Goal: Task Accomplishment & Management: Manage account settings

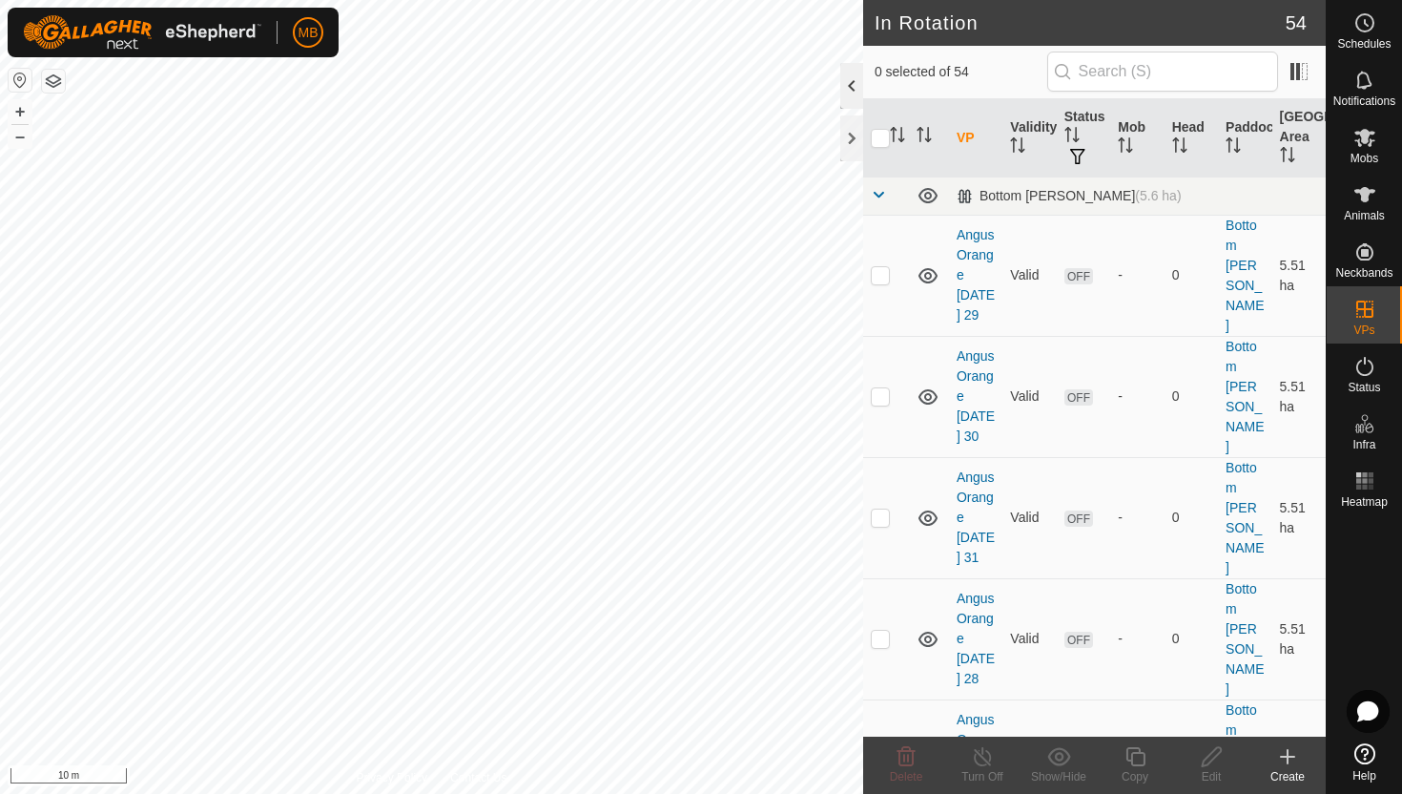
checkbox input "true"
click at [859, 89] on div at bounding box center [852, 86] width 23 height 46
click at [1363, 197] on icon at bounding box center [1365, 194] width 21 height 15
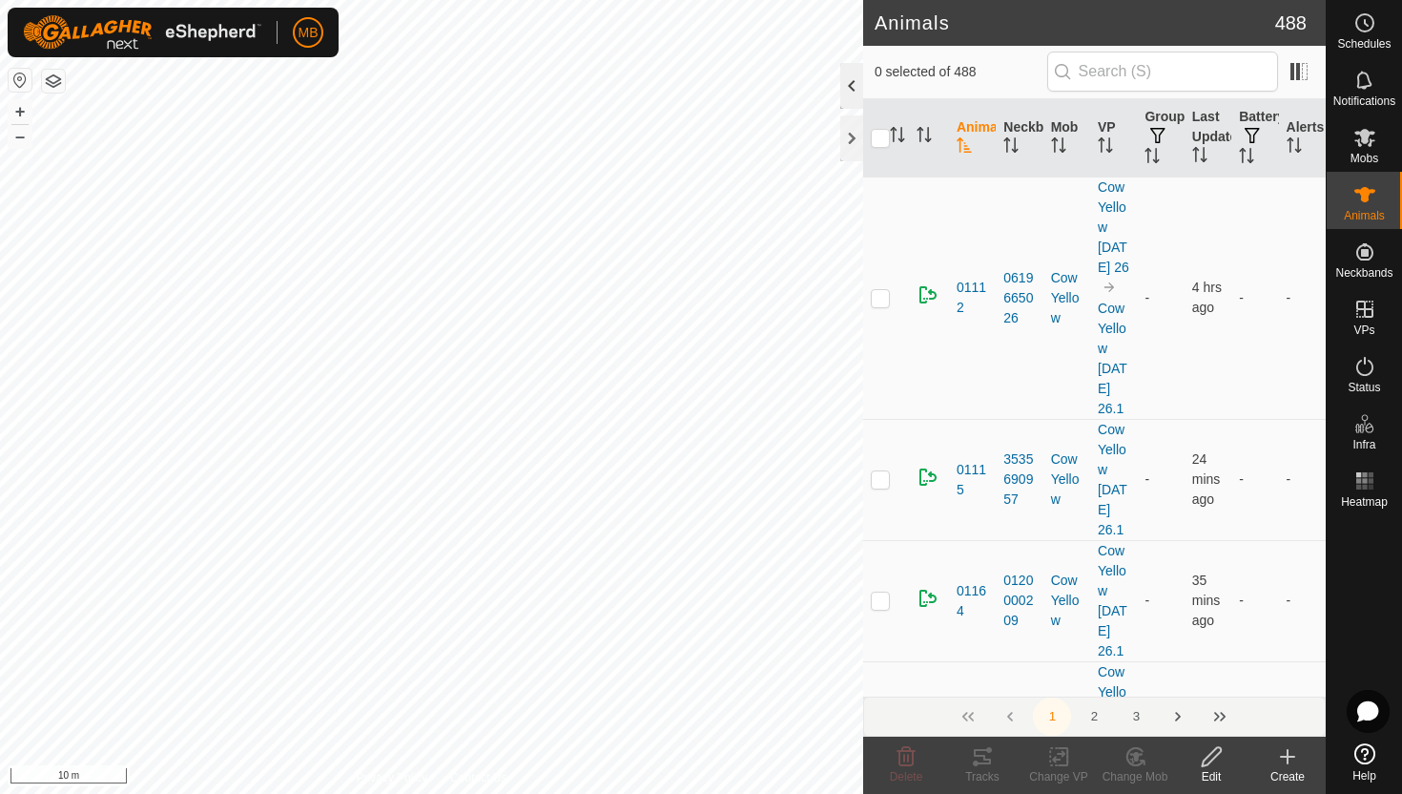
click at [851, 86] on div at bounding box center [852, 86] width 23 height 46
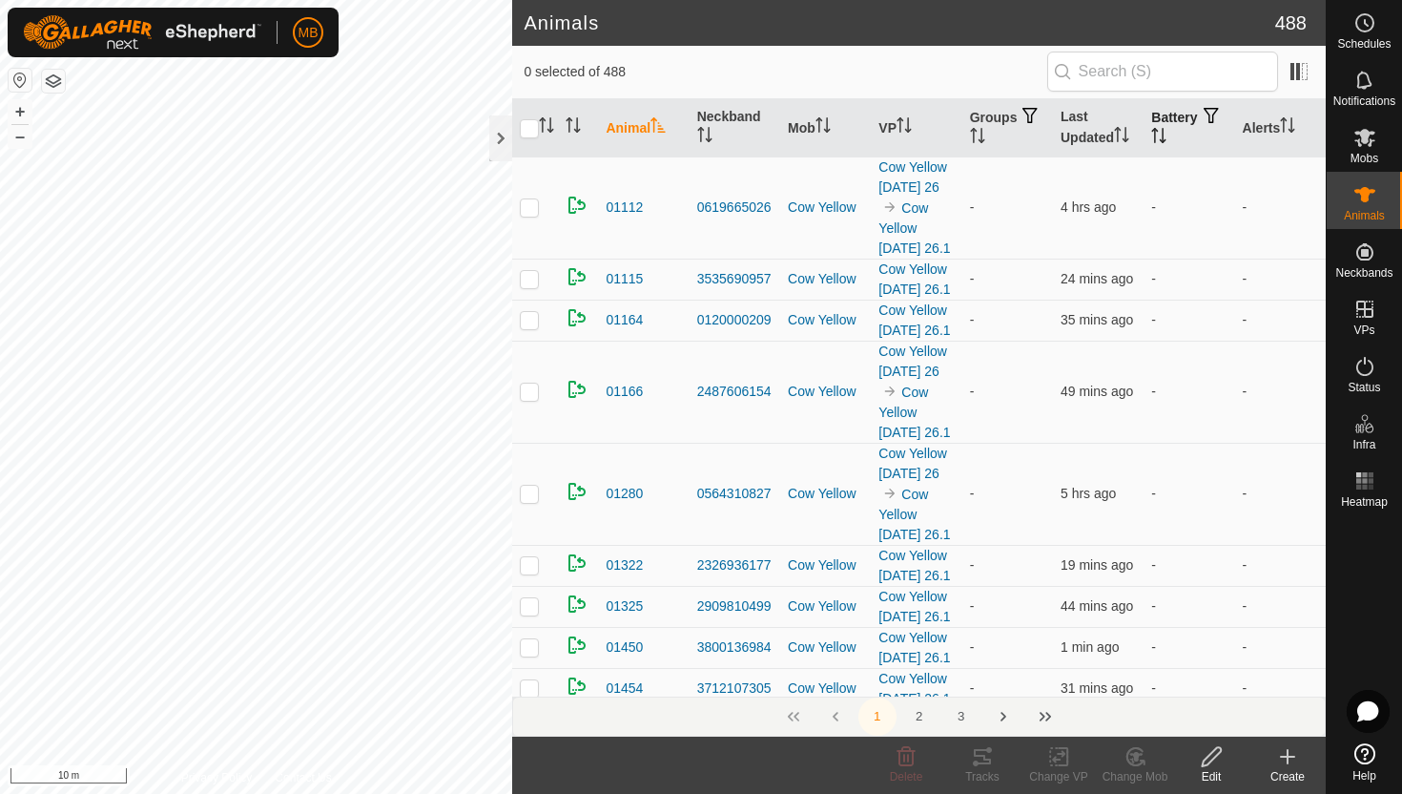
click at [1156, 132] on icon "Activate to sort" at bounding box center [1155, 135] width 2 height 15
click at [1167, 132] on icon "Activate to sort" at bounding box center [1159, 135] width 14 height 15
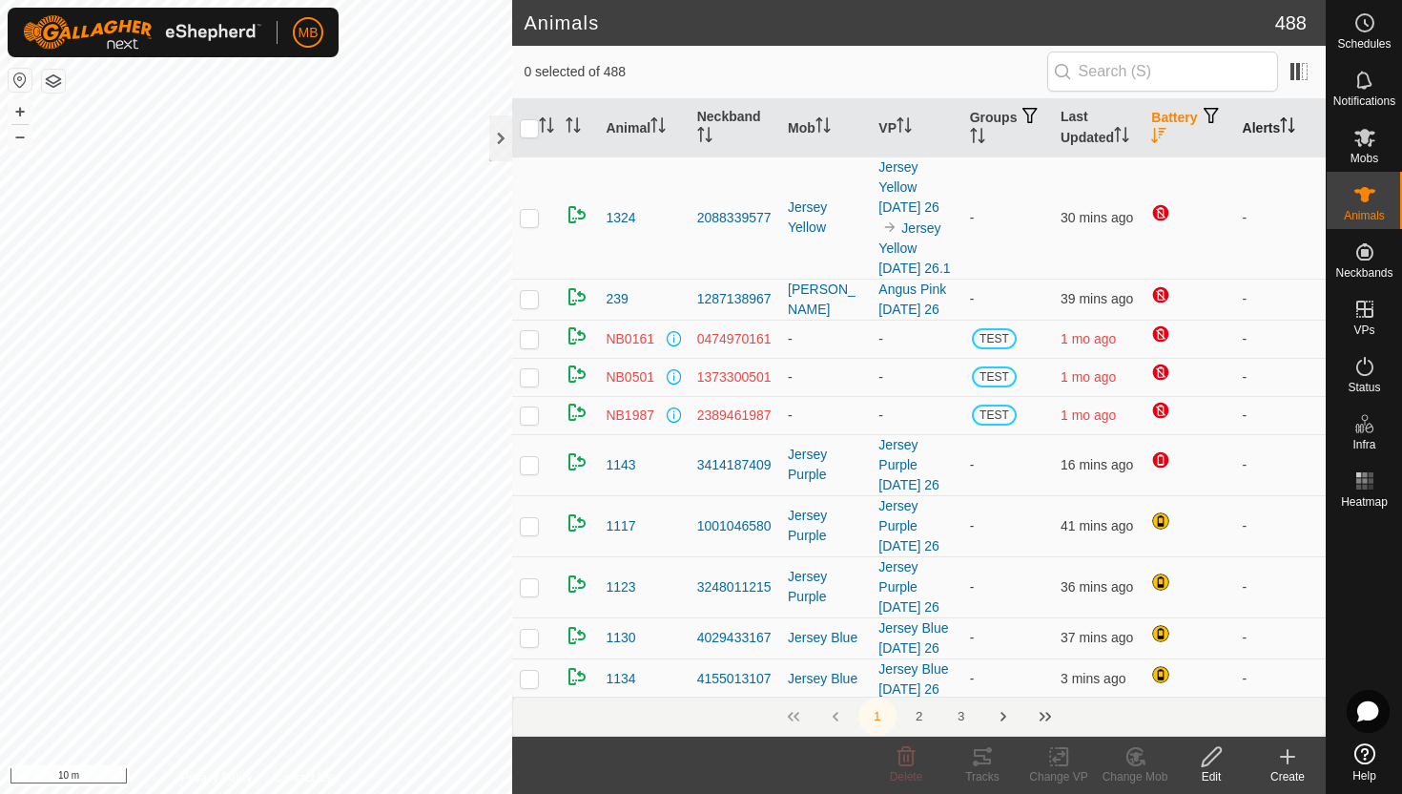
click at [1294, 125] on icon "Activate to sort" at bounding box center [1293, 124] width 2 height 15
click at [1296, 125] on icon "Activate to sort" at bounding box center [1287, 124] width 15 height 15
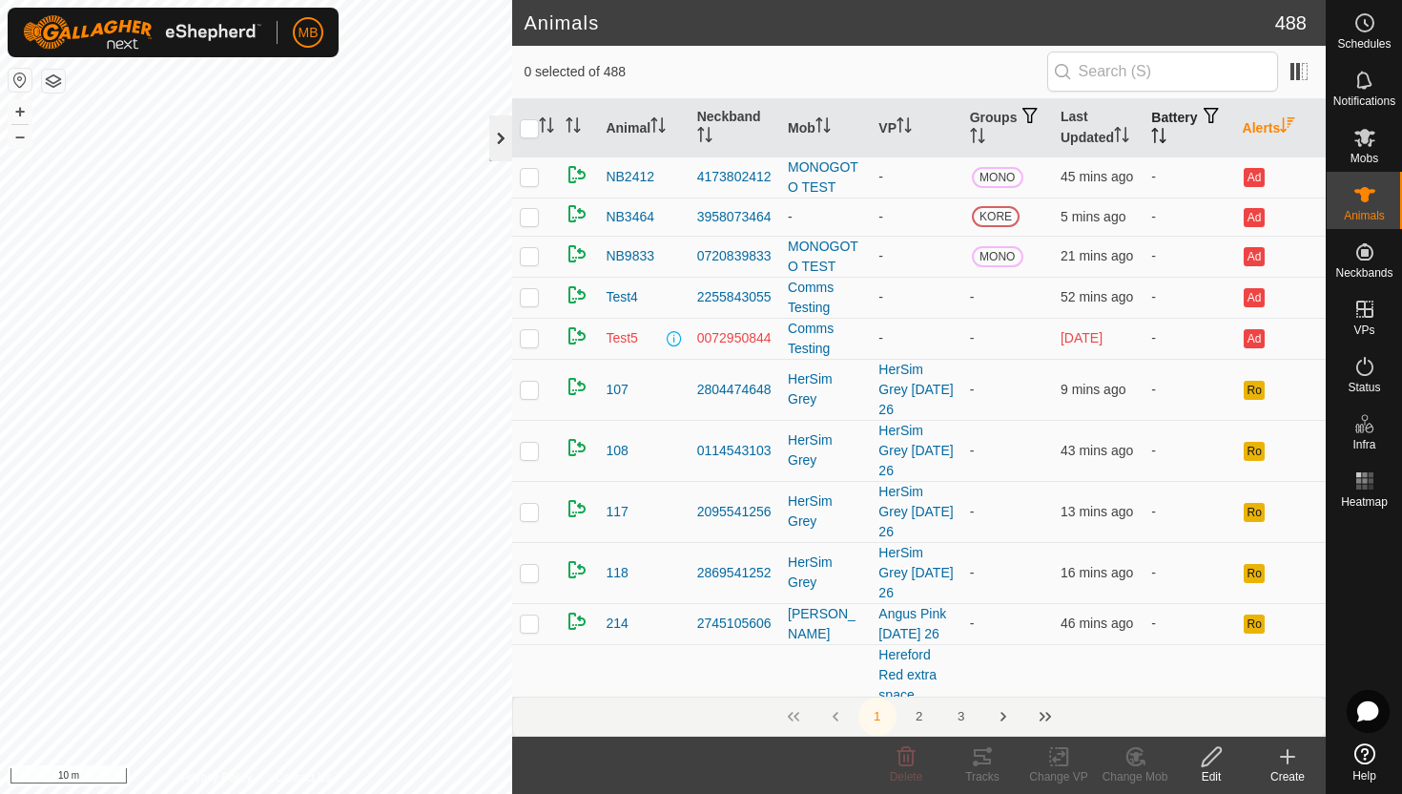
click at [502, 131] on div at bounding box center [500, 138] width 23 height 46
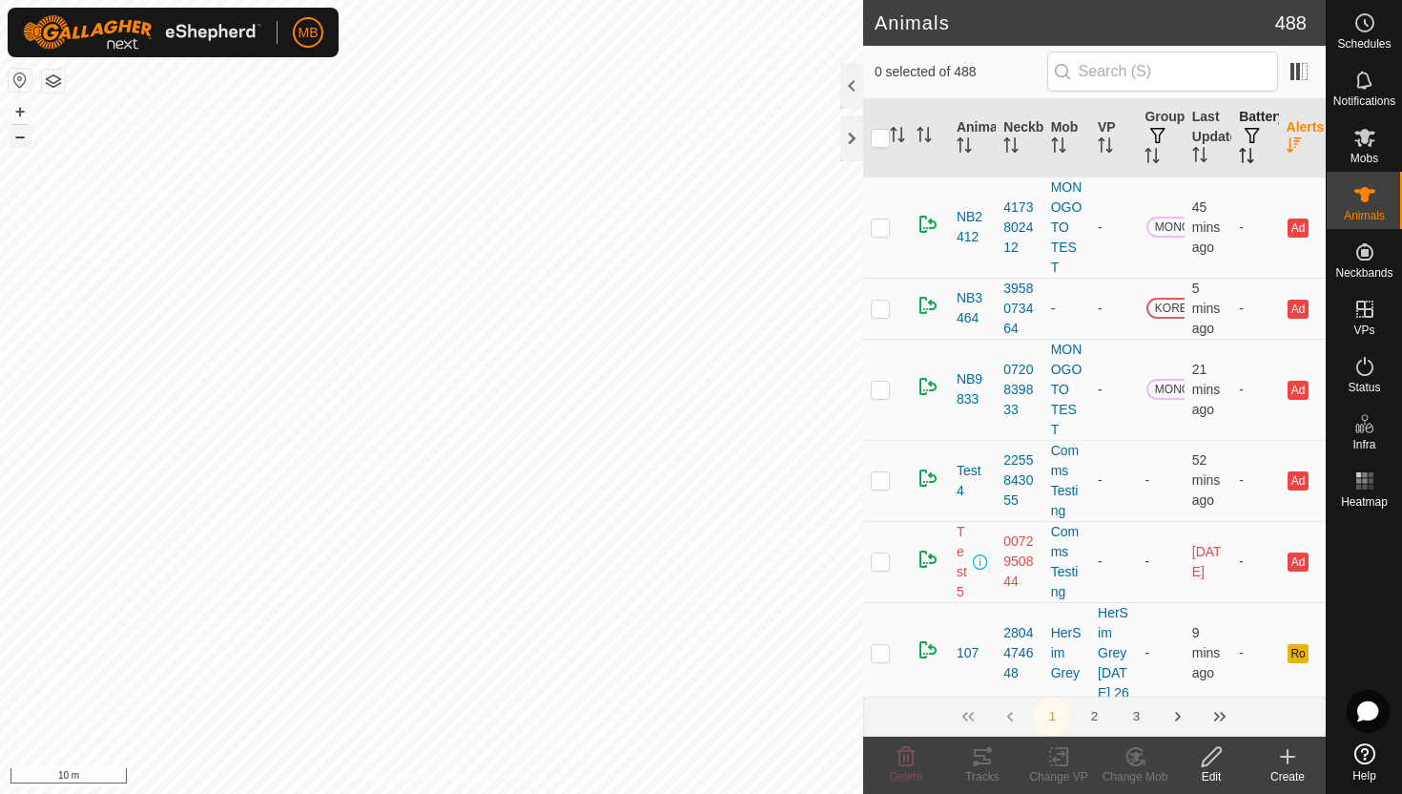
click at [20, 136] on button "–" at bounding box center [20, 136] width 23 height 23
click at [23, 133] on button "–" at bounding box center [20, 136] width 23 height 23
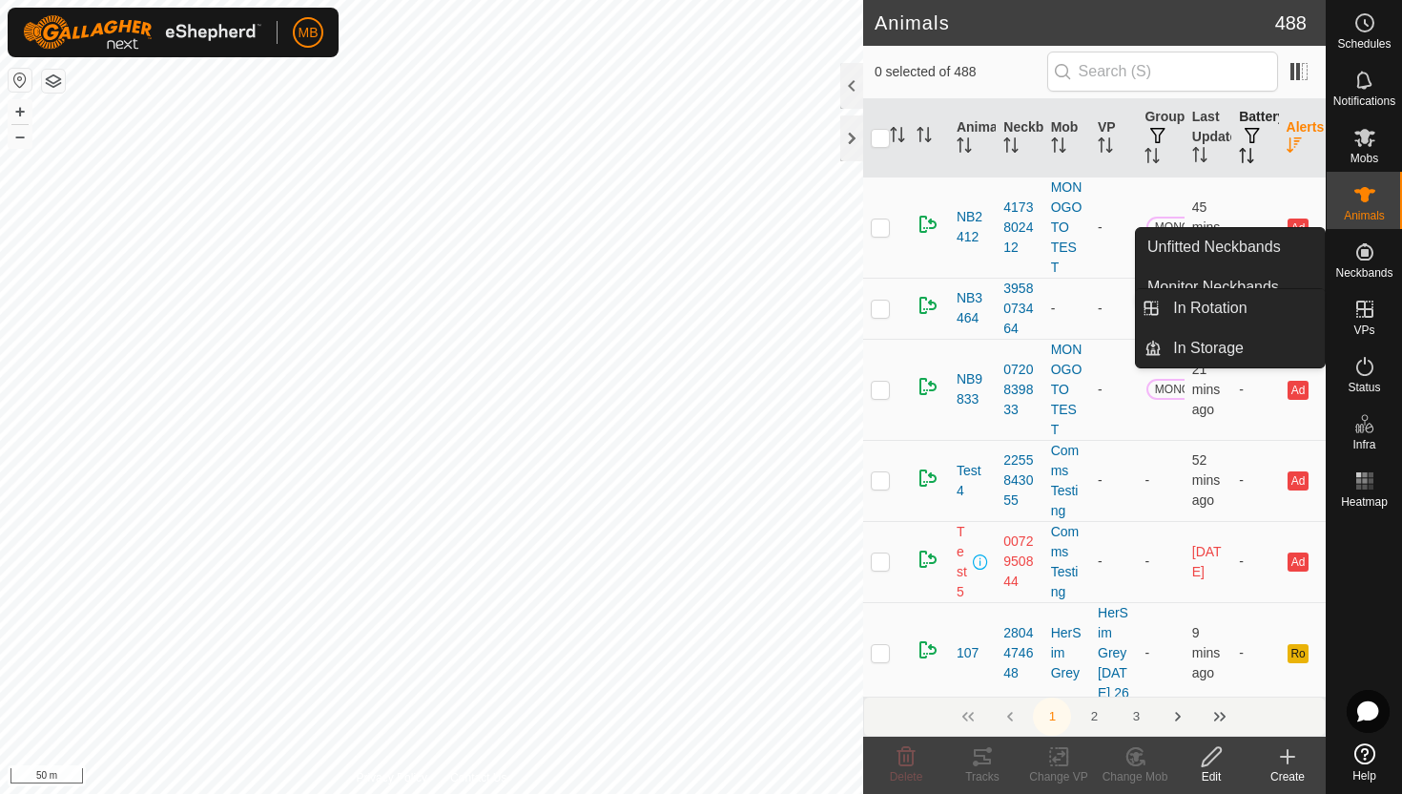
click at [1366, 313] on icon at bounding box center [1365, 309] width 23 height 23
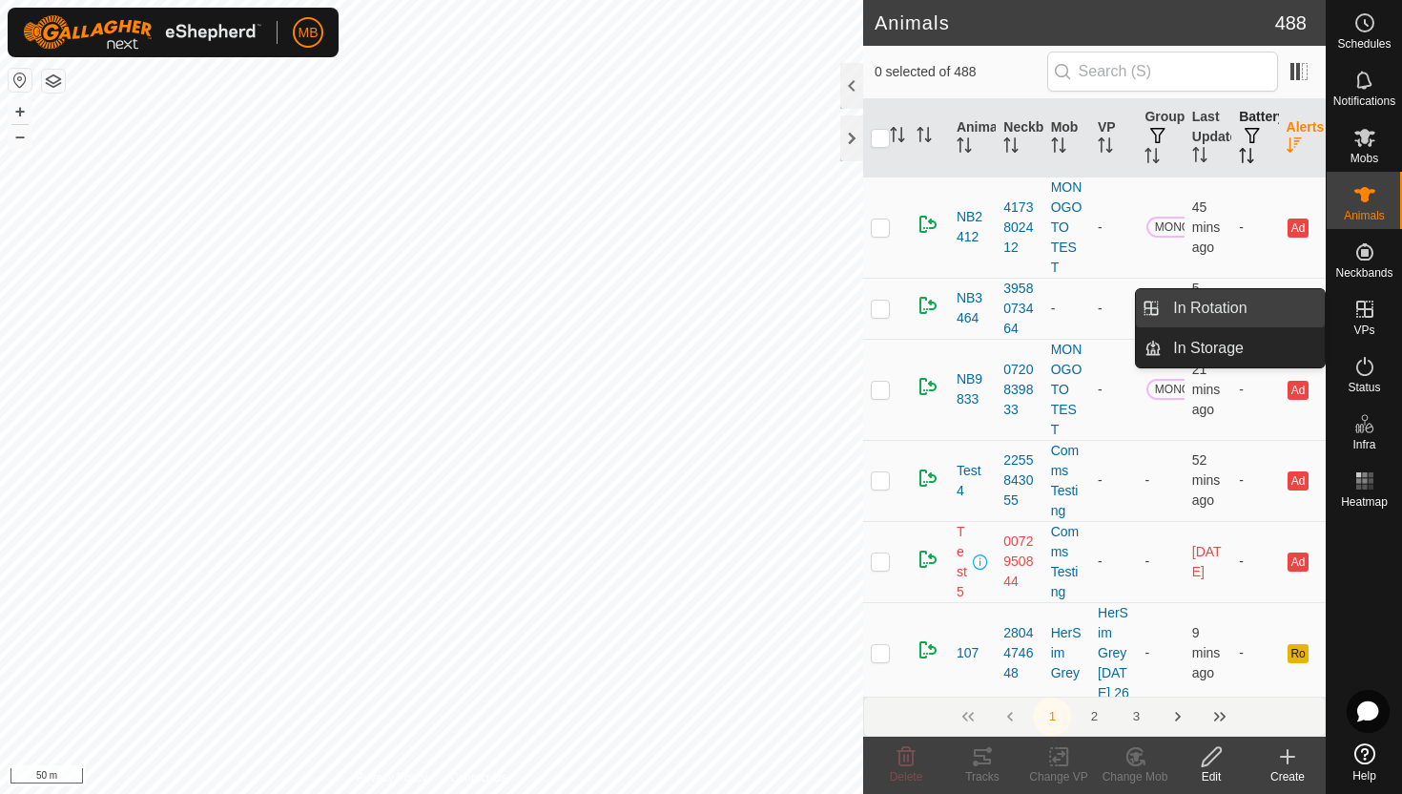
click at [1261, 316] on link "In Rotation" at bounding box center [1243, 308] width 163 height 38
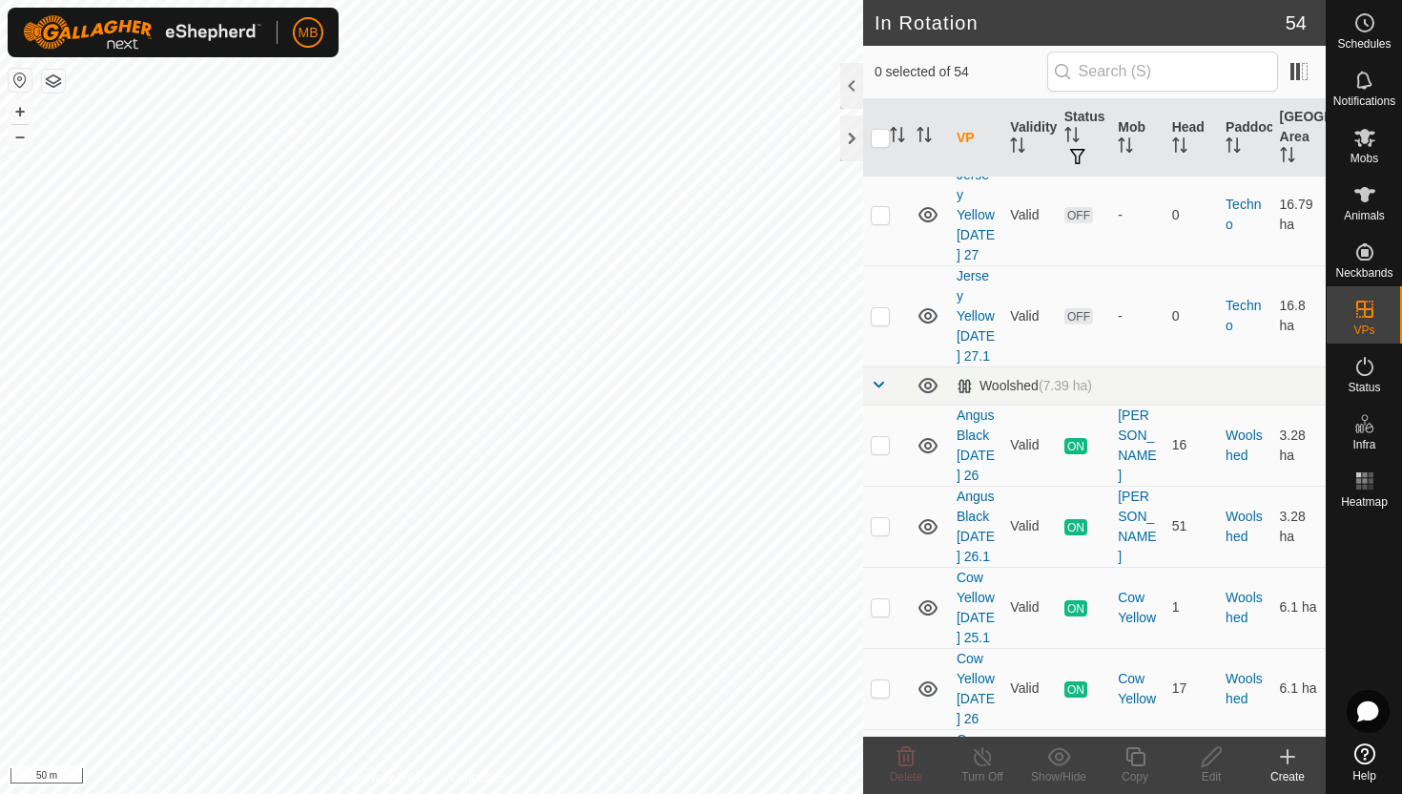
scroll to position [4375, 0]
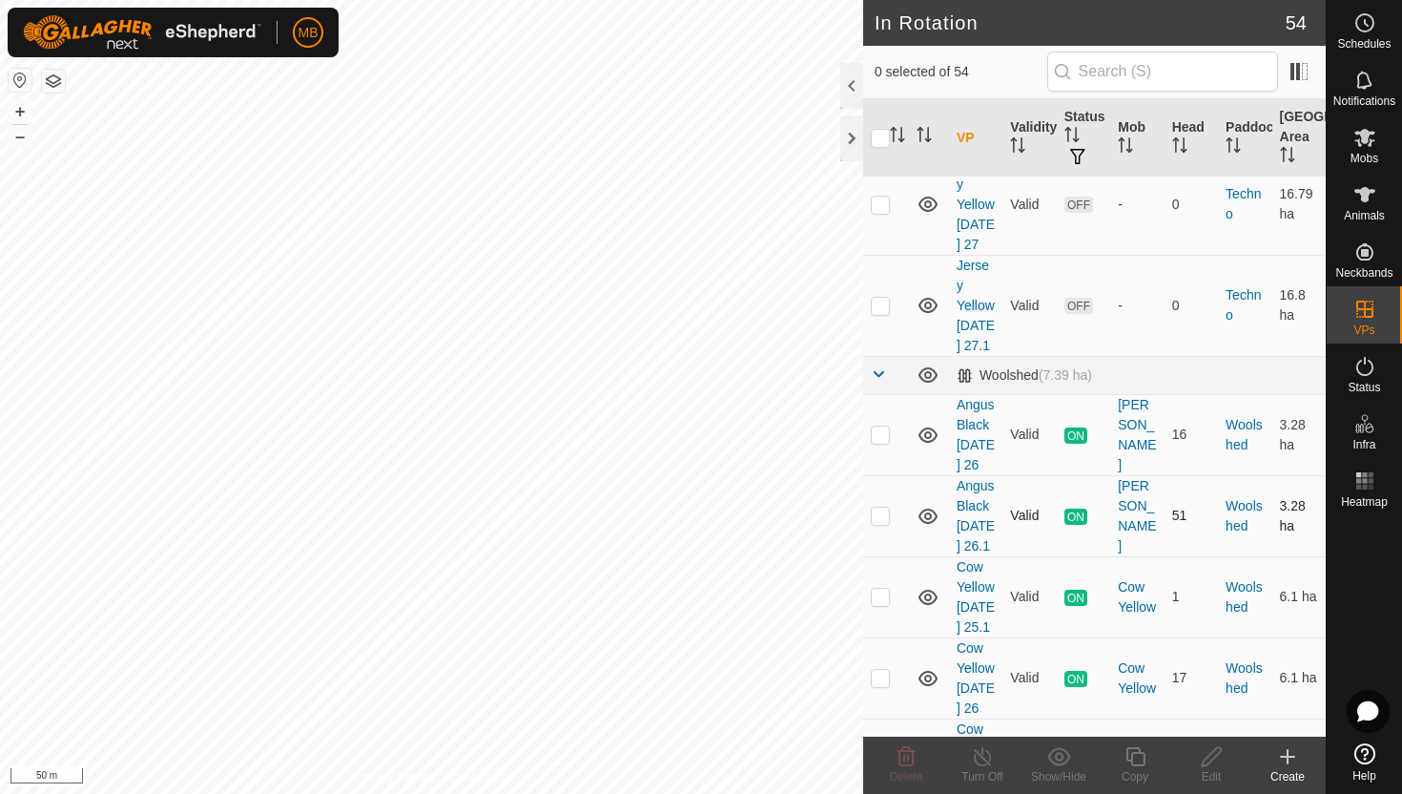
click at [874, 508] on p-checkbox at bounding box center [880, 515] width 19 height 15
checkbox input "true"
click at [1134, 753] on icon at bounding box center [1135, 756] width 19 height 19
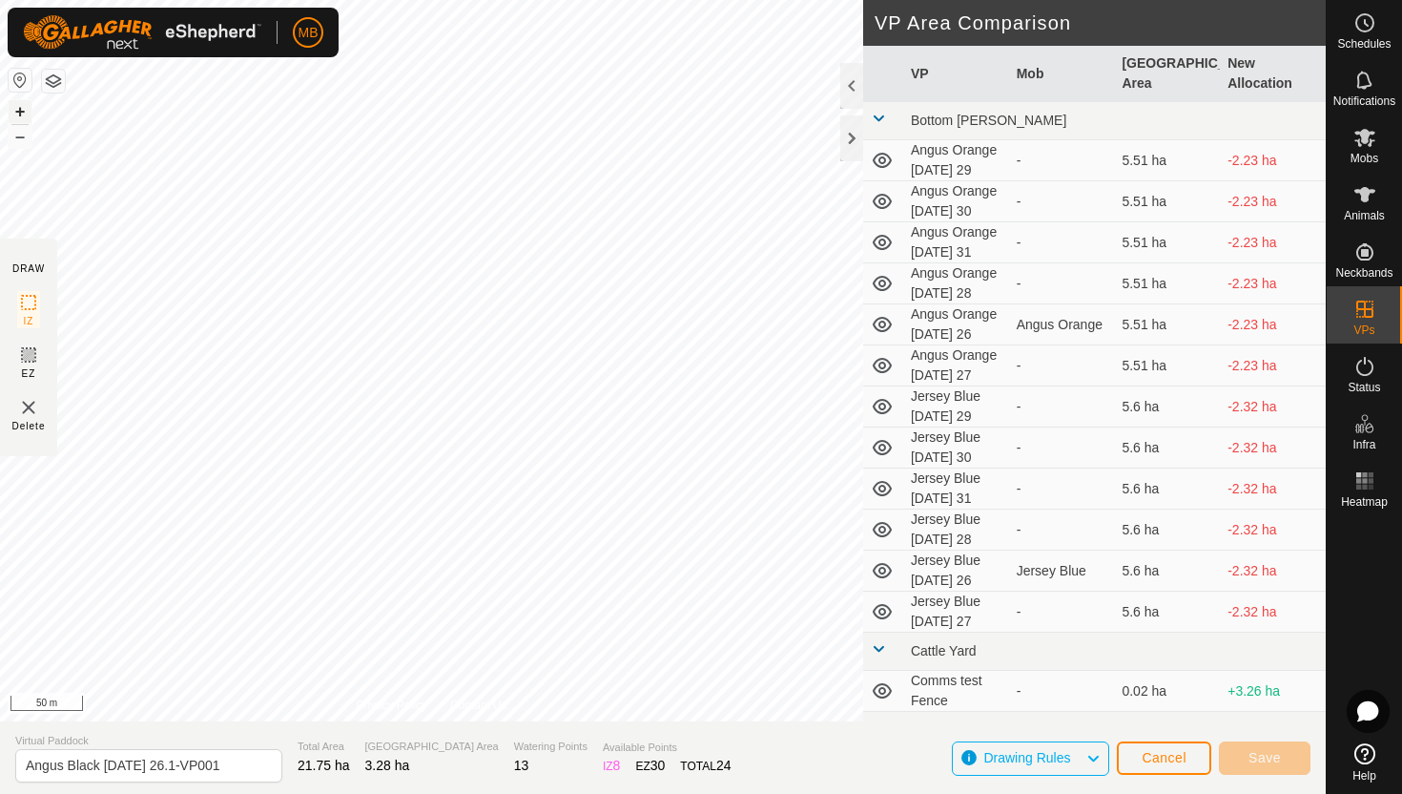
click at [25, 113] on button "+" at bounding box center [20, 111] width 23 height 23
click at [20, 110] on button "+" at bounding box center [20, 111] width 23 height 23
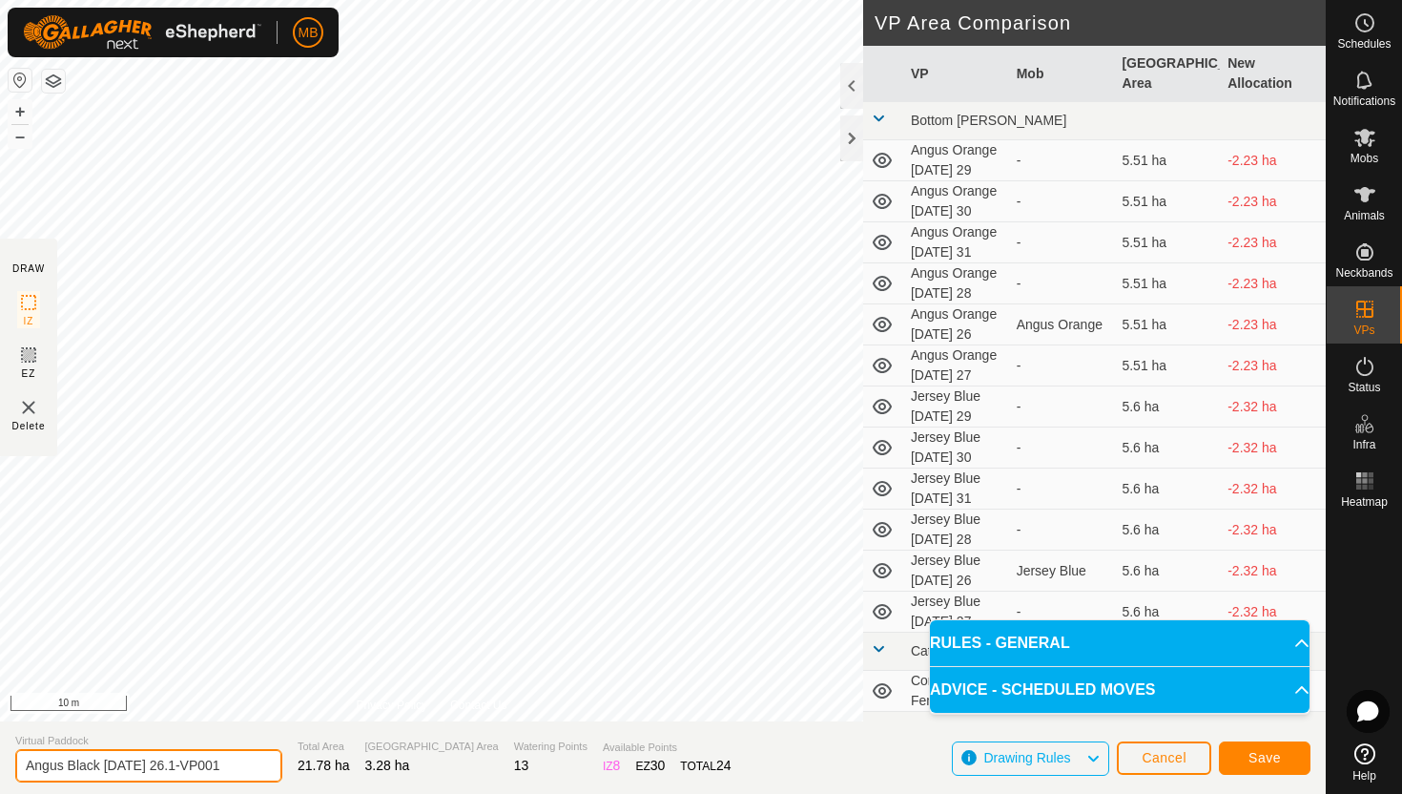
click at [236, 765] on input "Angus Black Tuesday 26.1-VP001" at bounding box center [148, 765] width 267 height 33
type input "Angus Black Wednesday 27"
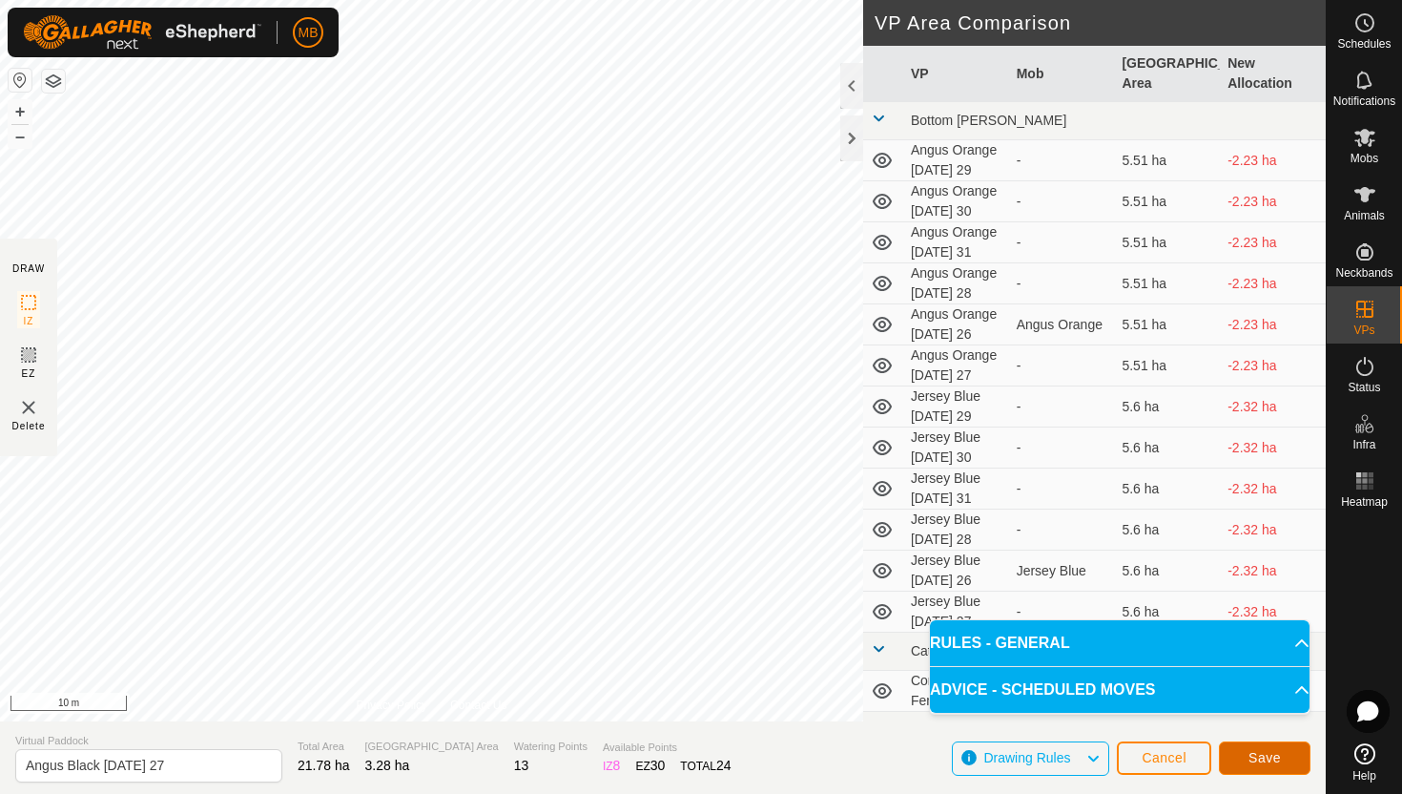
click at [1280, 748] on button "Save" at bounding box center [1265, 757] width 92 height 33
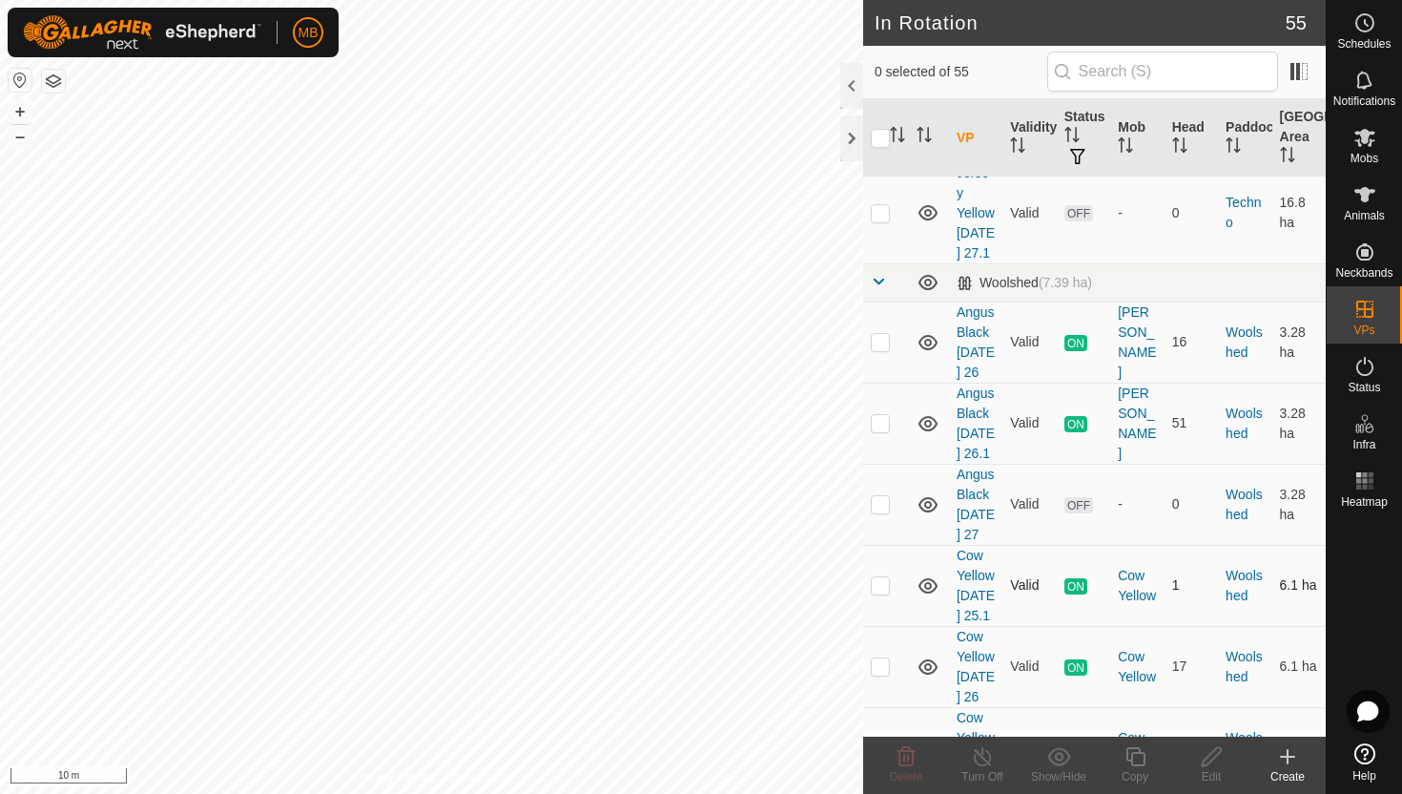
scroll to position [4471, 0]
click at [882, 493] on p-checkbox at bounding box center [880, 500] width 19 height 15
checkbox input "true"
click at [1132, 752] on icon at bounding box center [1136, 756] width 24 height 23
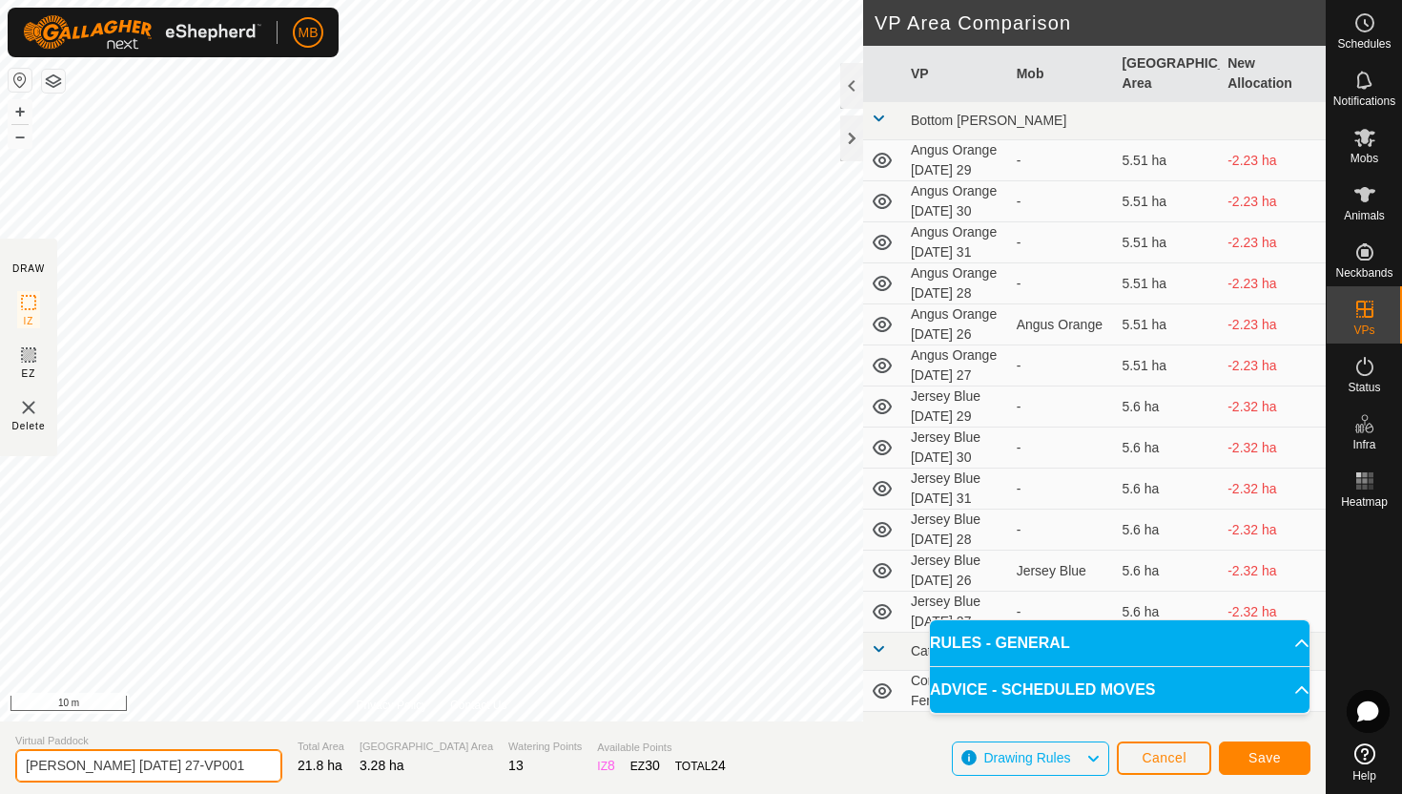
click at [239, 766] on input "Angus Black Wednesday 27-VP001" at bounding box center [148, 765] width 267 height 33
type input "Angus Black Wednesday 27.1"
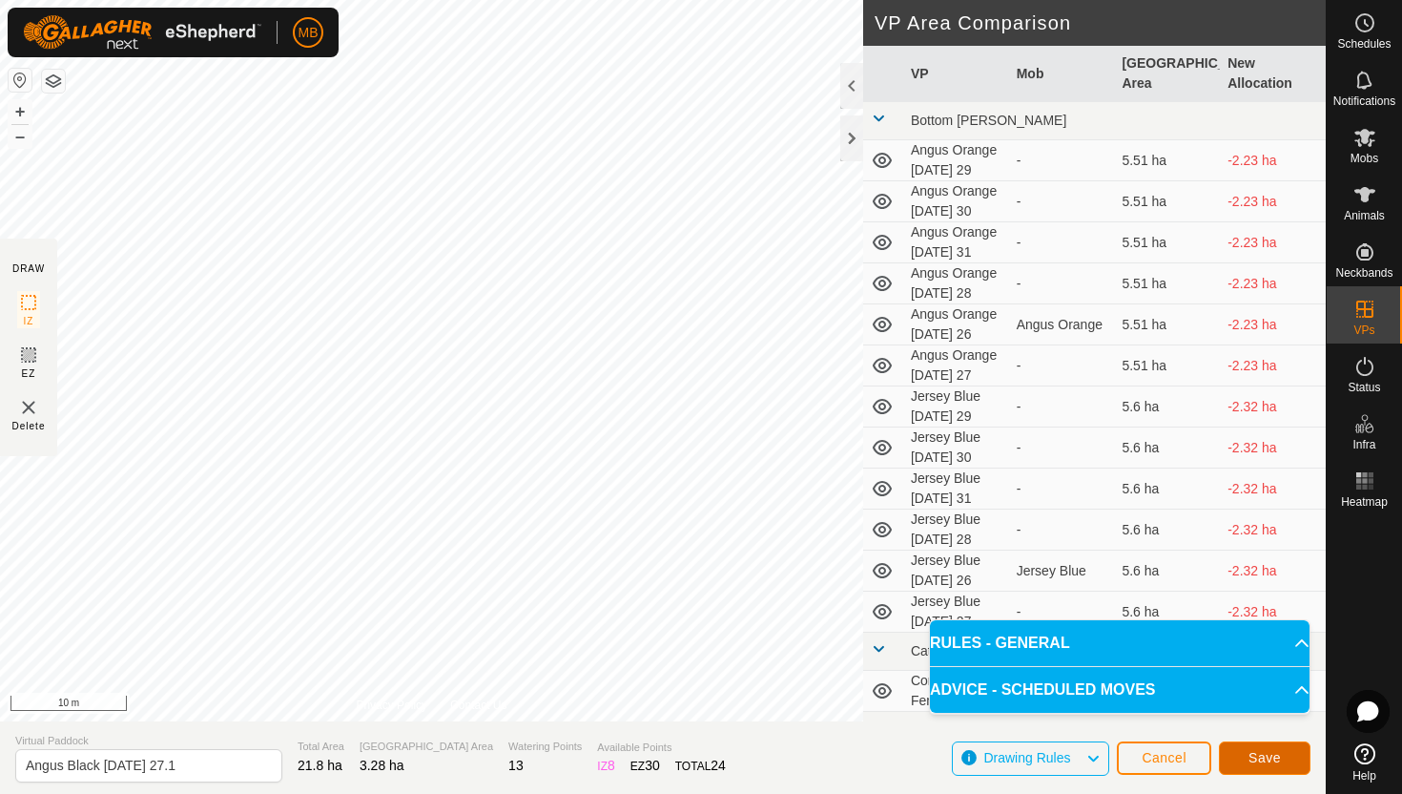
click at [1269, 758] on span "Save" at bounding box center [1265, 757] width 32 height 15
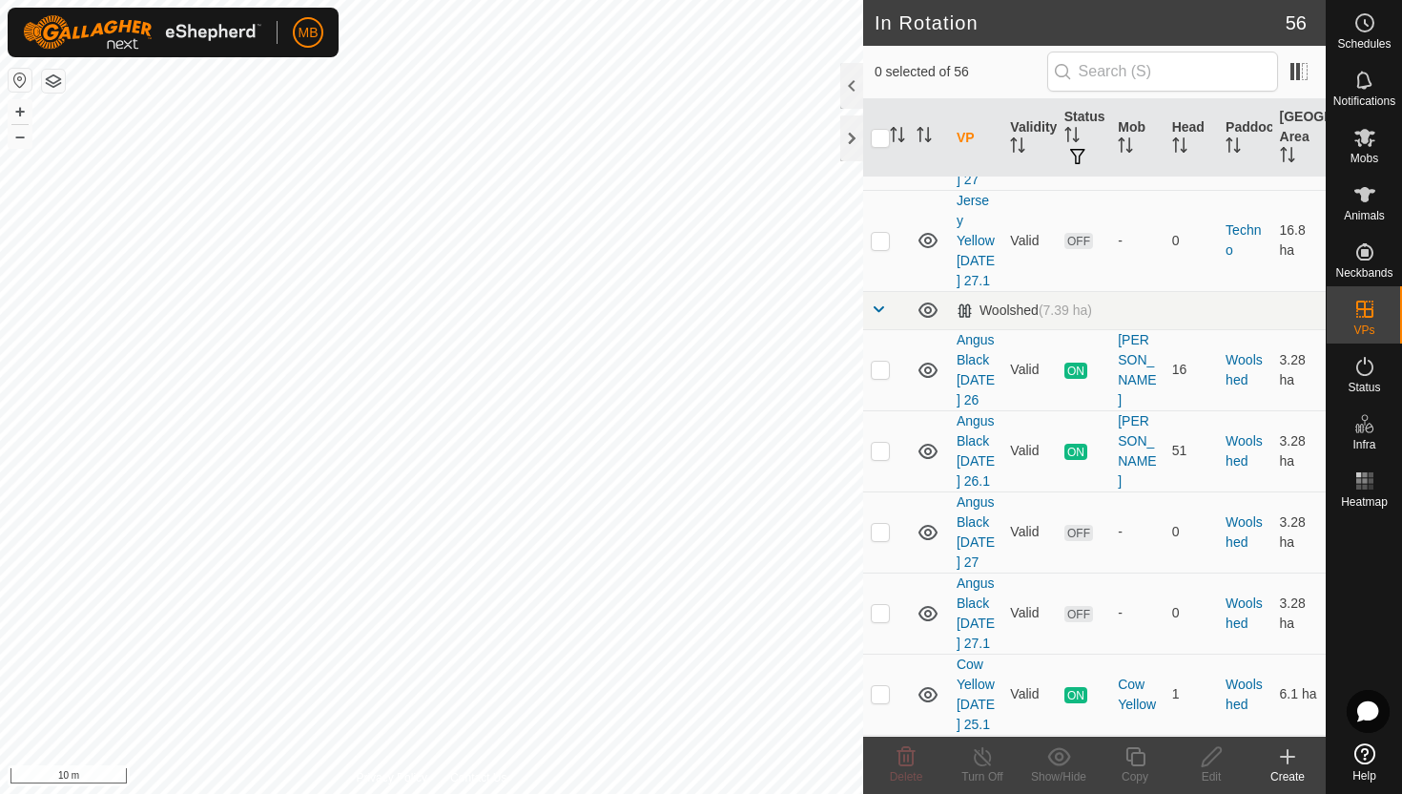
scroll to position [4438, 0]
click at [886, 607] on p-checkbox at bounding box center [880, 614] width 19 height 15
checkbox input "true"
click at [1137, 758] on icon at bounding box center [1136, 756] width 24 height 23
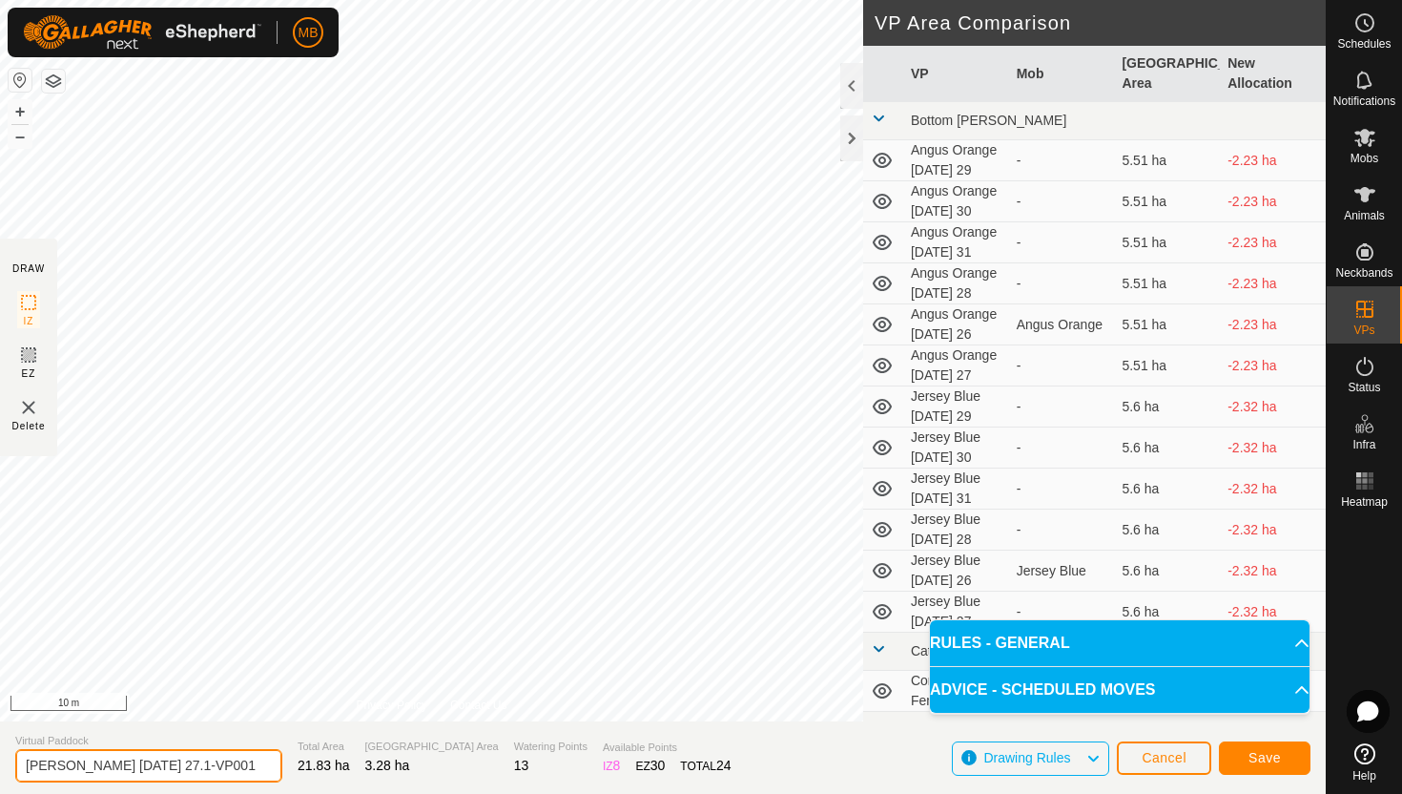
click at [241, 762] on input "Angus Black Wednesday 27.1-VP001" at bounding box center [148, 765] width 267 height 33
type input "Angus Black Thursday 28"
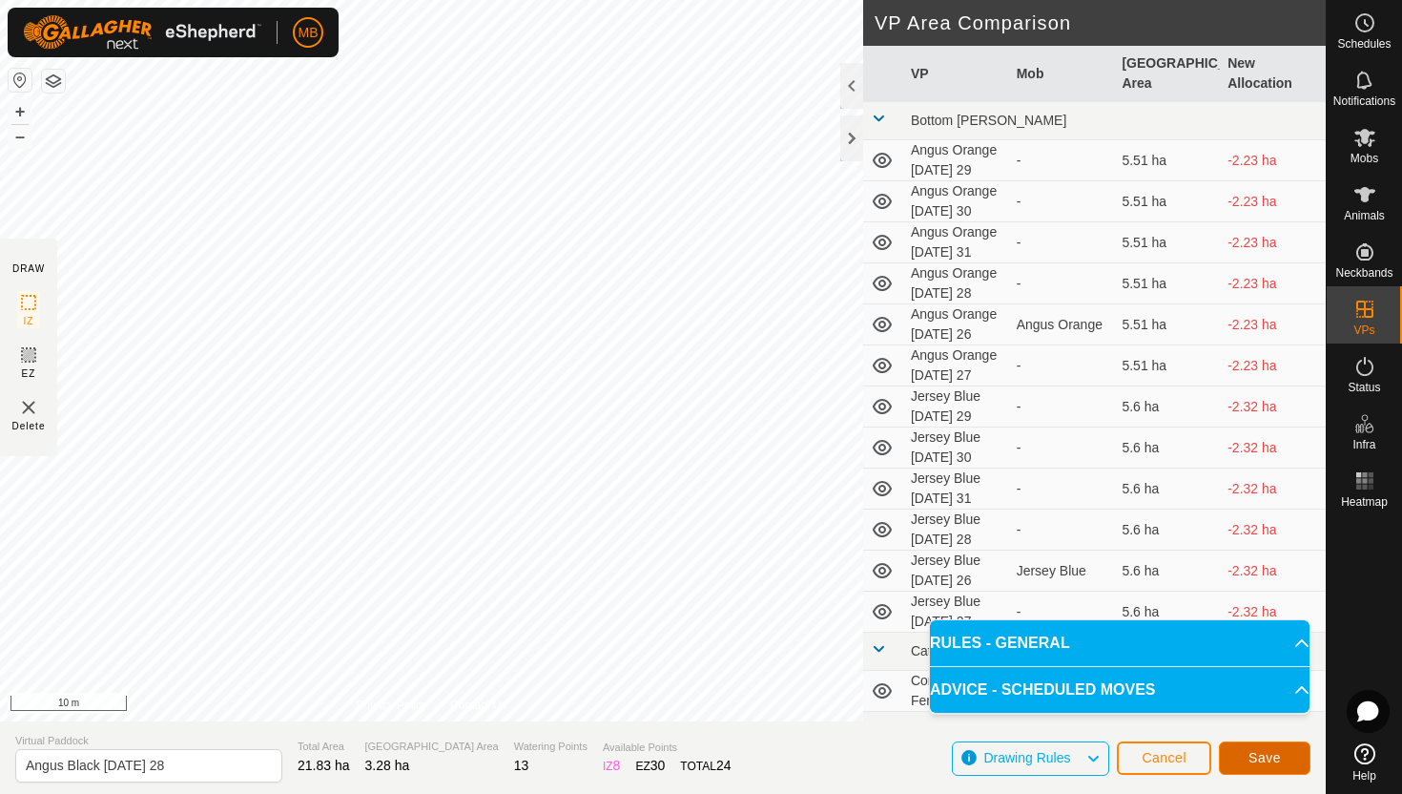
click at [1278, 754] on span "Save" at bounding box center [1265, 757] width 32 height 15
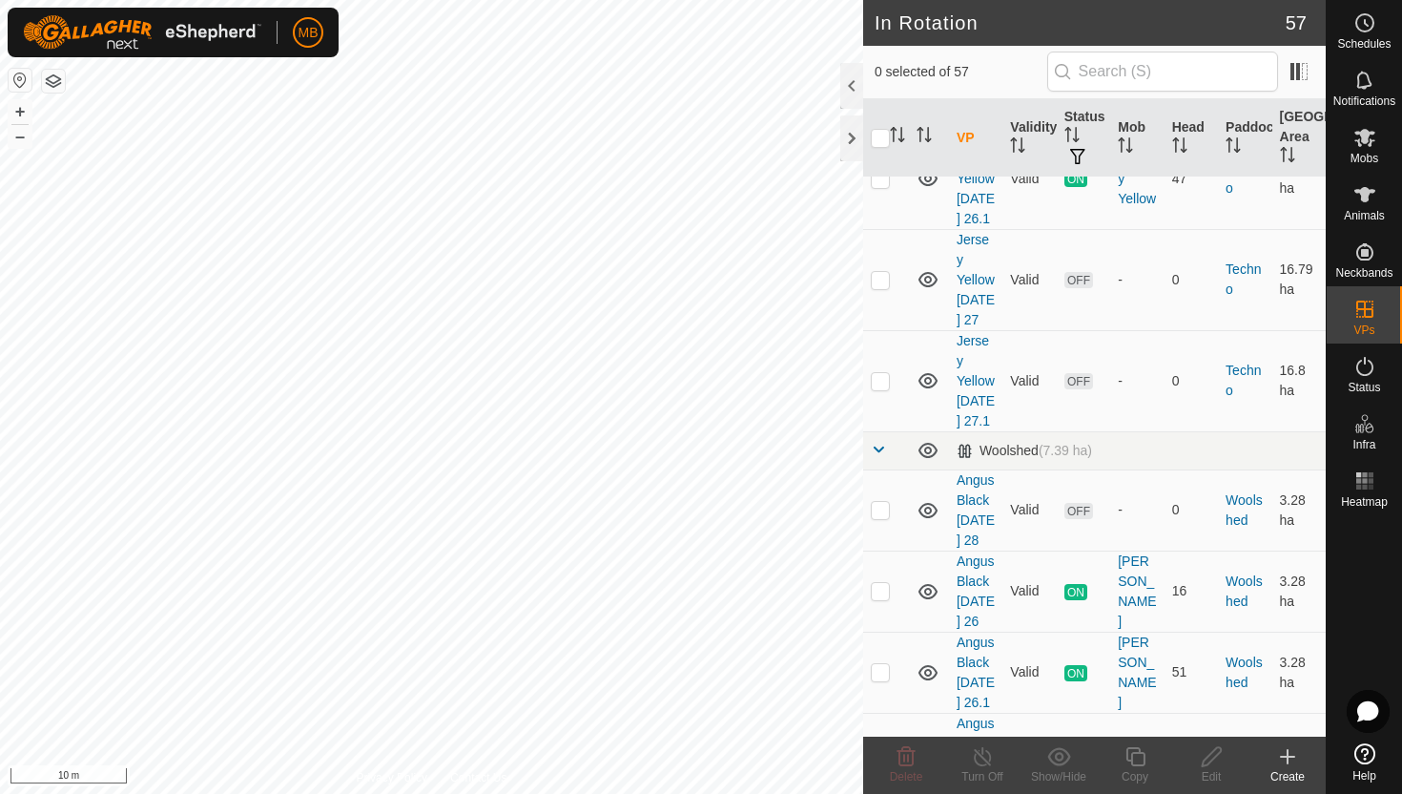
scroll to position [4303, 0]
click at [874, 499] on p-checkbox at bounding box center [880, 506] width 19 height 15
checkbox input "true"
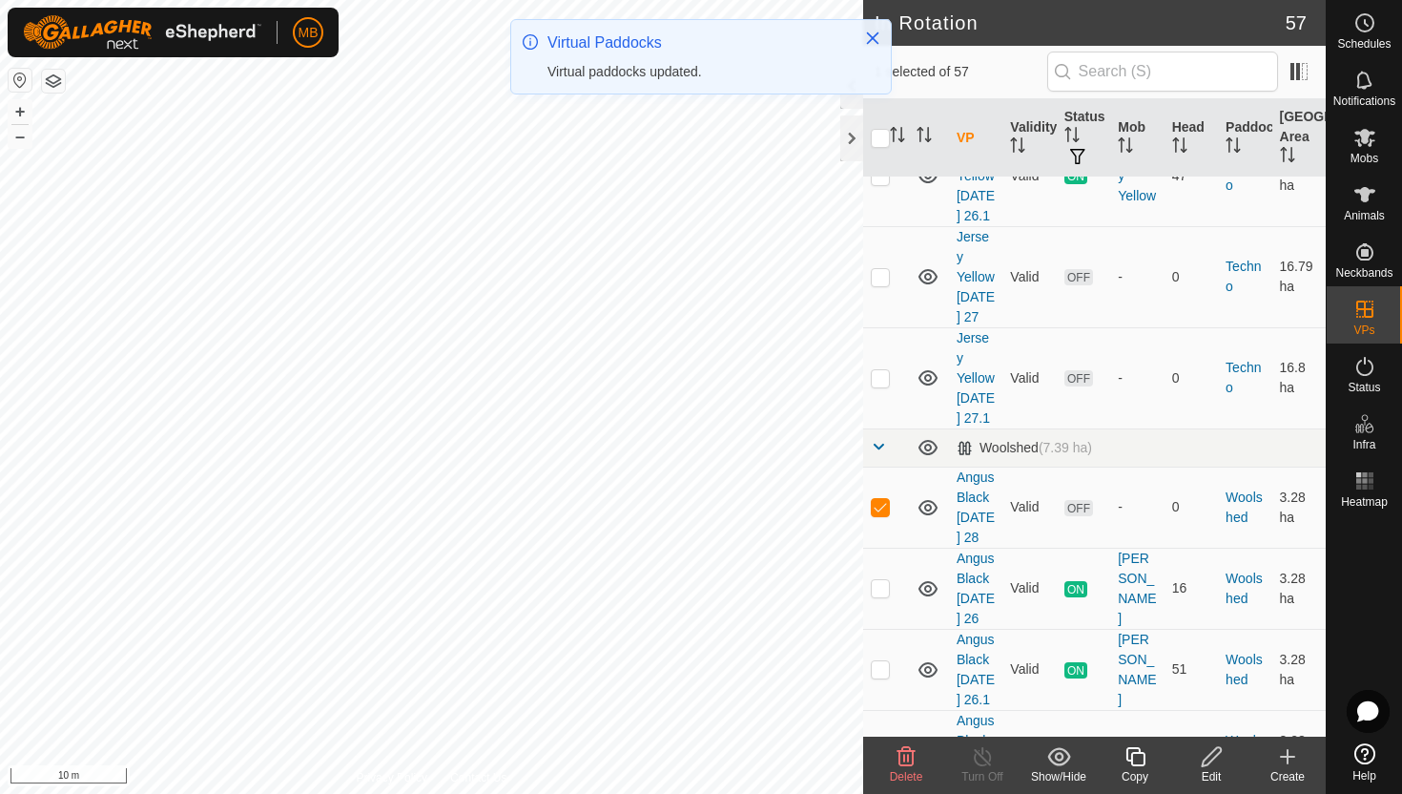
click at [1137, 757] on icon at bounding box center [1136, 756] width 24 height 23
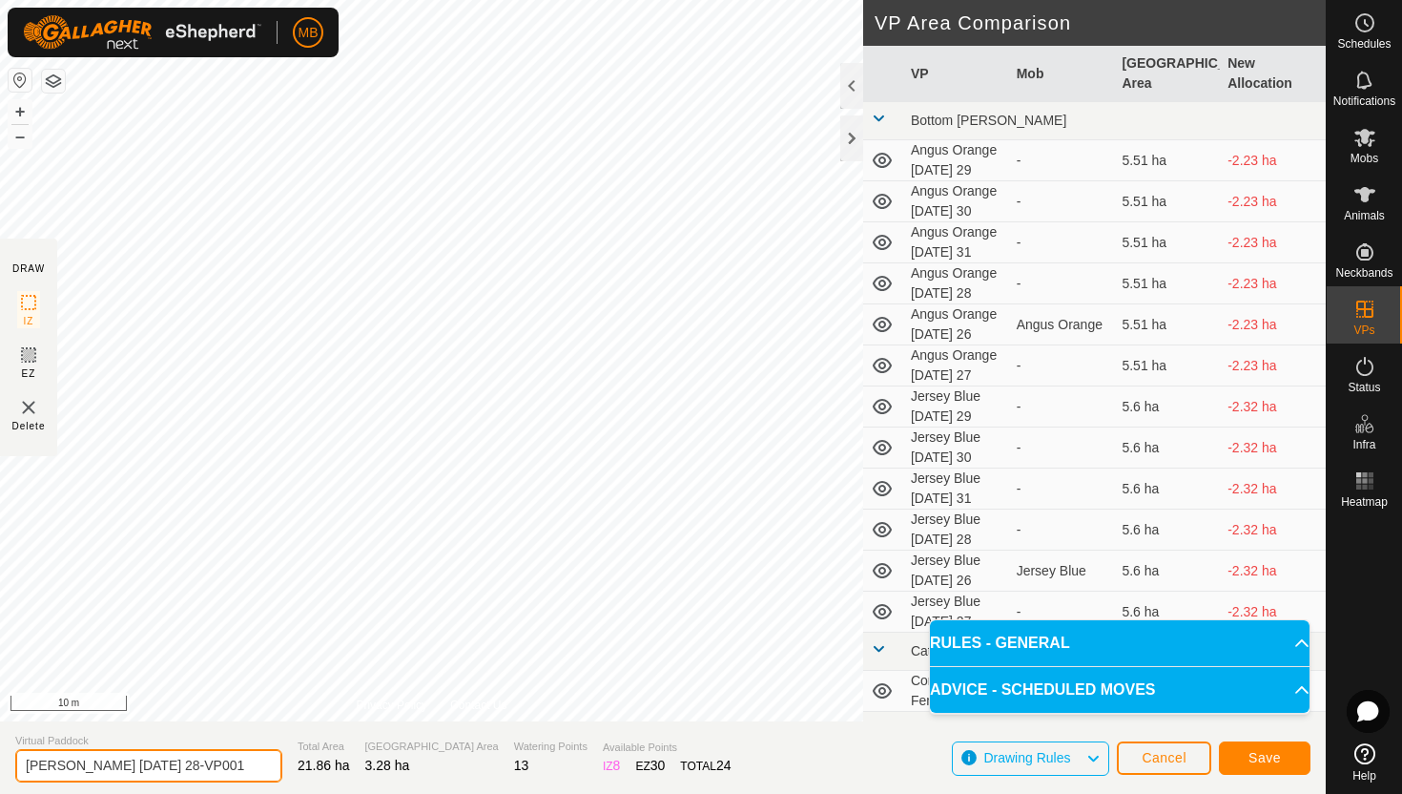
click at [231, 764] on input "Angus Black Thursday 28-VP001" at bounding box center [148, 765] width 267 height 33
type input "Angus Black Thursday 28.1"
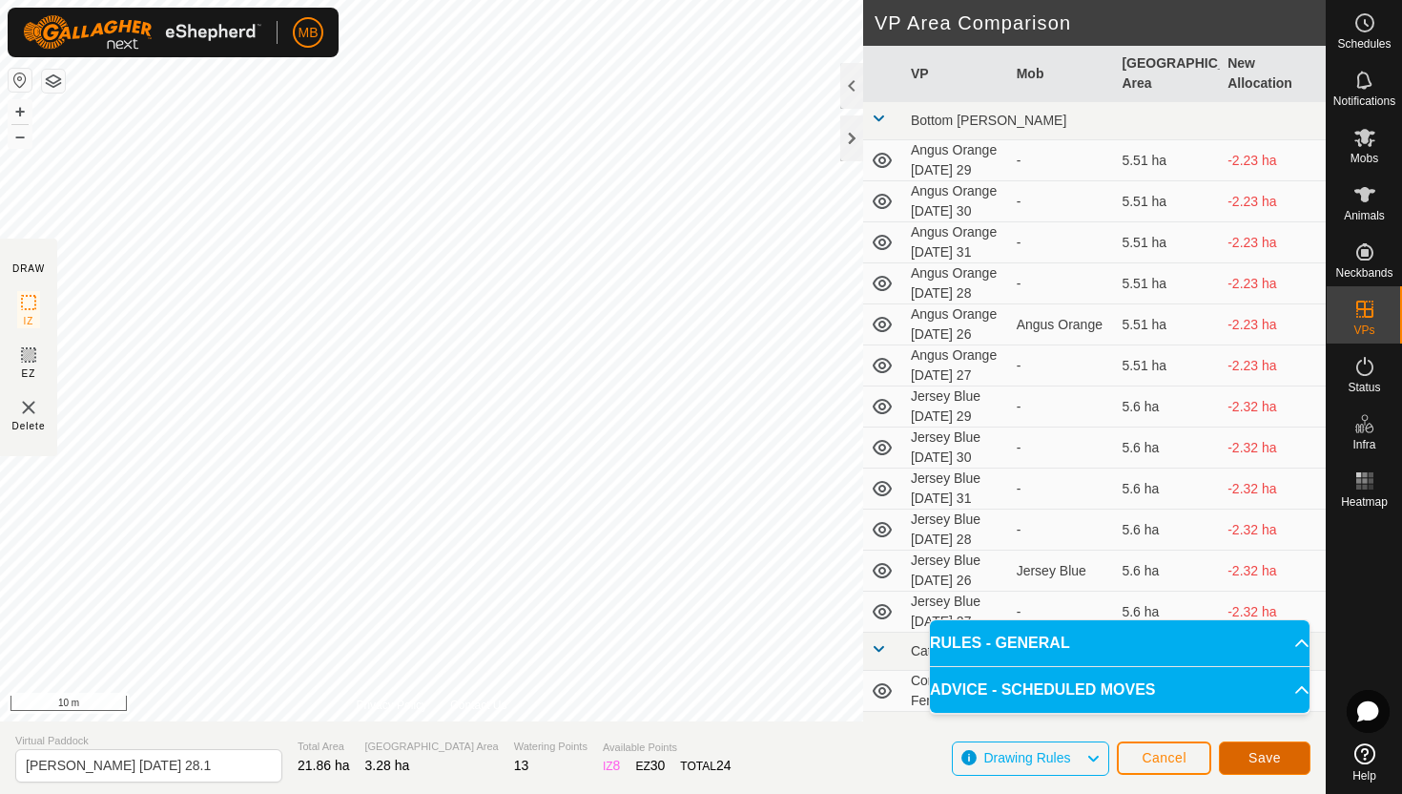
click at [1283, 756] on button "Save" at bounding box center [1265, 757] width 92 height 33
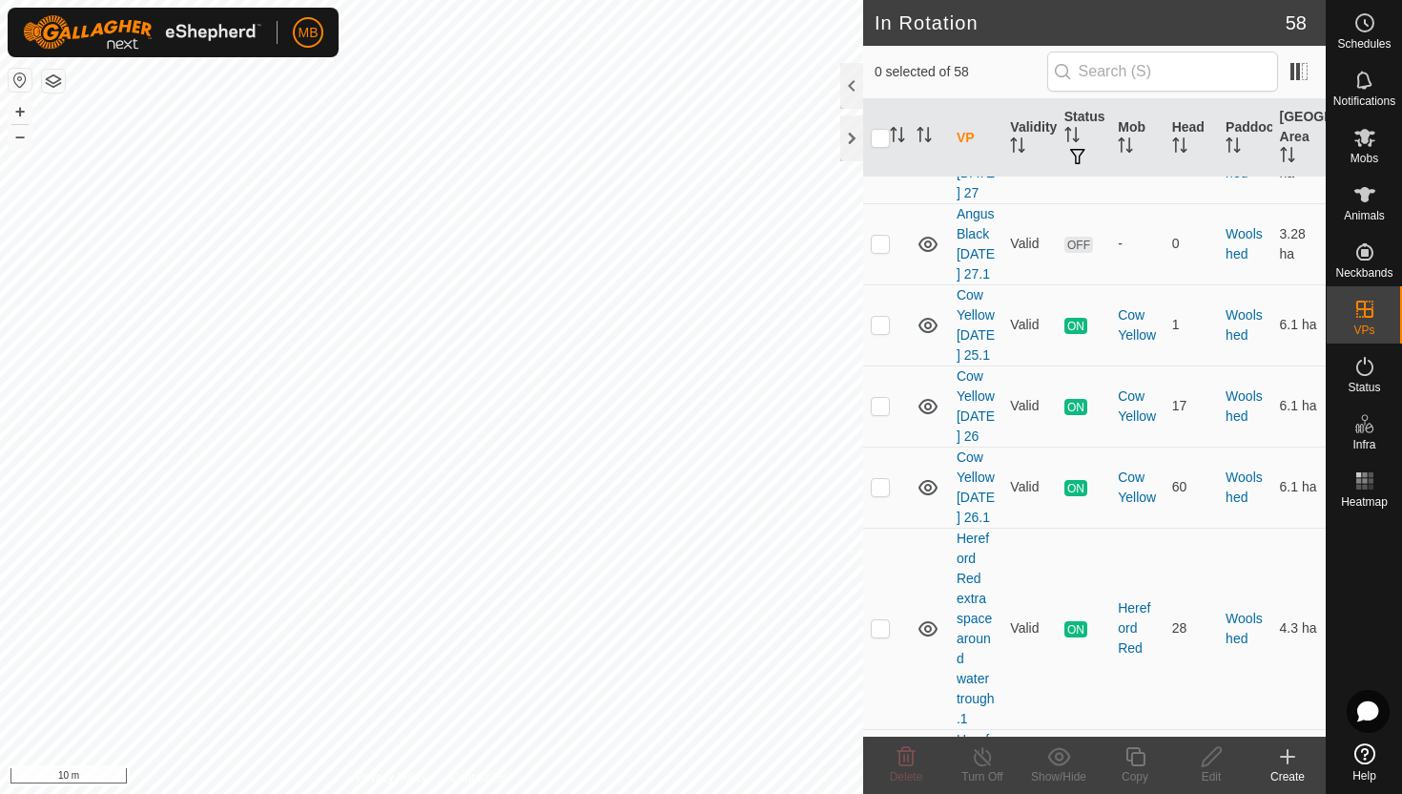
scroll to position [5008, 0]
click at [884, 483] on p-checkbox at bounding box center [880, 490] width 19 height 15
checkbox input "true"
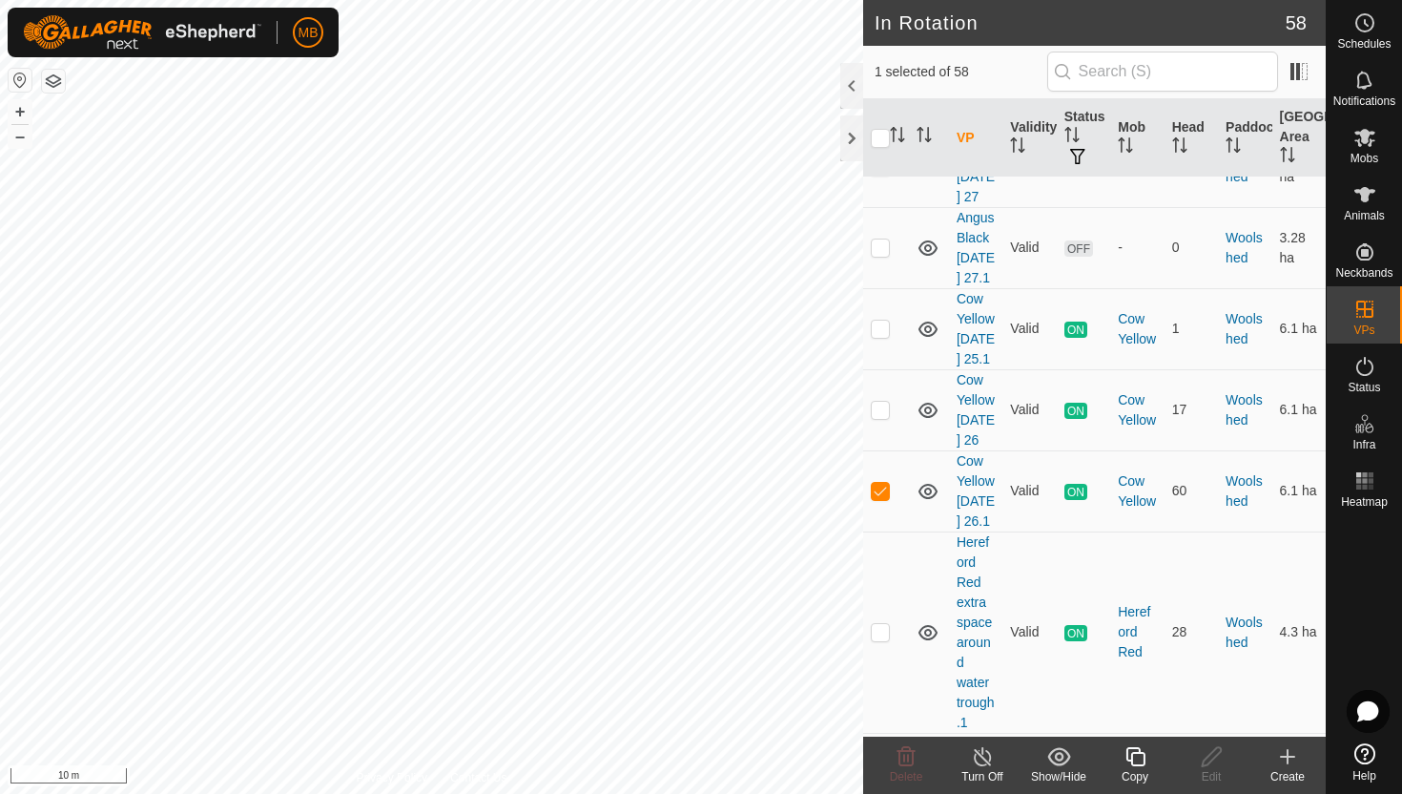
click at [1138, 751] on icon at bounding box center [1136, 756] width 24 height 23
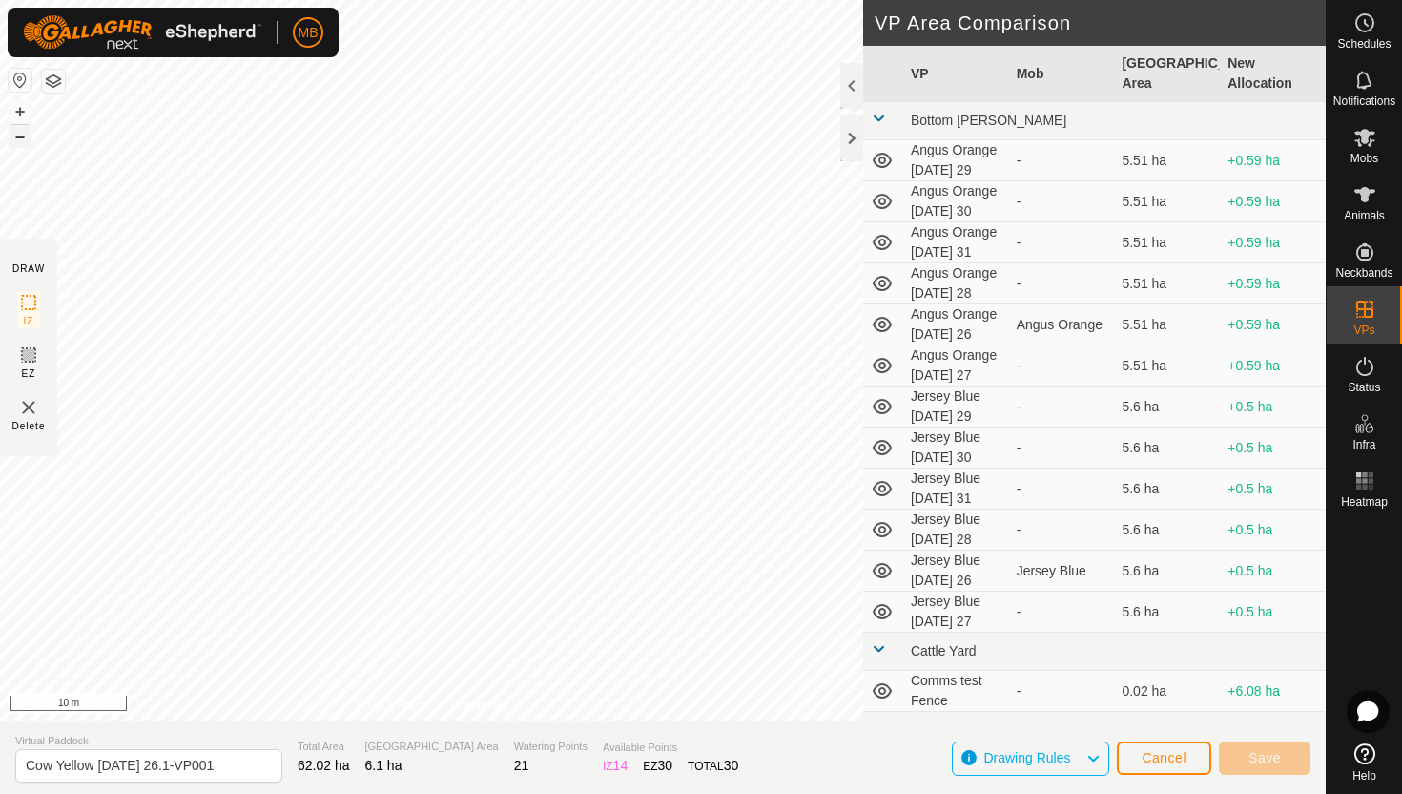
click at [17, 133] on button "–" at bounding box center [20, 136] width 23 height 23
click at [320, 12] on div "MB Schedules Notifications Mobs Animals Neckbands VPs Status Infra Heatmap Help…" at bounding box center [701, 397] width 1402 height 794
click at [15, 105] on button "+" at bounding box center [20, 111] width 23 height 23
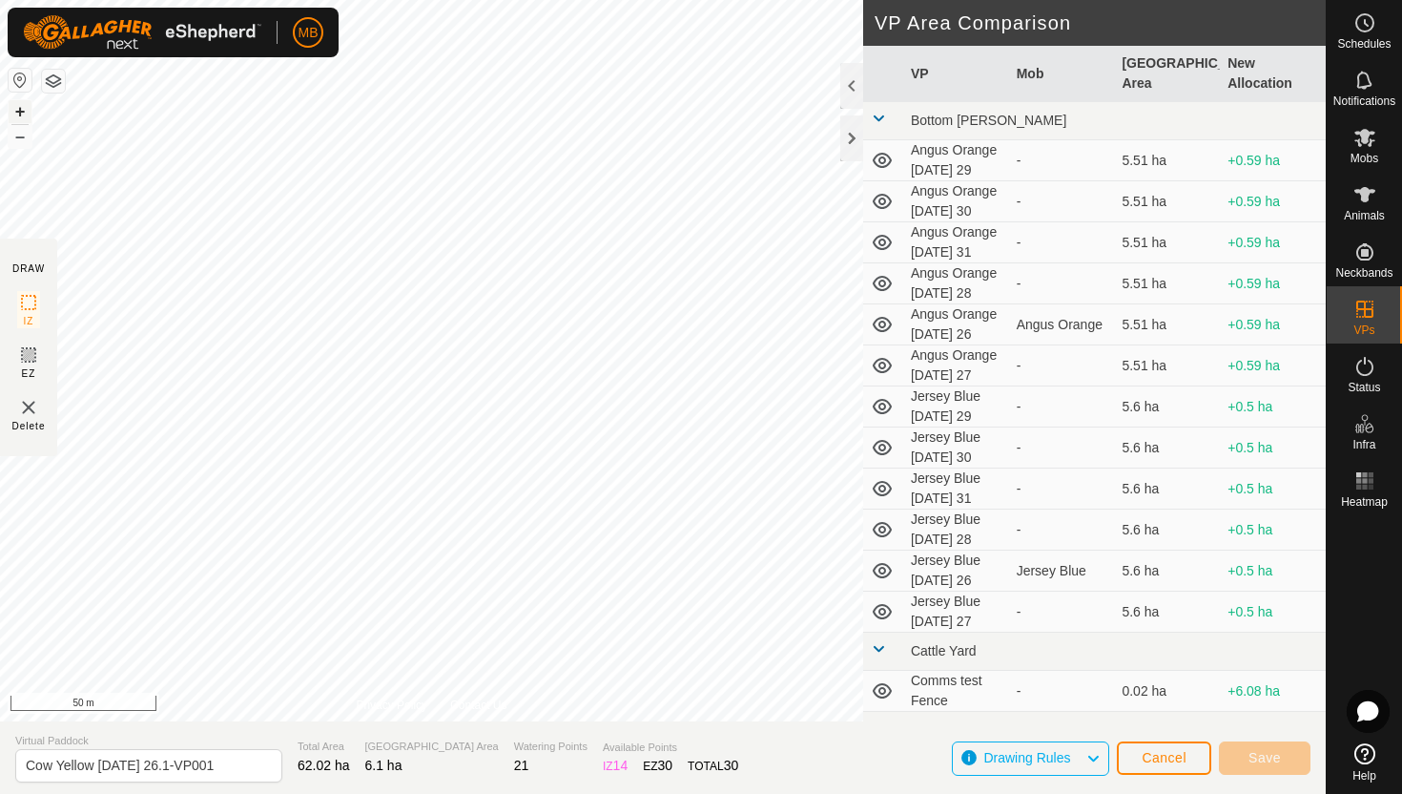
click at [15, 105] on button "+" at bounding box center [20, 111] width 23 height 23
click at [17, 113] on button "+" at bounding box center [20, 111] width 23 height 23
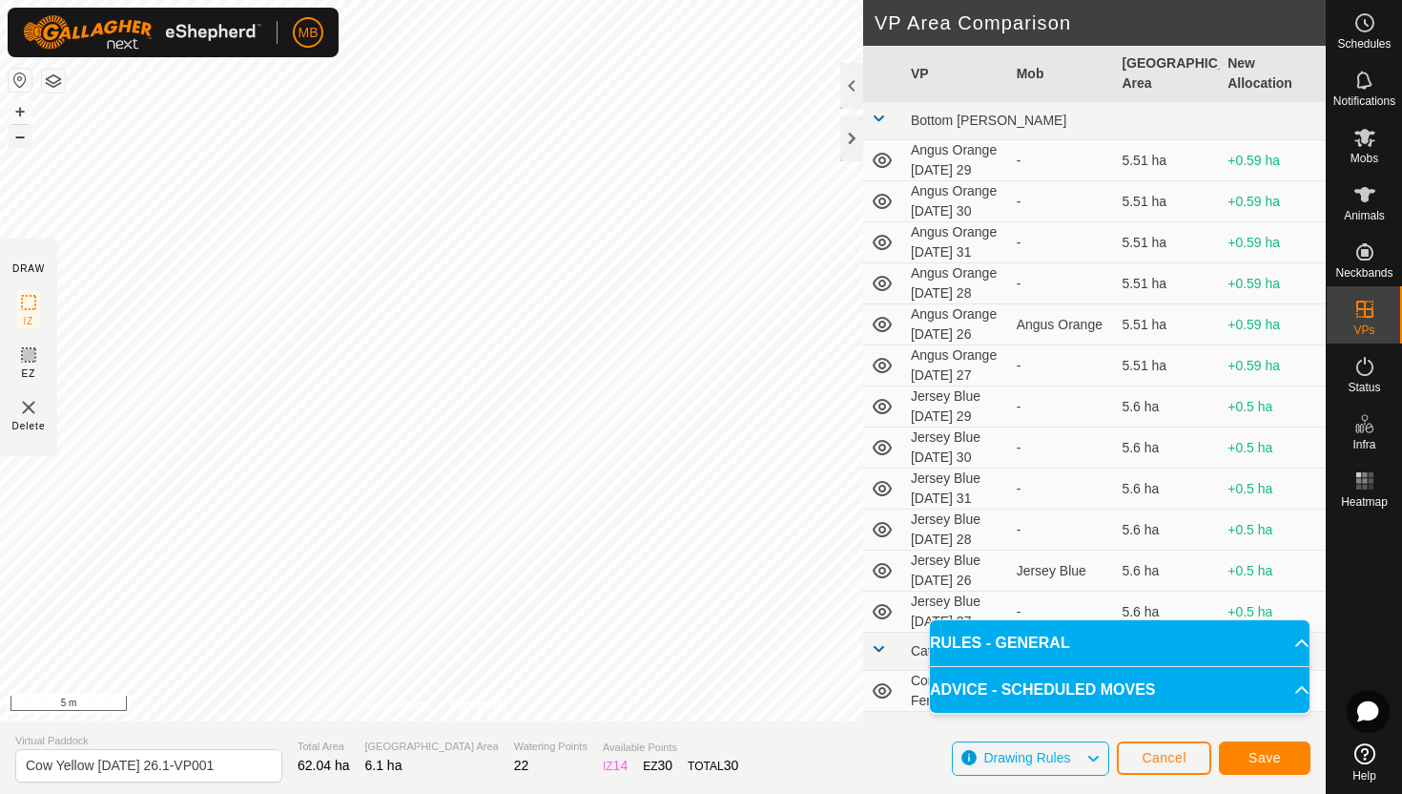
click at [14, 135] on button "–" at bounding box center [20, 136] width 23 height 23
click at [233, 764] on input "Cow Yellow Tuesday 26.1-VP001" at bounding box center [148, 765] width 267 height 33
type input "Cow Yellow Wednesday 27"
click at [1256, 751] on span "Save" at bounding box center [1265, 757] width 32 height 15
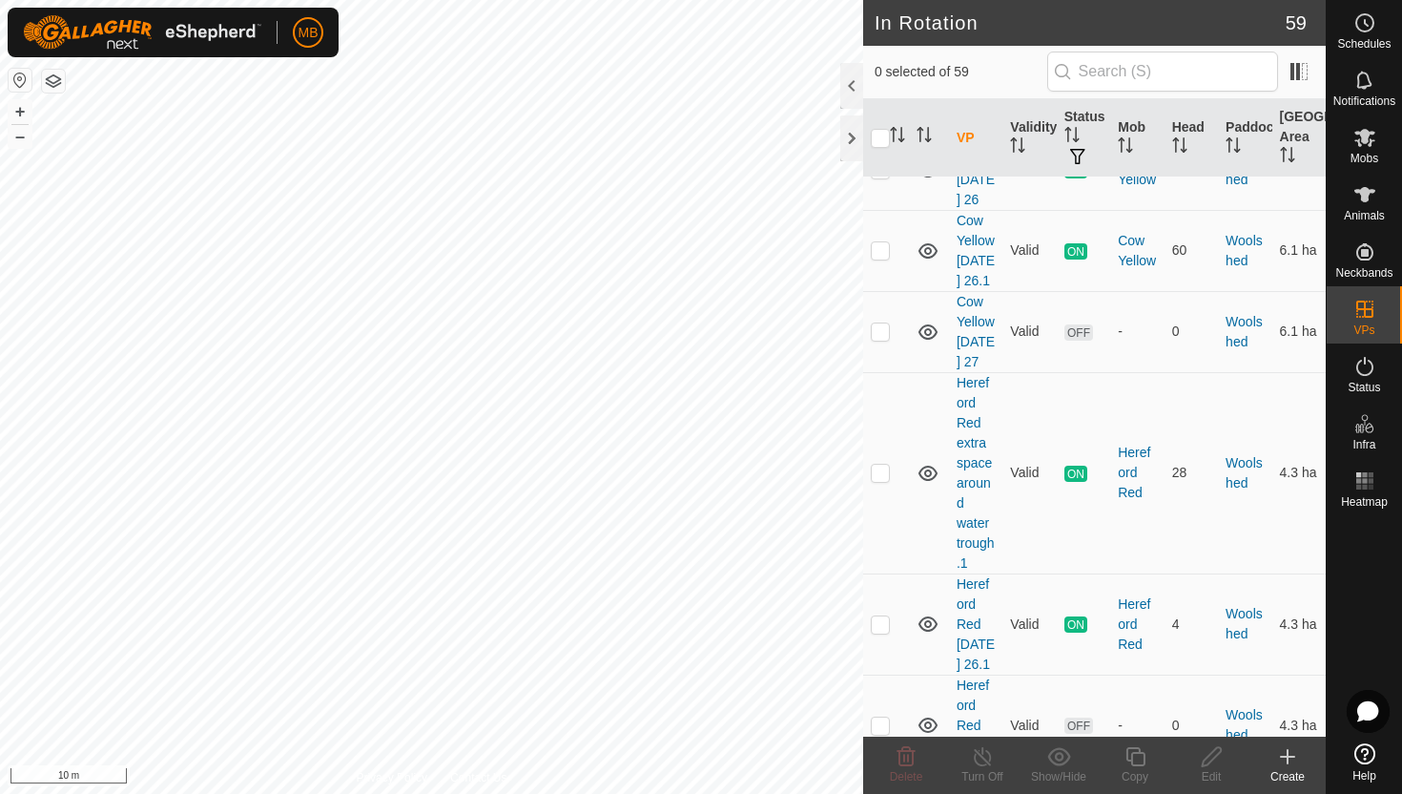
scroll to position [5252, 0]
click at [880, 320] on p-checkbox at bounding box center [880, 327] width 19 height 15
checkbox input "true"
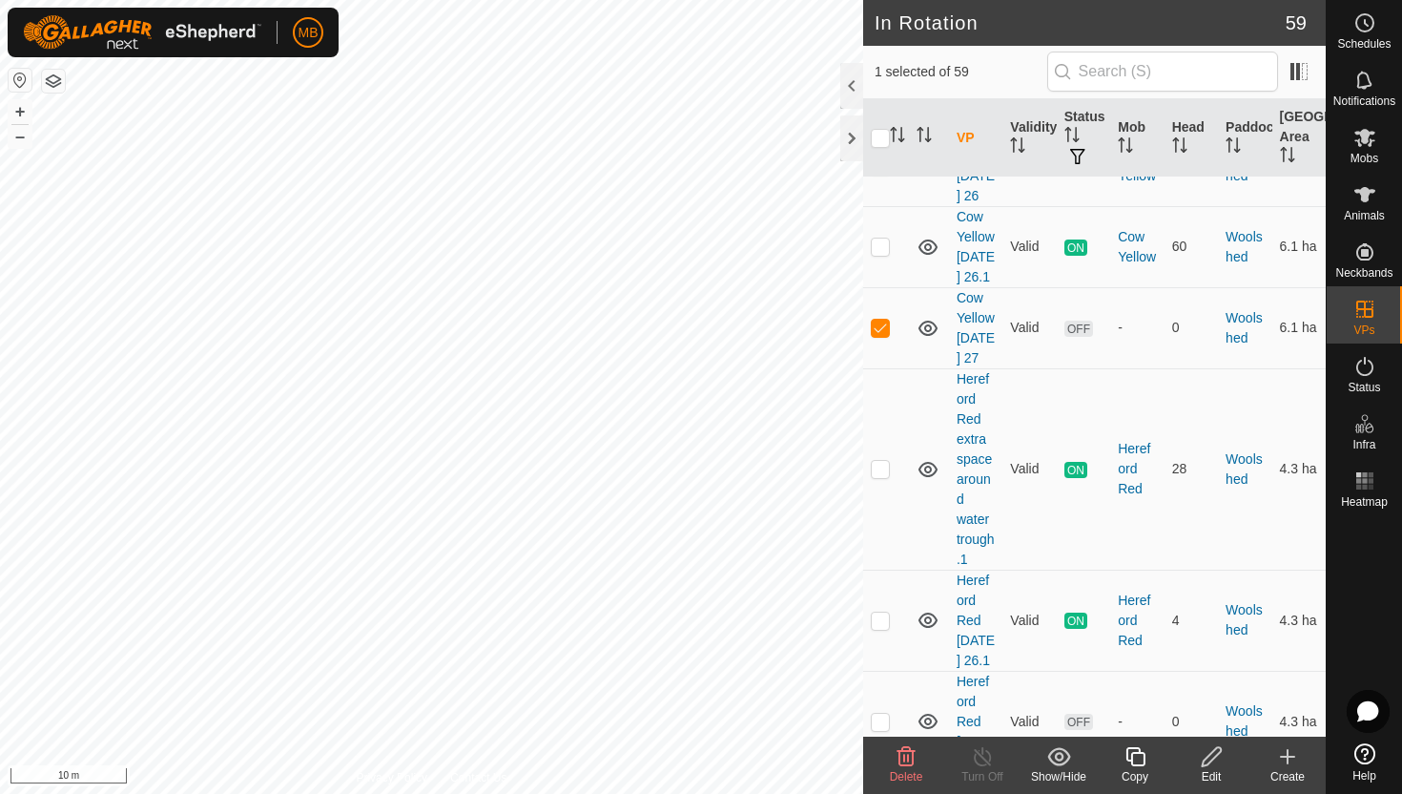
click at [1136, 758] on icon at bounding box center [1136, 756] width 24 height 23
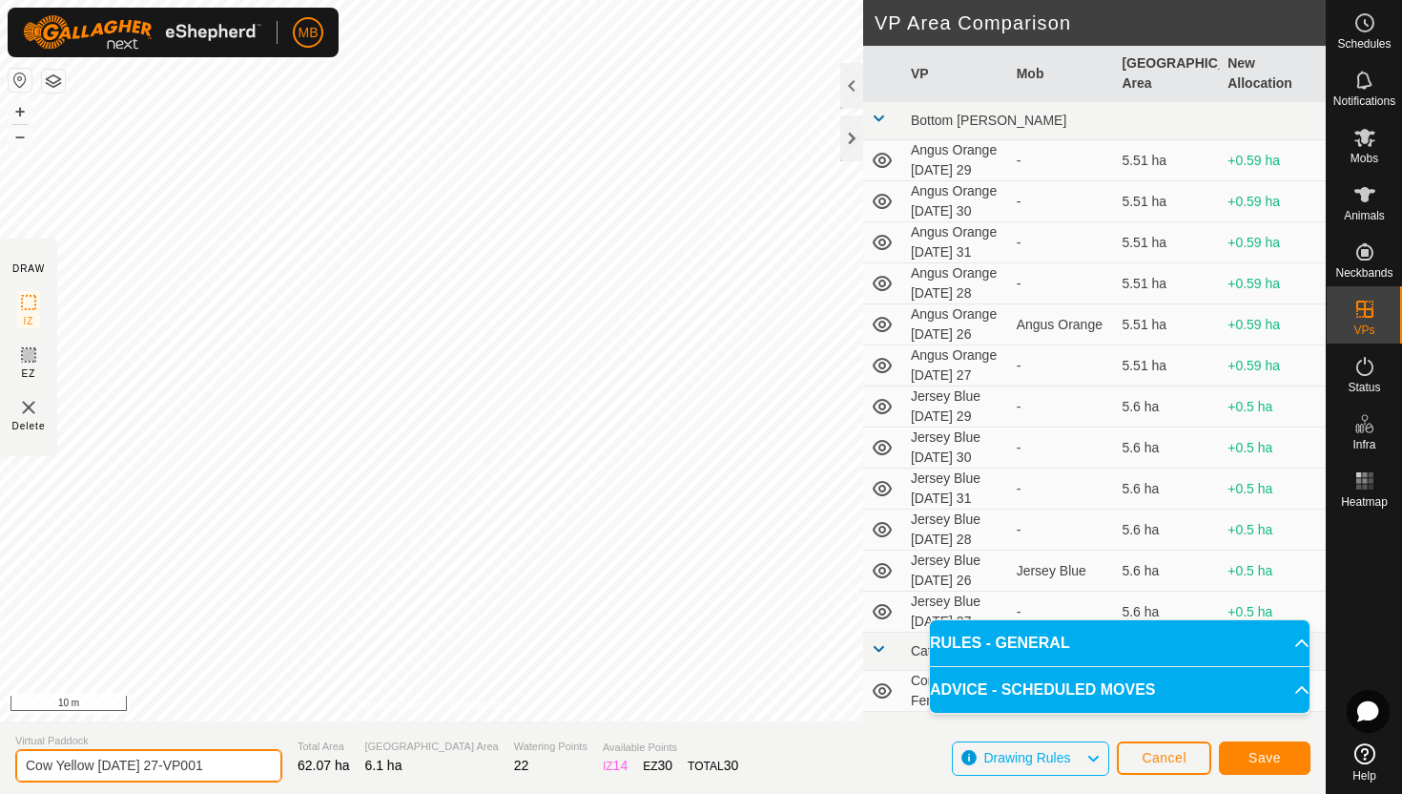
click at [237, 766] on input "Cow Yellow Wednesday 27-VP001" at bounding box center [148, 765] width 267 height 33
type input "Cow Yellow Wednesday 27.1"
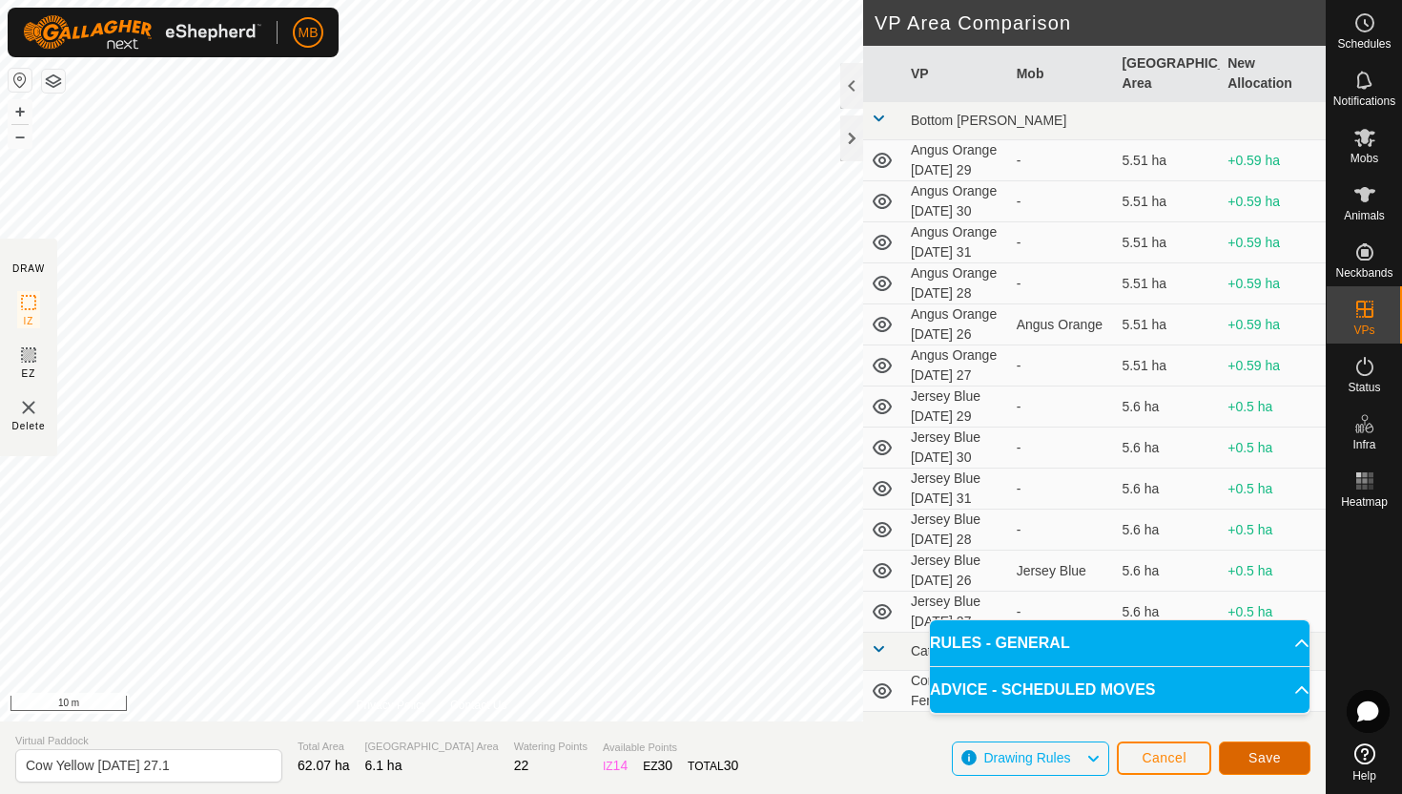
click at [1284, 759] on button "Save" at bounding box center [1265, 757] width 92 height 33
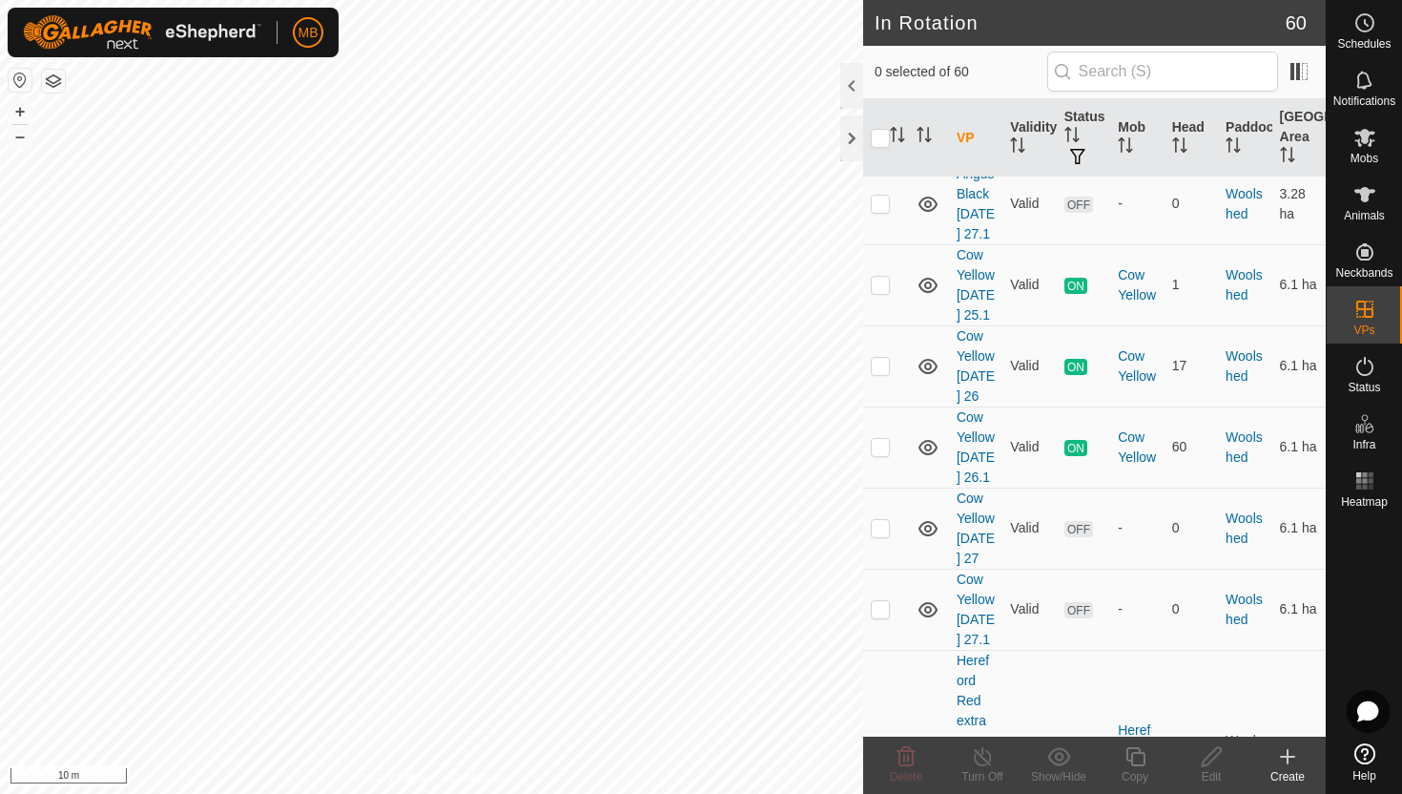
scroll to position [5056, 0]
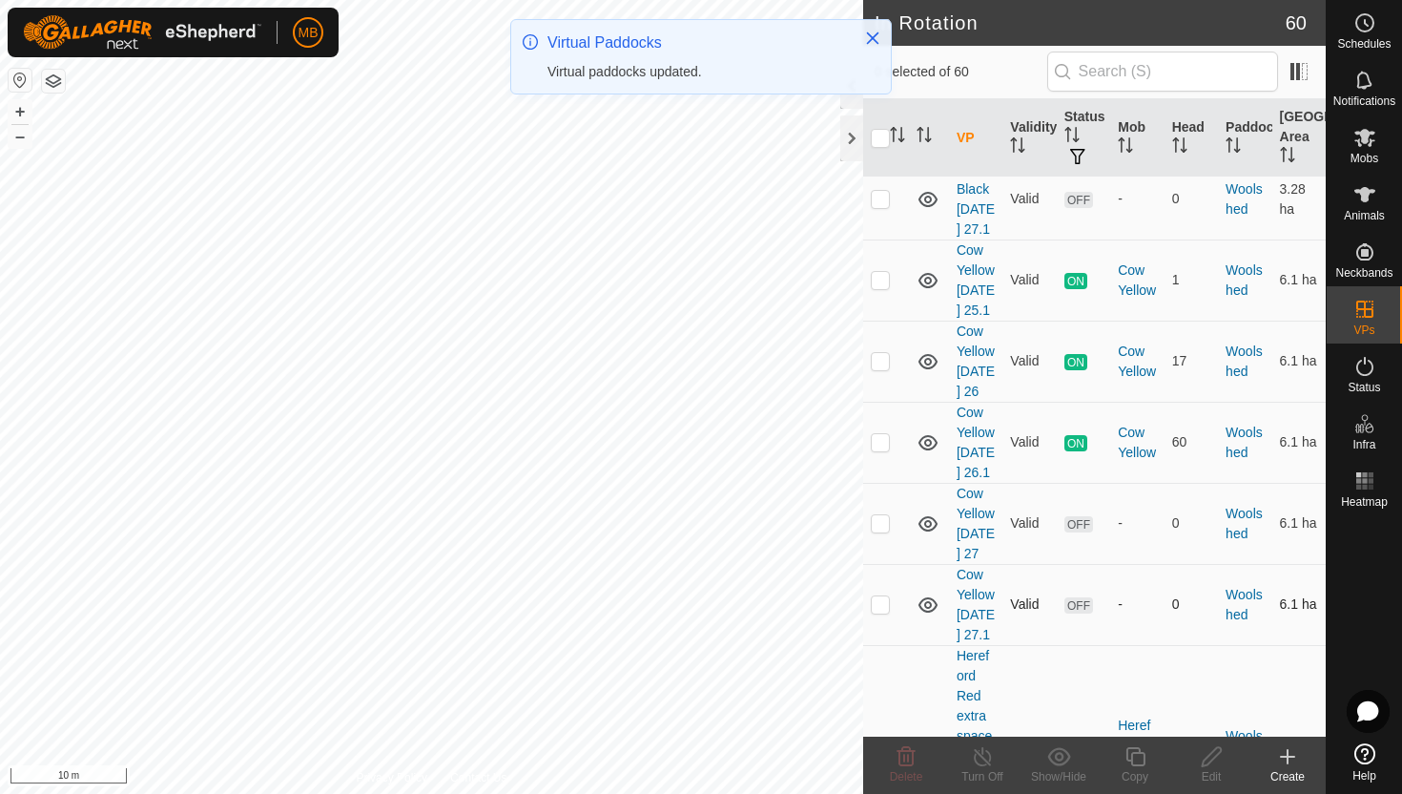
click at [882, 612] on p-checkbox at bounding box center [880, 603] width 19 height 15
checkbox input "true"
click at [1134, 756] on icon at bounding box center [1136, 756] width 24 height 23
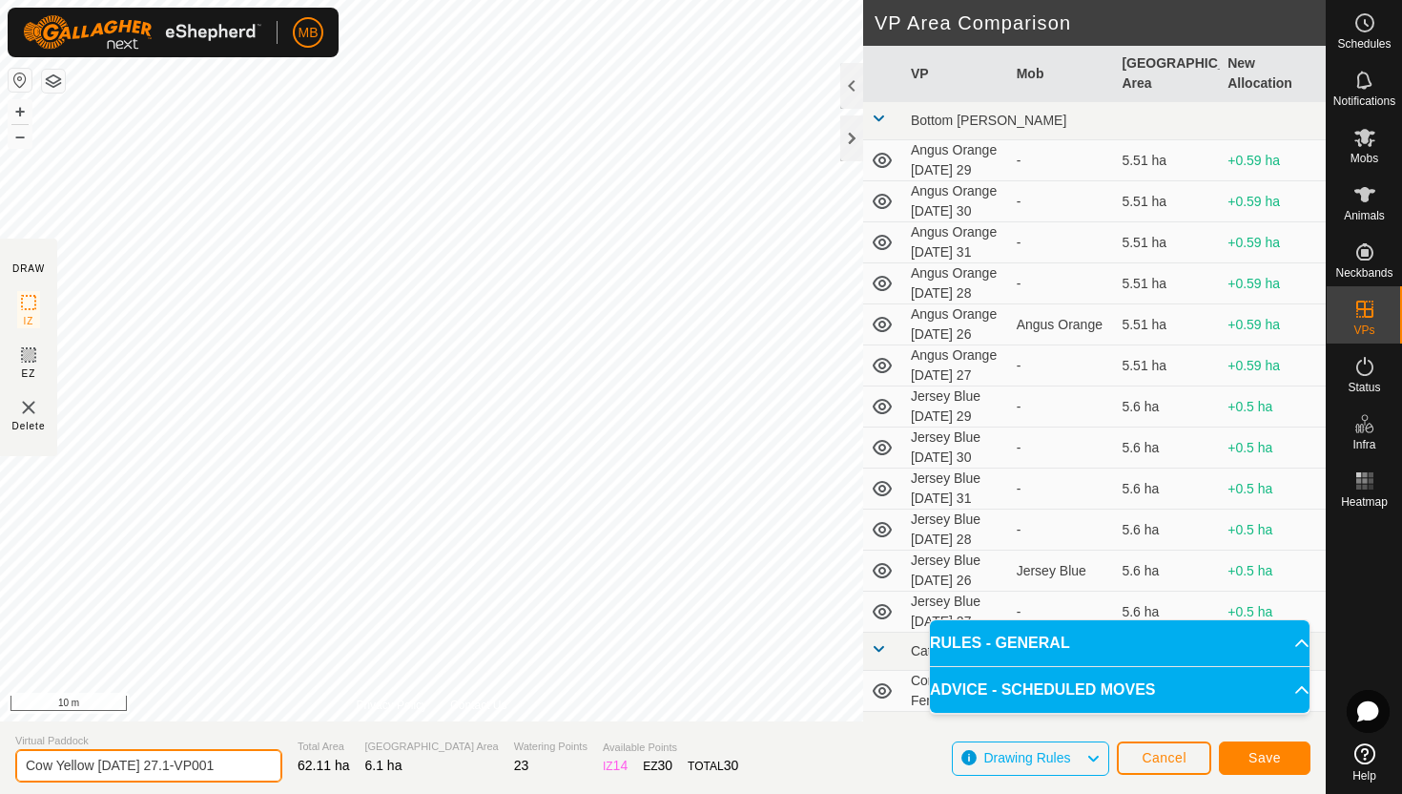
click at [239, 768] on input "Cow Yellow Wednesday 27.1-VP001" at bounding box center [148, 765] width 267 height 33
type input "Cow Yellow Thursday 28"
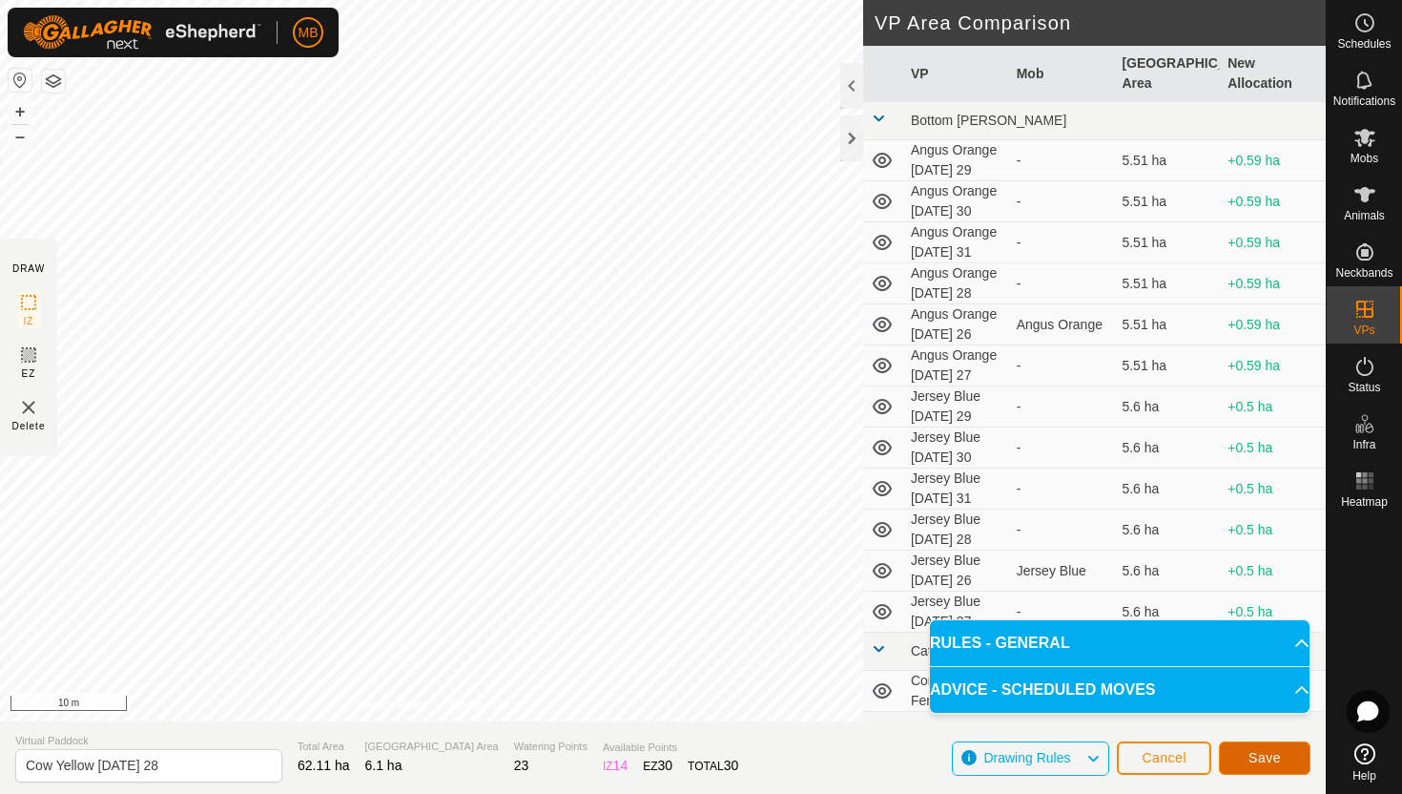
click at [1265, 767] on button "Save" at bounding box center [1265, 757] width 92 height 33
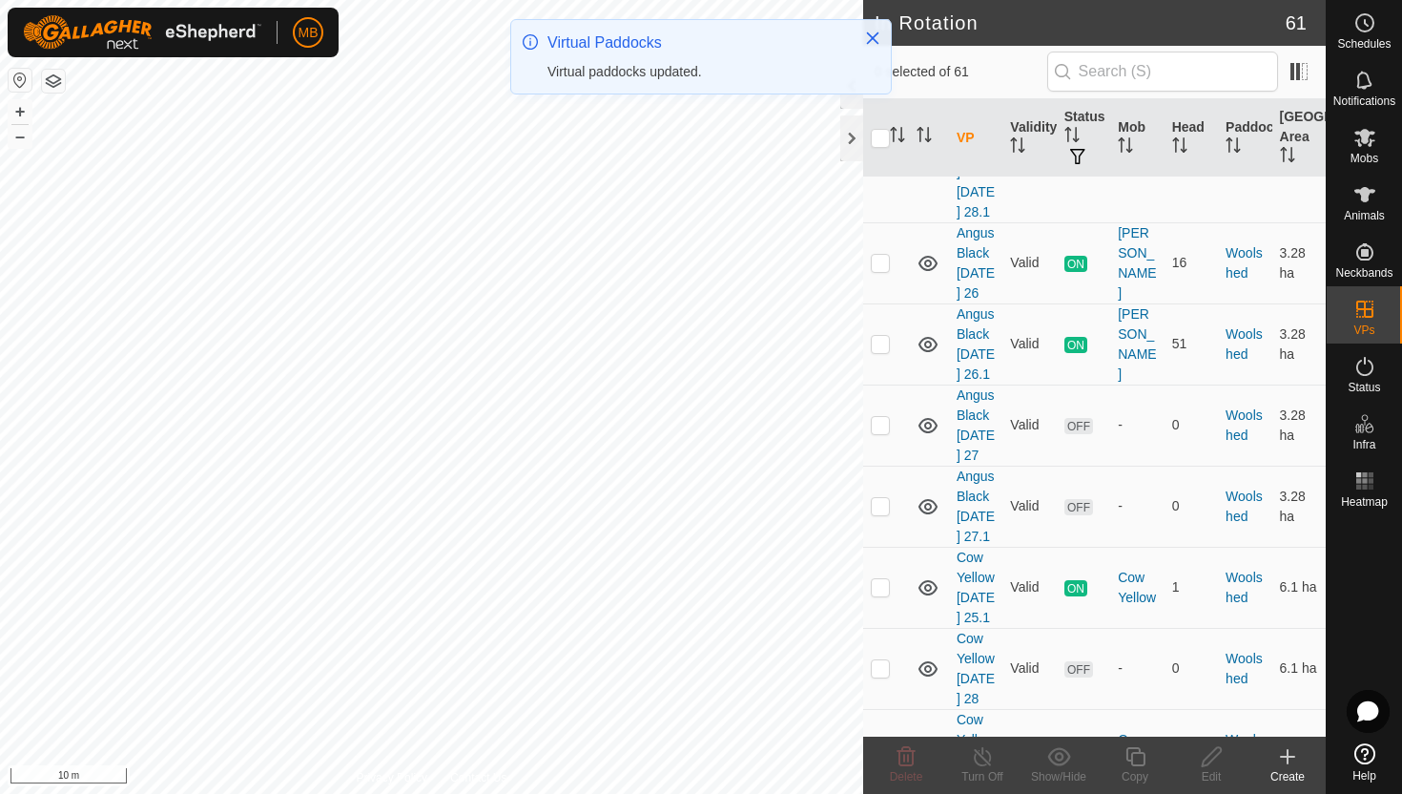
scroll to position [4750, 0]
click at [880, 659] on p-checkbox at bounding box center [880, 666] width 19 height 15
checkbox input "true"
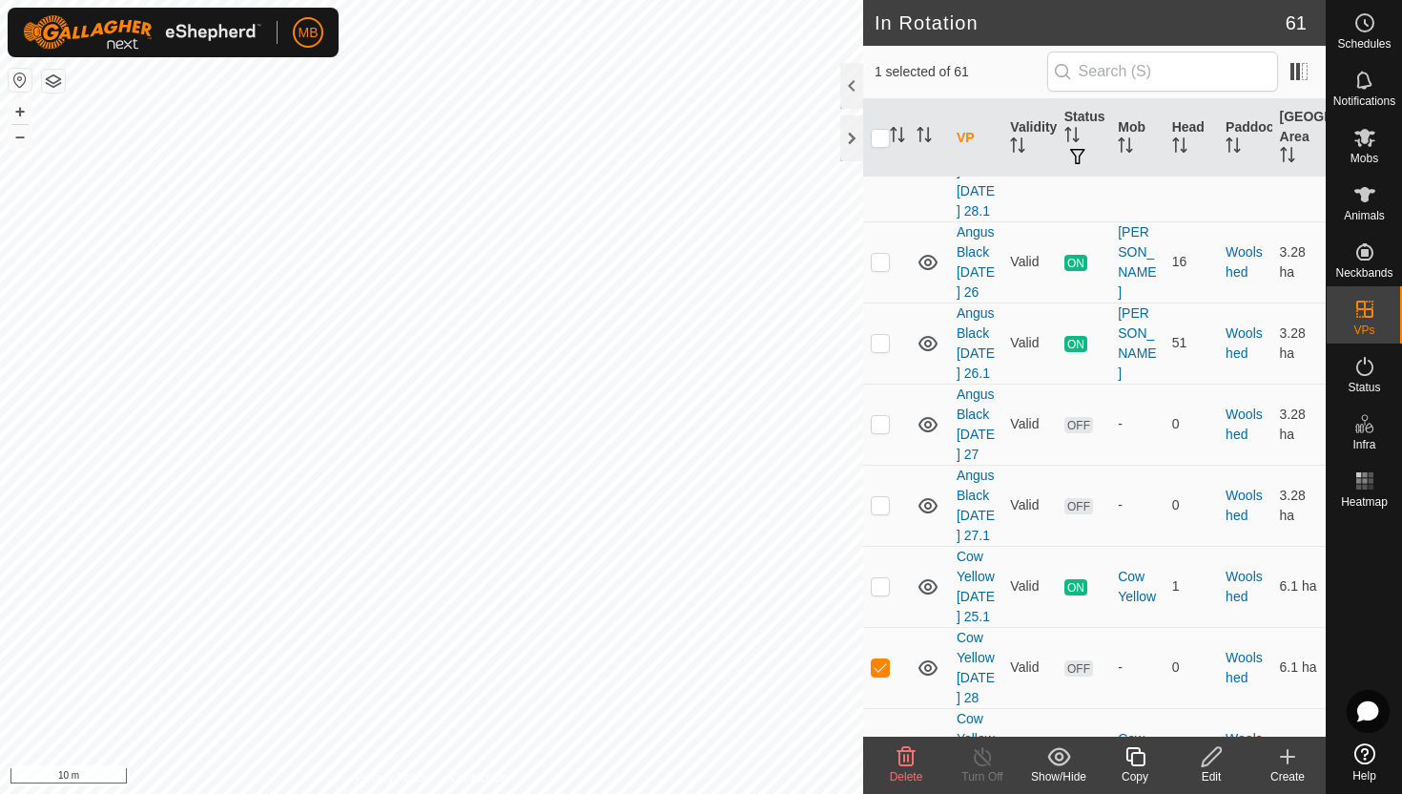
click at [1134, 758] on icon at bounding box center [1136, 756] width 24 height 23
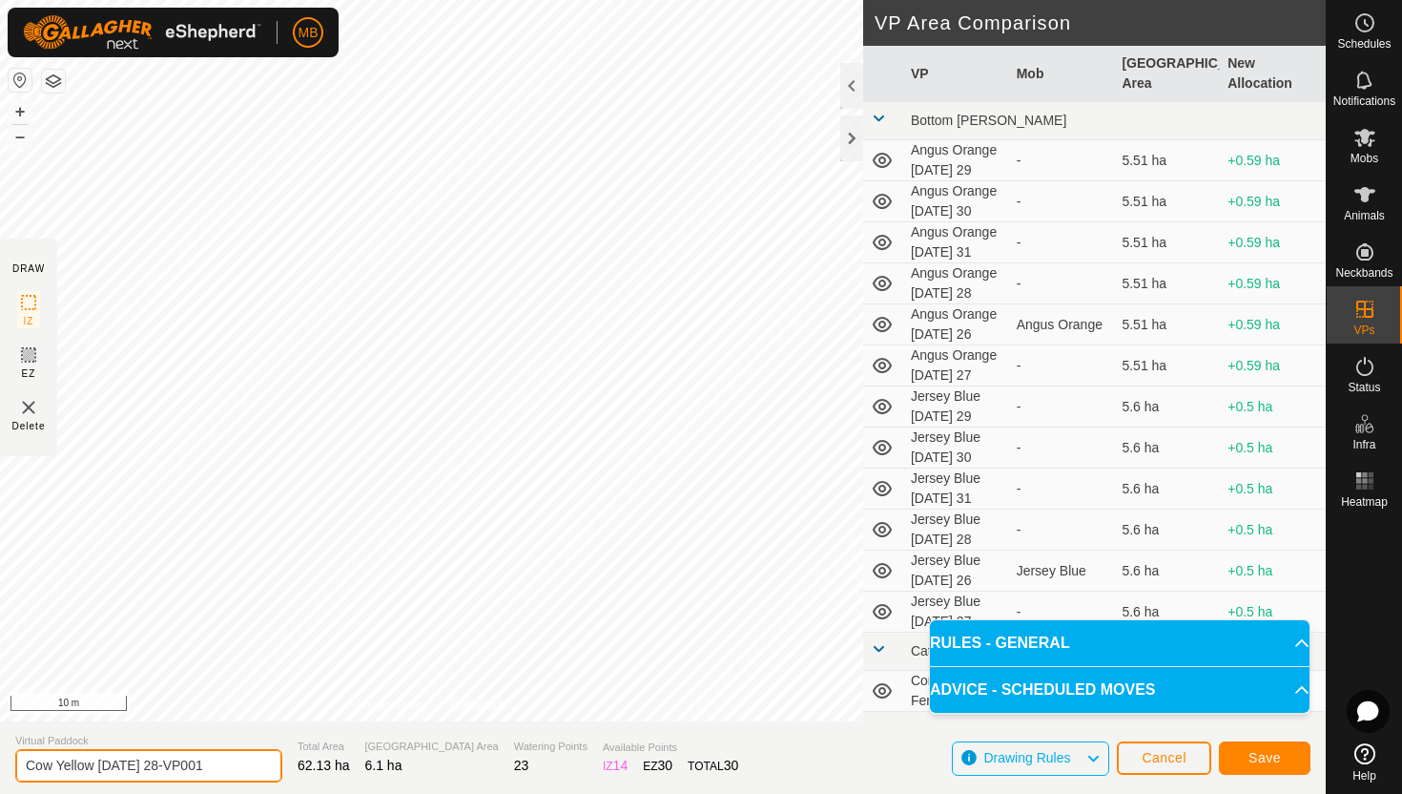
click at [229, 769] on input "Cow Yellow Thursday 28-VP001" at bounding box center [148, 765] width 267 height 33
type input "Cow Yellow Thursday 28.1"
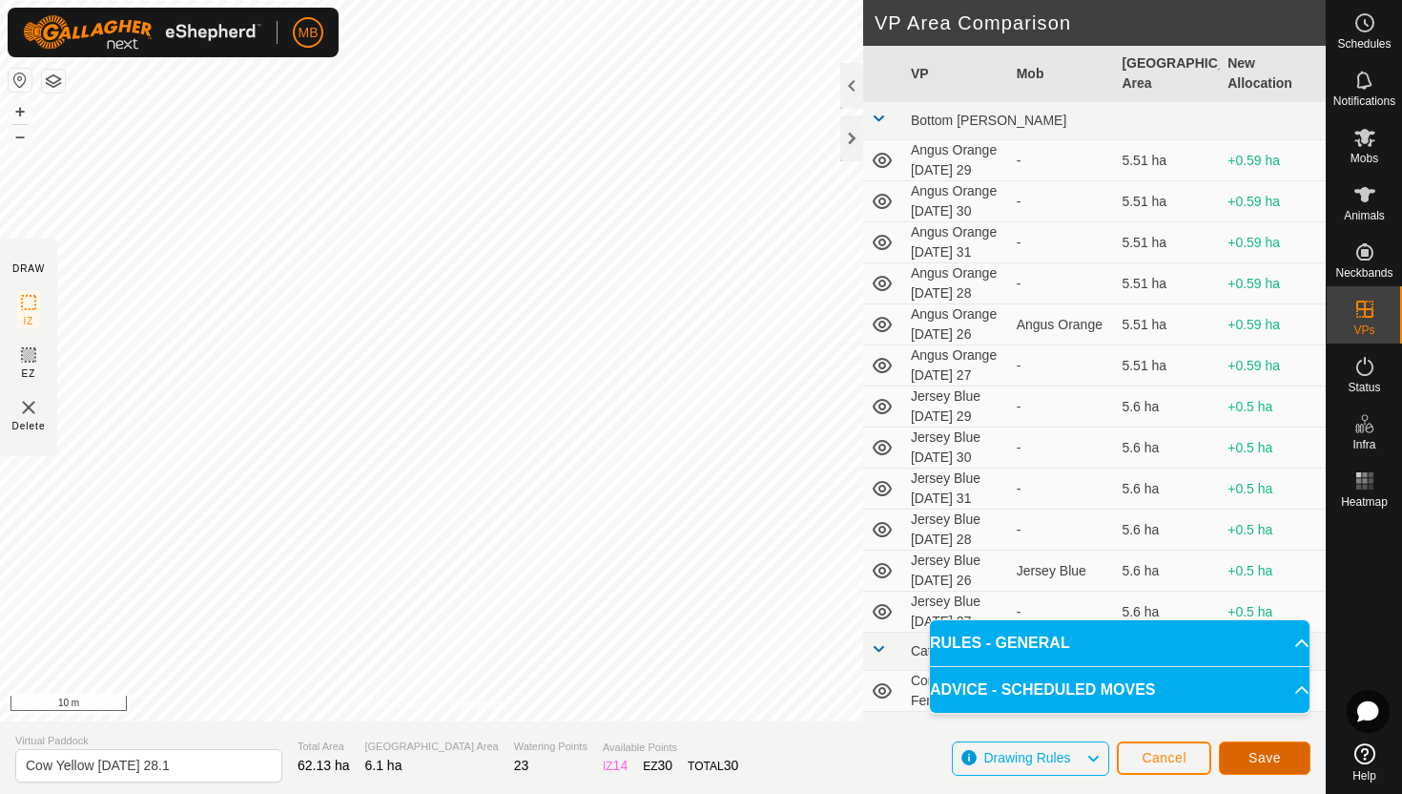
click at [1277, 753] on span "Save" at bounding box center [1265, 757] width 32 height 15
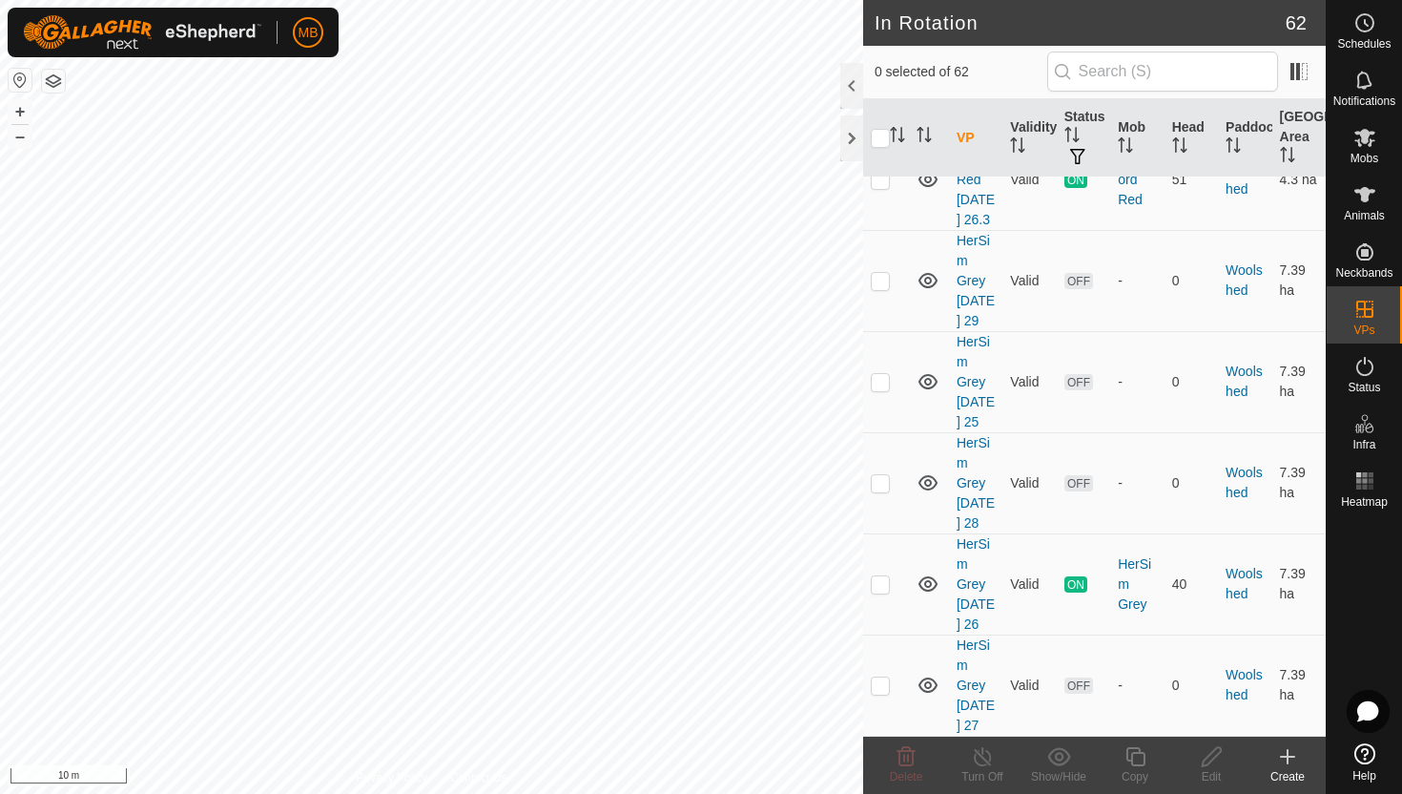
scroll to position [6207, 0]
click at [23, 143] on button "–" at bounding box center [20, 136] width 23 height 23
click at [23, 138] on button "–" at bounding box center [20, 136] width 23 height 23
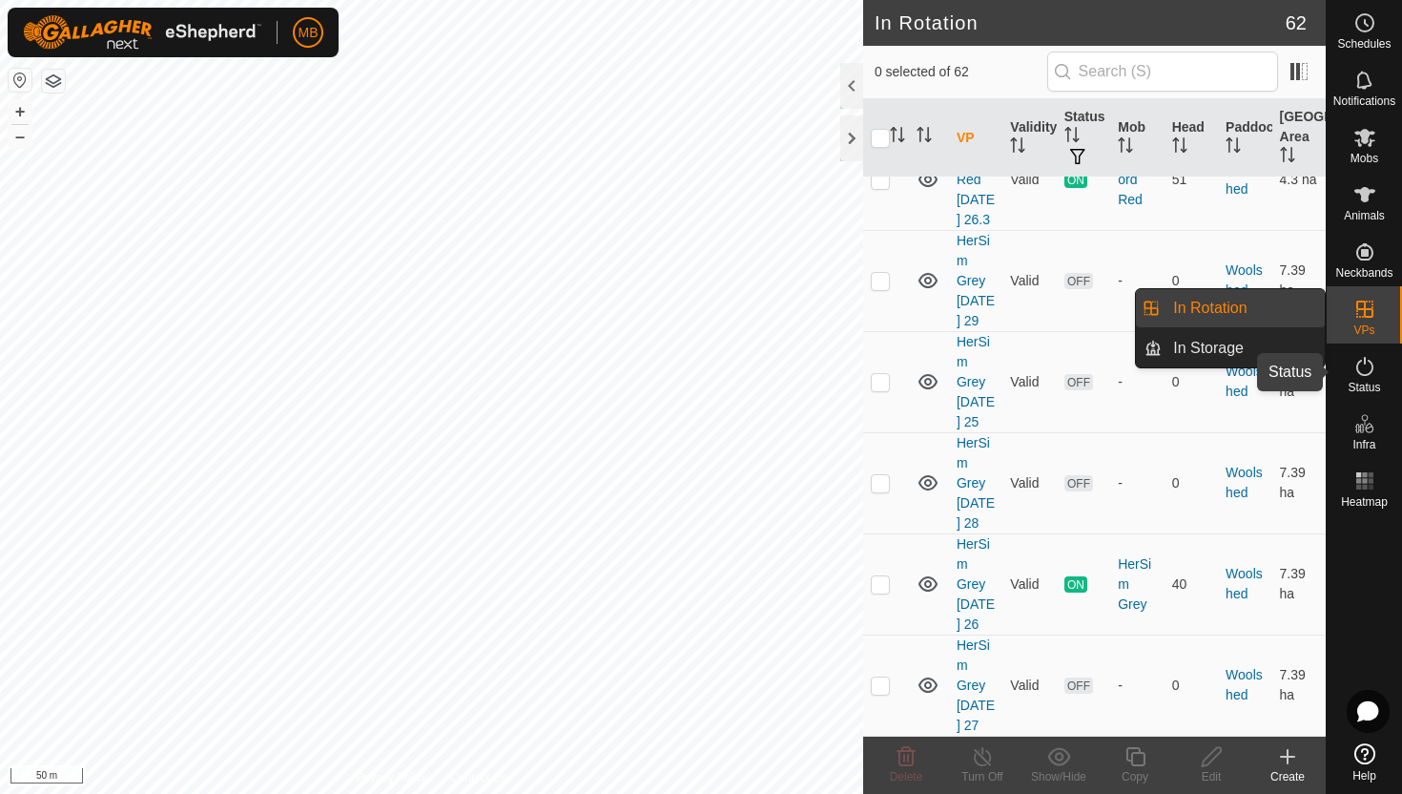
click at [1369, 365] on icon at bounding box center [1365, 366] width 23 height 23
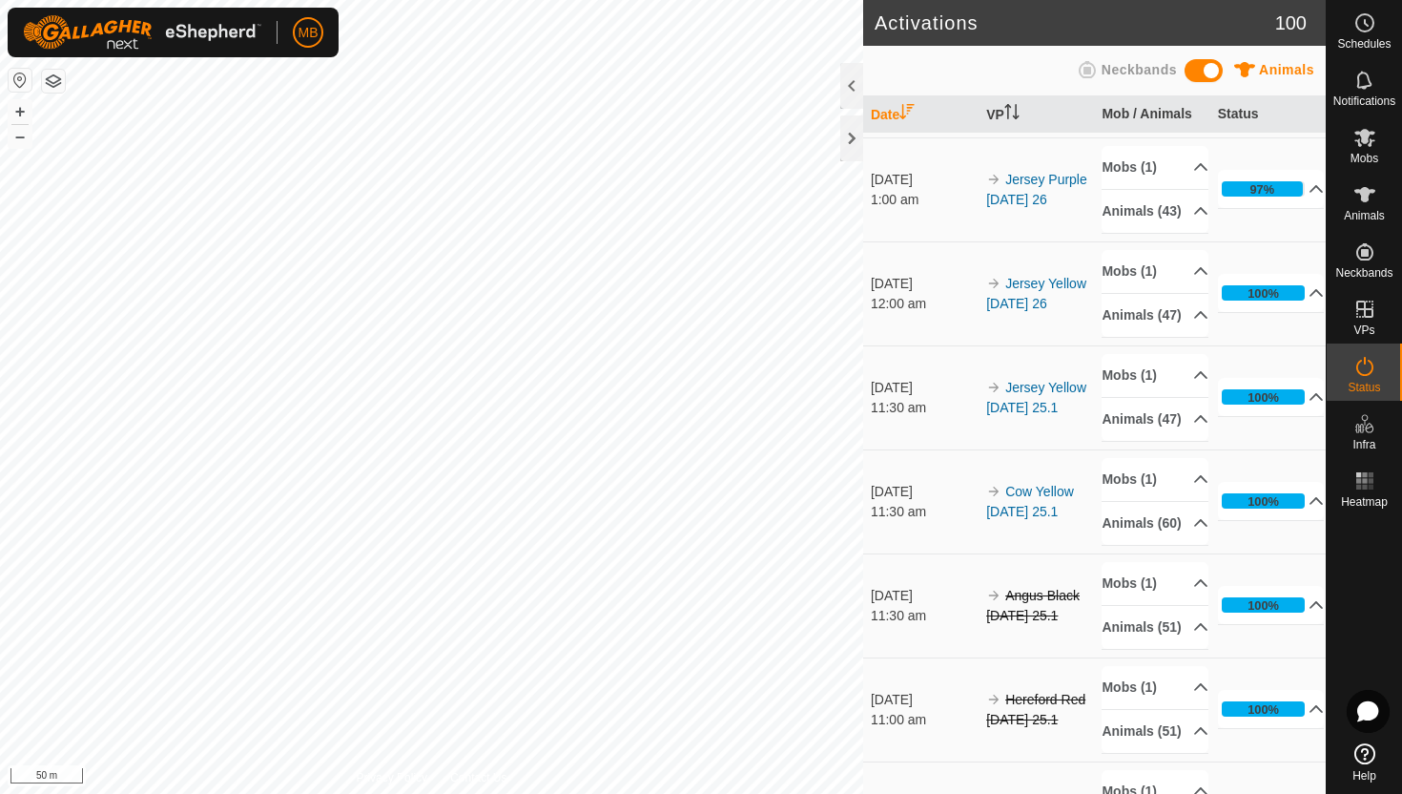
scroll to position [1457, 0]
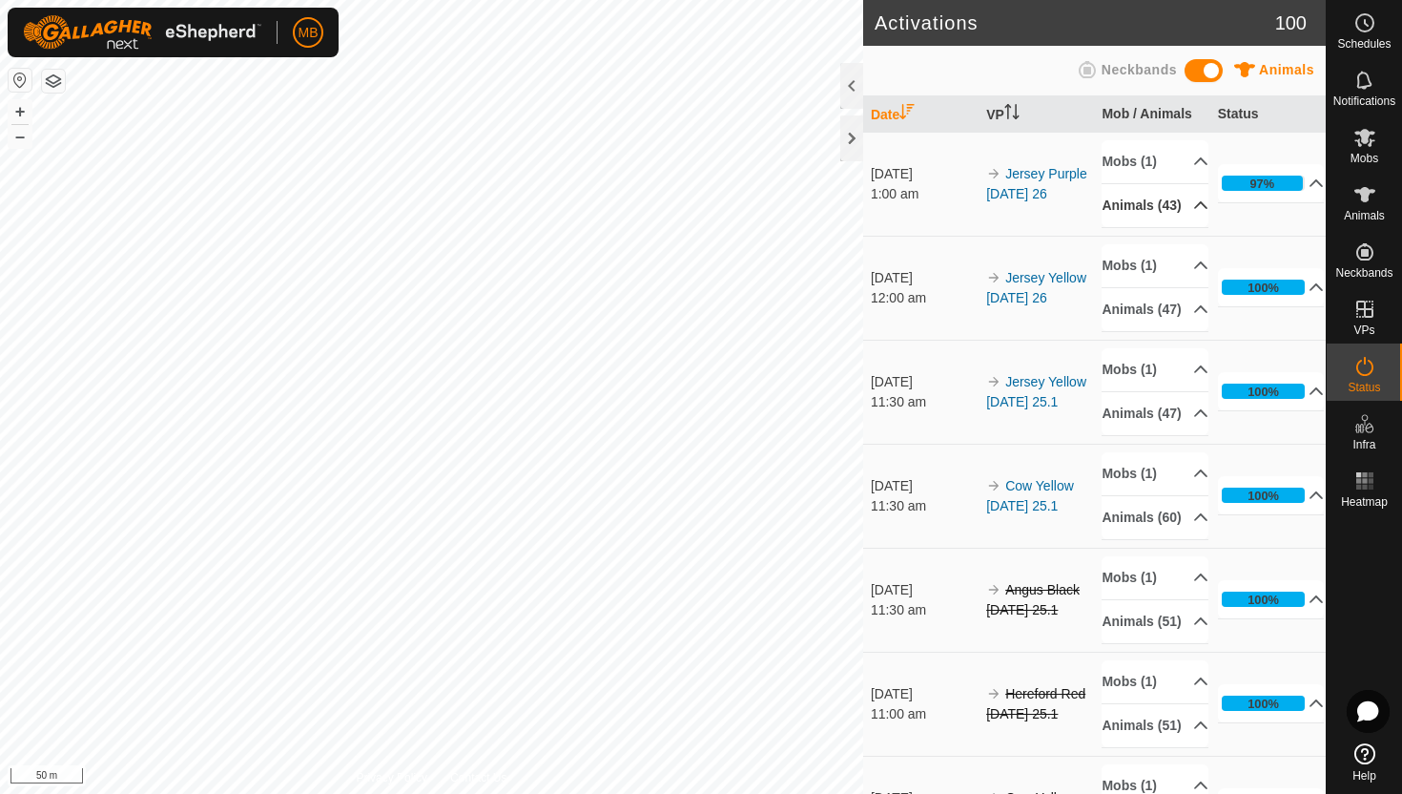
click at [1189, 227] on p-accordion-header "Animals (43)" at bounding box center [1155, 205] width 107 height 43
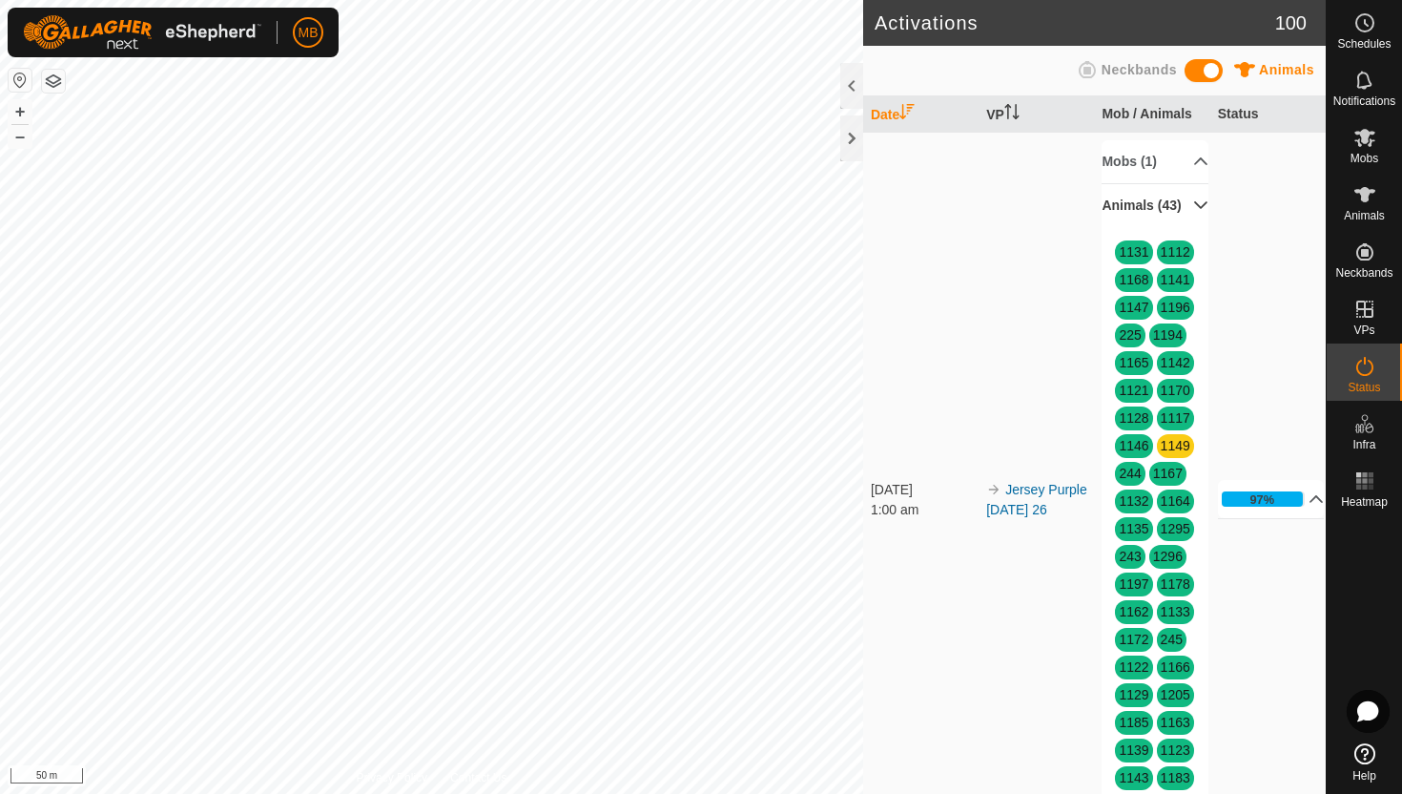
click at [1189, 227] on p-accordion-header "Animals (43)" at bounding box center [1155, 205] width 107 height 43
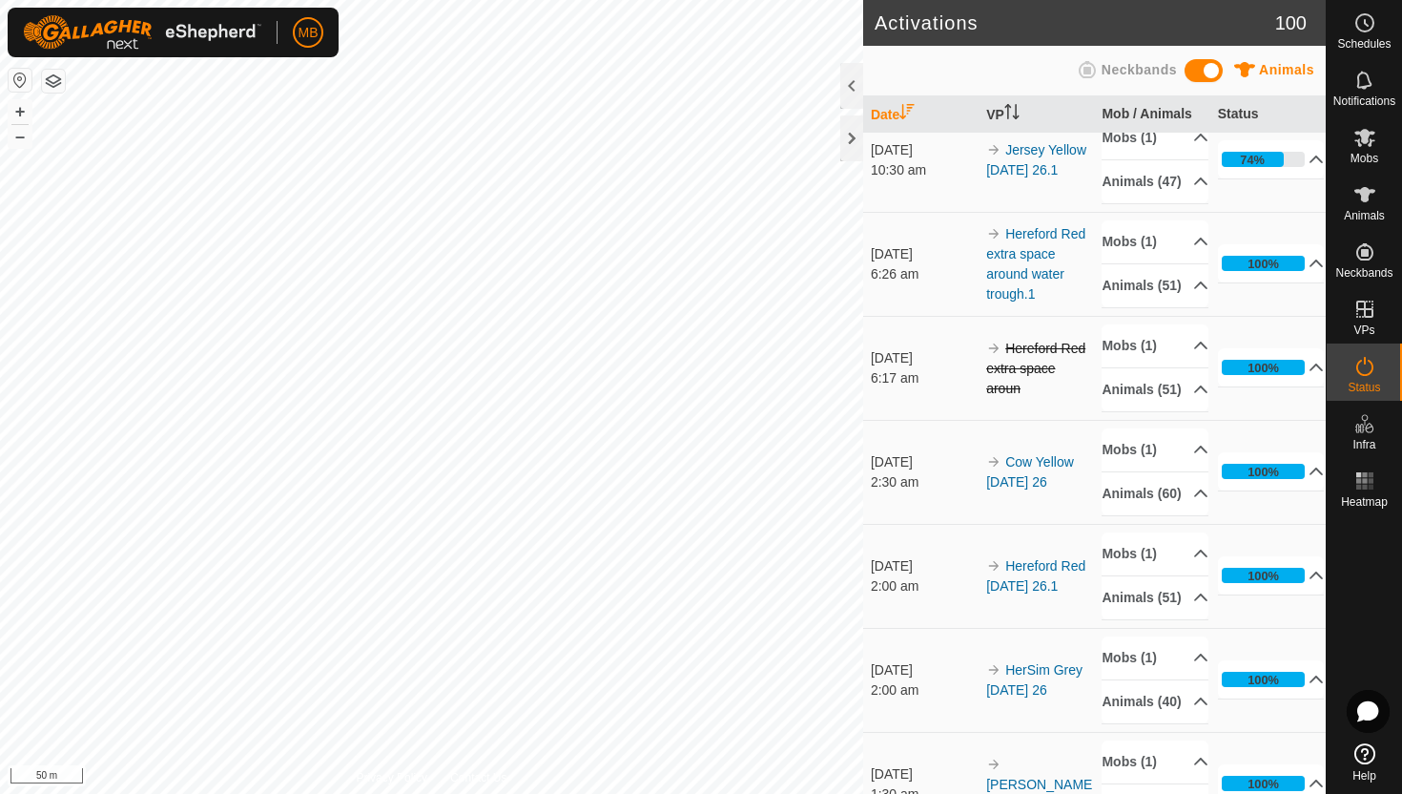
scroll to position [306, 0]
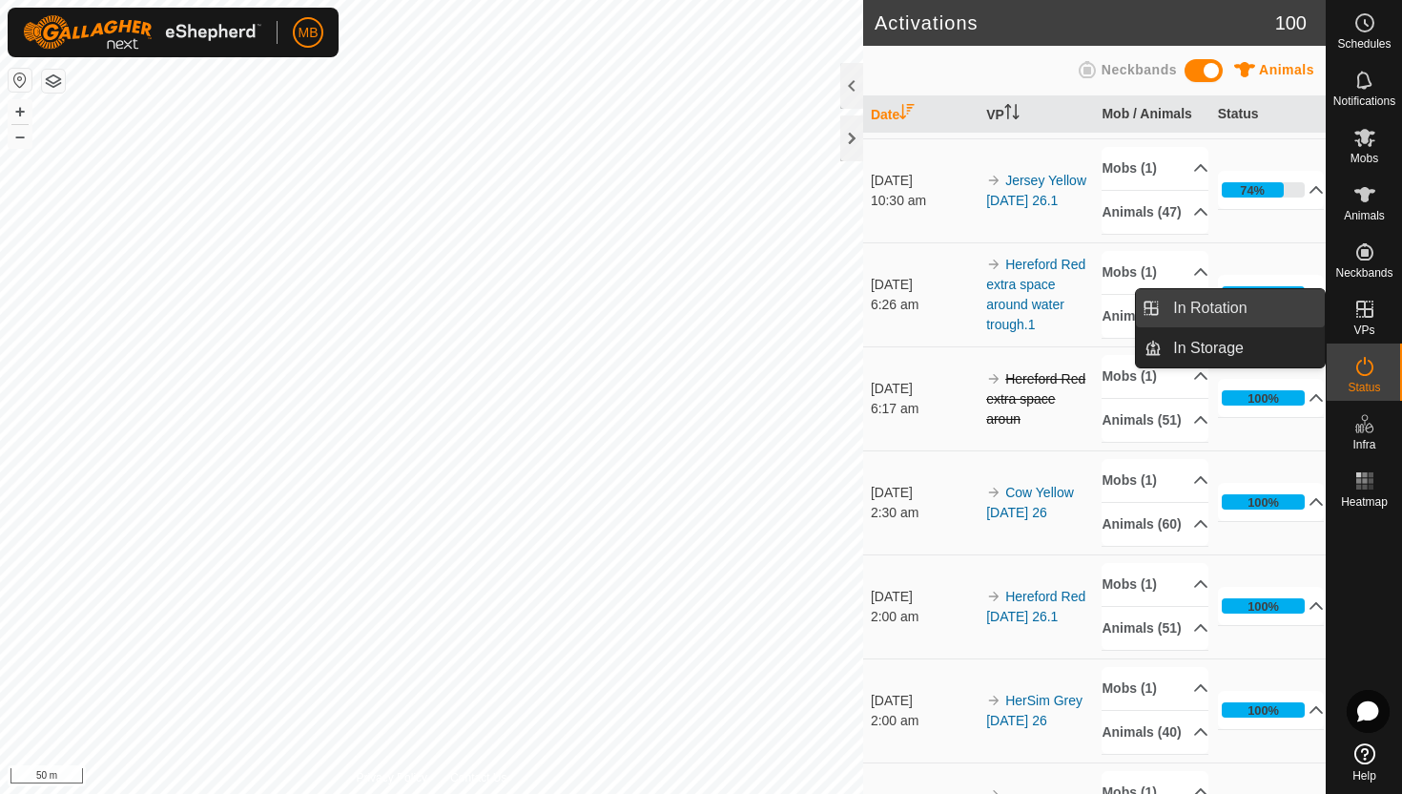
click at [1280, 314] on link "In Rotation" at bounding box center [1243, 308] width 163 height 38
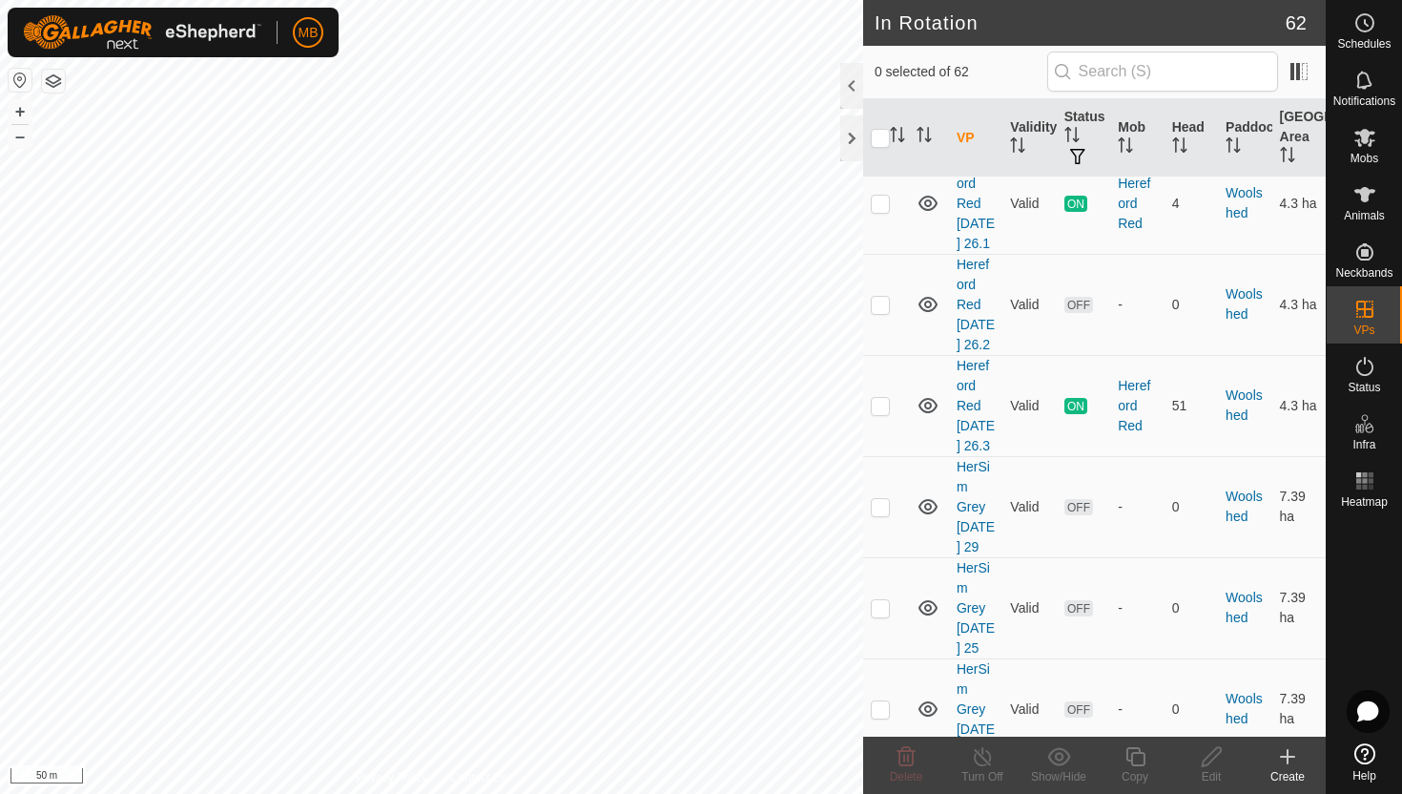
scroll to position [5935, 0]
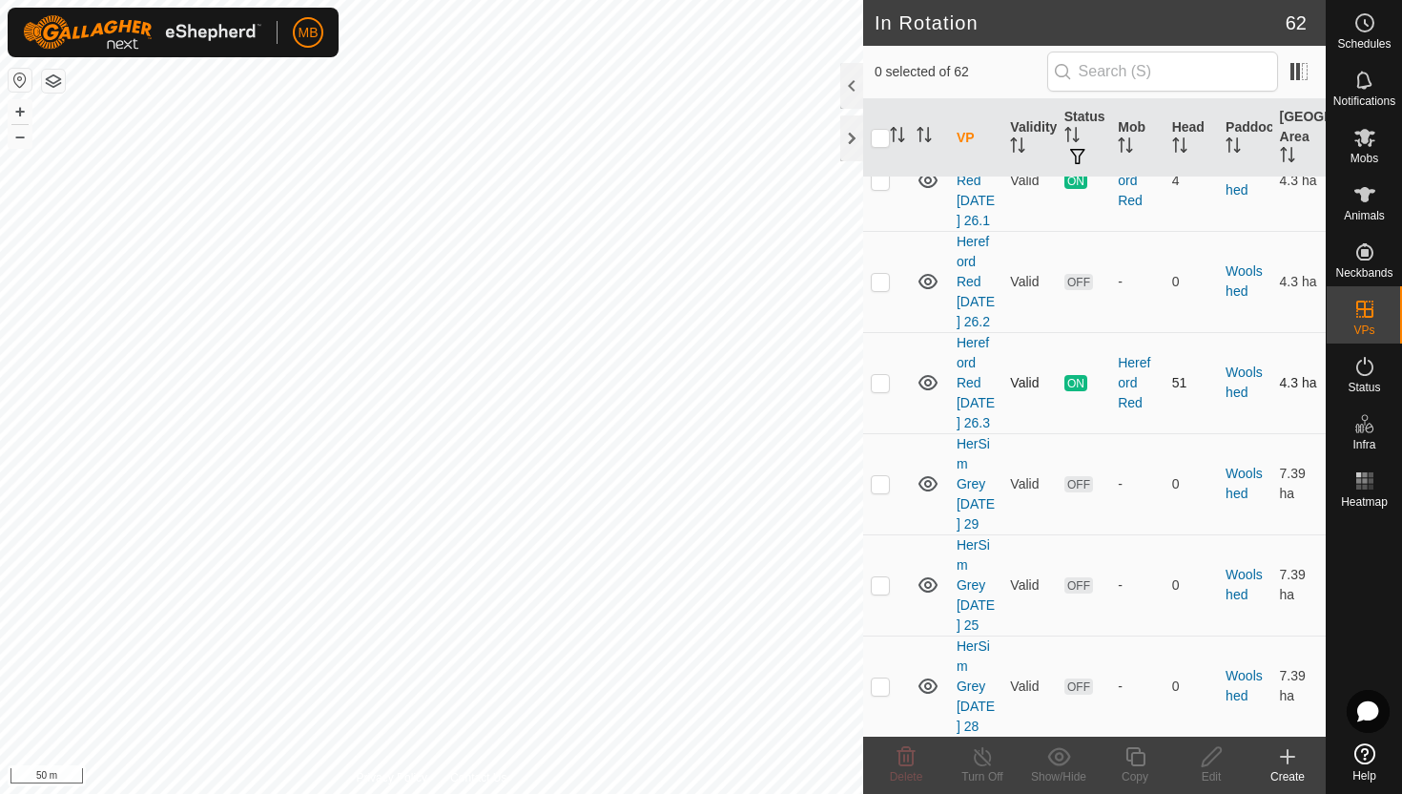
click at [881, 390] on p-checkbox at bounding box center [880, 382] width 19 height 15
checkbox input "true"
click at [1138, 756] on icon at bounding box center [1136, 756] width 24 height 23
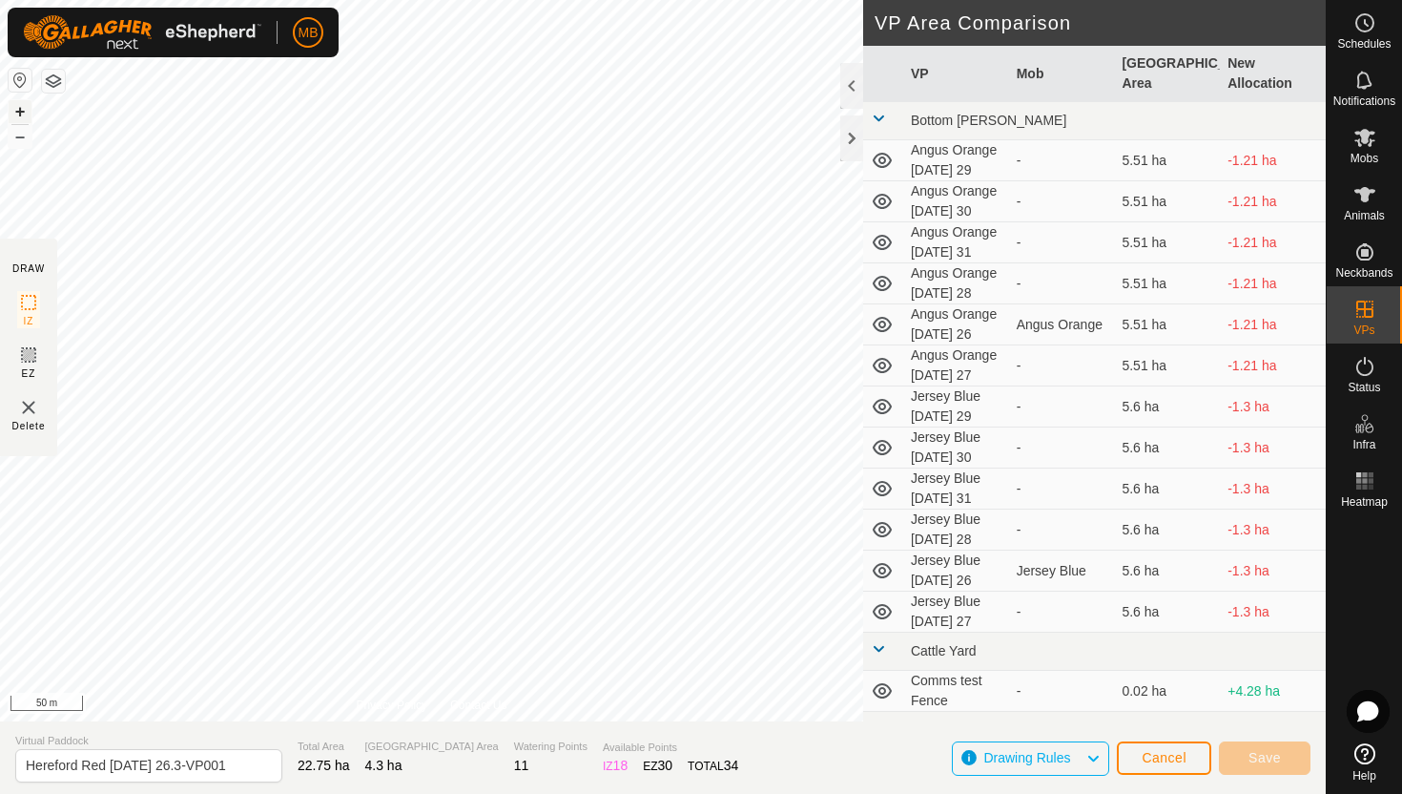
click at [19, 105] on button "+" at bounding box center [20, 111] width 23 height 23
click at [19, 107] on button "+" at bounding box center [20, 111] width 23 height 23
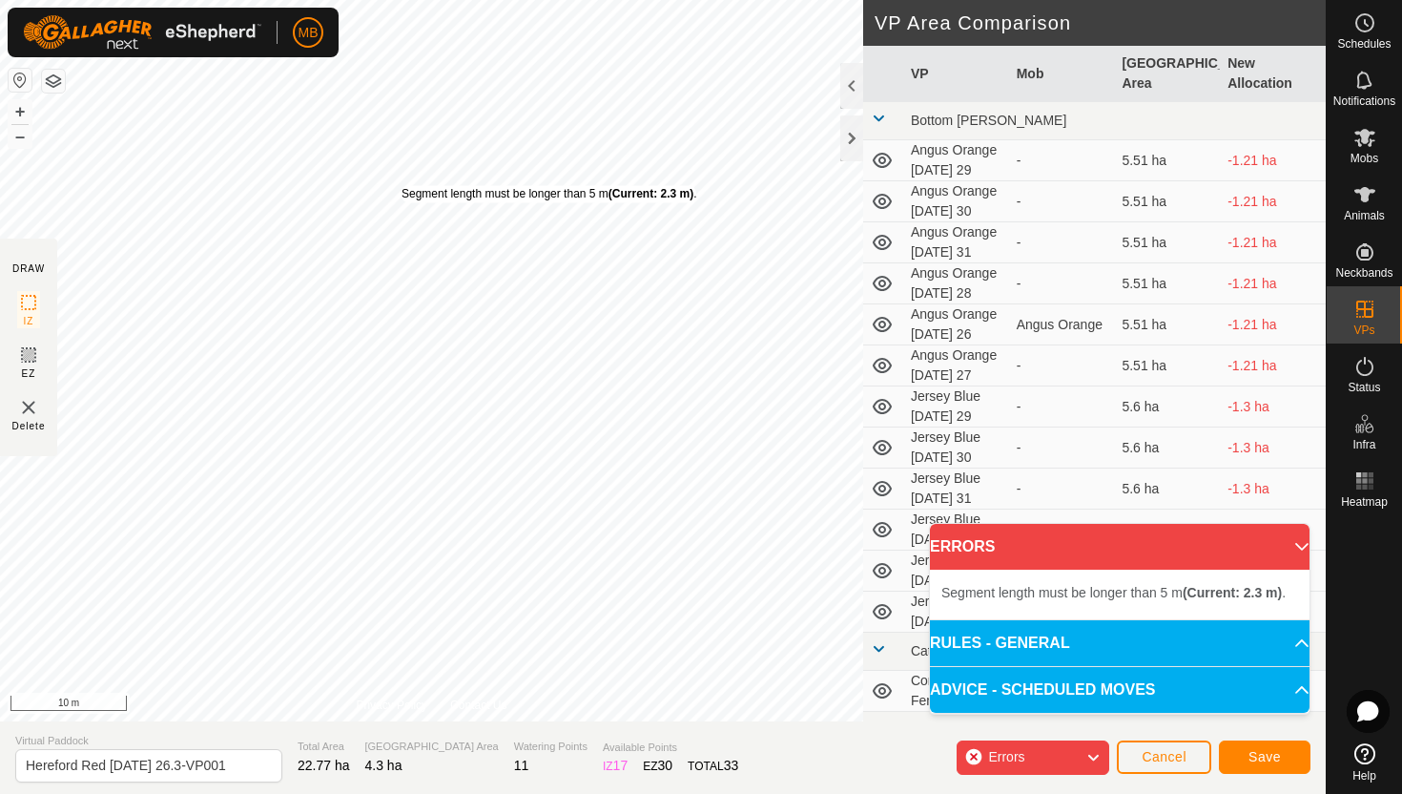
click at [402, 185] on div "Segment length must be longer than 5 m (Current: 2.3 m) ." at bounding box center [549, 193] width 295 height 17
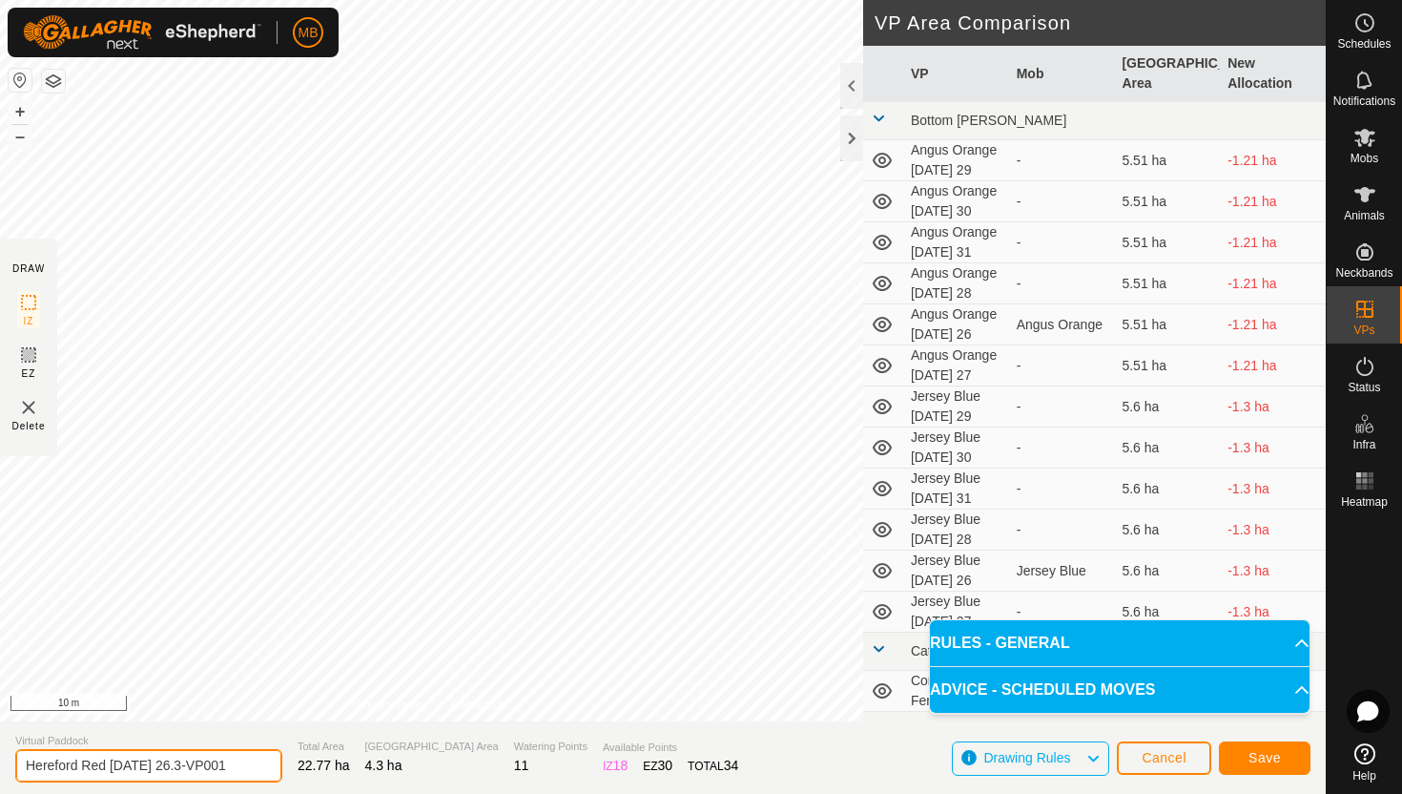
click at [236, 765] on input "Hereford Red Tuesday 26.3-VP001" at bounding box center [148, 765] width 267 height 33
type input "Hereford Red Wednesday 27"
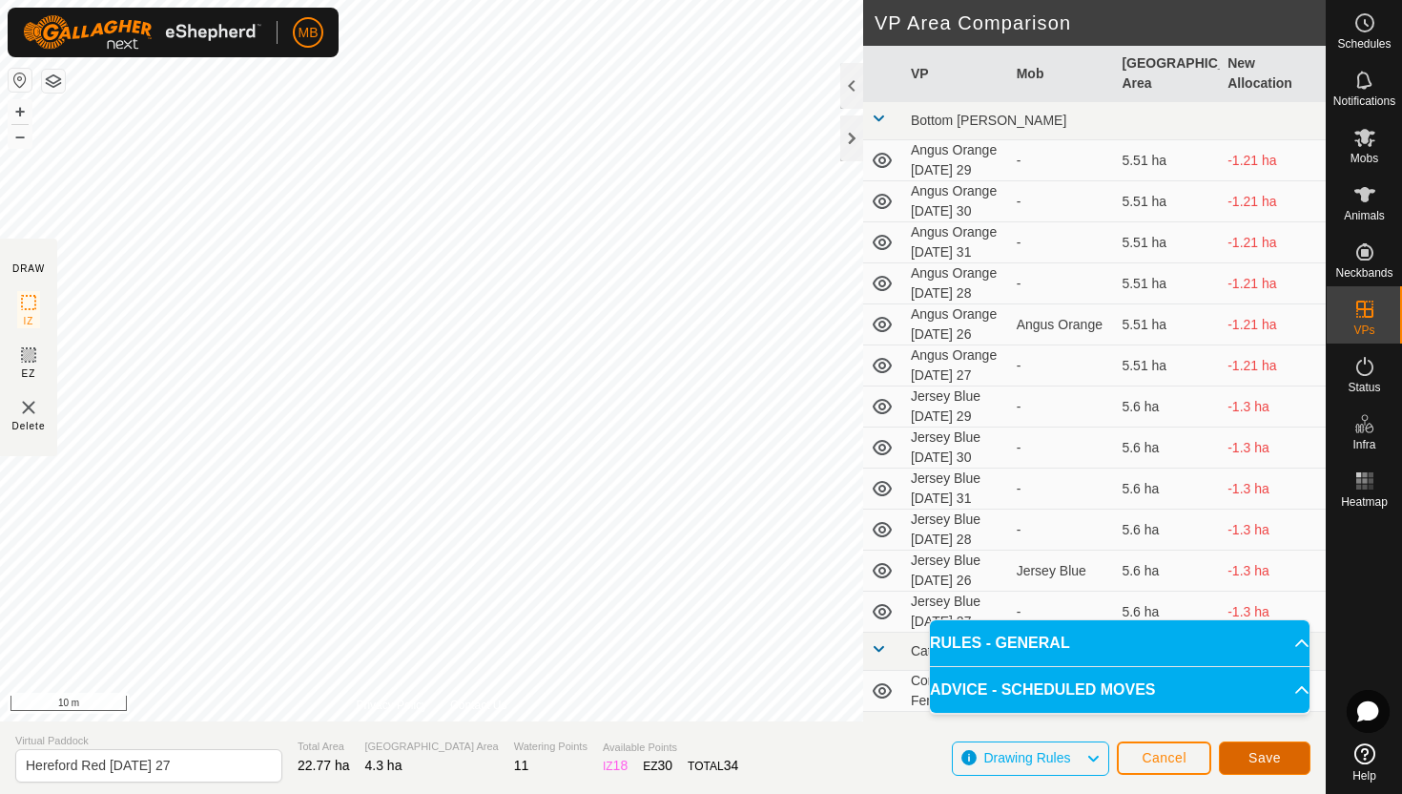
click at [1255, 762] on span "Save" at bounding box center [1265, 757] width 32 height 15
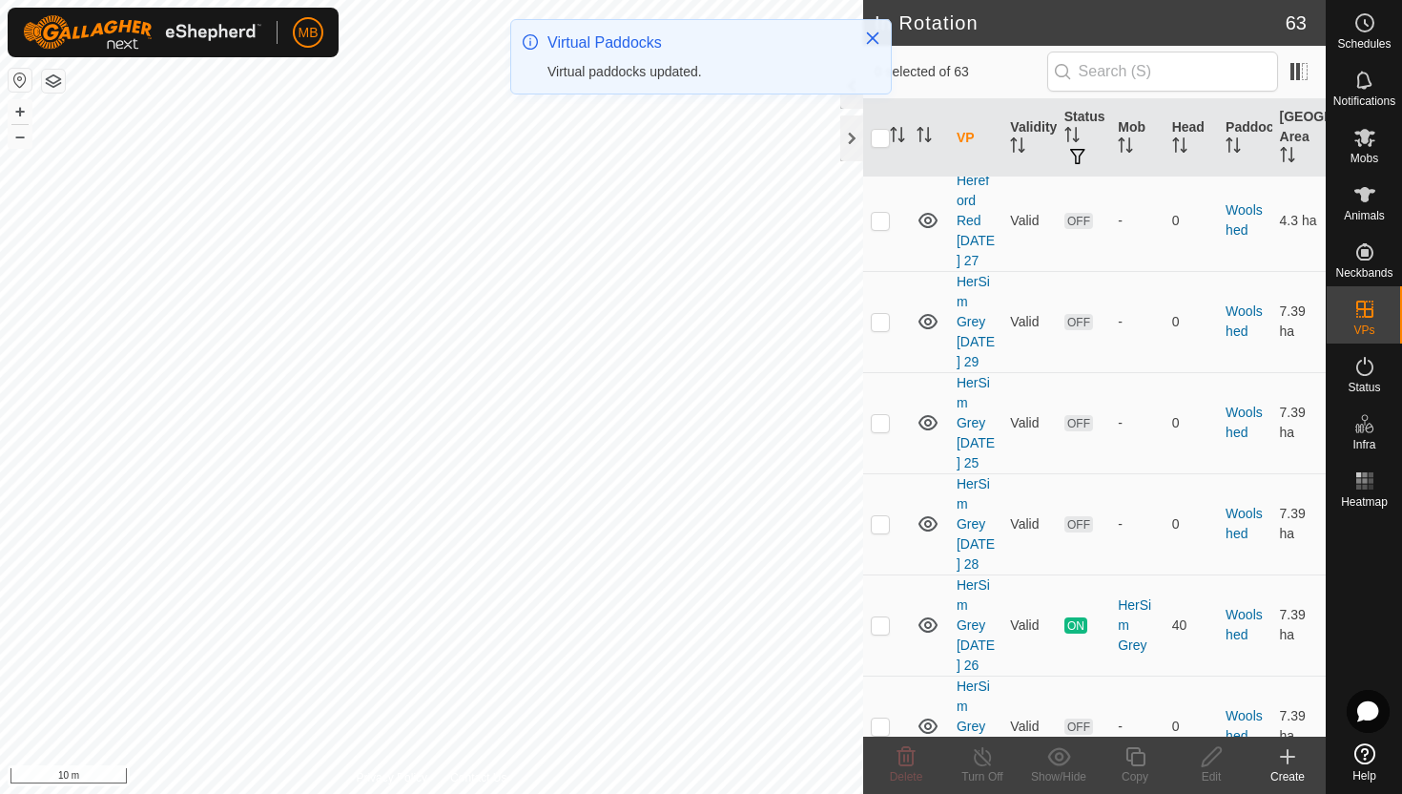
scroll to position [6199, 0]
click at [883, 227] on p-checkbox at bounding box center [880, 219] width 19 height 15
checkbox input "true"
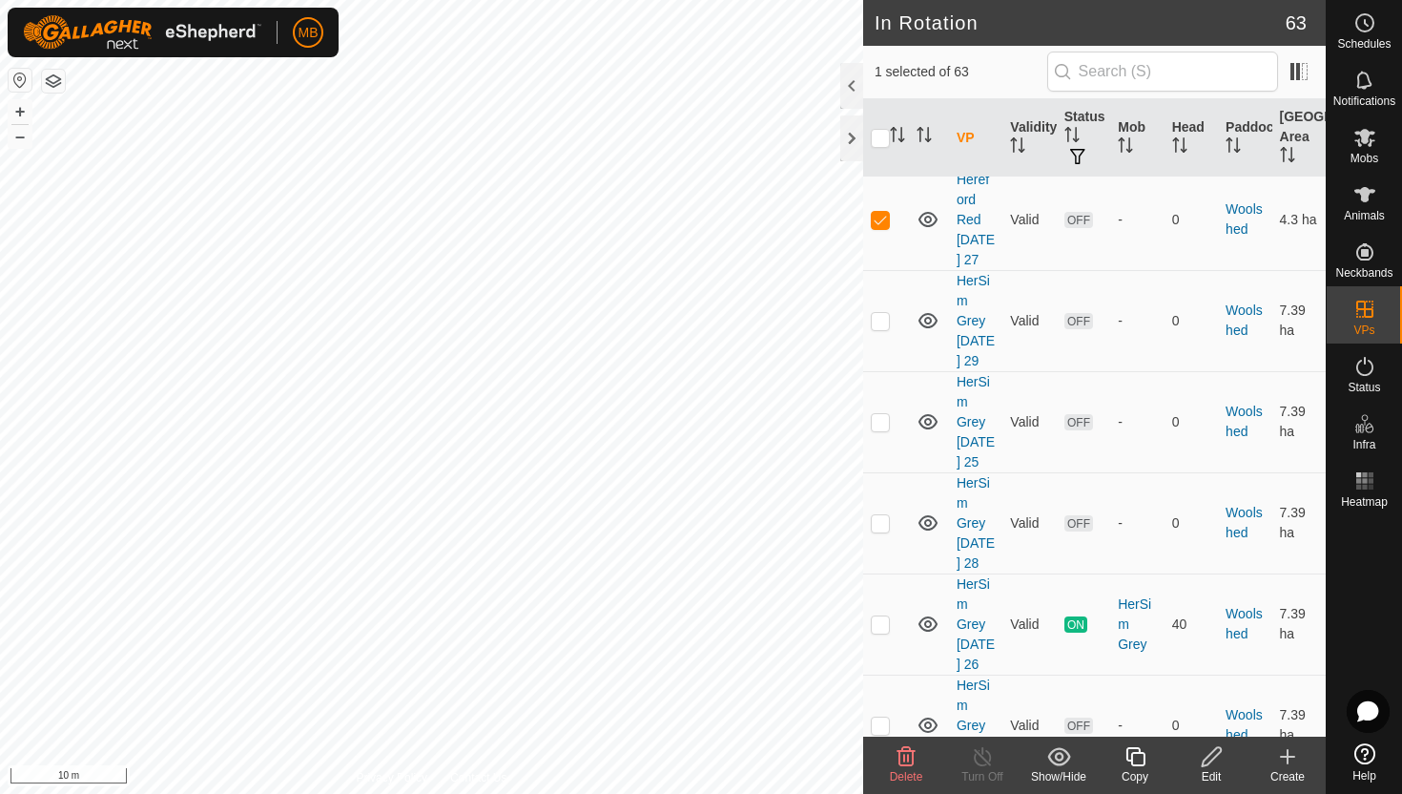
click at [1144, 756] on icon at bounding box center [1135, 756] width 19 height 19
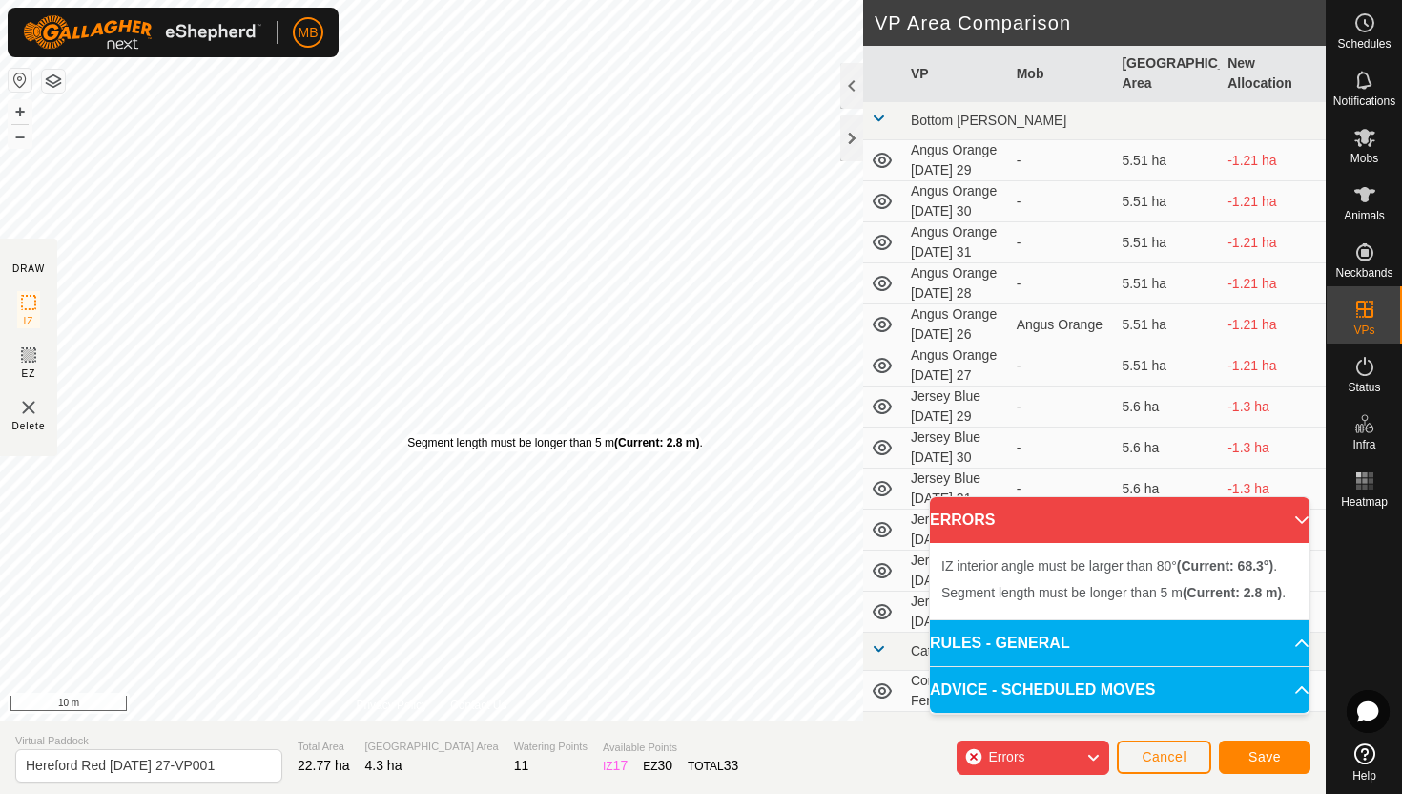
click at [407, 434] on div "Segment length must be longer than 5 m (Current: 2.8 m) ." at bounding box center [554, 442] width 295 height 17
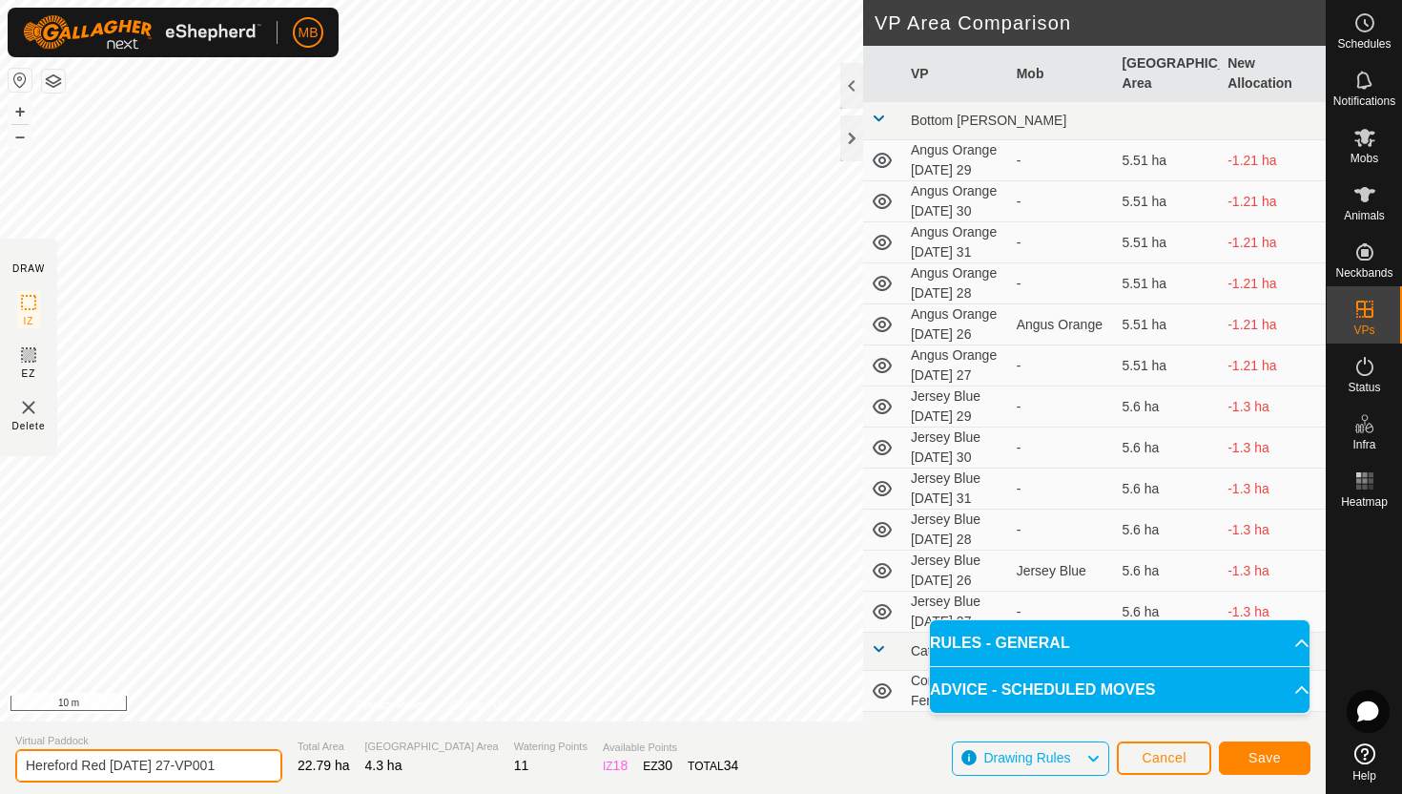
click at [239, 768] on input "Hereford Red Wednesday 27-VP001" at bounding box center [148, 765] width 267 height 33
type input "Hereford Red Wednesday 27.1"
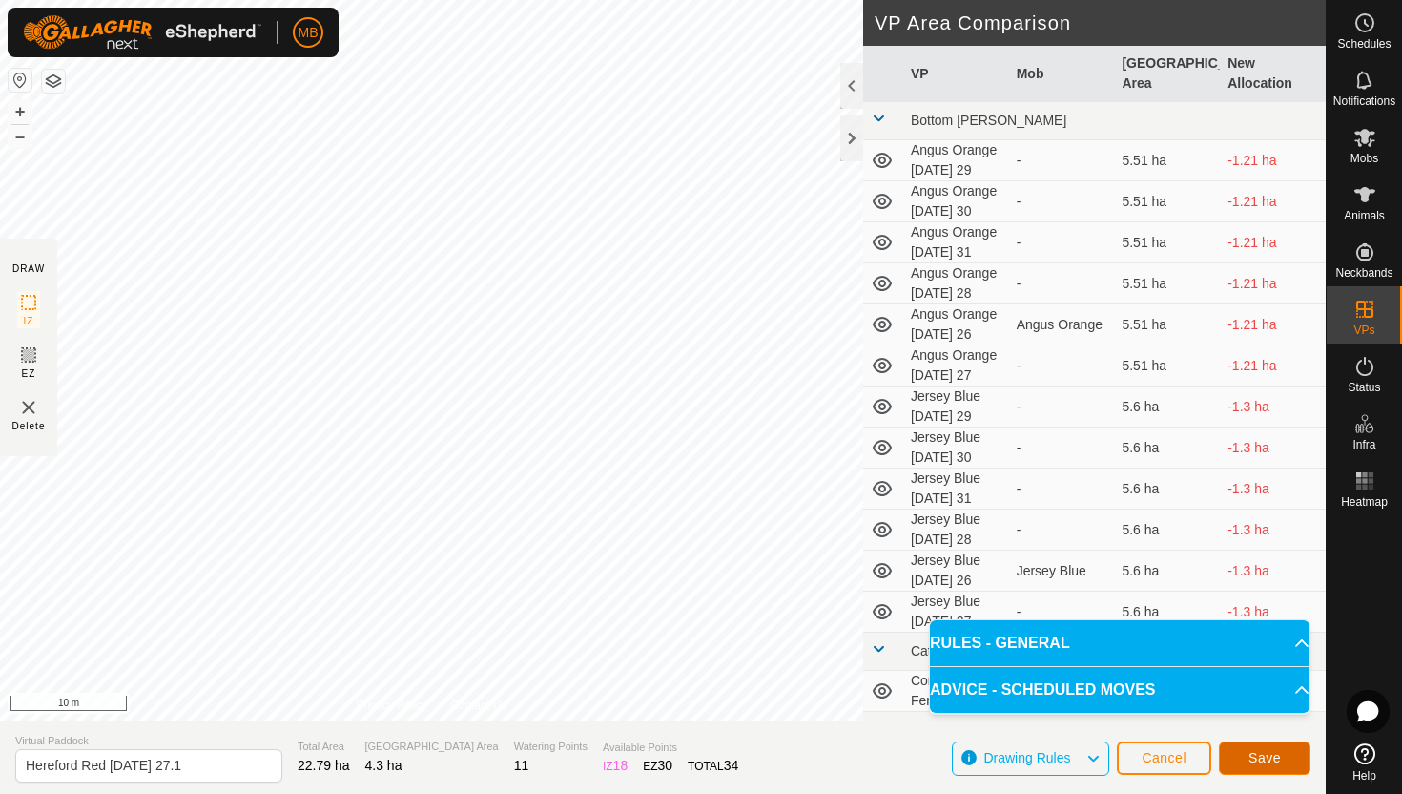
click at [1273, 764] on span "Save" at bounding box center [1265, 757] width 32 height 15
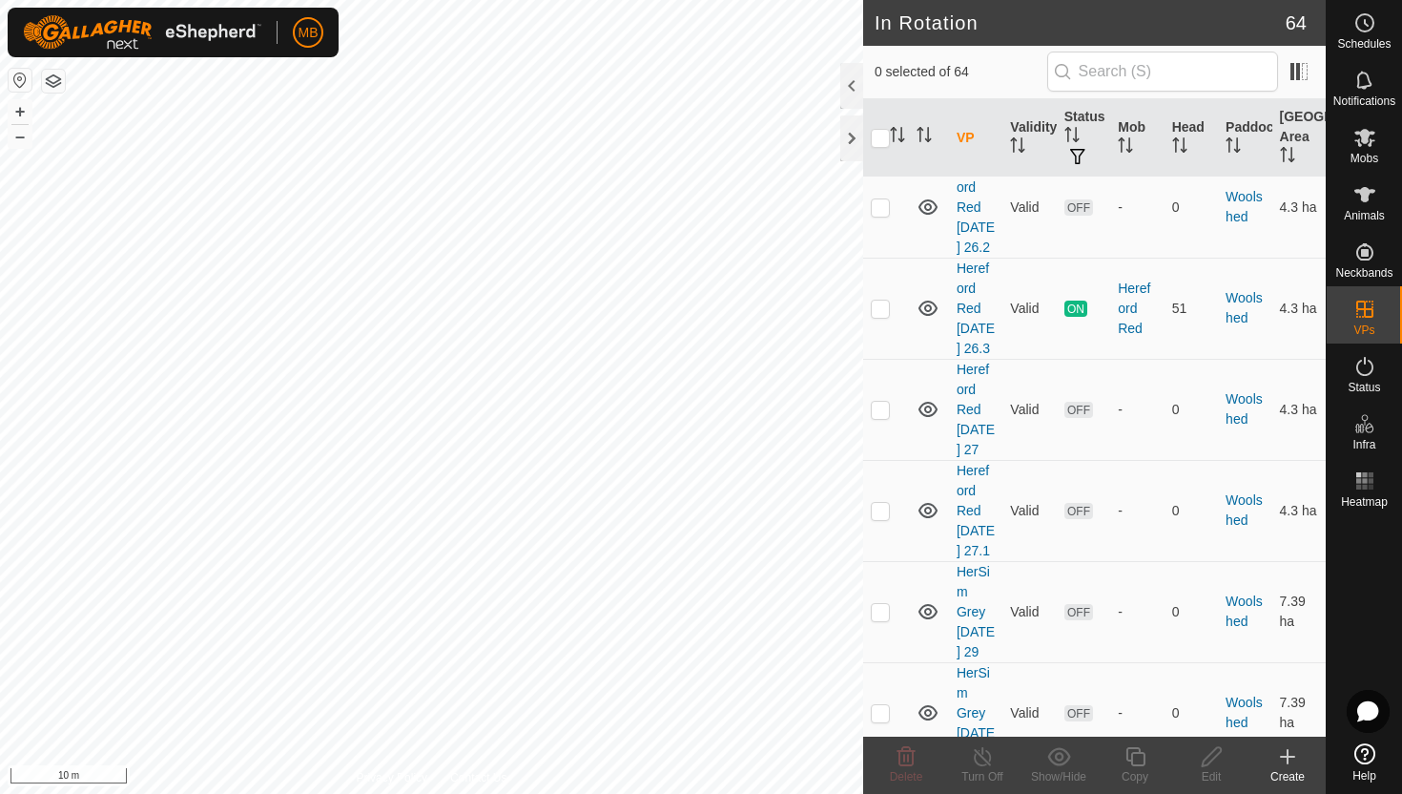
scroll to position [6056, 0]
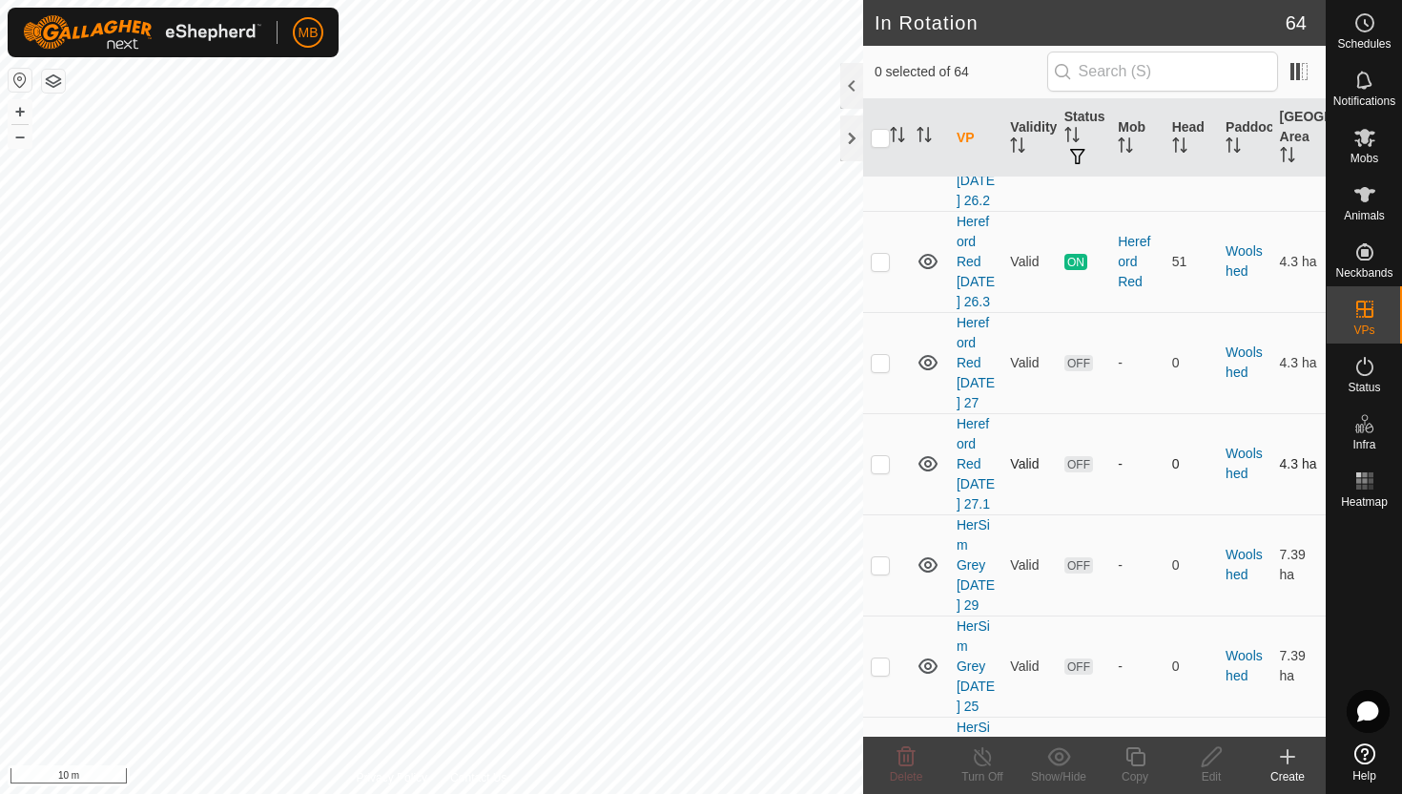
click at [879, 471] on p-checkbox at bounding box center [880, 463] width 19 height 15
checkbox input "true"
click at [1133, 758] on icon at bounding box center [1136, 756] width 24 height 23
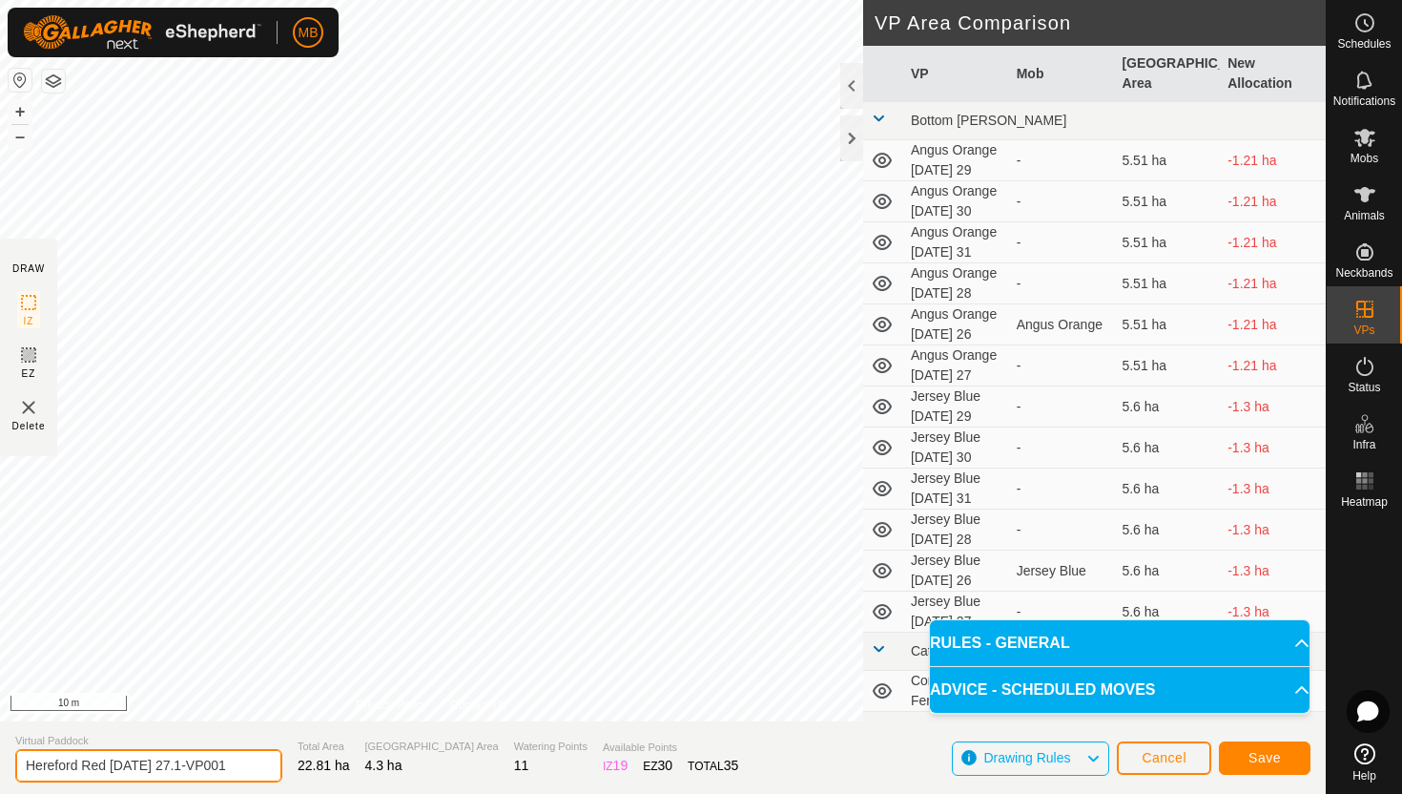
click at [239, 765] on input "Hereford Red Wednesday 27.1-VP001" at bounding box center [148, 765] width 267 height 33
type input "Hereford Red Thursday 28"
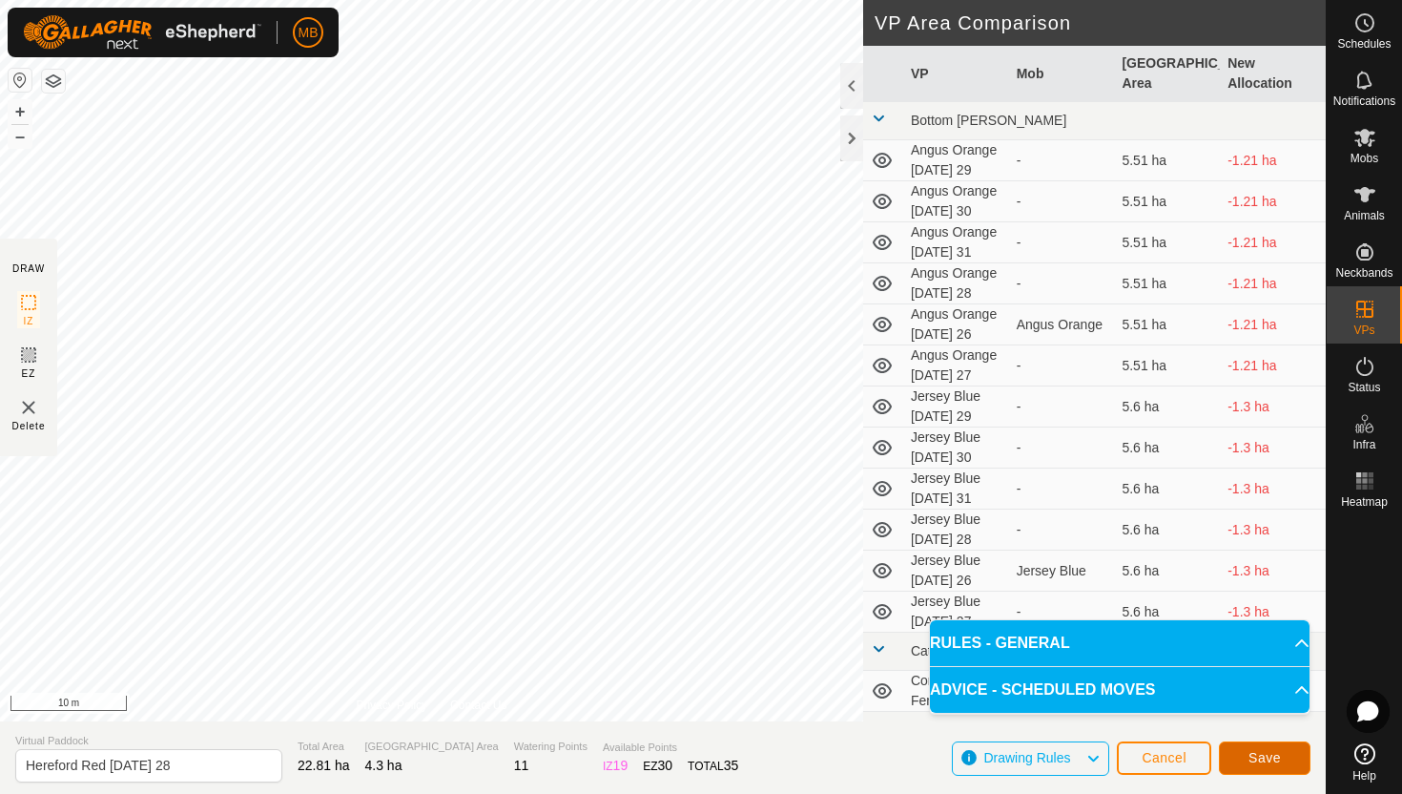
click at [1286, 756] on button "Save" at bounding box center [1265, 757] width 92 height 33
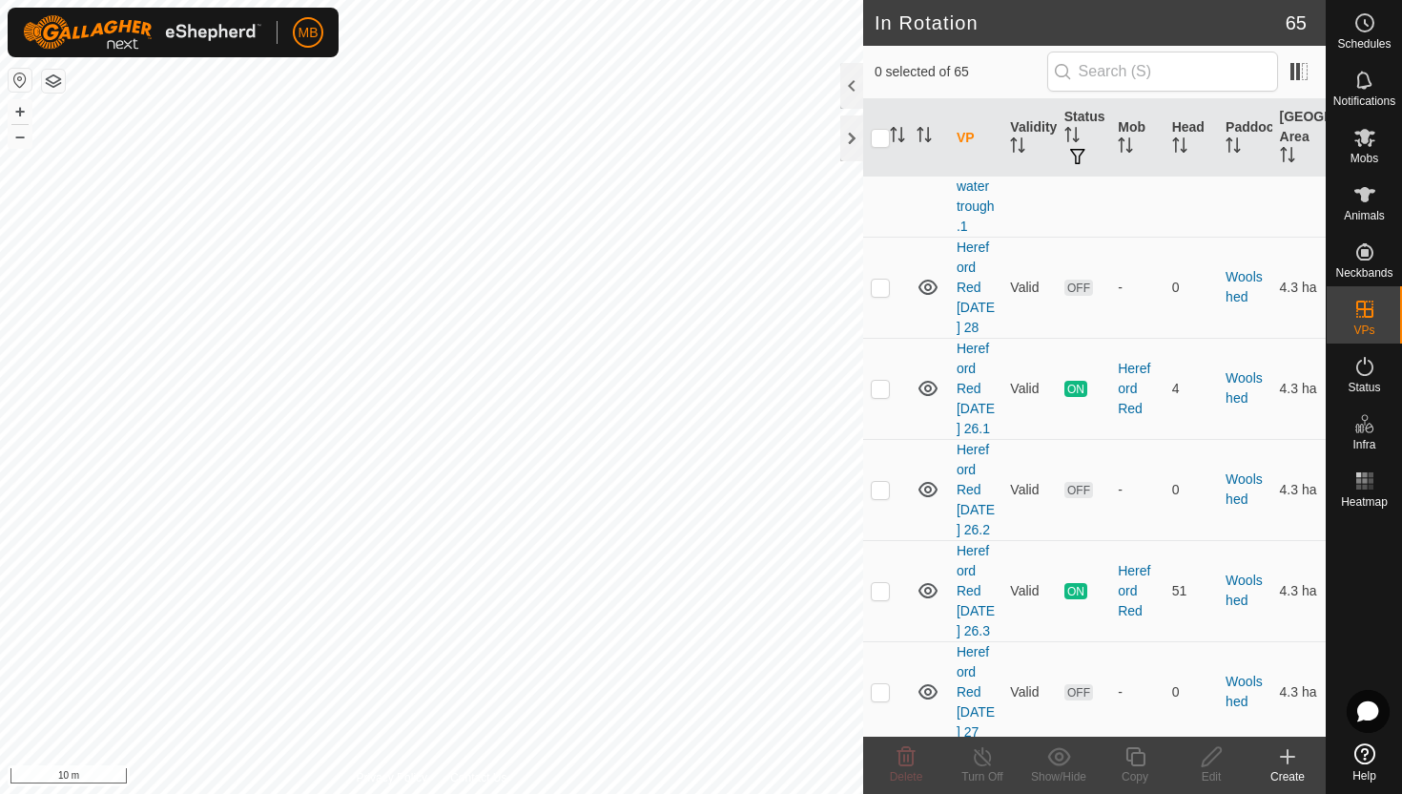
scroll to position [5833, 0]
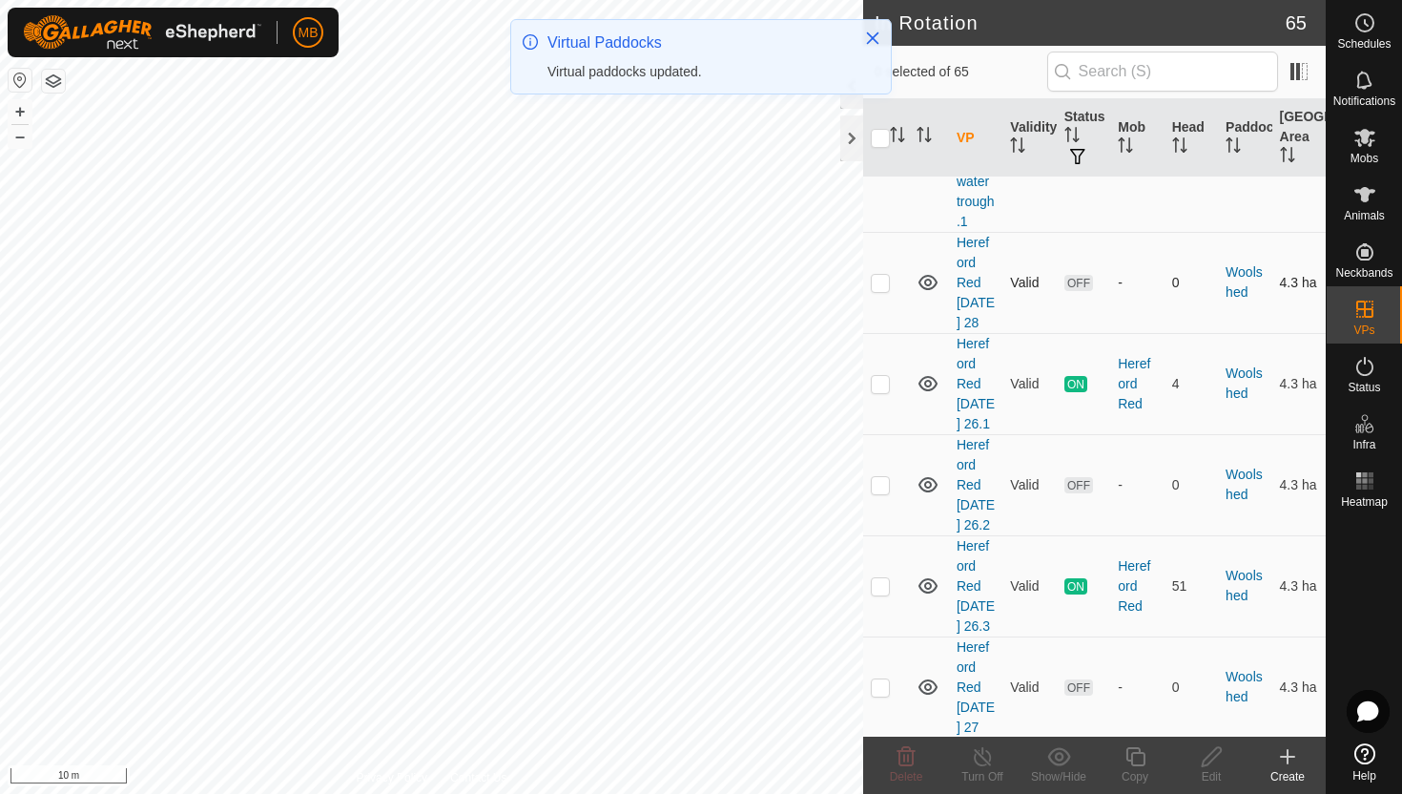
click at [882, 290] on p-checkbox at bounding box center [880, 282] width 19 height 15
checkbox input "true"
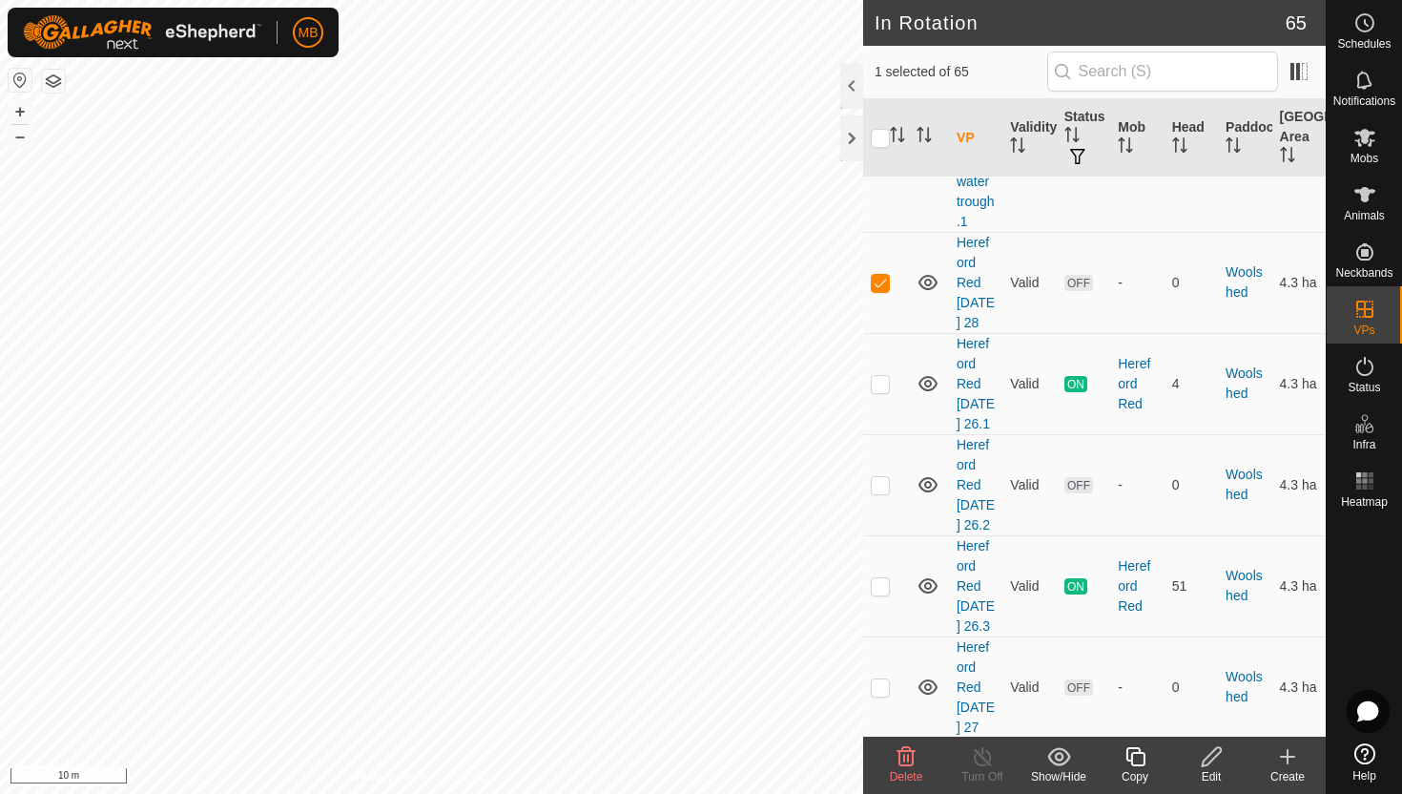
click at [1137, 755] on icon at bounding box center [1136, 756] width 24 height 23
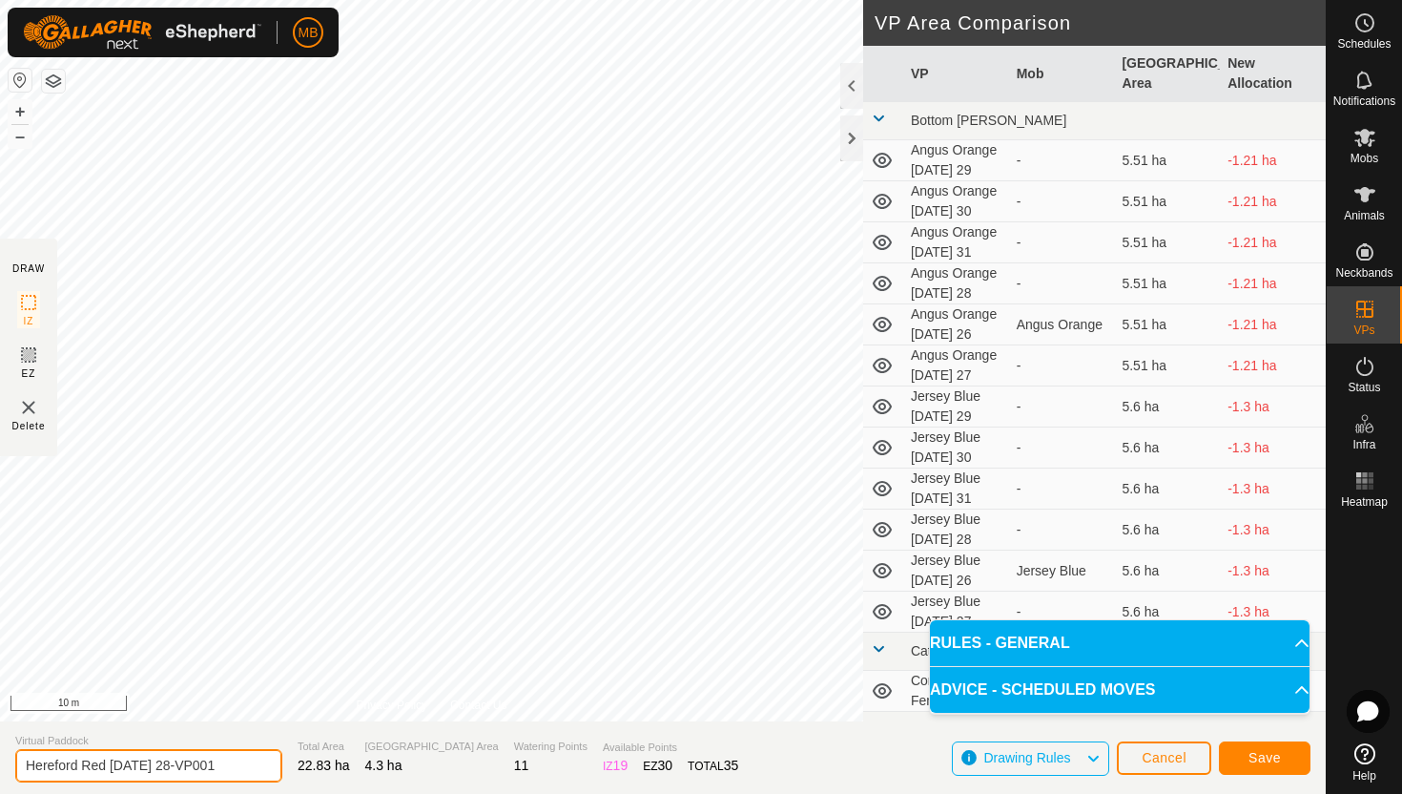
click at [239, 770] on input "Hereford Red Thursday 28-VP001" at bounding box center [148, 765] width 267 height 33
type input "Hereford Red Thursday 28.1"
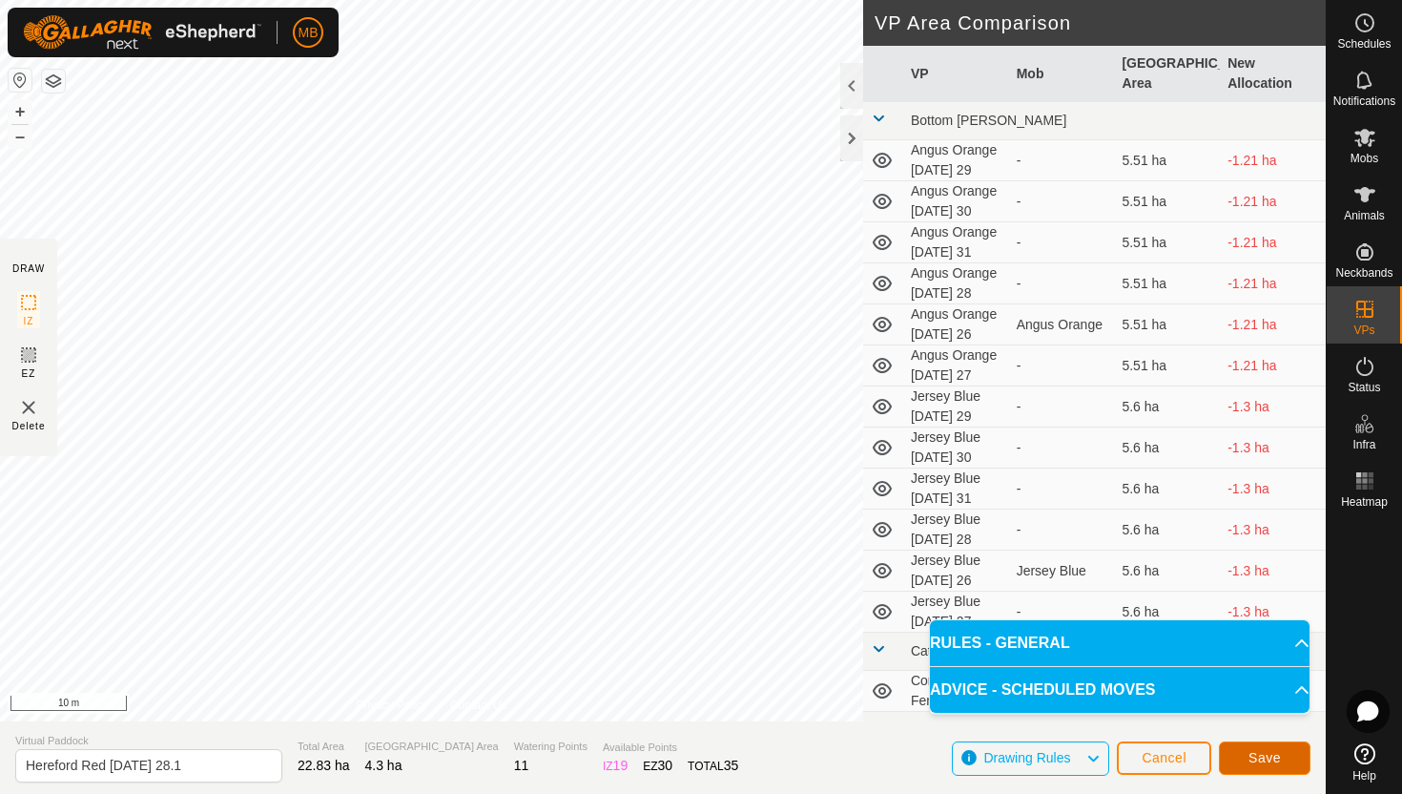
click at [1277, 754] on span "Save" at bounding box center [1265, 757] width 32 height 15
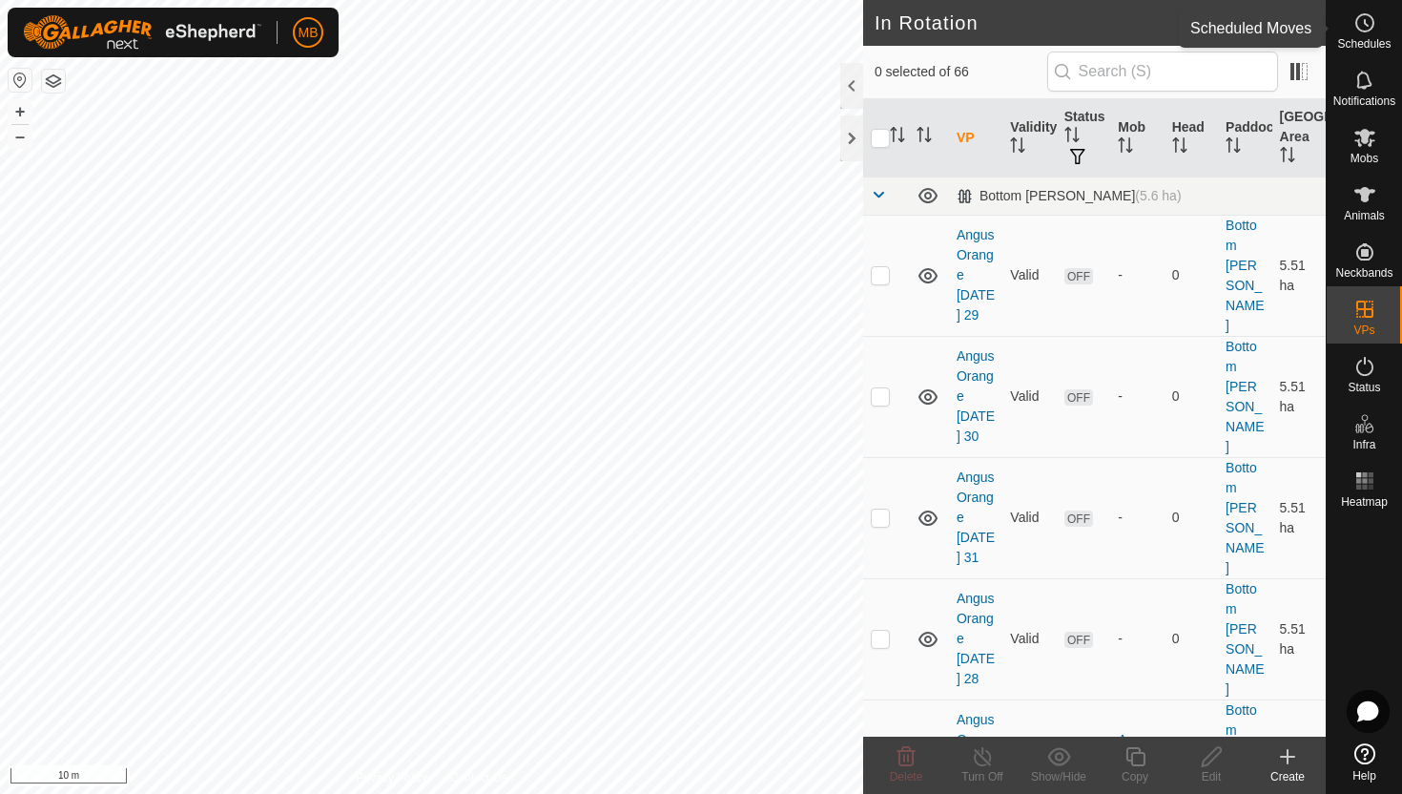
click at [1358, 30] on icon at bounding box center [1365, 22] width 23 height 23
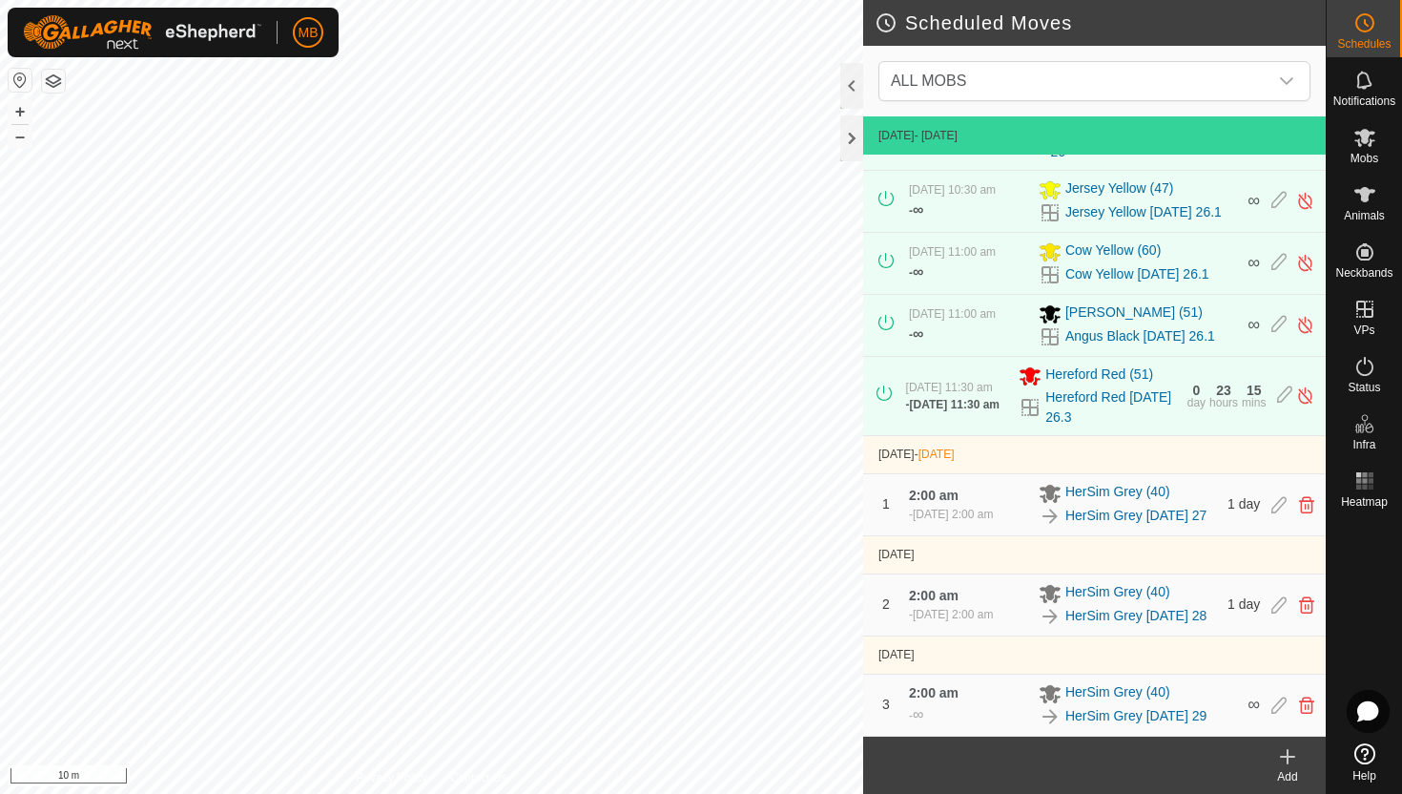
scroll to position [408, 0]
click at [18, 136] on button "–" at bounding box center [20, 136] width 23 height 23
click at [18, 143] on button "–" at bounding box center [20, 136] width 23 height 23
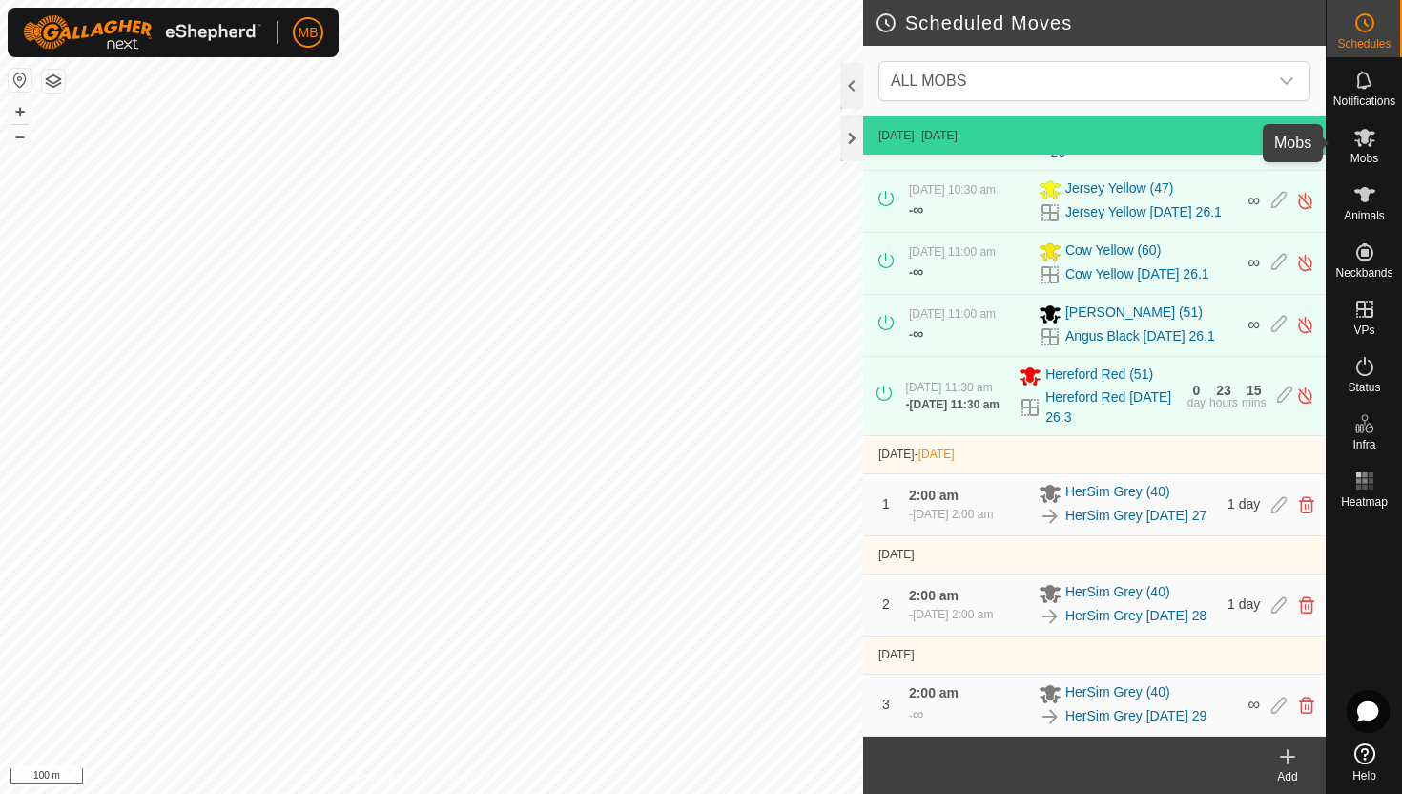
click at [1362, 138] on icon at bounding box center [1365, 138] width 21 height 18
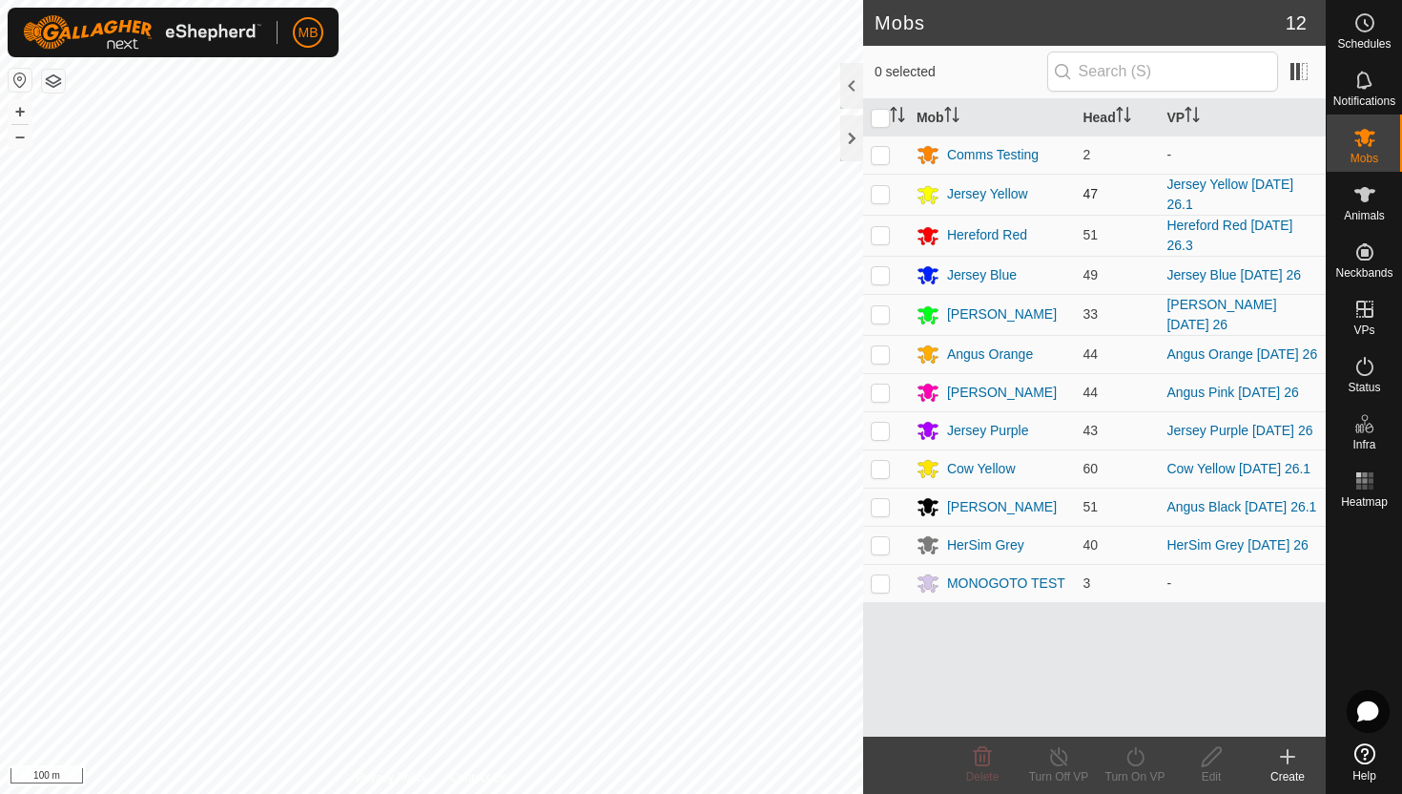
click at [883, 192] on p-checkbox at bounding box center [880, 193] width 19 height 15
checkbox input "true"
click at [1134, 756] on icon at bounding box center [1136, 756] width 24 height 23
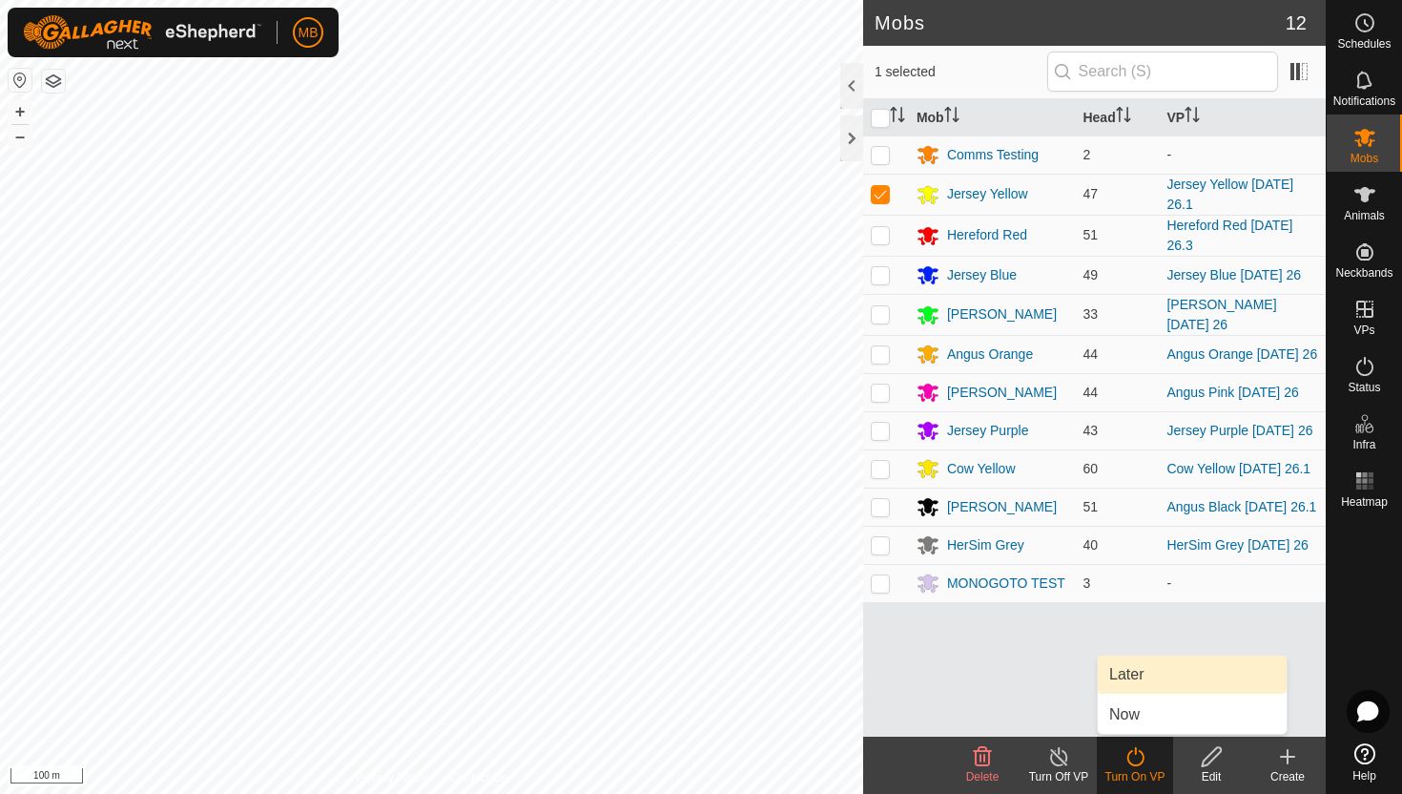
click at [1149, 676] on link "Later" at bounding box center [1192, 674] width 189 height 38
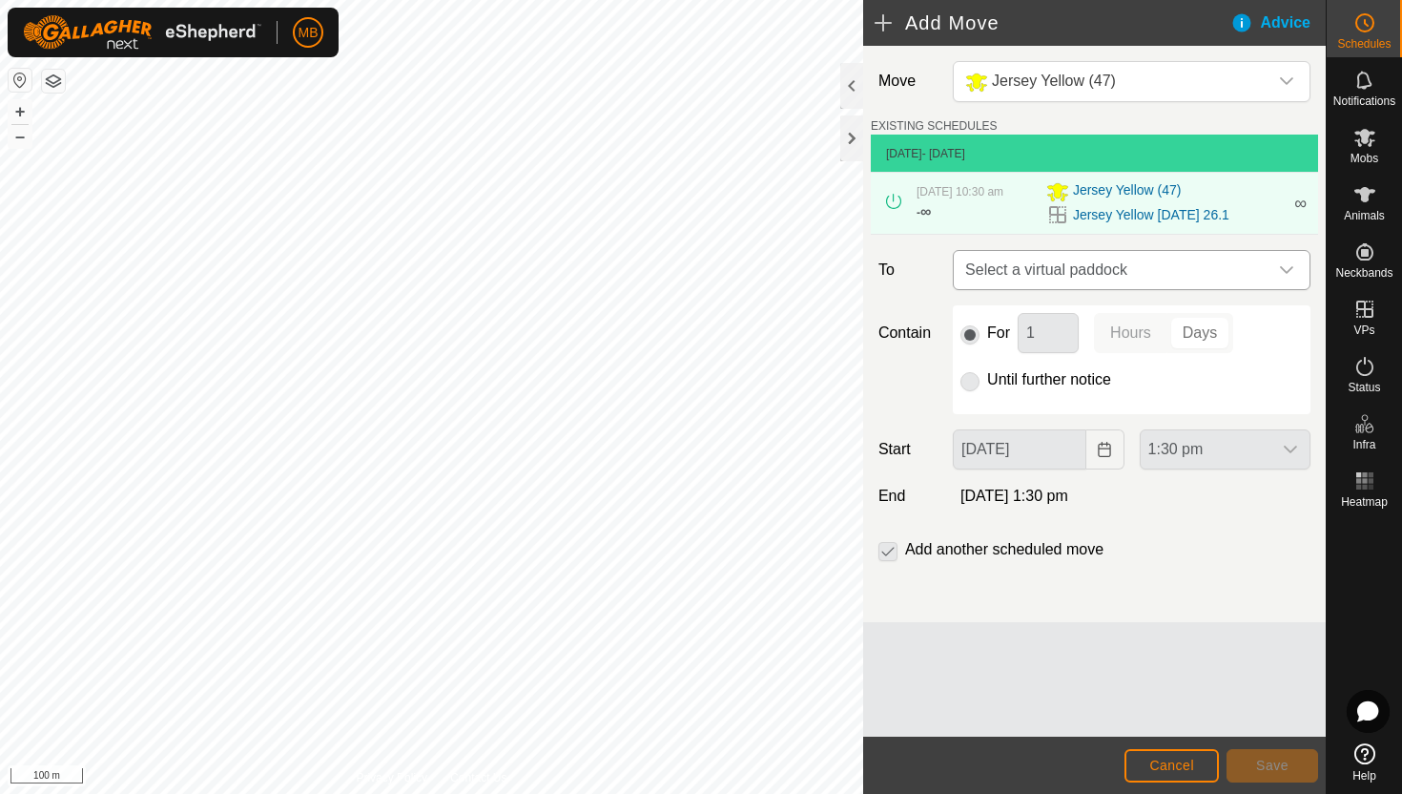
click at [1284, 274] on icon "dropdown trigger" at bounding box center [1286, 270] width 13 height 8
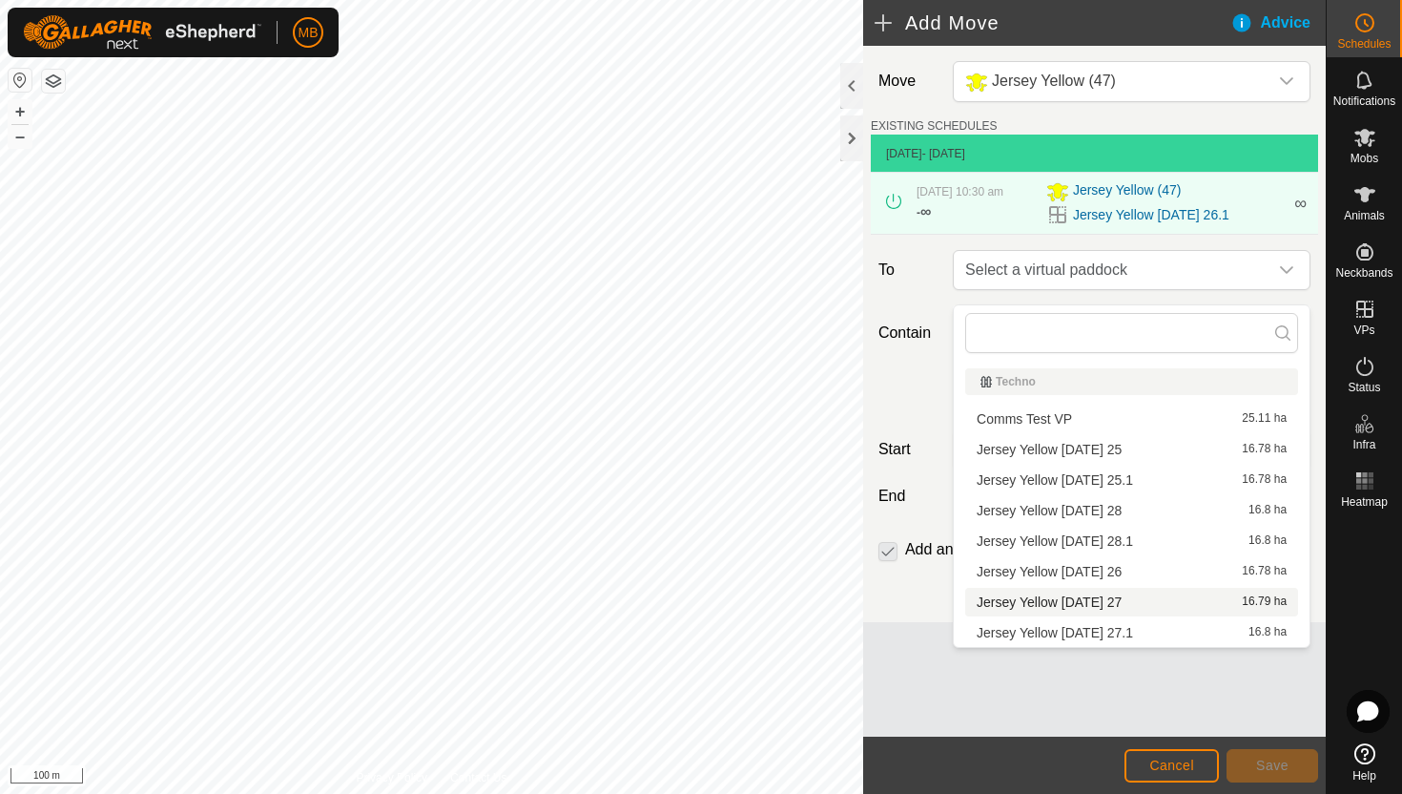
click at [1107, 596] on li "Jersey Yellow Wednesday 27 16.79 ha" at bounding box center [1131, 602] width 333 height 29
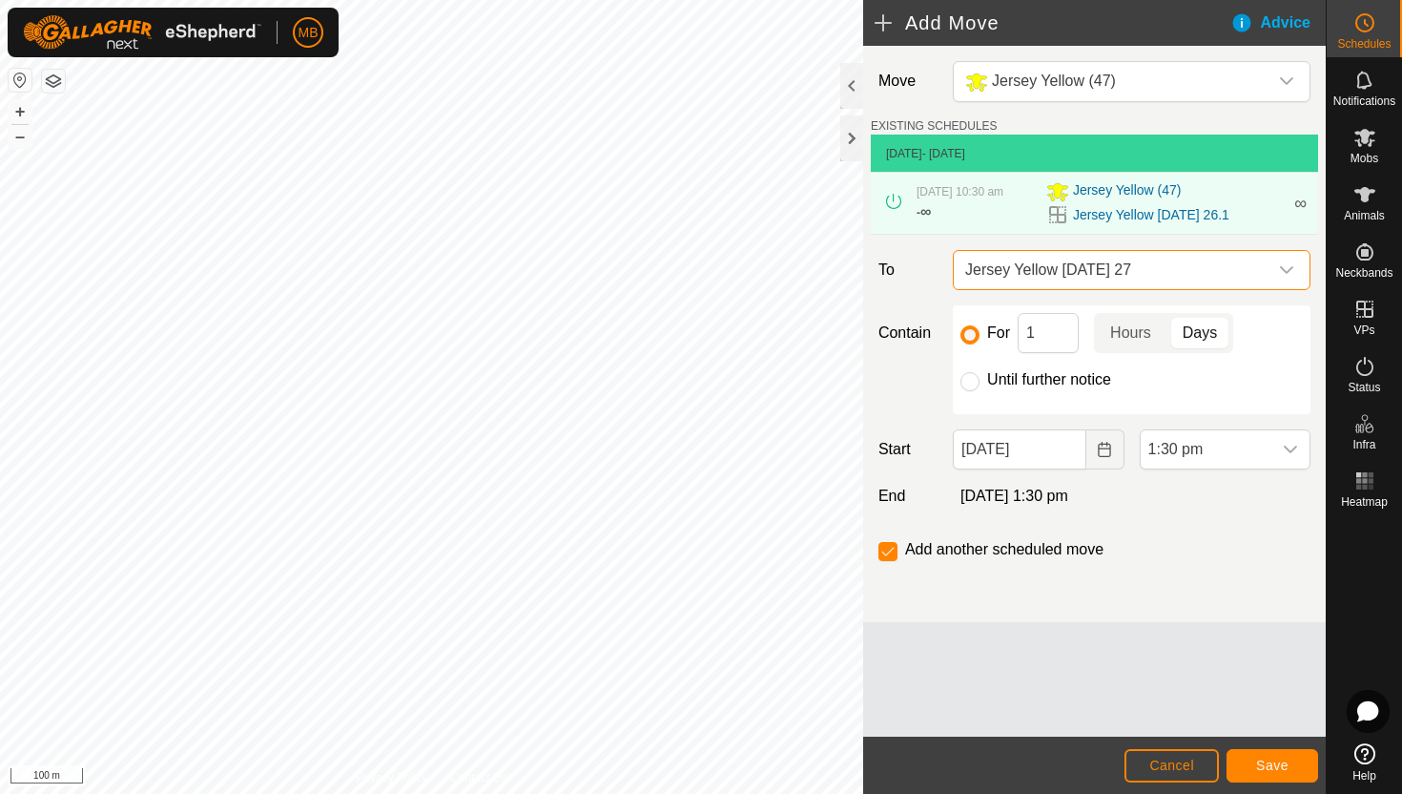
click at [1014, 387] on label "Until further notice" at bounding box center [1049, 379] width 124 height 15
click at [980, 391] on input "Until further notice" at bounding box center [970, 381] width 19 height 19
radio input "true"
checkbox input "false"
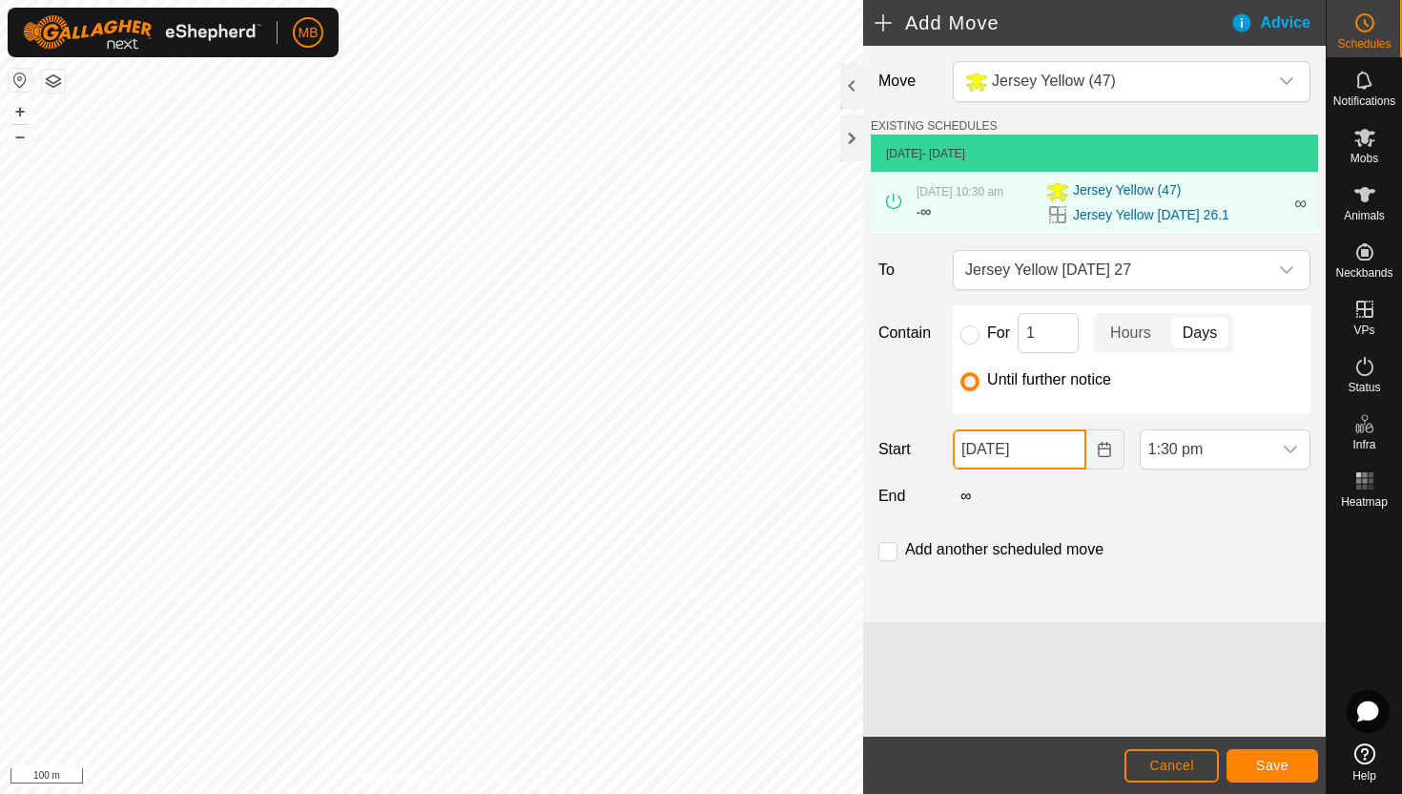
click at [1059, 459] on input "26 Aug, 2025" at bounding box center [1019, 449] width 133 height 40
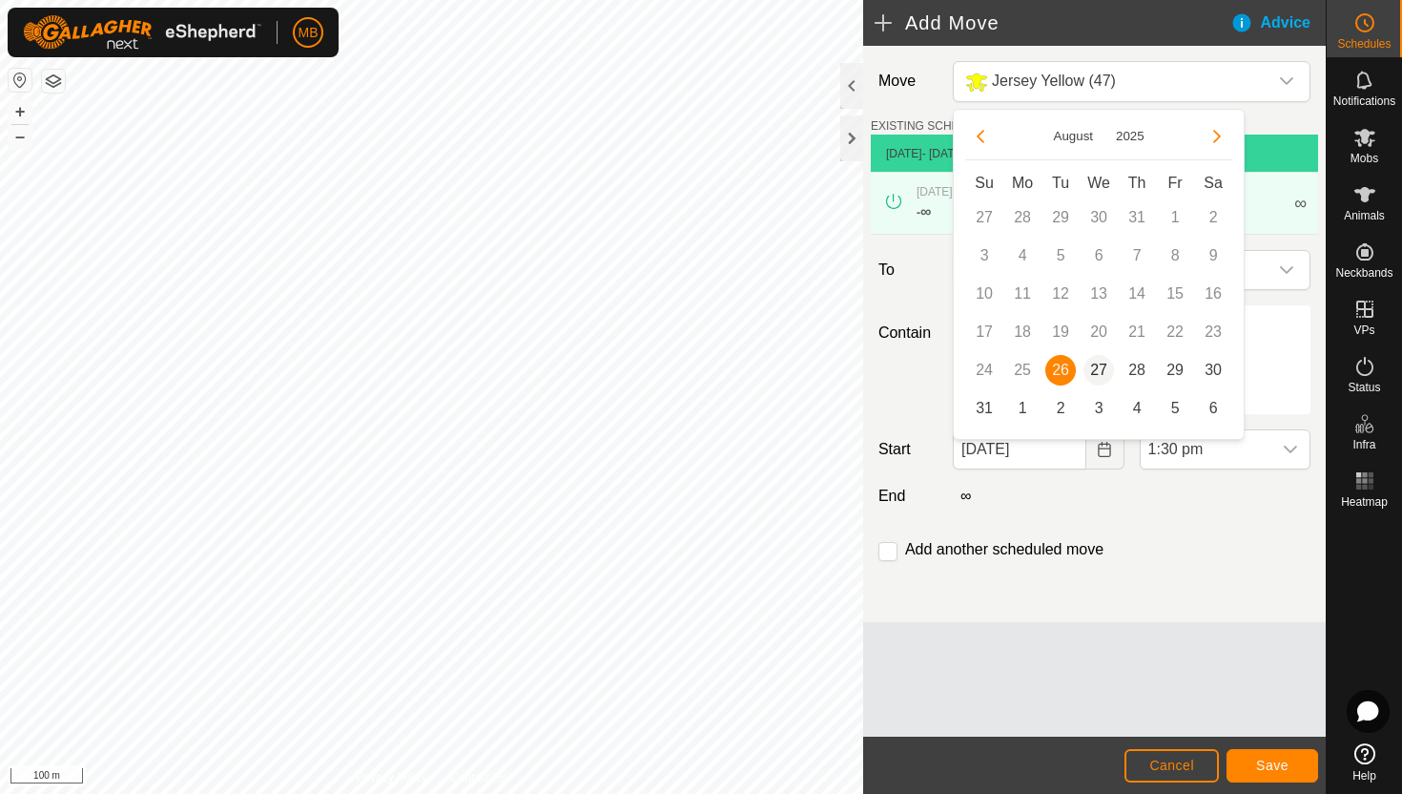
click at [1090, 368] on span "27" at bounding box center [1099, 370] width 31 height 31
type input "27 Aug, 2025"
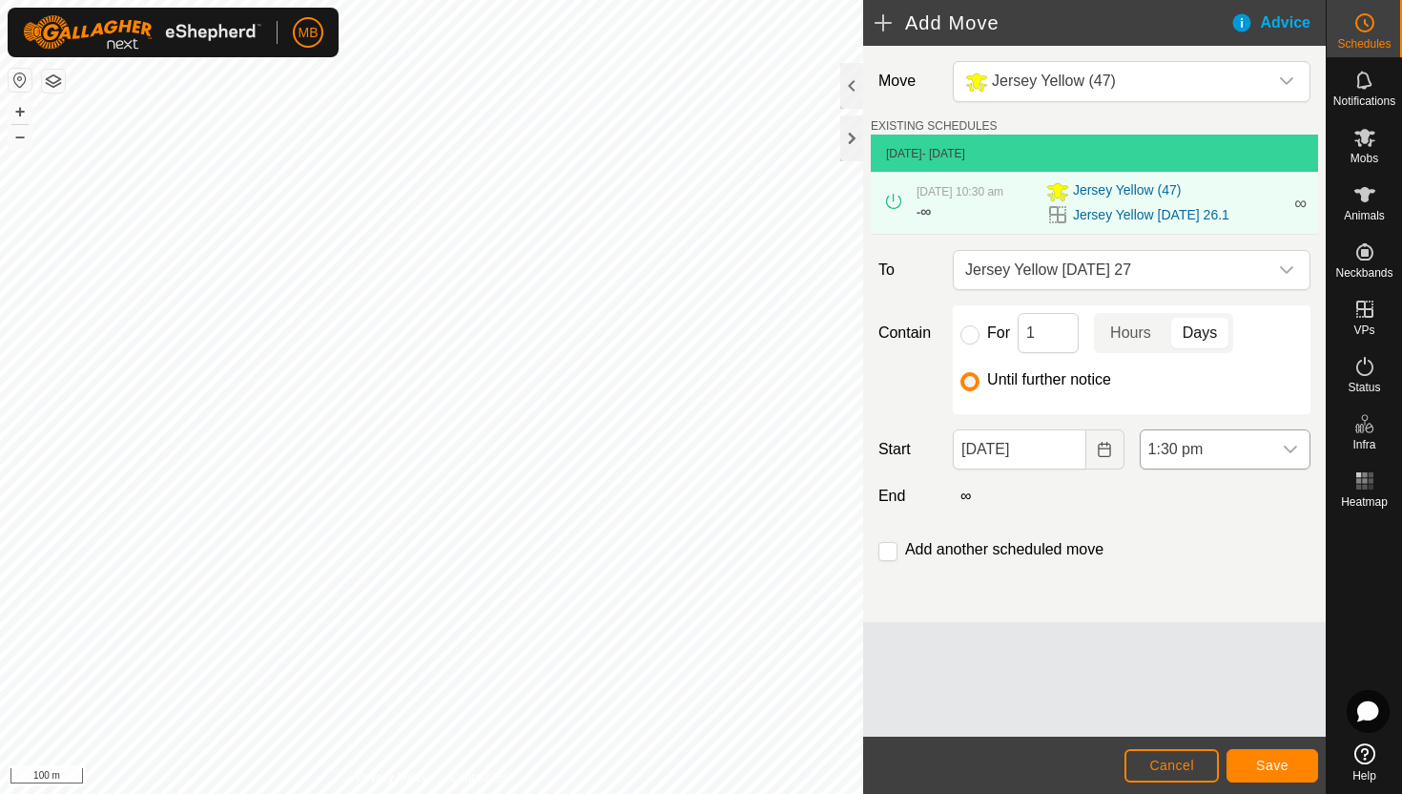
click at [1235, 463] on span "1:30 pm" at bounding box center [1206, 449] width 131 height 38
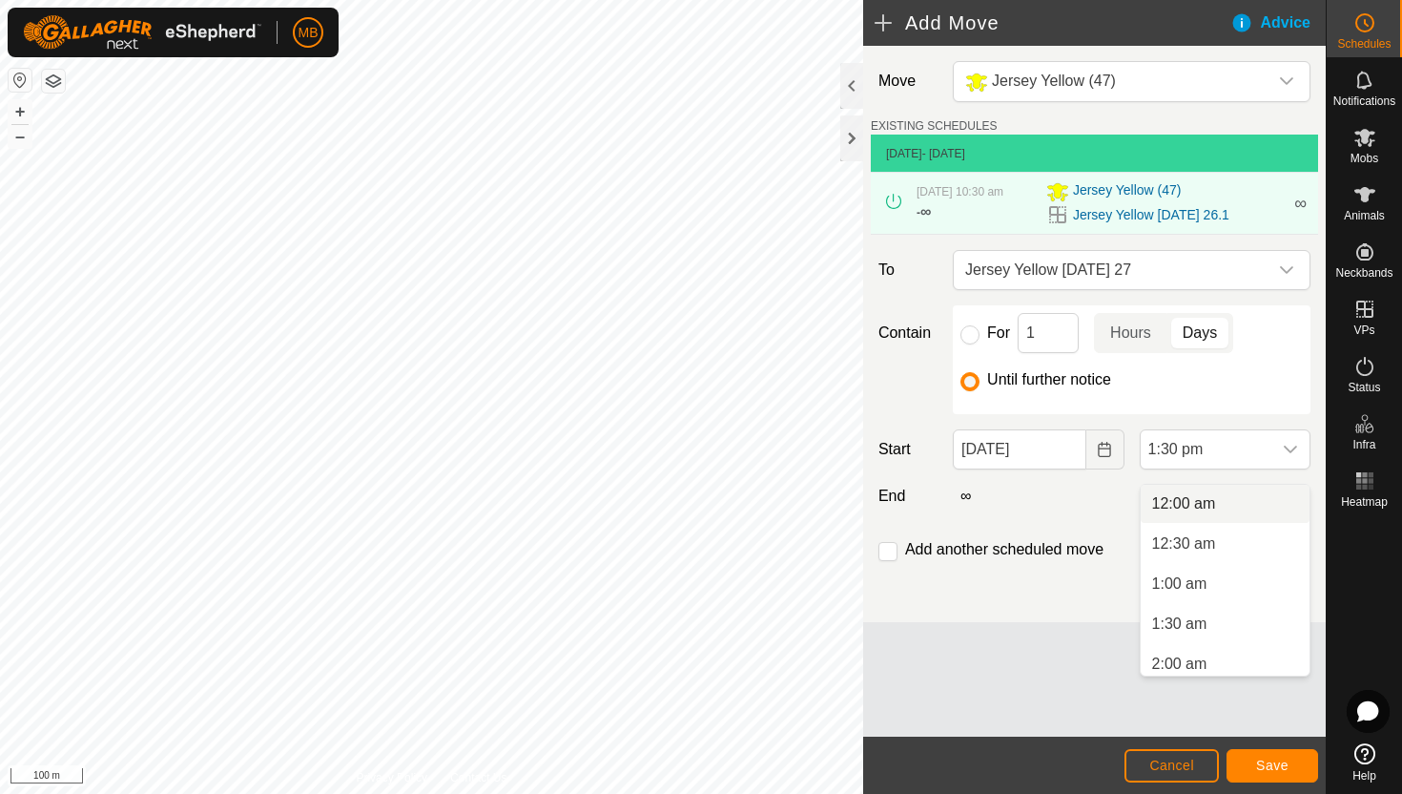
click at [1241, 505] on li "12:00 am" at bounding box center [1225, 504] width 169 height 38
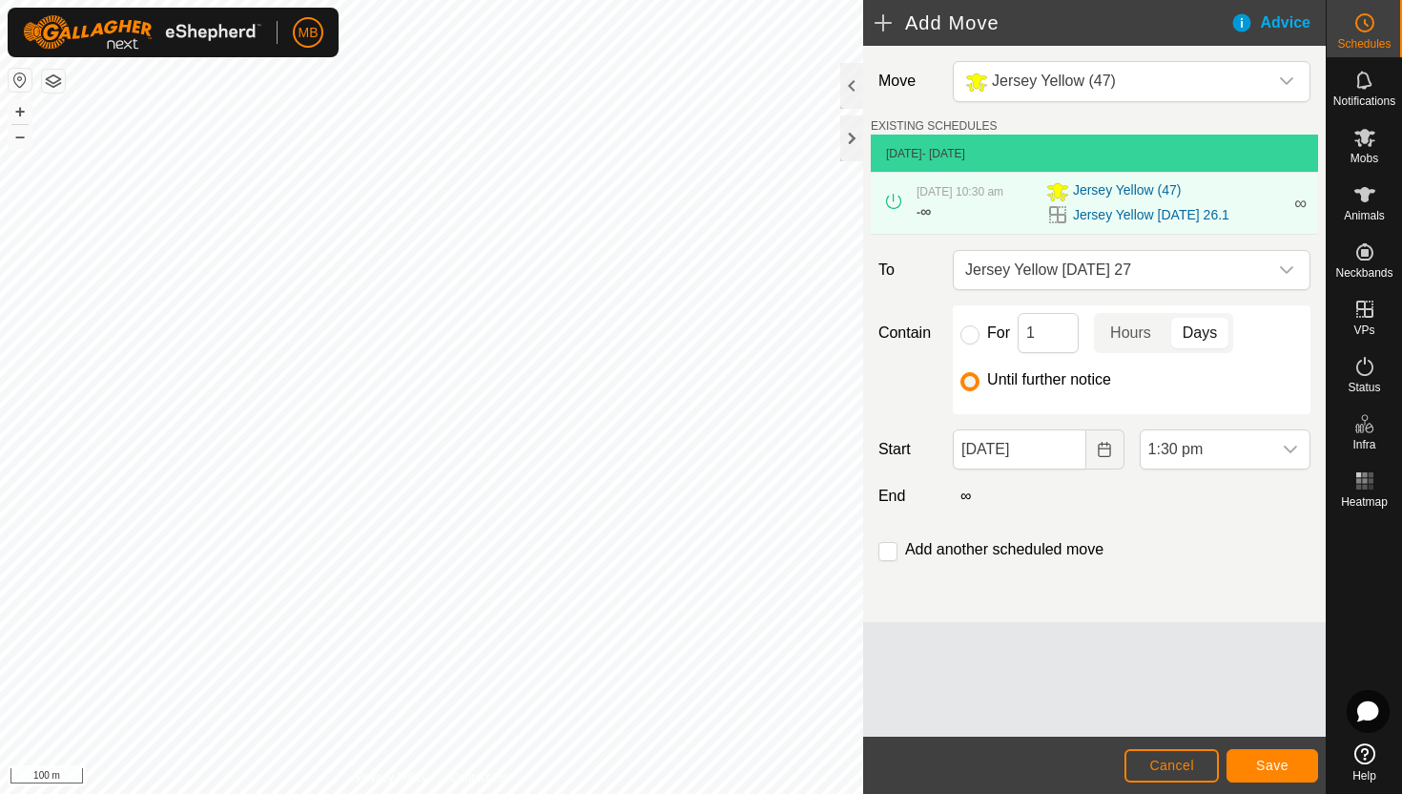
scroll to position [929, 0]
click at [889, 559] on input "checkbox" at bounding box center [888, 551] width 19 height 19
checkbox input "true"
click at [1281, 762] on span "Save" at bounding box center [1272, 765] width 32 height 15
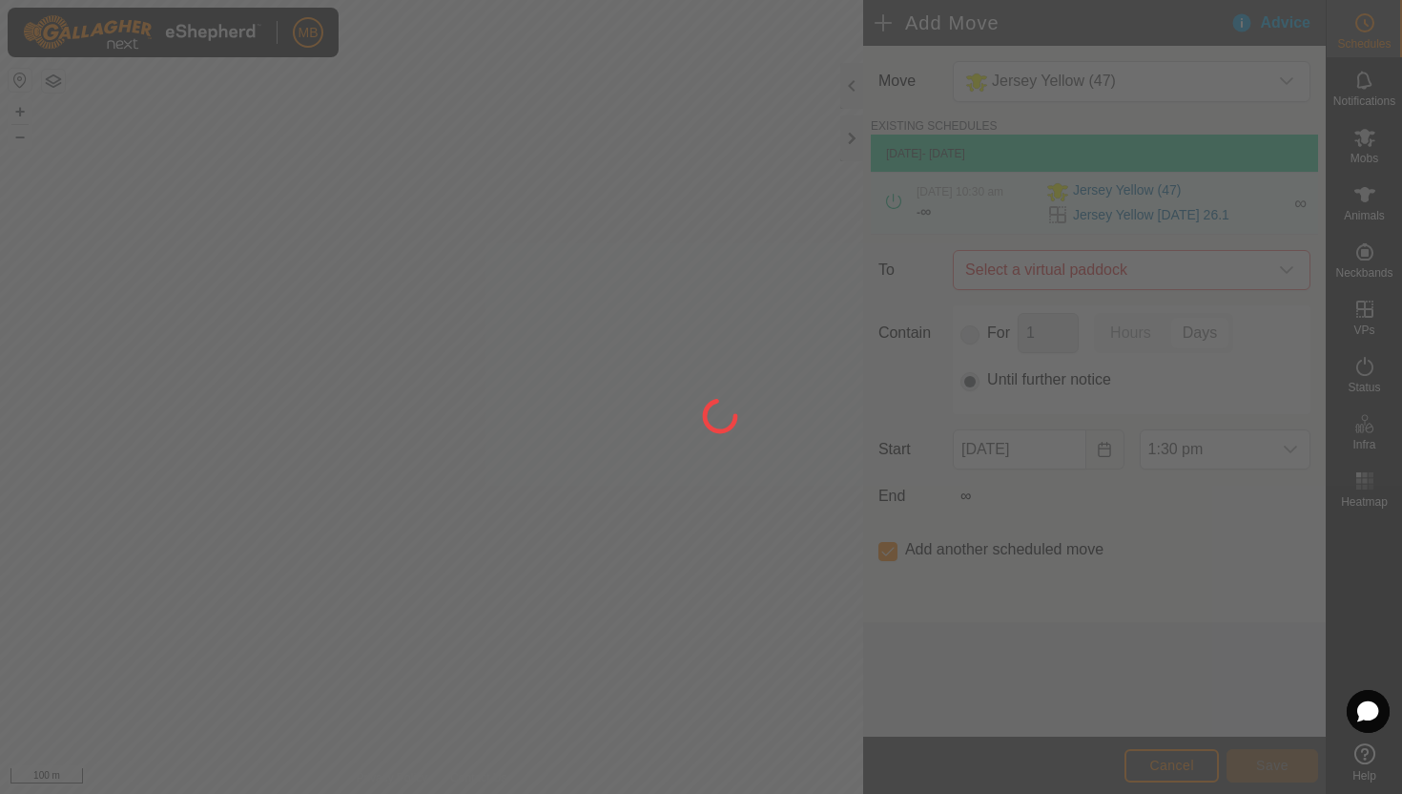
type input "27 Aug, 2025"
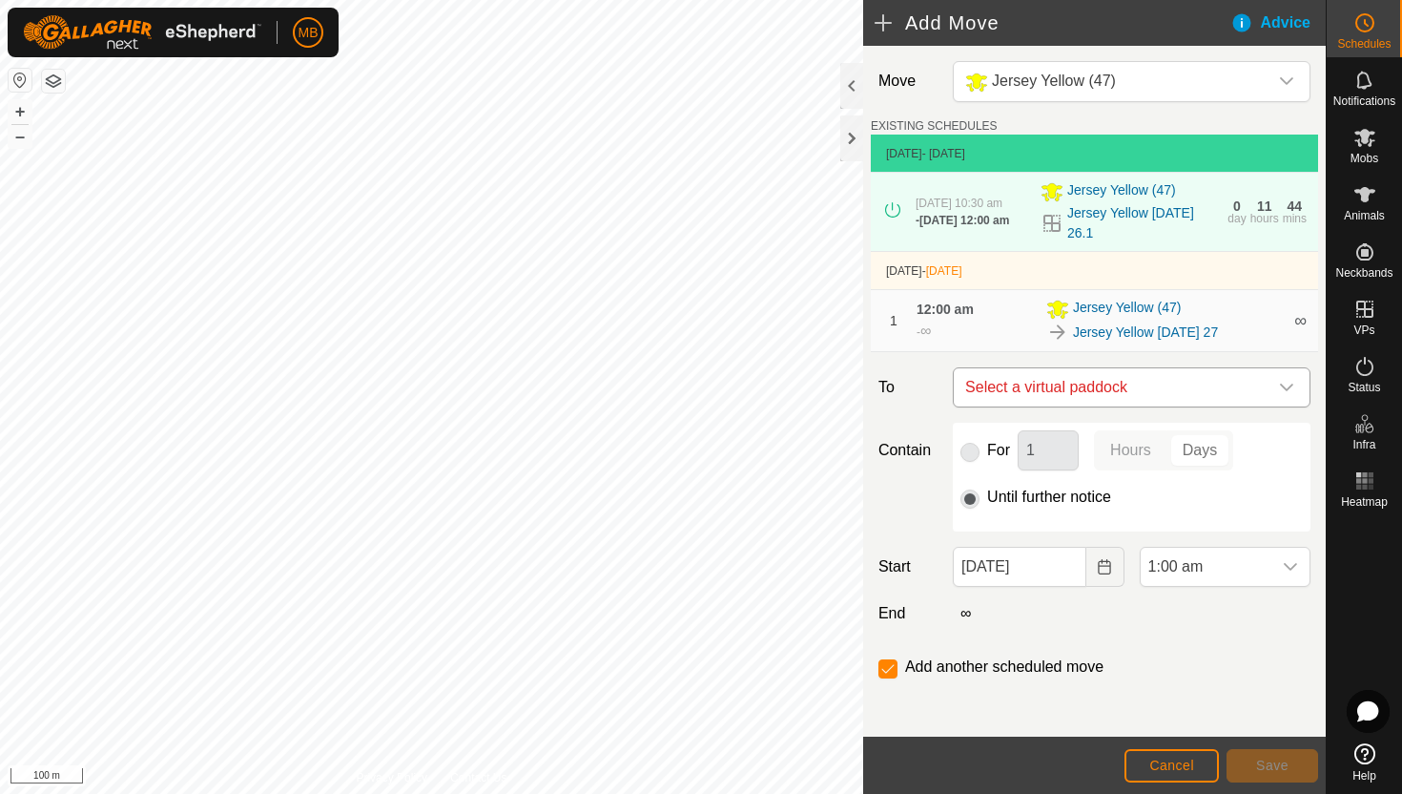
click at [1281, 395] on icon "dropdown trigger" at bounding box center [1286, 387] width 15 height 15
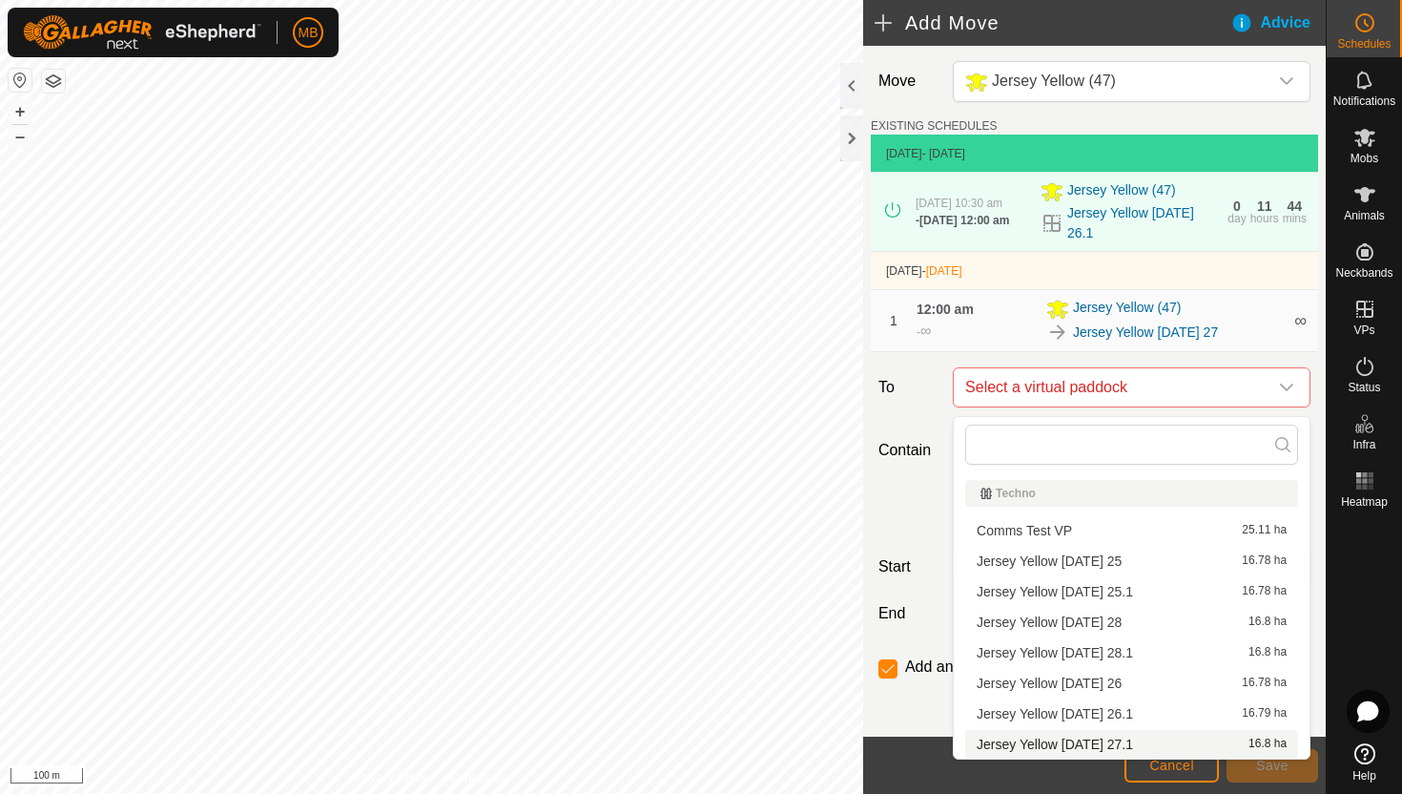
click at [1155, 744] on li "Jersey Yellow Wednesday 27.1 16.8 ha" at bounding box center [1131, 744] width 333 height 29
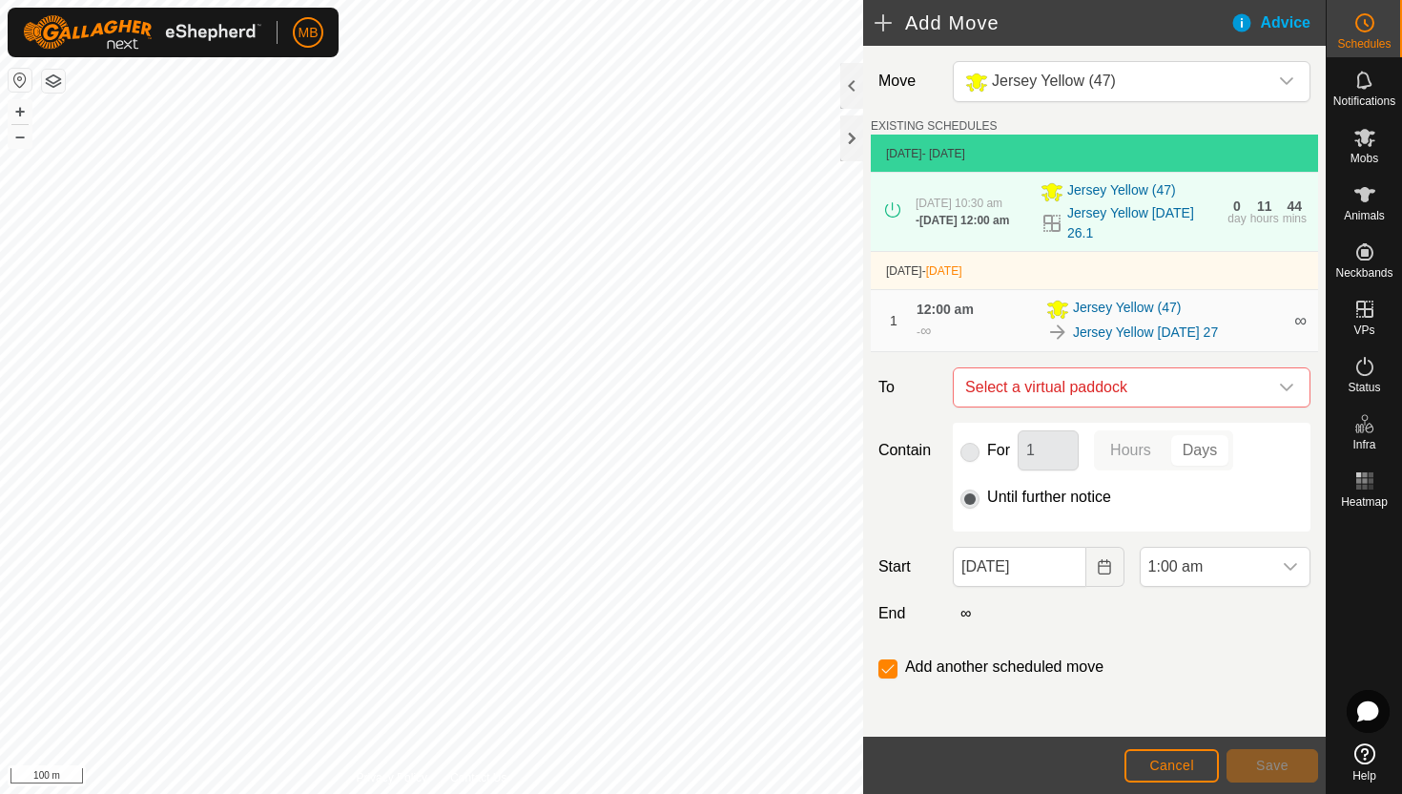
checkbox input "false"
click at [1249, 573] on span "1:00 am" at bounding box center [1206, 567] width 131 height 38
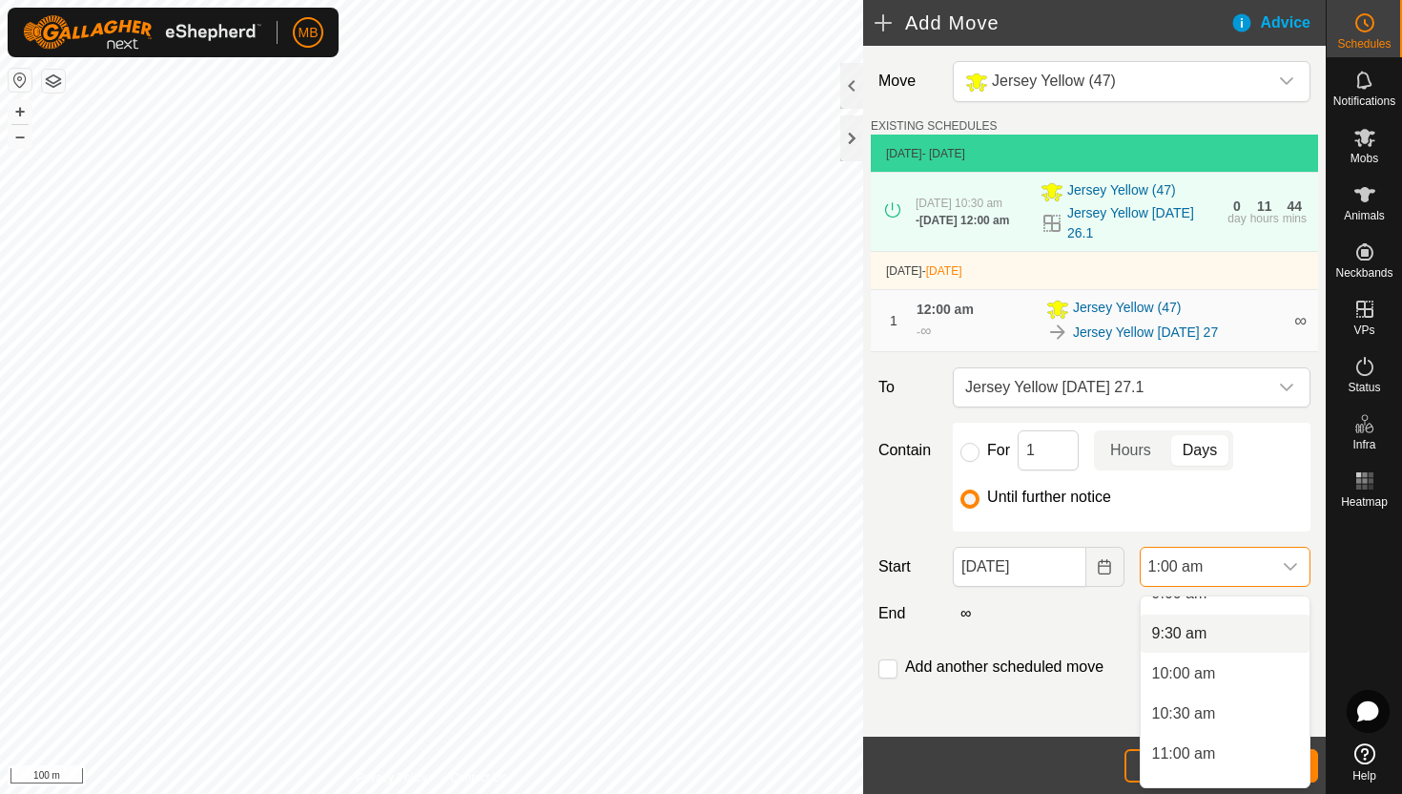
scroll to position [757, 0]
click at [1207, 743] on li "11:00 am" at bounding box center [1225, 740] width 169 height 38
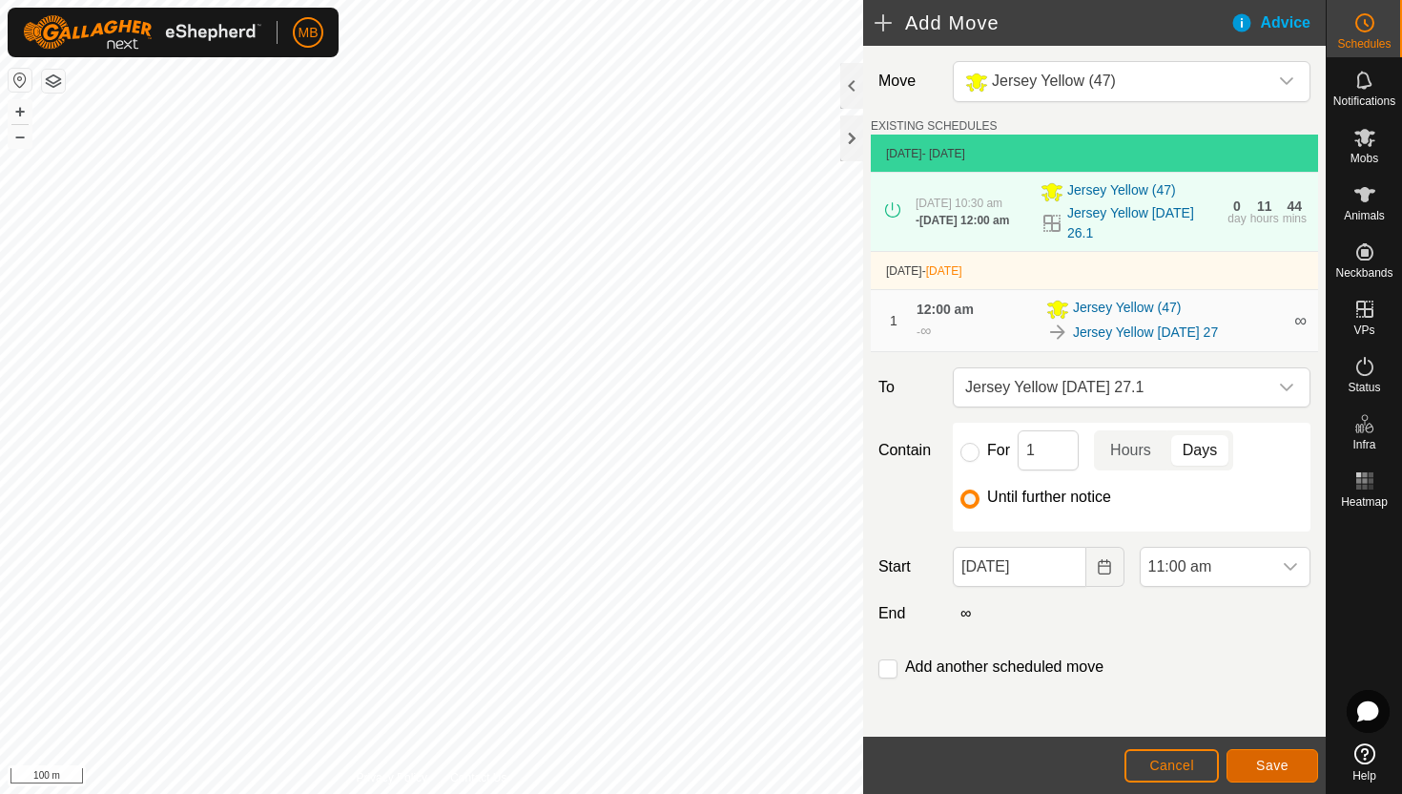
click at [1266, 766] on span "Save" at bounding box center [1272, 765] width 32 height 15
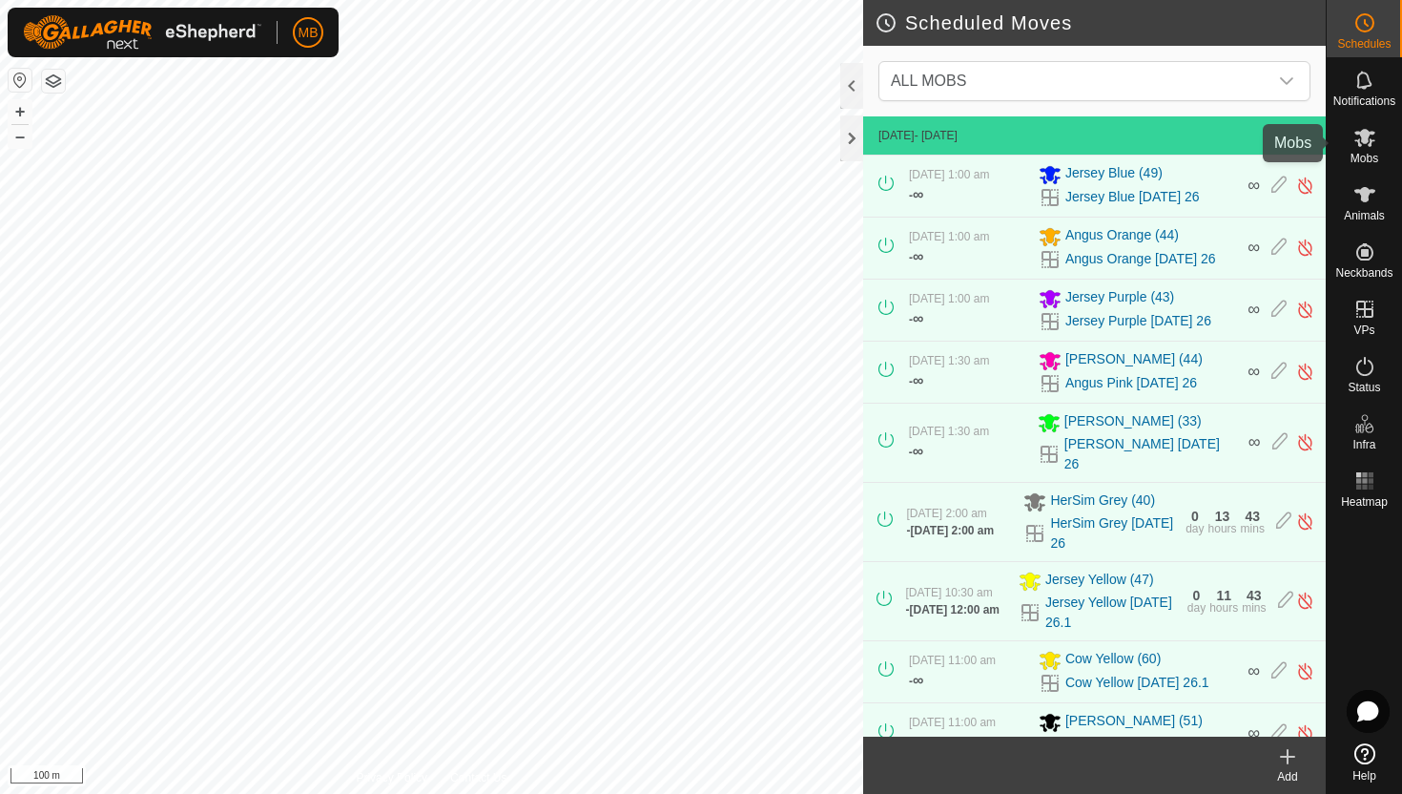
click at [1369, 138] on icon at bounding box center [1365, 137] width 23 height 23
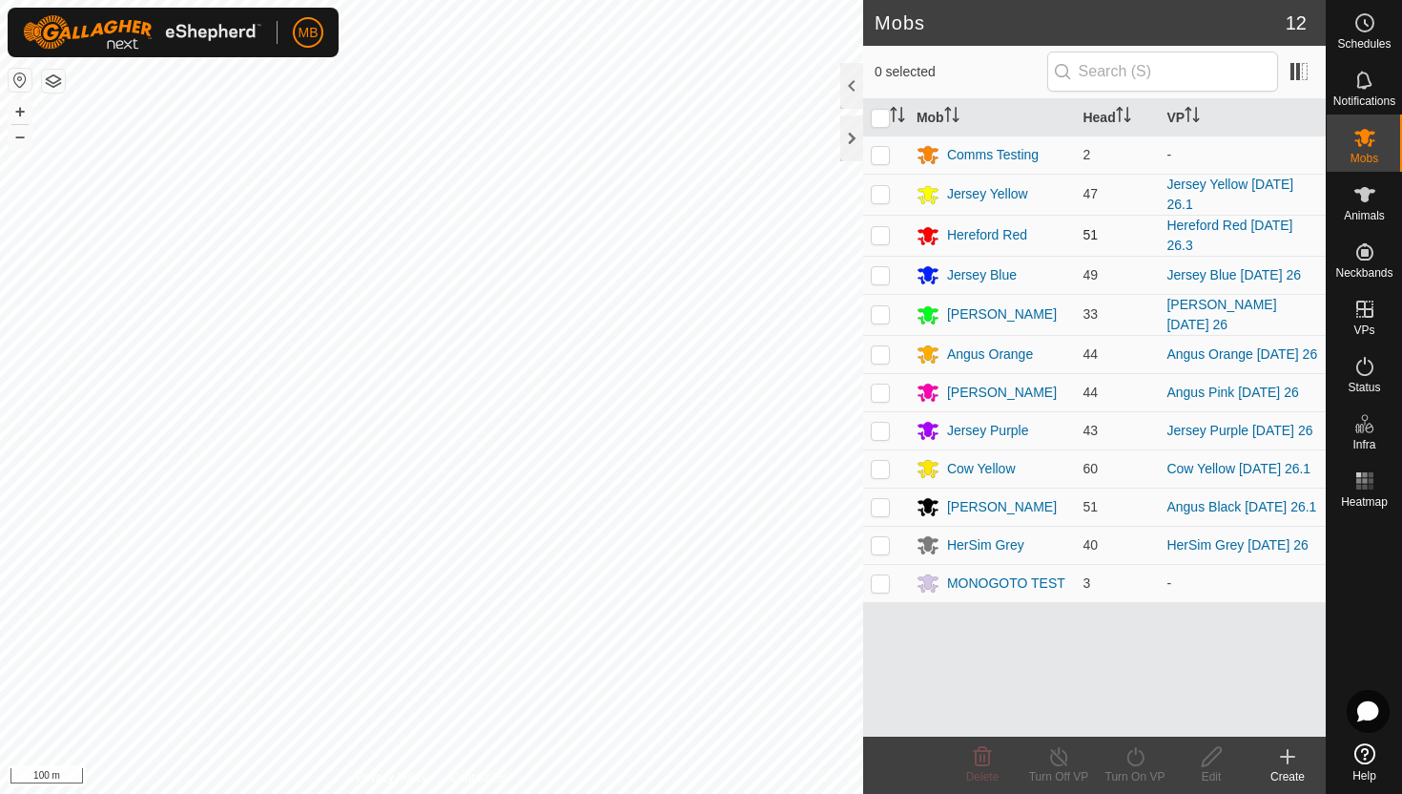
click at [882, 234] on p-checkbox at bounding box center [880, 234] width 19 height 15
checkbox input "true"
click at [1137, 750] on icon at bounding box center [1136, 756] width 24 height 23
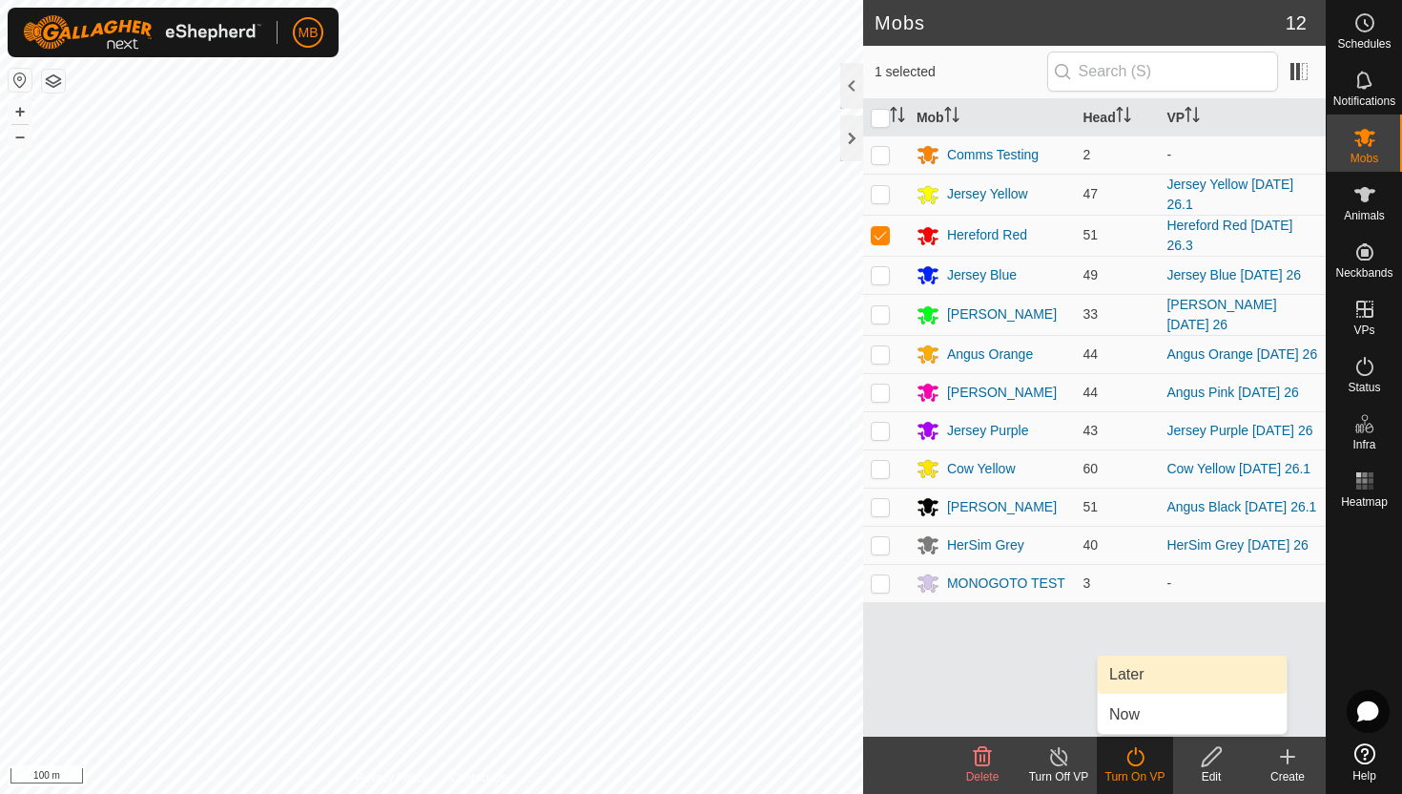
click at [1139, 679] on link "Later" at bounding box center [1192, 674] width 189 height 38
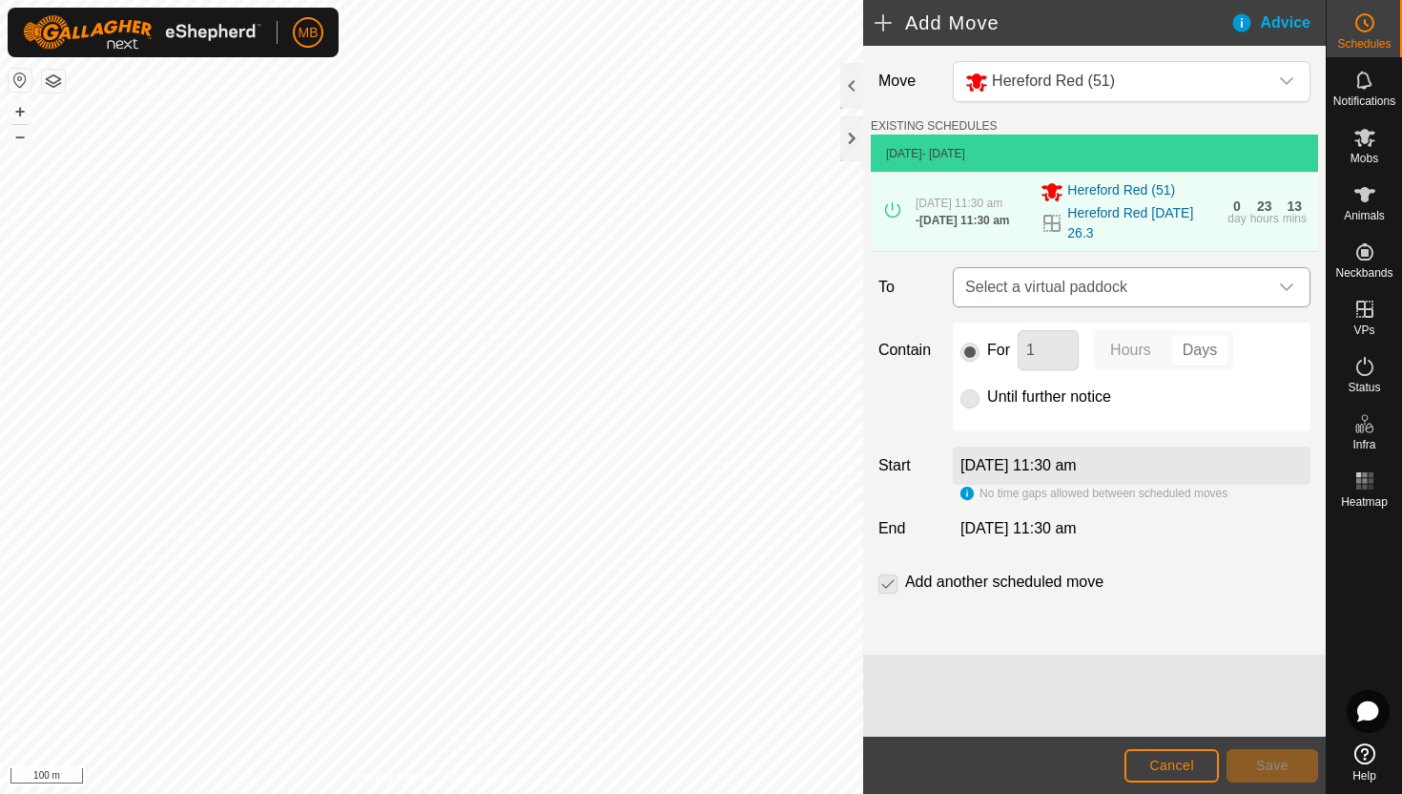
click at [1282, 291] on icon "dropdown trigger" at bounding box center [1286, 287] width 13 height 8
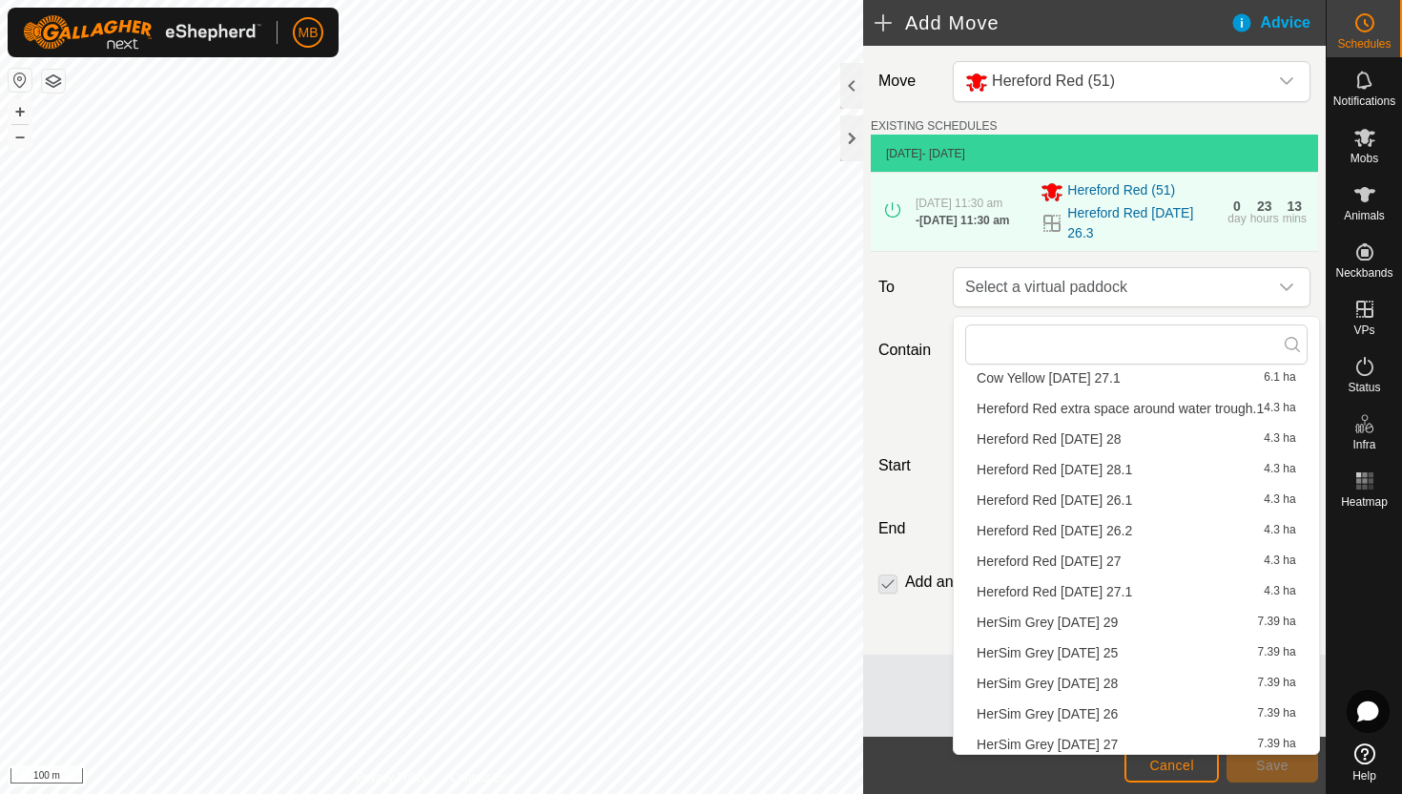
scroll to position [422, 0]
click at [1123, 557] on li "Hereford Red Wednesday 27 4.3 ha" at bounding box center [1136, 558] width 343 height 29
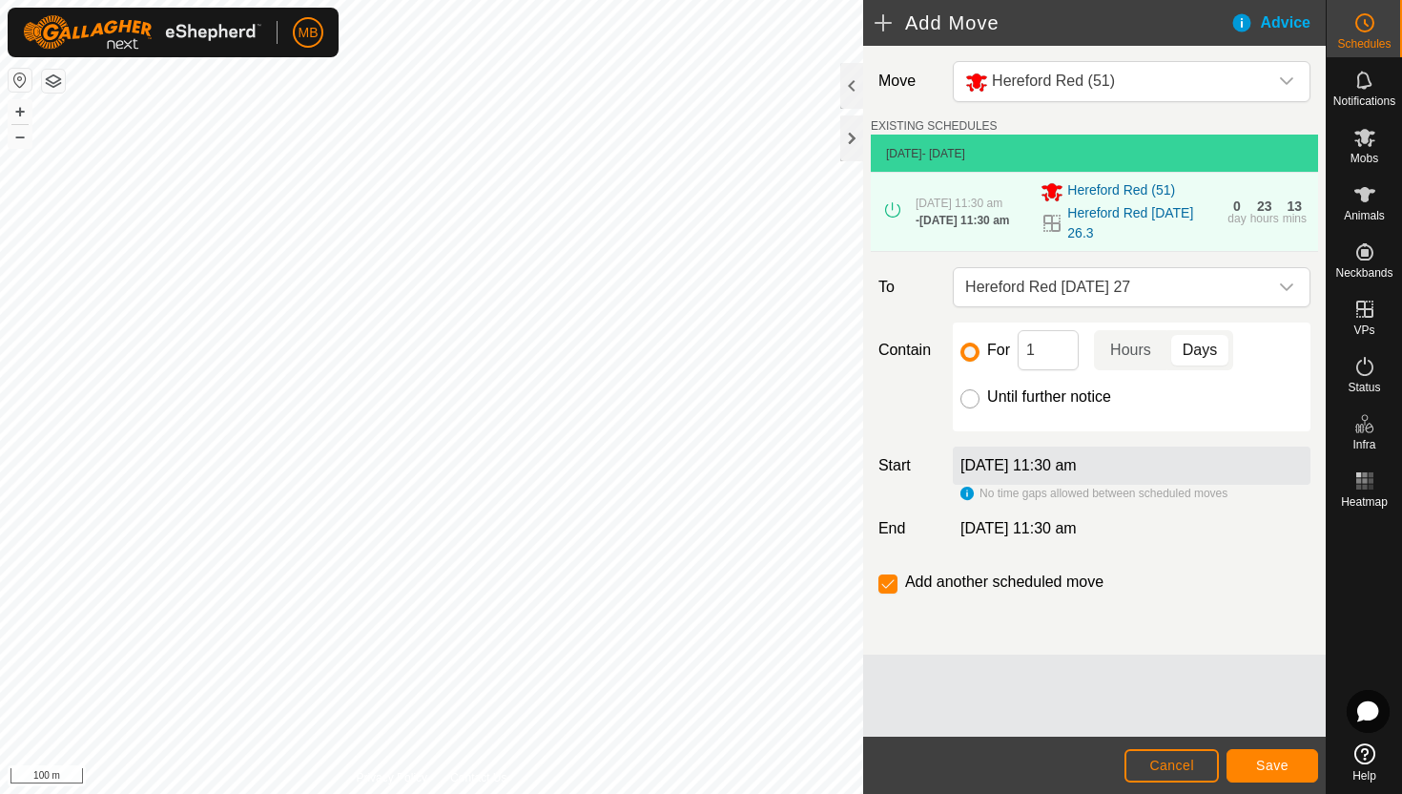
click at [968, 405] on input "Until further notice" at bounding box center [970, 398] width 19 height 19
radio input "true"
checkbox input "false"
click at [1188, 768] on span "Cancel" at bounding box center [1172, 765] width 45 height 15
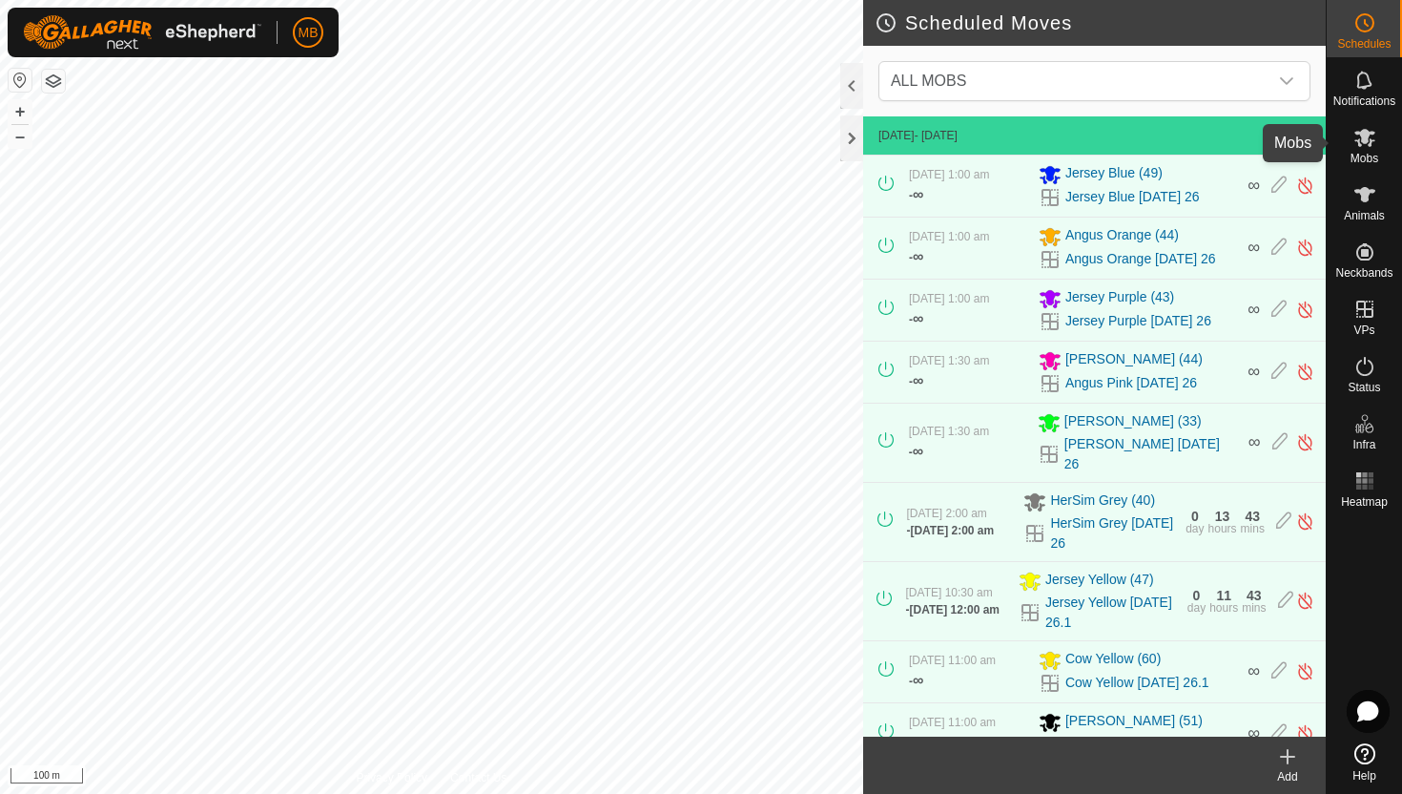
click at [1374, 136] on icon at bounding box center [1365, 137] width 23 height 23
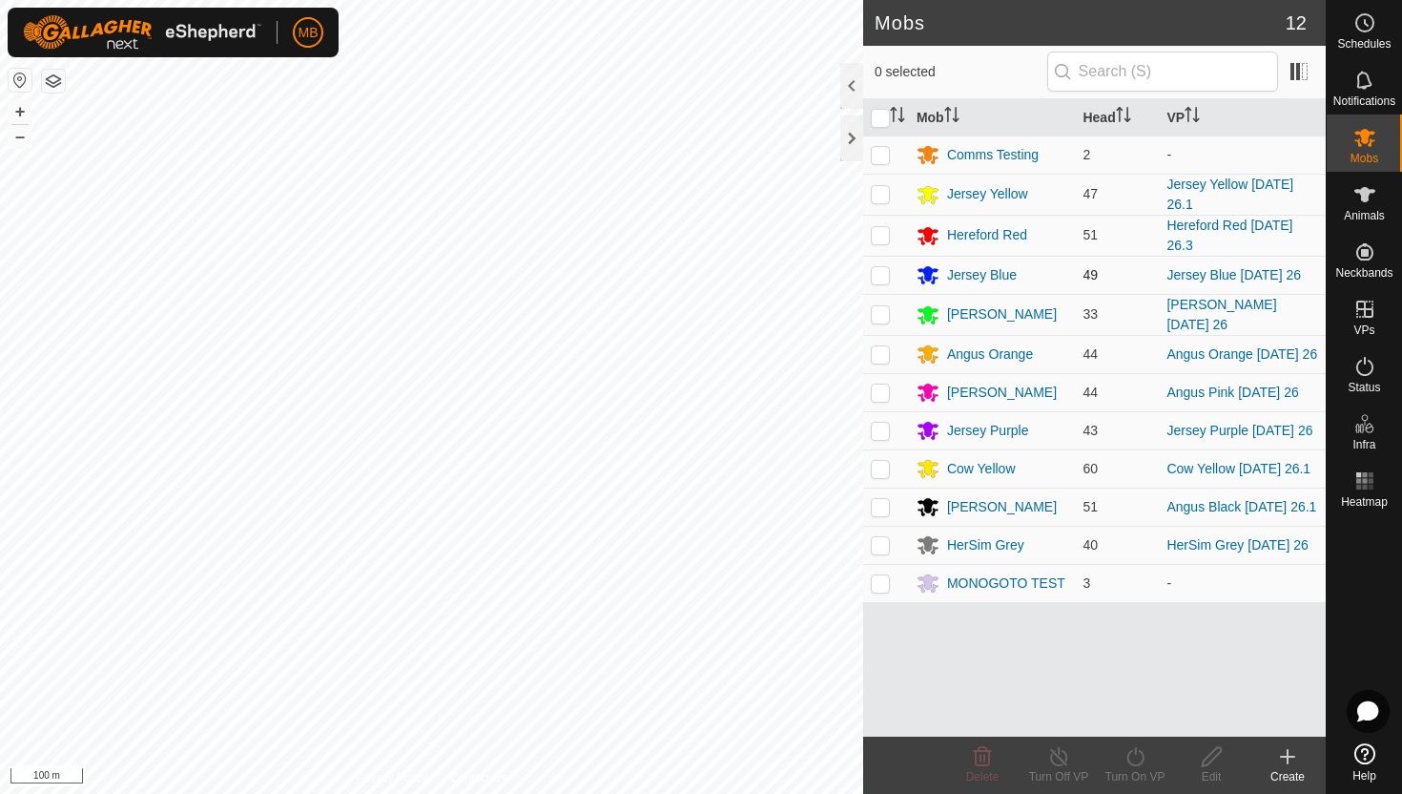
click at [880, 276] on p-checkbox at bounding box center [880, 274] width 19 height 15
checkbox input "true"
click at [1135, 757] on icon at bounding box center [1136, 756] width 24 height 23
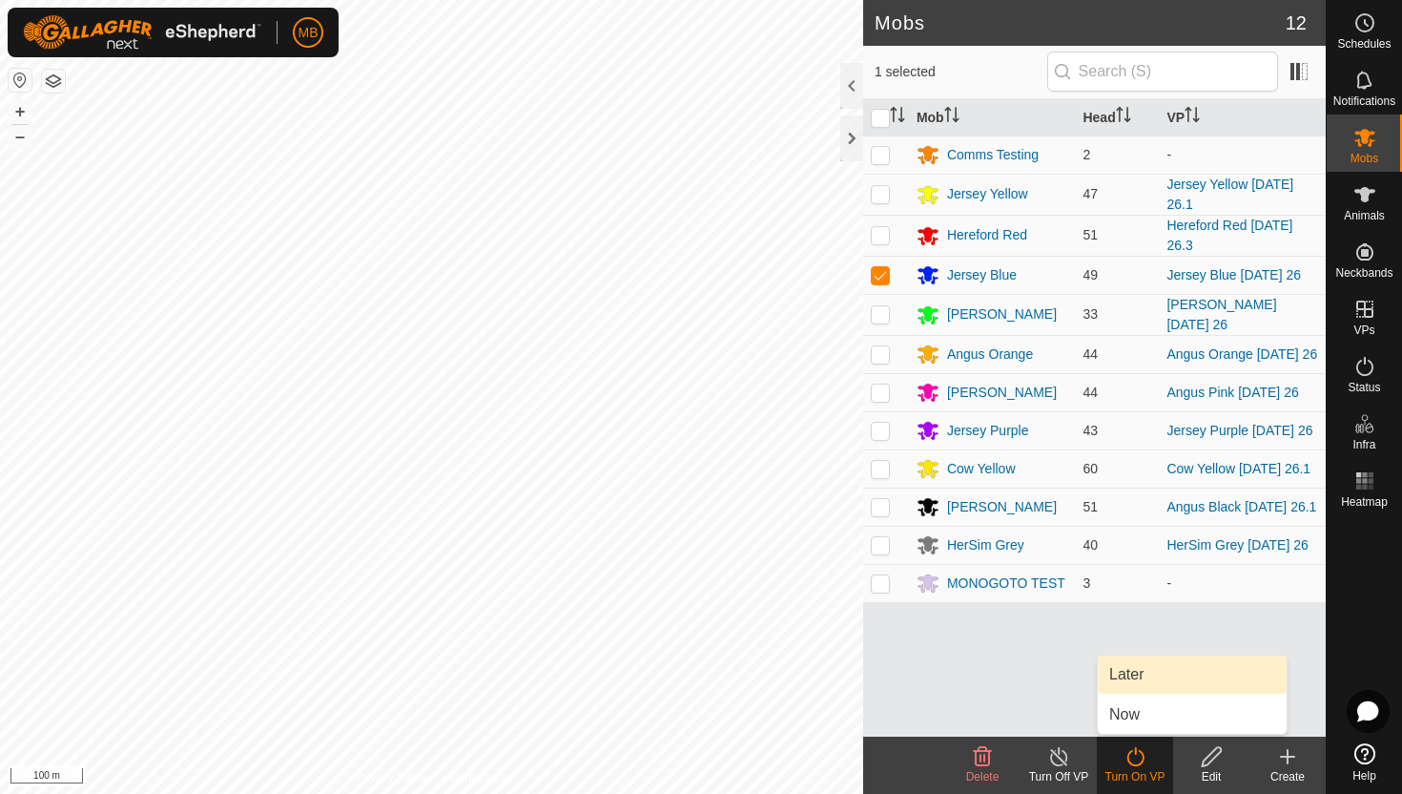
click at [1136, 678] on link "Later" at bounding box center [1192, 674] width 189 height 38
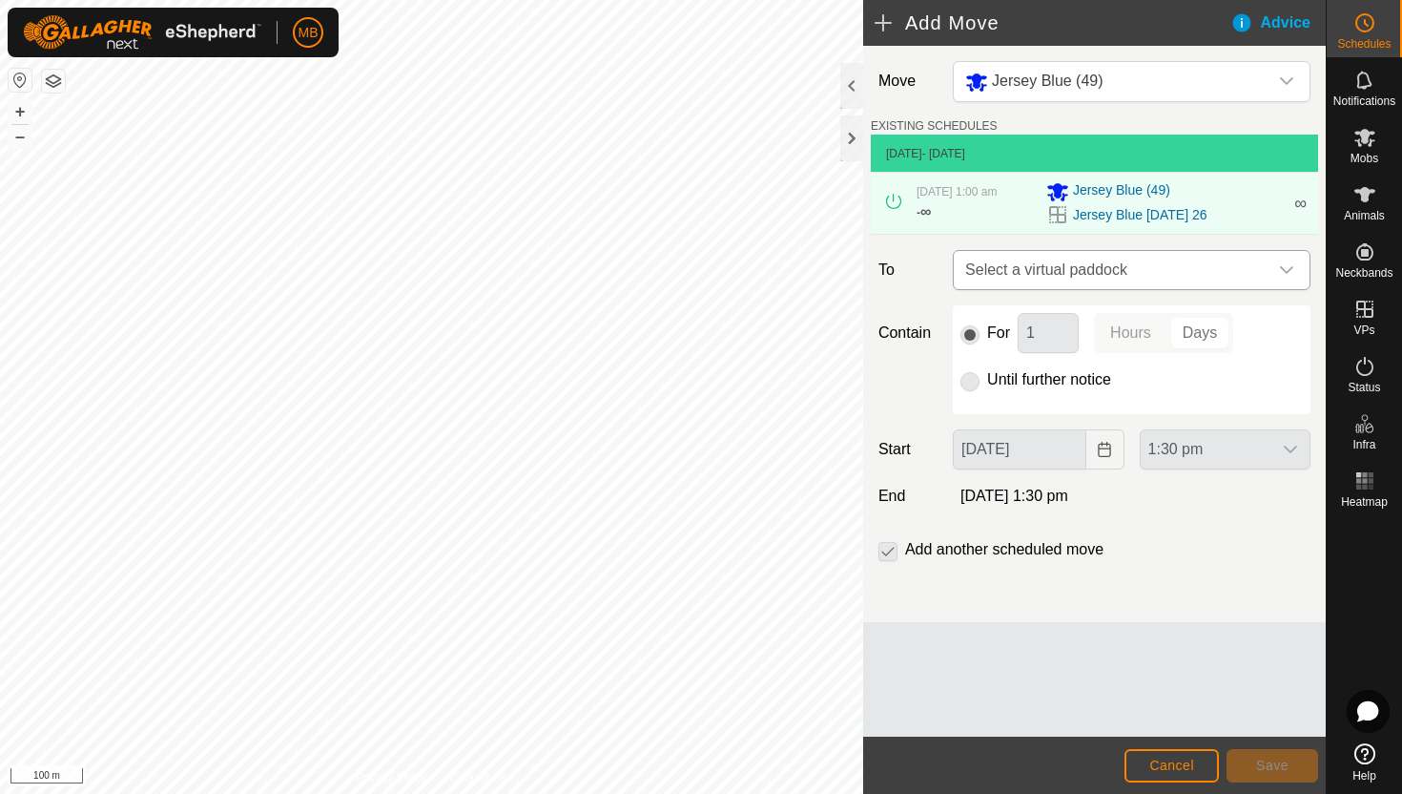
click at [1286, 271] on icon "dropdown trigger" at bounding box center [1286, 269] width 15 height 15
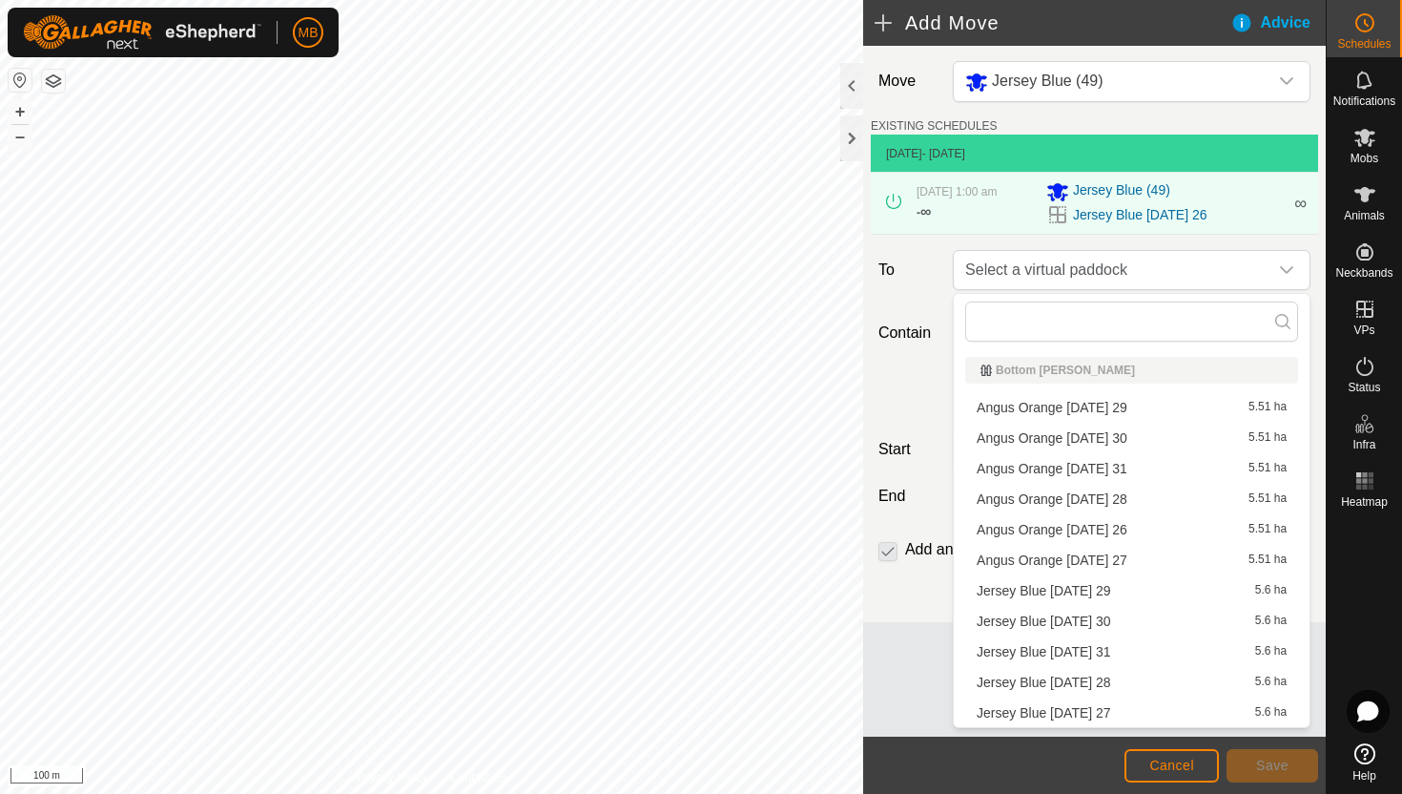
click at [1114, 716] on li "Jersey Blue Wednesday 27 5.6 ha" at bounding box center [1131, 712] width 333 height 29
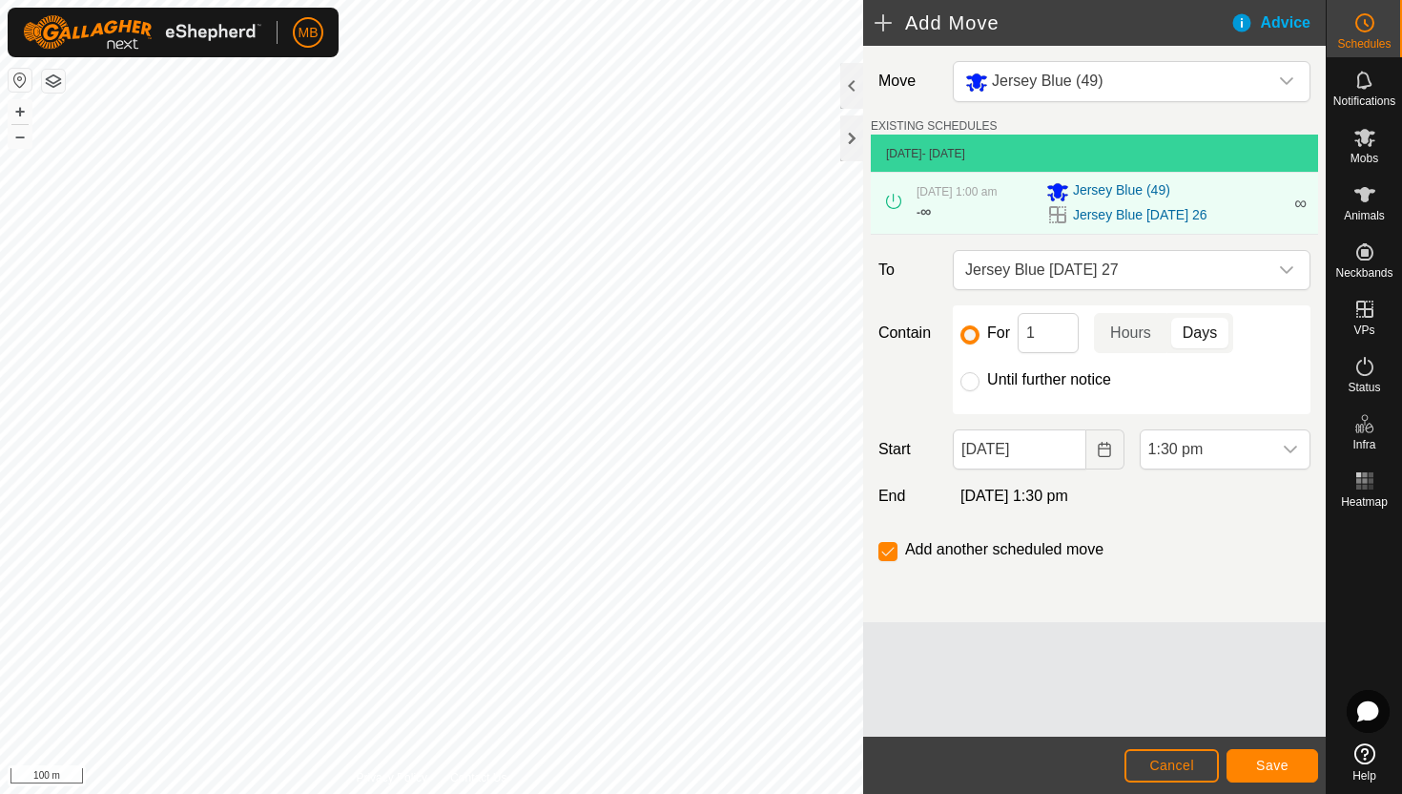
click at [1015, 382] on label "Until further notice" at bounding box center [1049, 379] width 124 height 15
click at [980, 382] on input "Until further notice" at bounding box center [970, 381] width 19 height 19
radio input "true"
checkbox input "false"
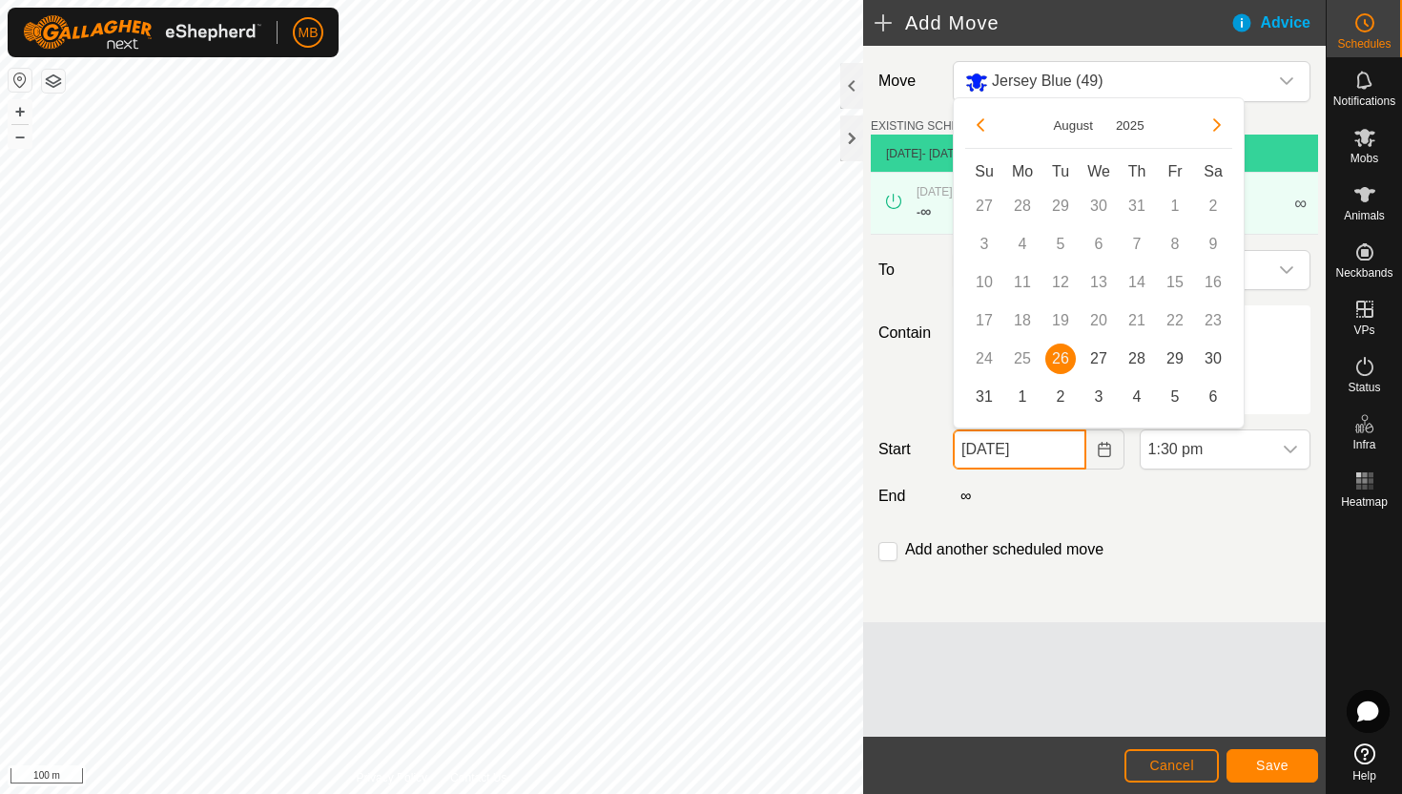
click at [1069, 453] on input "26 Aug, 2025" at bounding box center [1019, 449] width 133 height 40
click at [1100, 356] on span "27" at bounding box center [1099, 358] width 31 height 31
type input "27 Aug, 2025"
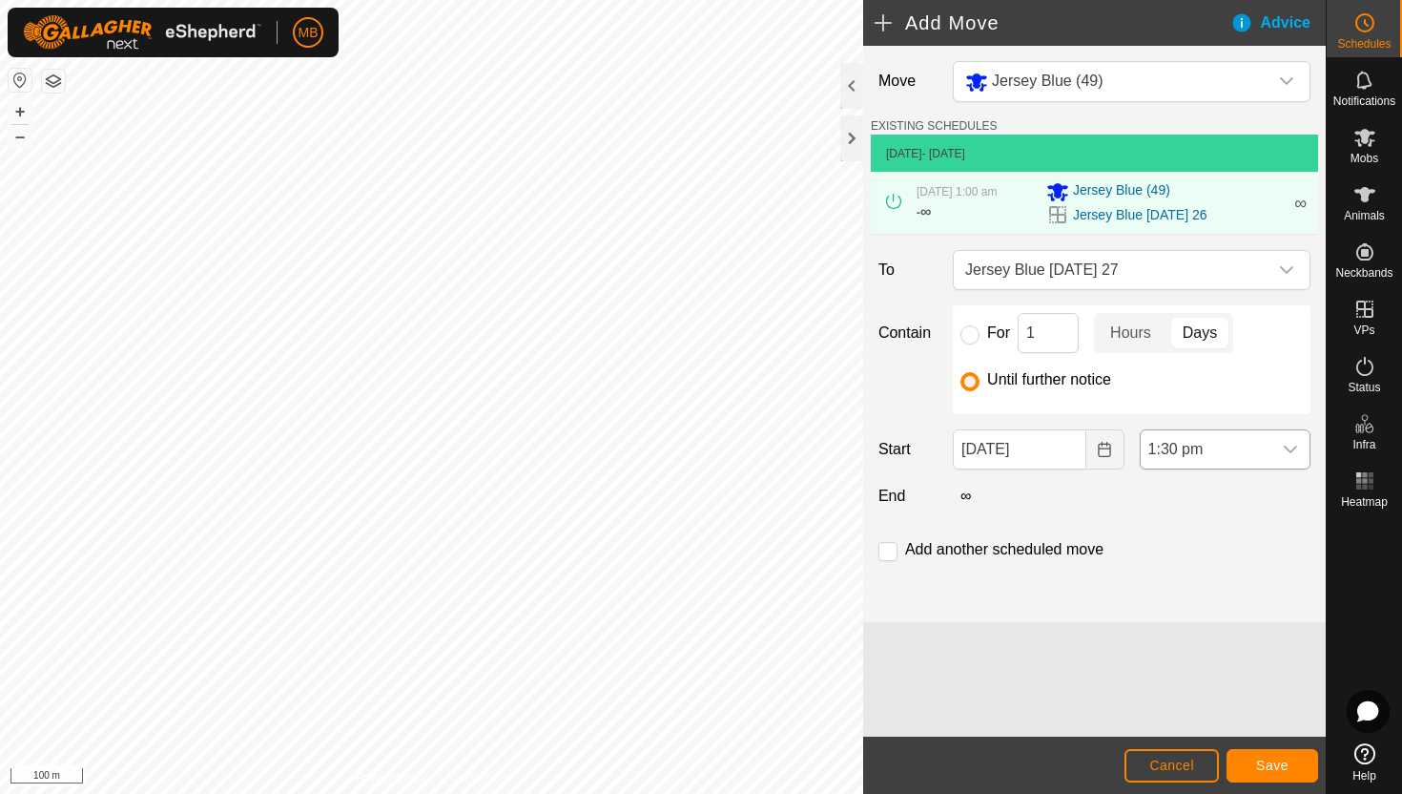
click at [1278, 451] on div "dropdown trigger" at bounding box center [1291, 449] width 38 height 38
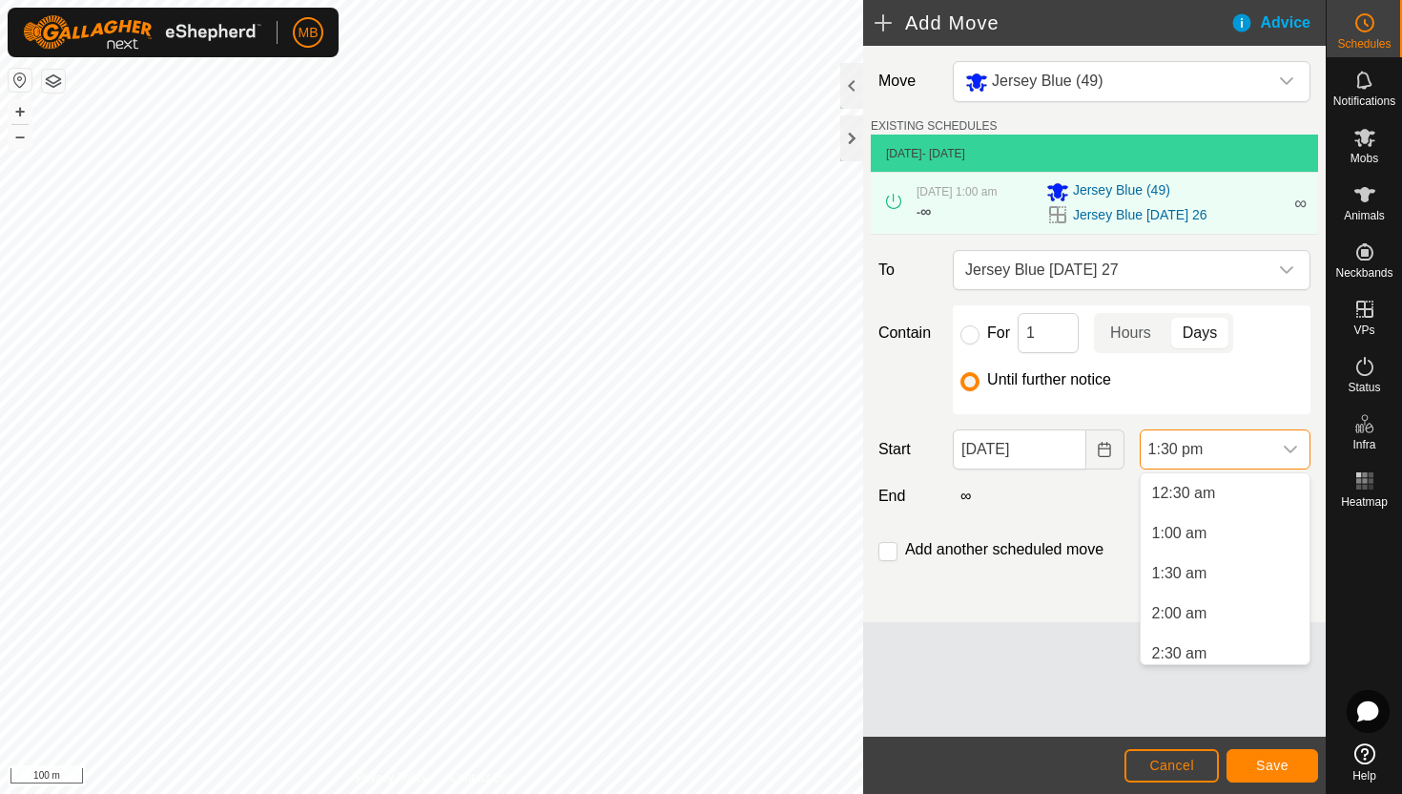
scroll to position [38, 0]
click at [1256, 498] on li "12:30 am" at bounding box center [1225, 494] width 169 height 38
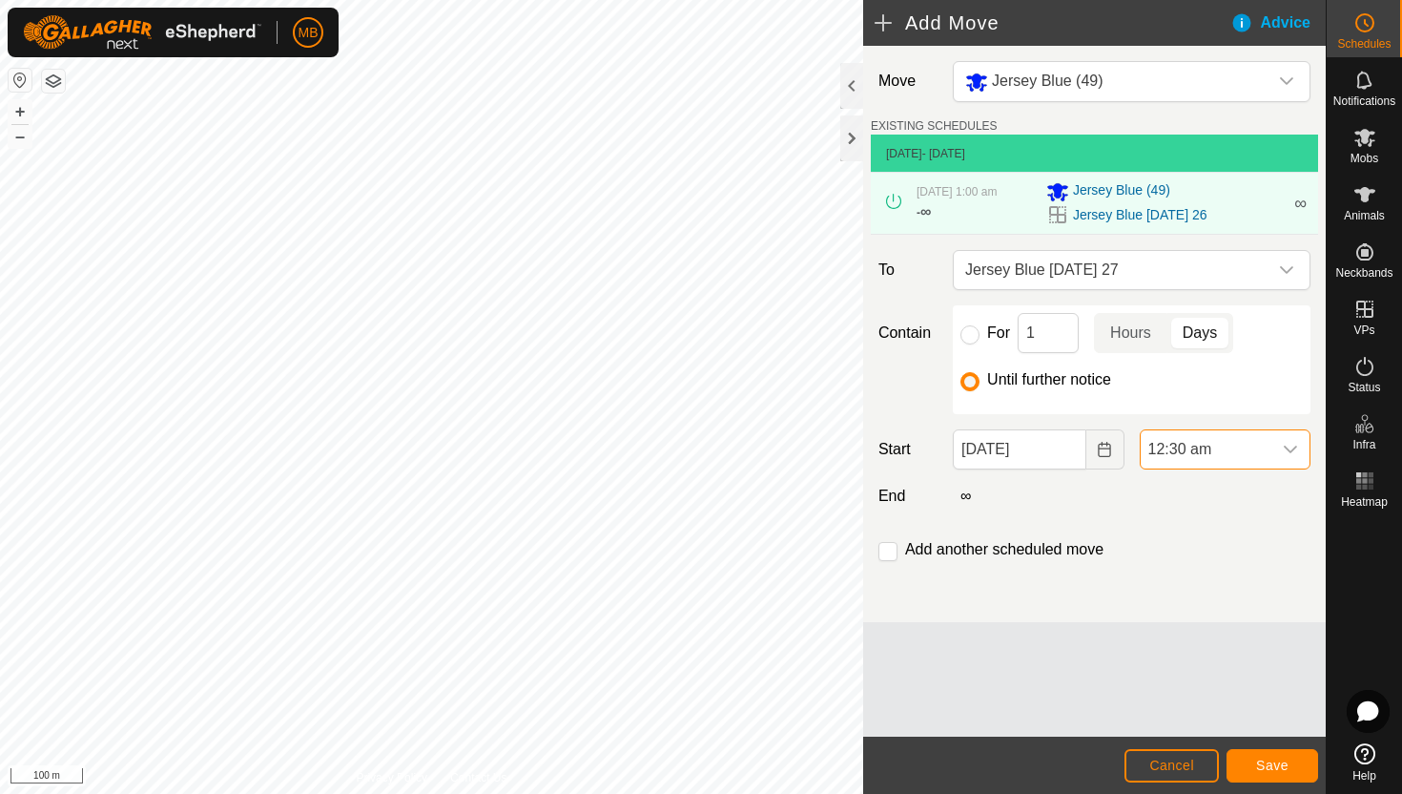
scroll to position [929, 0]
click at [924, 549] on label "Add another scheduled move" at bounding box center [1004, 549] width 198 height 15
click at [887, 556] on input "checkbox" at bounding box center [888, 551] width 19 height 19
checkbox input "true"
click at [1286, 764] on span "Save" at bounding box center [1272, 765] width 32 height 15
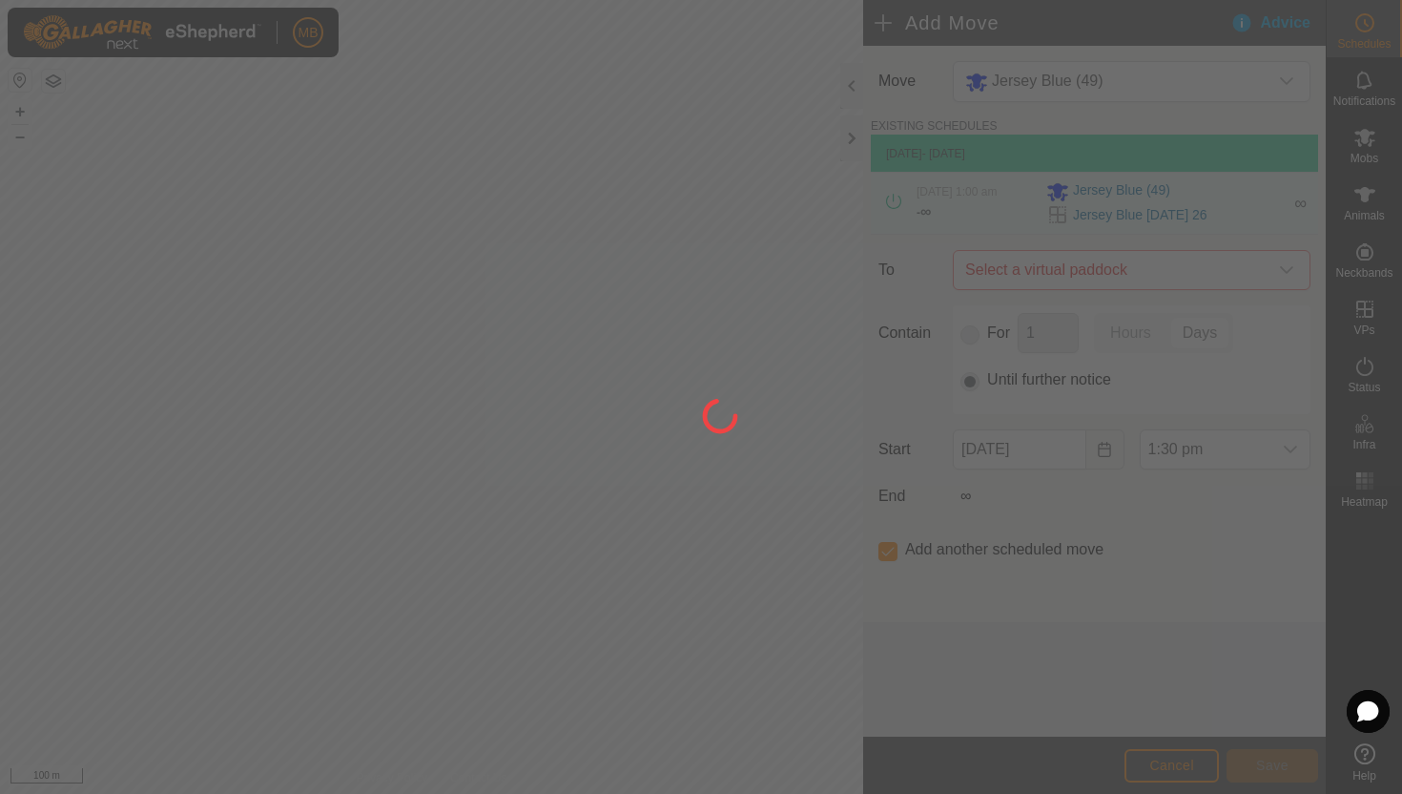
type input "27 Aug, 2025"
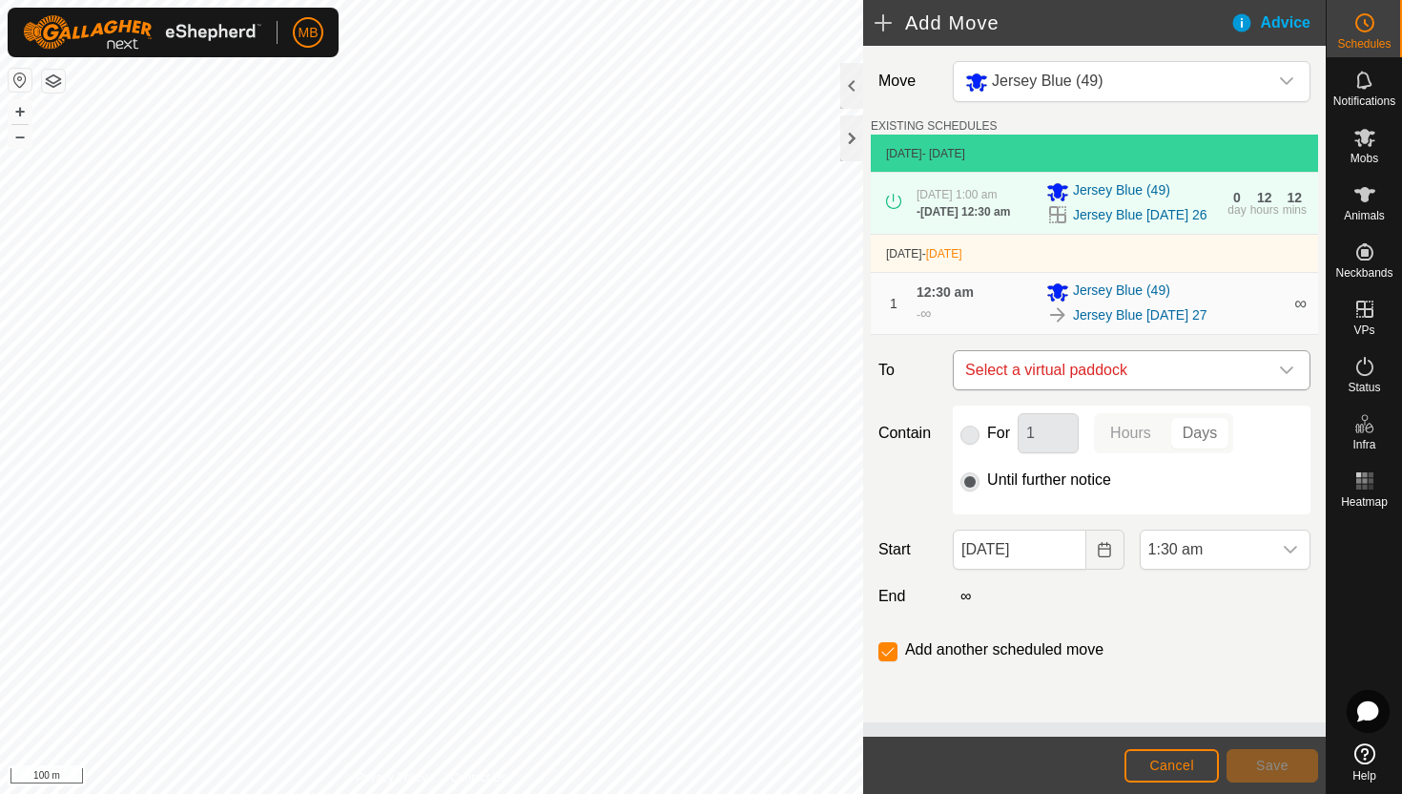
click at [1281, 378] on icon "dropdown trigger" at bounding box center [1286, 370] width 15 height 15
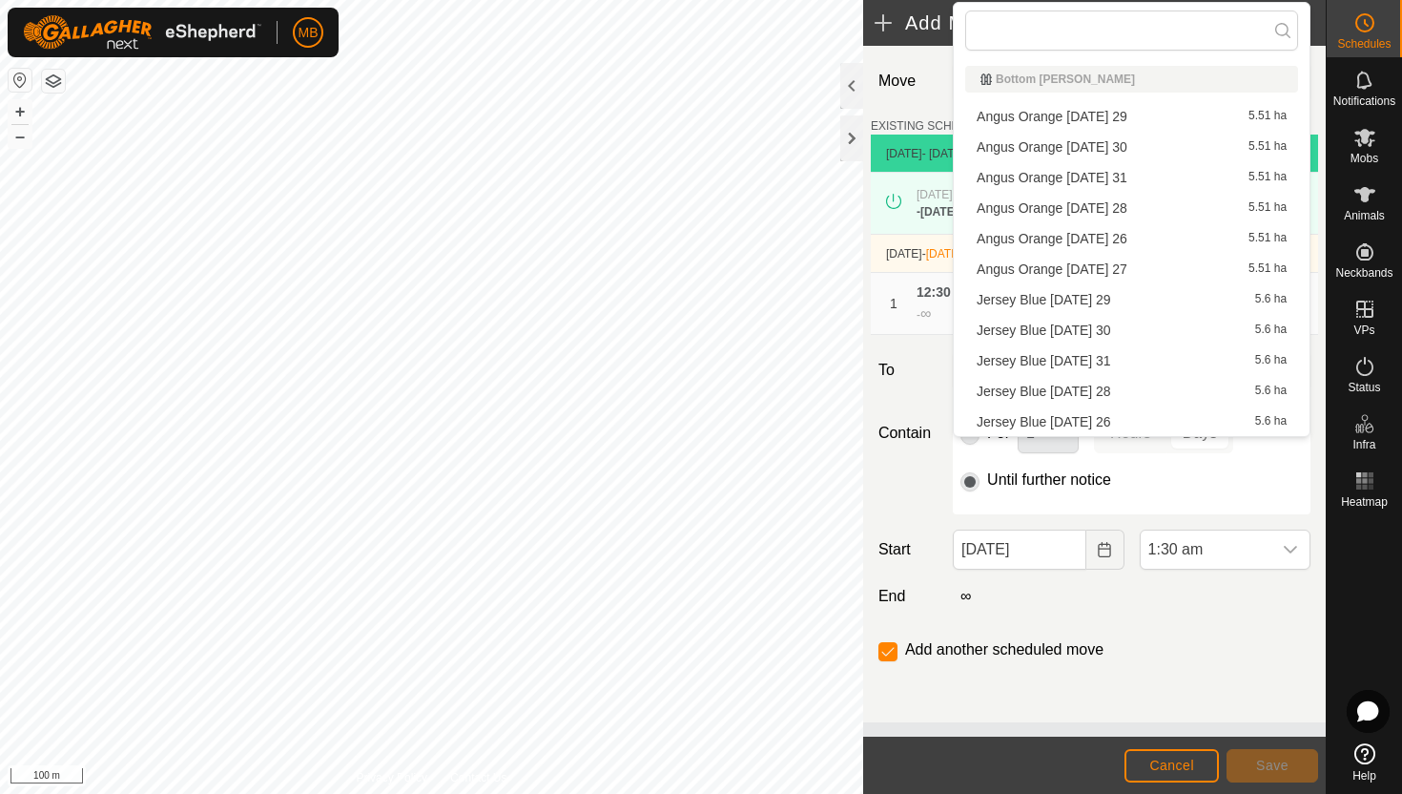
click at [1129, 396] on li "Jersey Blue Thursday 28 5.6 ha" at bounding box center [1131, 391] width 333 height 29
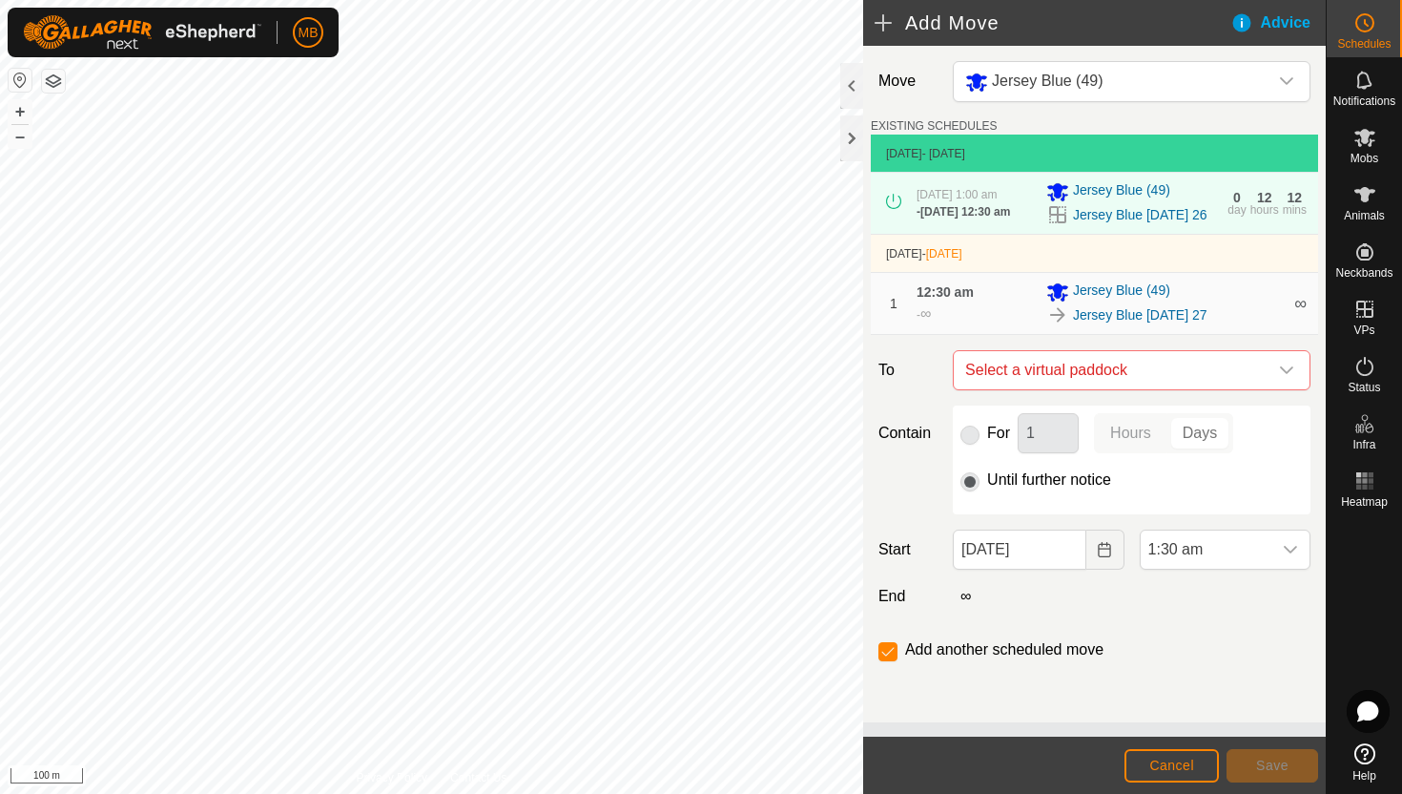
checkbox input "false"
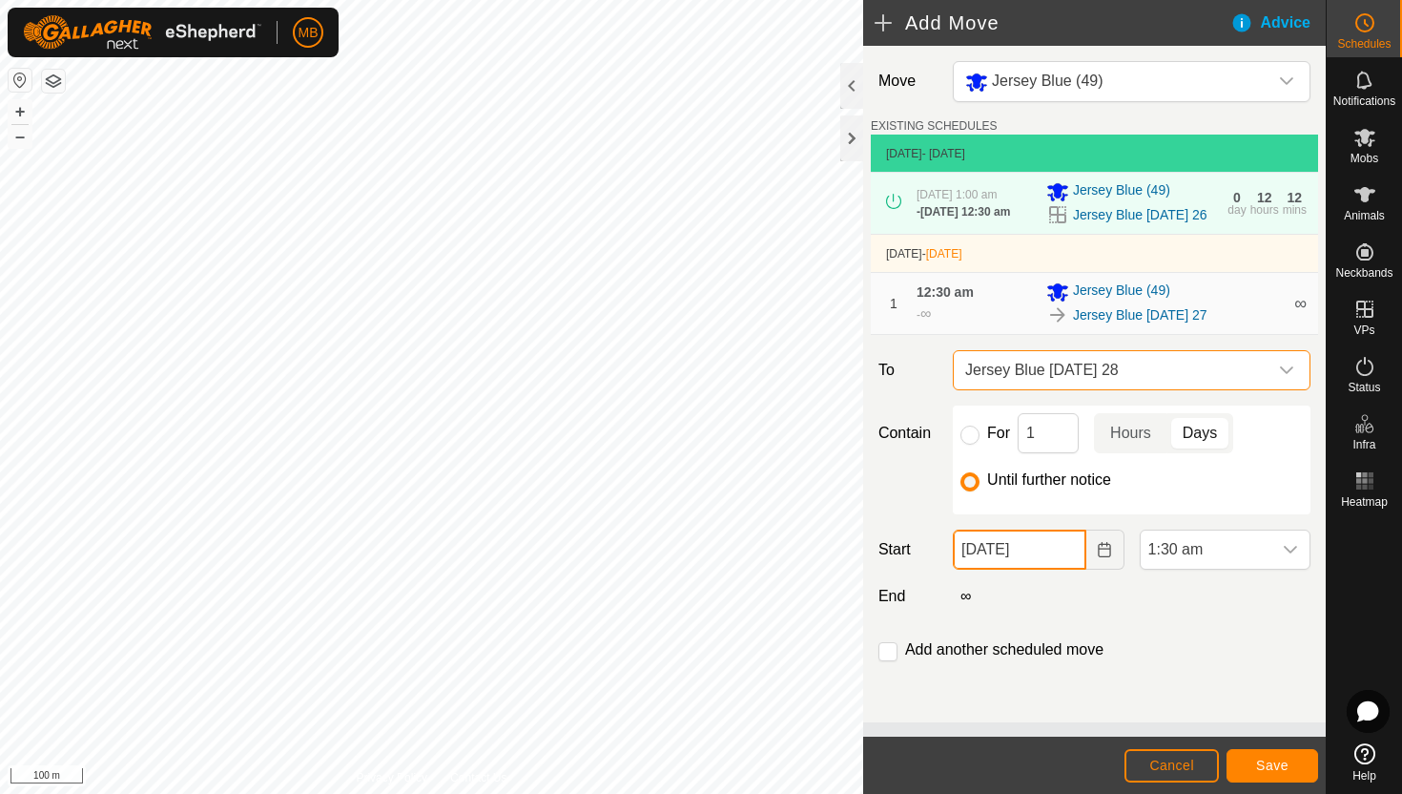
click at [1072, 555] on input "27 Aug, 2025" at bounding box center [1019, 549] width 133 height 40
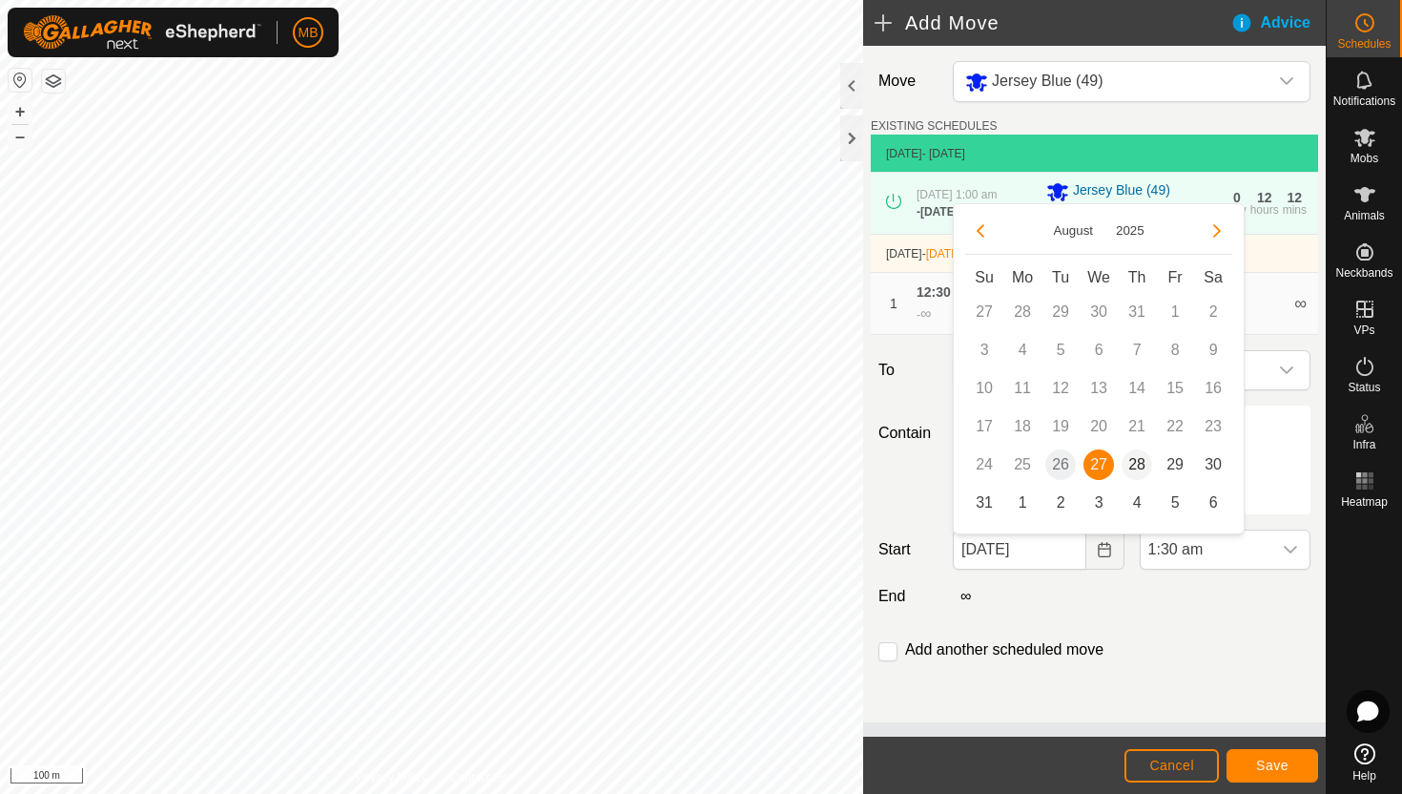
click at [1138, 464] on span "28" at bounding box center [1137, 464] width 31 height 31
type input "28 Aug, 2025"
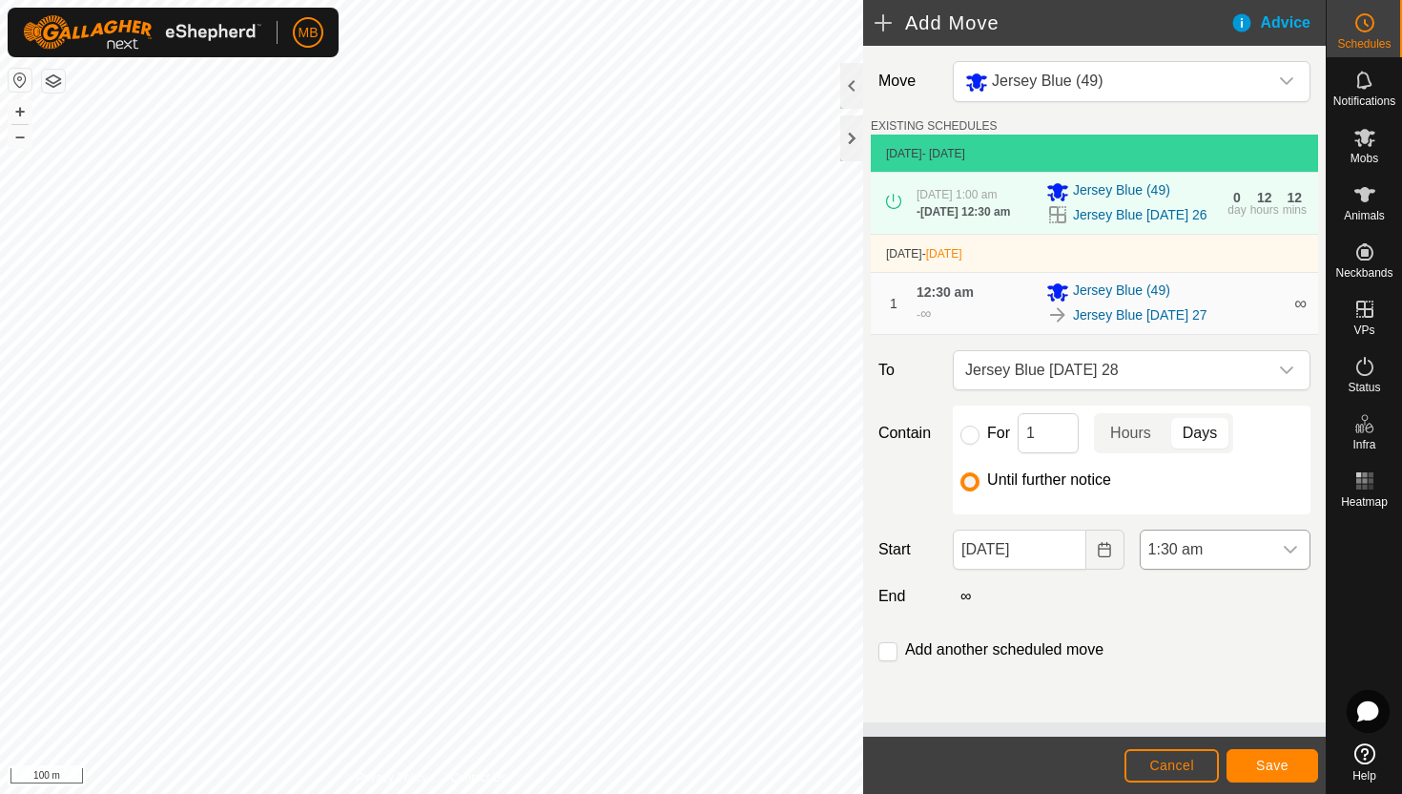
click at [1267, 561] on span "1:30 am" at bounding box center [1206, 549] width 131 height 38
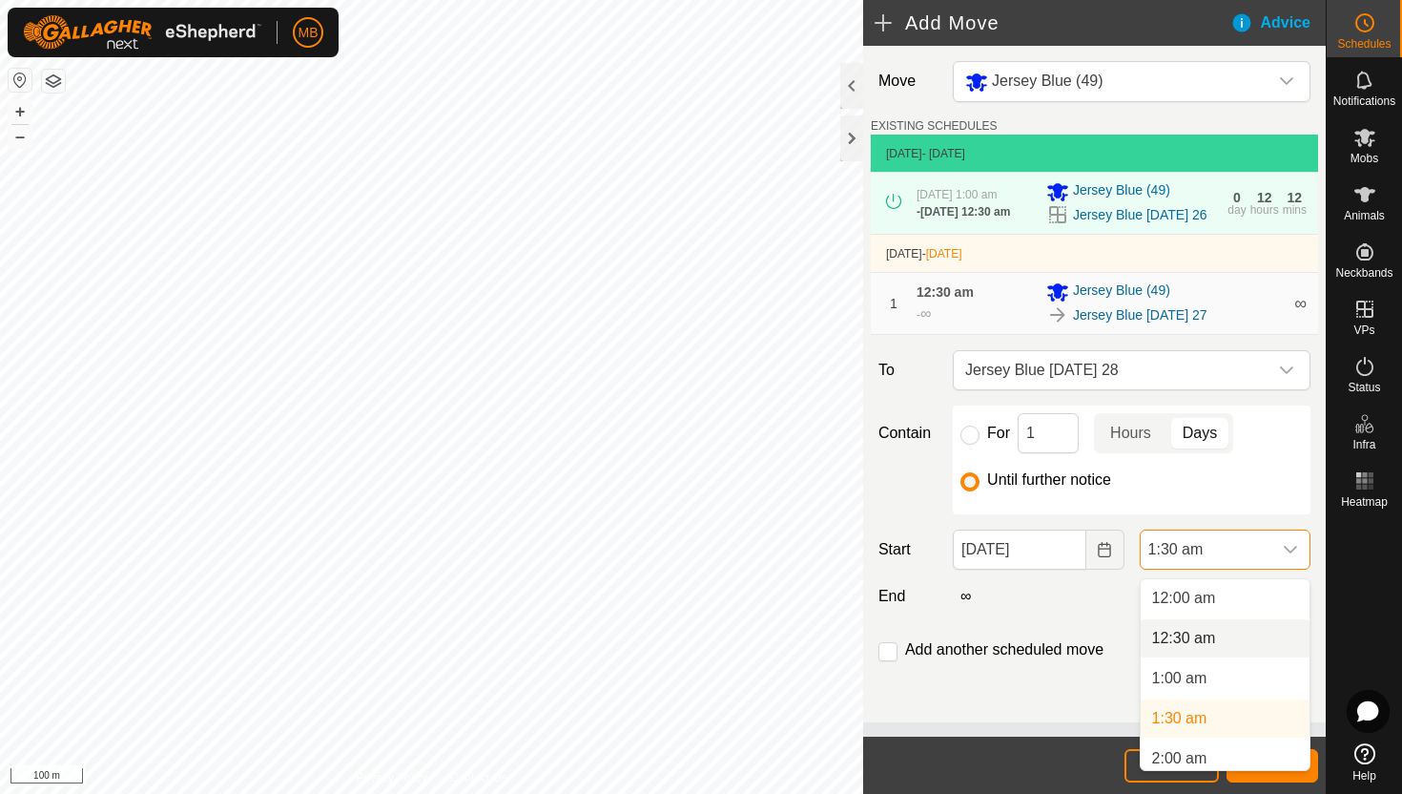
click at [1221, 633] on li "12:30 am" at bounding box center [1225, 638] width 169 height 38
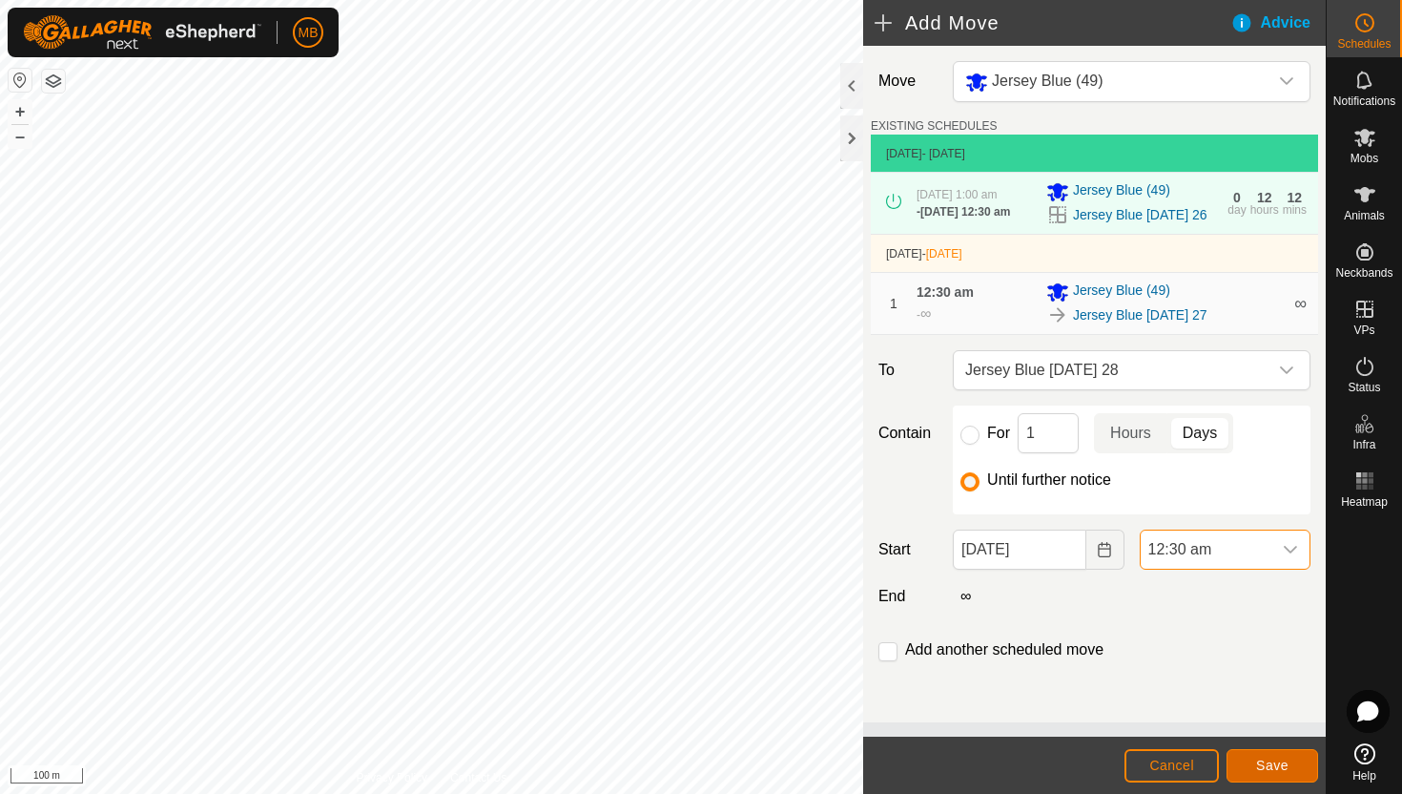
click at [1272, 759] on span "Save" at bounding box center [1272, 765] width 32 height 15
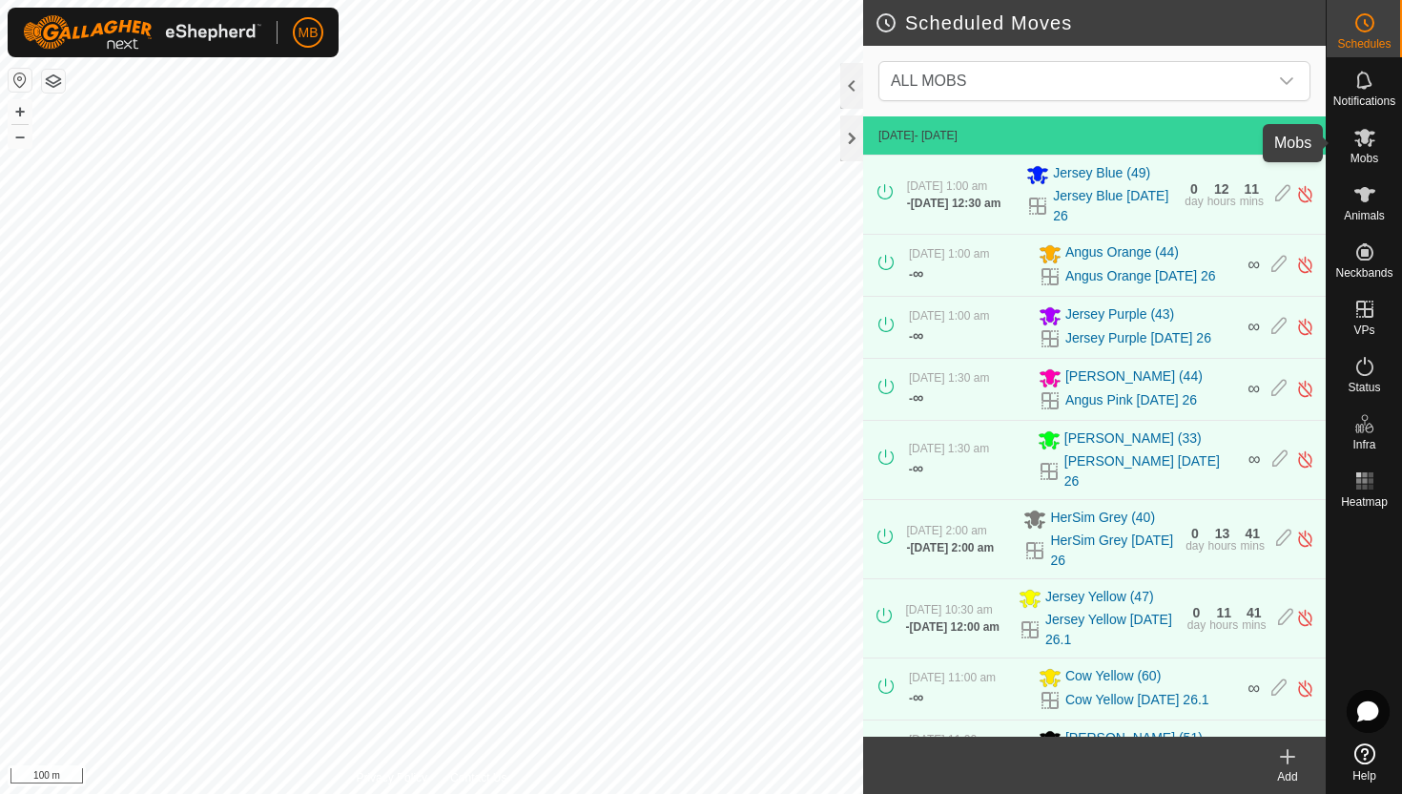
click at [1362, 149] on es-mob-svg-icon at bounding box center [1365, 137] width 34 height 31
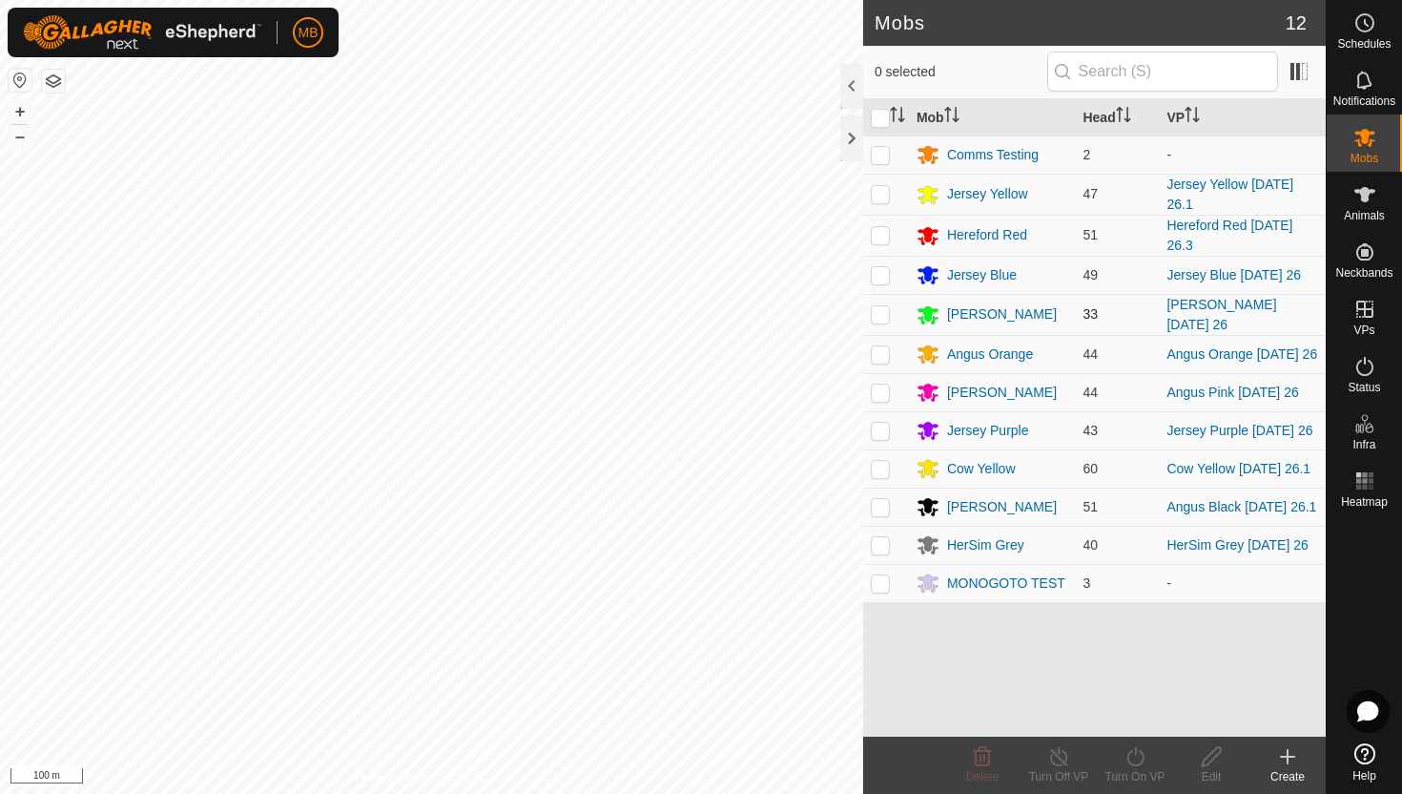
click at [882, 314] on p-checkbox at bounding box center [880, 313] width 19 height 15
checkbox input "true"
click at [1138, 757] on icon at bounding box center [1136, 756] width 24 height 23
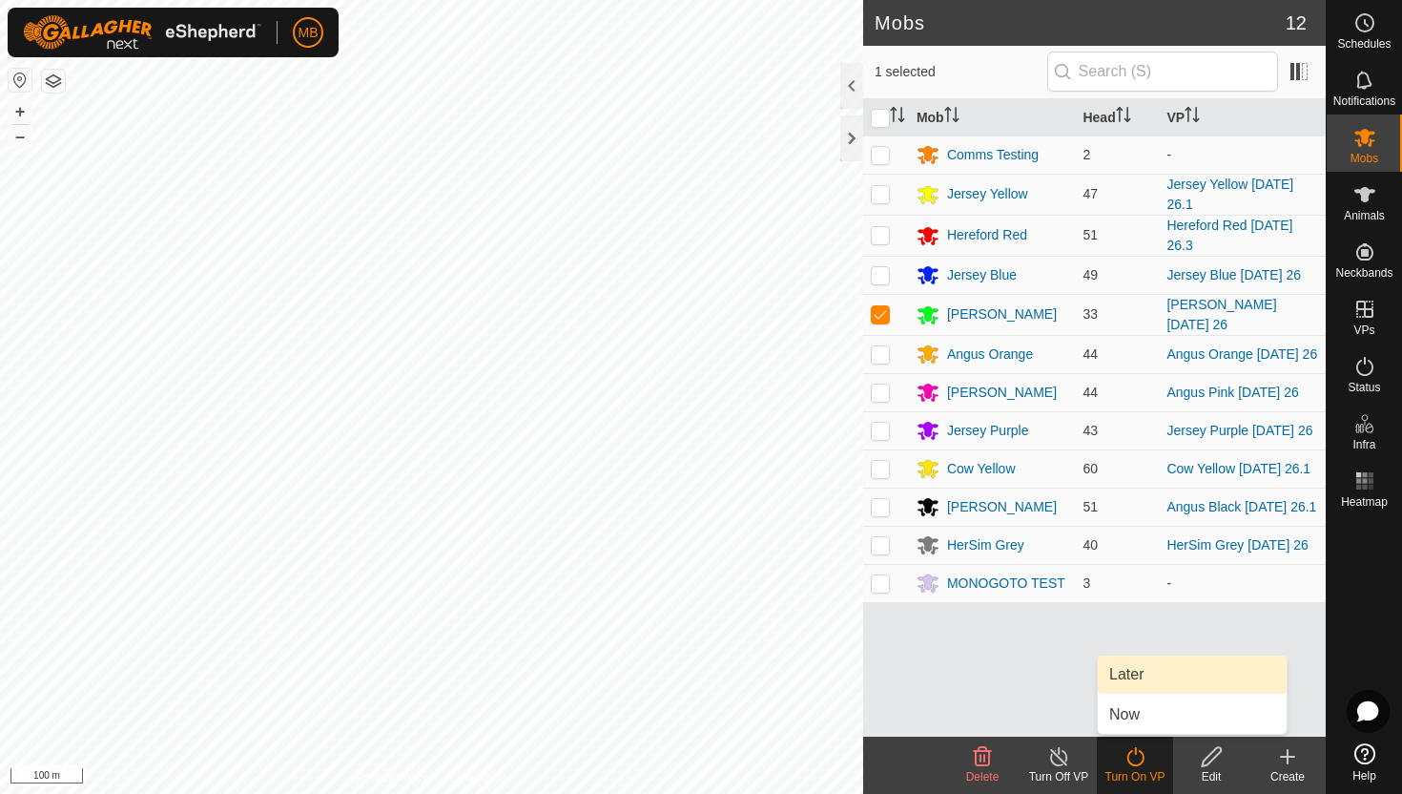
click at [1133, 674] on link "Later" at bounding box center [1192, 674] width 189 height 38
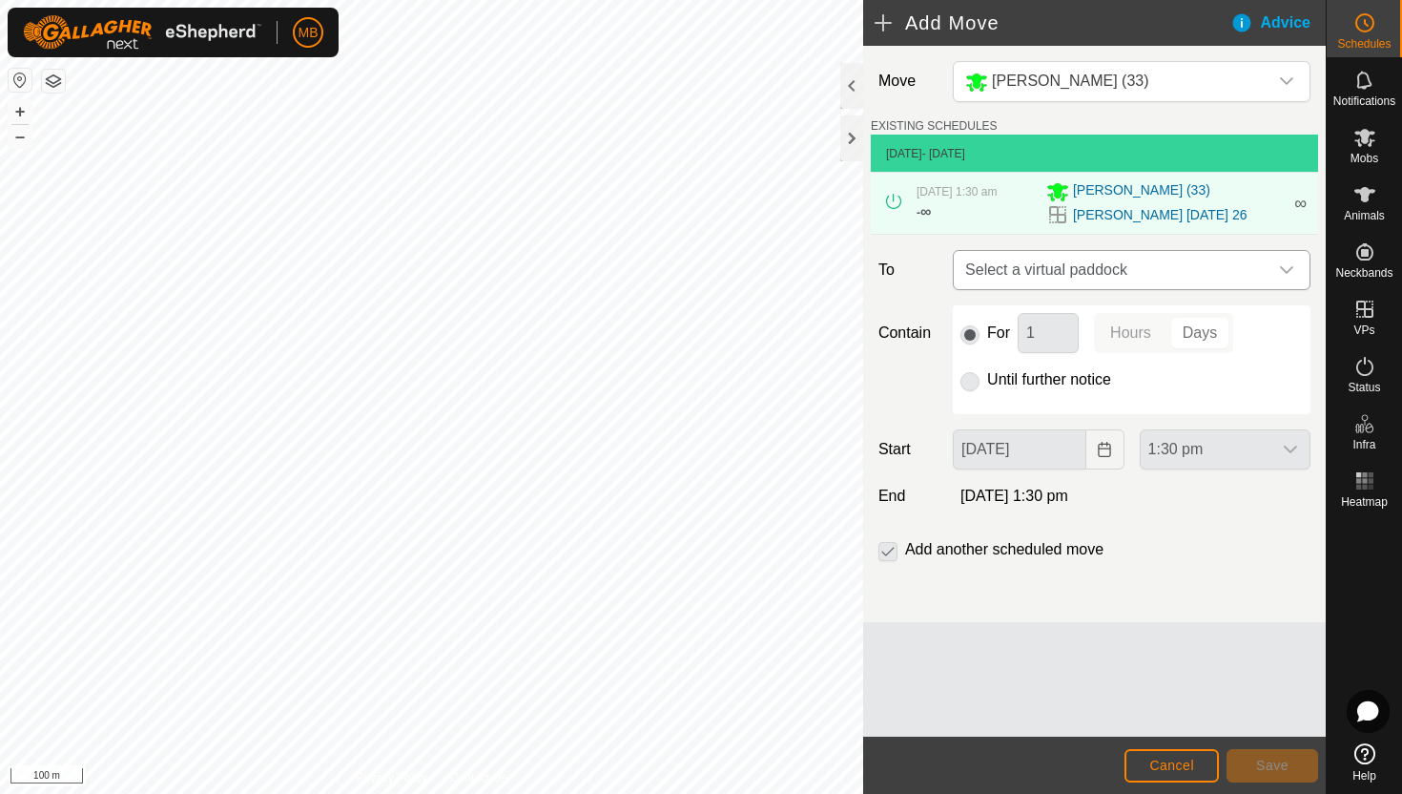
click at [1280, 263] on icon "dropdown trigger" at bounding box center [1286, 269] width 15 height 15
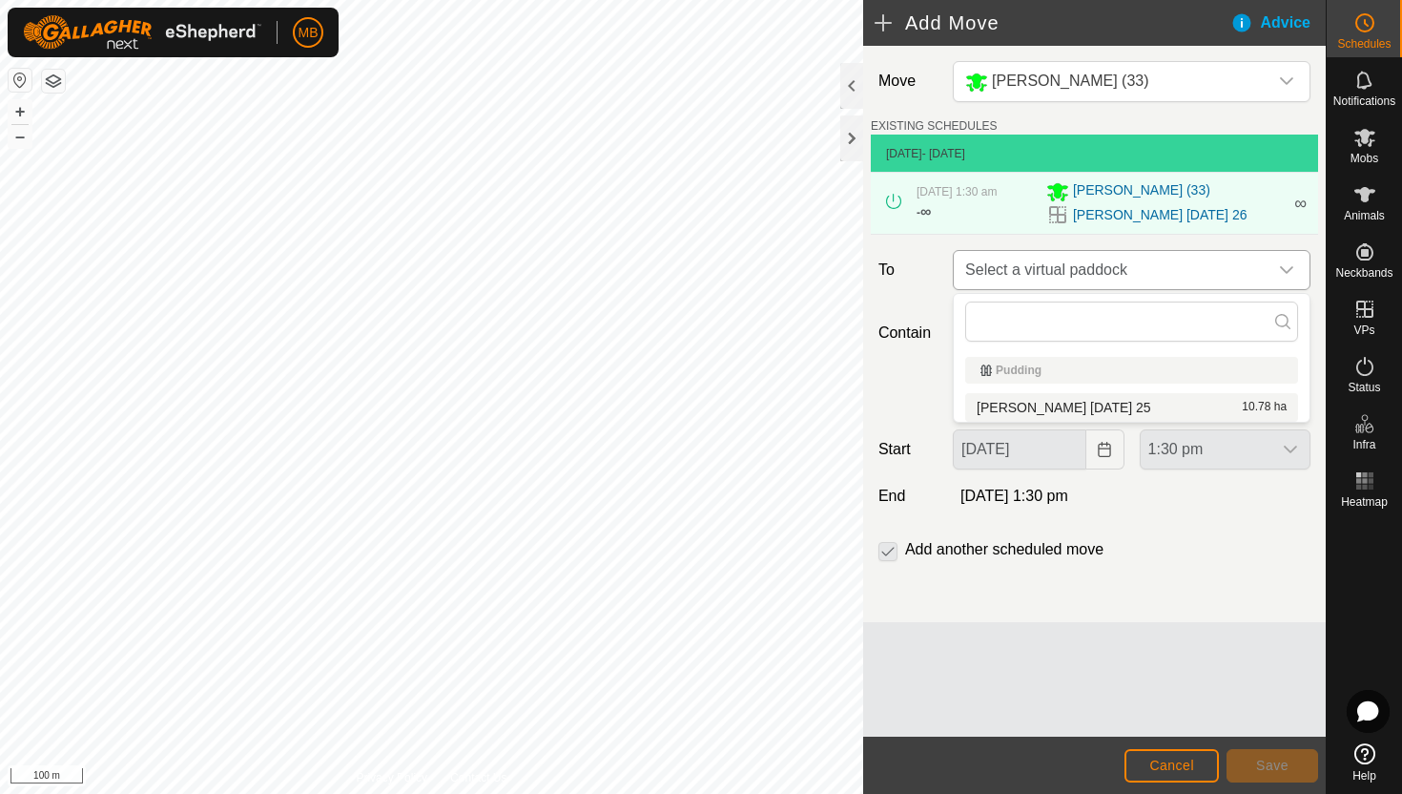
click at [1290, 268] on icon "dropdown trigger" at bounding box center [1286, 269] width 15 height 15
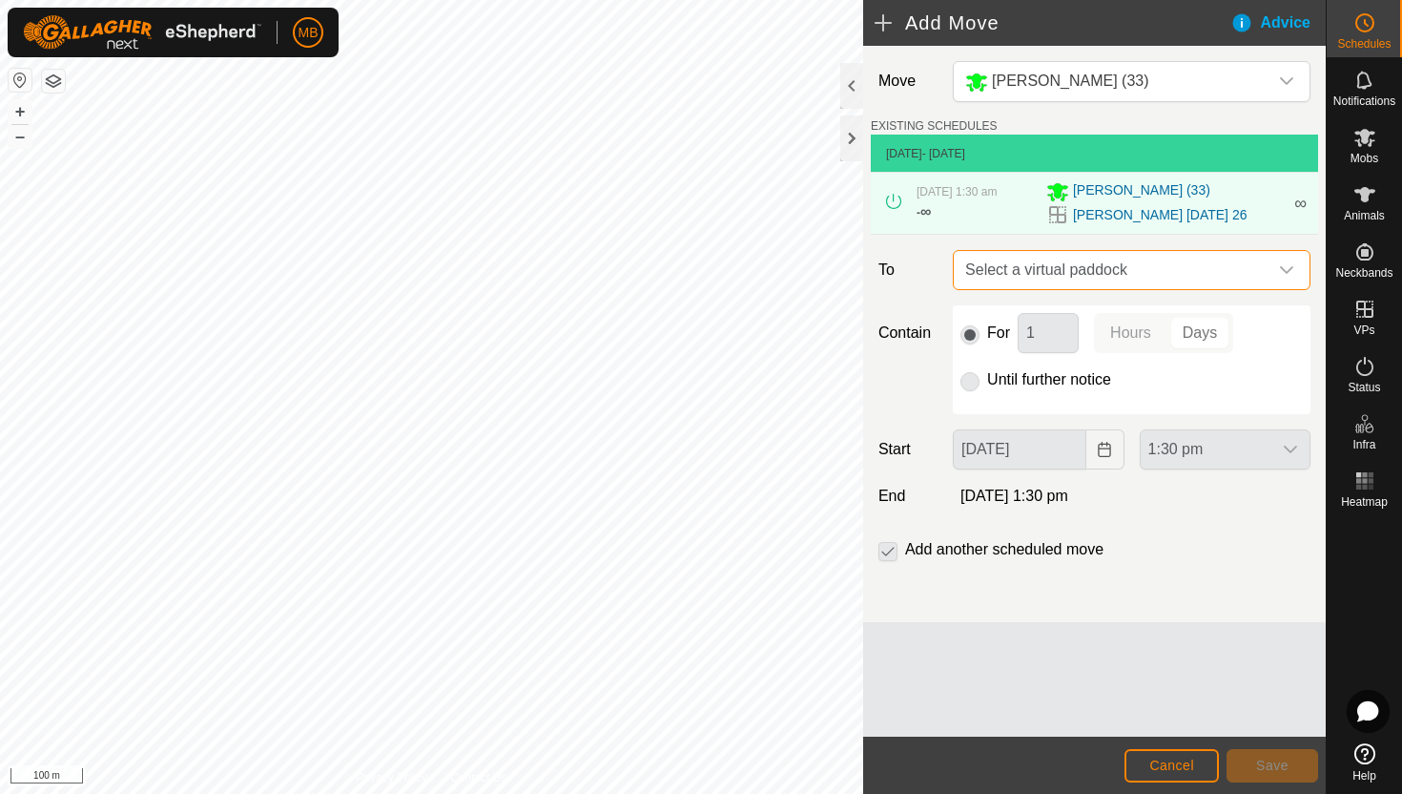
click at [1286, 268] on icon "dropdown trigger" at bounding box center [1286, 269] width 15 height 15
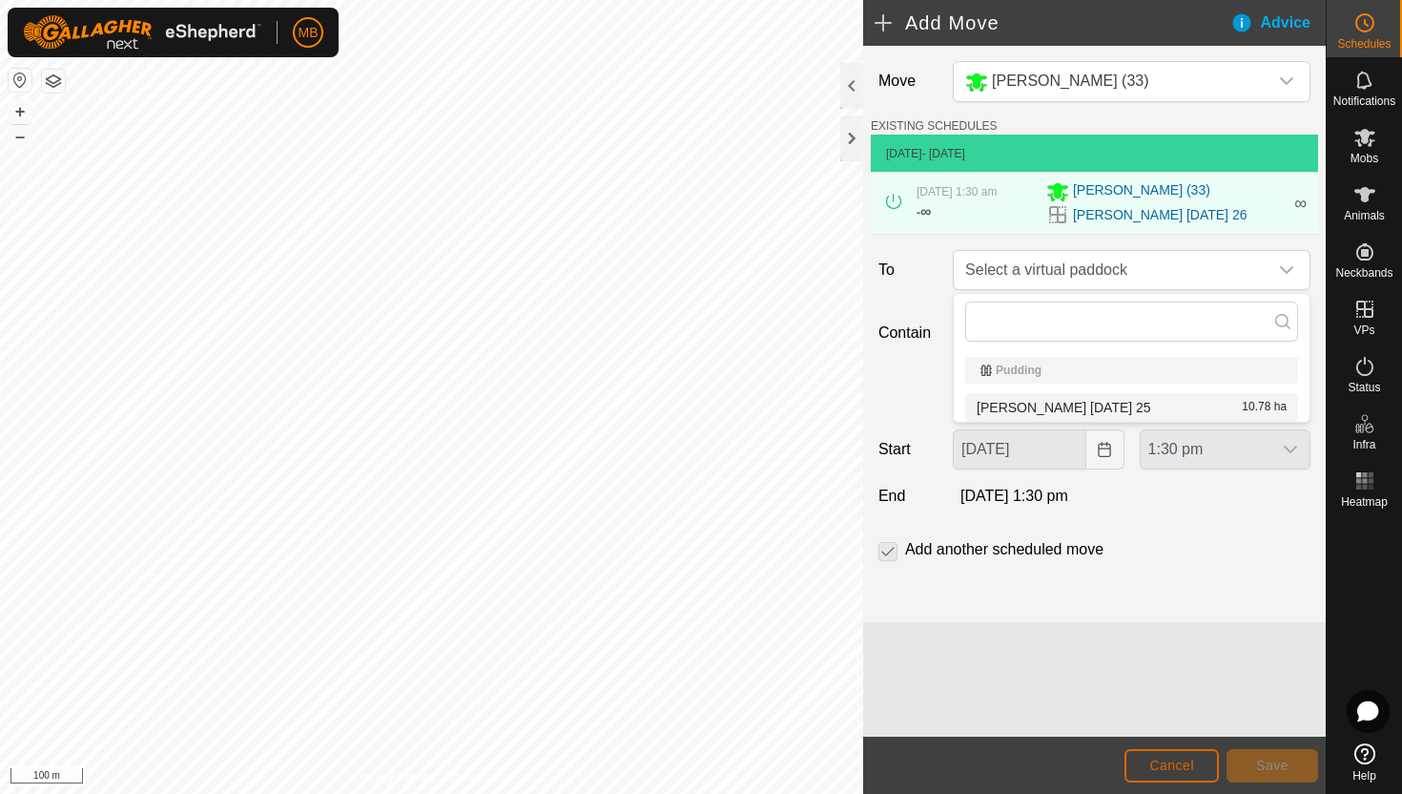
click at [1189, 758] on span "Cancel" at bounding box center [1172, 765] width 45 height 15
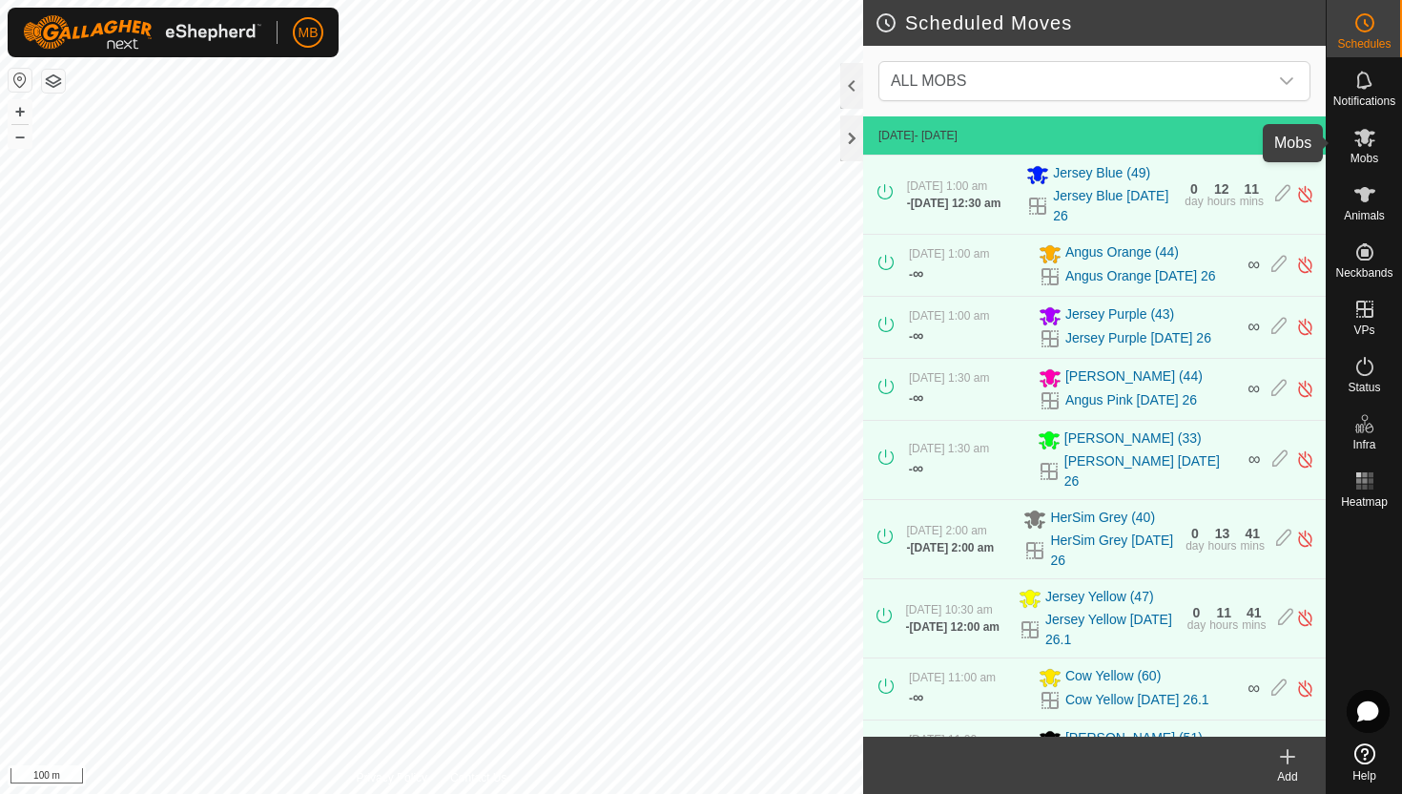
click at [1365, 136] on icon at bounding box center [1365, 138] width 21 height 18
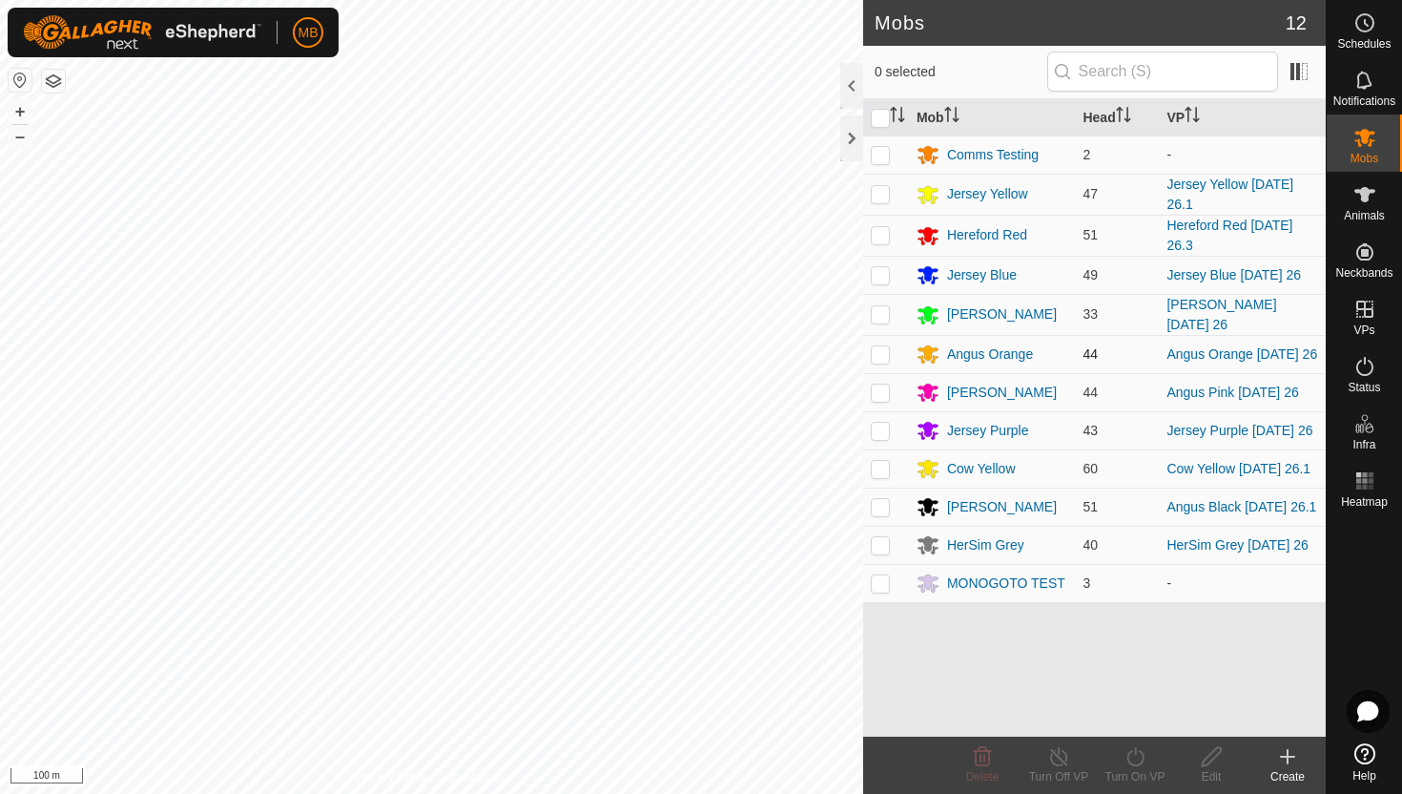
click at [879, 356] on p-checkbox at bounding box center [880, 353] width 19 height 15
checkbox input "true"
click at [1135, 757] on icon at bounding box center [1136, 756] width 24 height 23
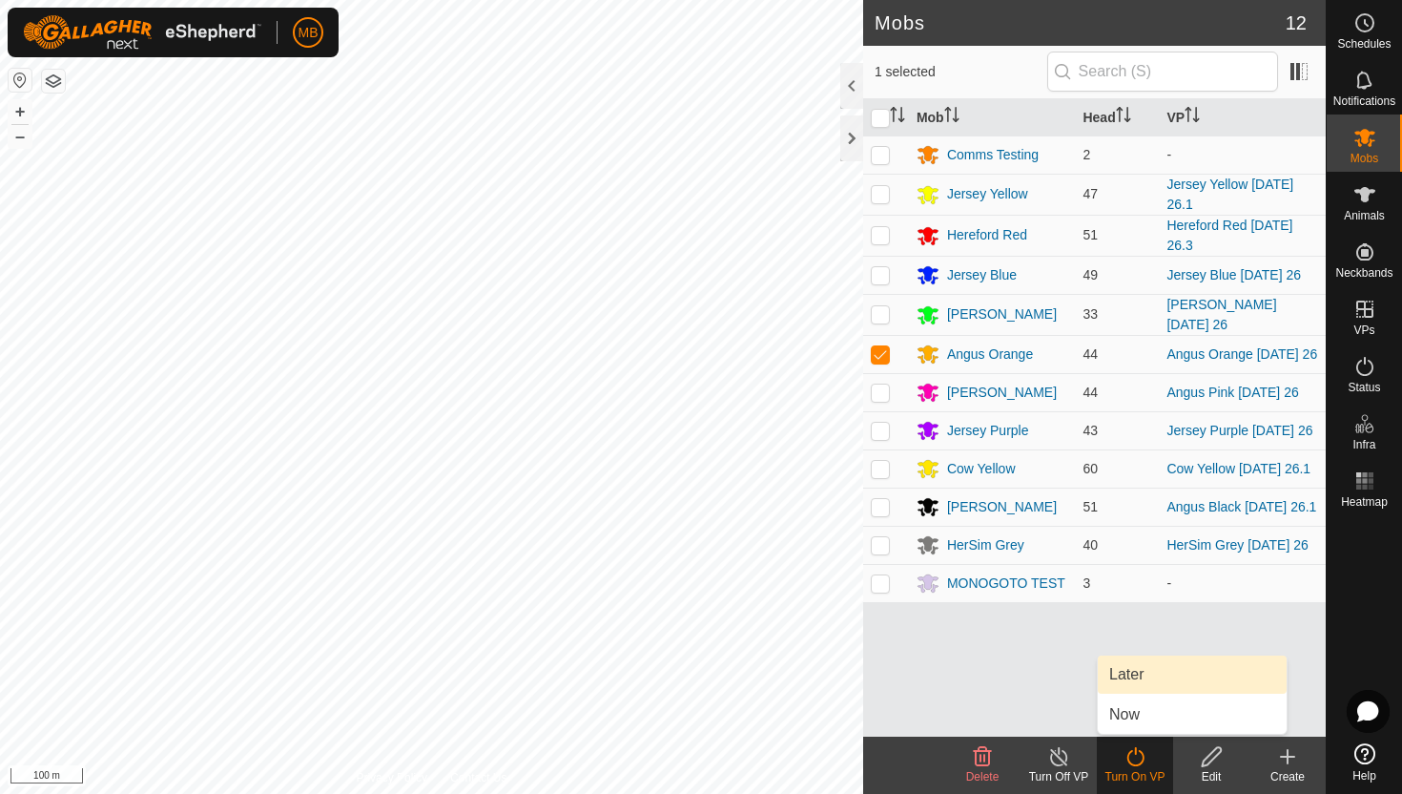
click at [1140, 673] on link "Later" at bounding box center [1192, 674] width 189 height 38
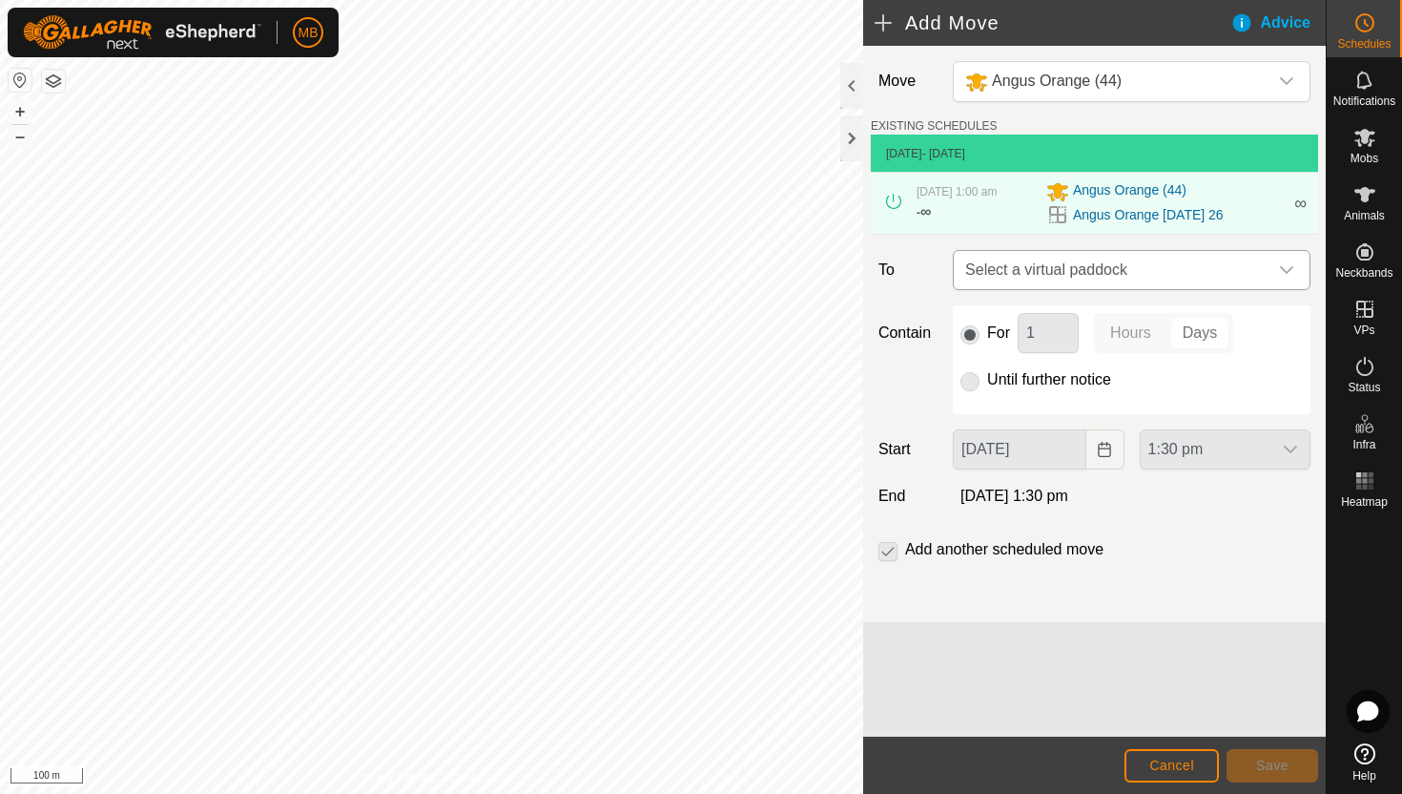
click at [1277, 269] on div "dropdown trigger" at bounding box center [1287, 270] width 38 height 38
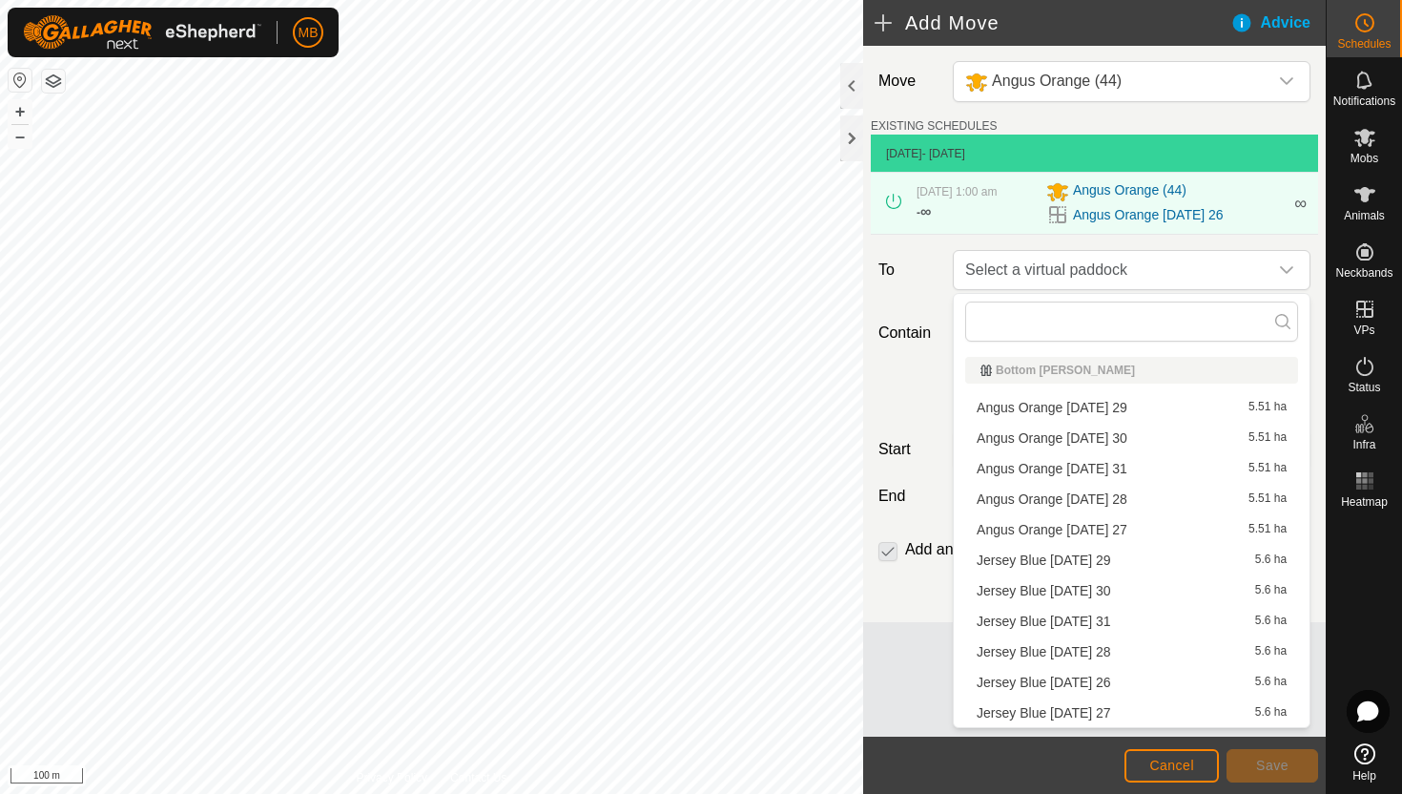
click at [1130, 529] on li "Angus Orange Wednesday 27 5.51 ha" at bounding box center [1131, 529] width 333 height 29
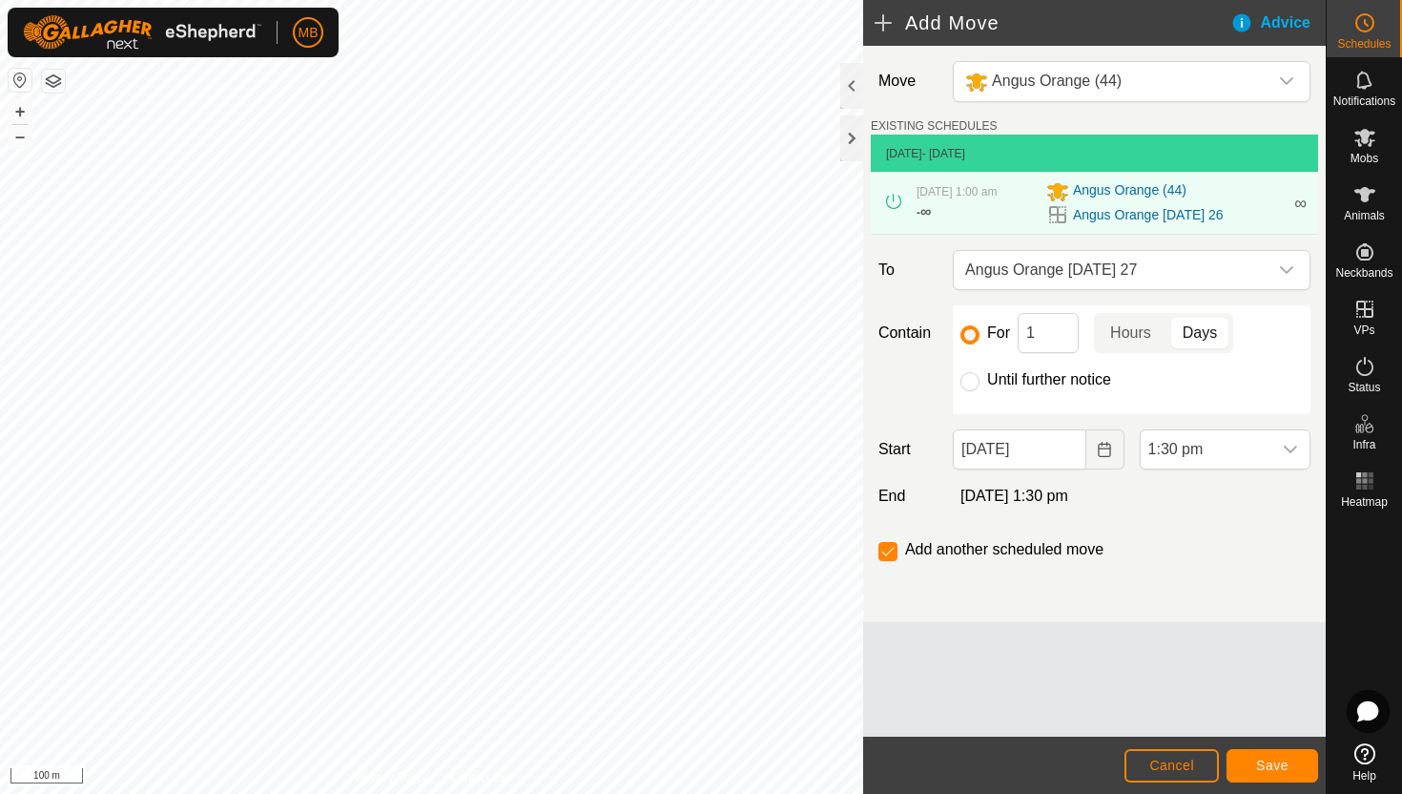
click at [1017, 377] on label "Until further notice" at bounding box center [1049, 379] width 124 height 15
click at [980, 377] on input "Until further notice" at bounding box center [970, 381] width 19 height 19
radio input "true"
checkbox input "false"
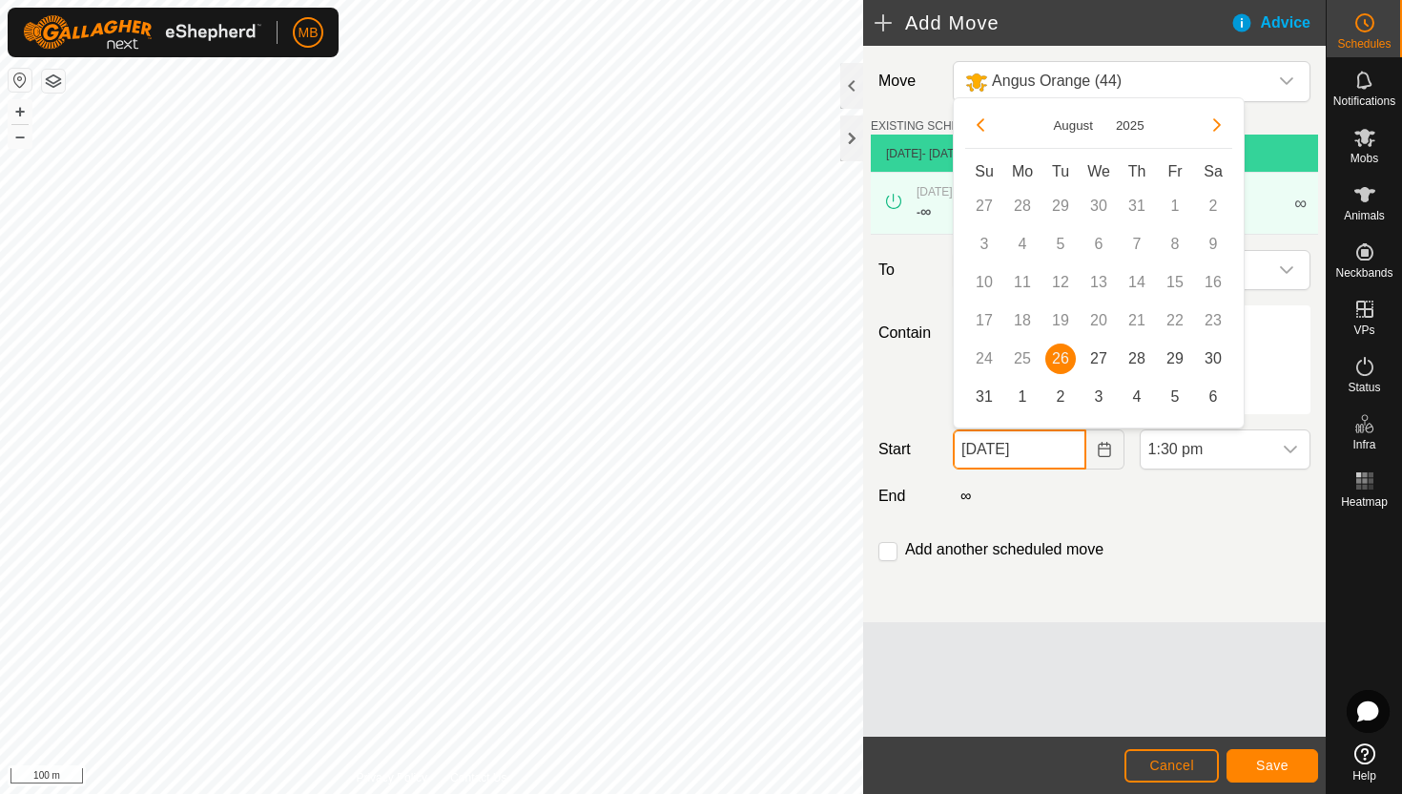
click at [1057, 462] on input "26 Aug, 2025" at bounding box center [1019, 449] width 133 height 40
click at [1092, 354] on span "27" at bounding box center [1099, 358] width 31 height 31
type input "27 Aug, 2025"
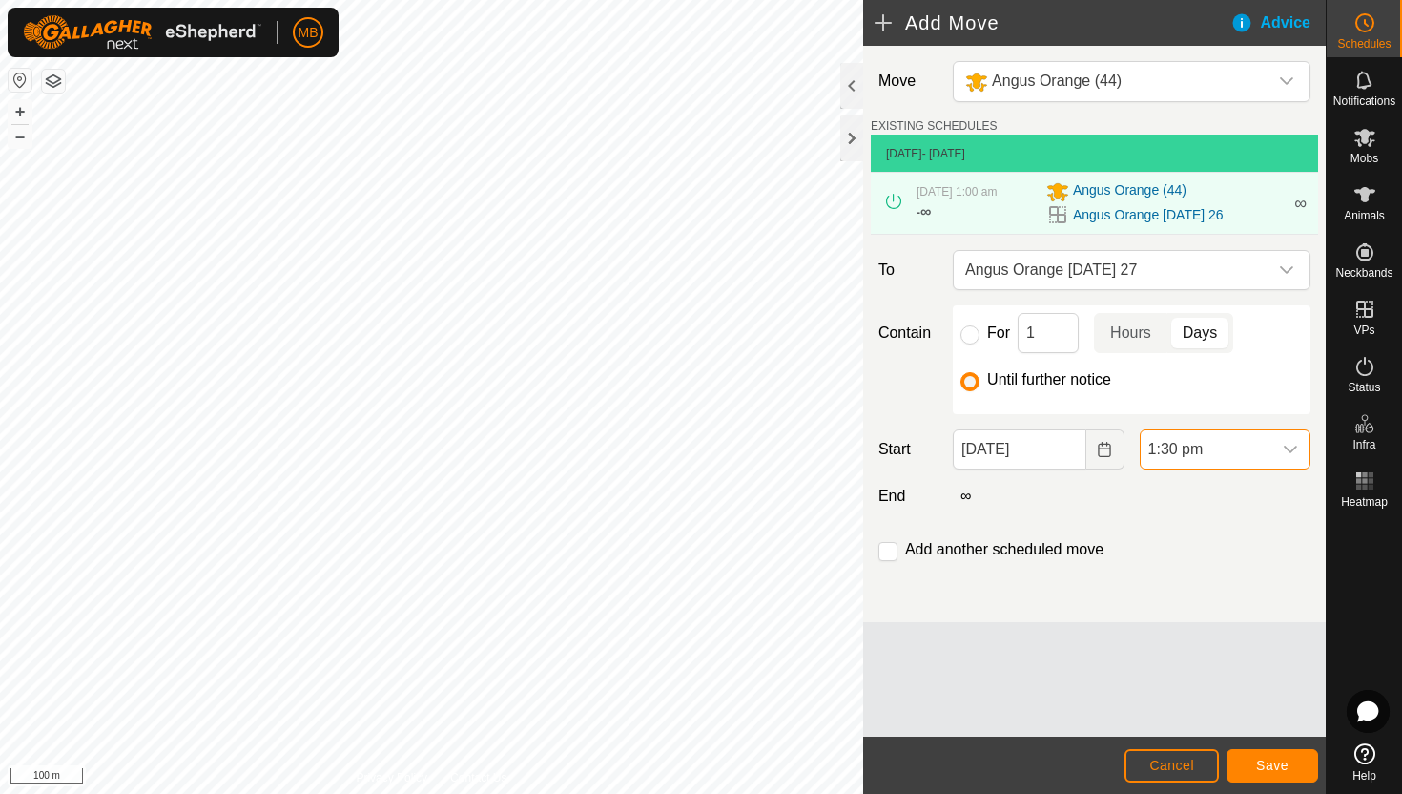
click at [1222, 456] on span "1:30 pm" at bounding box center [1206, 449] width 131 height 38
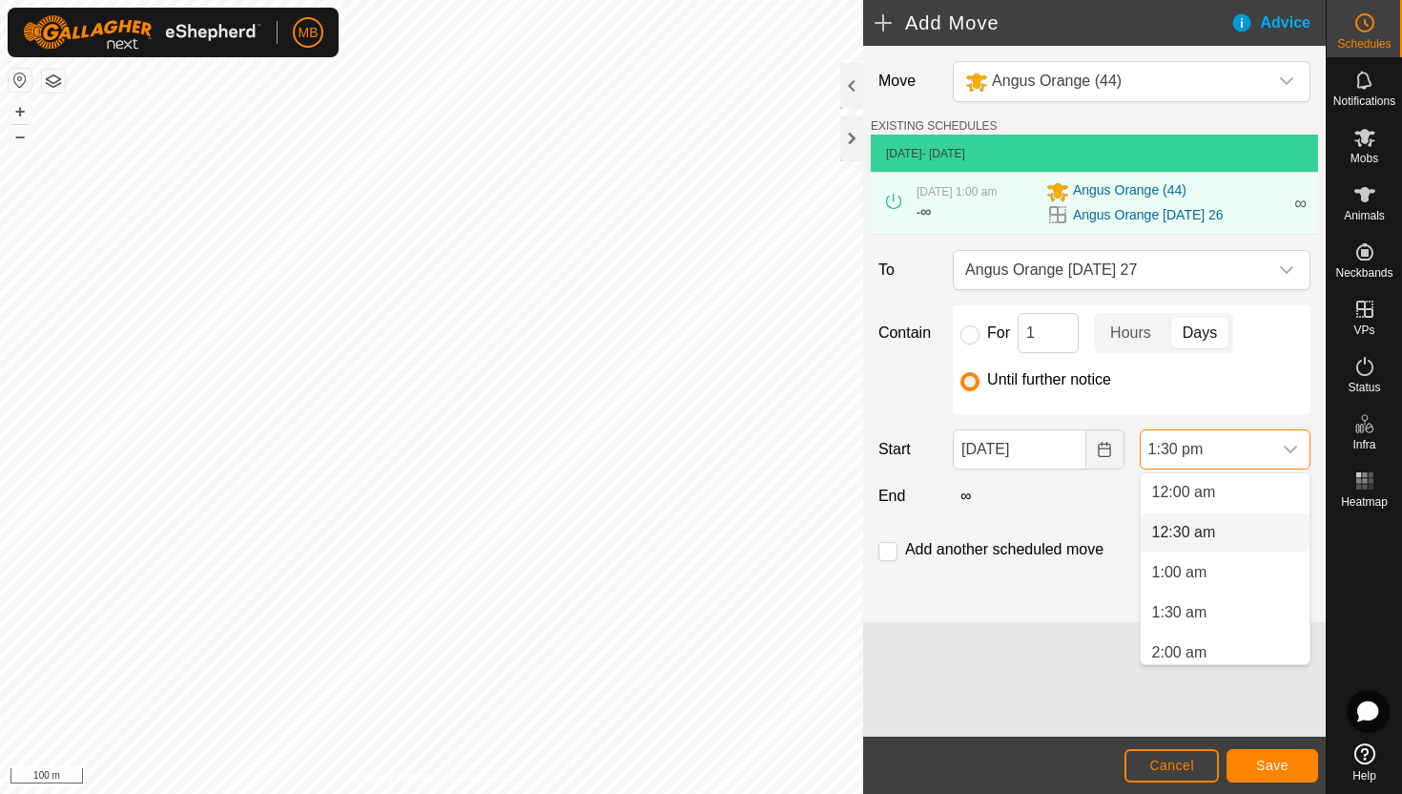
click at [1205, 529] on li "12:30 am" at bounding box center [1225, 532] width 169 height 38
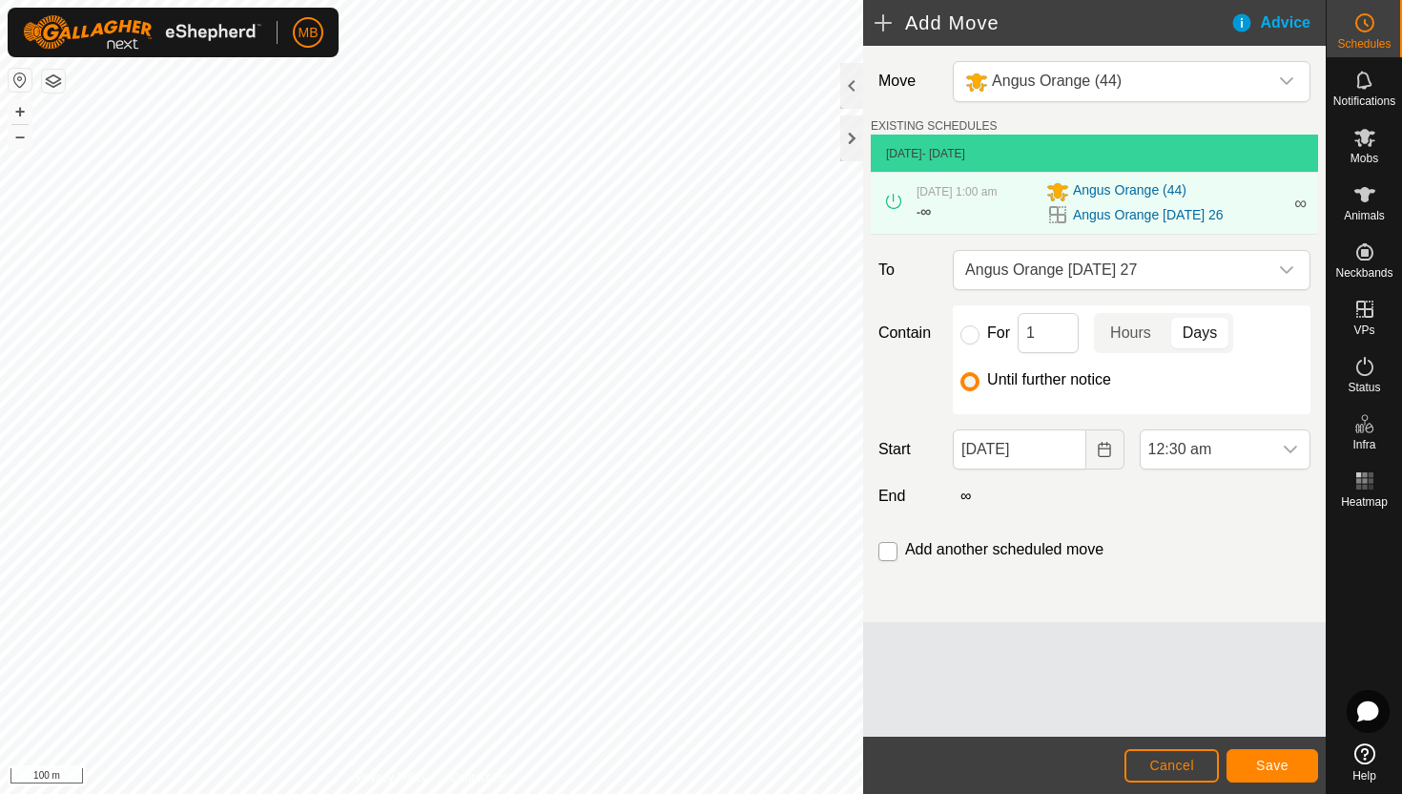
click at [888, 553] on input "checkbox" at bounding box center [888, 551] width 19 height 19
checkbox input "true"
click at [1273, 762] on span "Save" at bounding box center [1272, 765] width 32 height 15
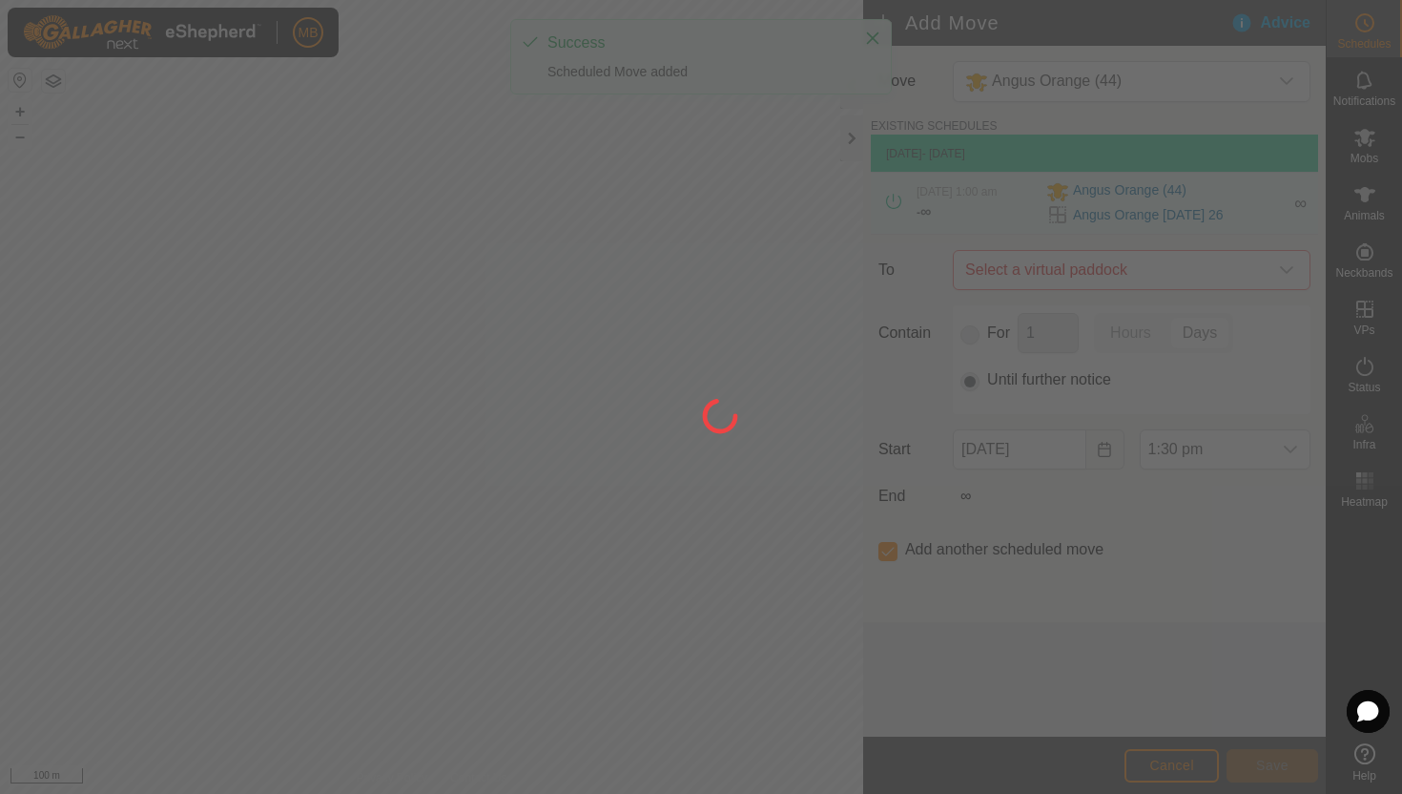
type input "27 Aug, 2025"
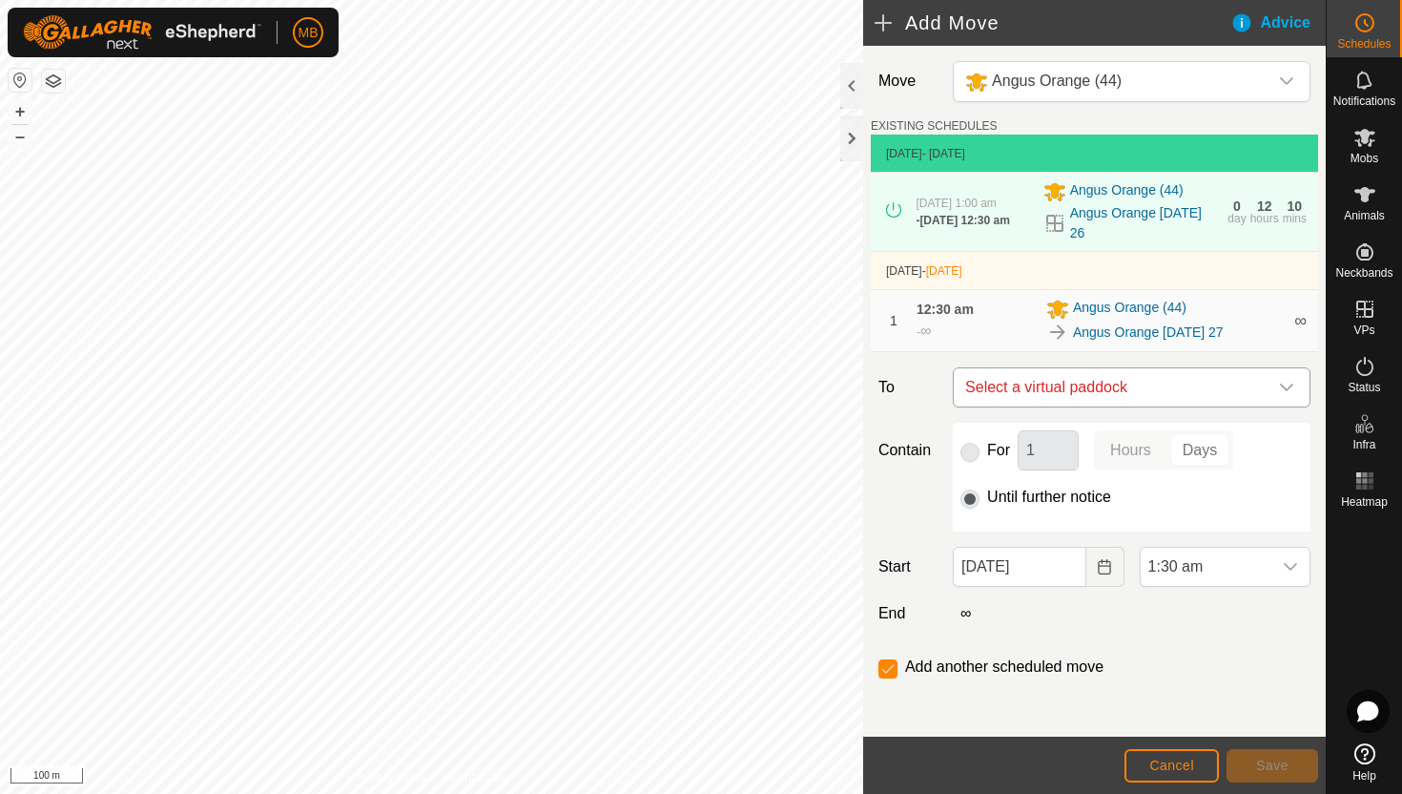
click at [1288, 386] on icon "dropdown trigger" at bounding box center [1286, 387] width 15 height 15
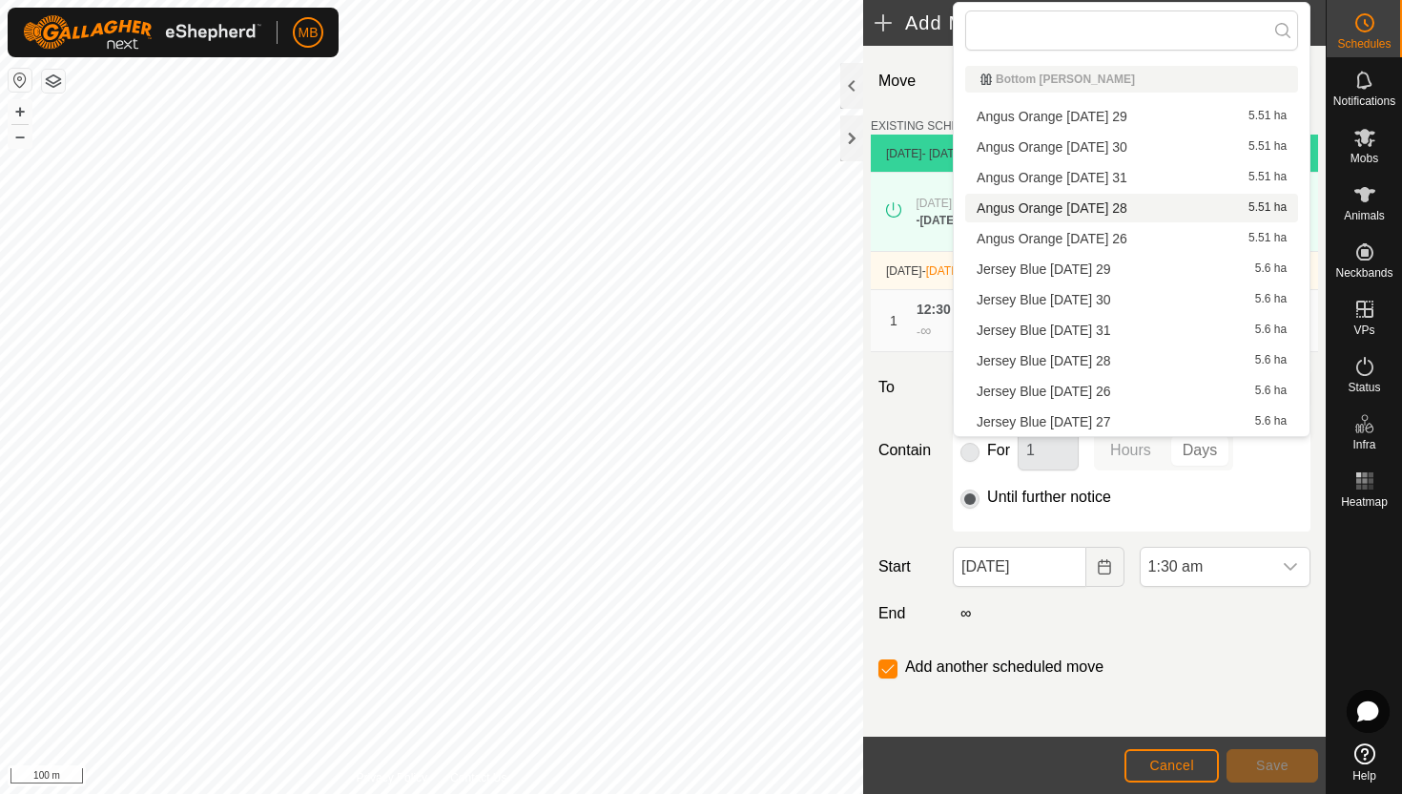
click at [1132, 209] on li "Angus Orange Thursday 28 5.51 ha" at bounding box center [1131, 208] width 333 height 29
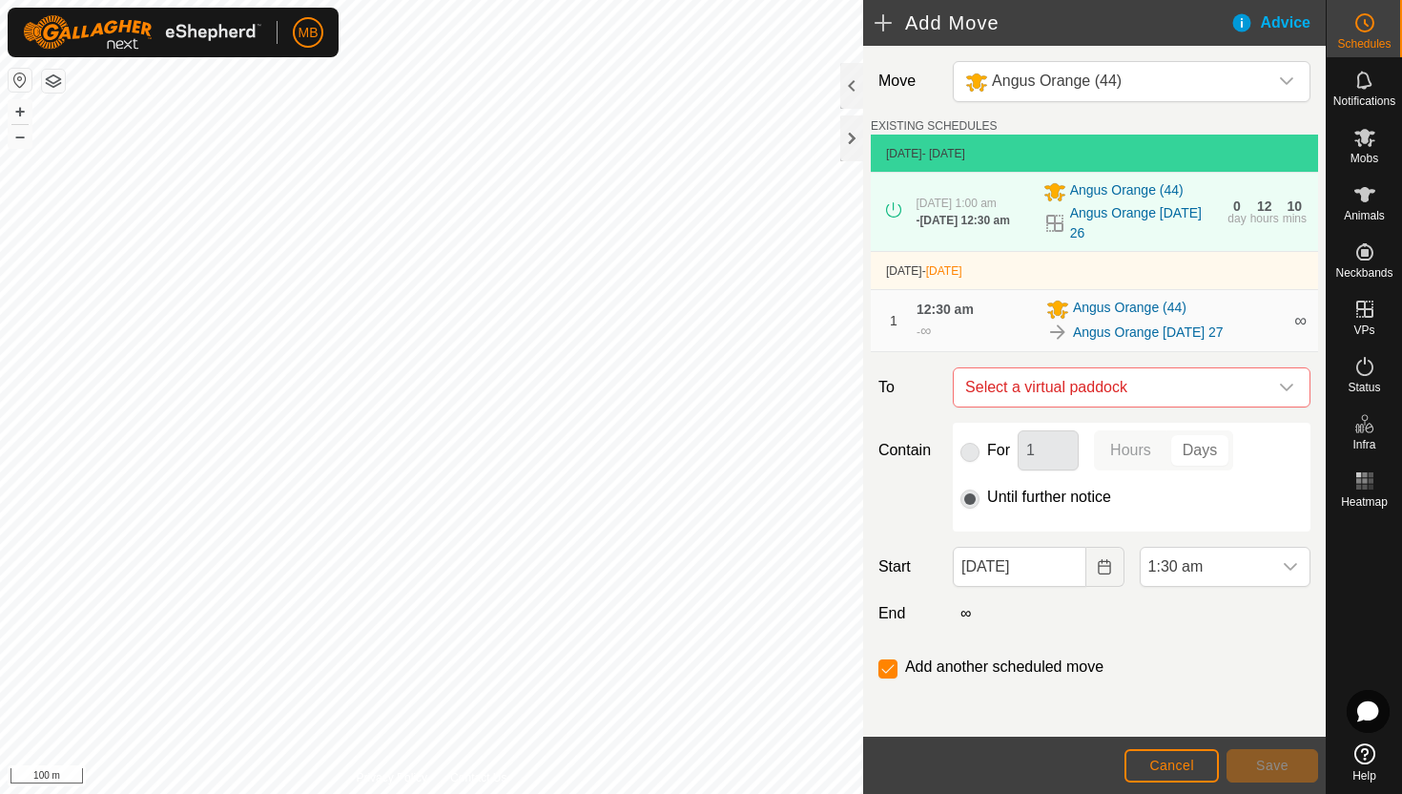
checkbox input "false"
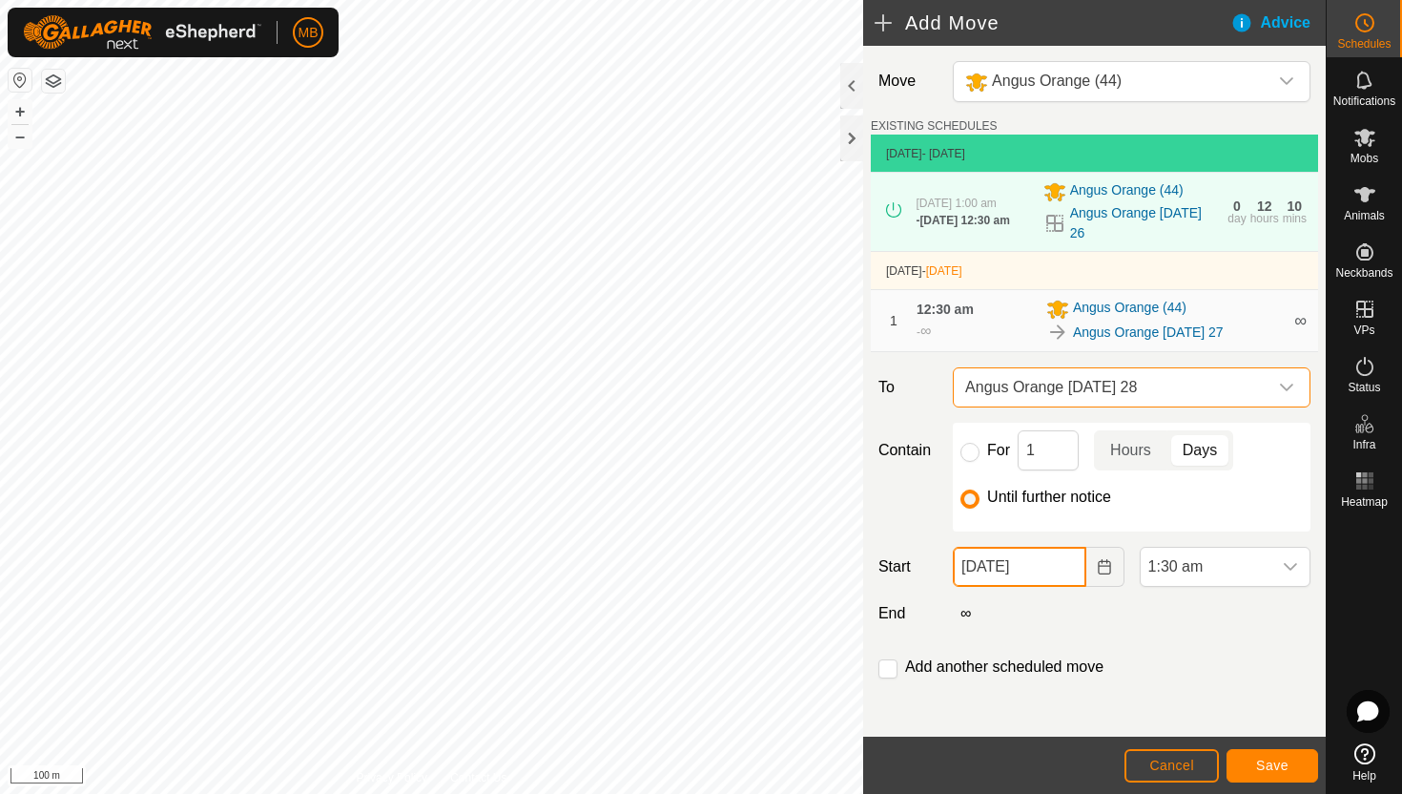
click at [1056, 570] on input "27 Aug, 2025" at bounding box center [1019, 567] width 133 height 40
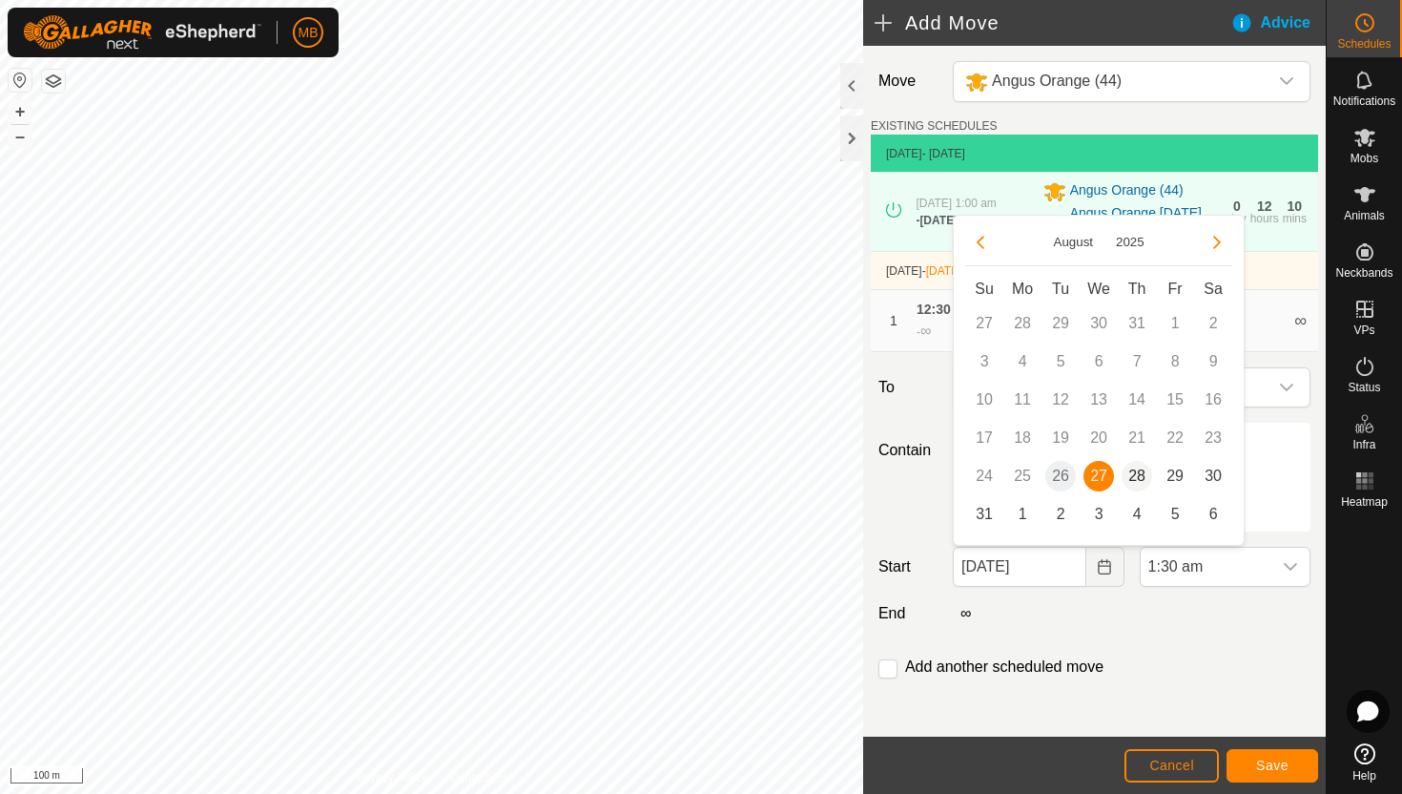
click at [1132, 480] on span "28" at bounding box center [1137, 476] width 31 height 31
type input "28 Aug, 2025"
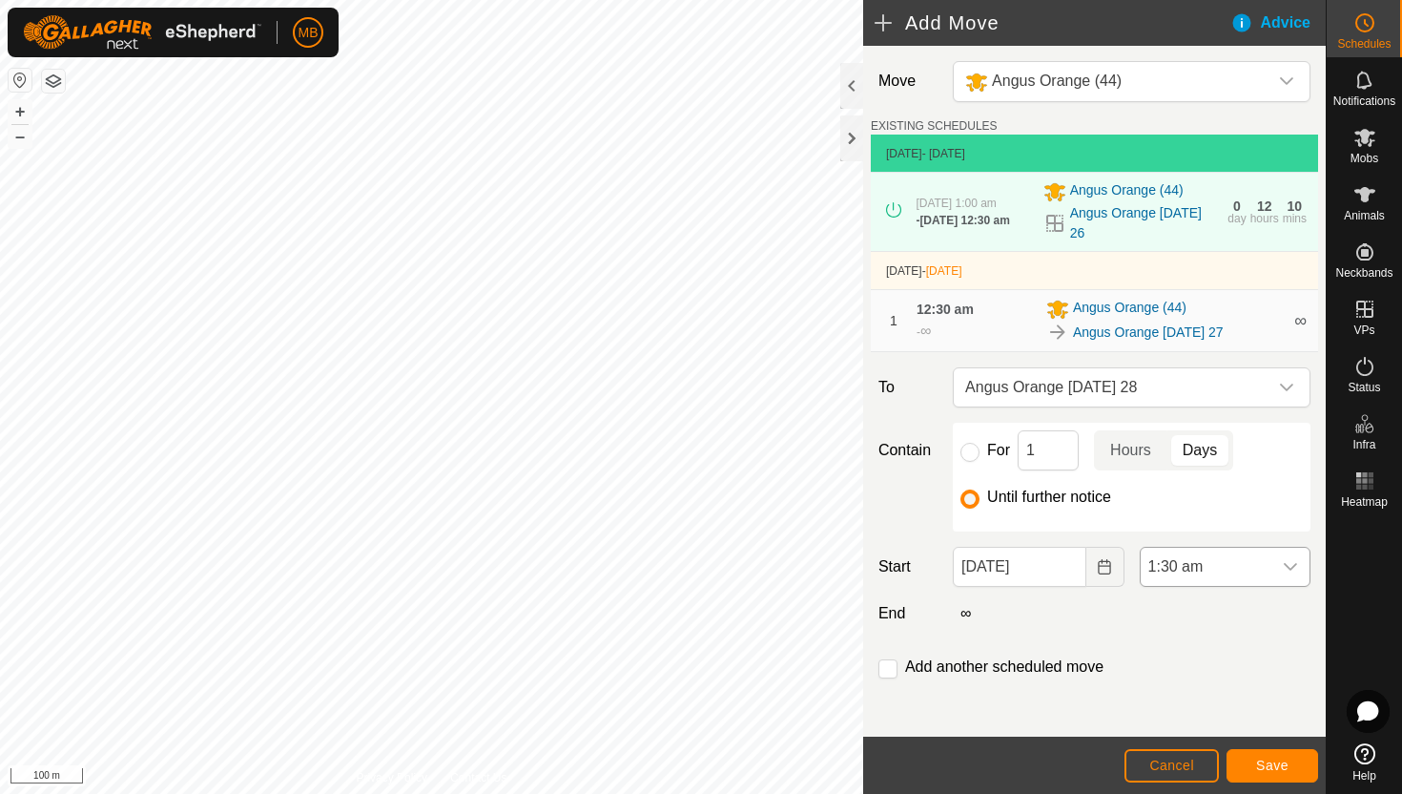
click at [1257, 573] on span "1:30 am" at bounding box center [1206, 567] width 131 height 38
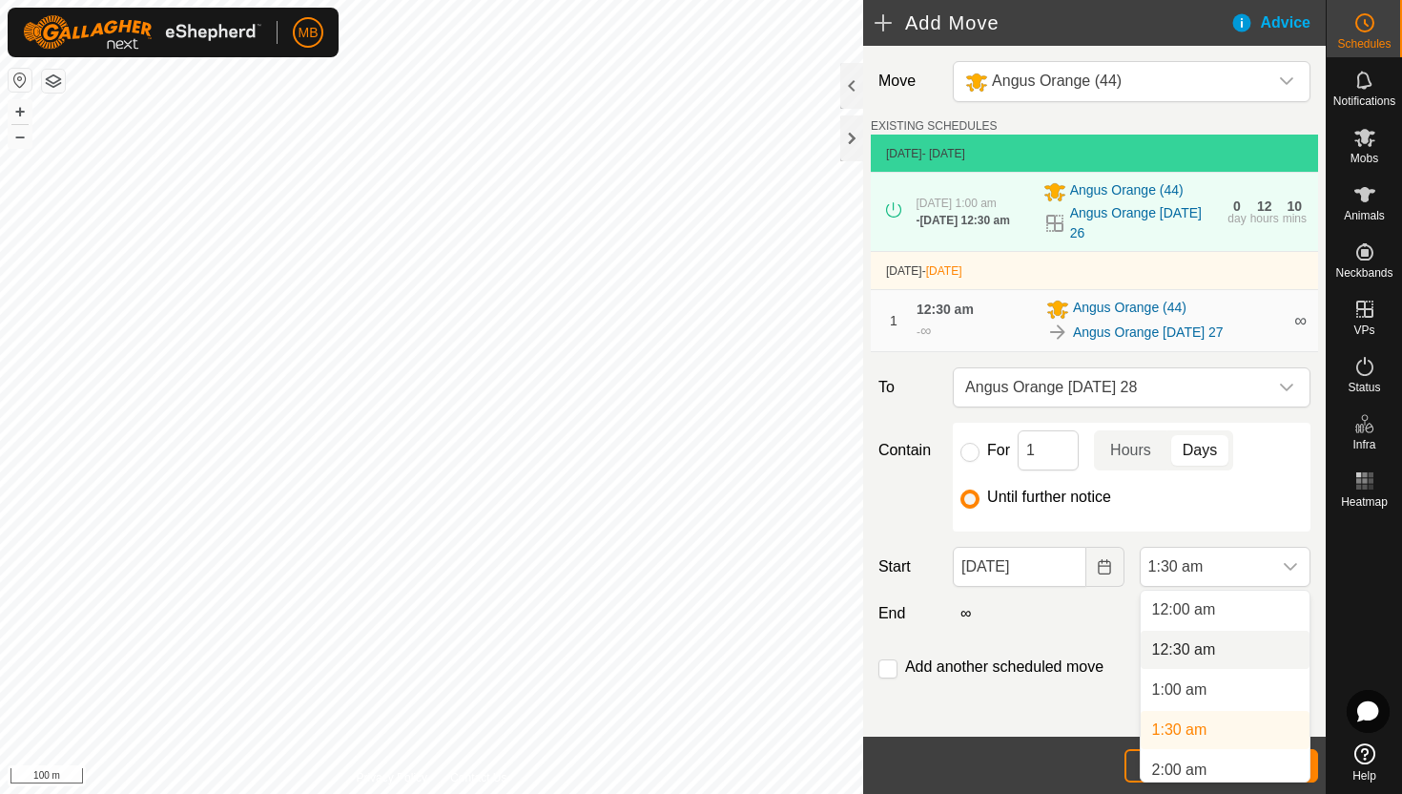
click at [1240, 649] on li "12:30 am" at bounding box center [1225, 650] width 169 height 38
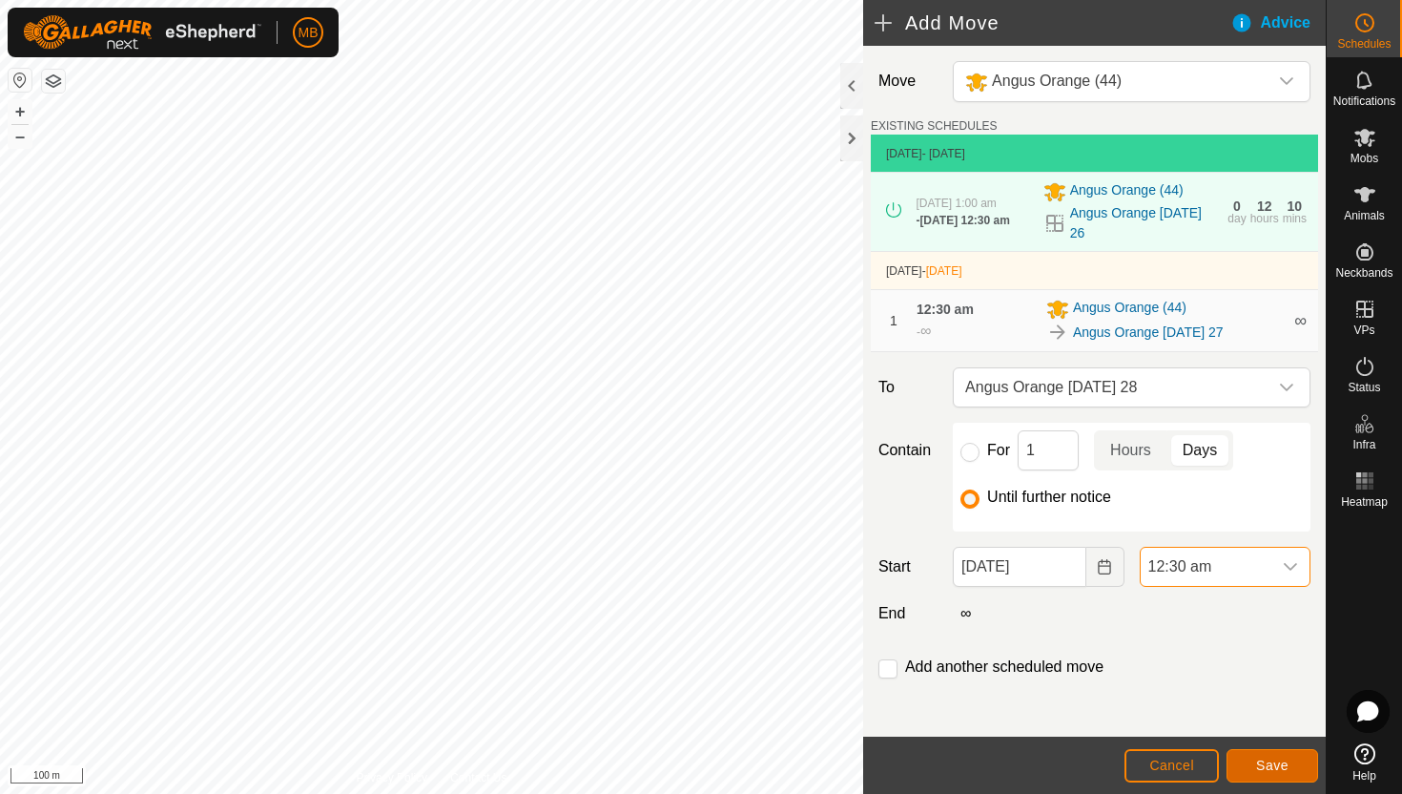
click at [1257, 760] on span "Save" at bounding box center [1272, 765] width 32 height 15
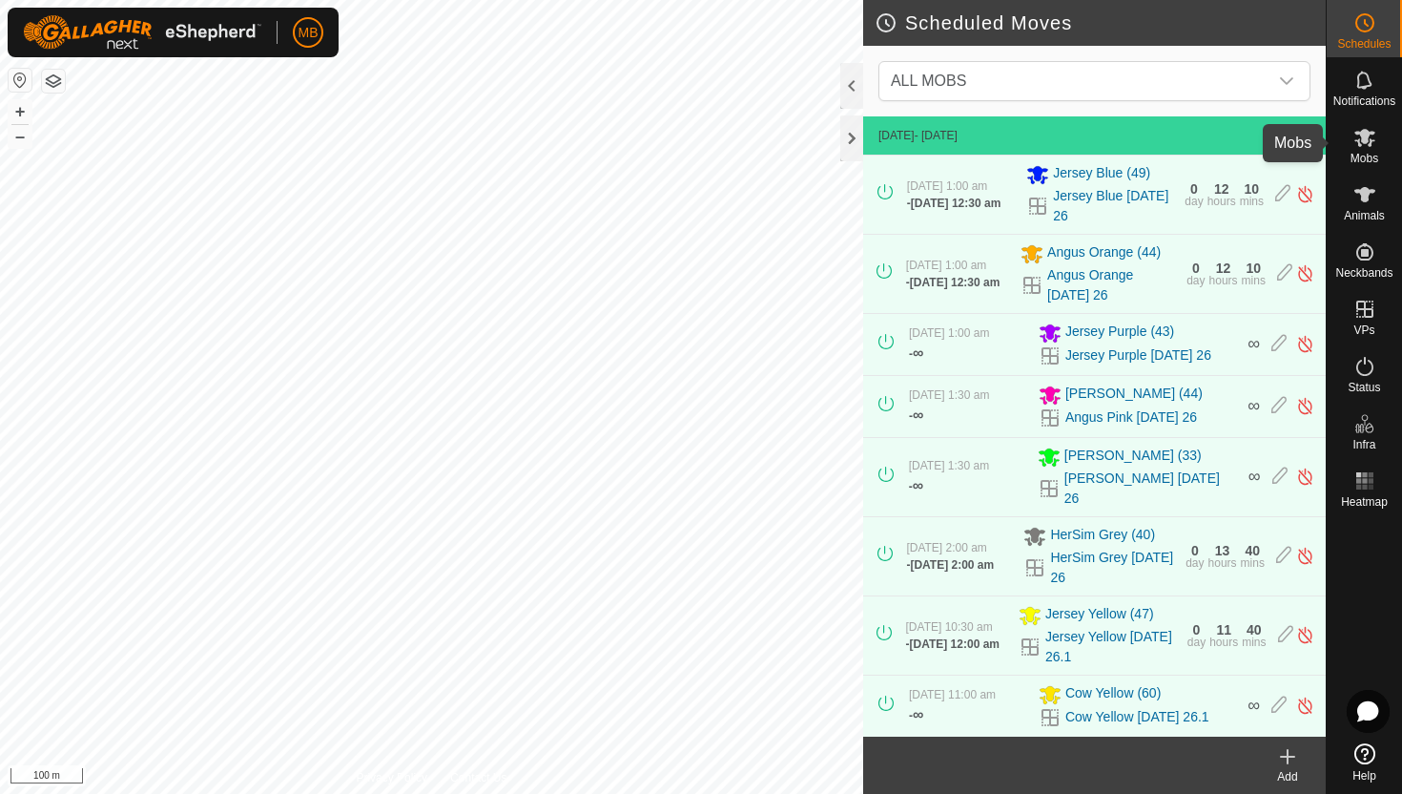
click at [1359, 145] on icon at bounding box center [1365, 138] width 21 height 18
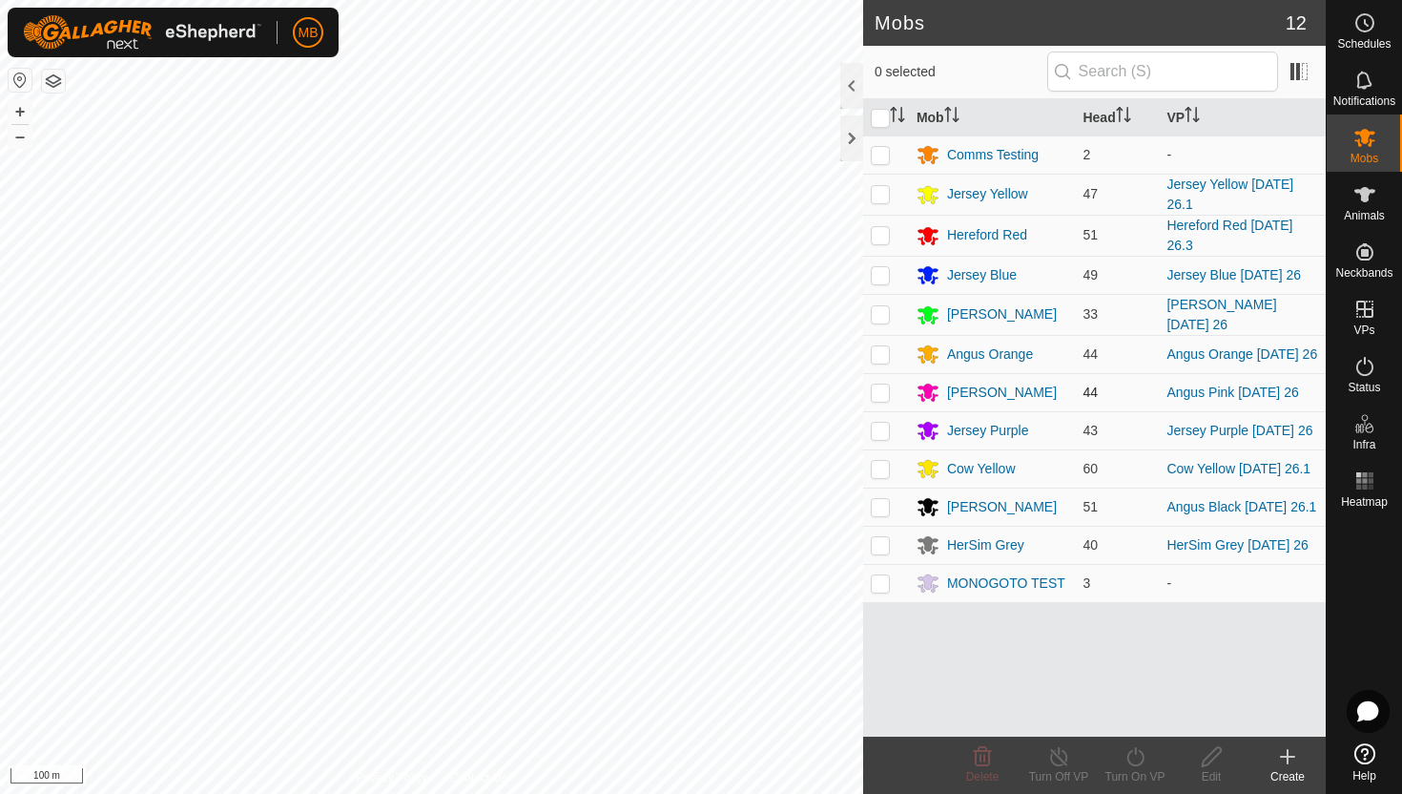
click at [884, 396] on p-checkbox at bounding box center [880, 391] width 19 height 15
checkbox input "true"
click at [1136, 754] on icon at bounding box center [1136, 756] width 24 height 23
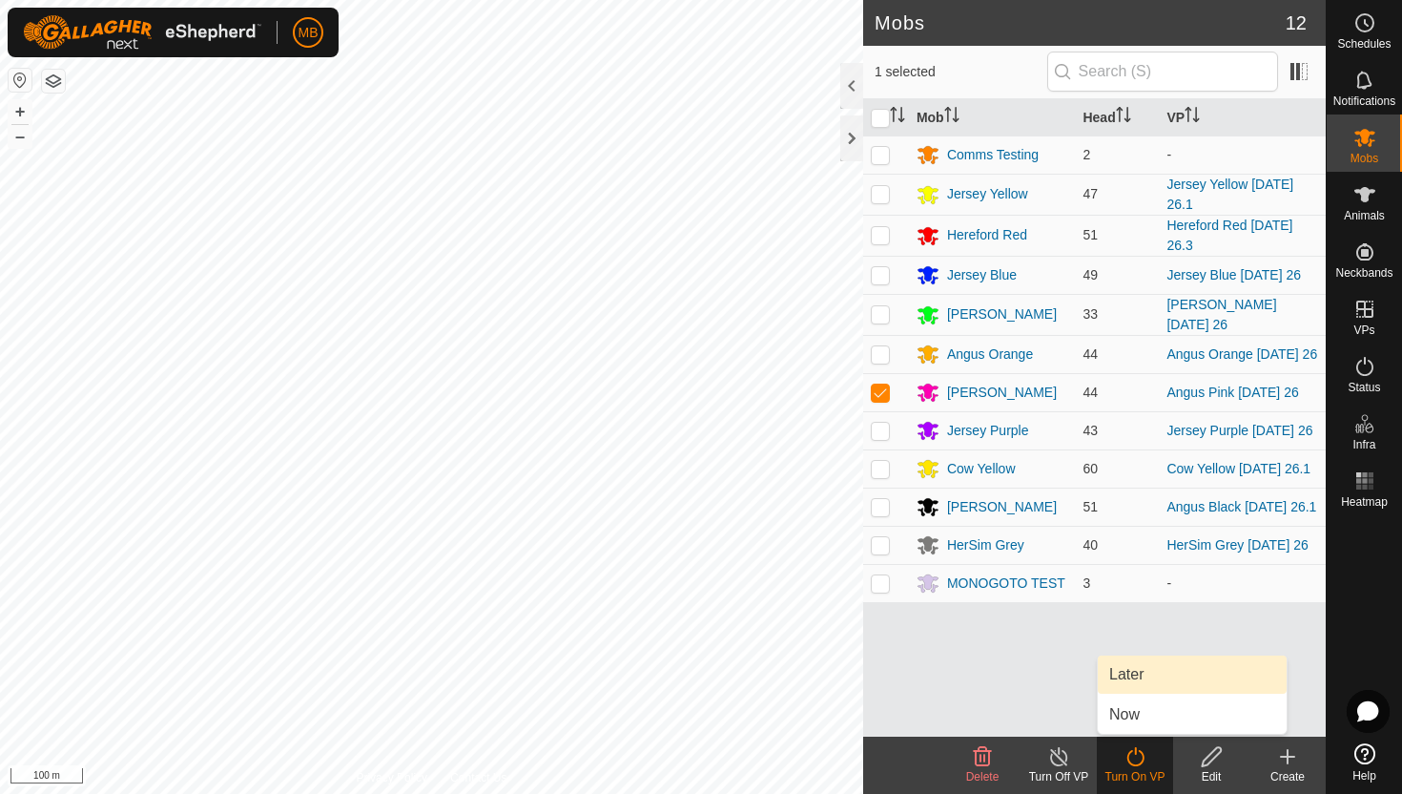
click at [1153, 675] on link "Later" at bounding box center [1192, 674] width 189 height 38
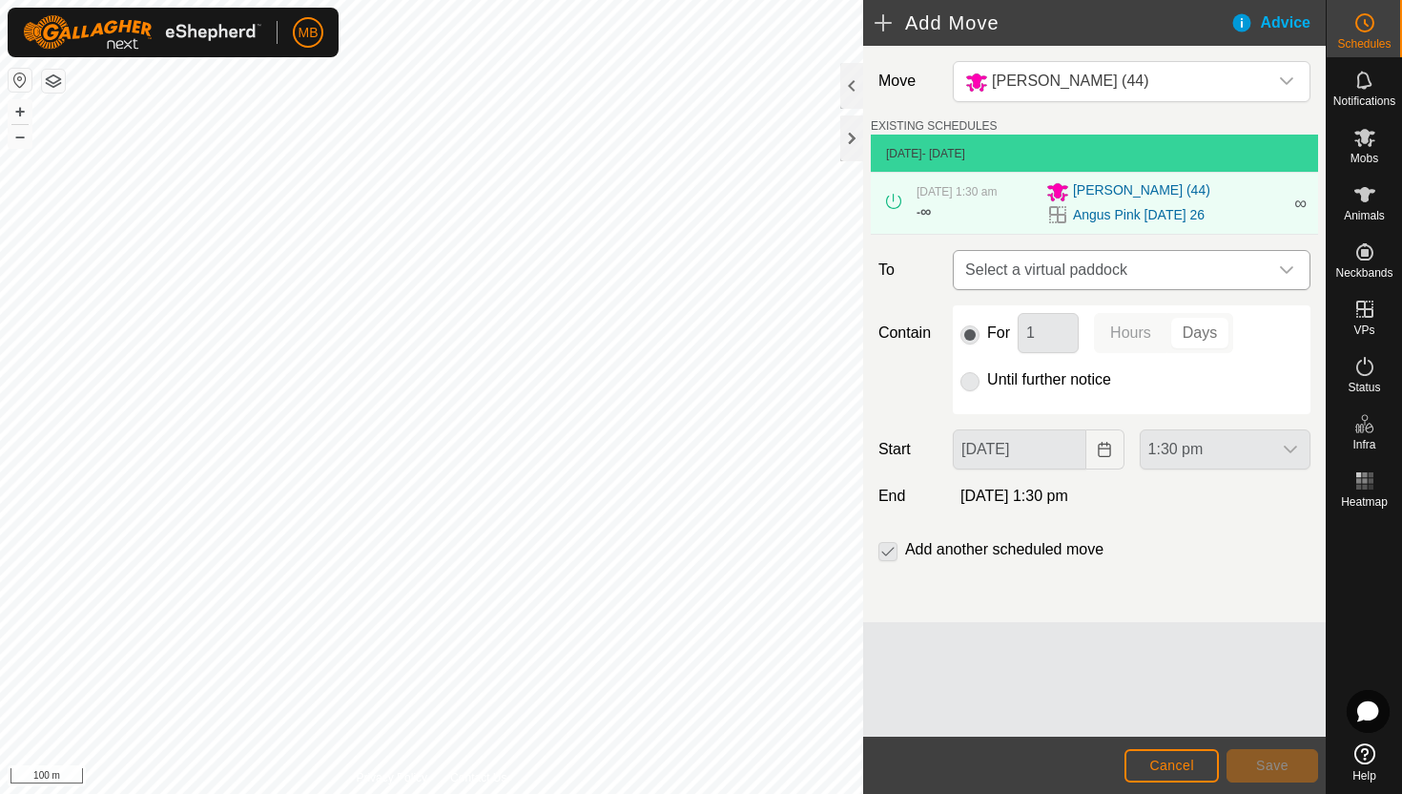
click at [1285, 272] on icon "dropdown trigger" at bounding box center [1286, 270] width 13 height 8
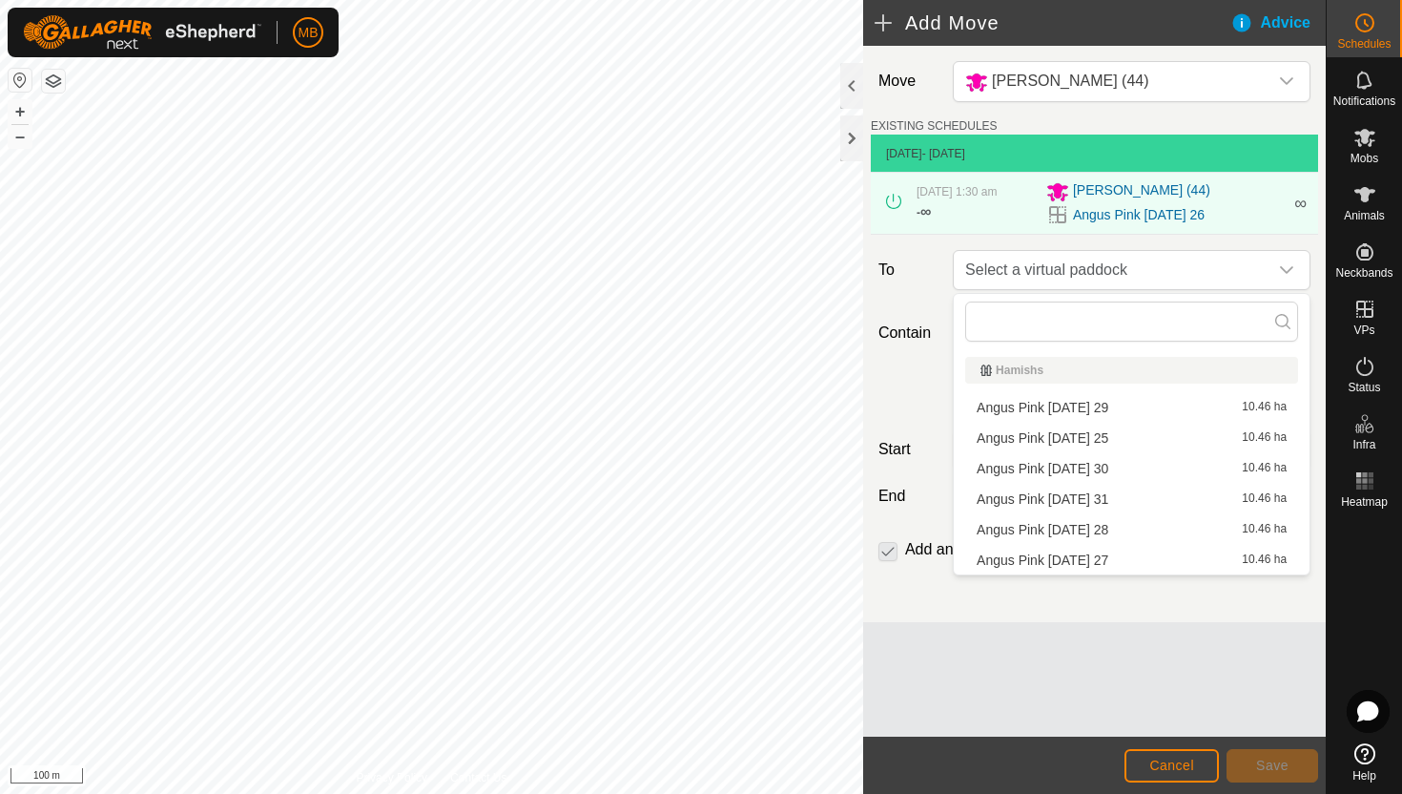
click at [1123, 558] on li "Angus Pink Wednesday 27 10.46 ha" at bounding box center [1131, 560] width 333 height 29
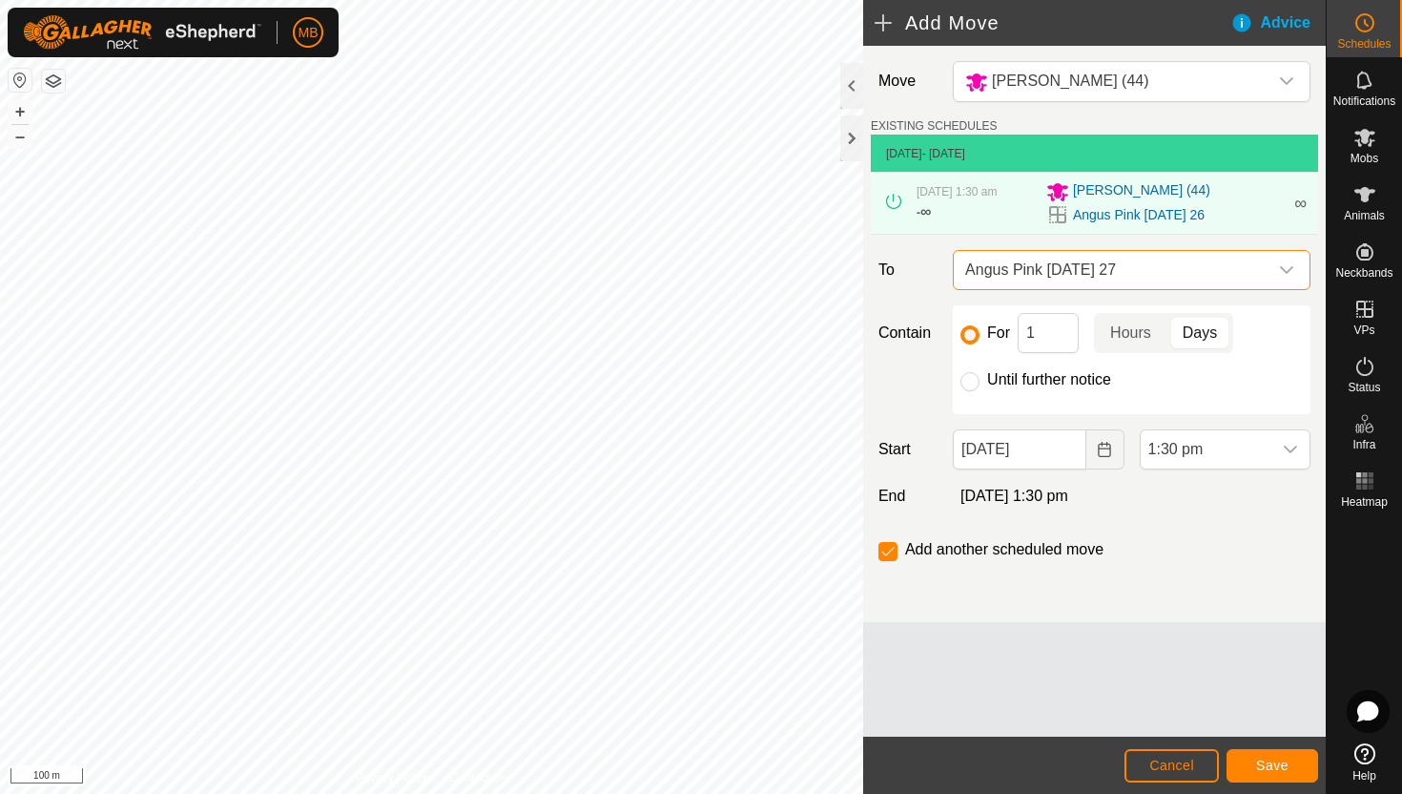
click at [987, 377] on label "Until further notice" at bounding box center [1049, 379] width 124 height 15
click at [980, 377] on input "Until further notice" at bounding box center [970, 381] width 19 height 19
radio input "true"
checkbox input "false"
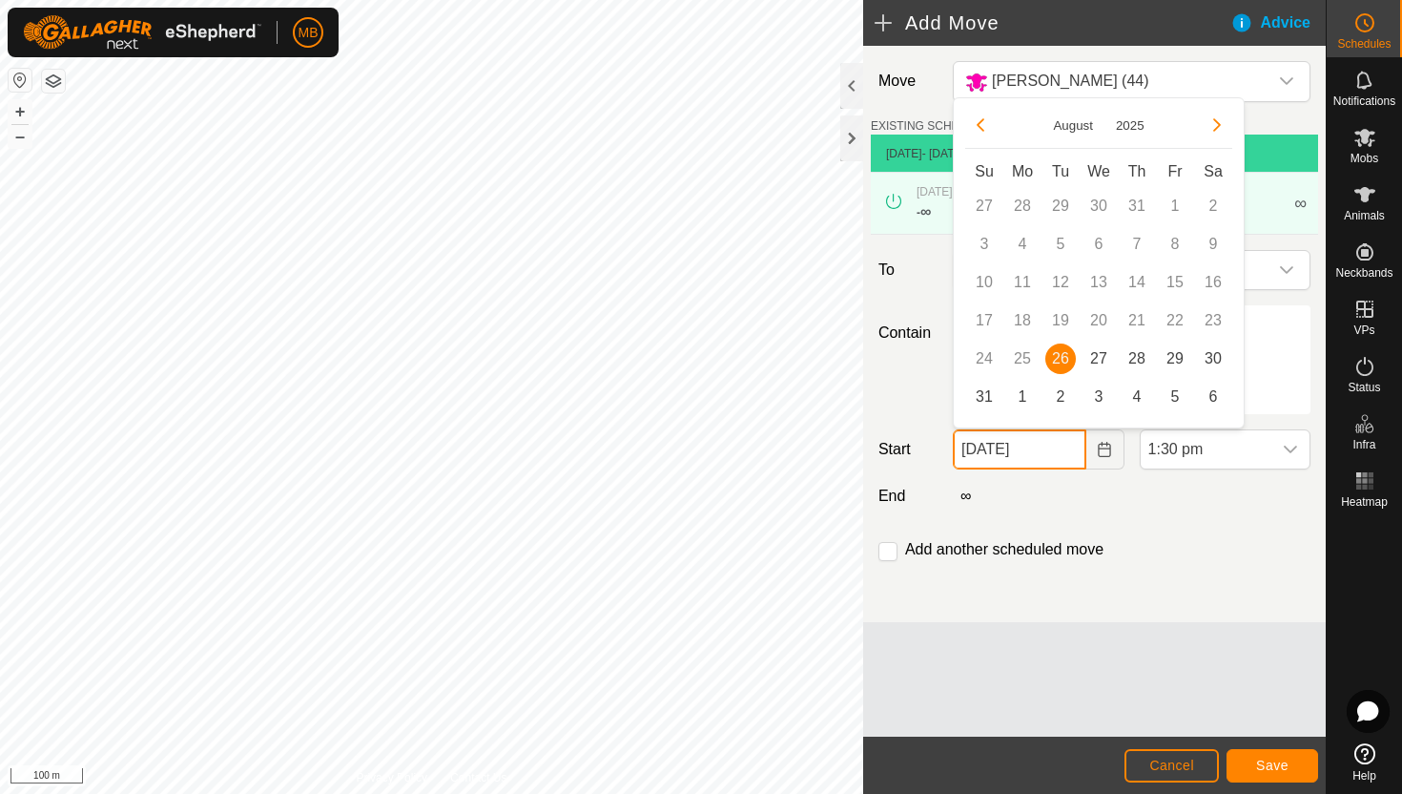
click at [1062, 446] on input "26 Aug, 2025" at bounding box center [1019, 449] width 133 height 40
click at [1098, 363] on span "27" at bounding box center [1099, 358] width 31 height 31
type input "27 Aug, 2025"
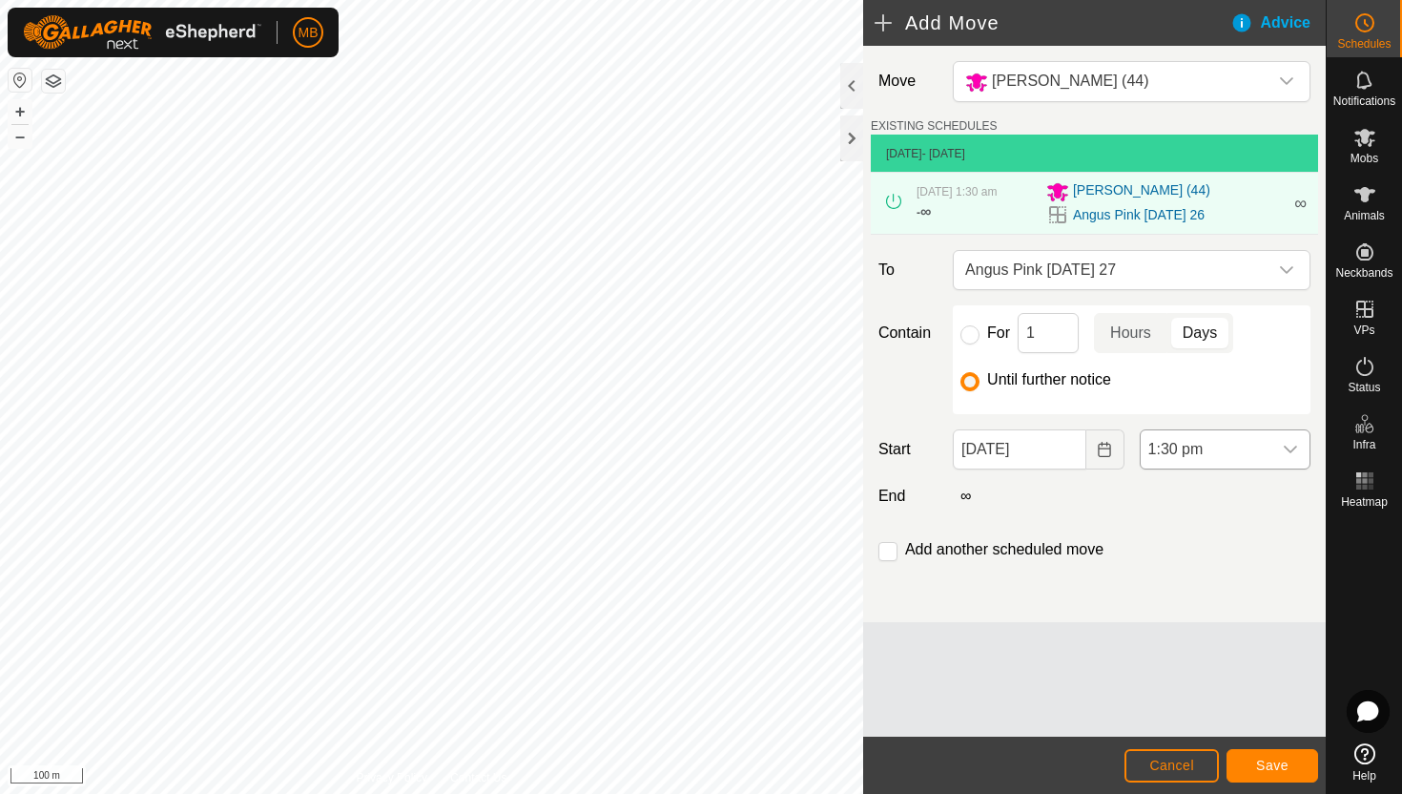
click at [1254, 458] on span "1:30 pm" at bounding box center [1206, 449] width 131 height 38
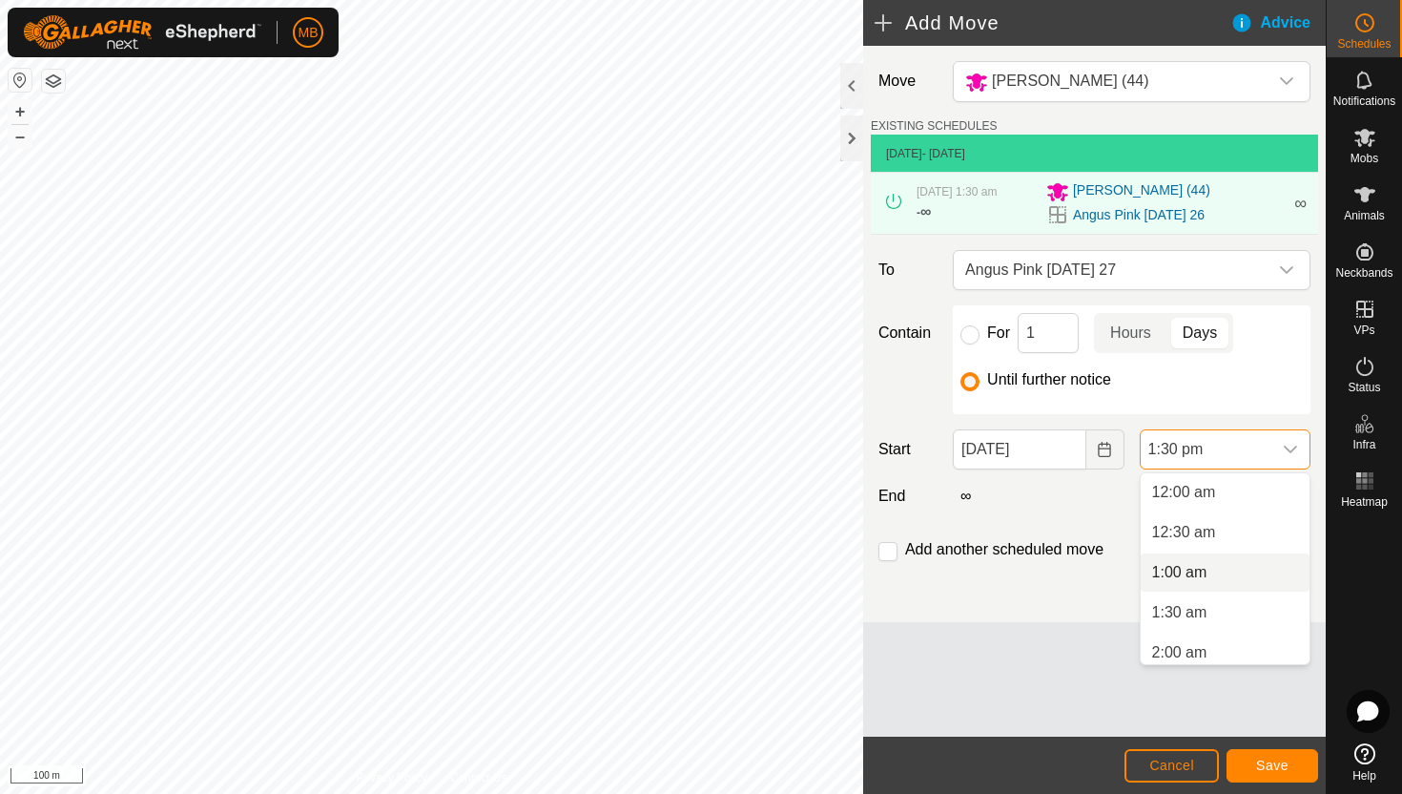
click at [1217, 573] on li "1:00 am" at bounding box center [1225, 572] width 169 height 38
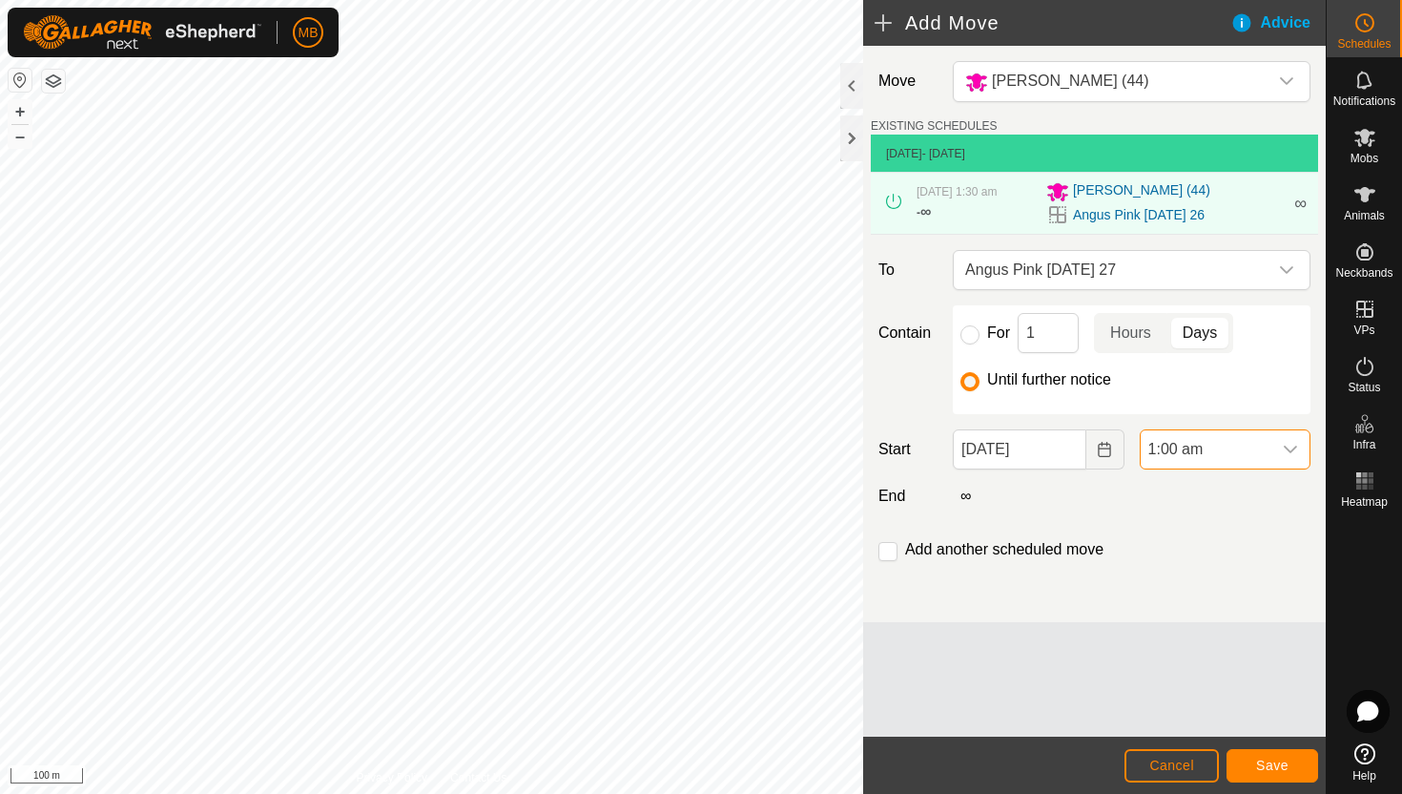
scroll to position [929, 0]
click at [1017, 547] on label "Add another scheduled move" at bounding box center [1004, 549] width 198 height 15
click at [891, 551] on input "checkbox" at bounding box center [888, 551] width 19 height 19
checkbox input "true"
click at [1280, 760] on span "Save" at bounding box center [1272, 765] width 32 height 15
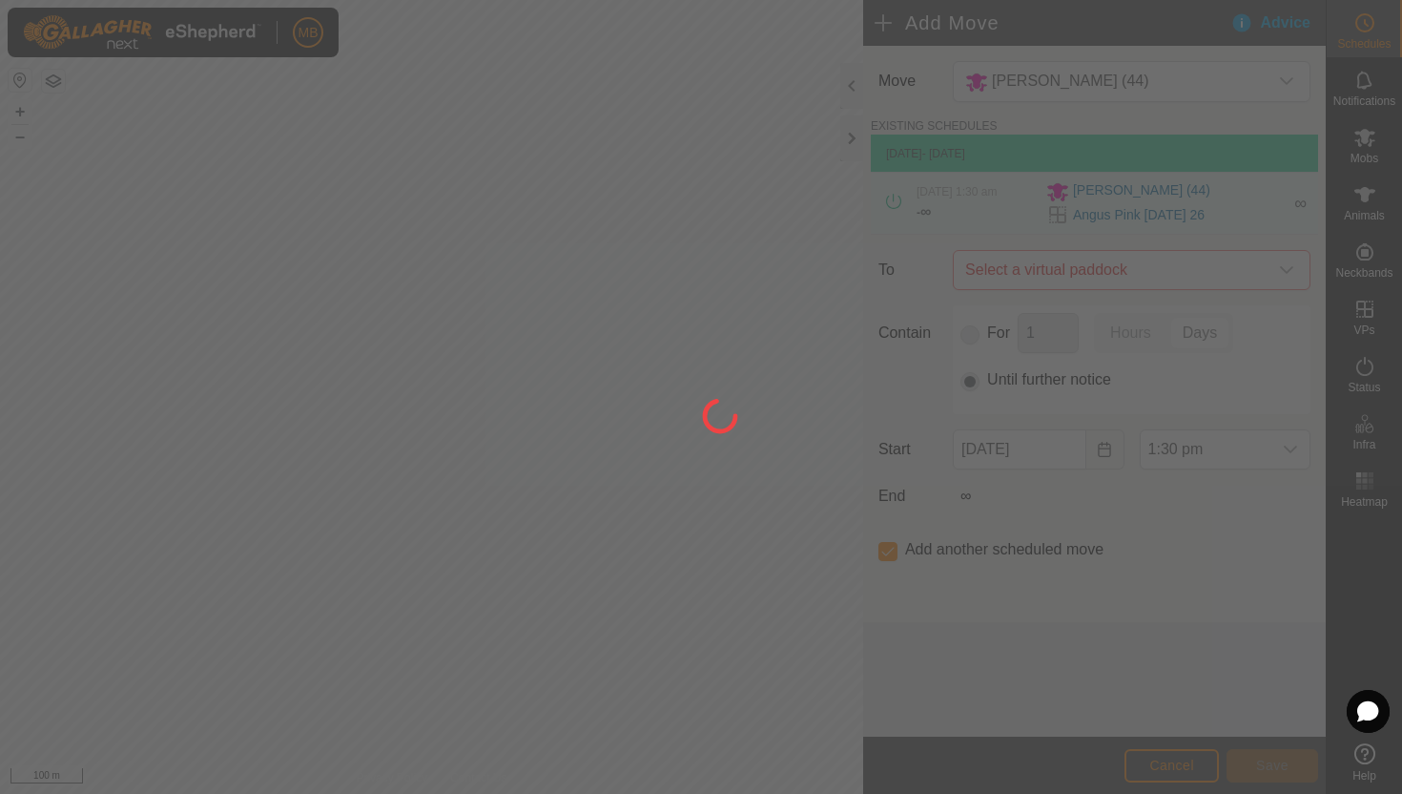
type input "27 Aug, 2025"
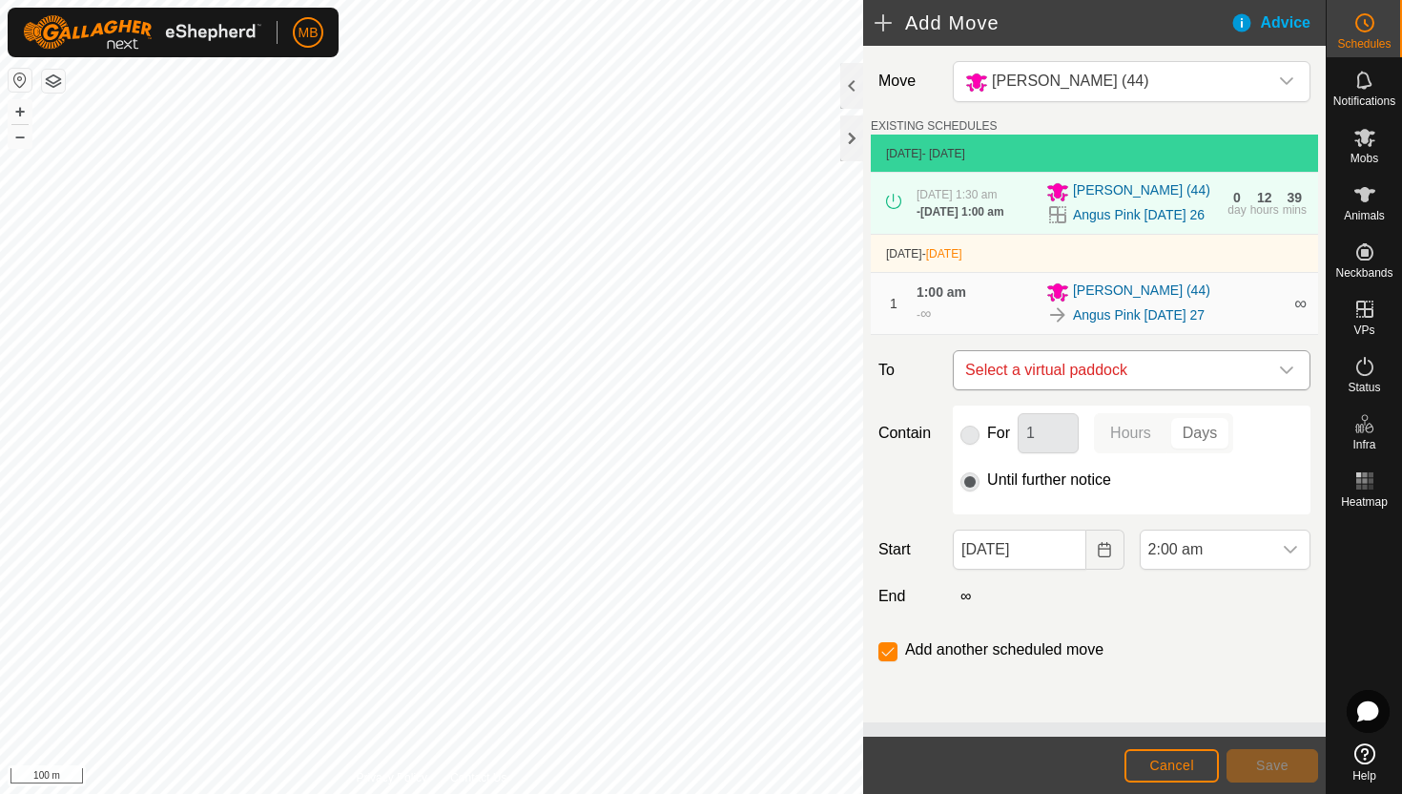
click at [1253, 382] on span "Select a virtual paddock" at bounding box center [1113, 370] width 310 height 38
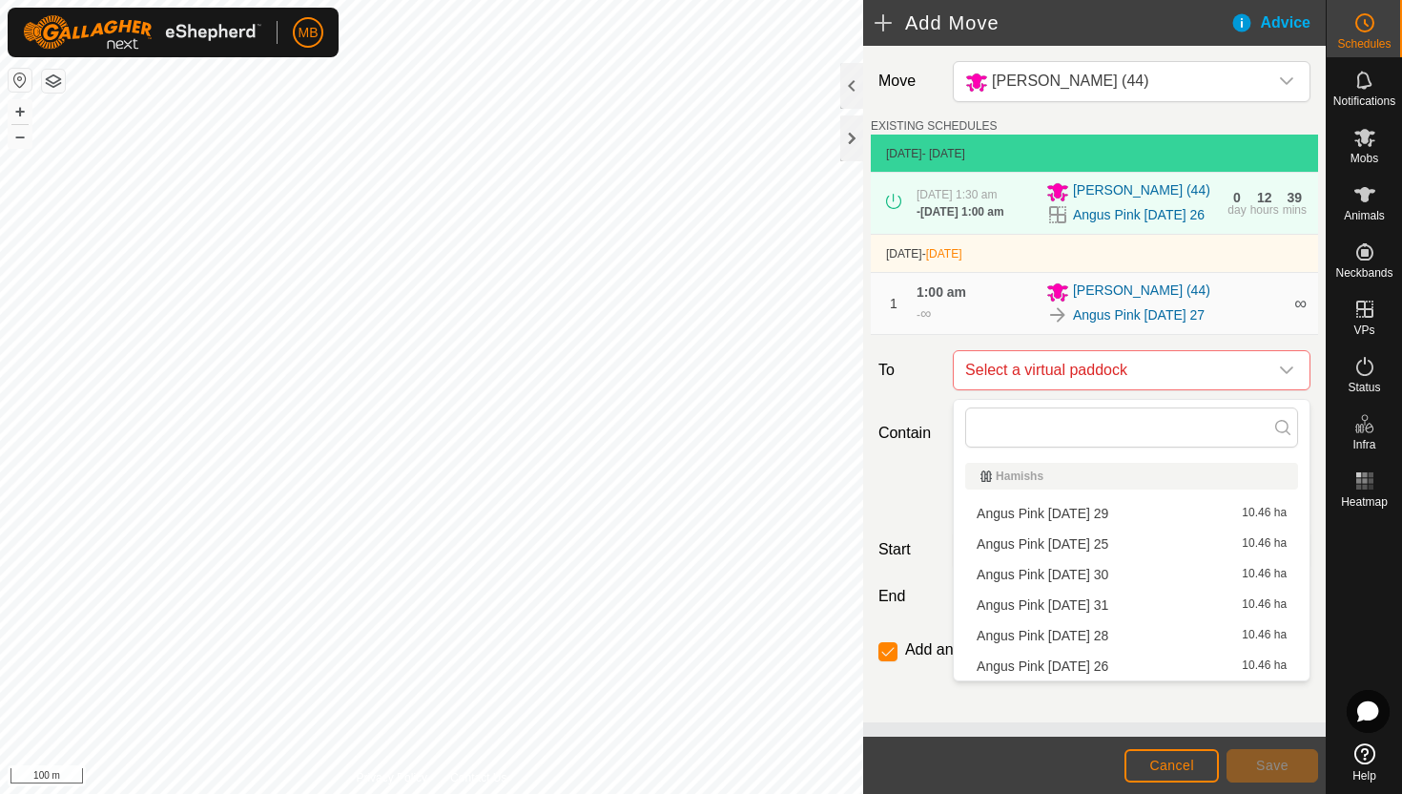
click at [1112, 633] on li "Angus Pink Thursday 28 10.46 ha" at bounding box center [1131, 635] width 333 height 29
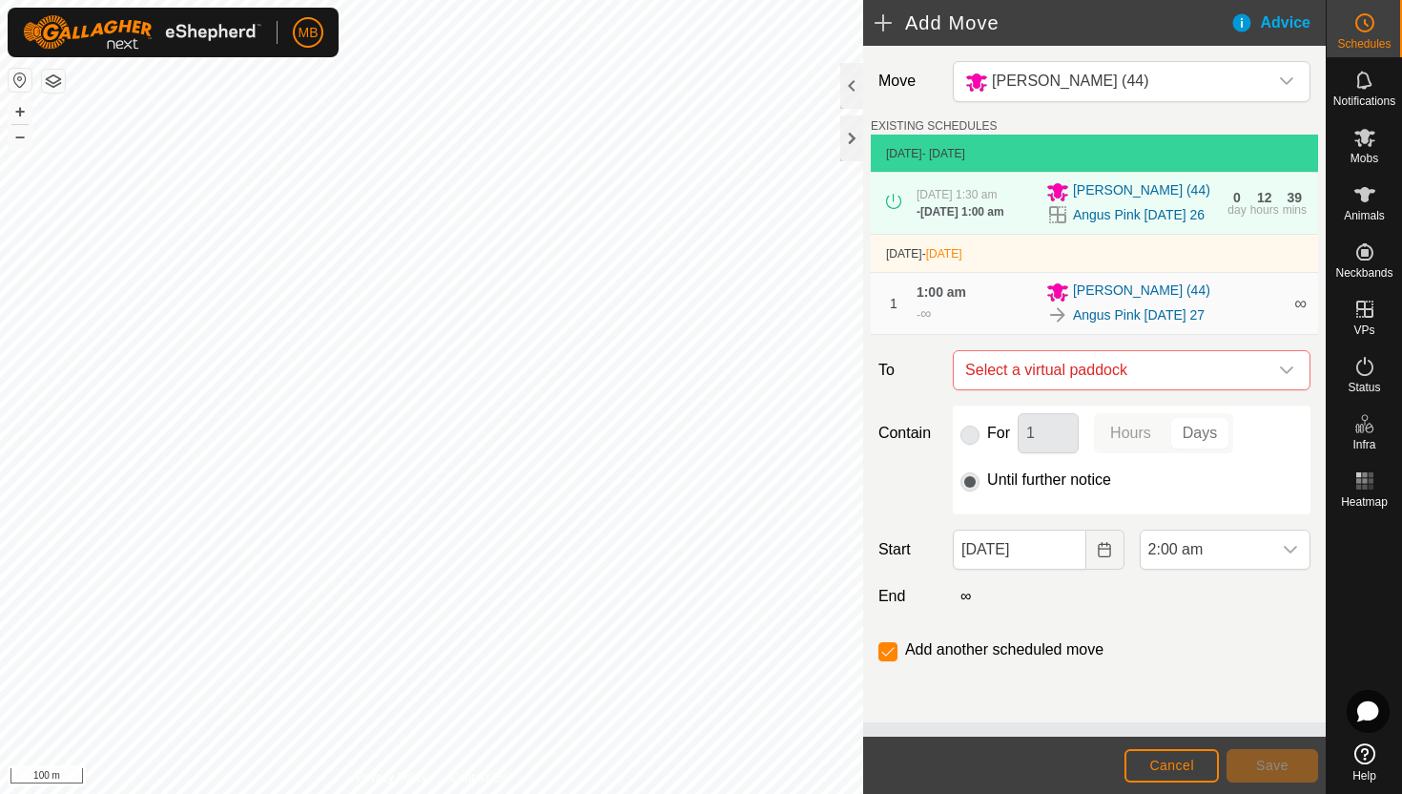
checkbox input "false"
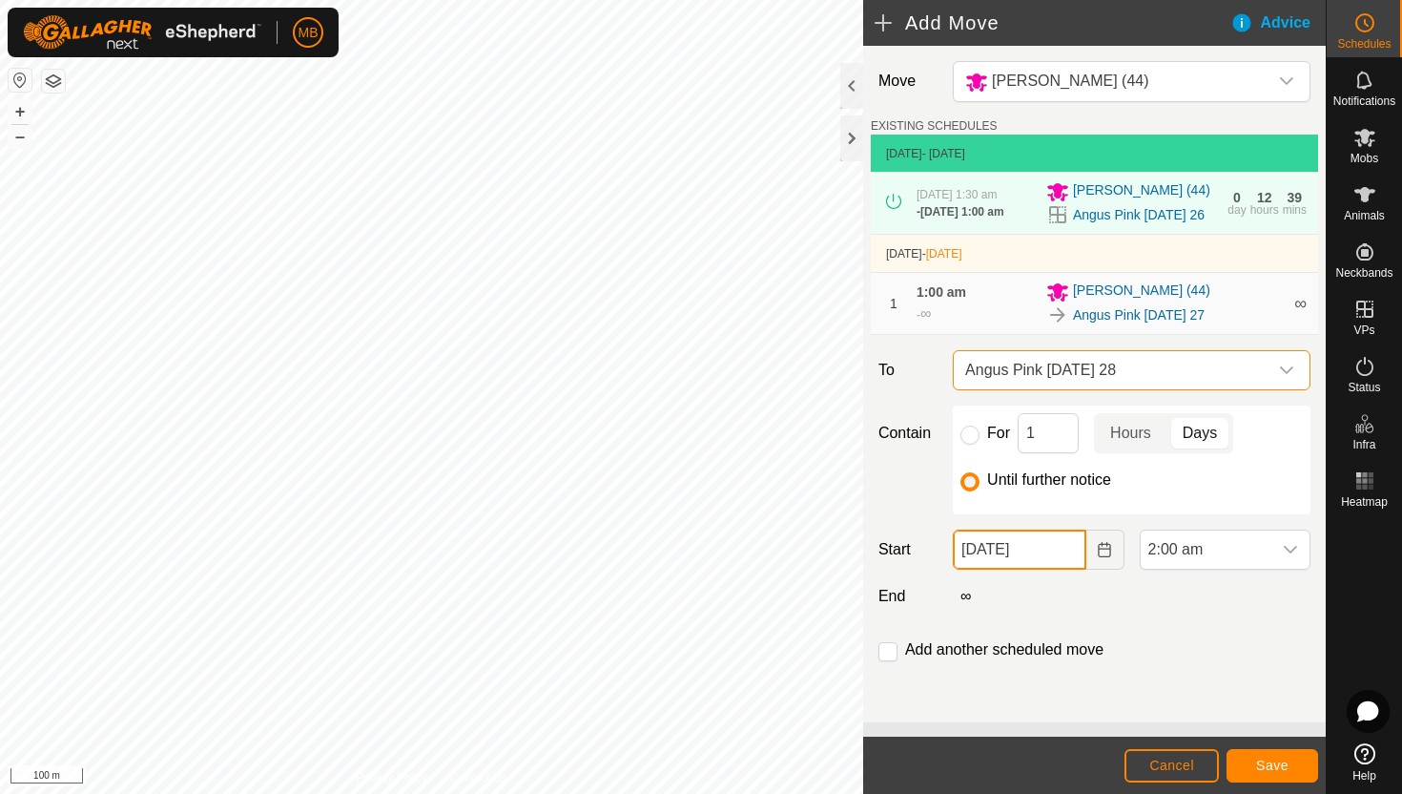
click at [1065, 559] on input "27 Aug, 2025" at bounding box center [1019, 549] width 133 height 40
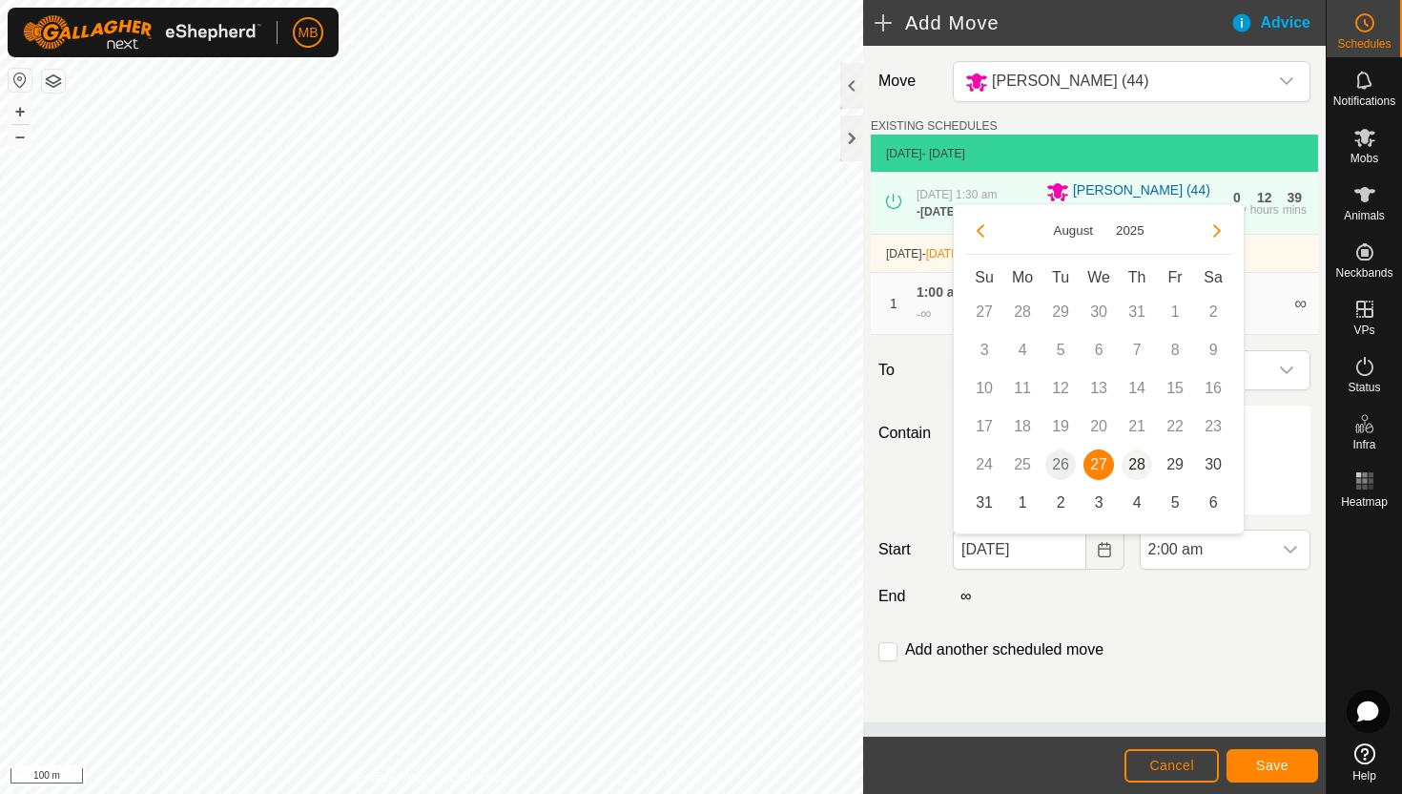
click at [1134, 464] on span "28" at bounding box center [1137, 464] width 31 height 31
type input "28 Aug, 2025"
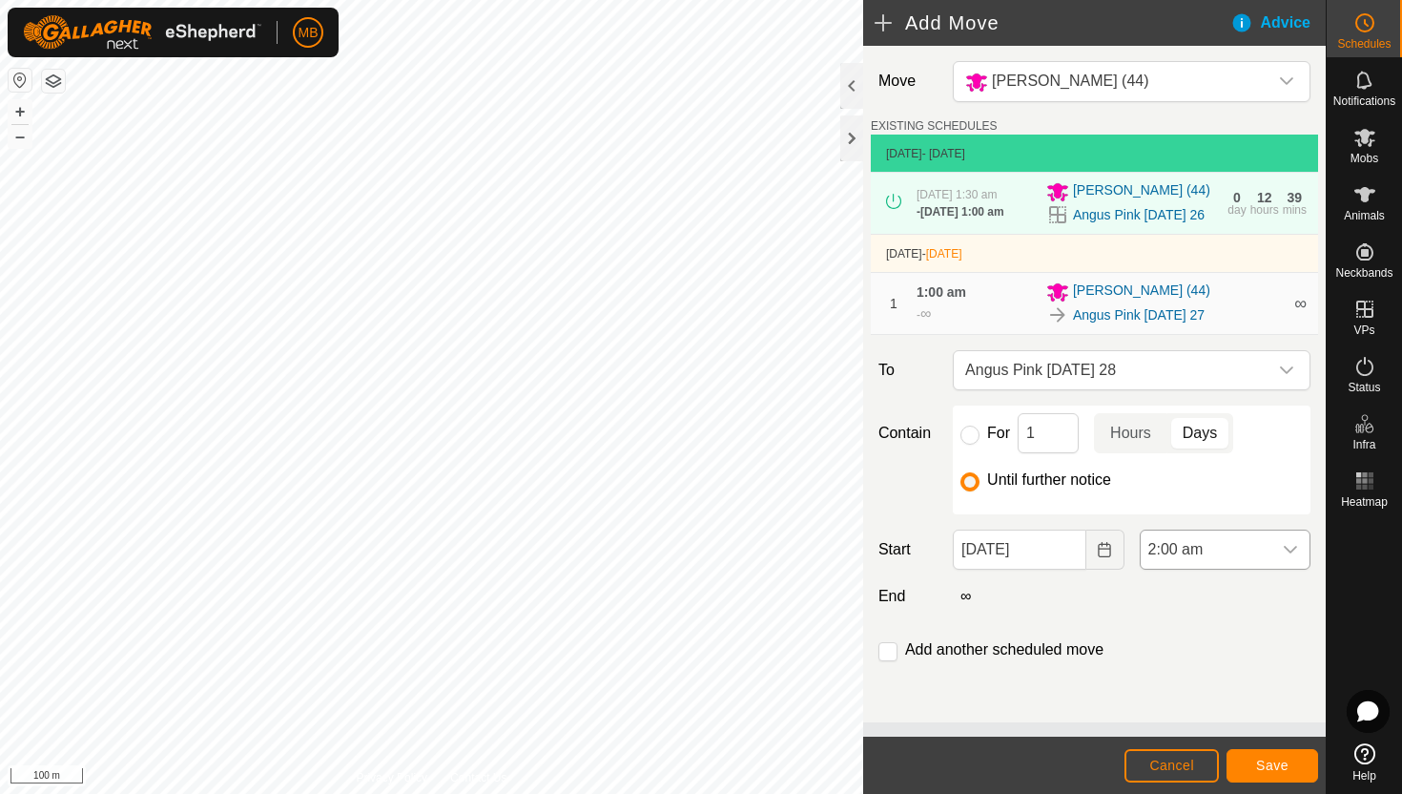
click at [1221, 551] on span "2:00 am" at bounding box center [1206, 549] width 131 height 38
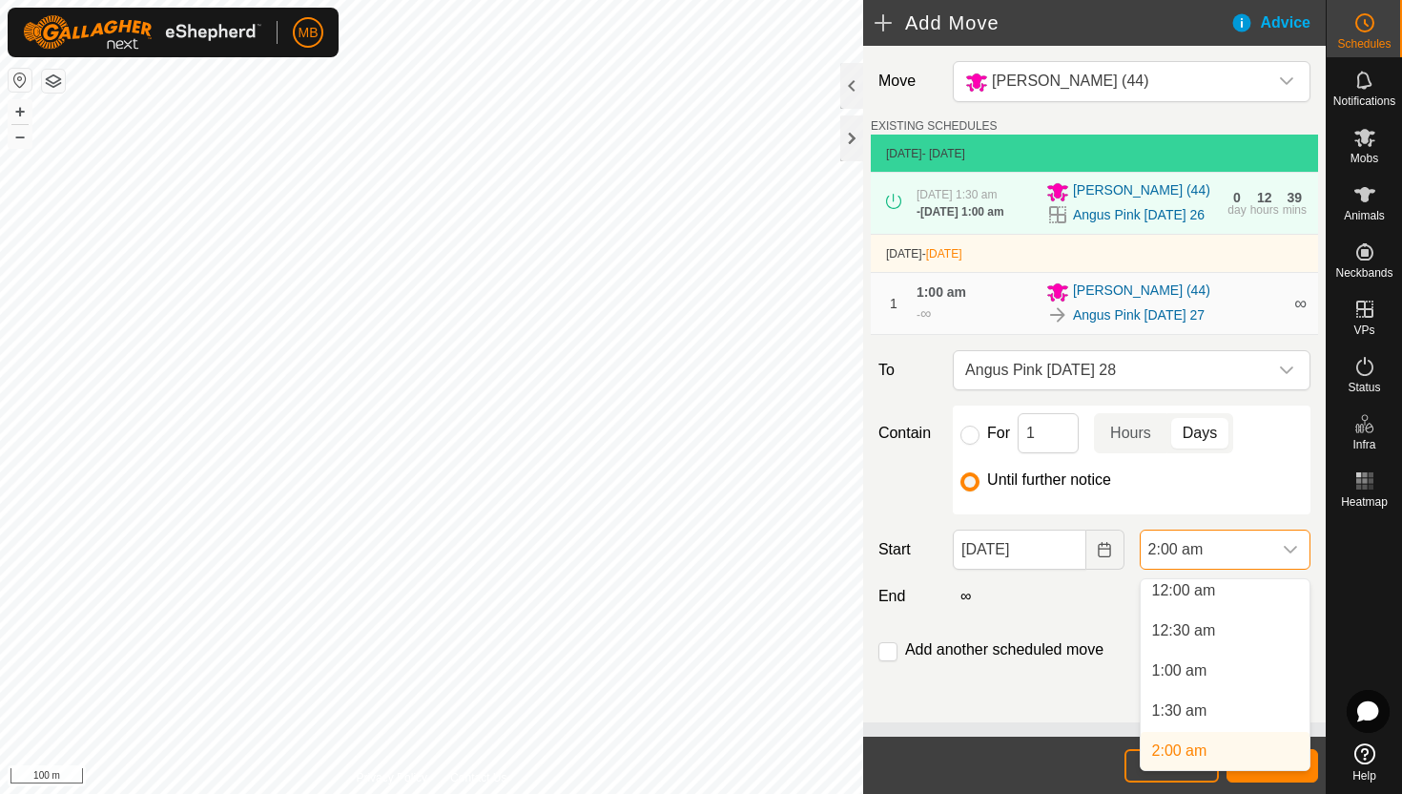
scroll to position [0, 0]
click at [1215, 680] on li "1:00 am" at bounding box center [1225, 678] width 169 height 38
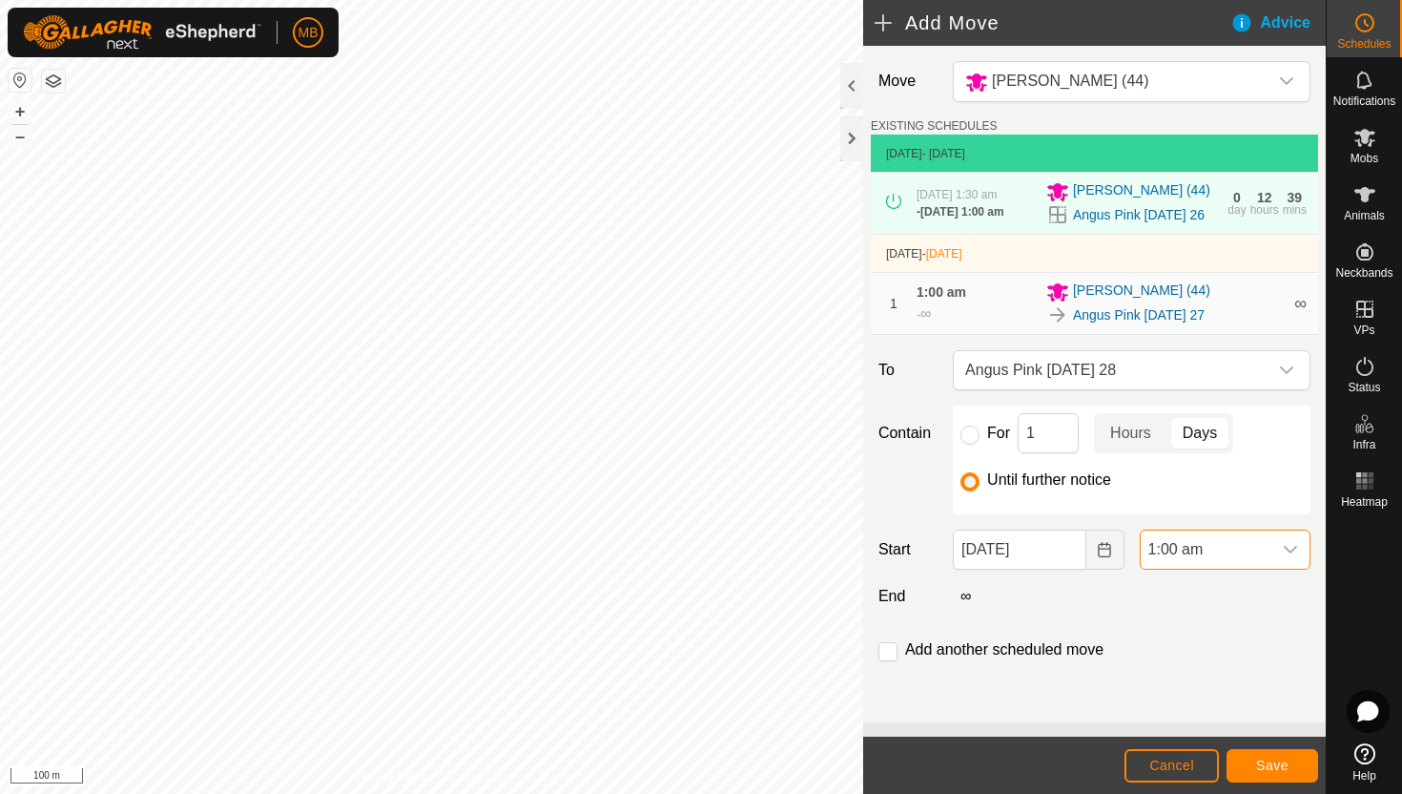
scroll to position [8, 0]
click at [1267, 767] on span "Save" at bounding box center [1272, 765] width 32 height 15
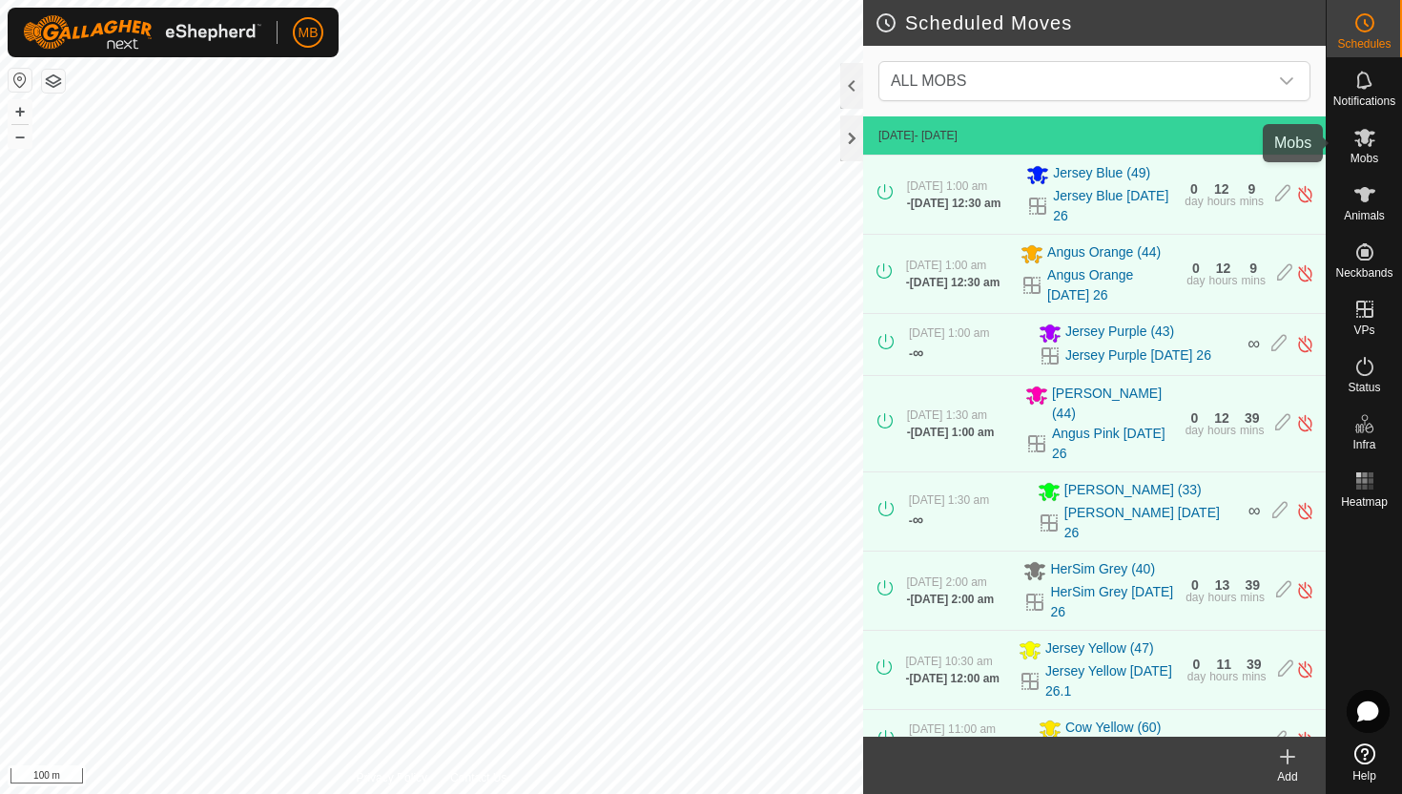
click at [1369, 138] on icon at bounding box center [1365, 138] width 21 height 18
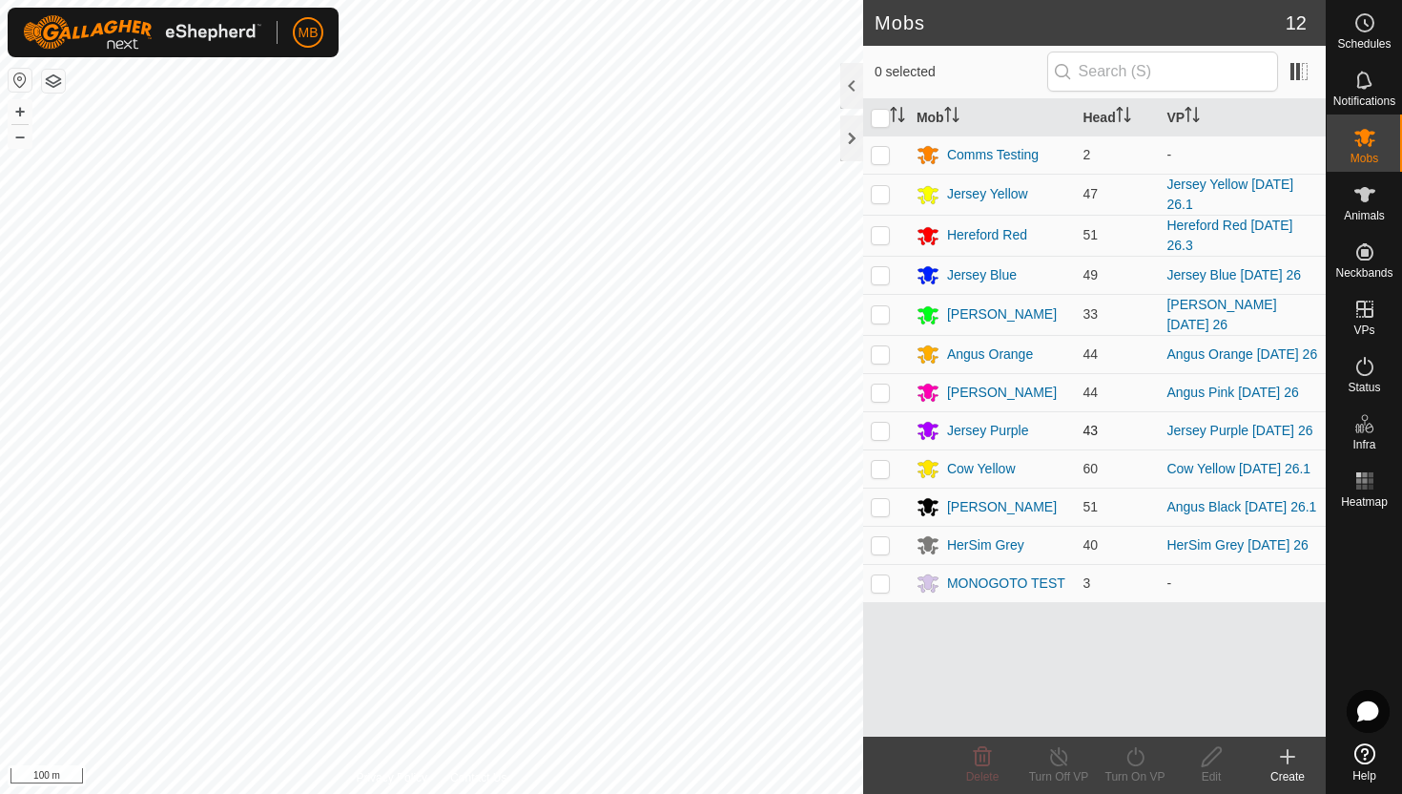
click at [881, 435] on p-checkbox at bounding box center [880, 430] width 19 height 15
checkbox input "true"
click at [1135, 753] on icon at bounding box center [1135, 756] width 17 height 19
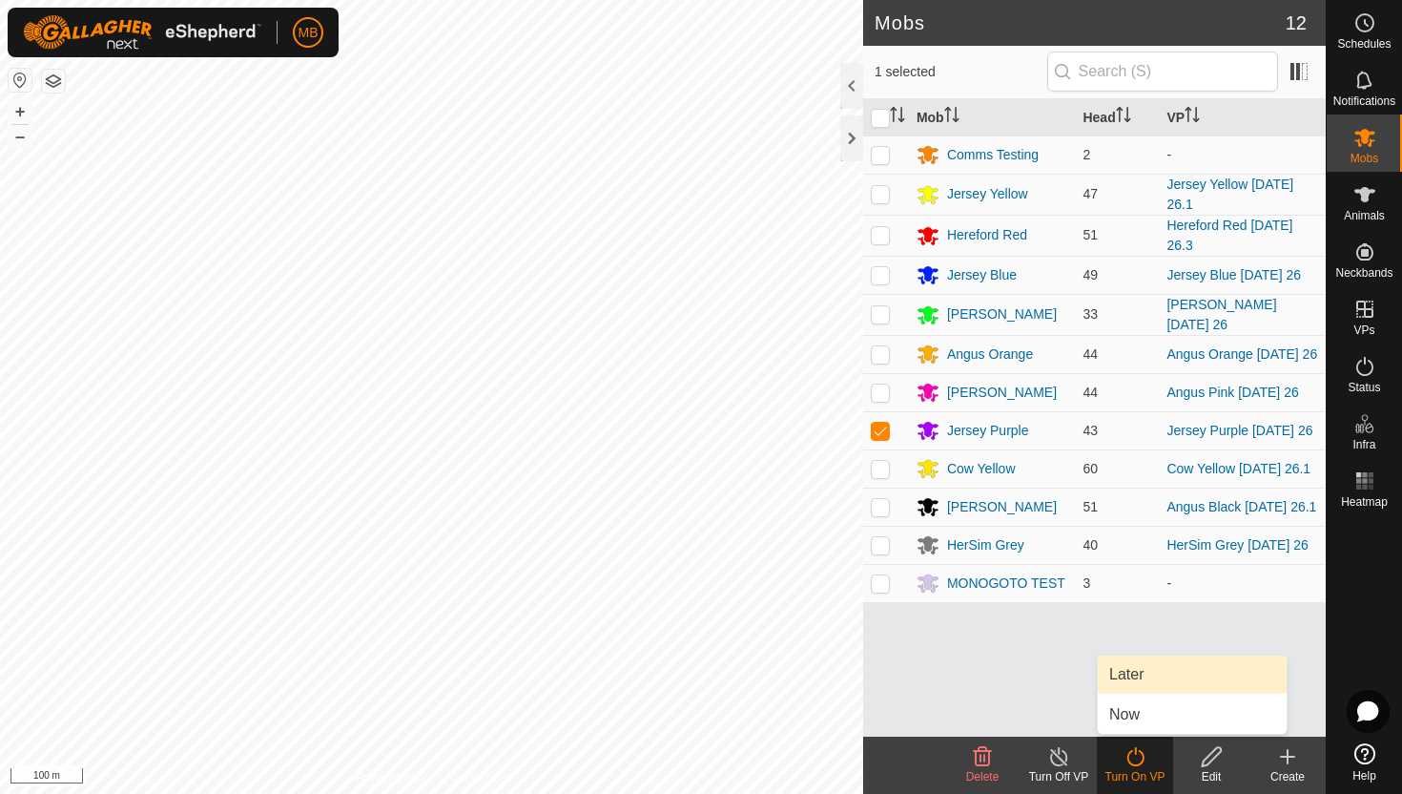
click at [1135, 668] on link "Later" at bounding box center [1192, 674] width 189 height 38
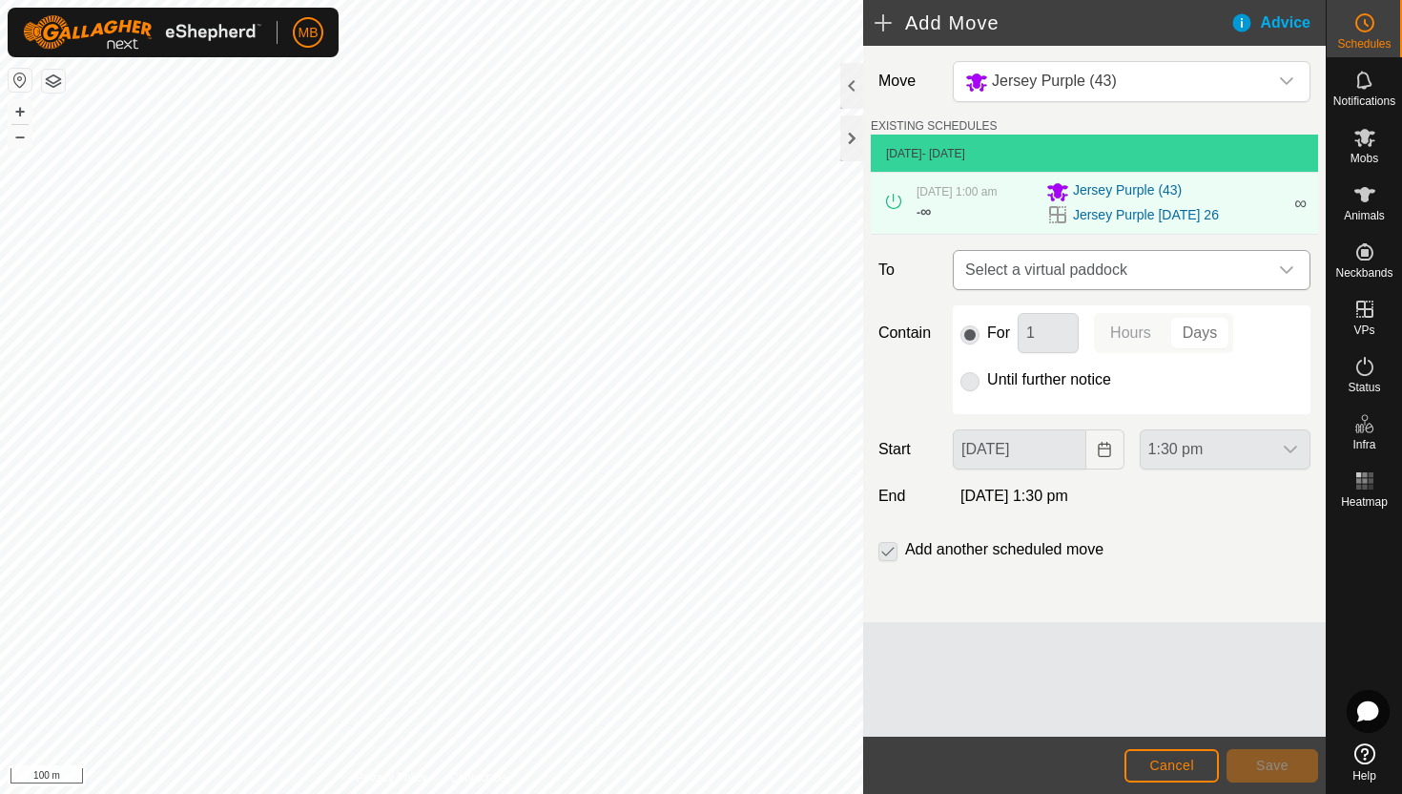
click at [1279, 277] on icon "dropdown trigger" at bounding box center [1286, 269] width 15 height 15
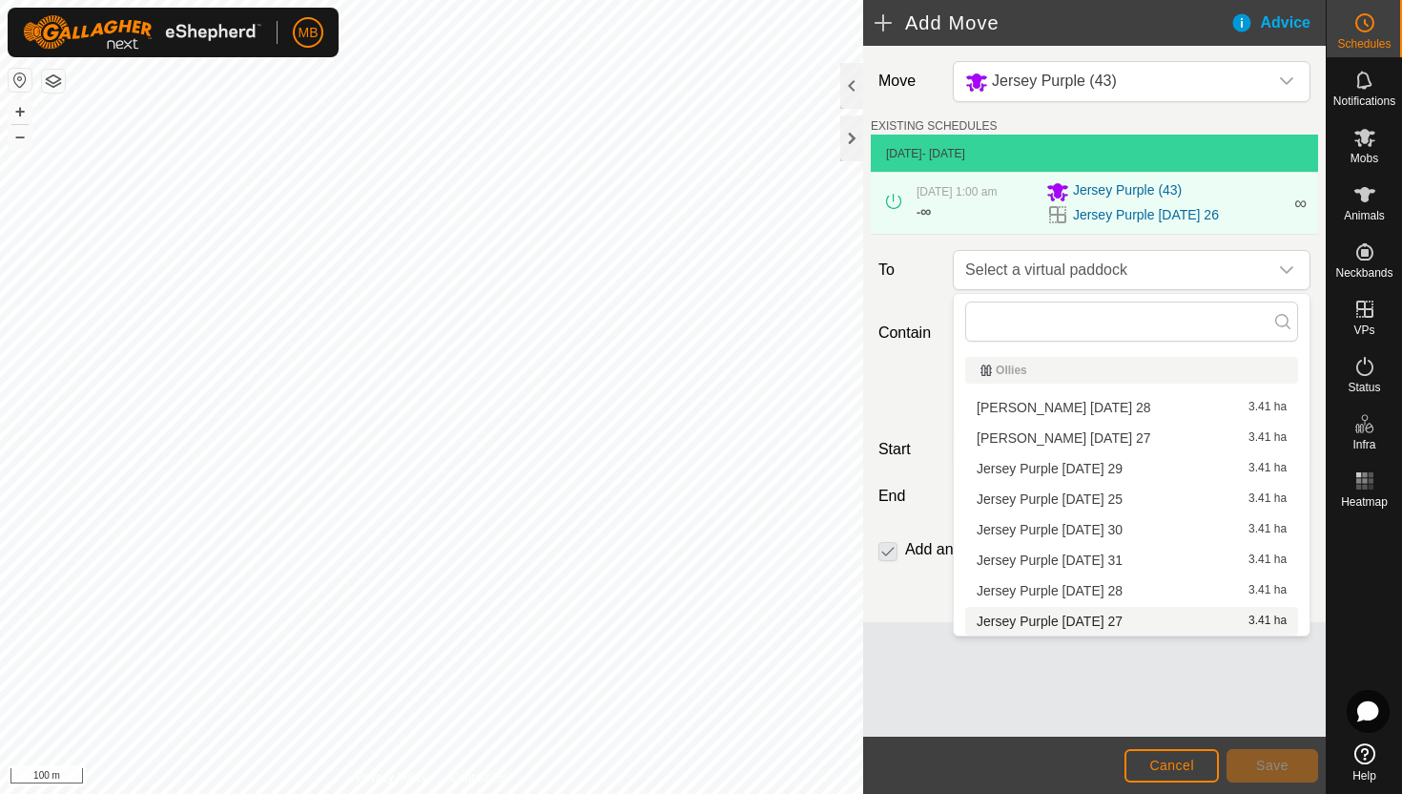
click at [1131, 622] on li "Jersey Purple Wednesday 27 3.41 ha" at bounding box center [1131, 621] width 333 height 29
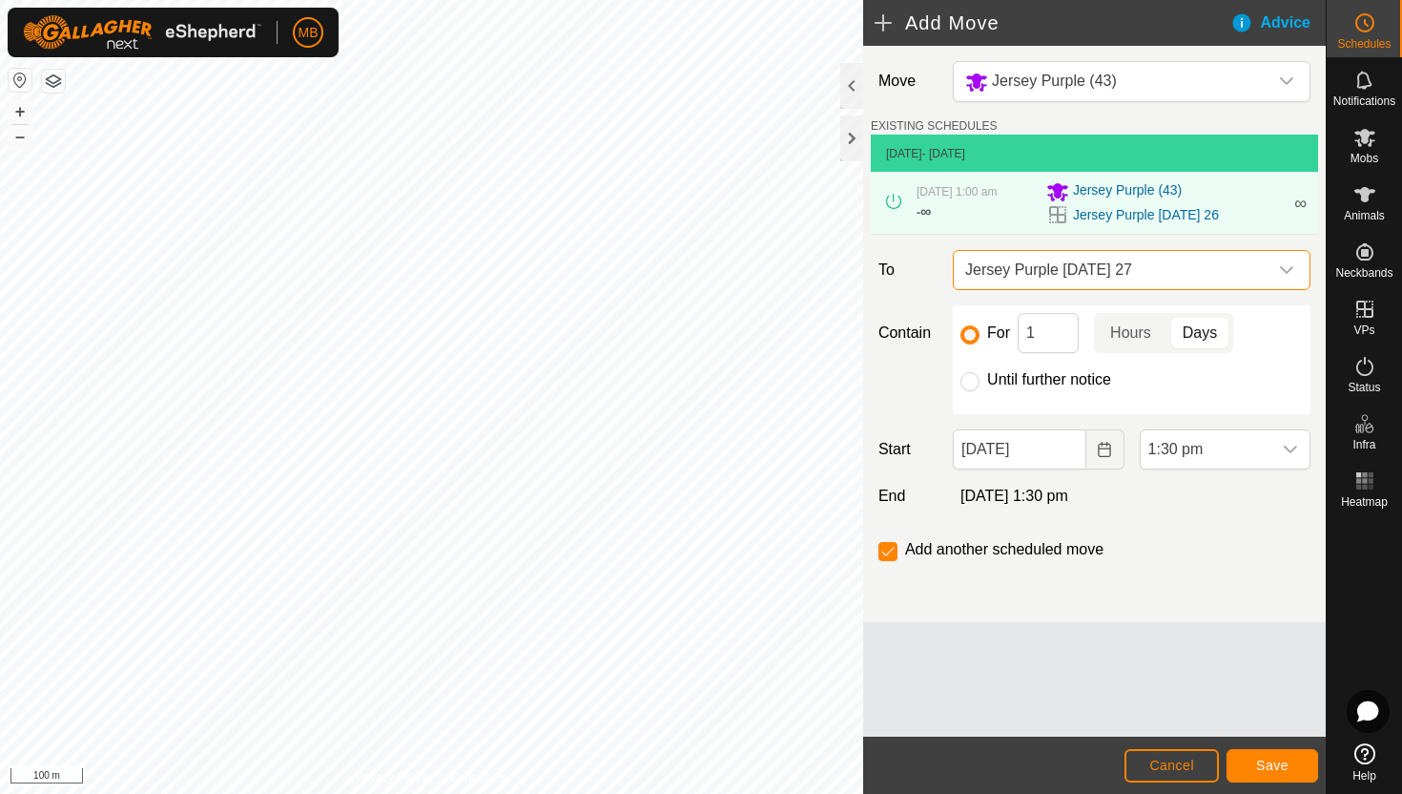
click at [1027, 378] on label "Until further notice" at bounding box center [1049, 379] width 124 height 15
click at [980, 378] on input "Until further notice" at bounding box center [970, 381] width 19 height 19
radio input "true"
checkbox input "false"
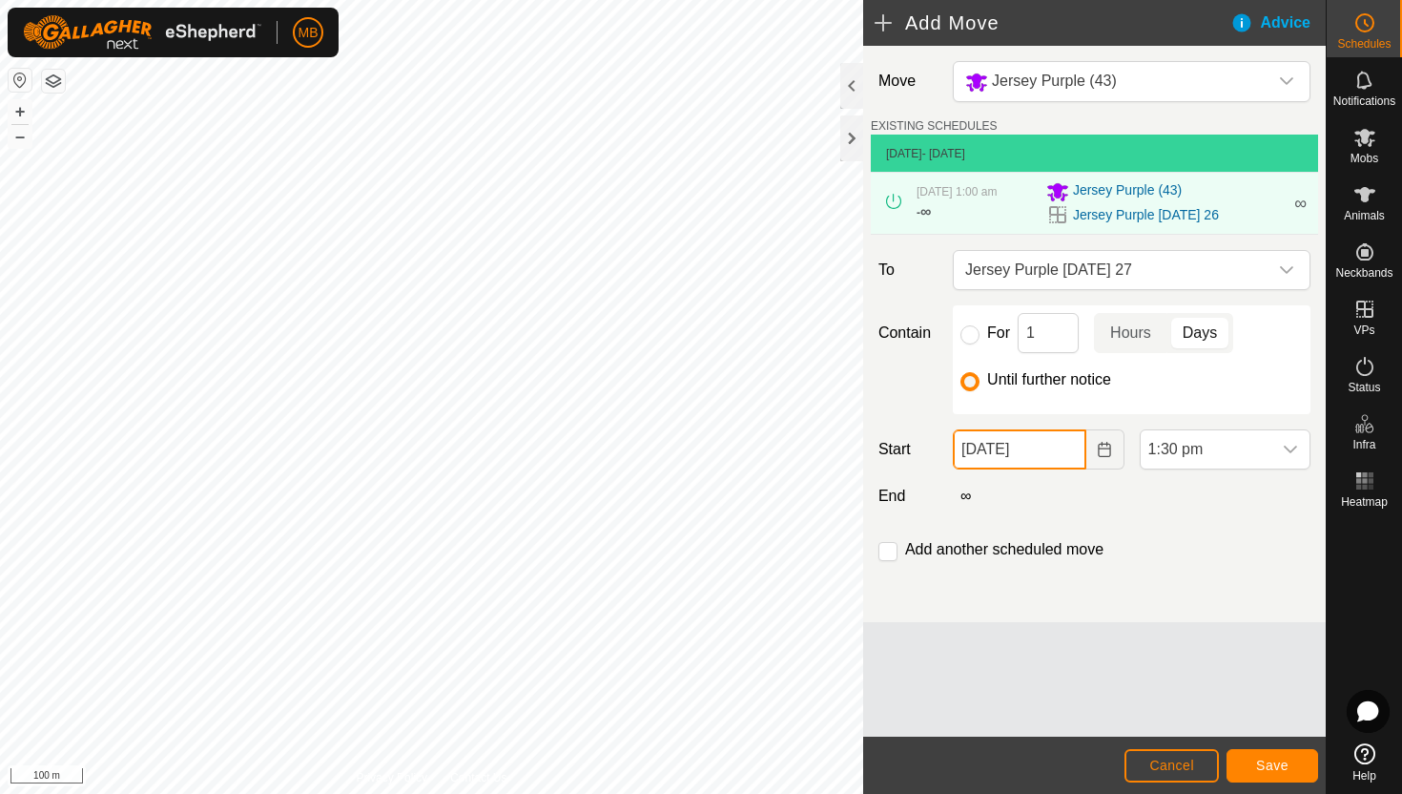
click at [1059, 454] on input "26 Aug, 2025" at bounding box center [1019, 449] width 133 height 40
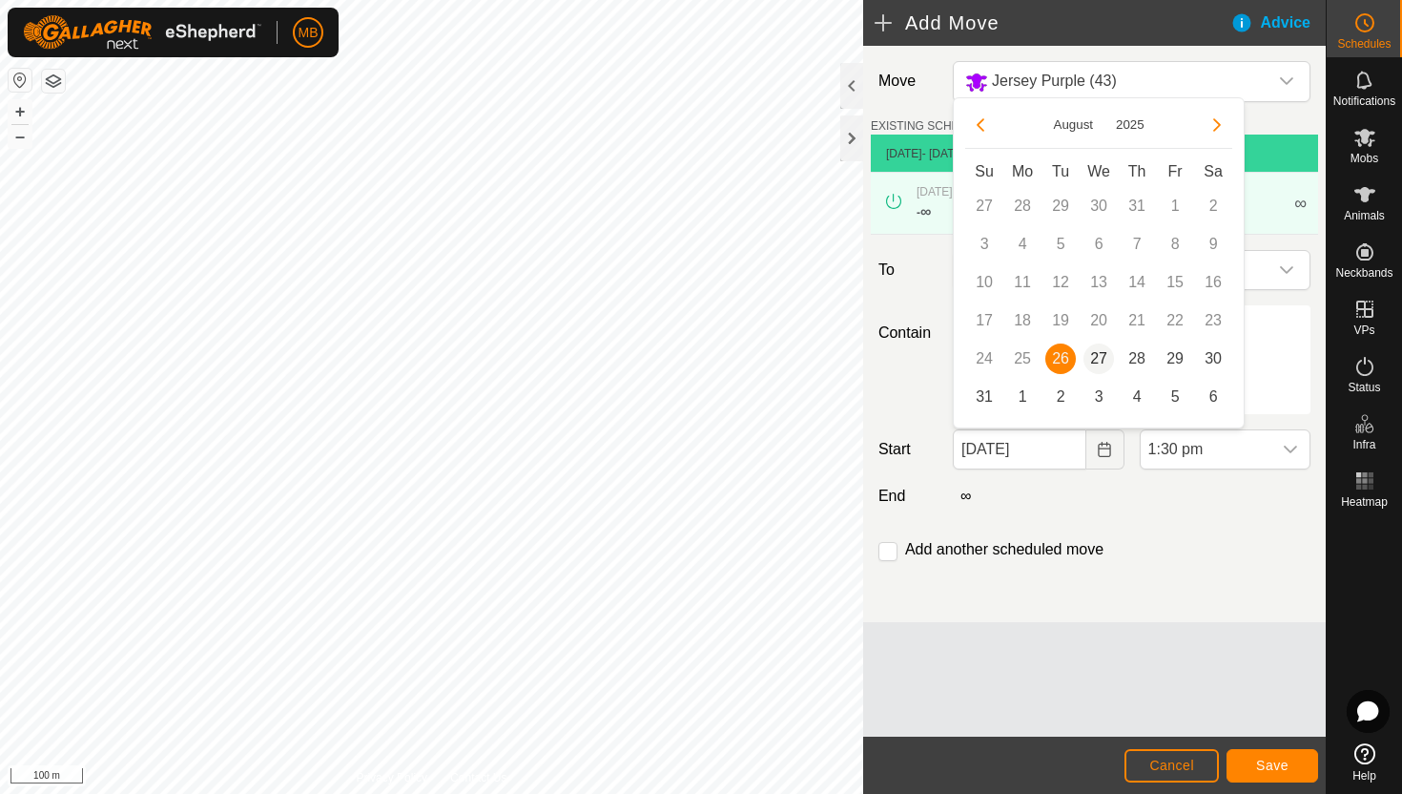
click at [1096, 353] on span "27" at bounding box center [1099, 358] width 31 height 31
type input "27 Aug, 2025"
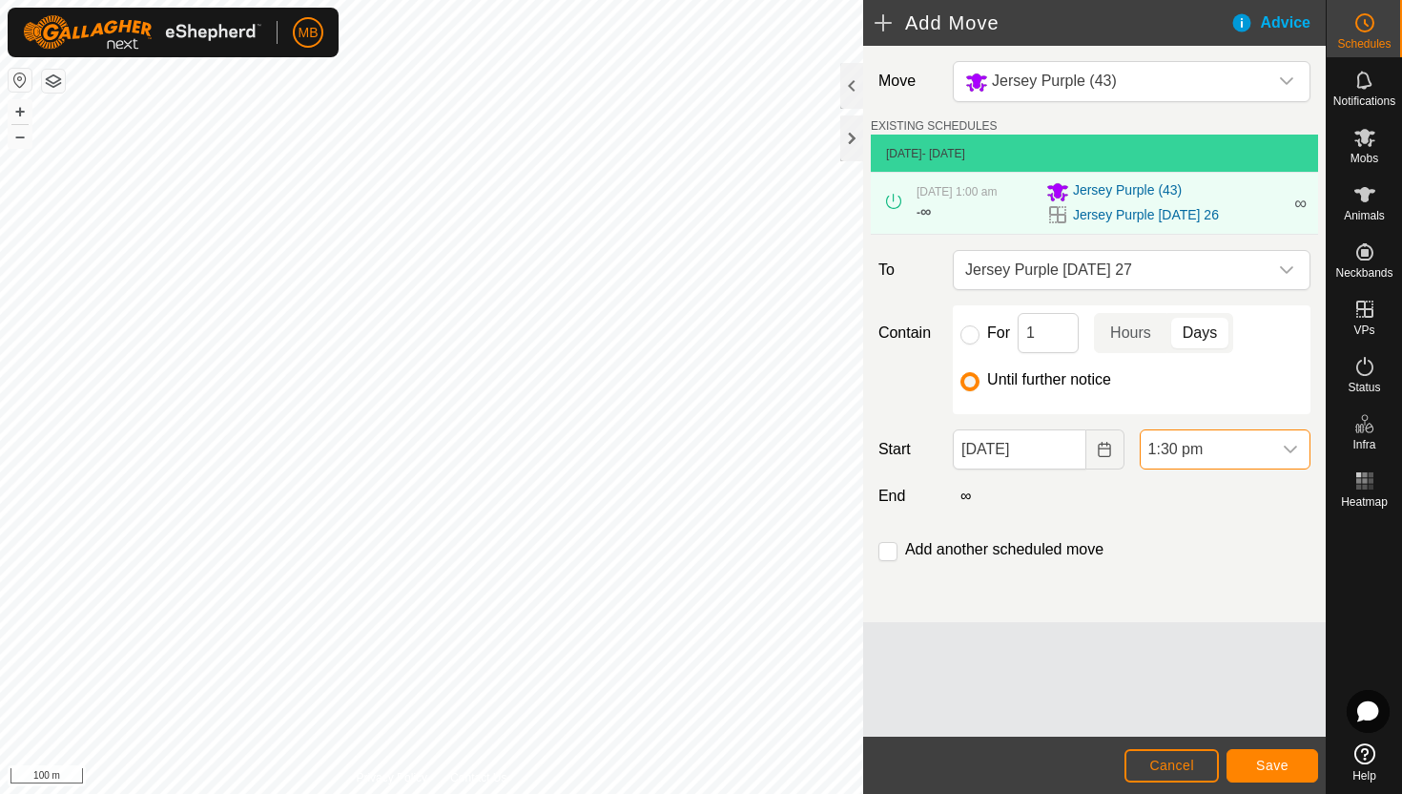
click at [1248, 448] on span "1:30 pm" at bounding box center [1206, 449] width 131 height 38
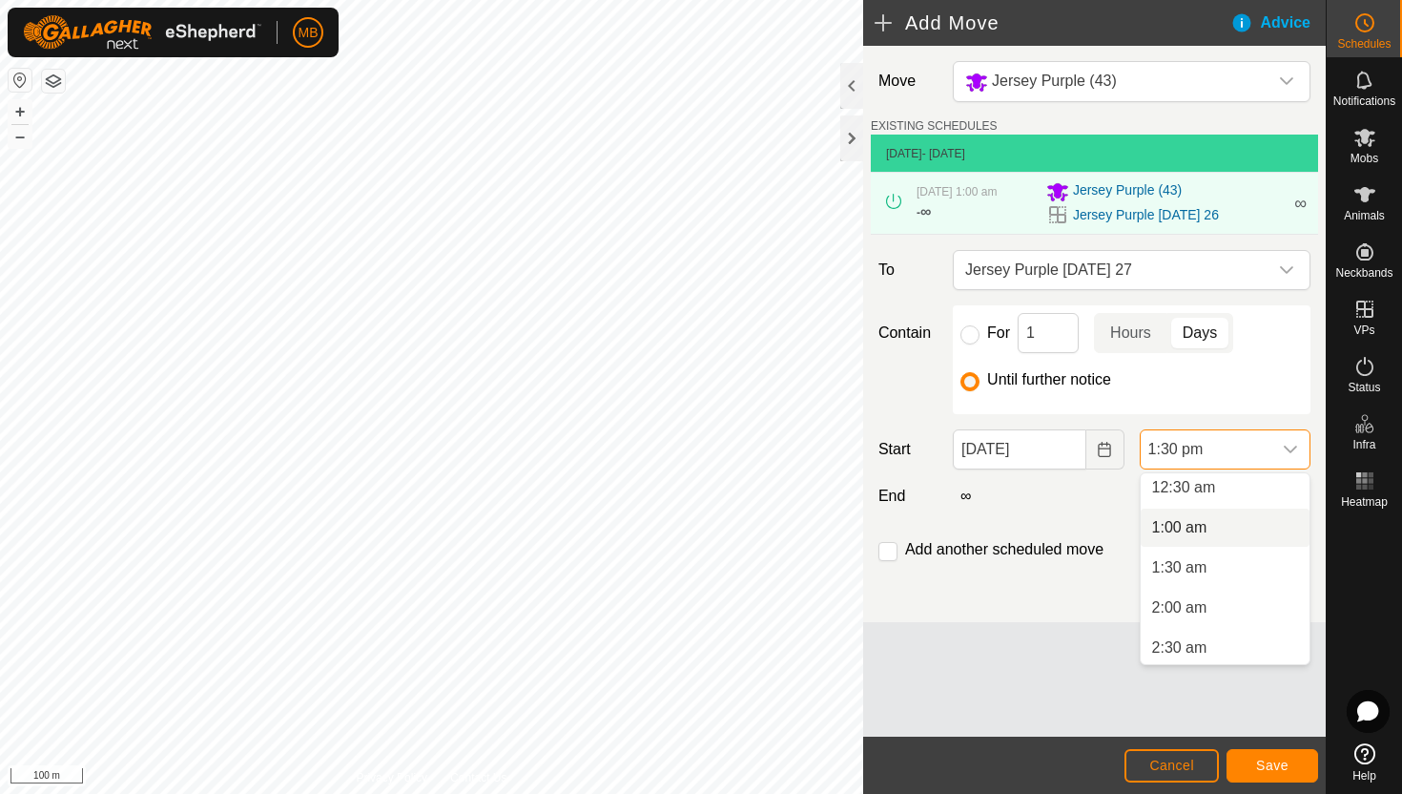
scroll to position [39, 0]
click at [1245, 496] on li "12:30 am" at bounding box center [1225, 493] width 169 height 38
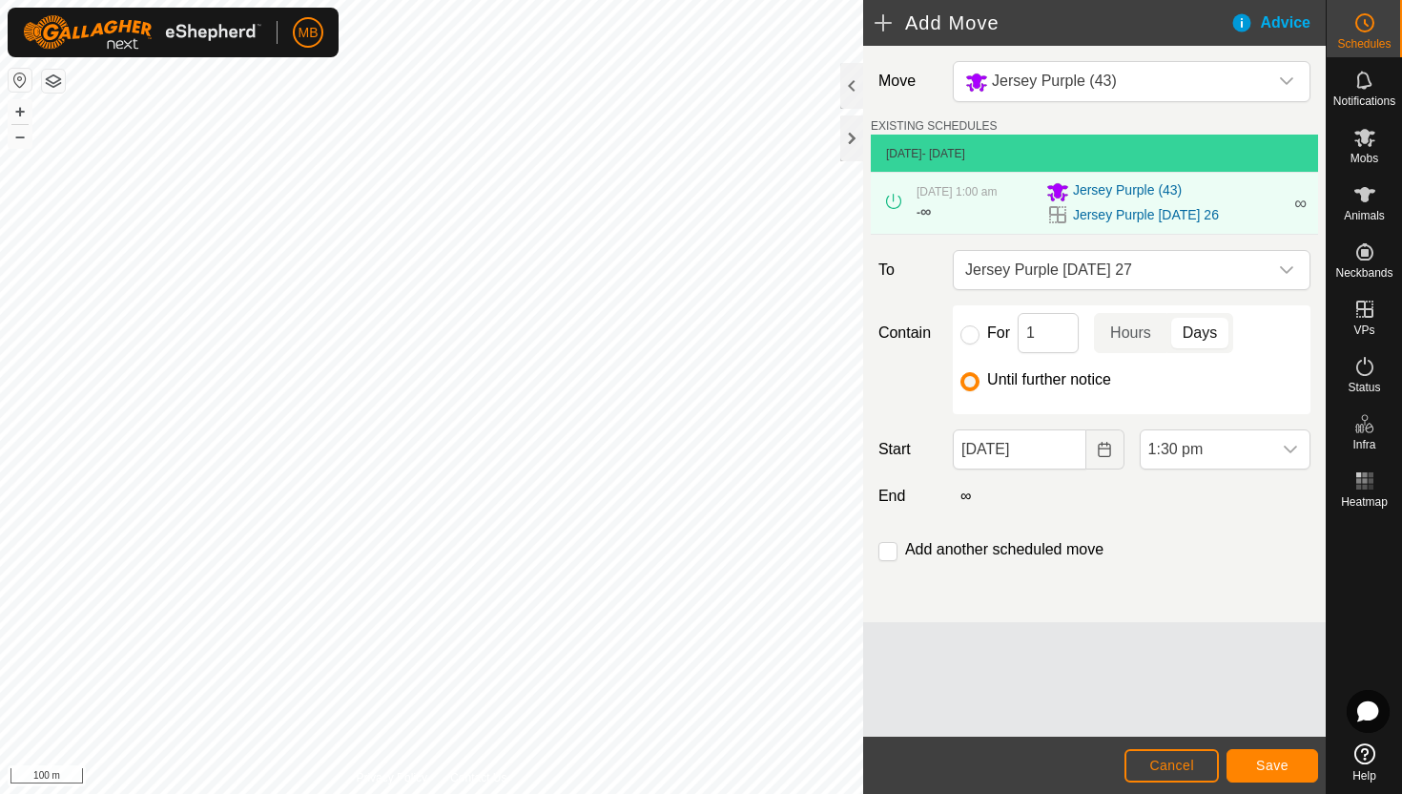
scroll to position [929, 0]
click at [887, 550] on input "checkbox" at bounding box center [888, 551] width 19 height 19
checkbox input "true"
click at [1273, 758] on span "Save" at bounding box center [1272, 765] width 32 height 15
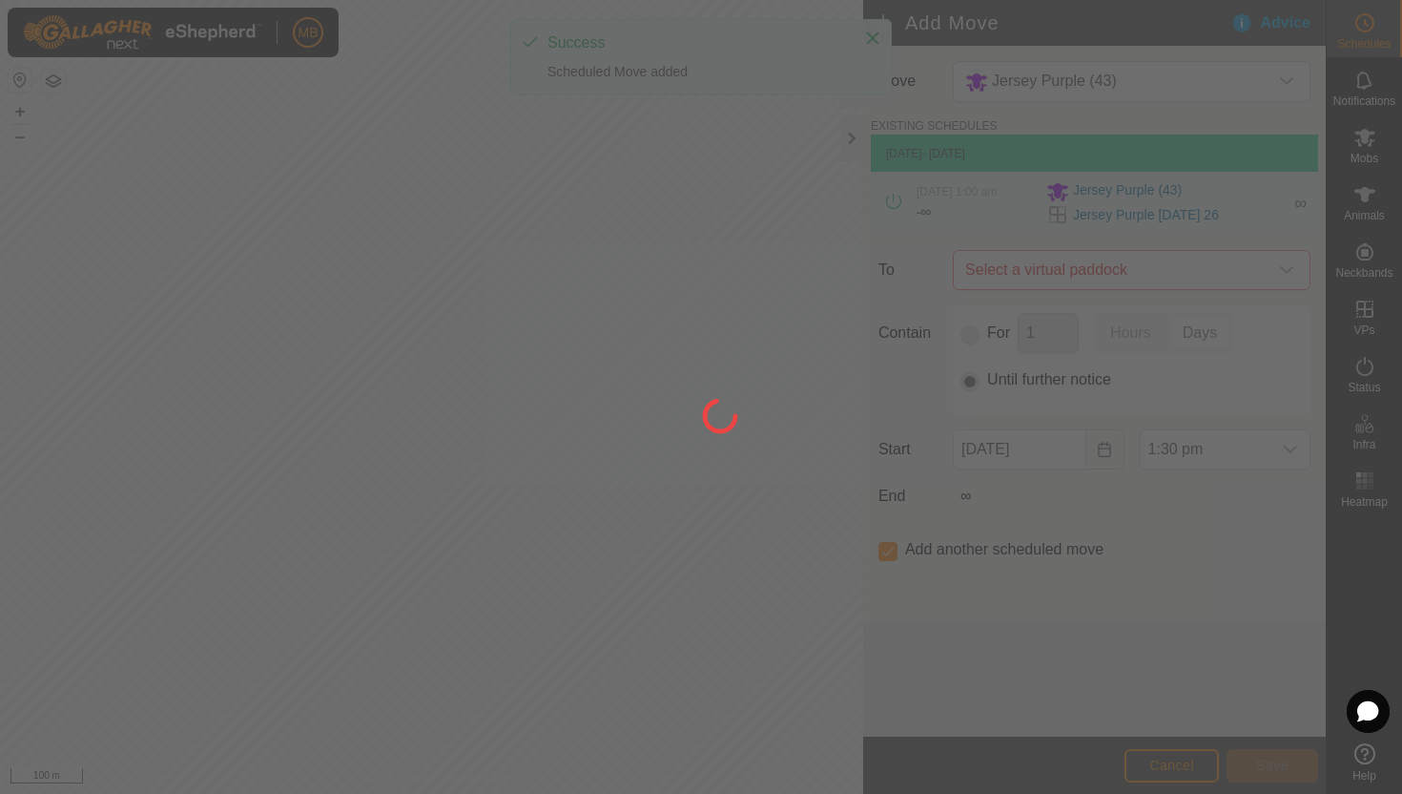
type input "27 Aug, 2025"
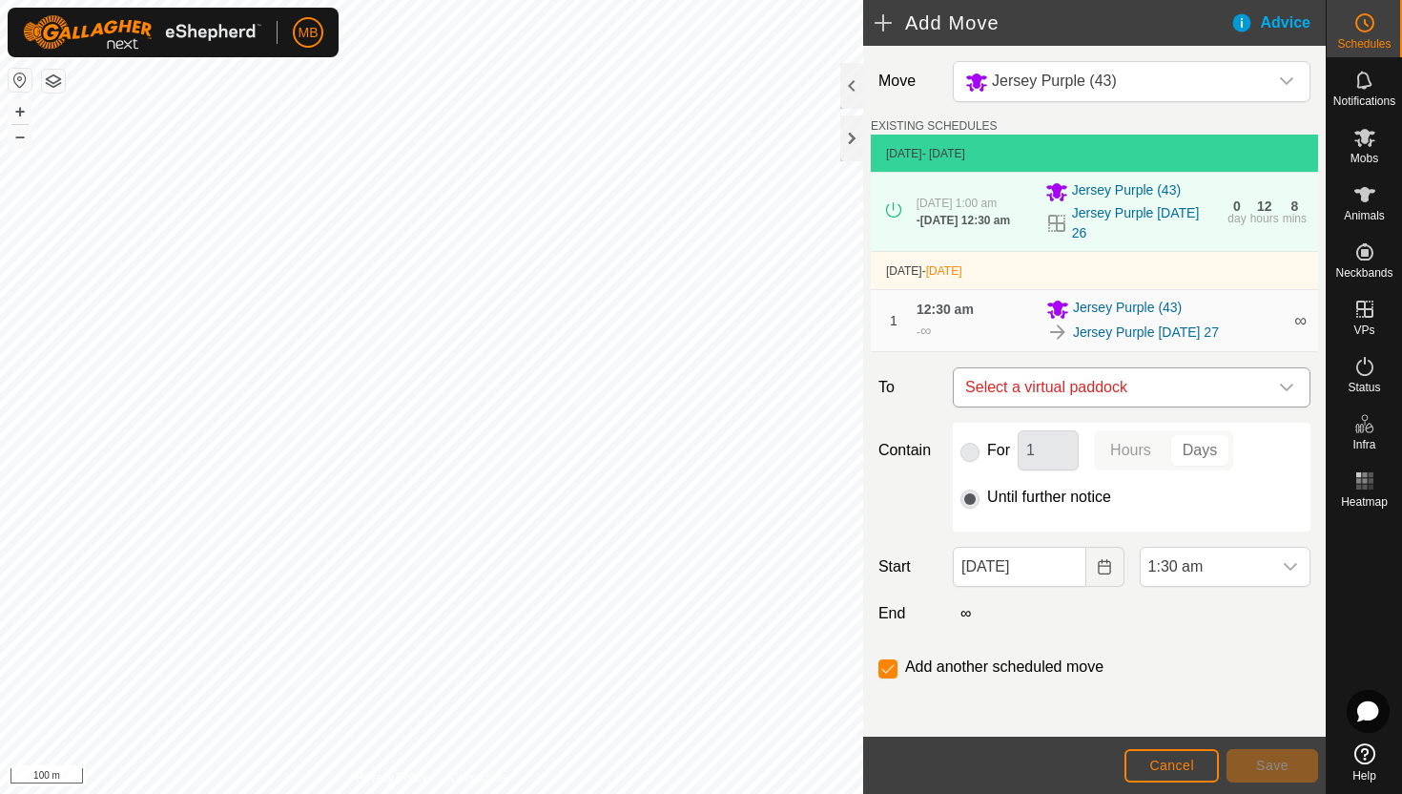
click at [1289, 380] on div "dropdown trigger" at bounding box center [1287, 387] width 38 height 38
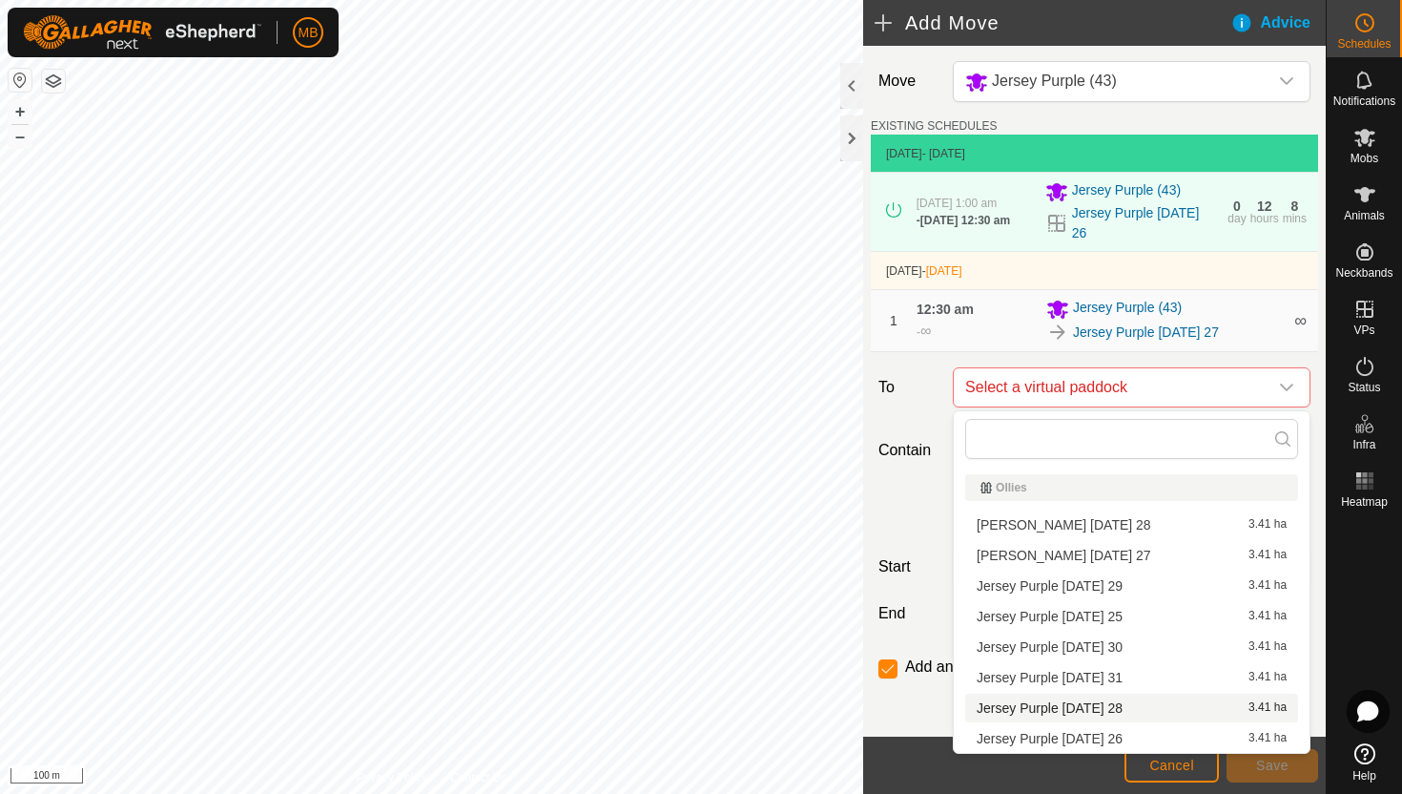
click at [1142, 712] on li "Jersey Purple Thursday 28 3.41 ha" at bounding box center [1131, 708] width 333 height 29
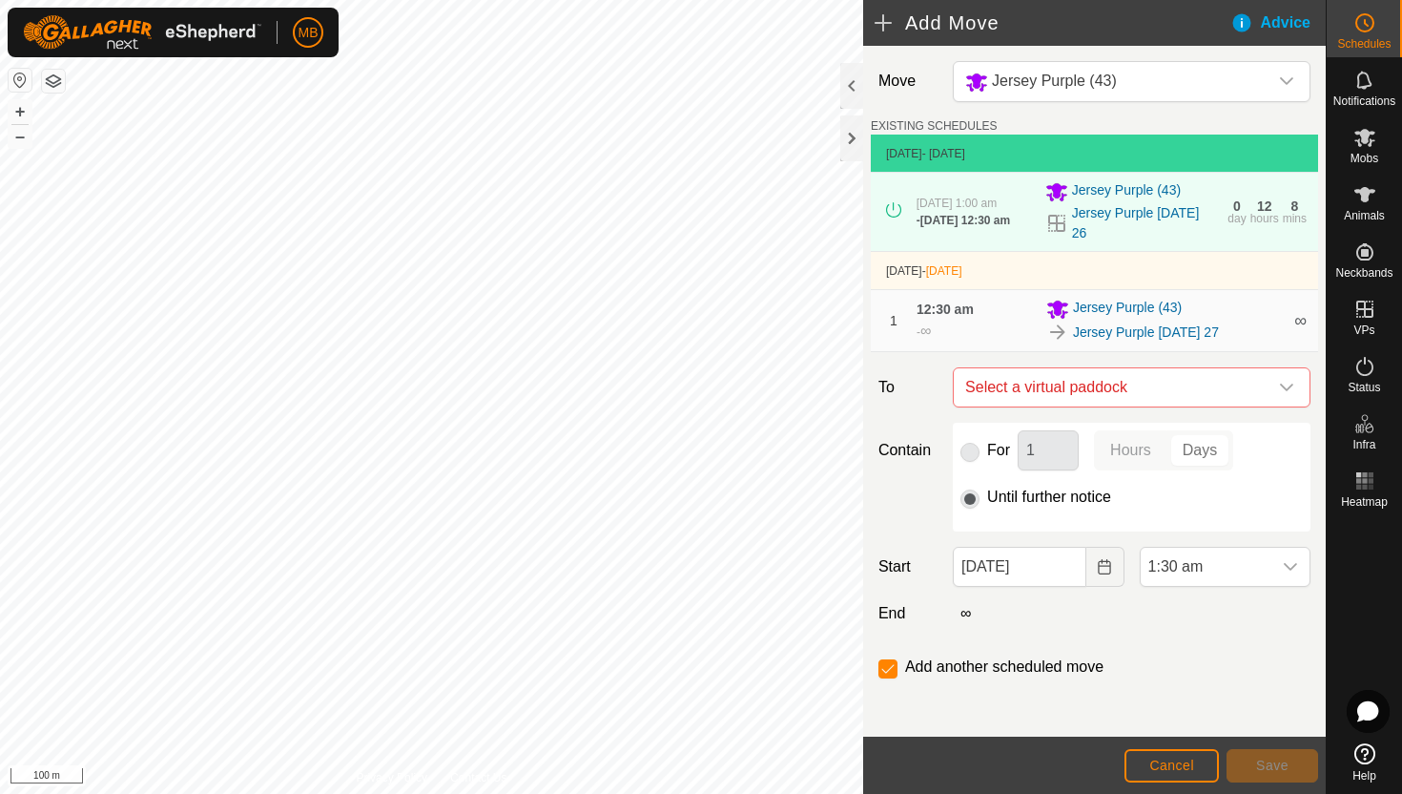
checkbox input "false"
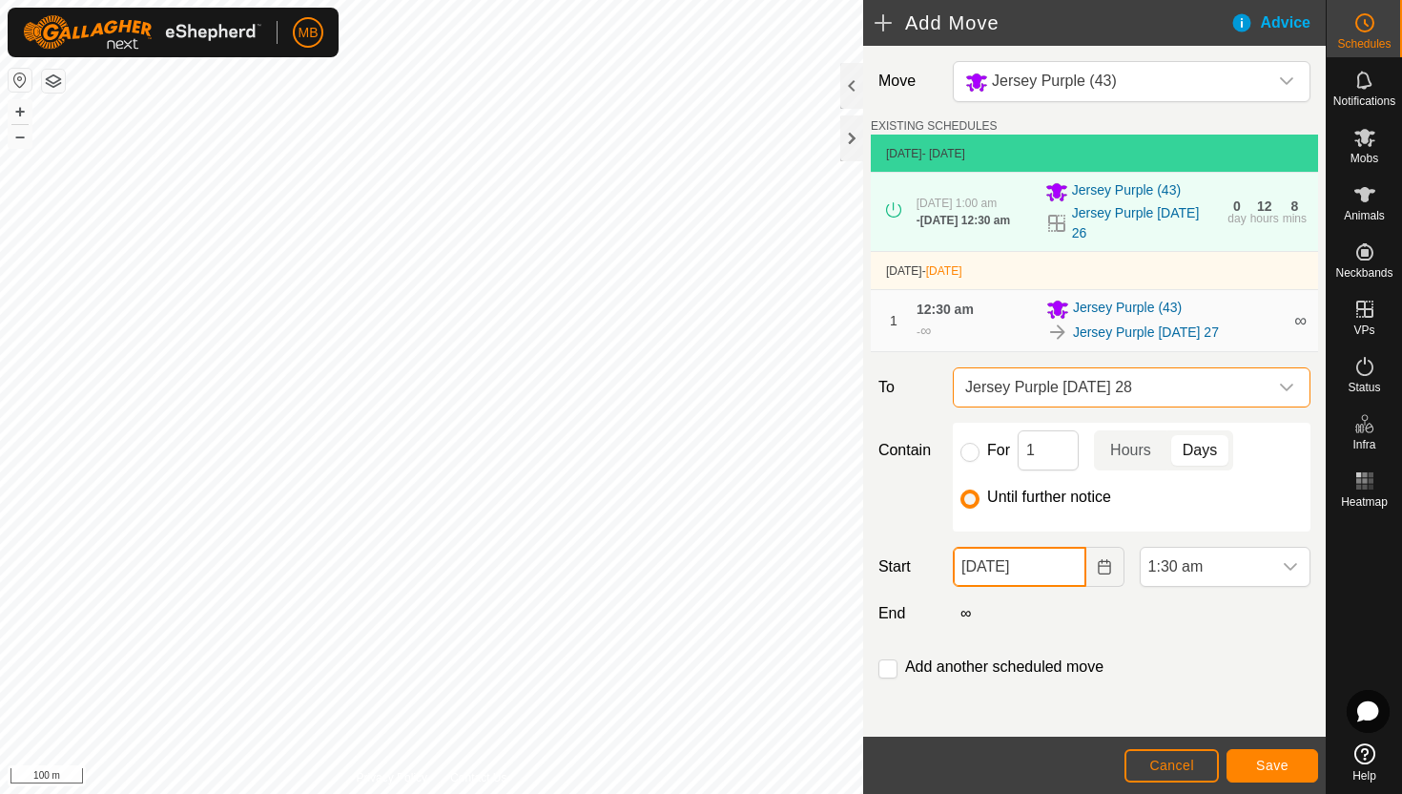
click at [1072, 567] on input "27 Aug, 2025" at bounding box center [1019, 567] width 133 height 40
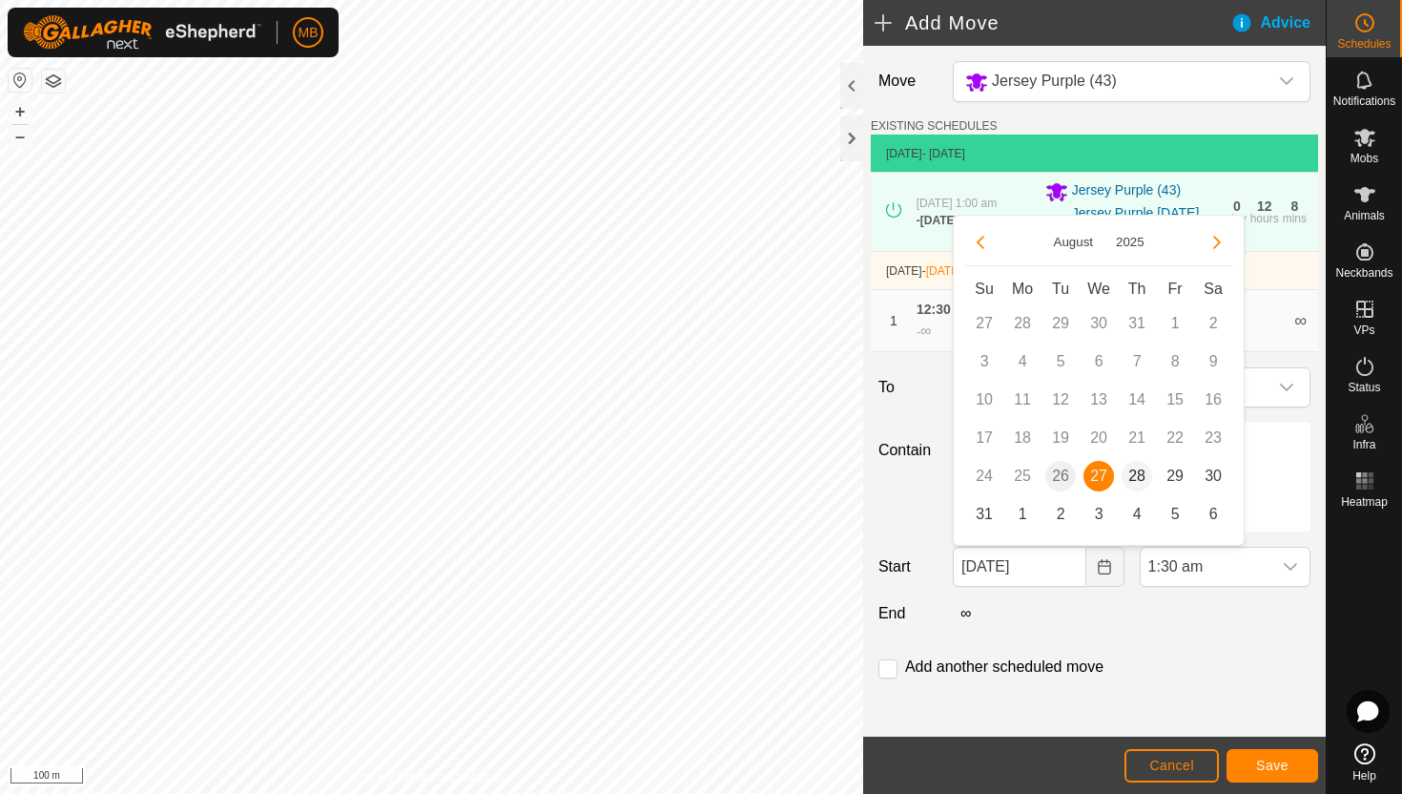
click at [1138, 473] on span "28" at bounding box center [1137, 476] width 31 height 31
type input "28 Aug, 2025"
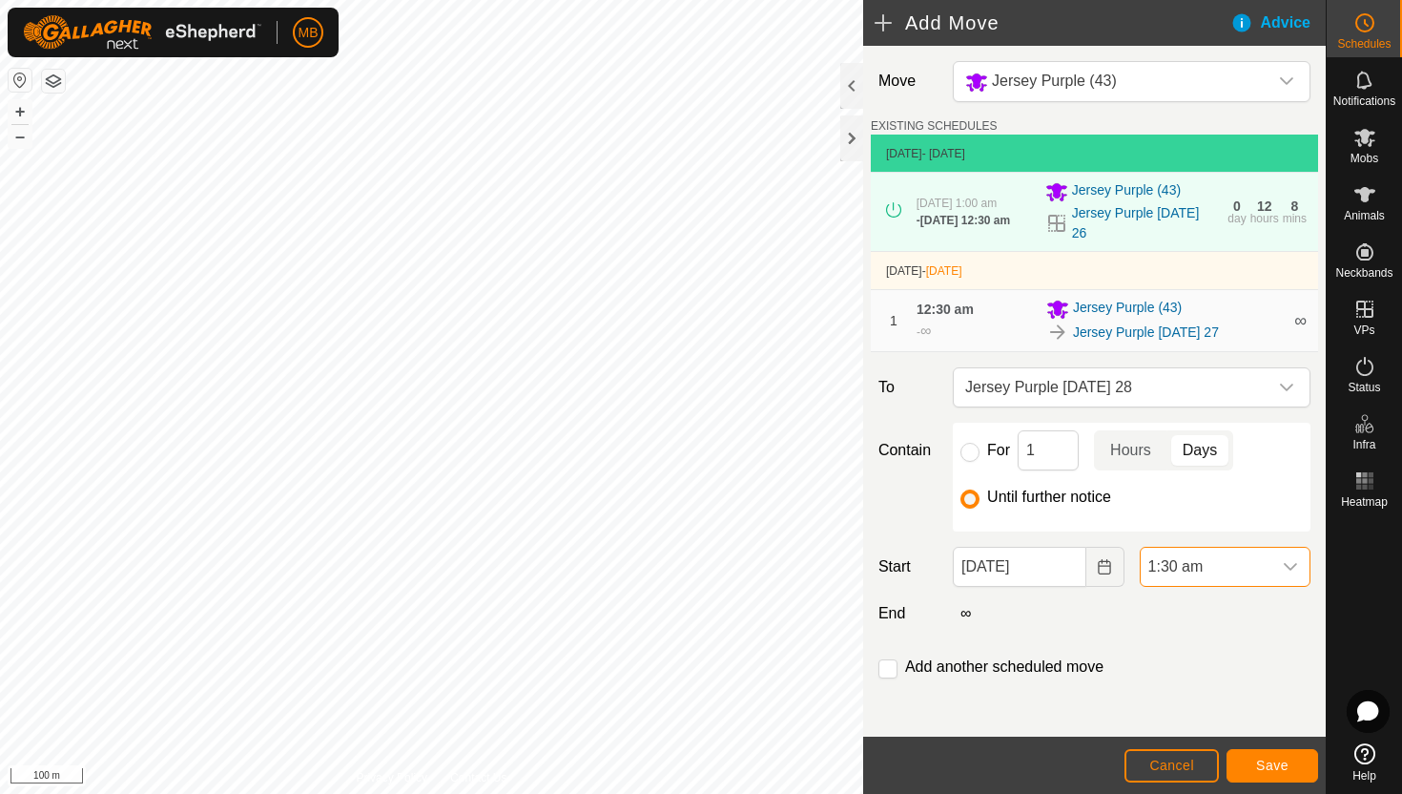
click at [1236, 570] on span "1:30 am" at bounding box center [1206, 567] width 131 height 38
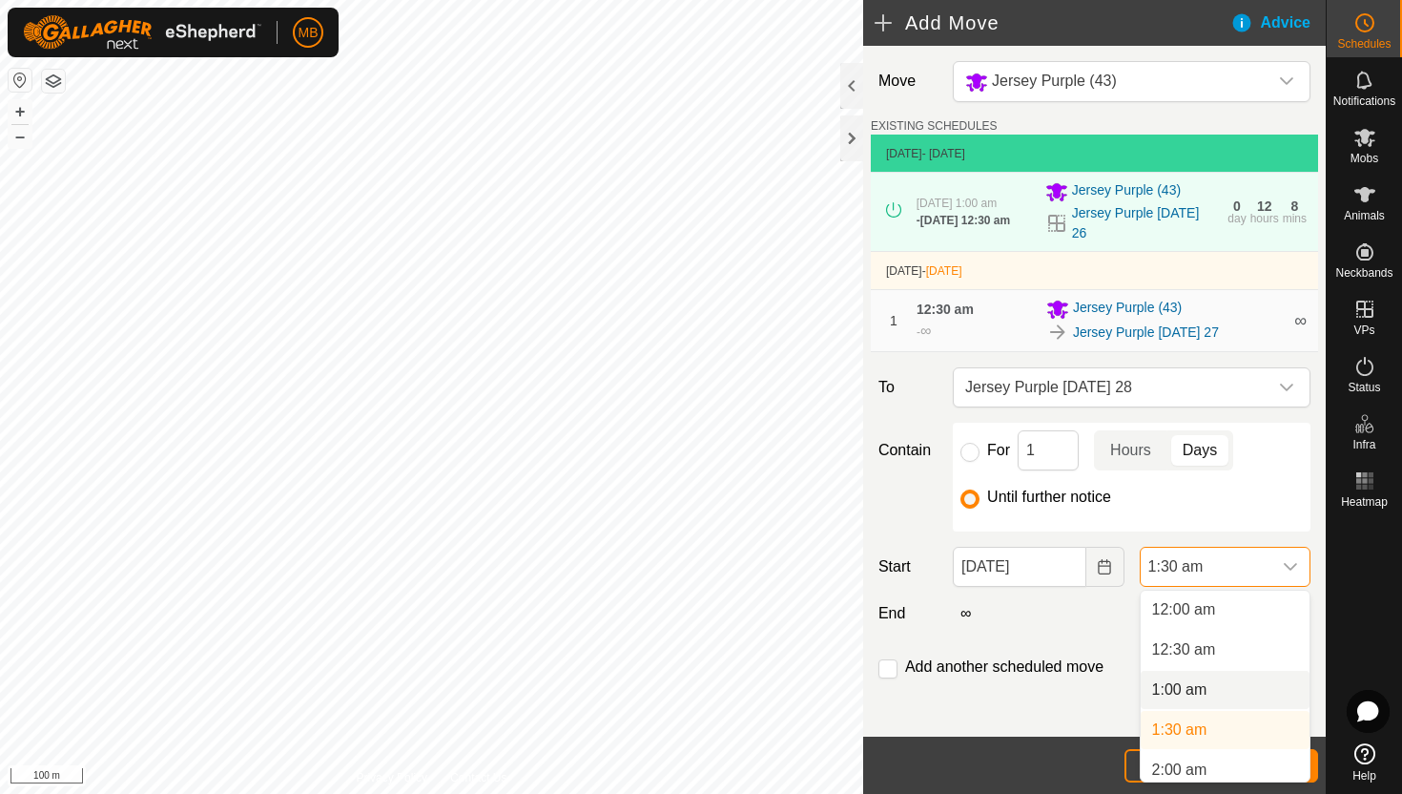
click at [1230, 691] on li "1:00 am" at bounding box center [1225, 690] width 169 height 38
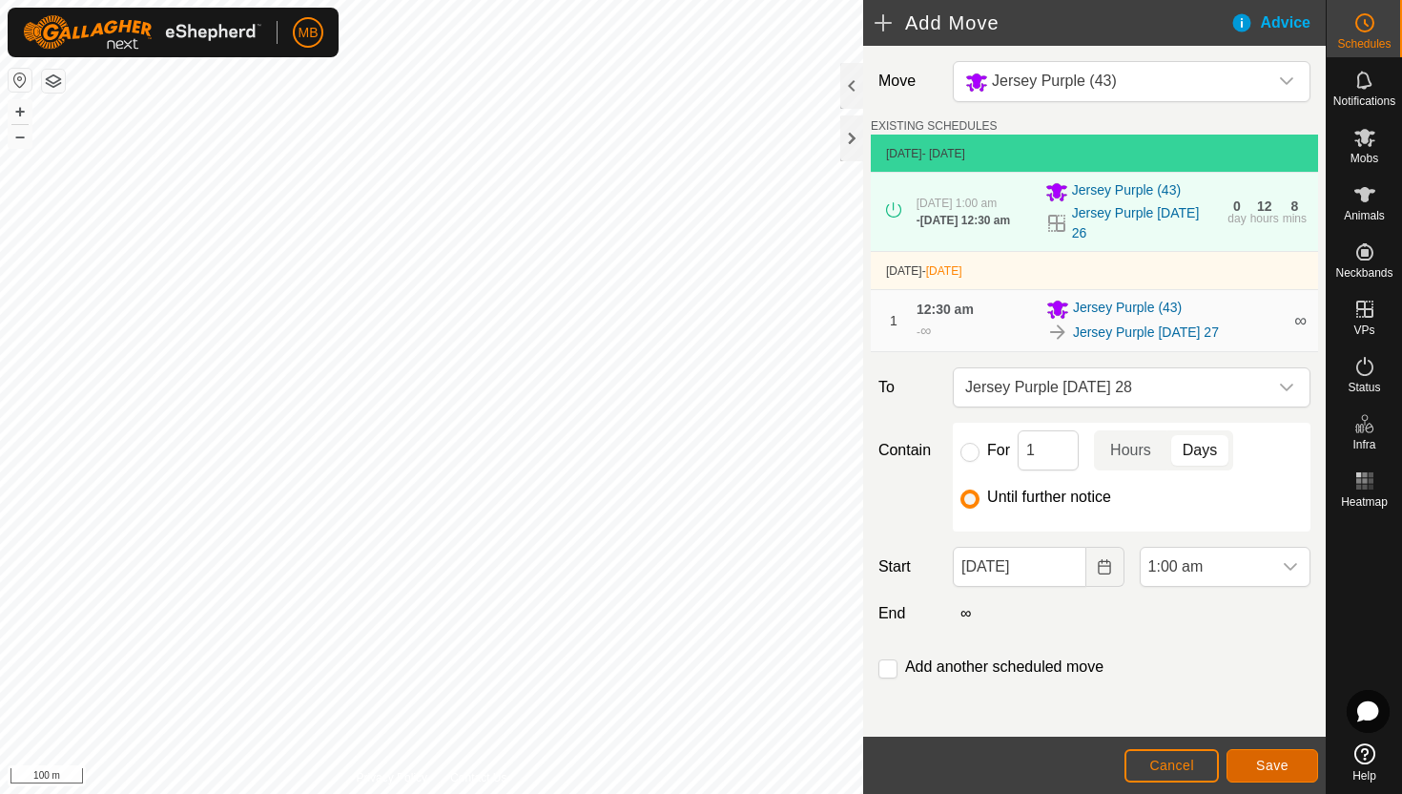
click at [1266, 762] on span "Save" at bounding box center [1272, 765] width 32 height 15
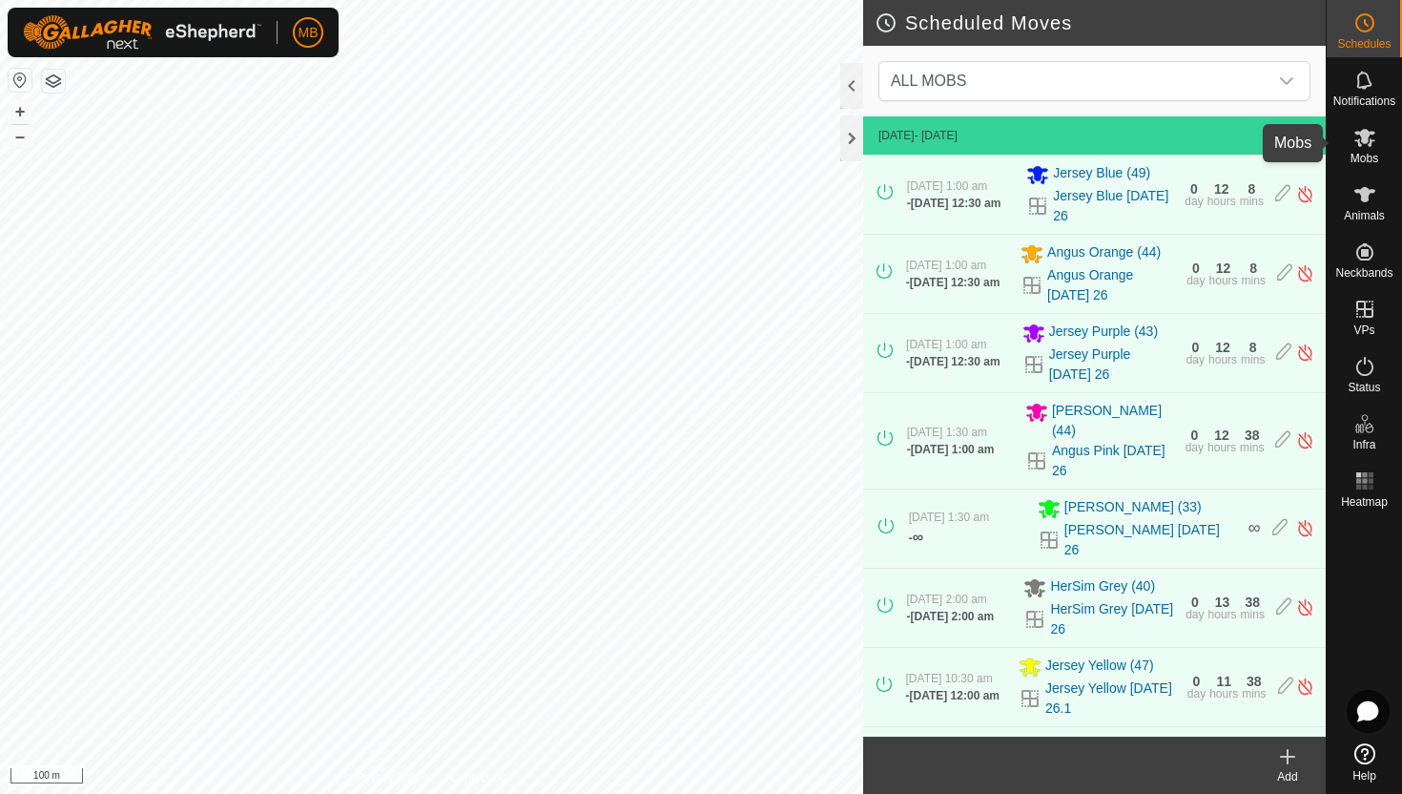
click at [1367, 139] on icon at bounding box center [1365, 138] width 21 height 18
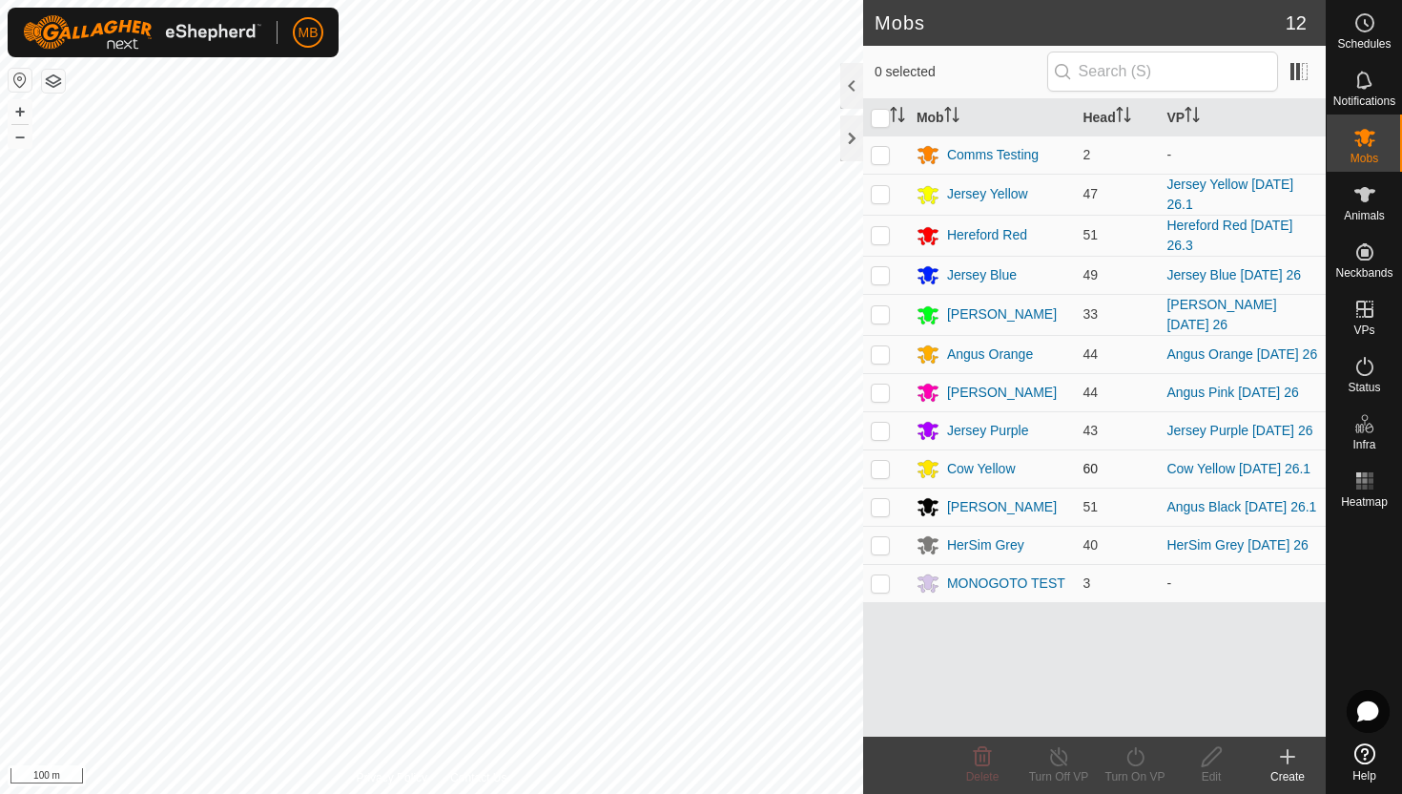
click at [877, 468] on p-checkbox at bounding box center [880, 468] width 19 height 15
checkbox input "true"
click at [1135, 752] on icon at bounding box center [1135, 756] width 17 height 19
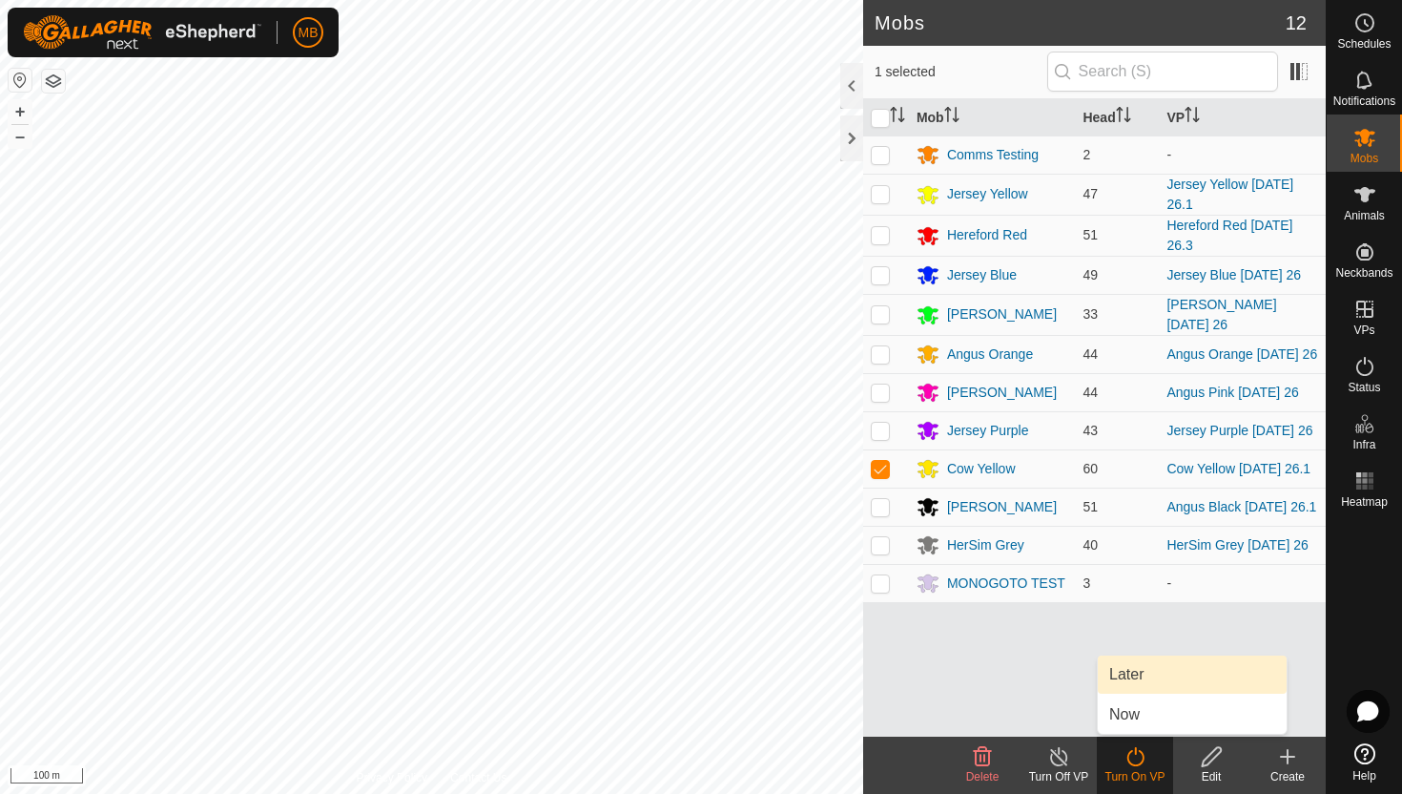
click at [1138, 673] on link "Later" at bounding box center [1192, 674] width 189 height 38
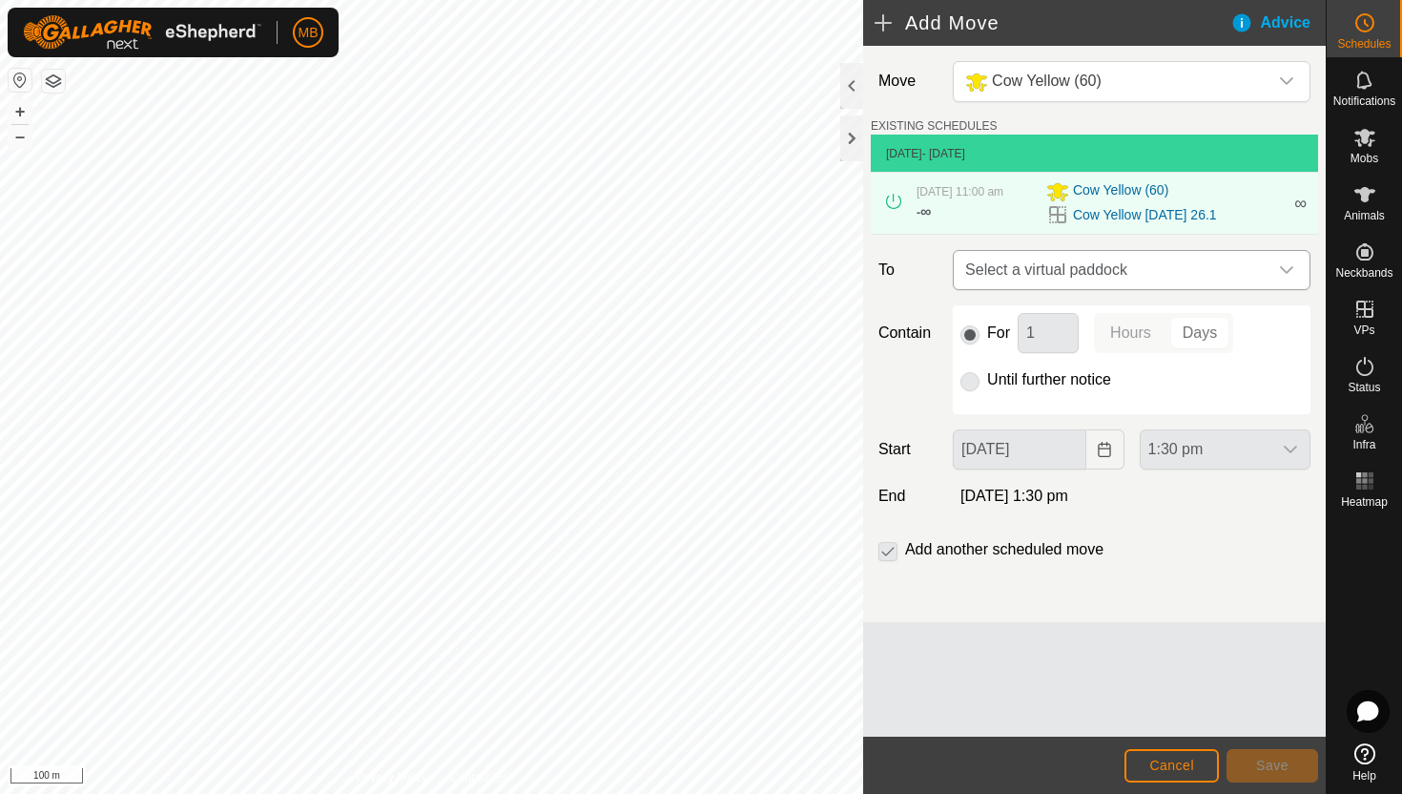
click at [1293, 269] on icon "dropdown trigger" at bounding box center [1286, 269] width 15 height 15
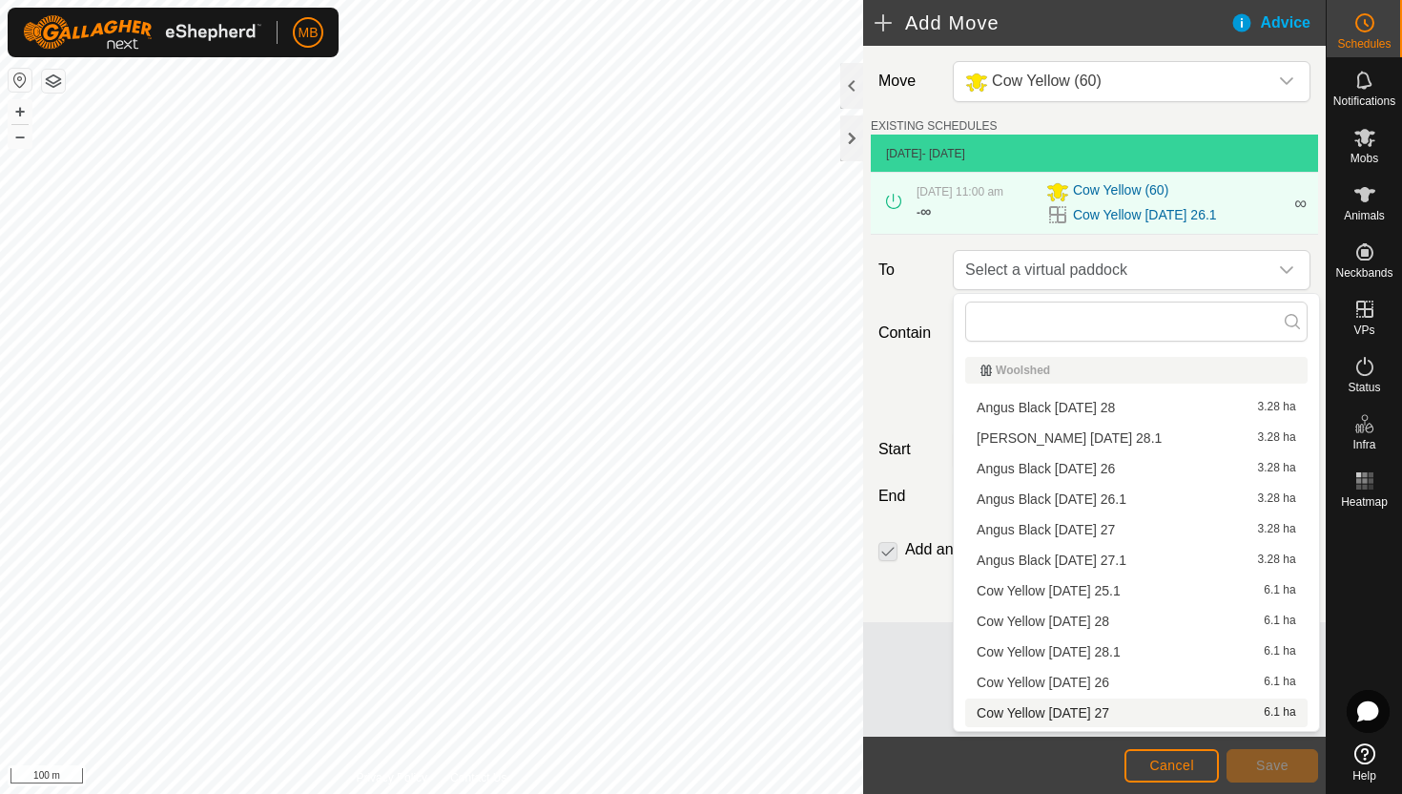
click at [1061, 709] on li "Cow Yellow Wednesday 27 6.1 ha" at bounding box center [1136, 712] width 343 height 29
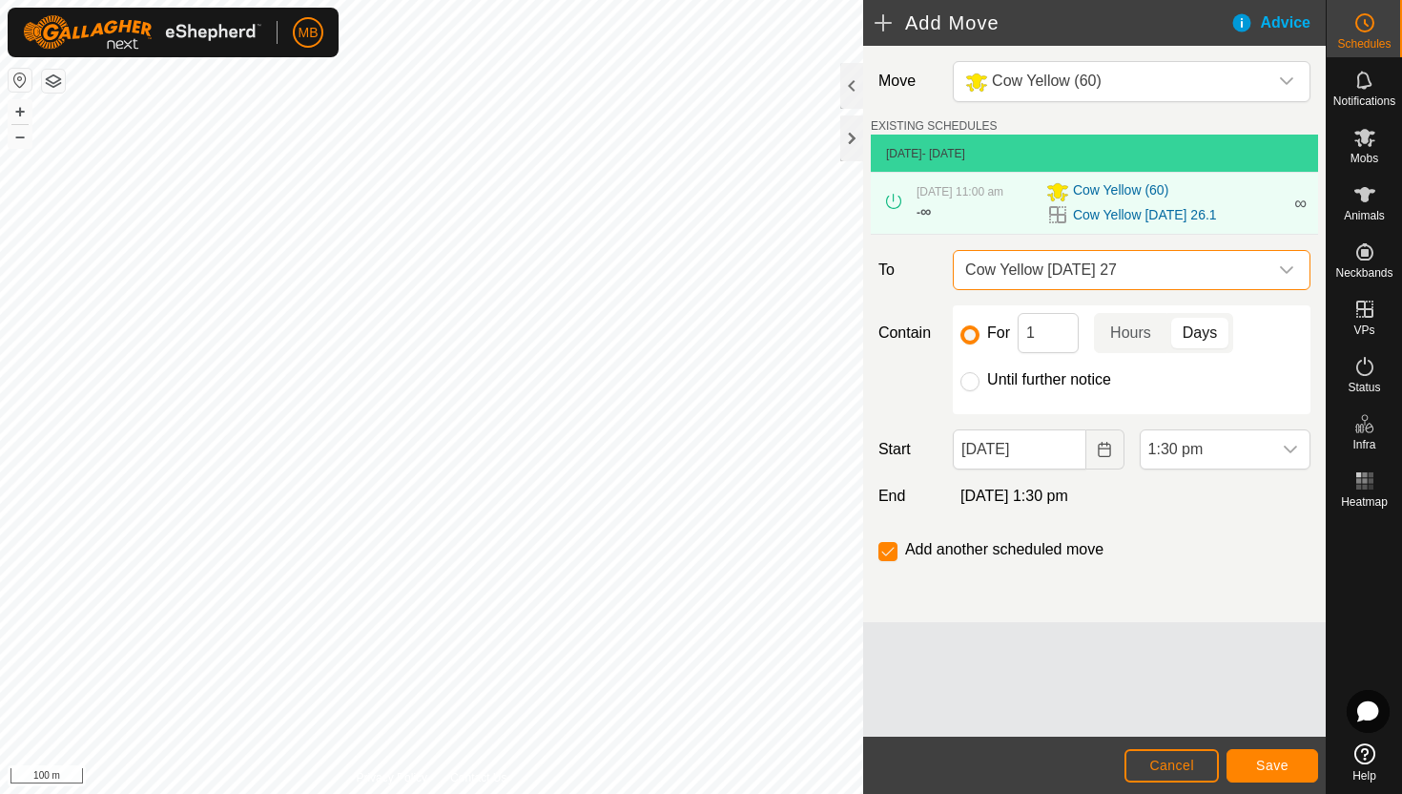
click at [1019, 379] on label "Until further notice" at bounding box center [1049, 379] width 124 height 15
click at [980, 379] on input "Until further notice" at bounding box center [970, 381] width 19 height 19
radio input "true"
checkbox input "false"
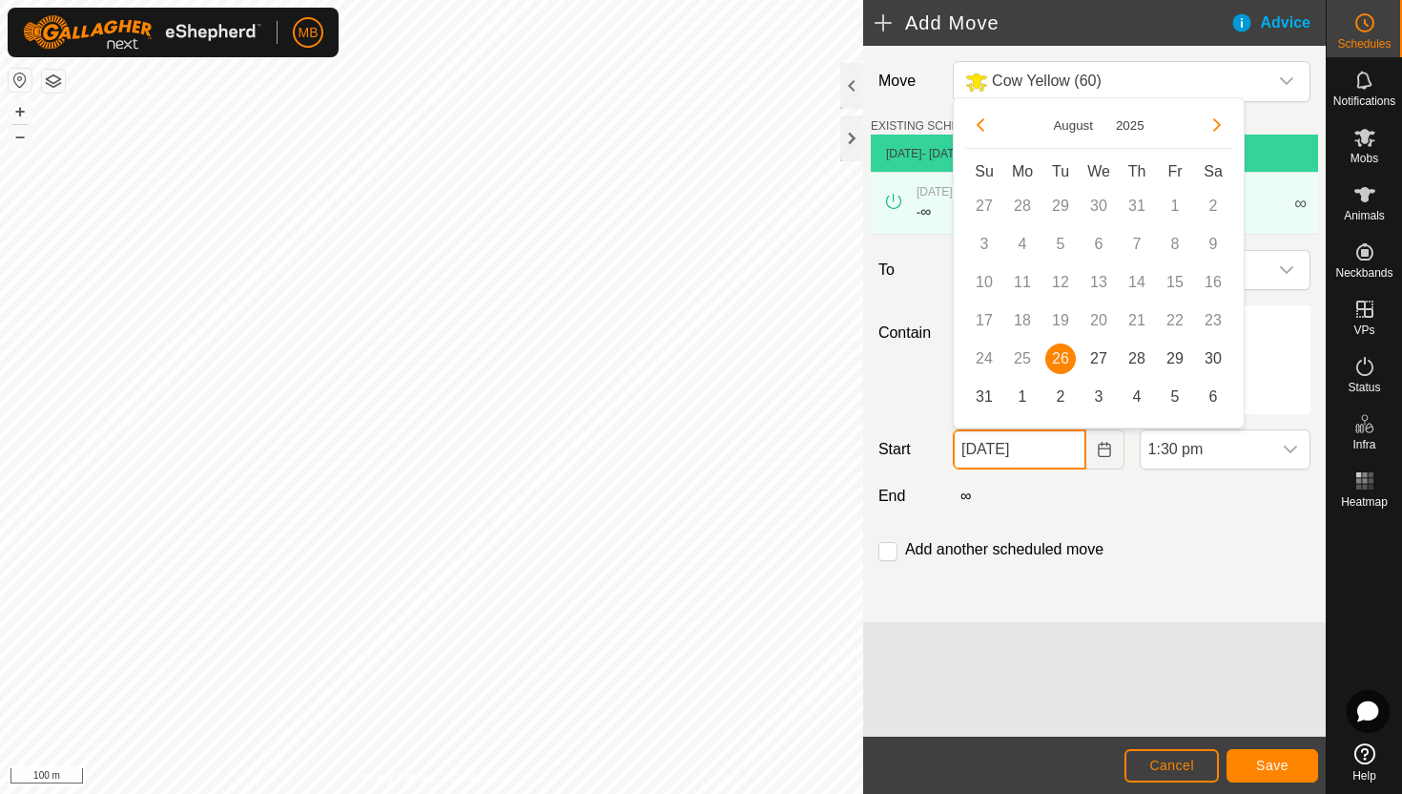
click at [1059, 449] on input "26 Aug, 2025" at bounding box center [1019, 449] width 133 height 40
click at [1101, 350] on span "27" at bounding box center [1099, 358] width 31 height 31
type input "27 Aug, 2025"
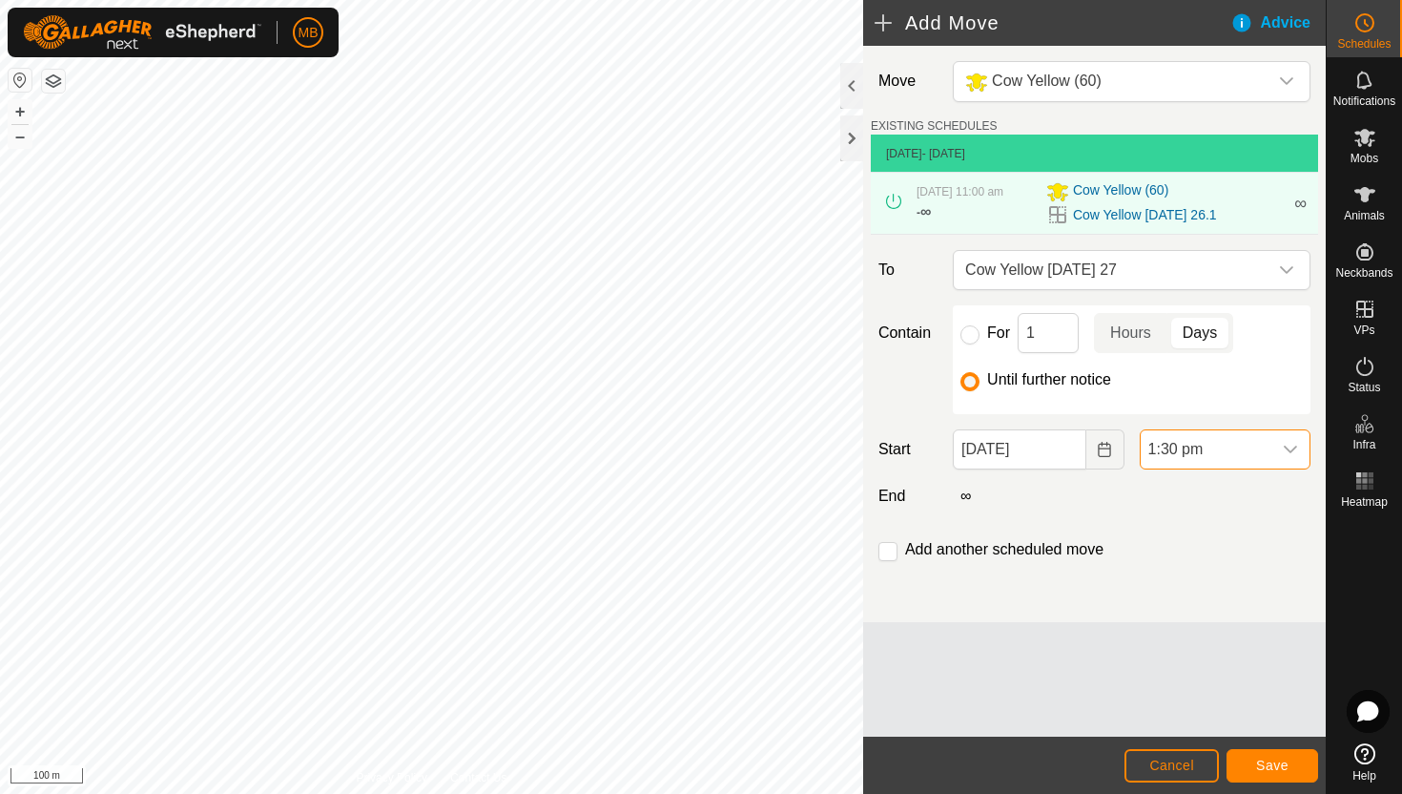
click at [1234, 451] on span "1:30 pm" at bounding box center [1206, 449] width 131 height 38
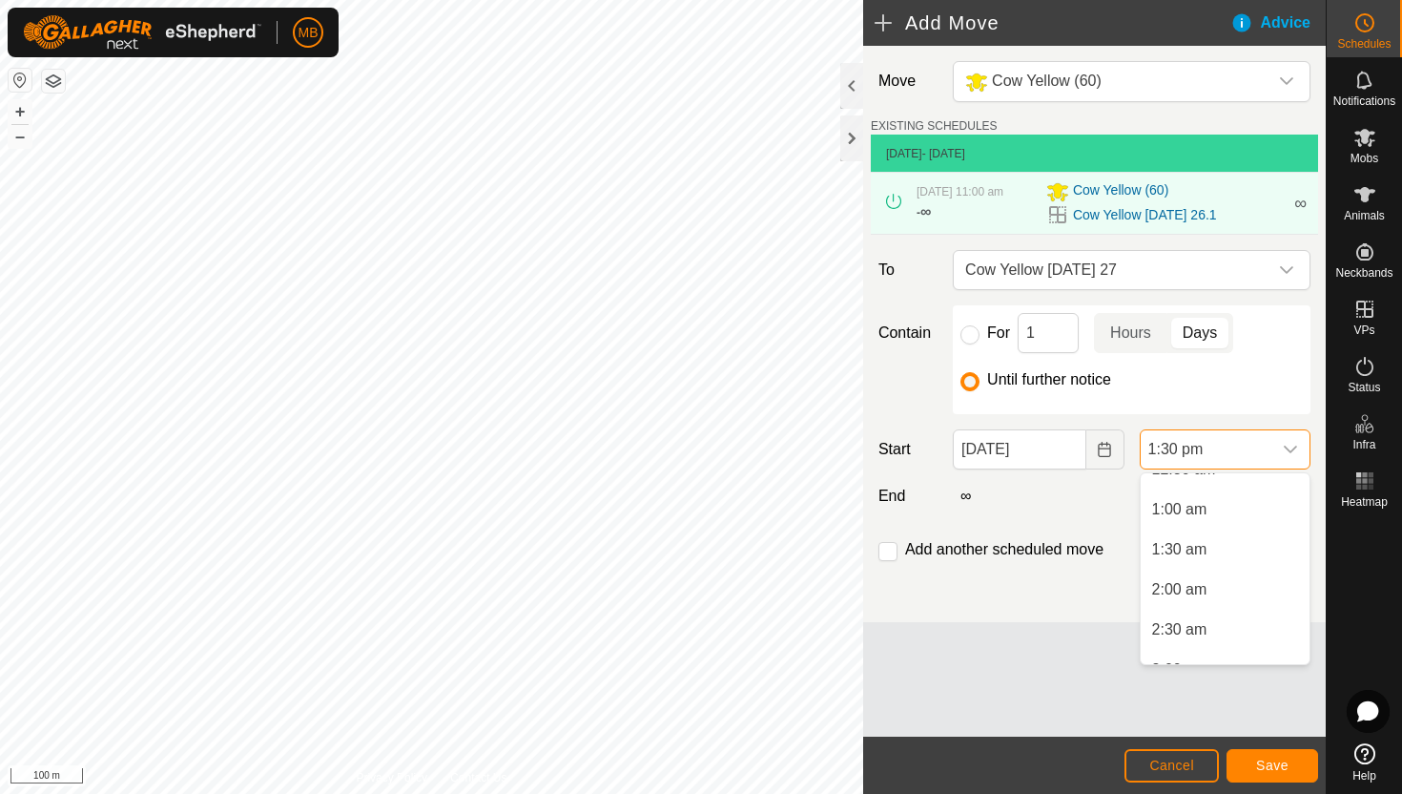
scroll to position [61, 0]
click at [1215, 554] on li "1:30 am" at bounding box center [1225, 551] width 169 height 38
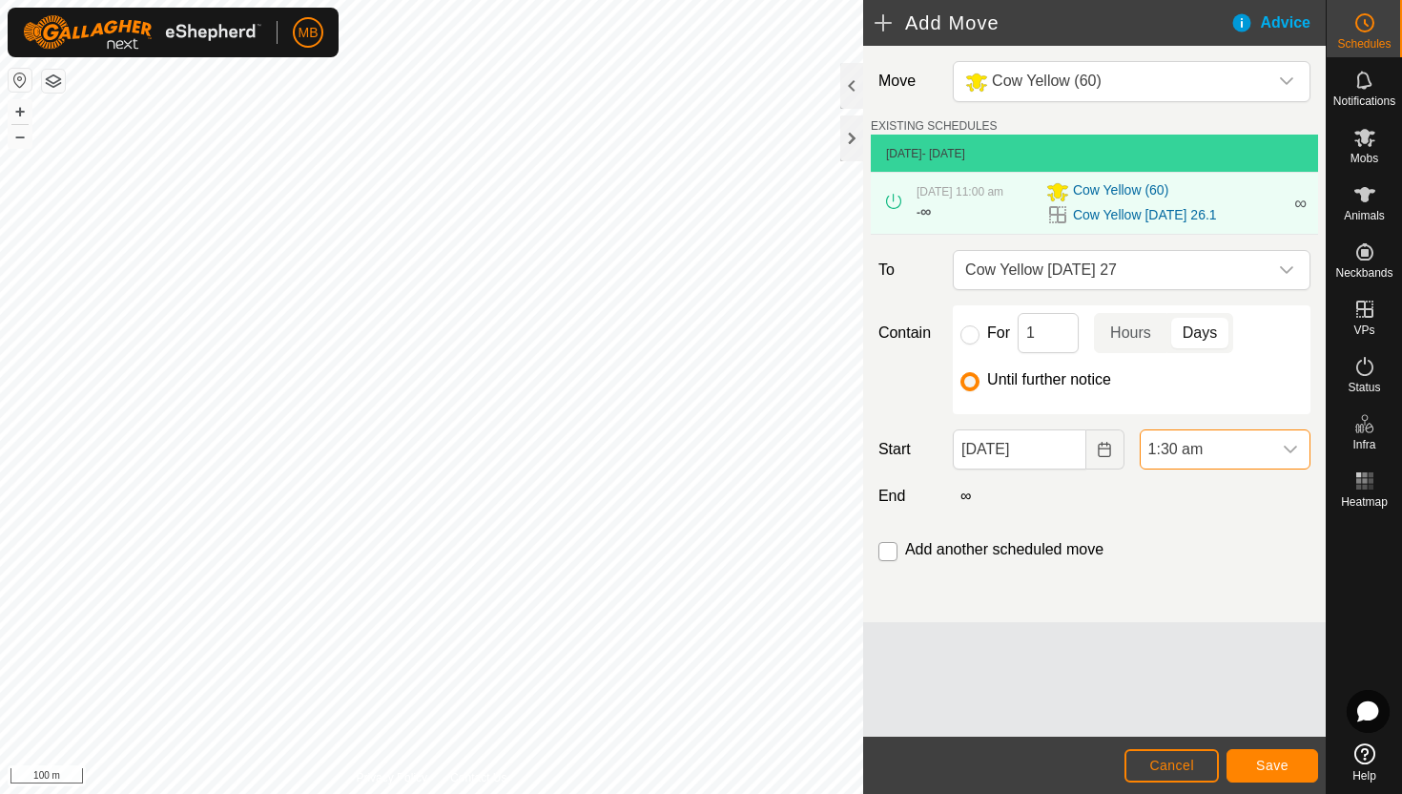
click at [888, 552] on input "checkbox" at bounding box center [888, 551] width 19 height 19
checkbox input "true"
click at [1264, 759] on span "Save" at bounding box center [1272, 765] width 32 height 15
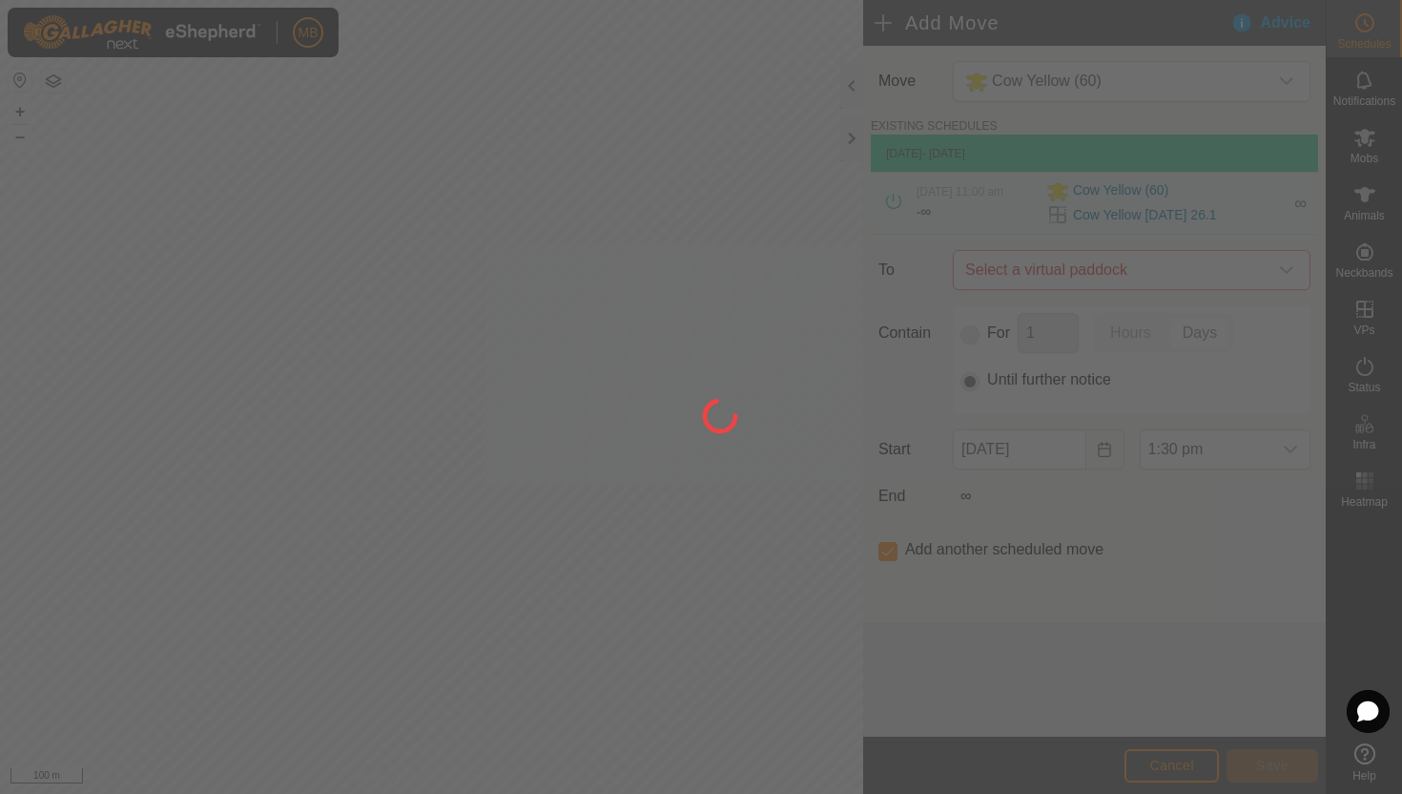
type input "27 Aug, 2025"
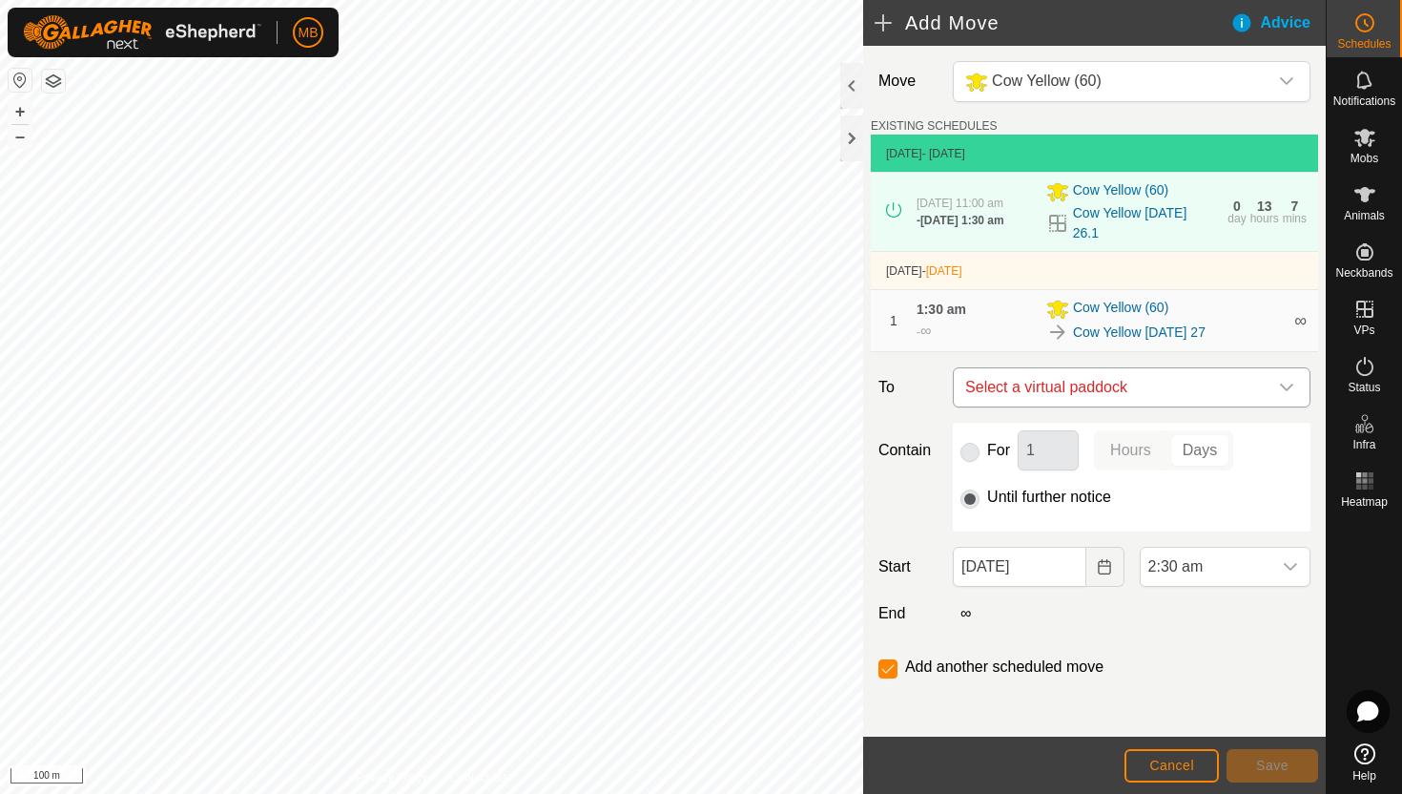
click at [1286, 391] on icon "dropdown trigger" at bounding box center [1286, 388] width 13 height 8
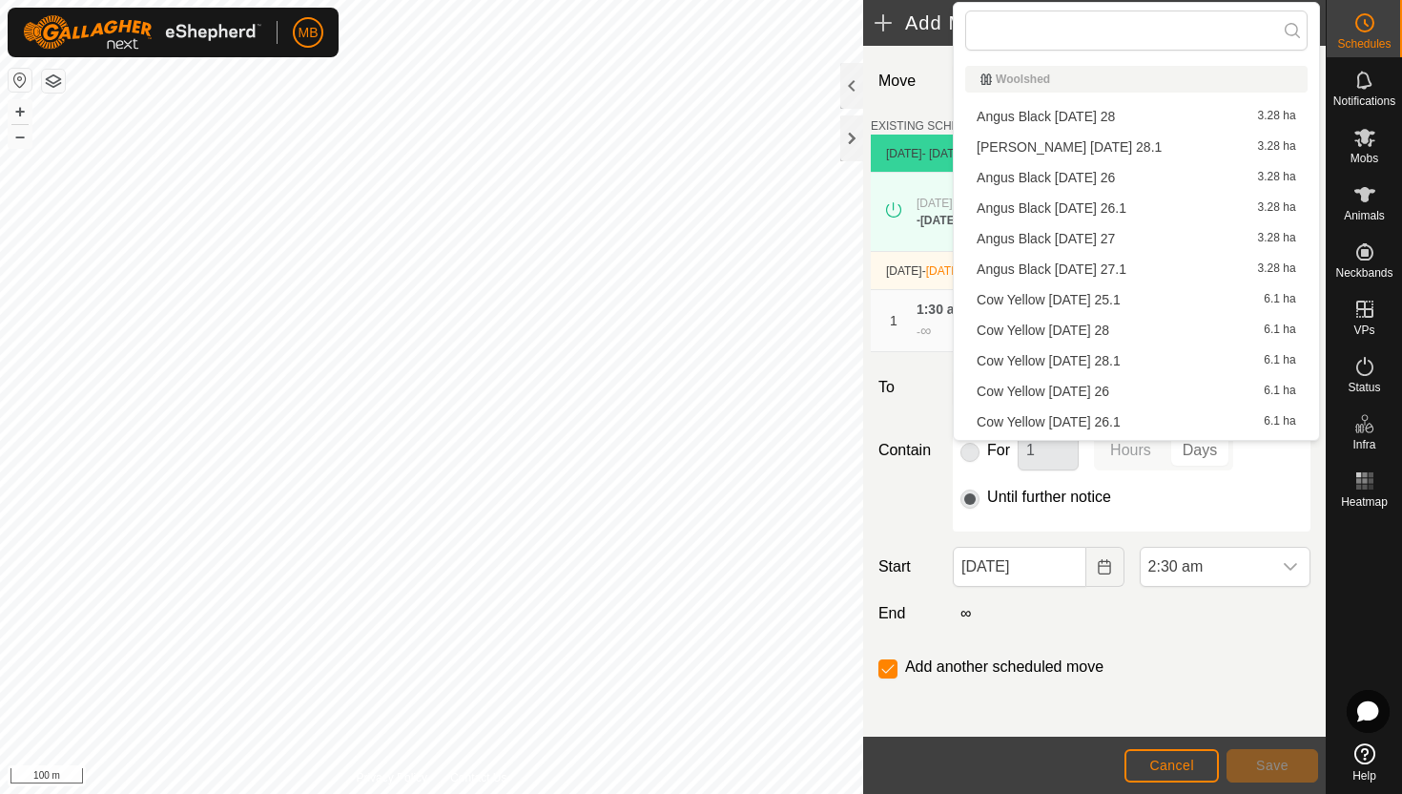
click at [1125, 265] on li "Angus Black Wednesday 27.1 3.28 ha" at bounding box center [1136, 269] width 343 height 29
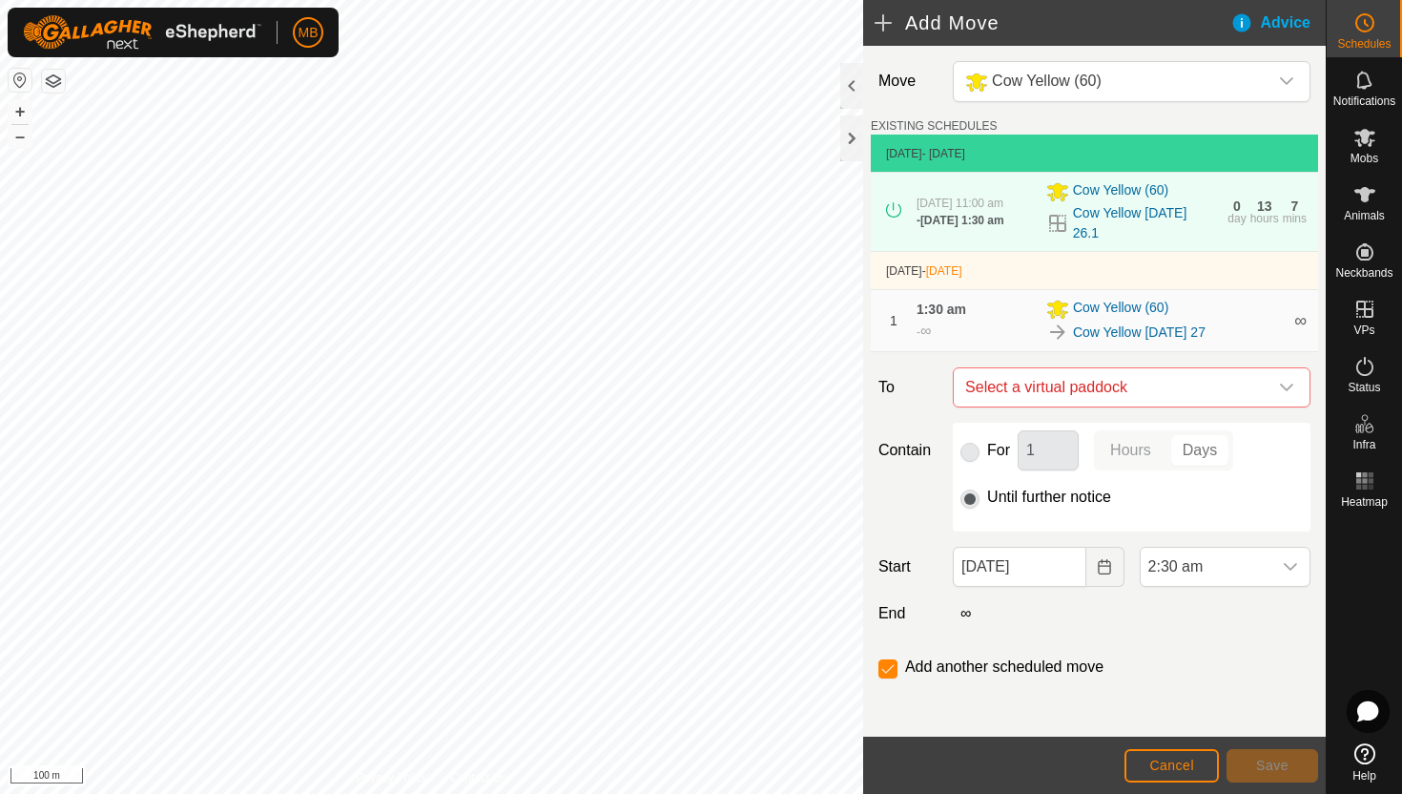
checkbox input "false"
click at [1267, 397] on span "Angus Black Wednesday 27.1" at bounding box center [1113, 387] width 310 height 38
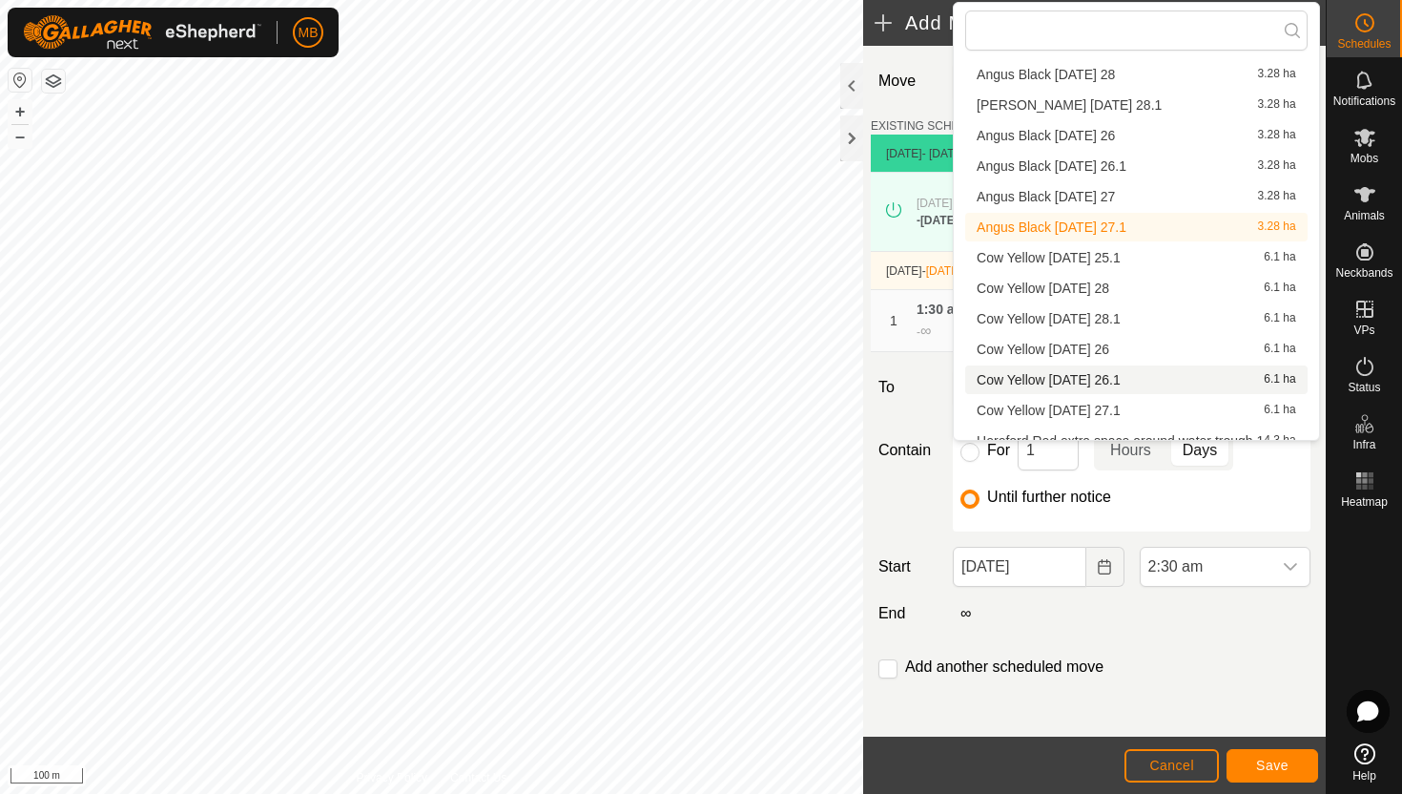
scroll to position [71, 0]
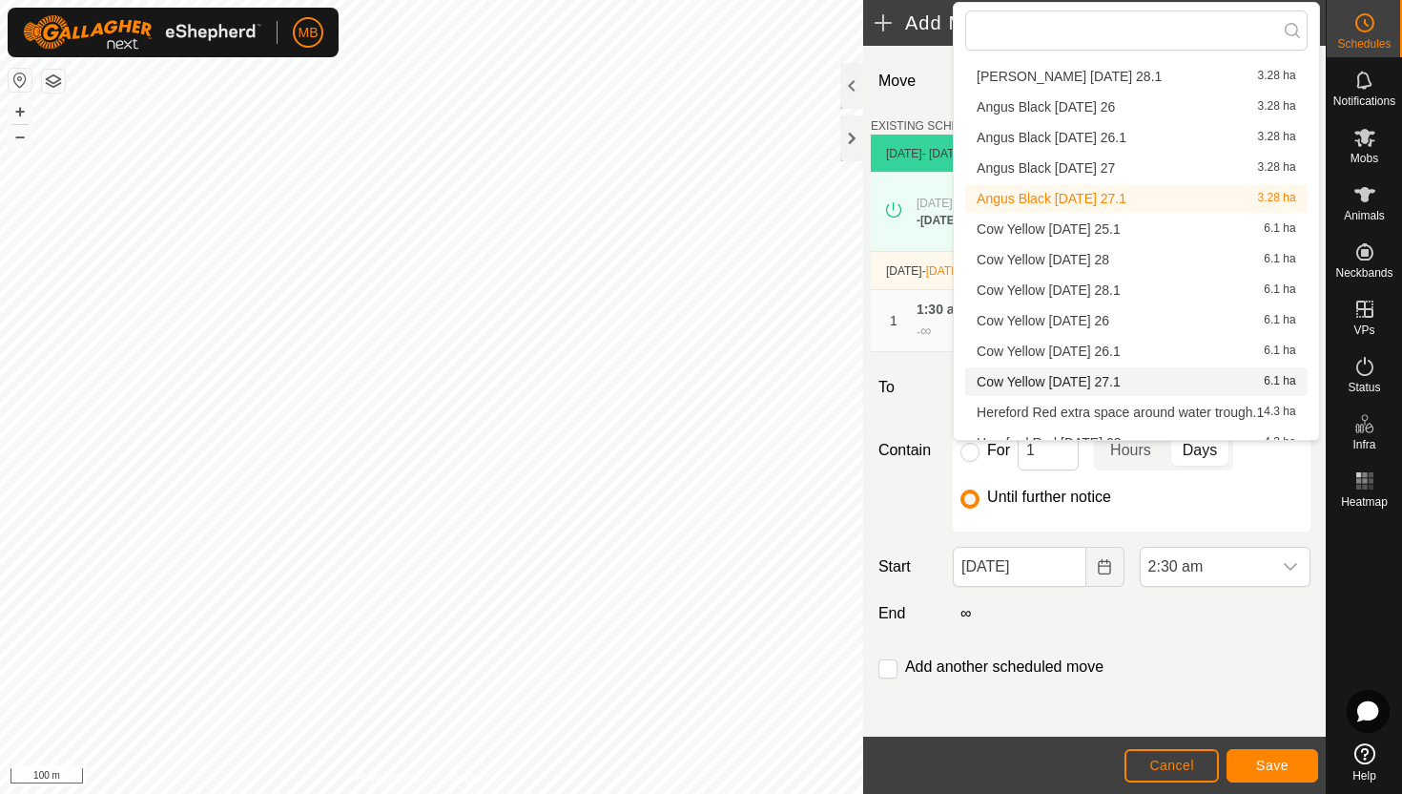
click at [1151, 384] on li "Cow Yellow Wednesday 27.1 6.1 ha" at bounding box center [1136, 381] width 343 height 29
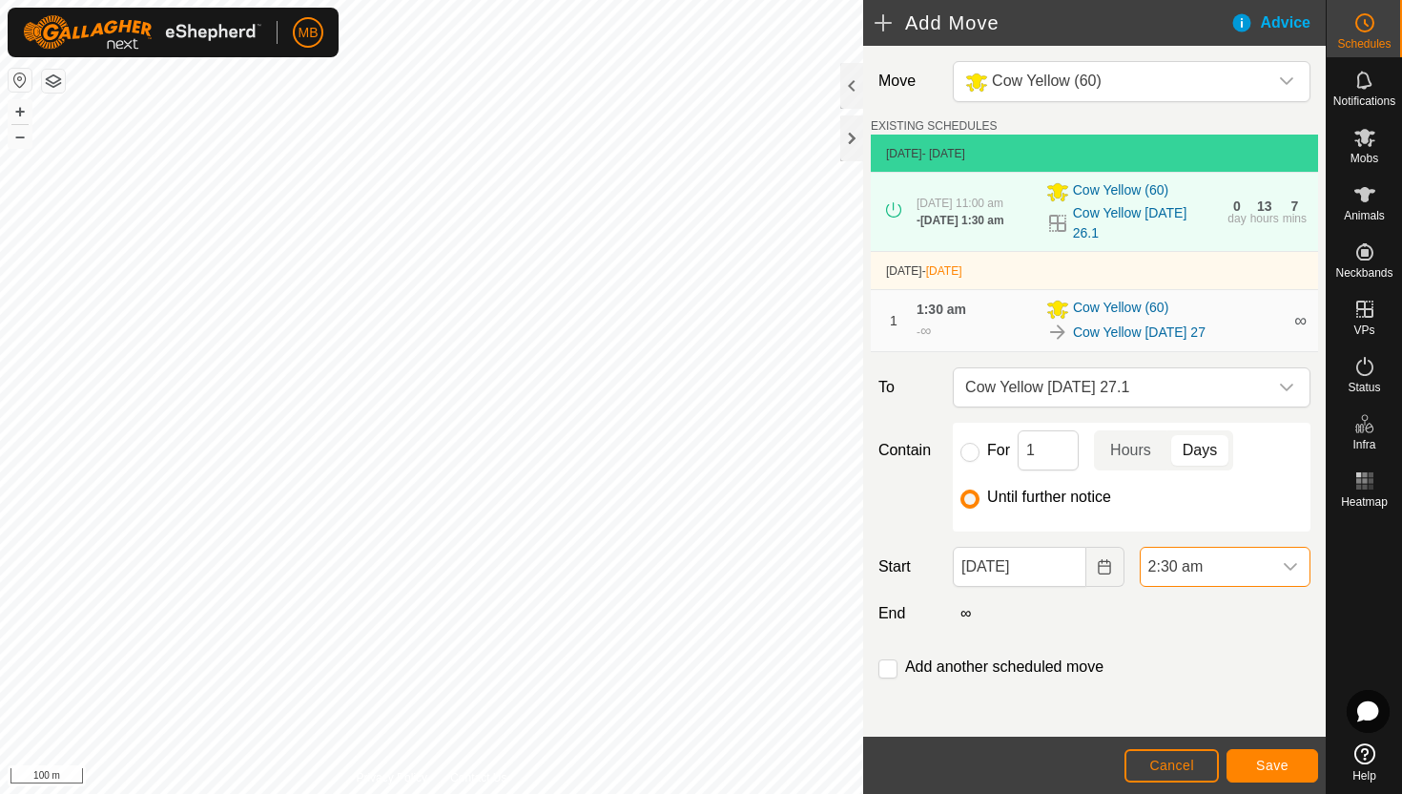
click at [1248, 572] on span "2:30 am" at bounding box center [1206, 567] width 131 height 38
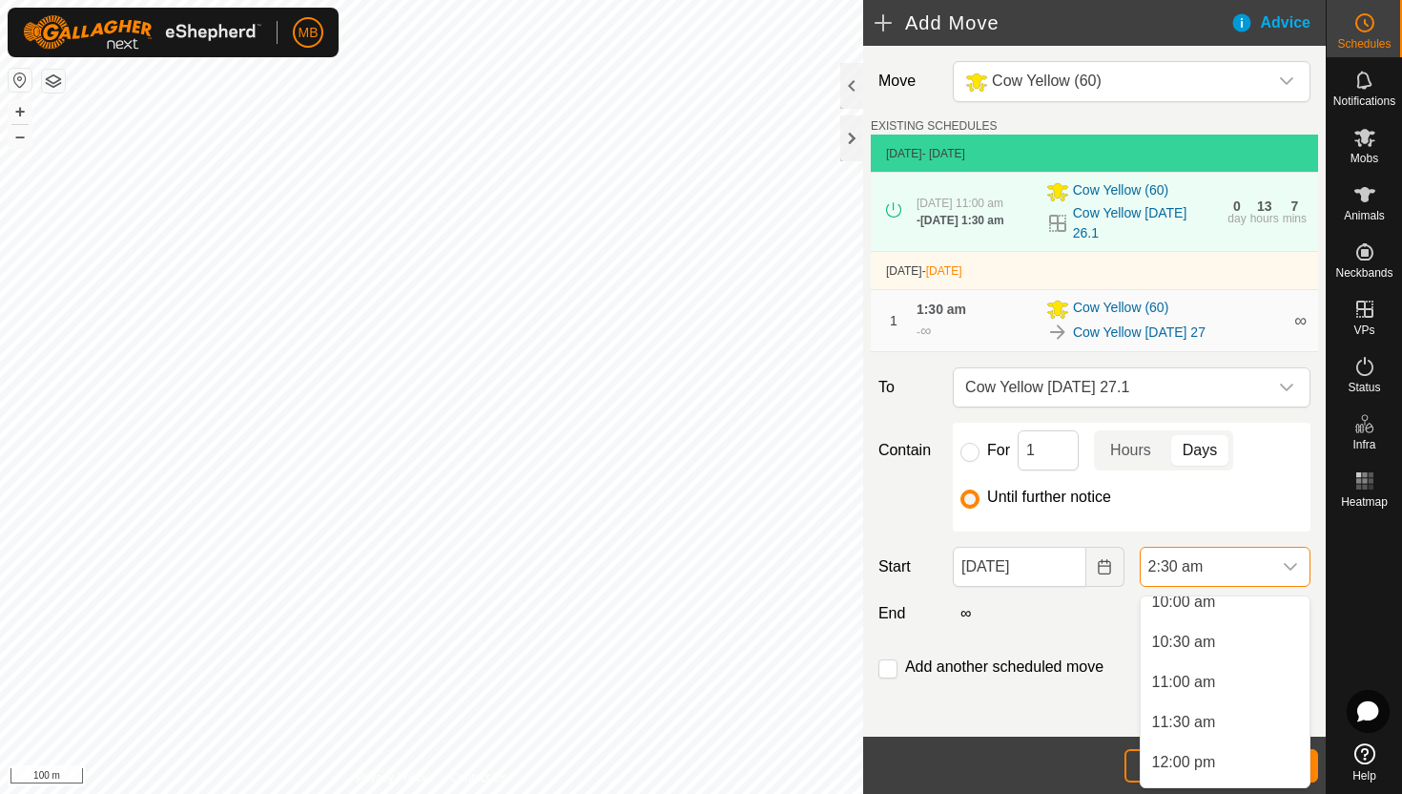
scroll to position [818, 0]
click at [1222, 675] on li "11:00 am" at bounding box center [1225, 679] width 169 height 38
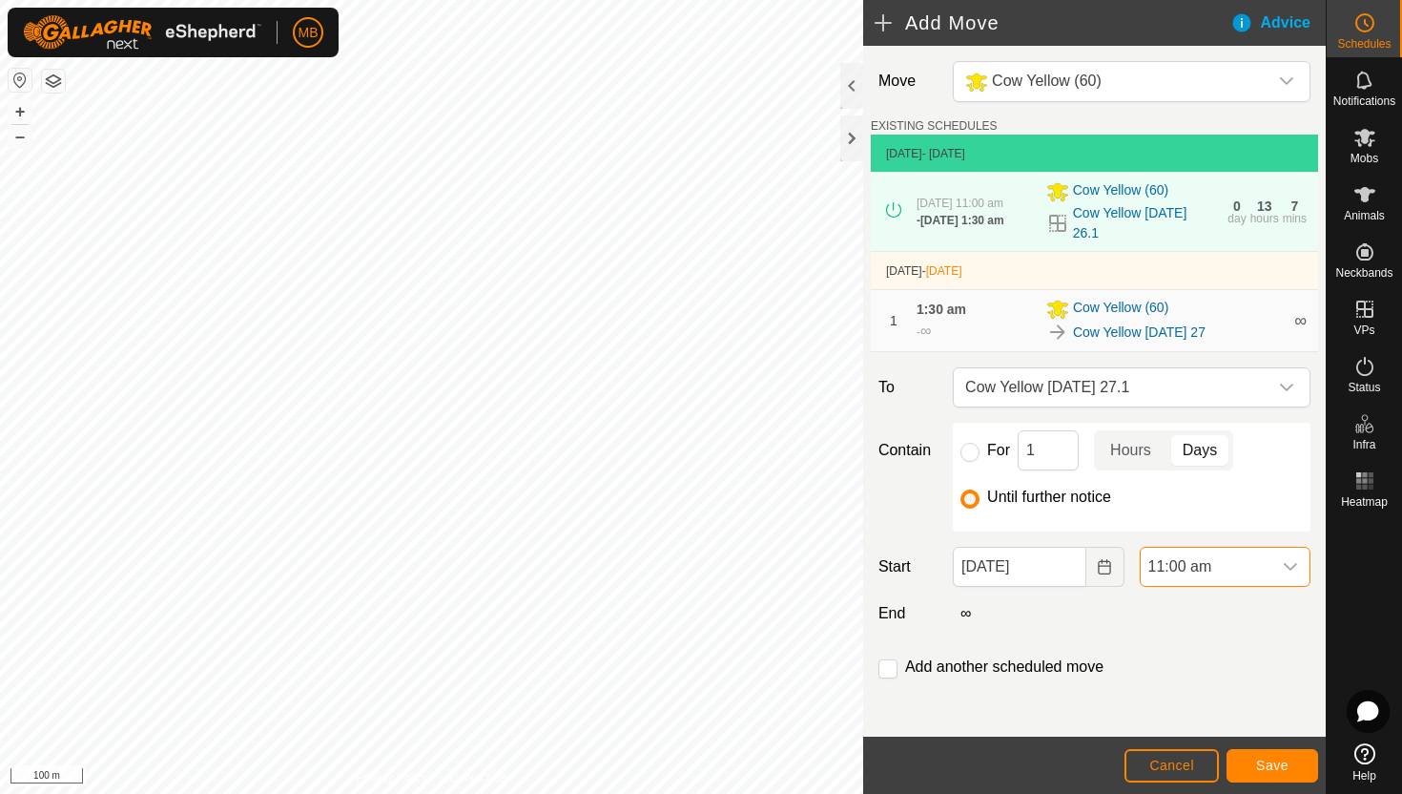
scroll to position [200, 0]
click at [1277, 762] on span "Save" at bounding box center [1272, 765] width 32 height 15
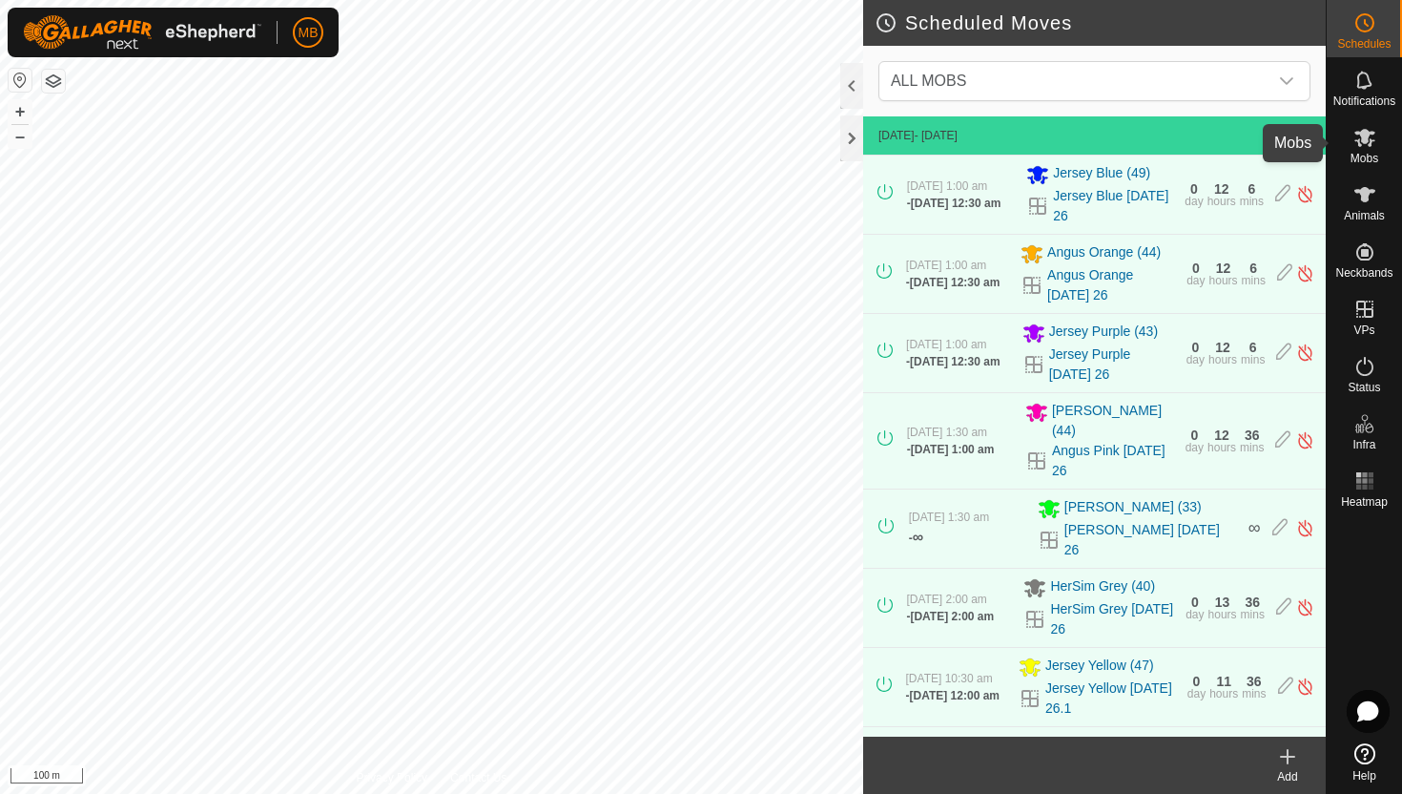
click at [1366, 147] on icon at bounding box center [1365, 137] width 23 height 23
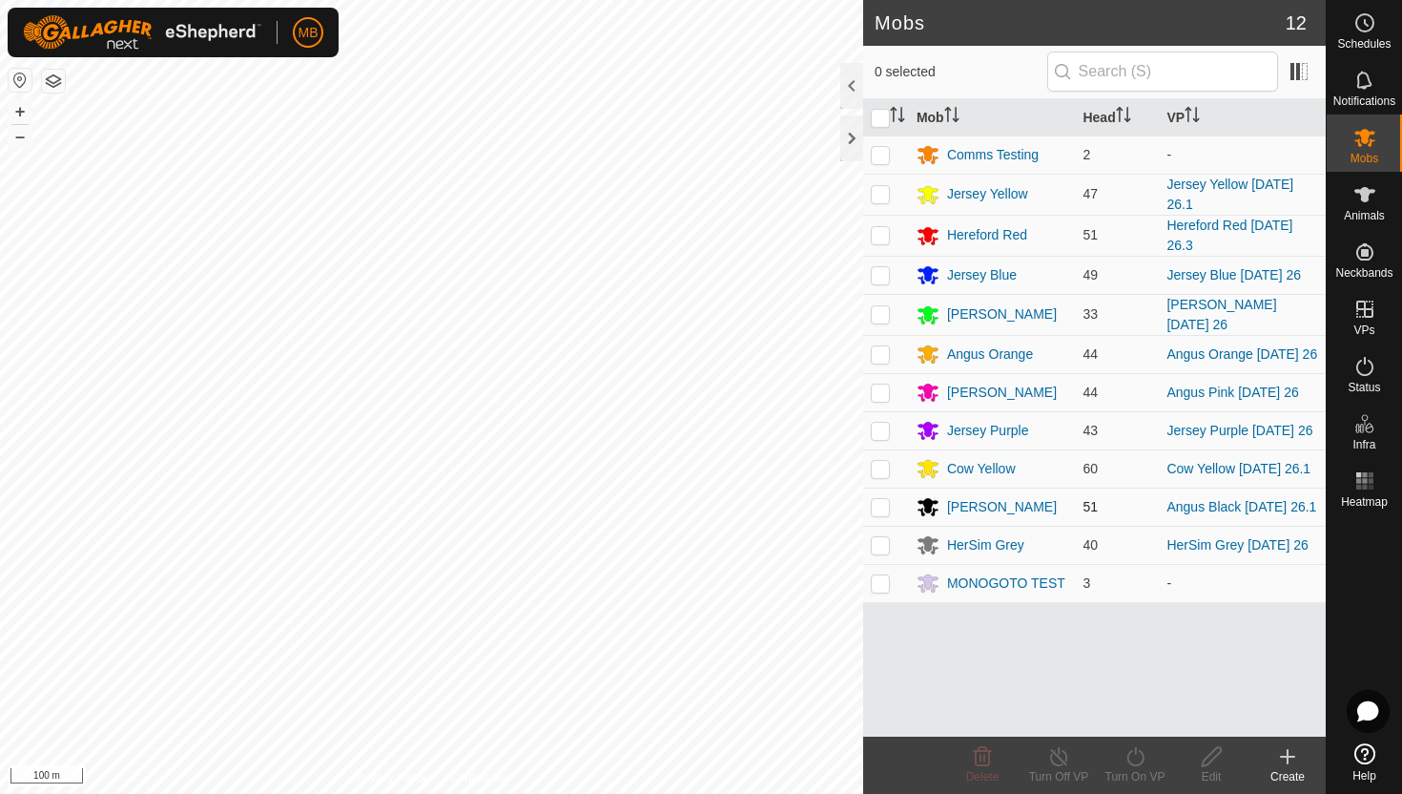
click at [882, 514] on p-checkbox at bounding box center [880, 506] width 19 height 15
checkbox input "true"
click at [1136, 758] on icon at bounding box center [1136, 756] width 24 height 23
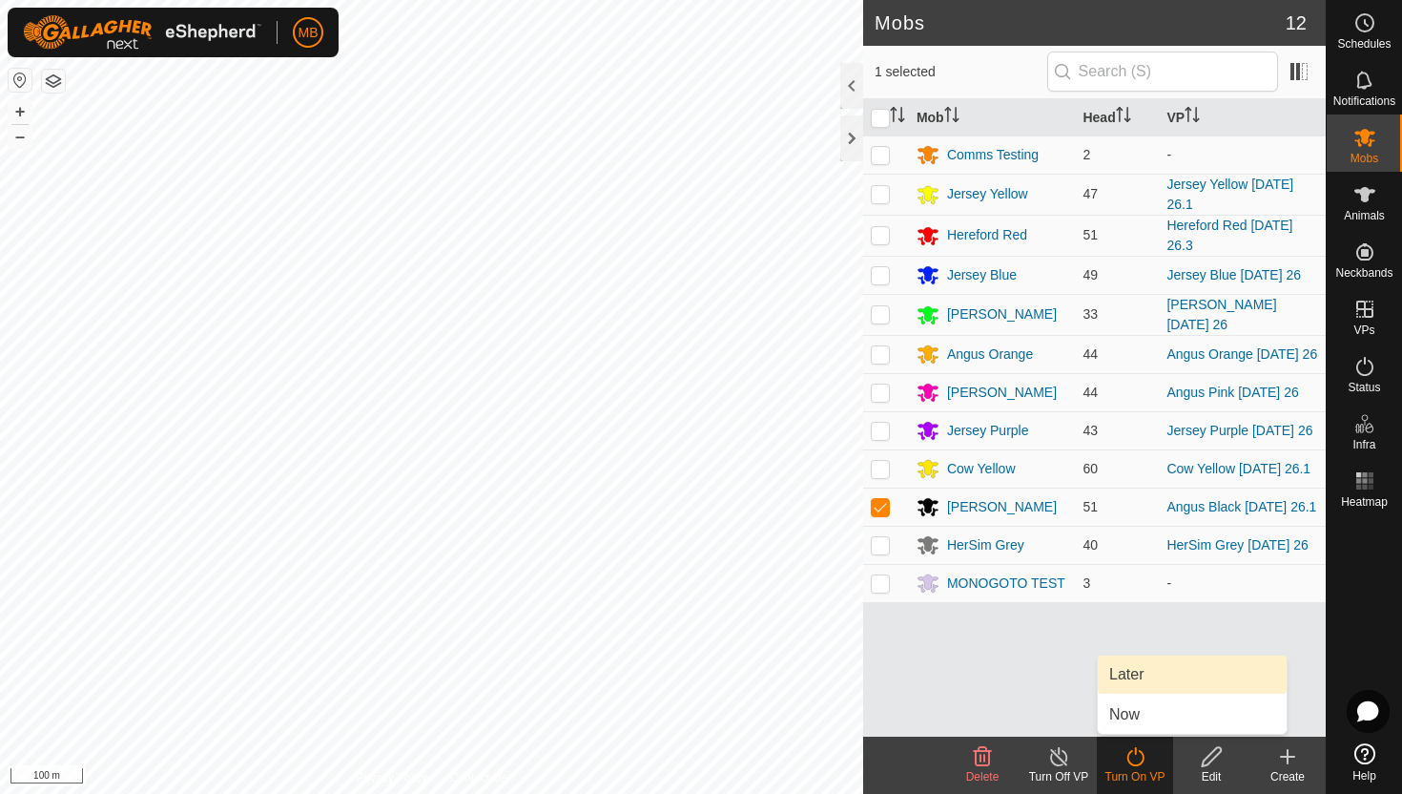
click at [1154, 668] on link "Later" at bounding box center [1192, 674] width 189 height 38
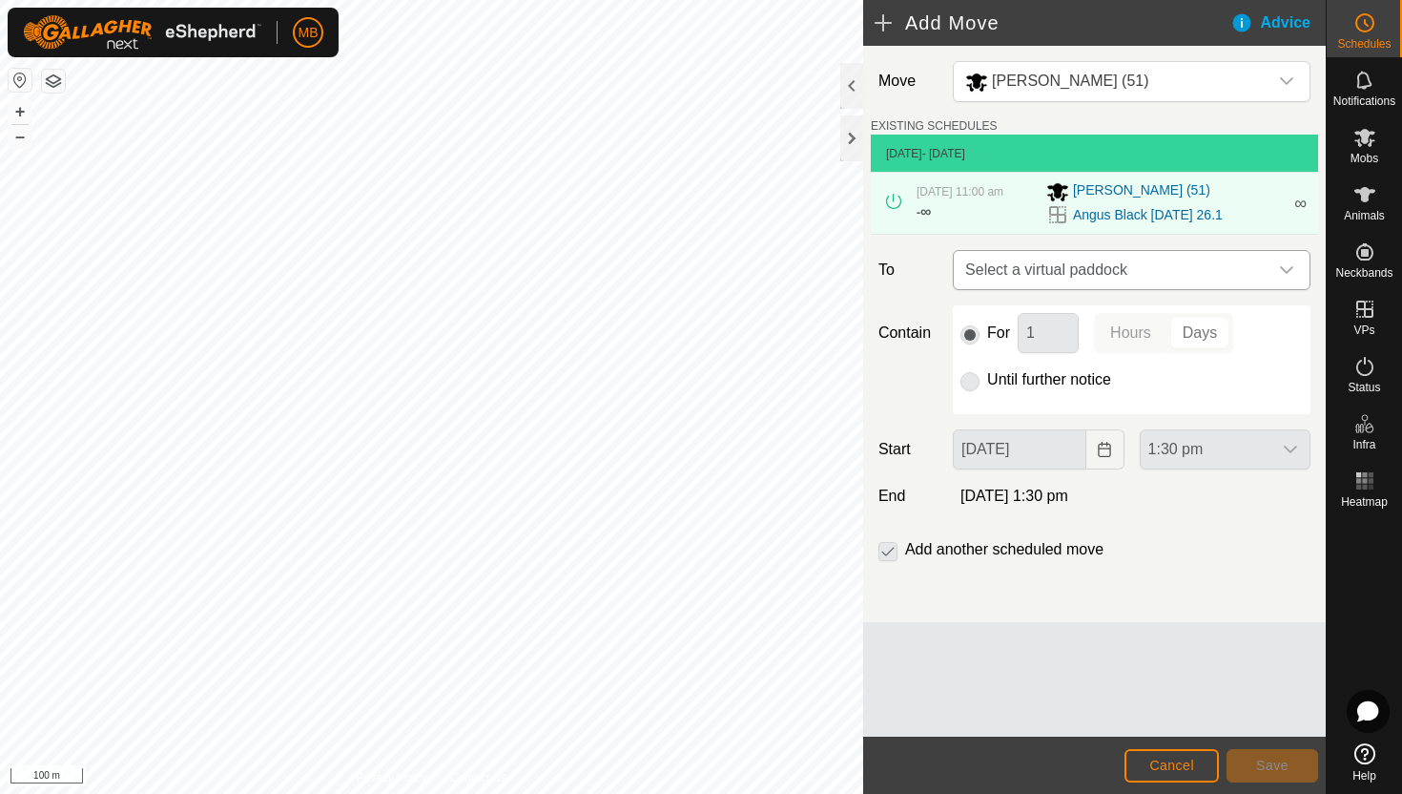
click at [1285, 275] on icon "dropdown trigger" at bounding box center [1286, 269] width 15 height 15
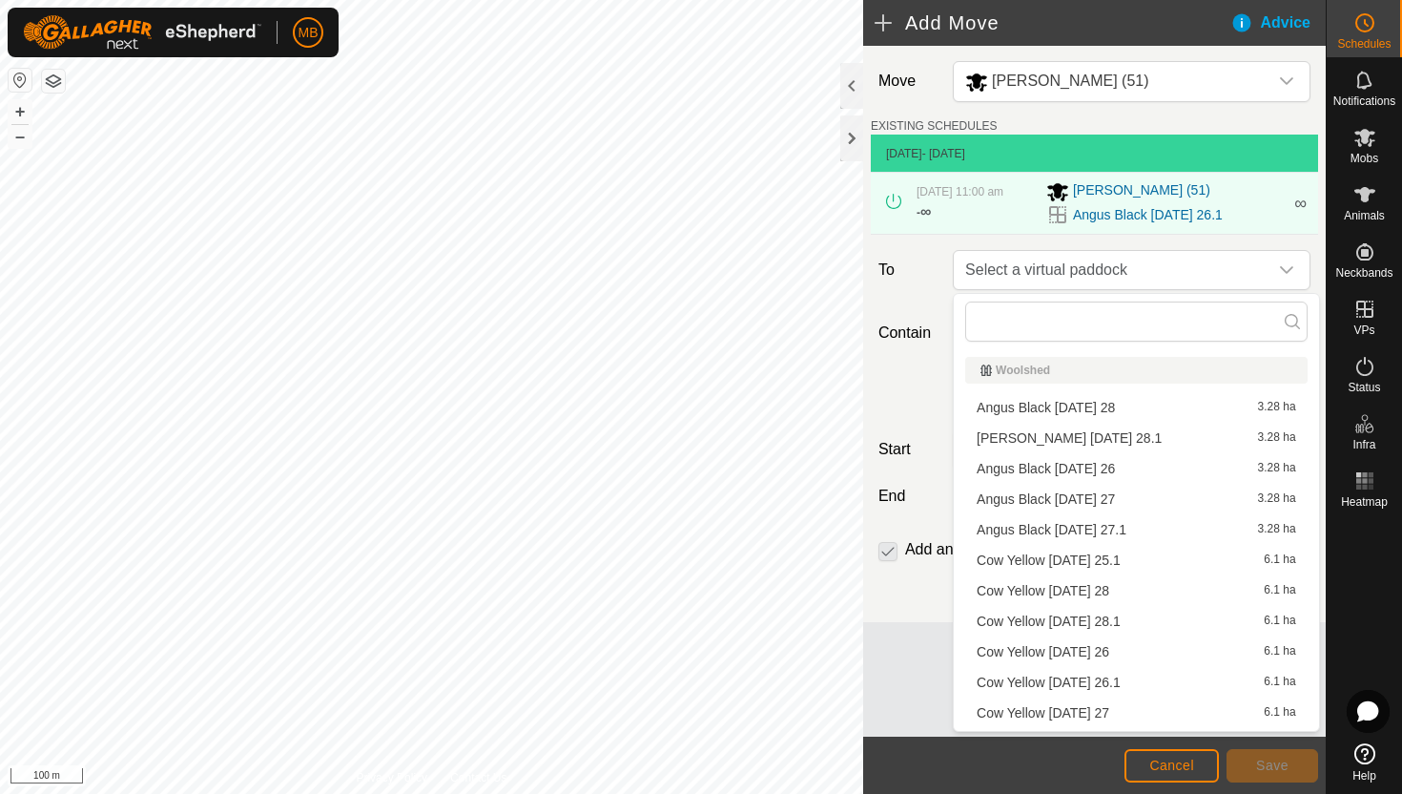
click at [1130, 497] on li "Angus Black Wednesday 27 3.28 ha" at bounding box center [1136, 499] width 343 height 29
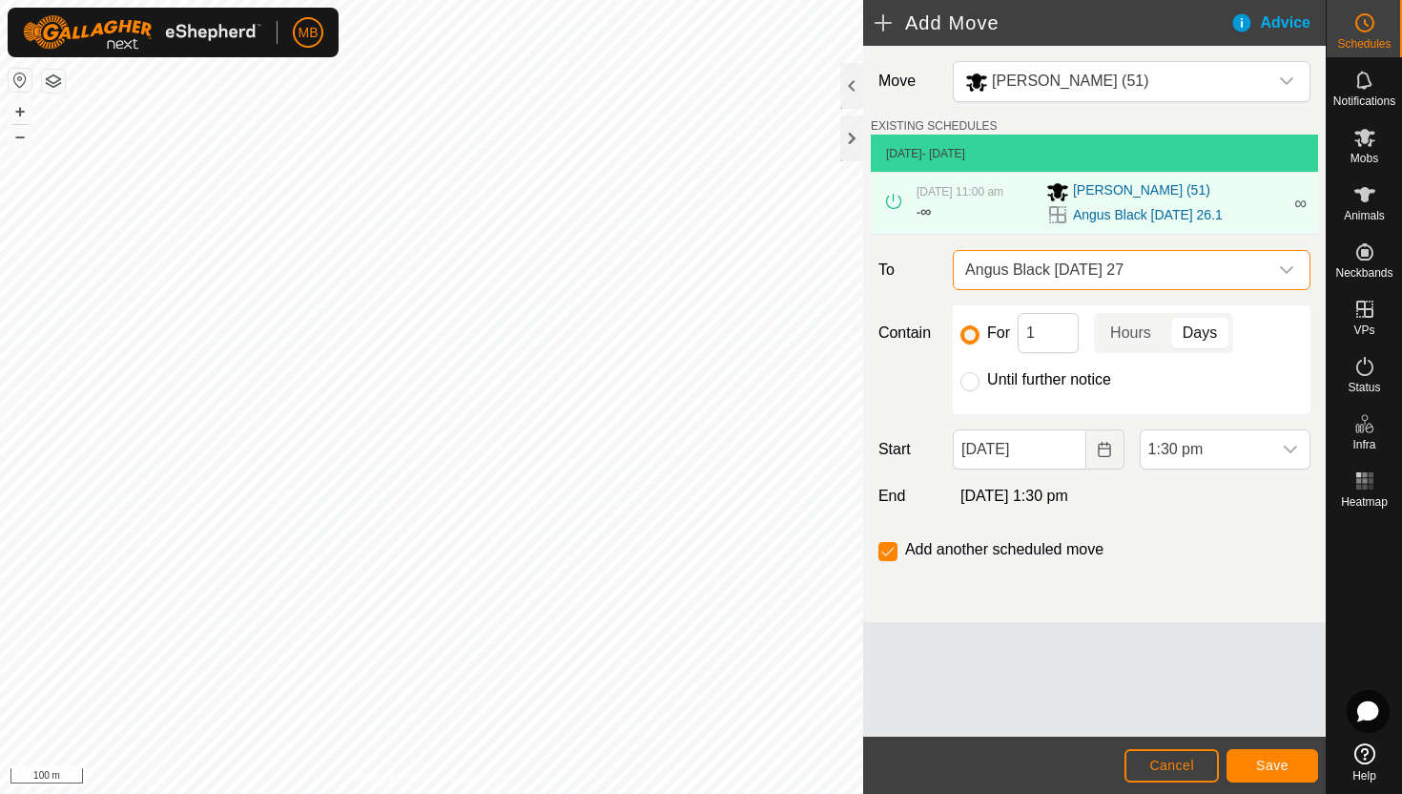
click at [1035, 376] on label "Until further notice" at bounding box center [1049, 379] width 124 height 15
click at [980, 376] on input "Until further notice" at bounding box center [970, 381] width 19 height 19
radio input "true"
checkbox input "false"
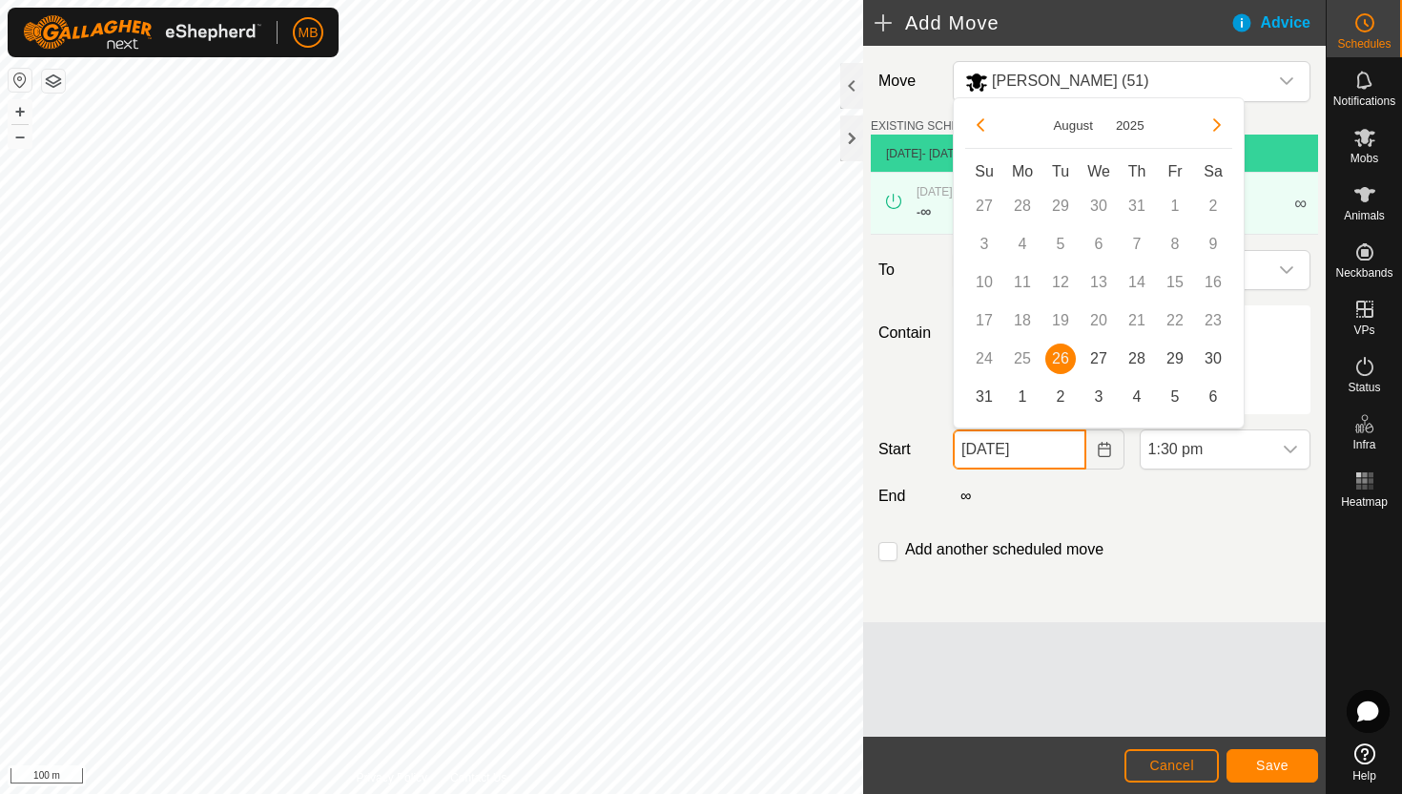
click at [1068, 447] on input "26 Aug, 2025" at bounding box center [1019, 449] width 133 height 40
click at [1099, 352] on span "27" at bounding box center [1099, 358] width 31 height 31
type input "27 Aug, 2025"
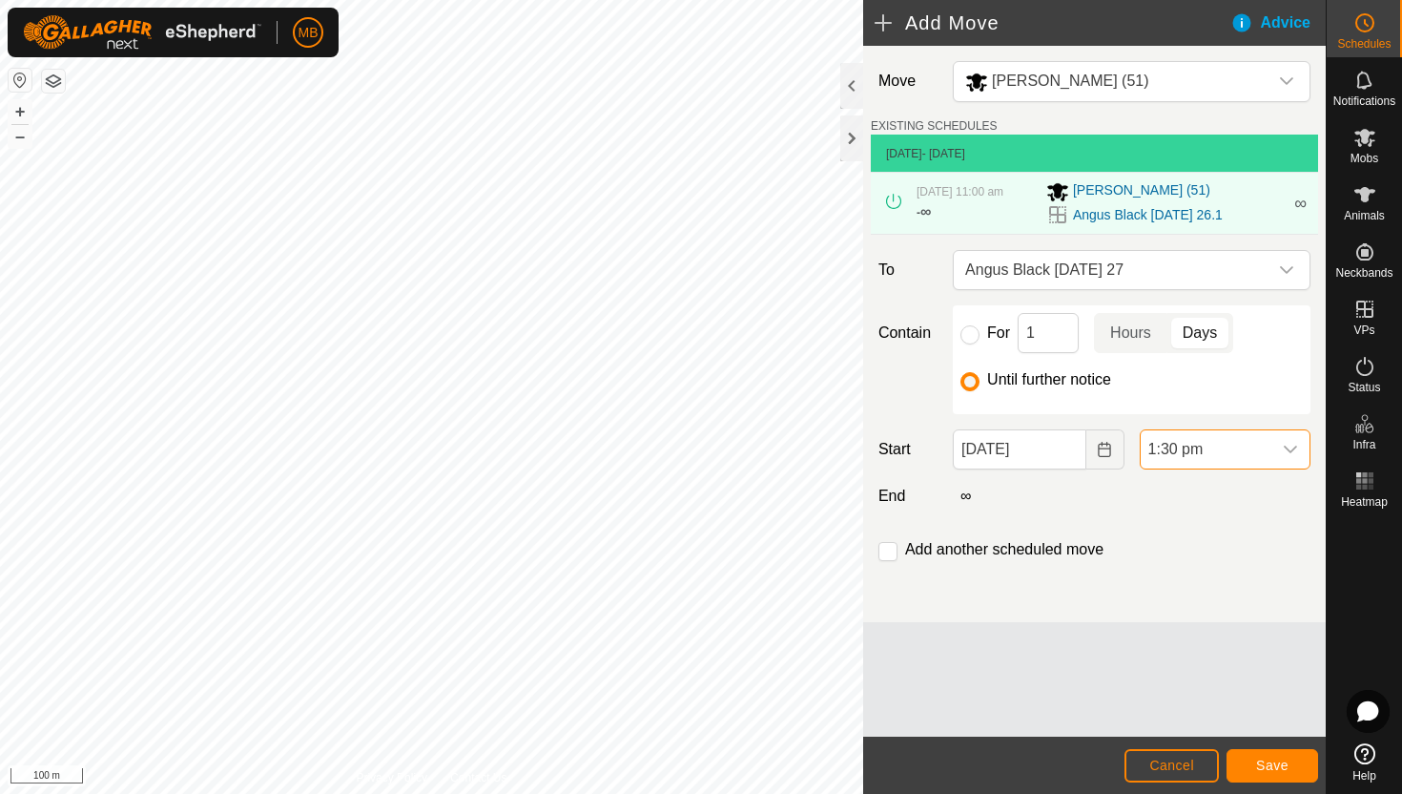
click at [1220, 452] on span "1:30 pm" at bounding box center [1206, 449] width 131 height 38
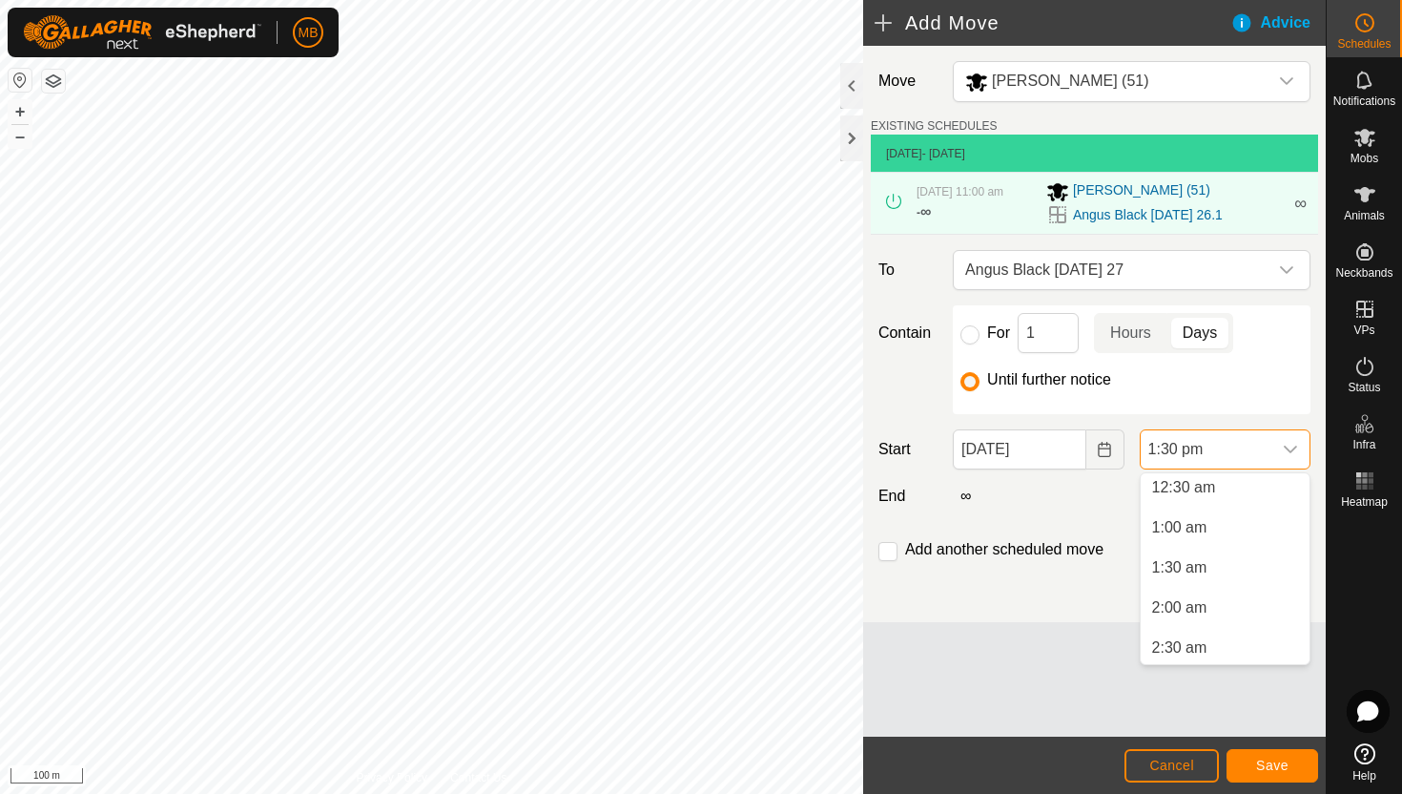
scroll to position [42, 0]
click at [1216, 605] on li "2:00 am" at bounding box center [1225, 611] width 169 height 38
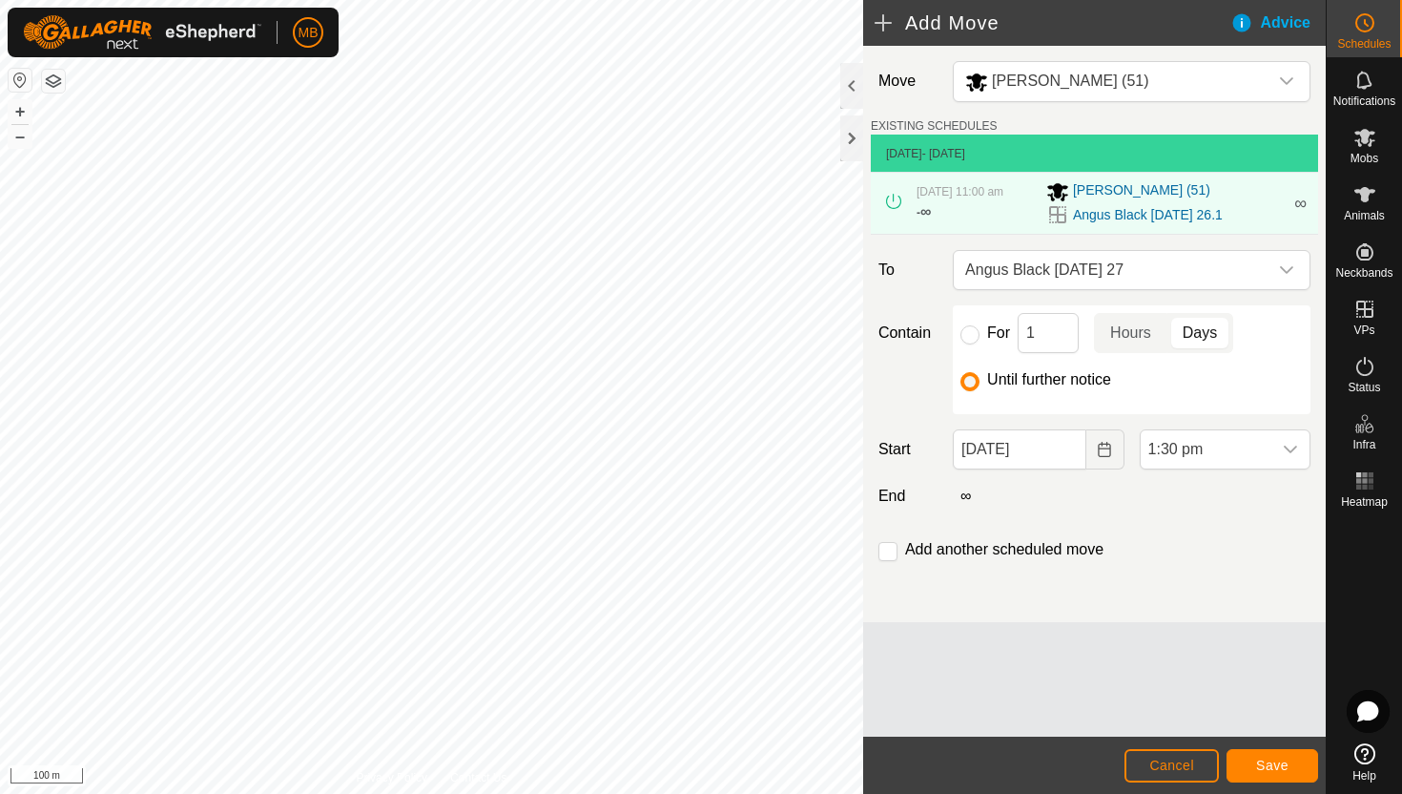
scroll to position [929, 0]
click at [889, 552] on input "checkbox" at bounding box center [888, 551] width 19 height 19
checkbox input "true"
click at [1267, 764] on span "Save" at bounding box center [1272, 765] width 32 height 15
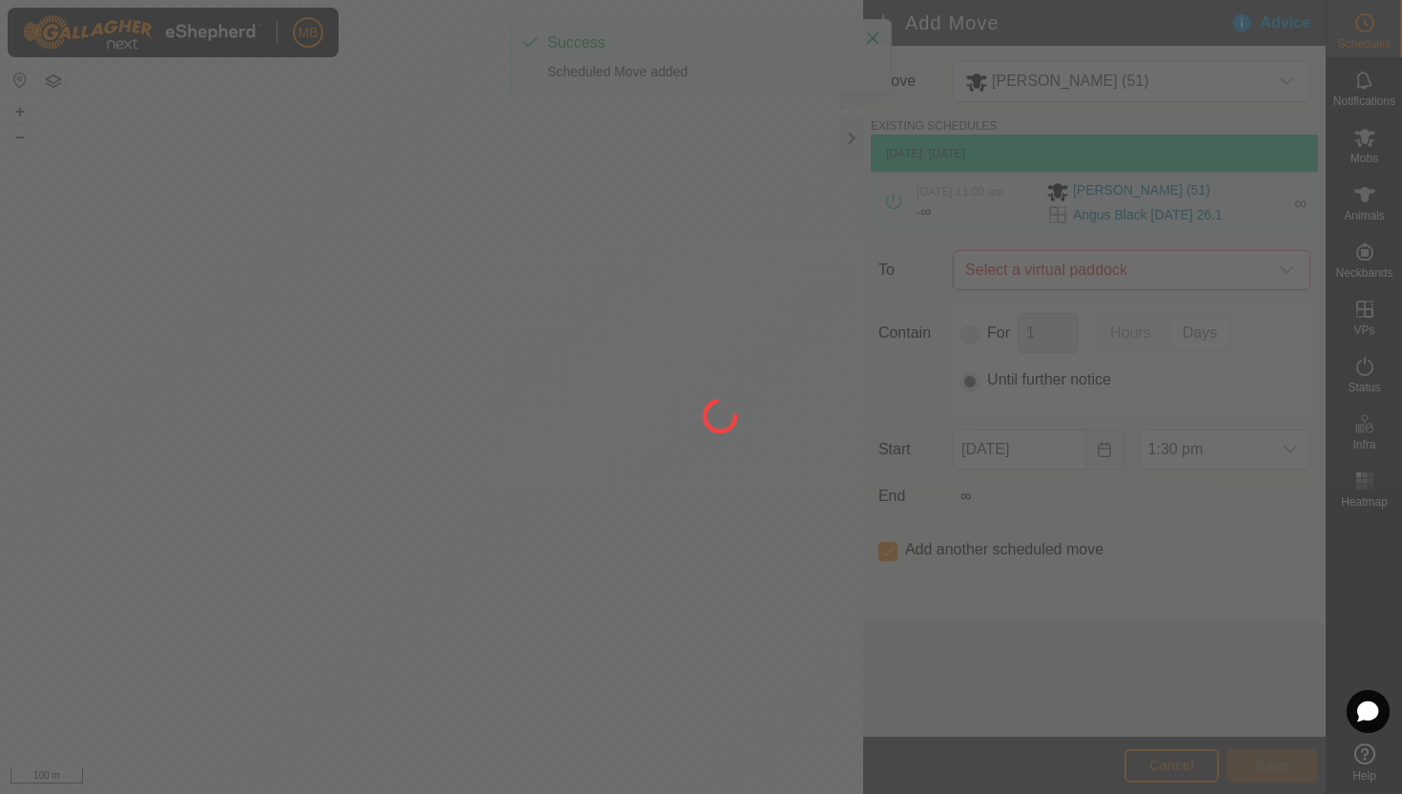
type input "27 Aug, 2025"
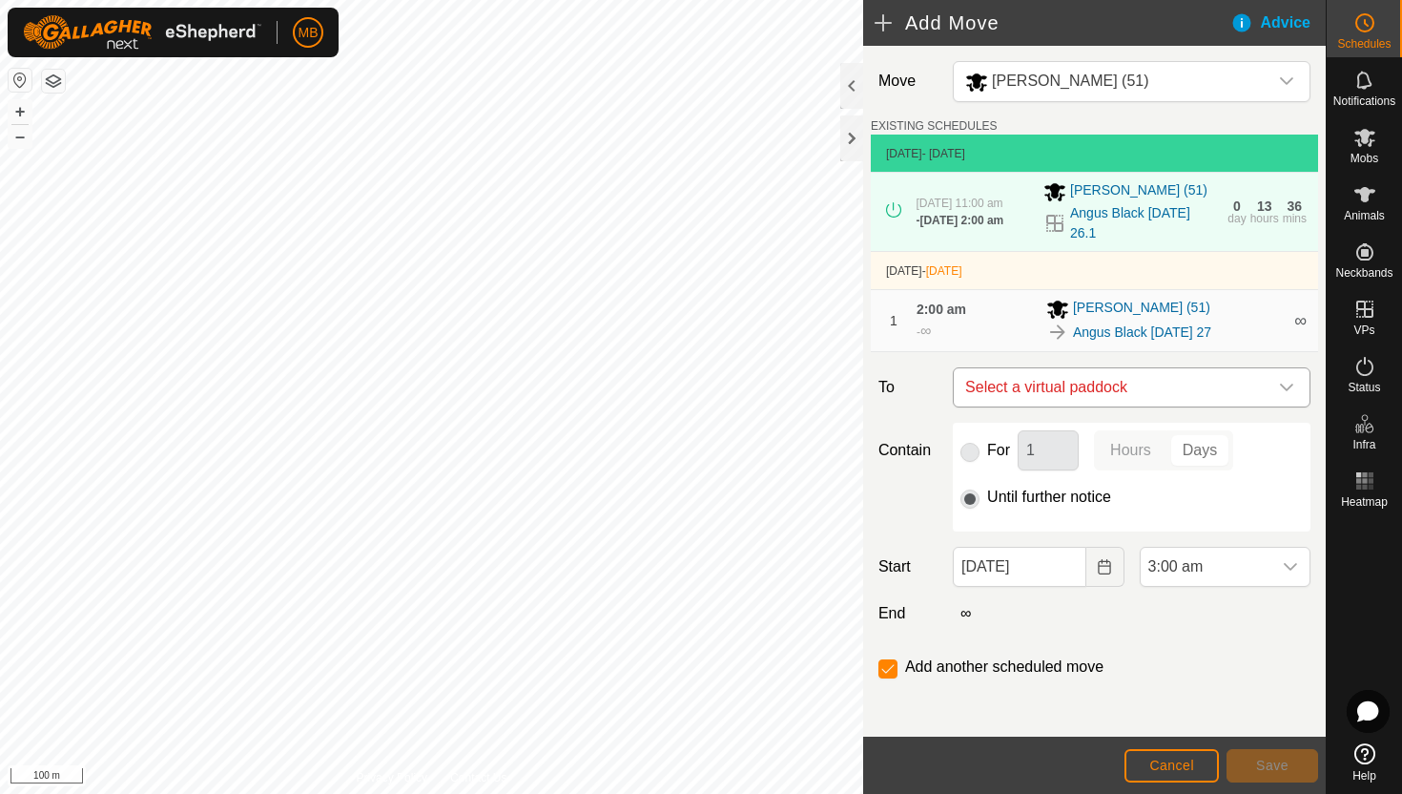
click at [1279, 385] on icon "dropdown trigger" at bounding box center [1286, 387] width 15 height 15
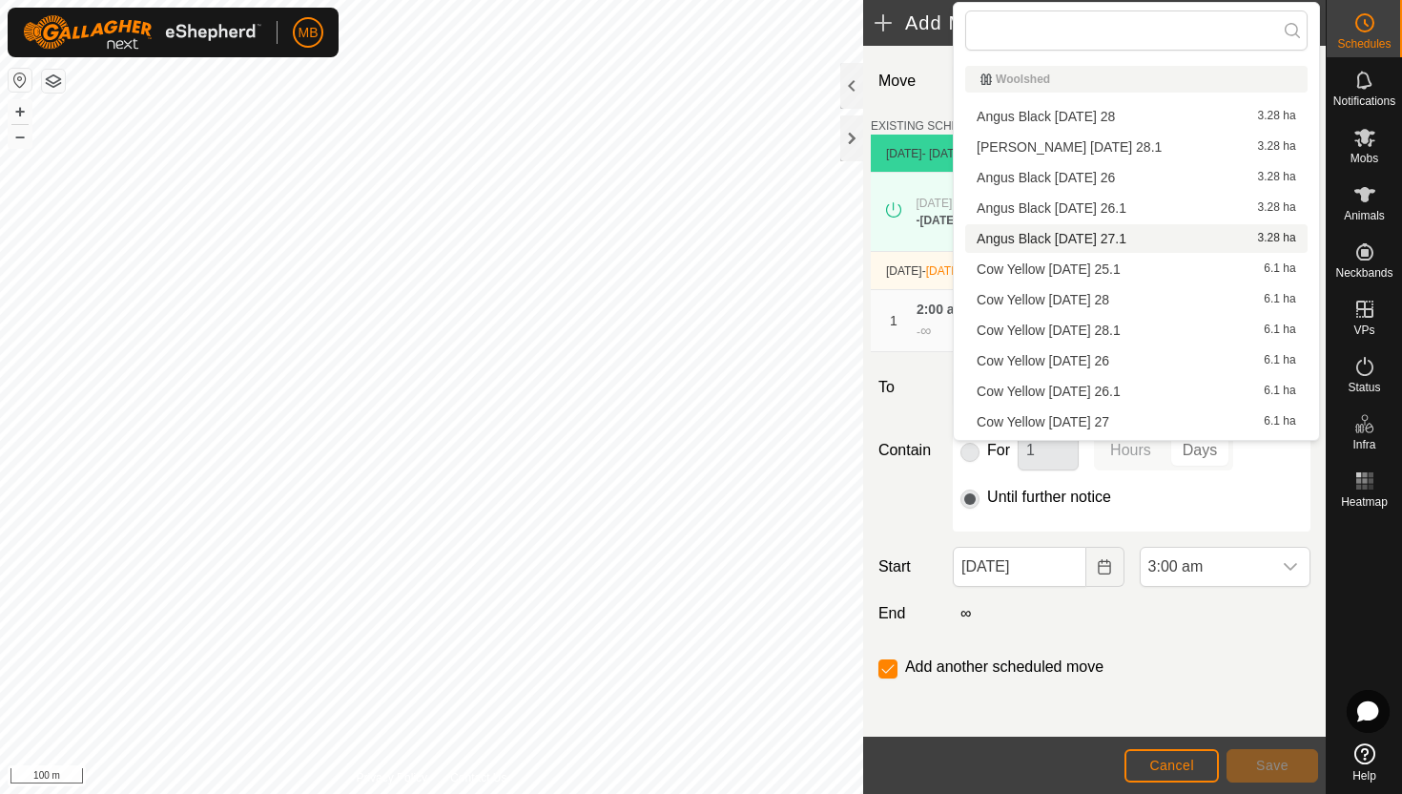
click at [1145, 237] on li "Angus Black Wednesday 27.1 3.28 ha" at bounding box center [1136, 238] width 343 height 29
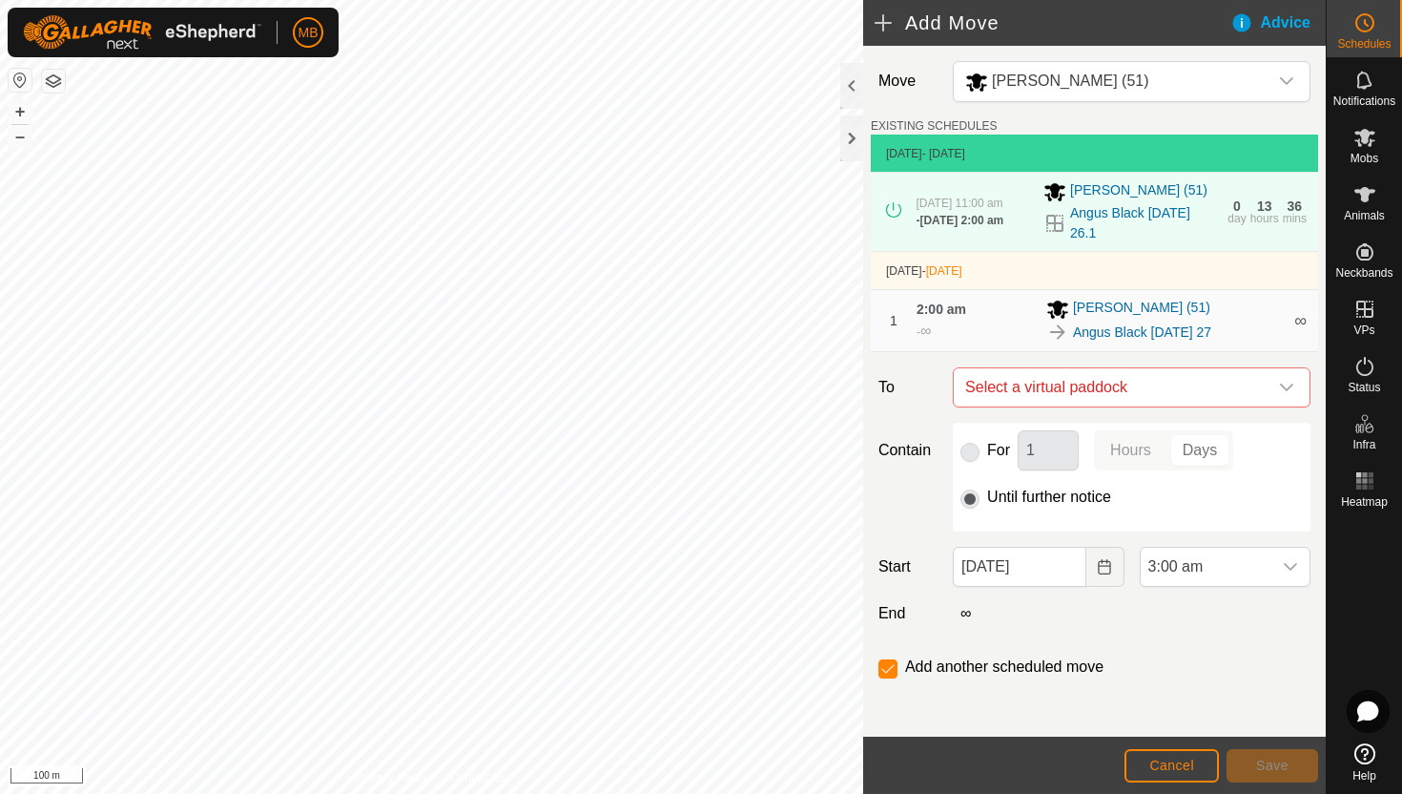
checkbox input "false"
click at [1251, 564] on span "3:00 am" at bounding box center [1206, 567] width 131 height 38
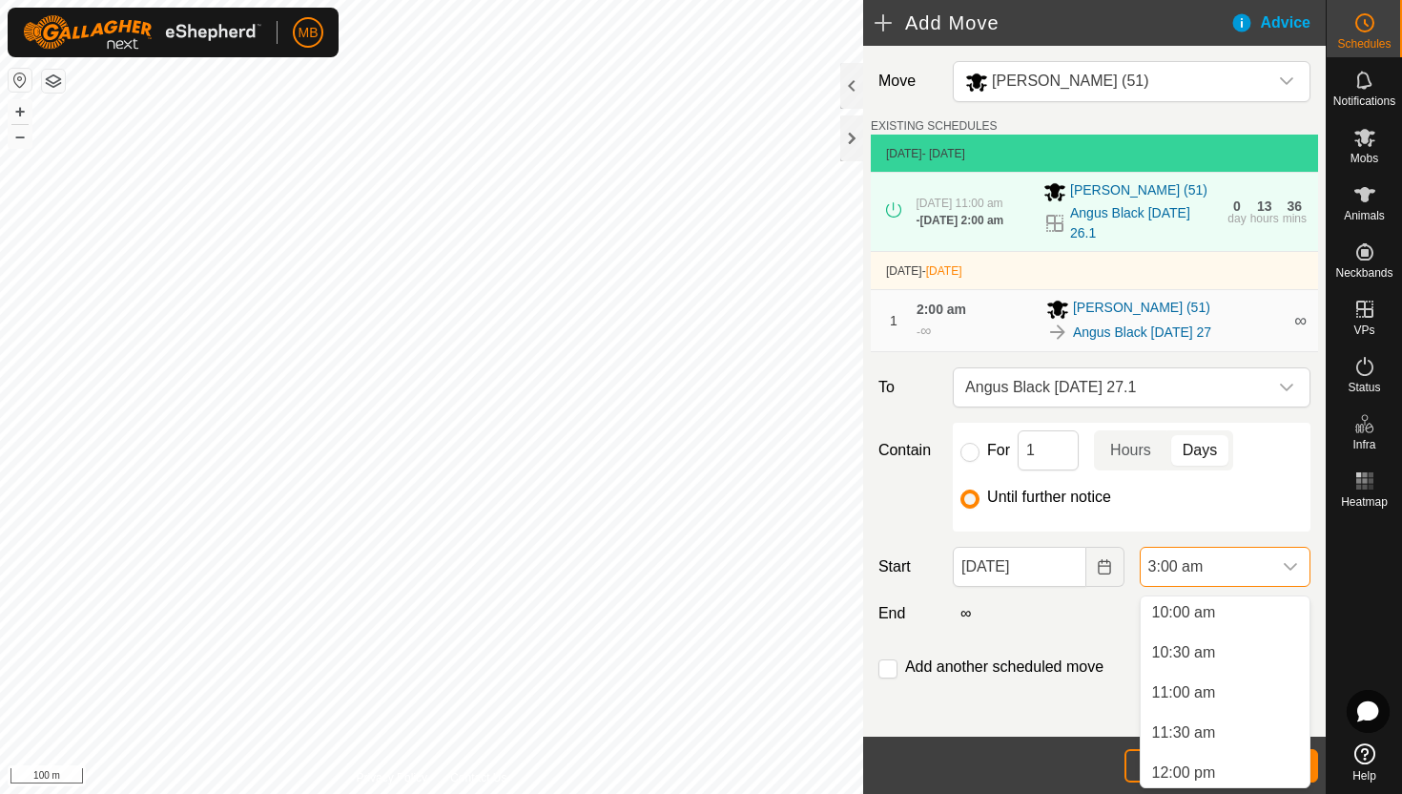
scroll to position [807, 0]
click at [1245, 691] on li "11:00 am" at bounding box center [1225, 690] width 169 height 38
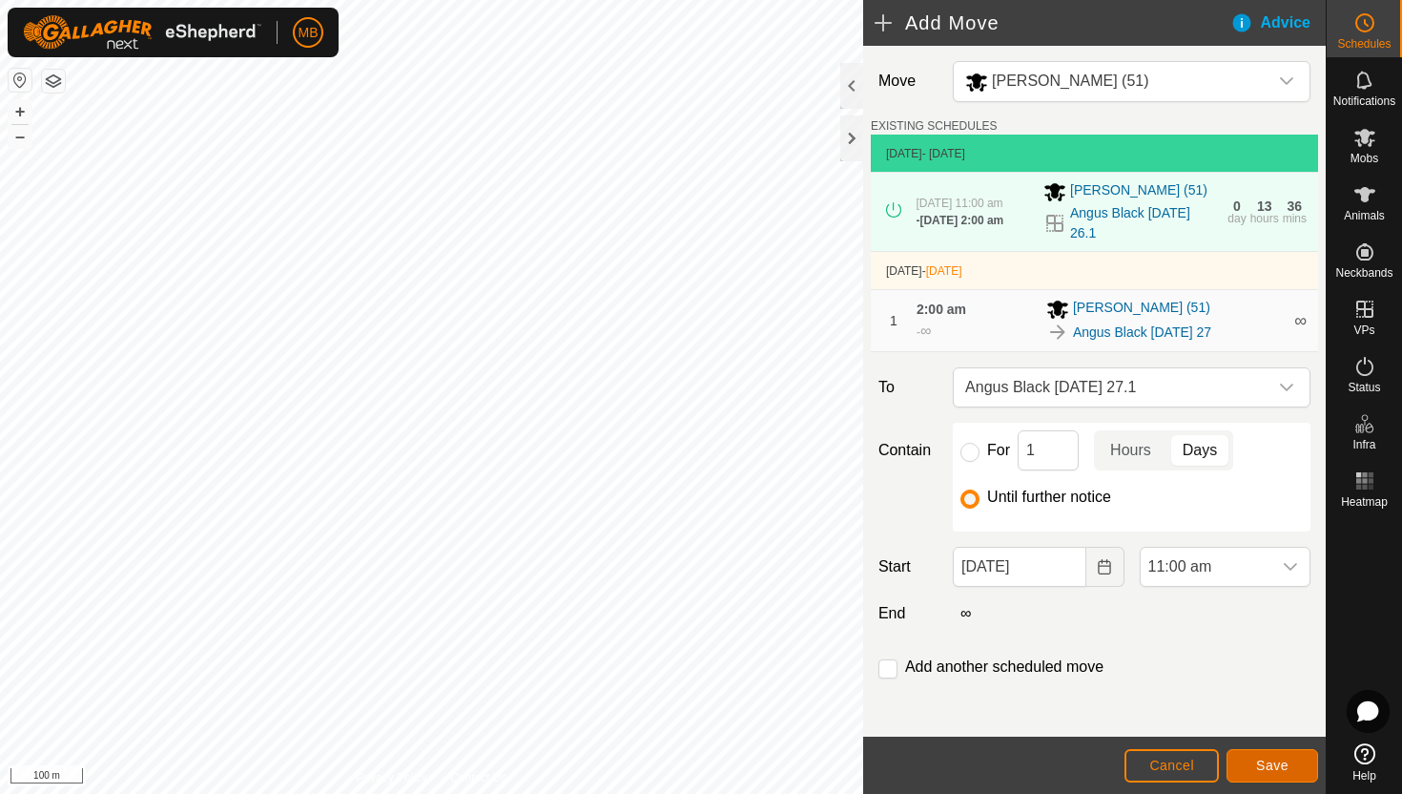
click at [1283, 760] on span "Save" at bounding box center [1272, 765] width 32 height 15
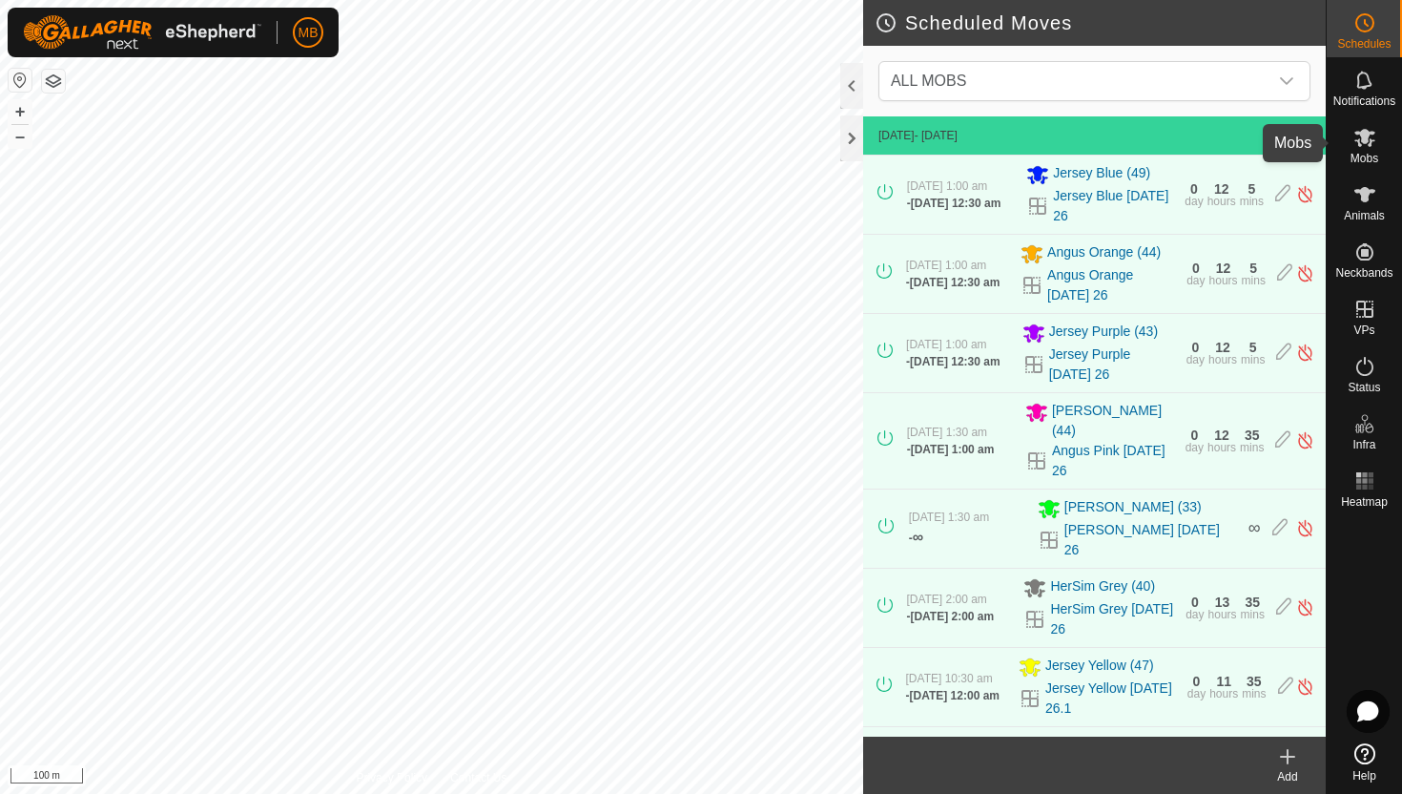
click at [1365, 140] on icon at bounding box center [1365, 138] width 21 height 18
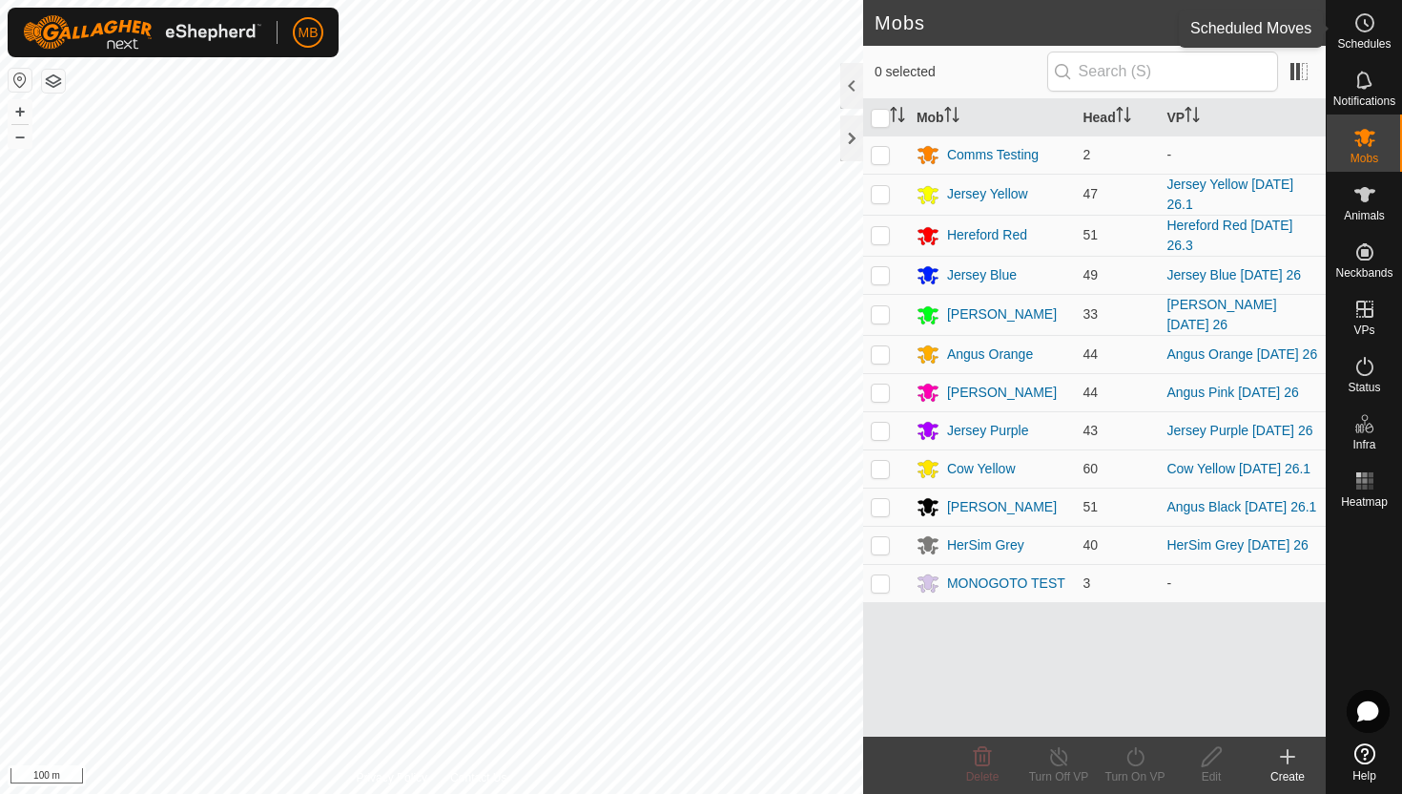
click at [1366, 16] on icon at bounding box center [1365, 22] width 23 height 23
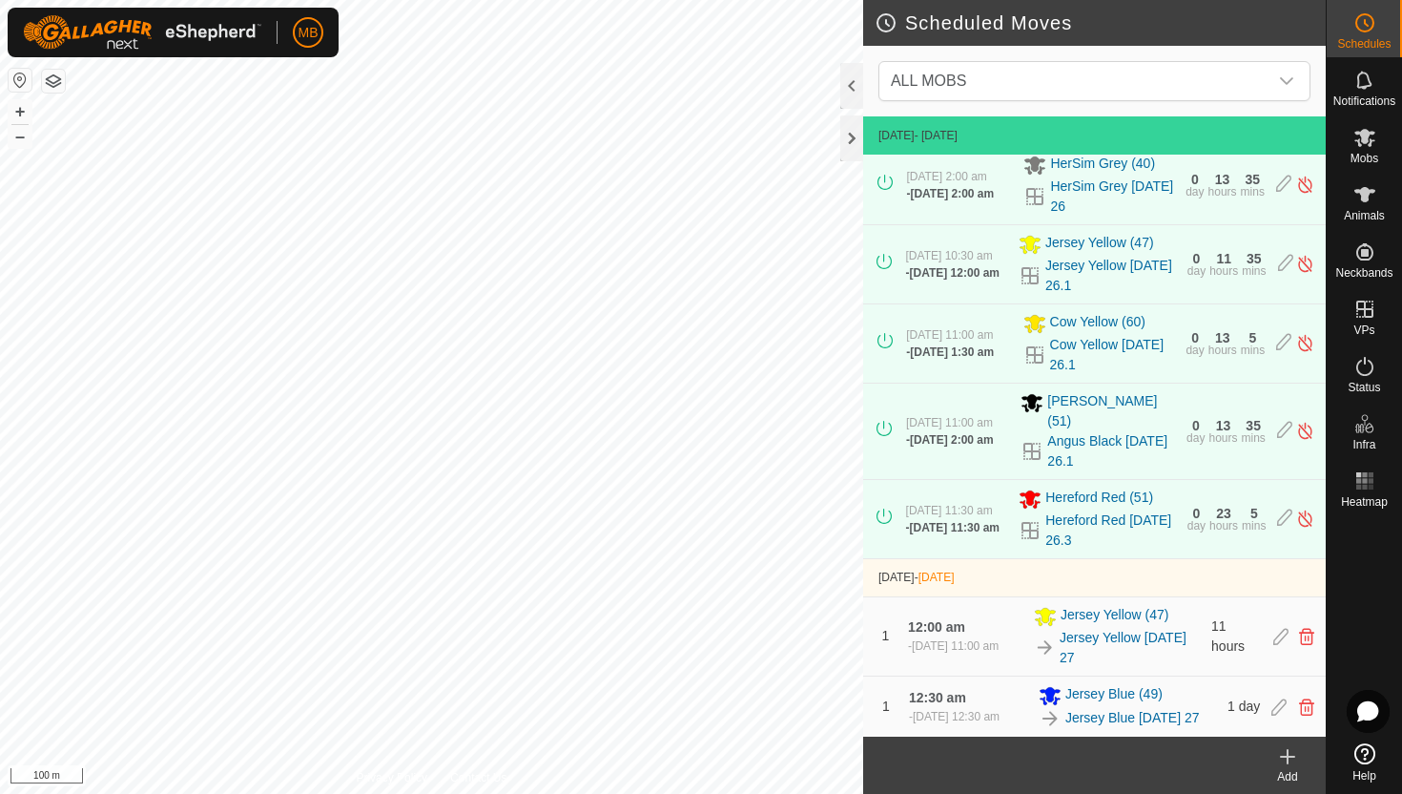
scroll to position [417, 0]
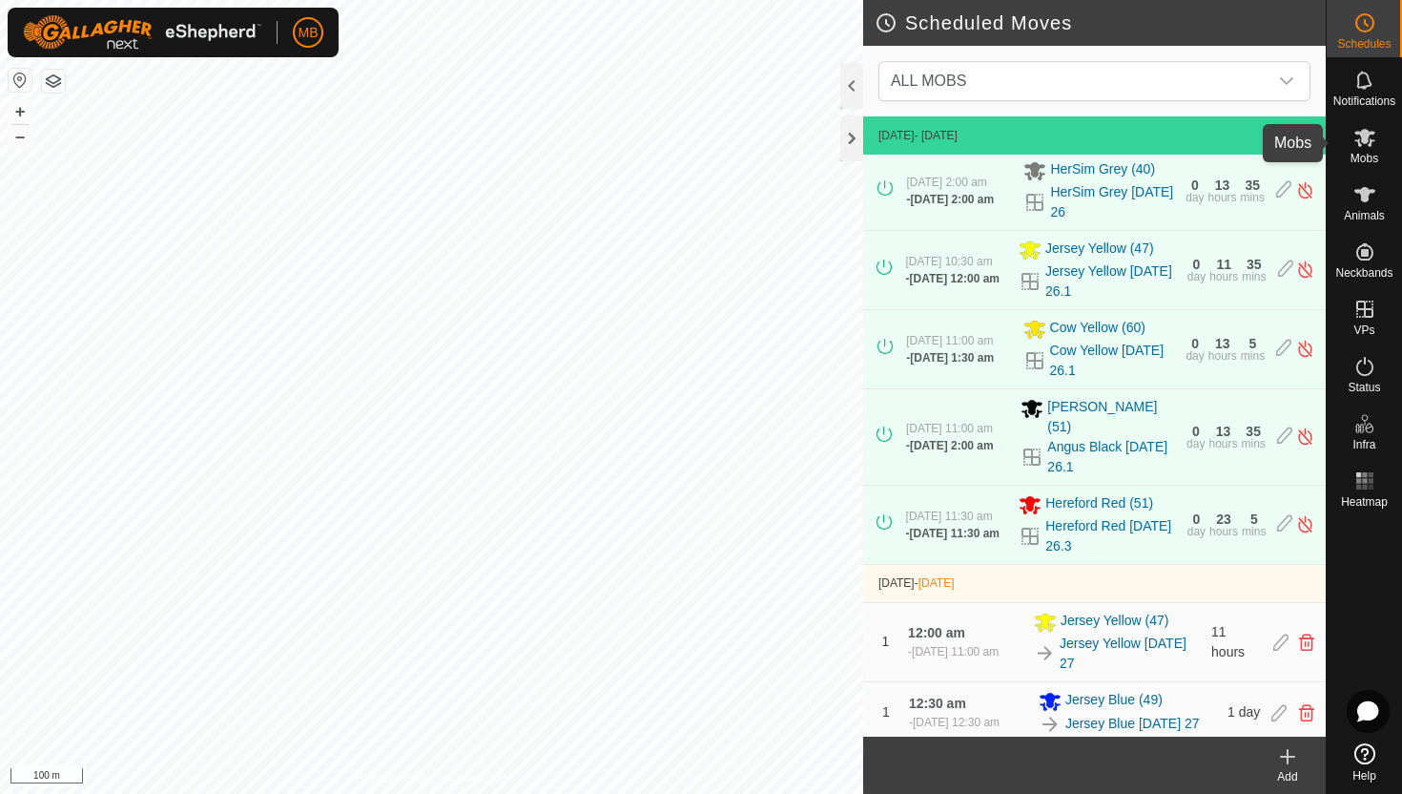
click at [1364, 134] on icon at bounding box center [1365, 138] width 21 height 18
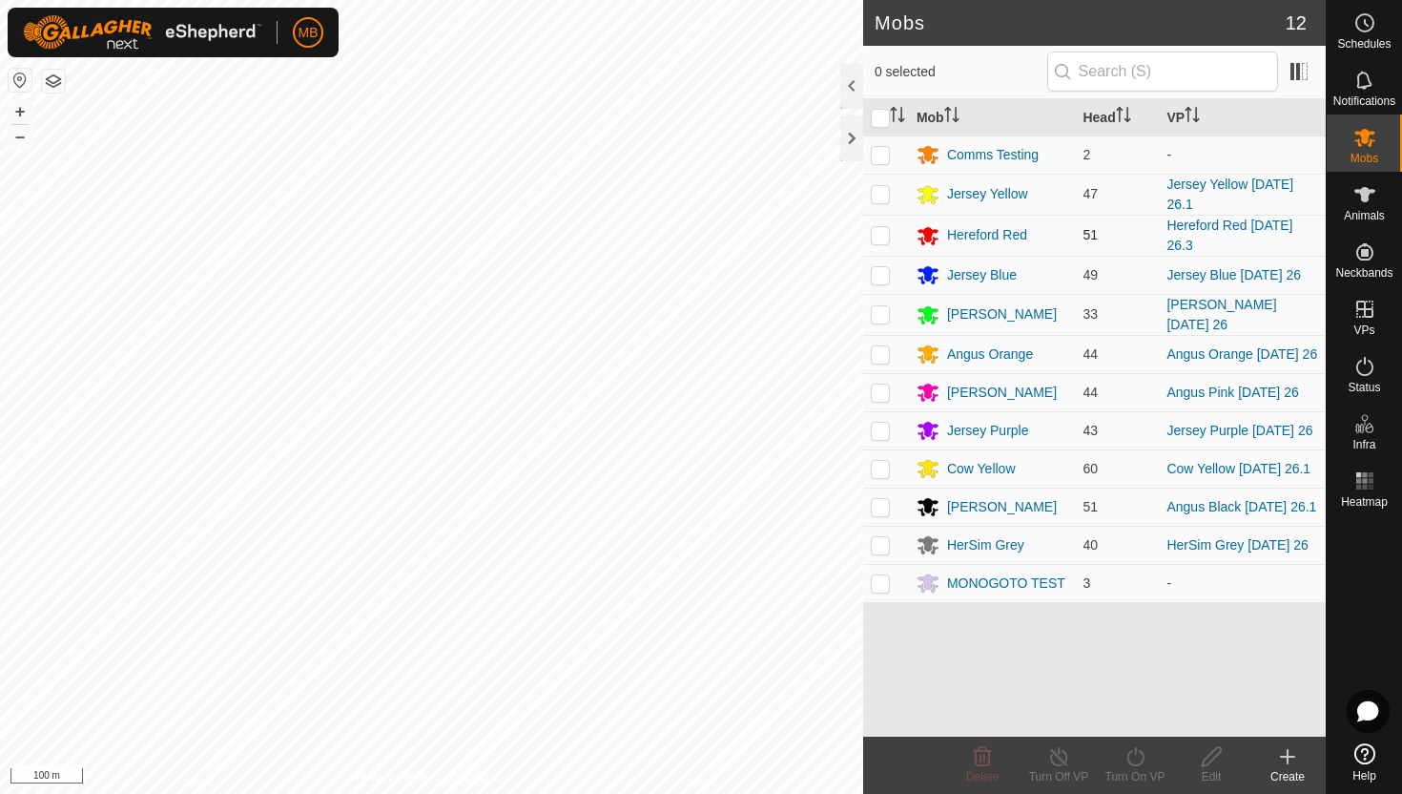
click at [882, 233] on p-checkbox at bounding box center [880, 234] width 19 height 15
checkbox input "true"
click at [1135, 755] on icon at bounding box center [1136, 756] width 24 height 23
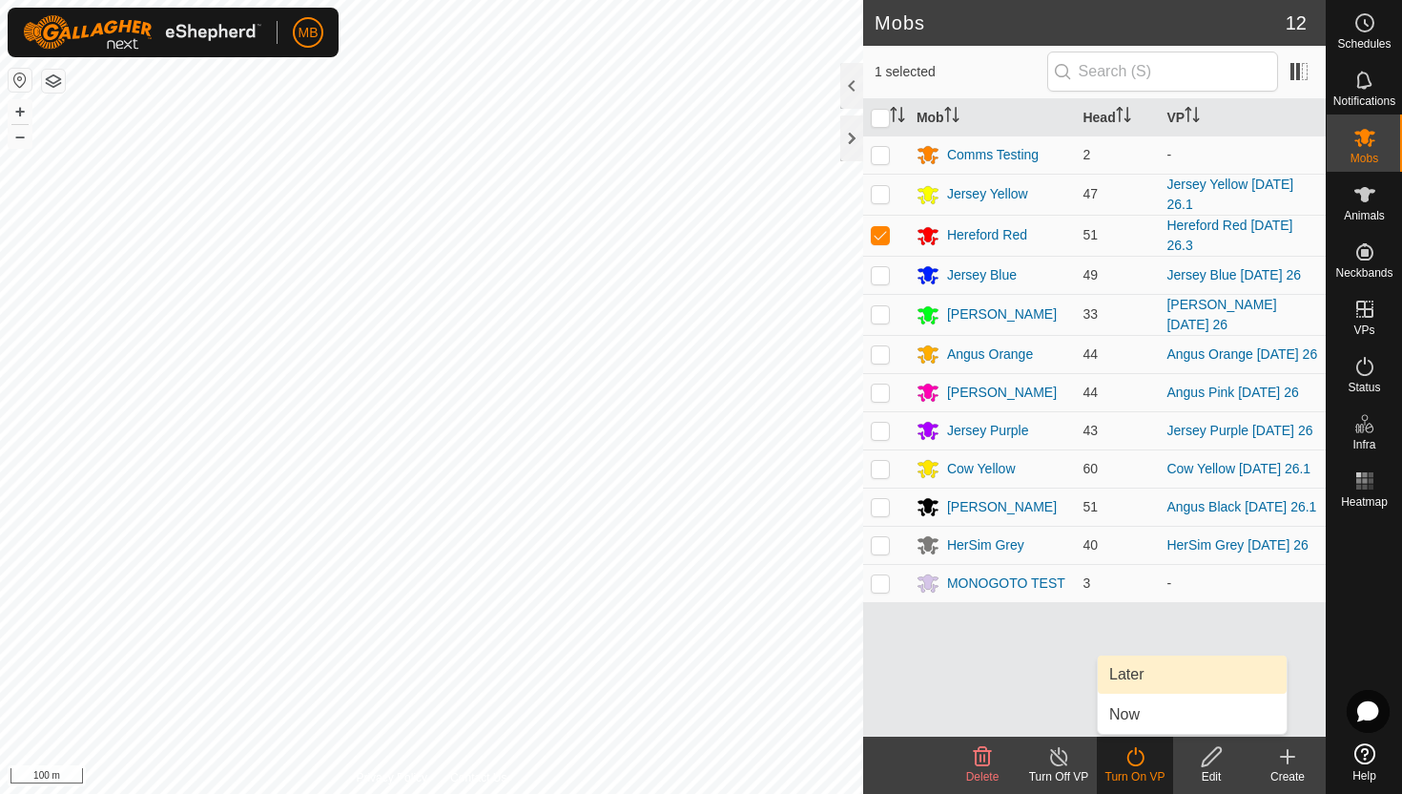
click at [1139, 673] on link "Later" at bounding box center [1192, 674] width 189 height 38
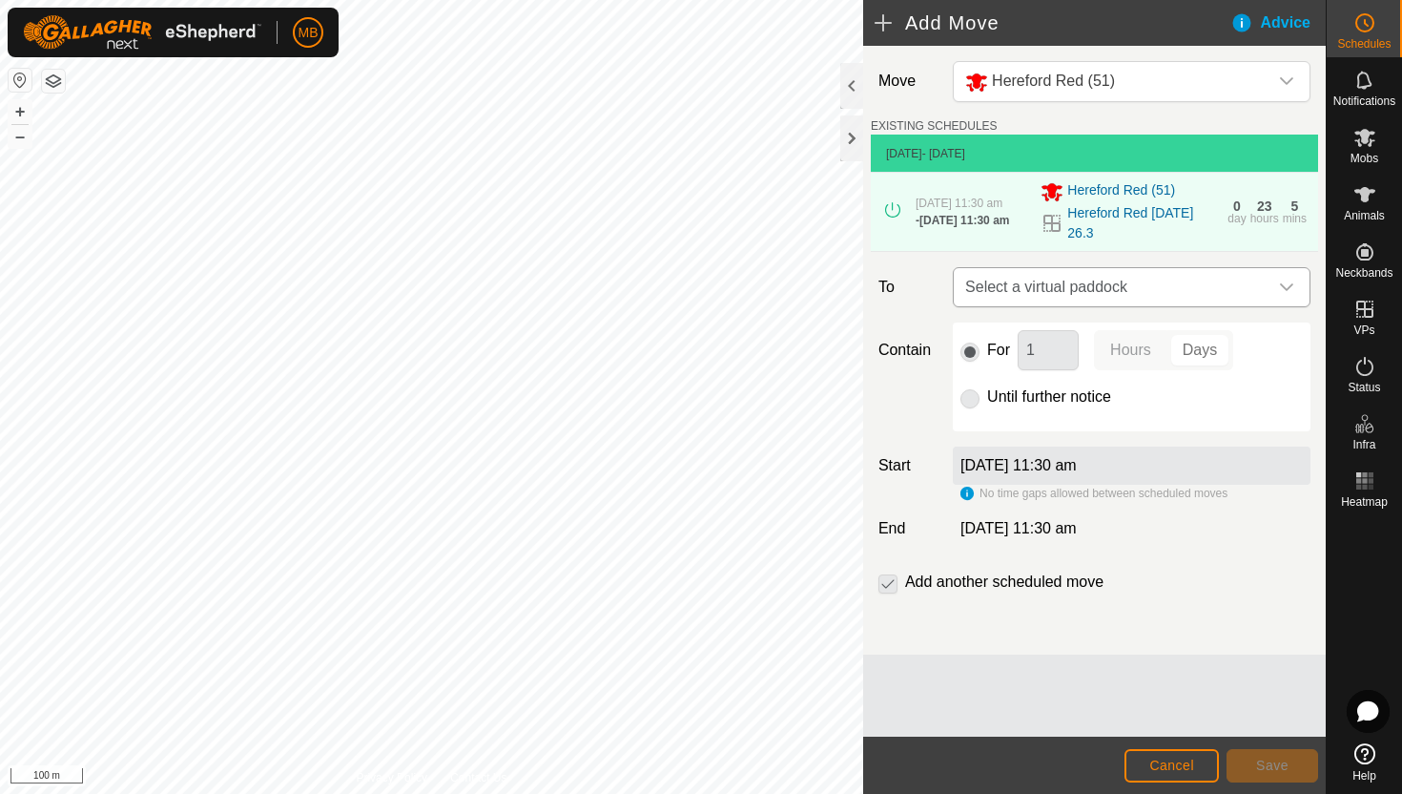
click at [1285, 295] on icon "dropdown trigger" at bounding box center [1286, 287] width 15 height 15
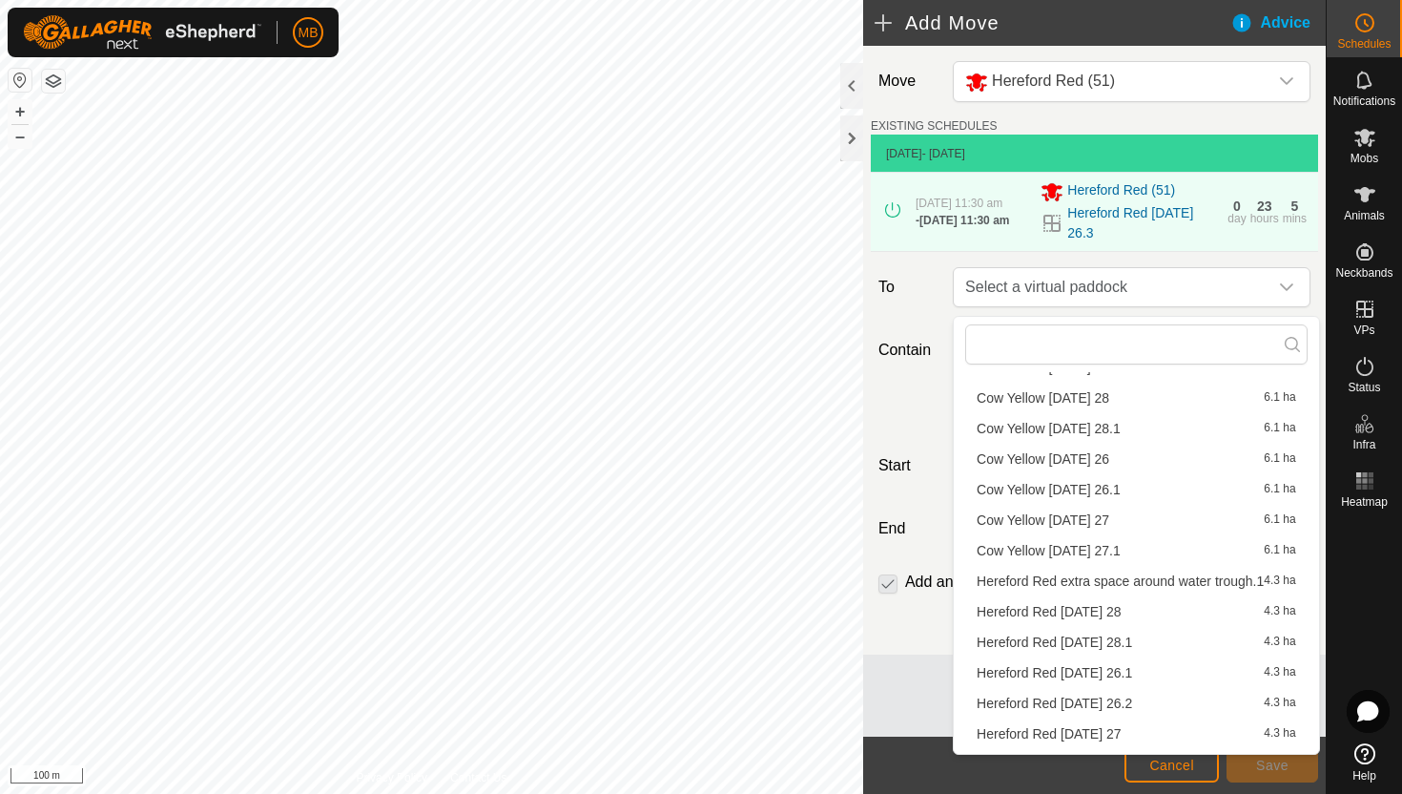
scroll to position [424, 0]
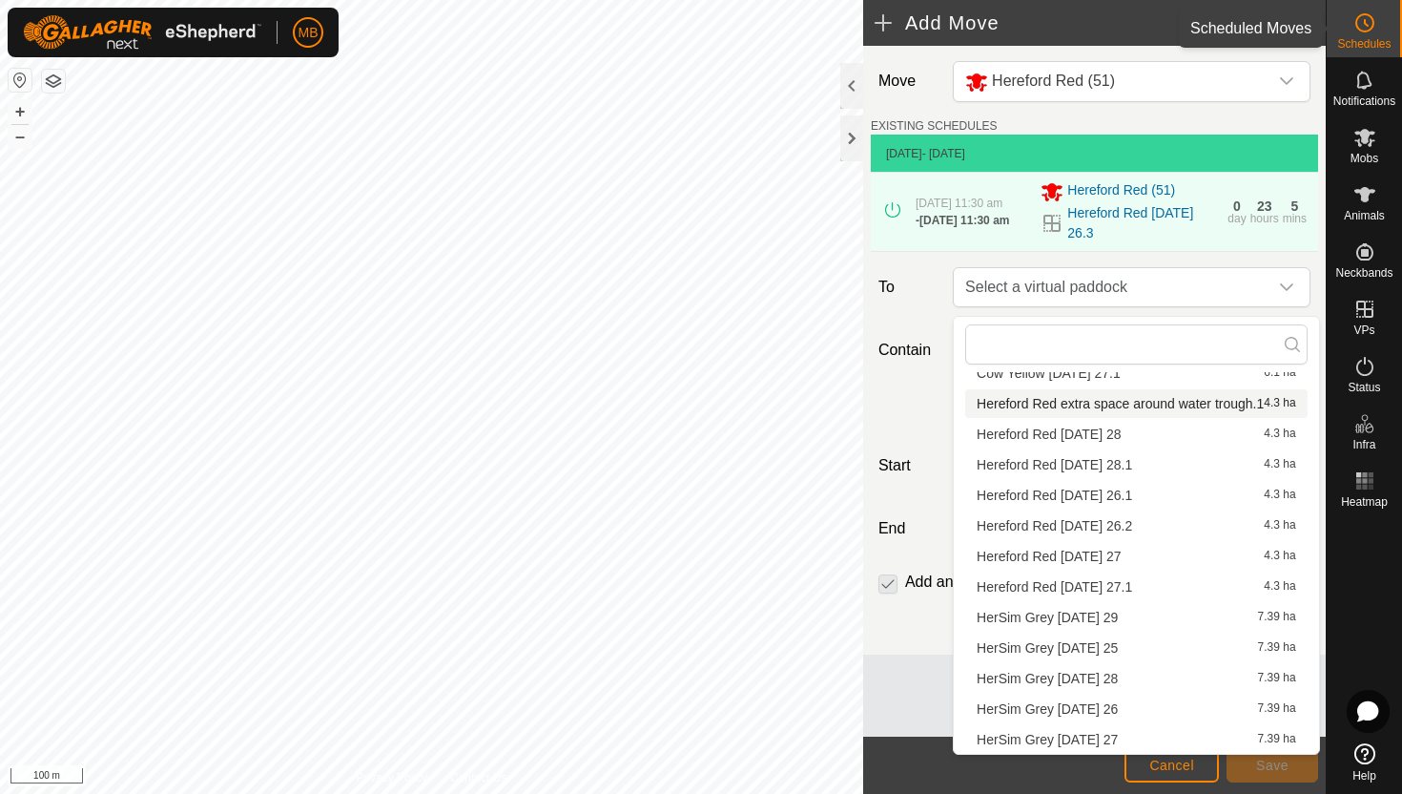
click at [1375, 34] on es-schedule-vp-svg-icon at bounding box center [1365, 23] width 34 height 31
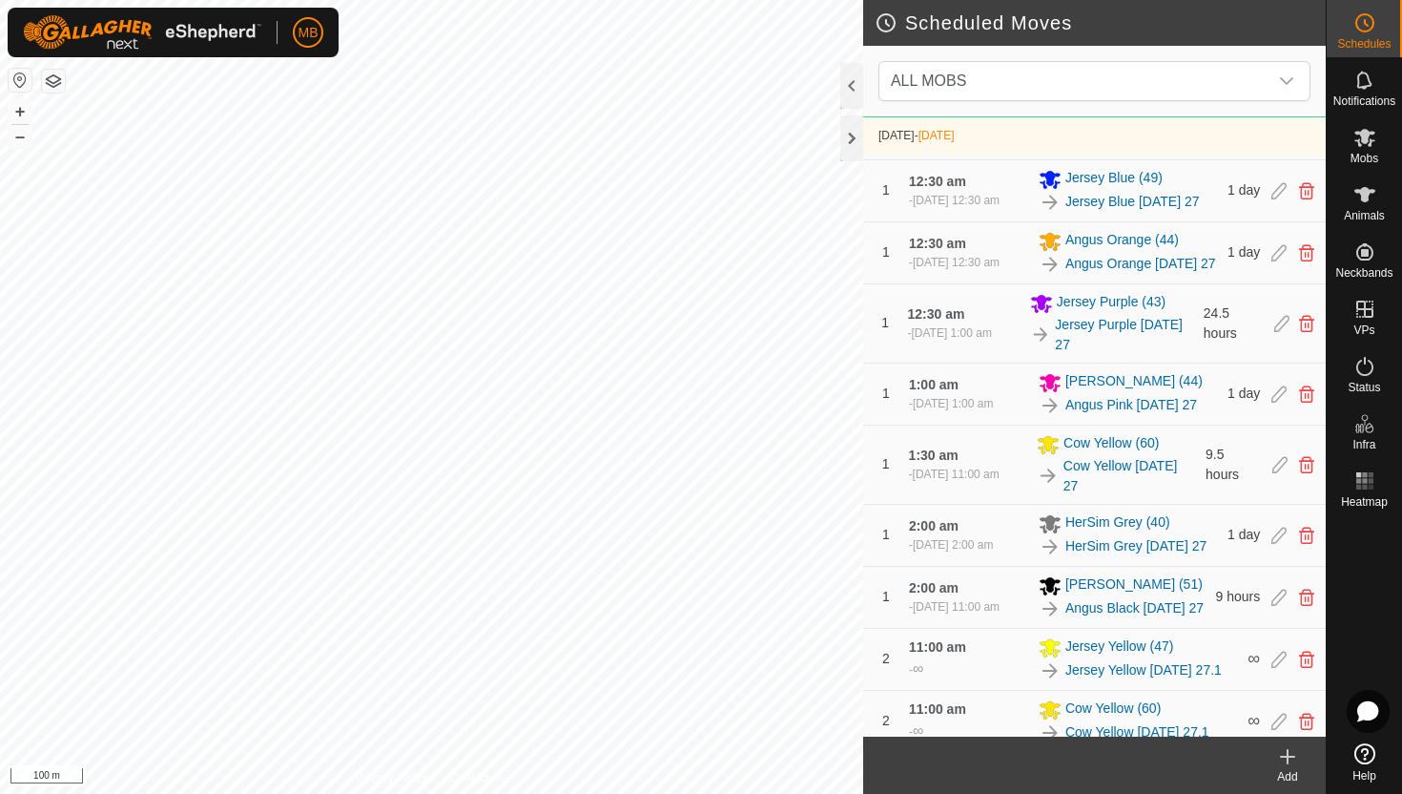
scroll to position [942, 0]
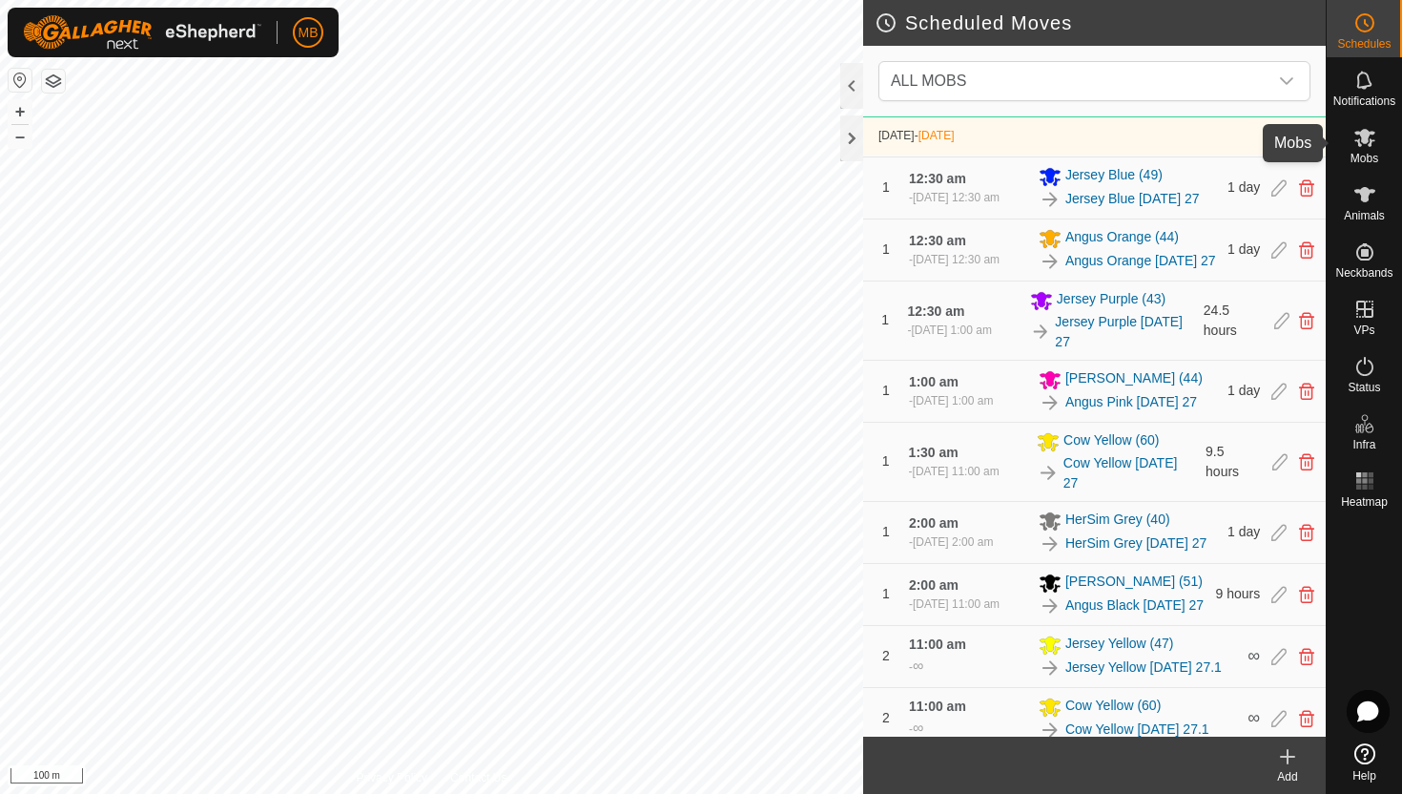
click at [1364, 132] on icon at bounding box center [1365, 138] width 21 height 18
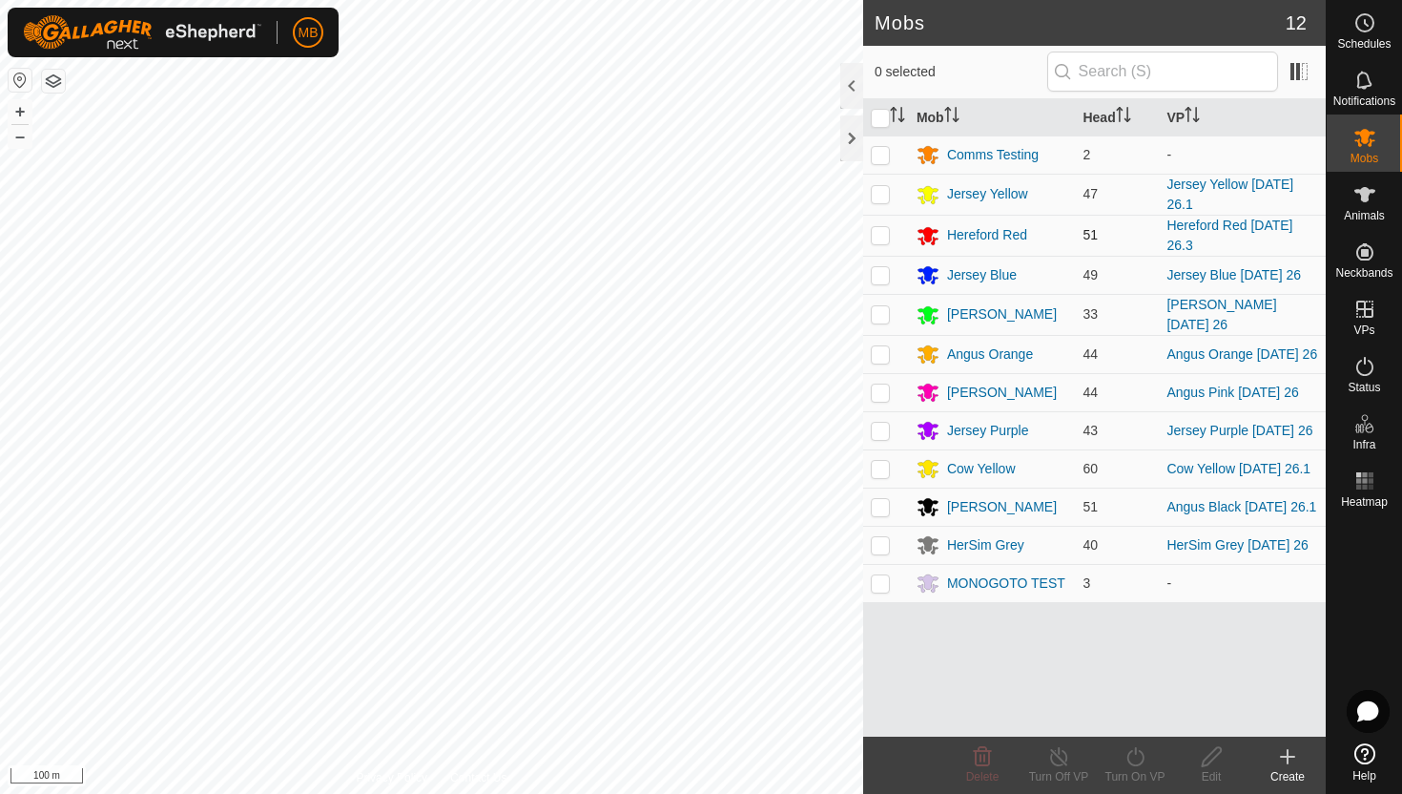
click at [882, 236] on p-checkbox at bounding box center [880, 234] width 19 height 15
checkbox input "true"
click at [1138, 755] on icon at bounding box center [1136, 756] width 24 height 23
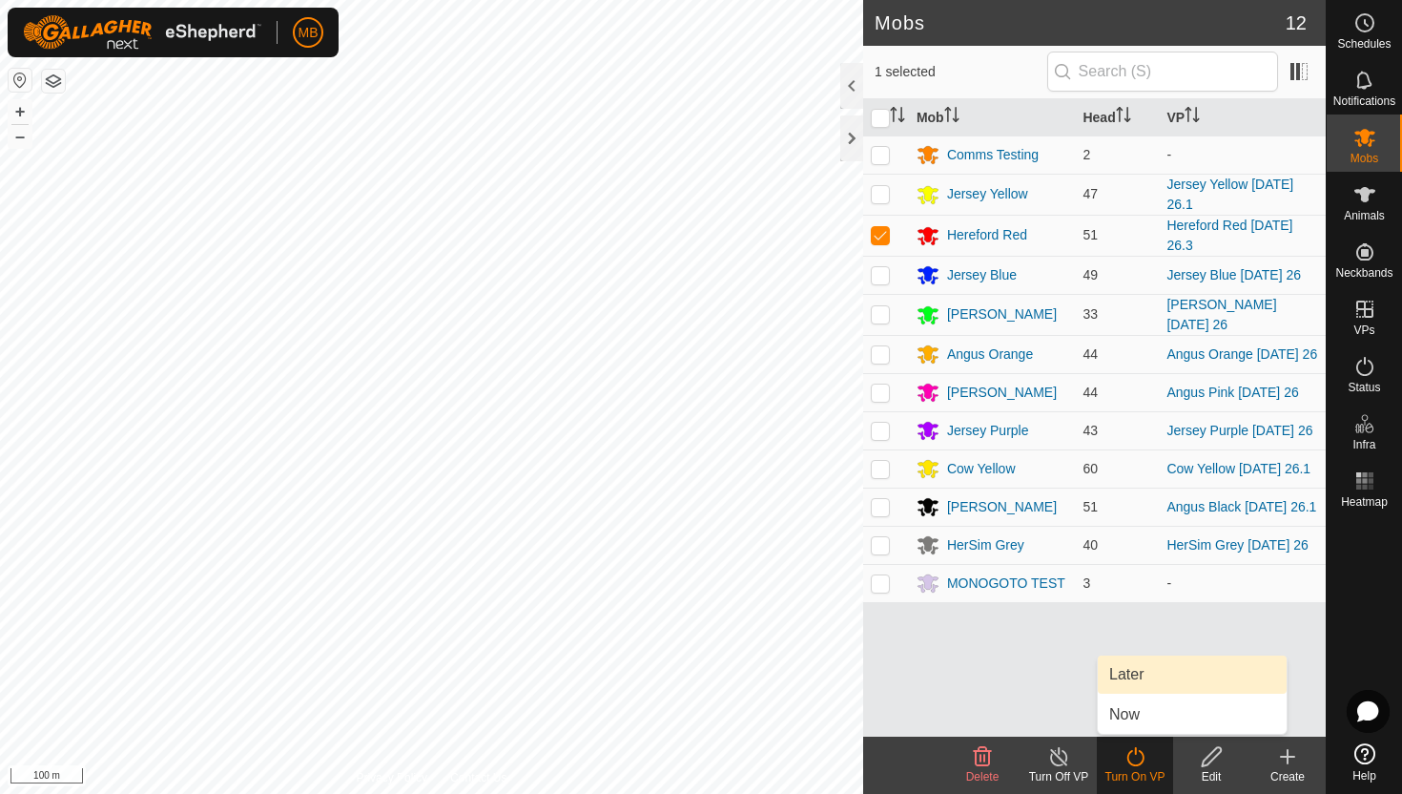
click at [1140, 673] on link "Later" at bounding box center [1192, 674] width 189 height 38
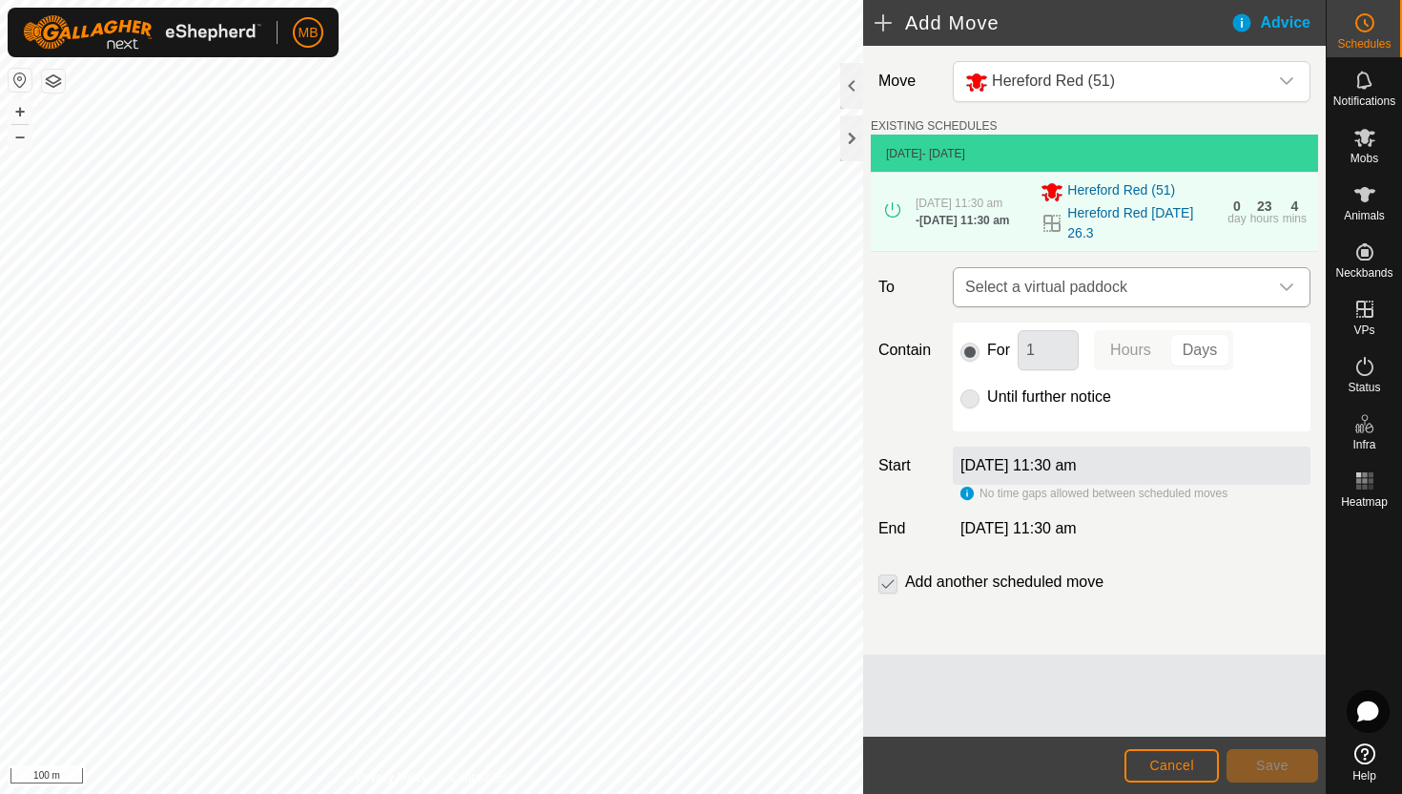
click at [1289, 295] on icon "dropdown trigger" at bounding box center [1286, 287] width 15 height 15
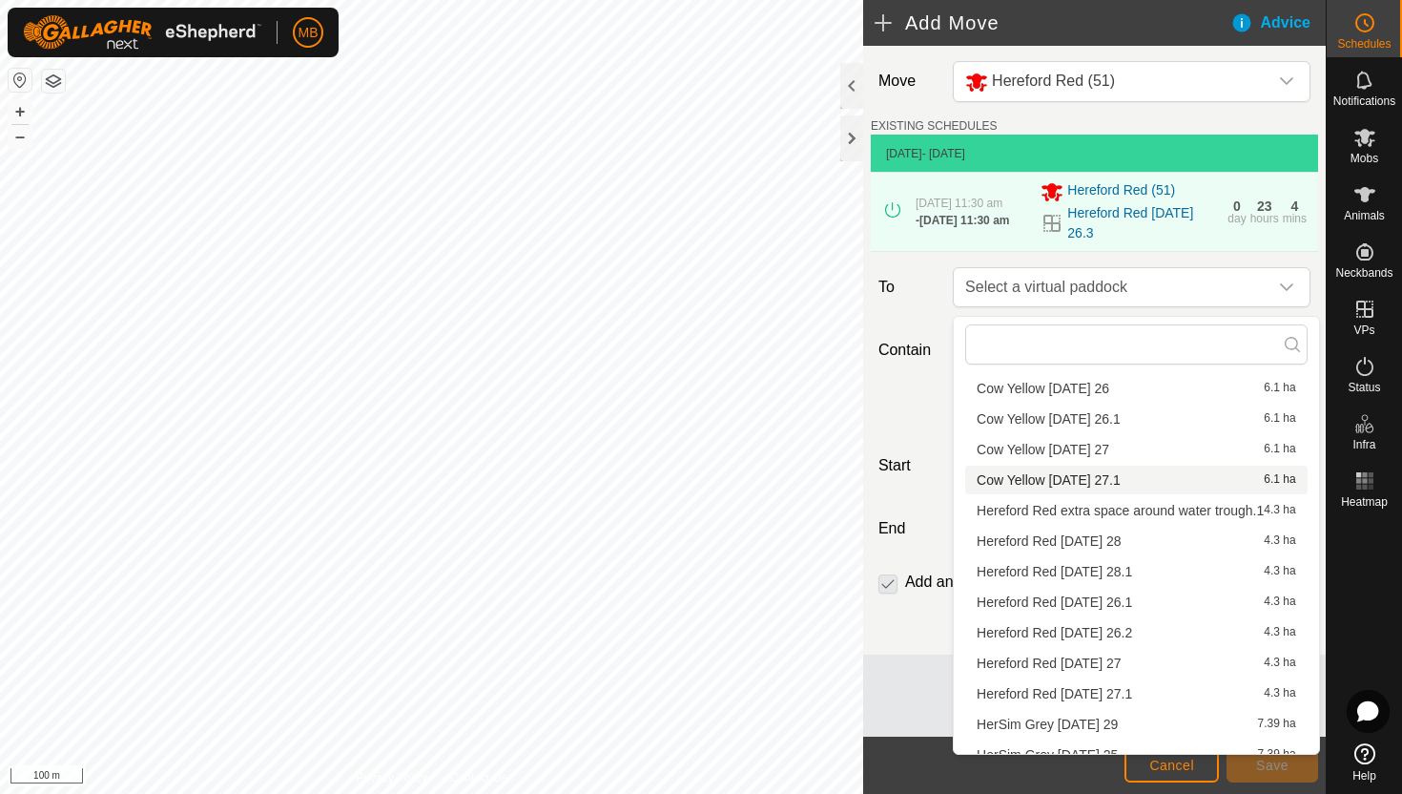
scroll to position [320, 0]
click at [1117, 655] on li "Hereford Red Wednesday 27 4.3 ha" at bounding box center [1136, 660] width 343 height 29
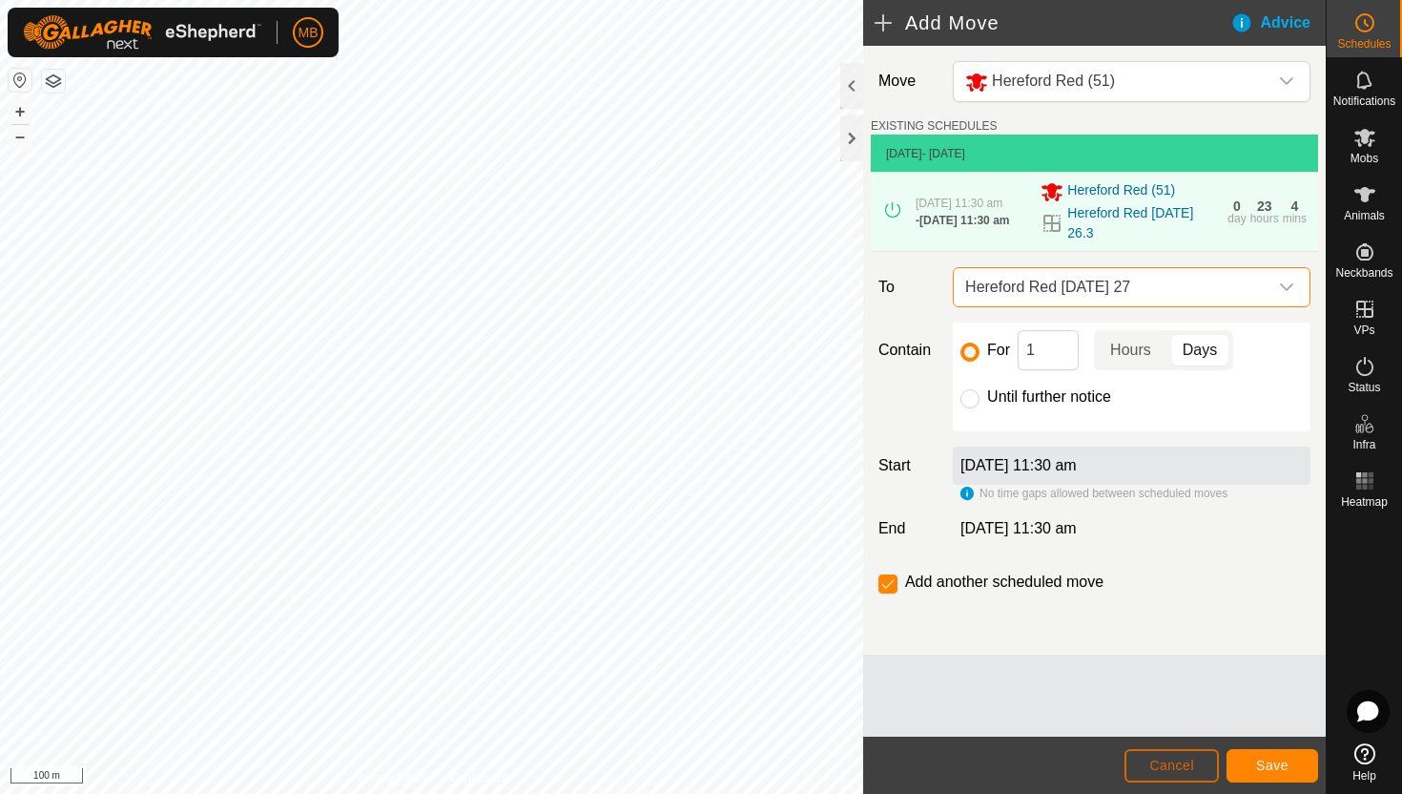
click at [1170, 762] on span "Cancel" at bounding box center [1172, 765] width 45 height 15
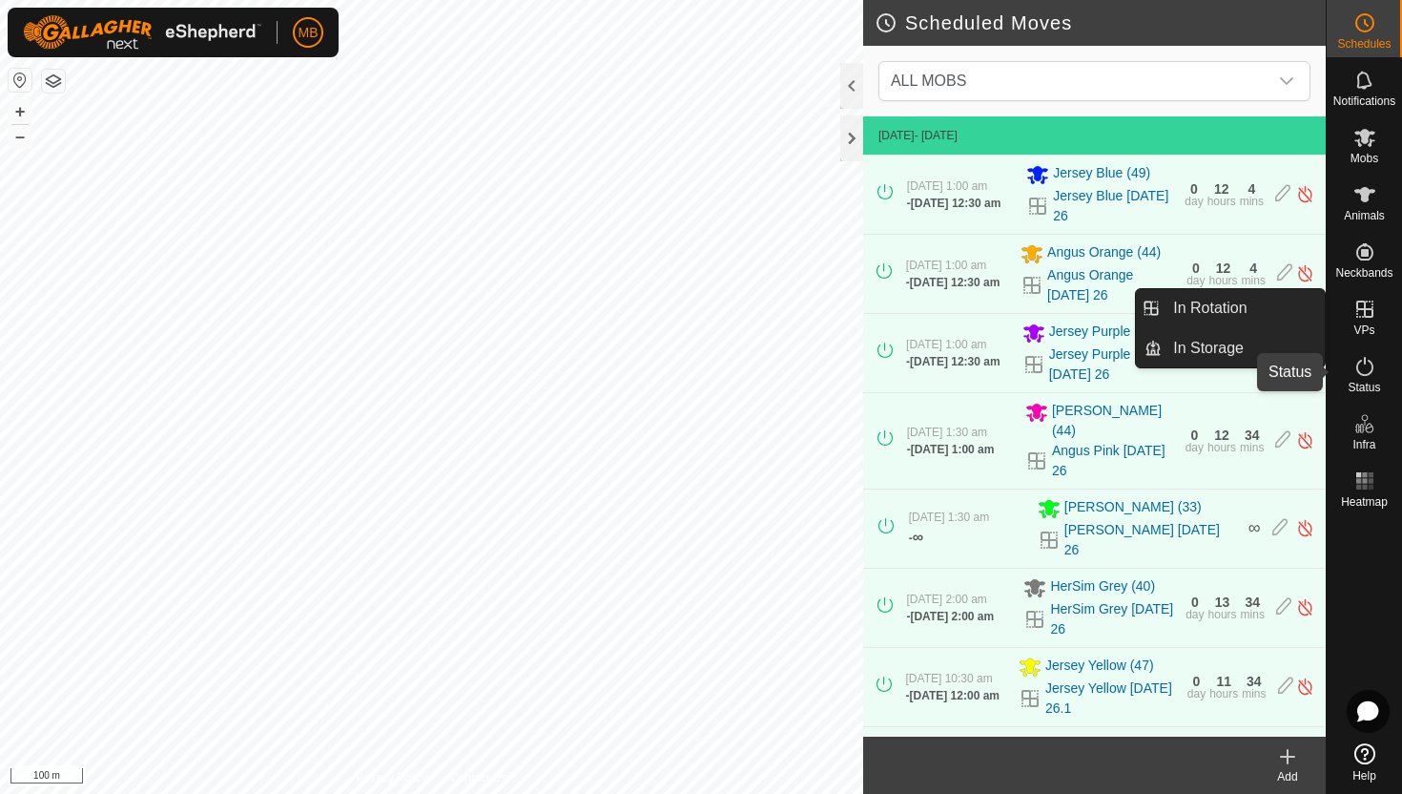
click at [1366, 364] on icon at bounding box center [1365, 366] width 23 height 23
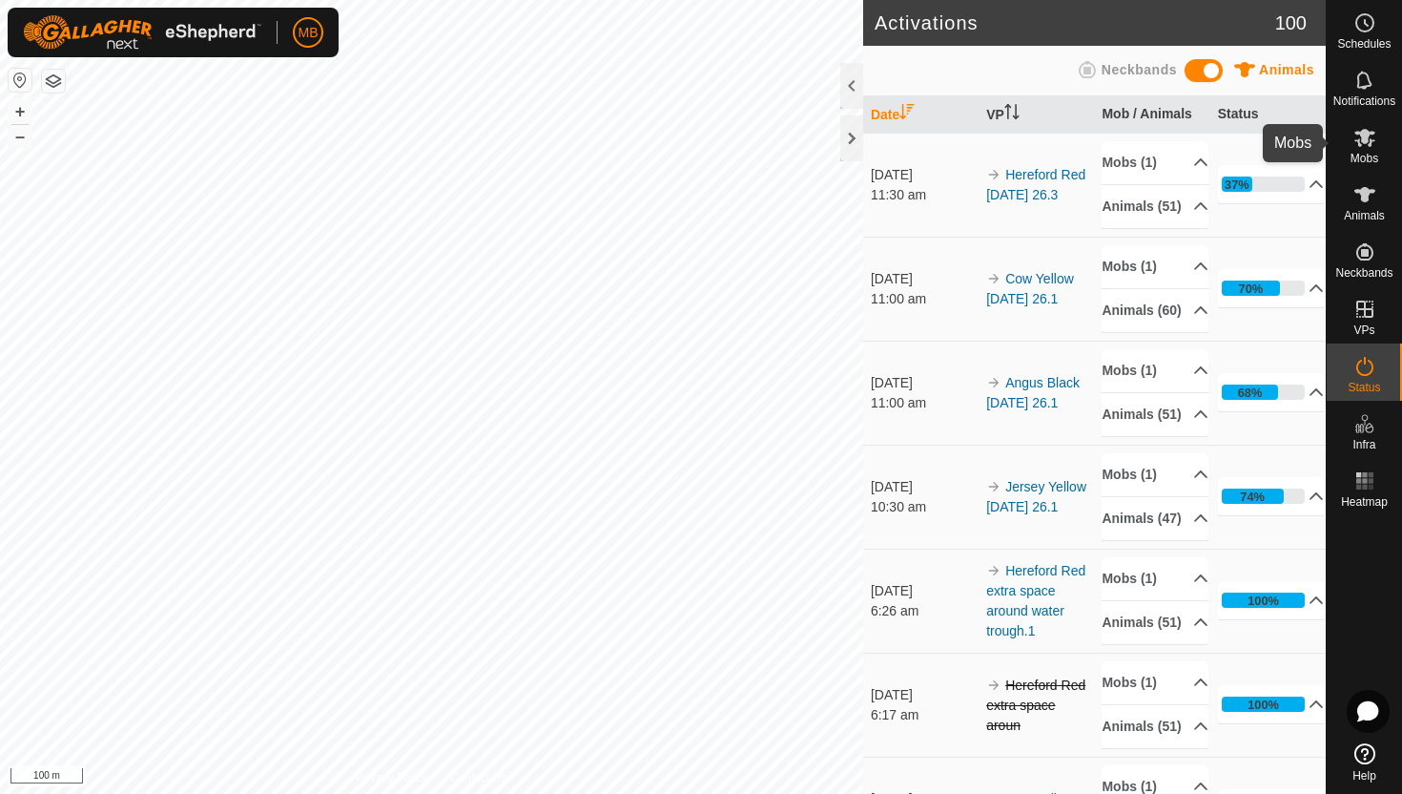
click at [1367, 136] on icon at bounding box center [1365, 138] width 21 height 18
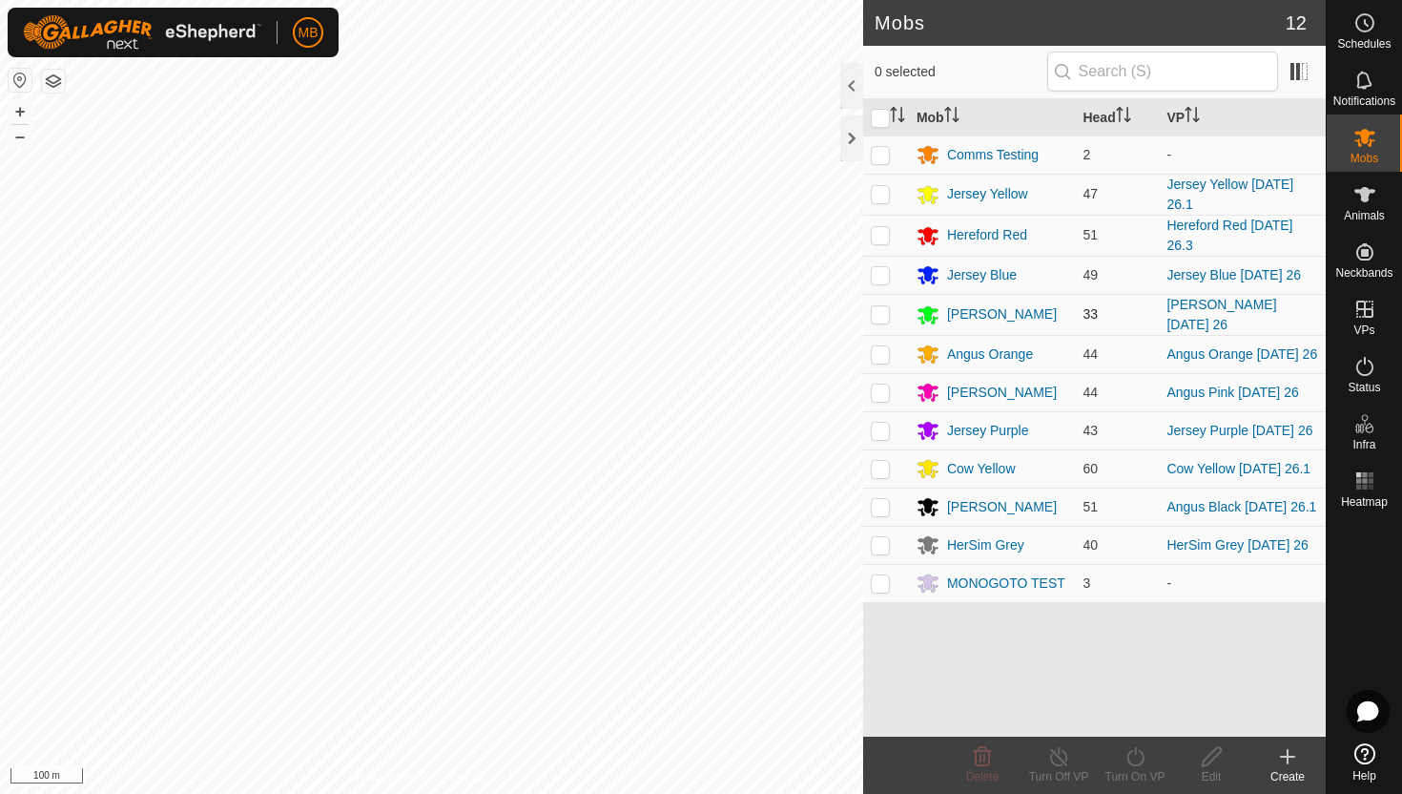
click at [879, 318] on p-checkbox at bounding box center [880, 313] width 19 height 15
checkbox input "true"
click at [1134, 756] on icon at bounding box center [1136, 756] width 24 height 23
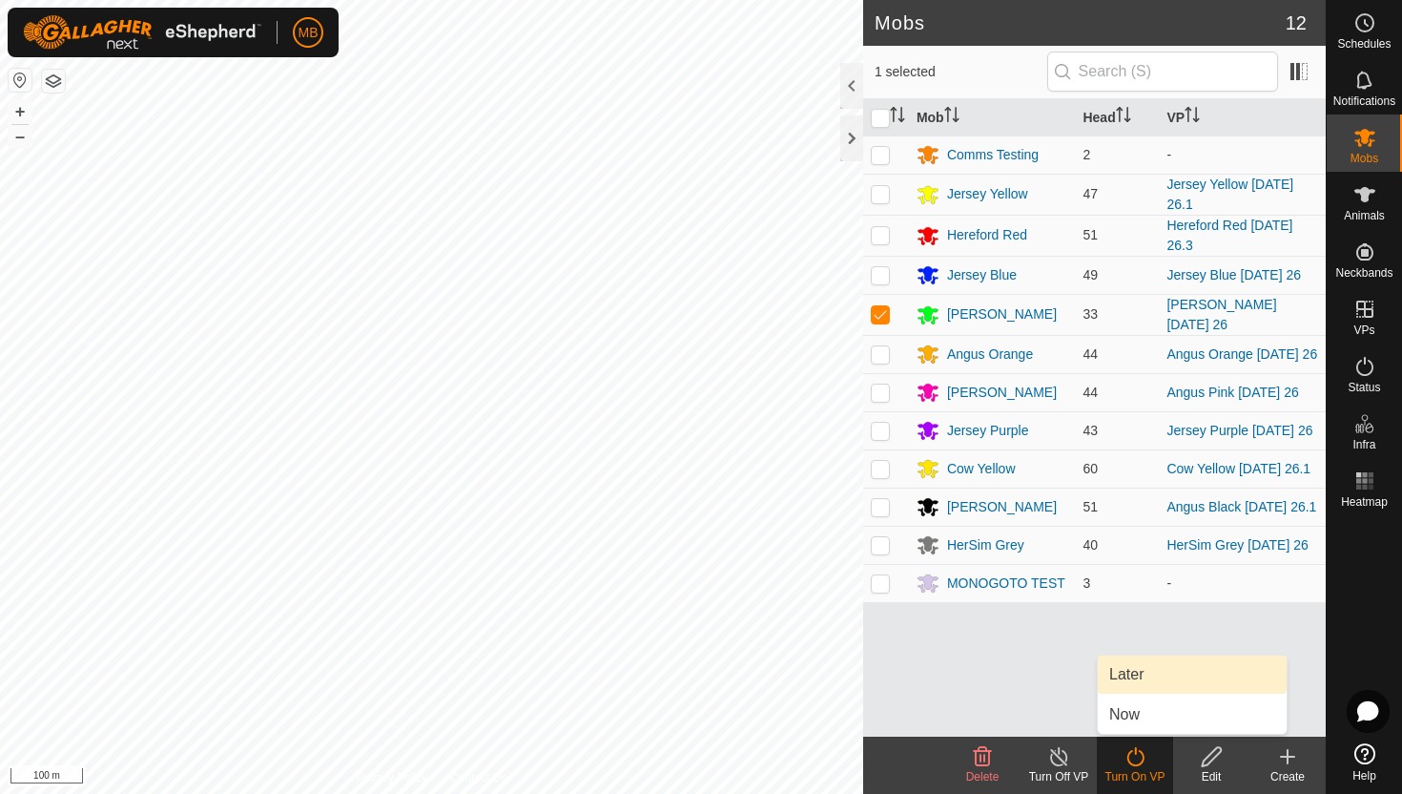
click at [1151, 675] on link "Later" at bounding box center [1192, 674] width 189 height 38
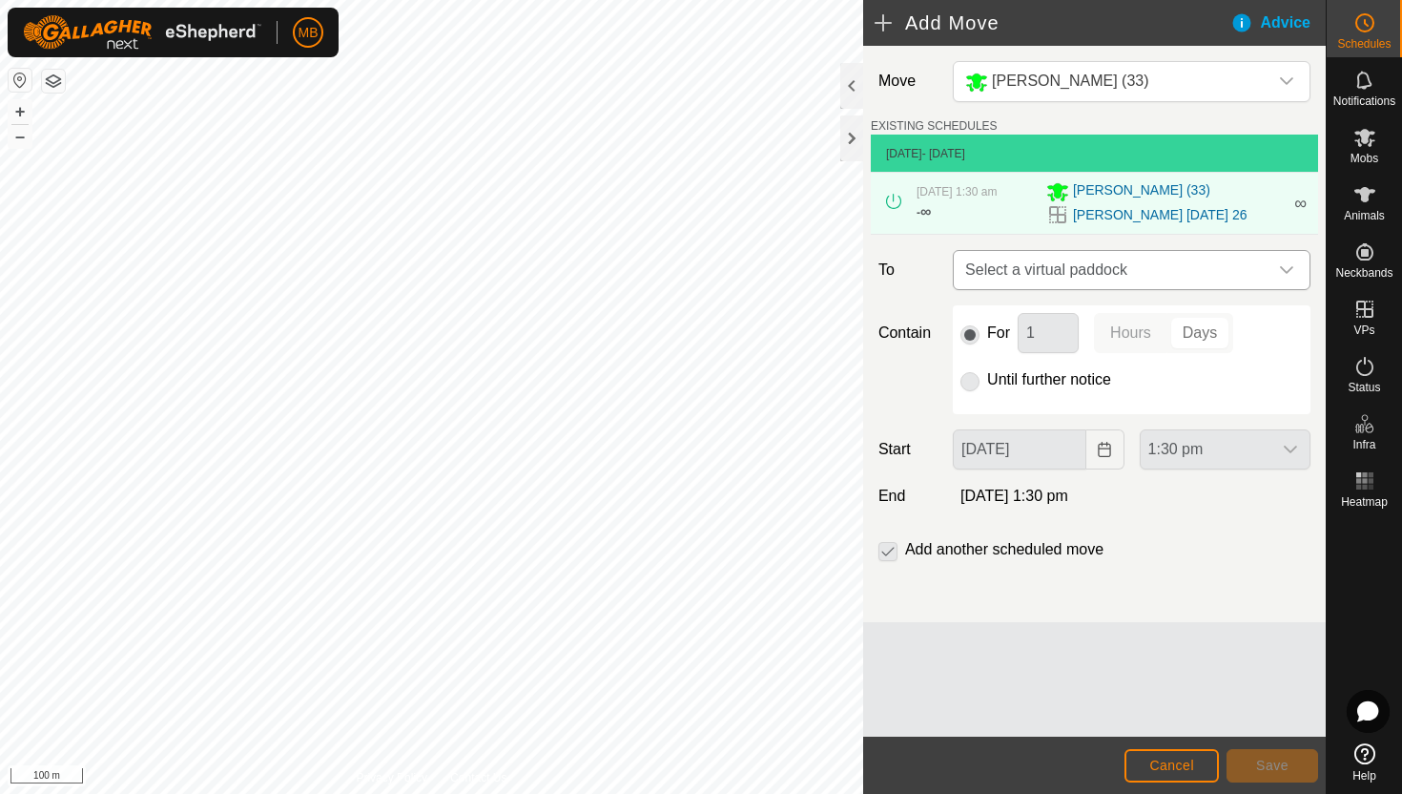
click at [1291, 274] on icon "dropdown trigger" at bounding box center [1286, 269] width 15 height 15
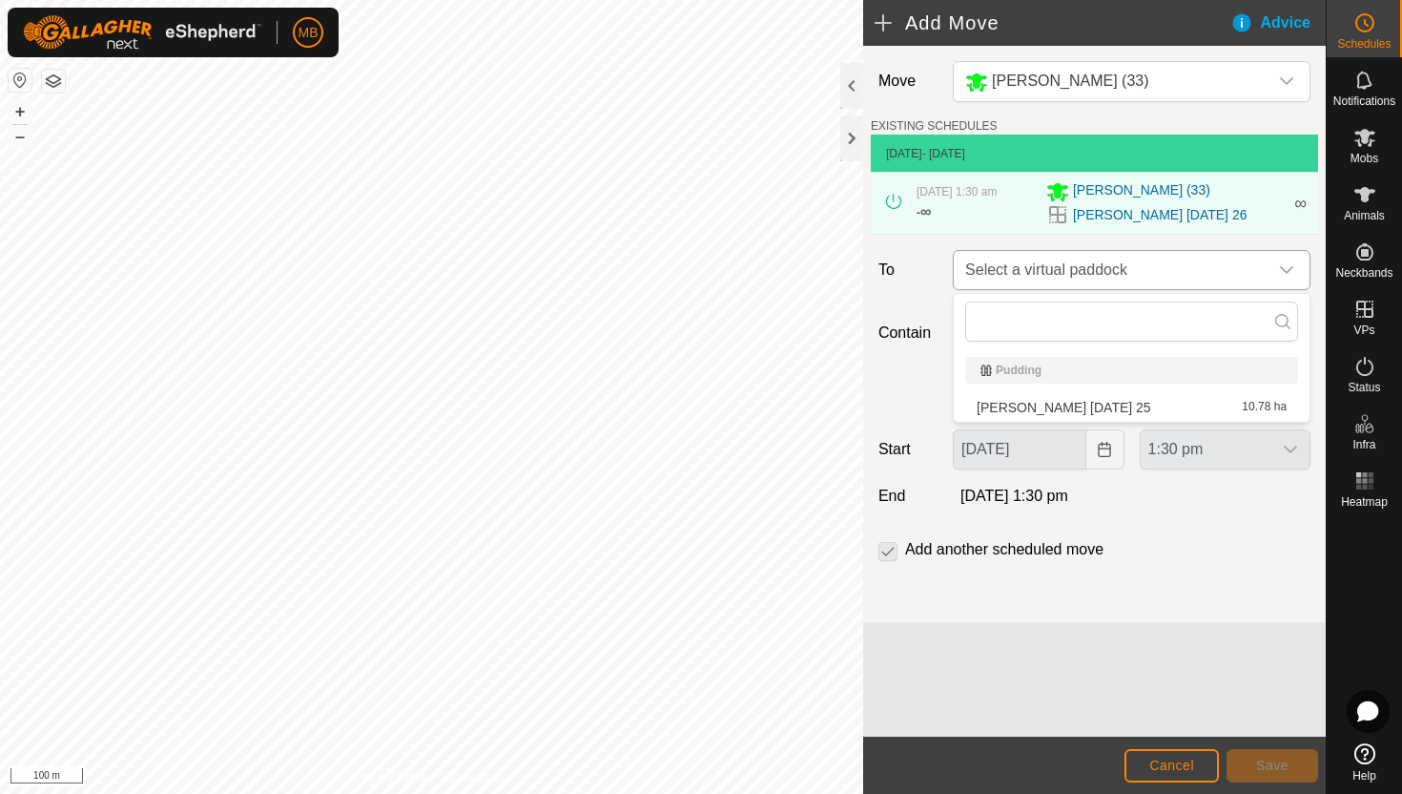
click at [1287, 278] on icon "dropdown trigger" at bounding box center [1286, 269] width 15 height 15
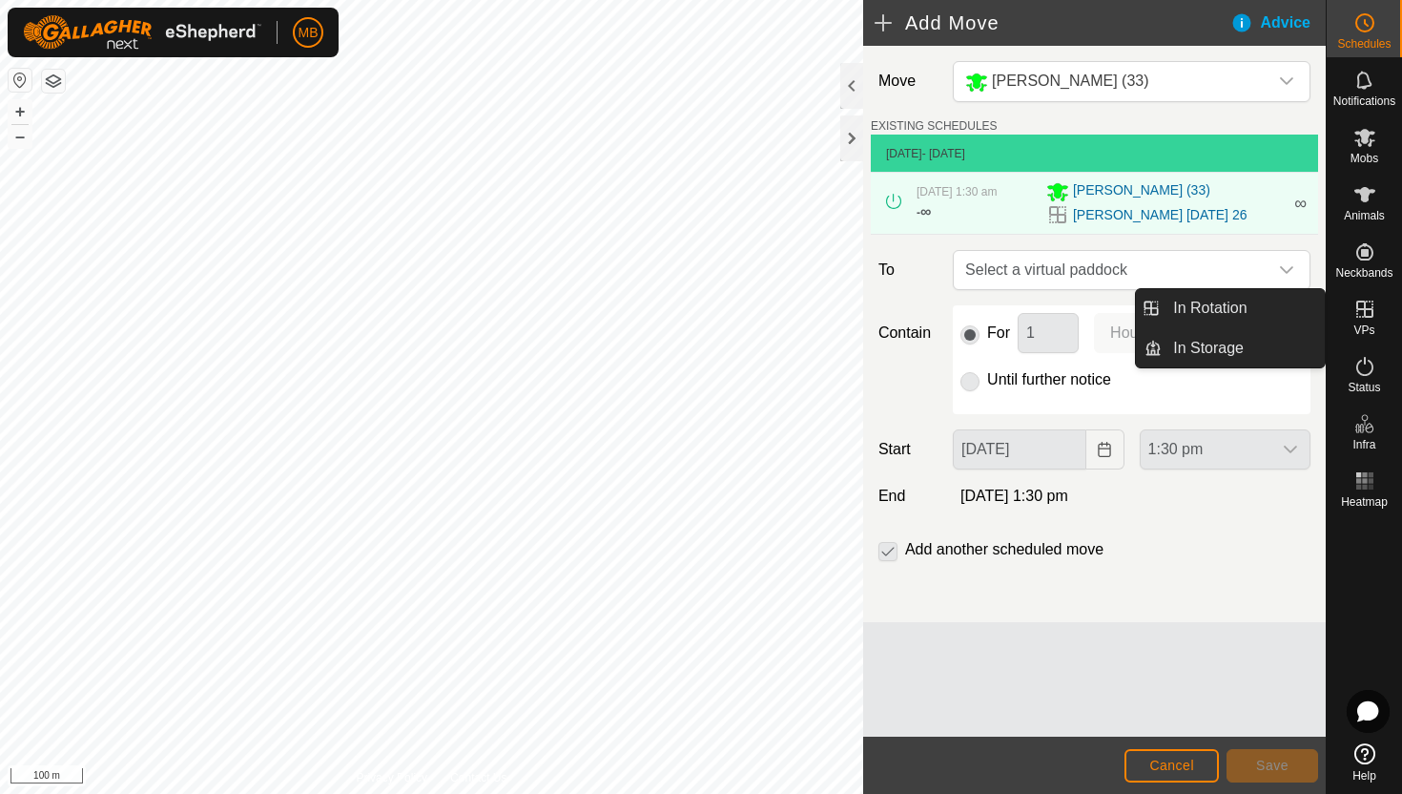
click at [1366, 309] on icon at bounding box center [1365, 309] width 17 height 17
click at [1282, 309] on link "In Rotation" at bounding box center [1243, 308] width 163 height 38
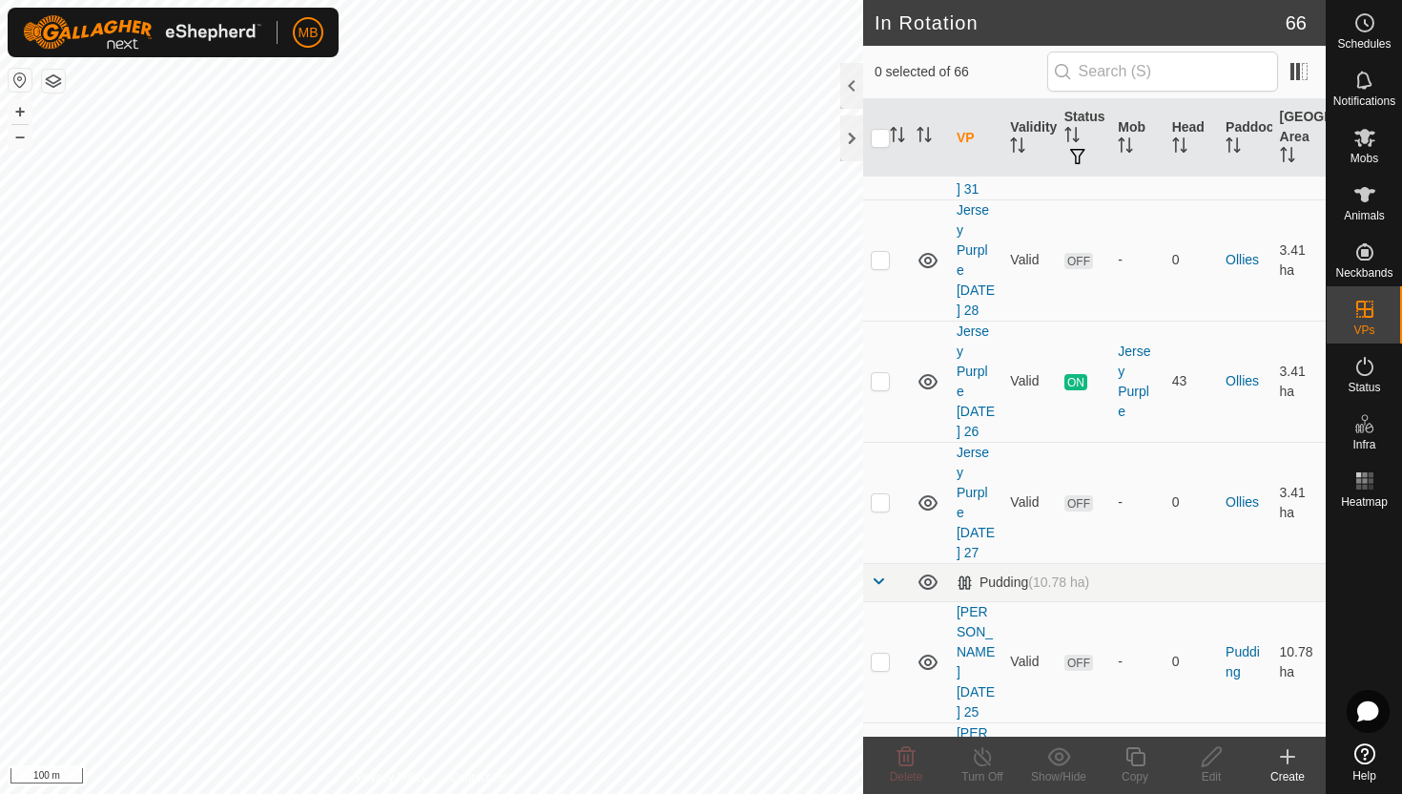
scroll to position [2976, 0]
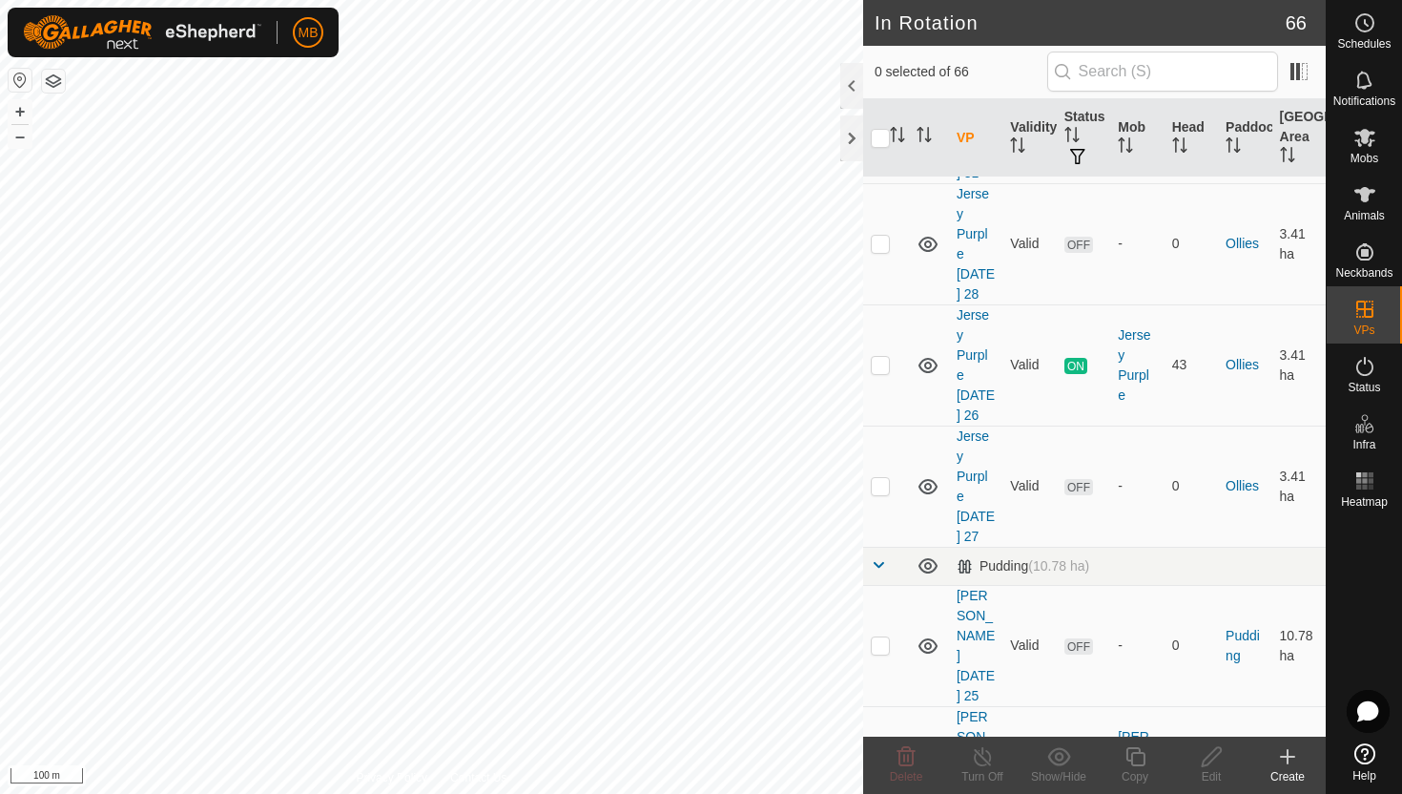
click at [882, 758] on p-checkbox at bounding box center [880, 765] width 19 height 15
checkbox input "true"
click at [1133, 758] on icon at bounding box center [1136, 756] width 24 height 23
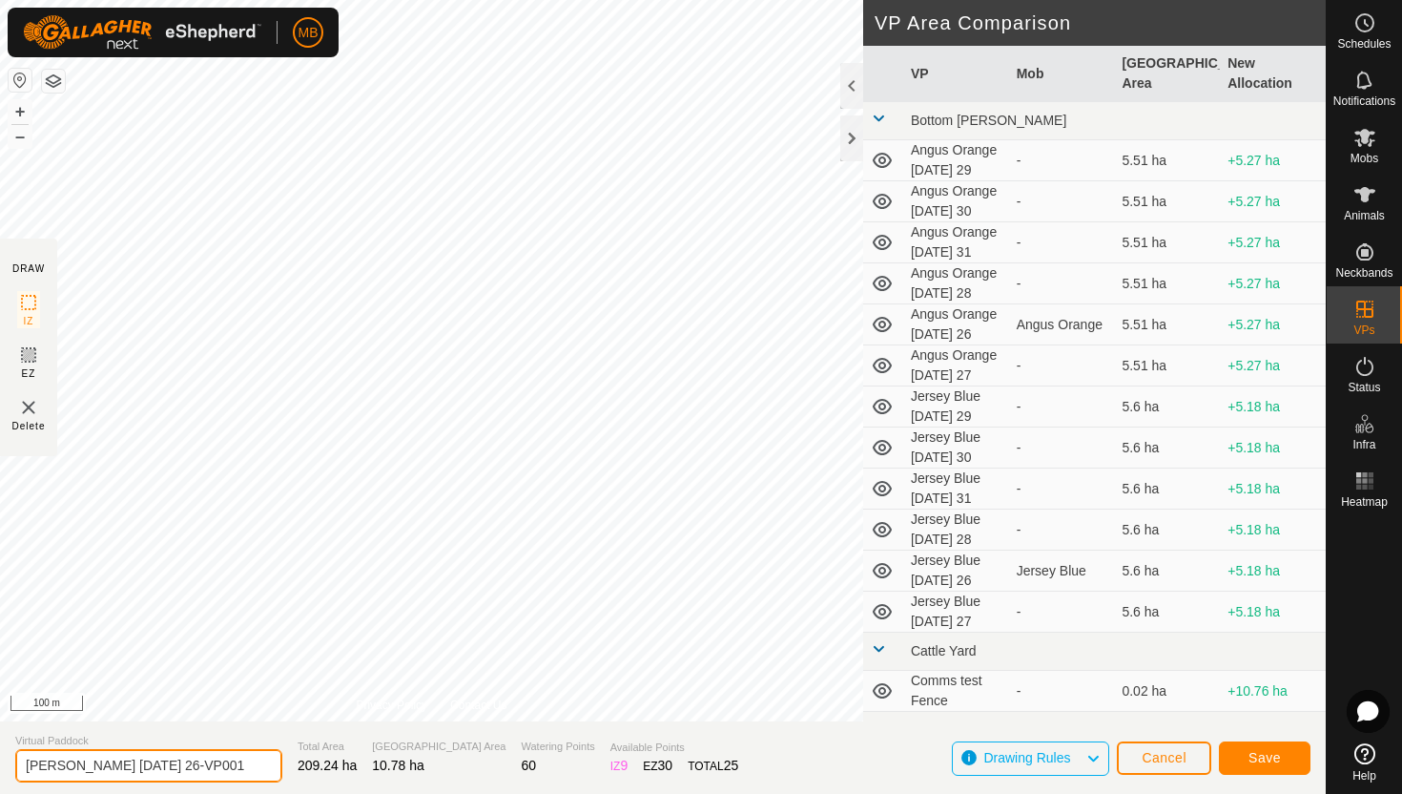
click at [236, 767] on input "Angus Green Tuesday 26-VP001" at bounding box center [148, 765] width 267 height 33
type input "[PERSON_NAME] [DATE] 26.1"
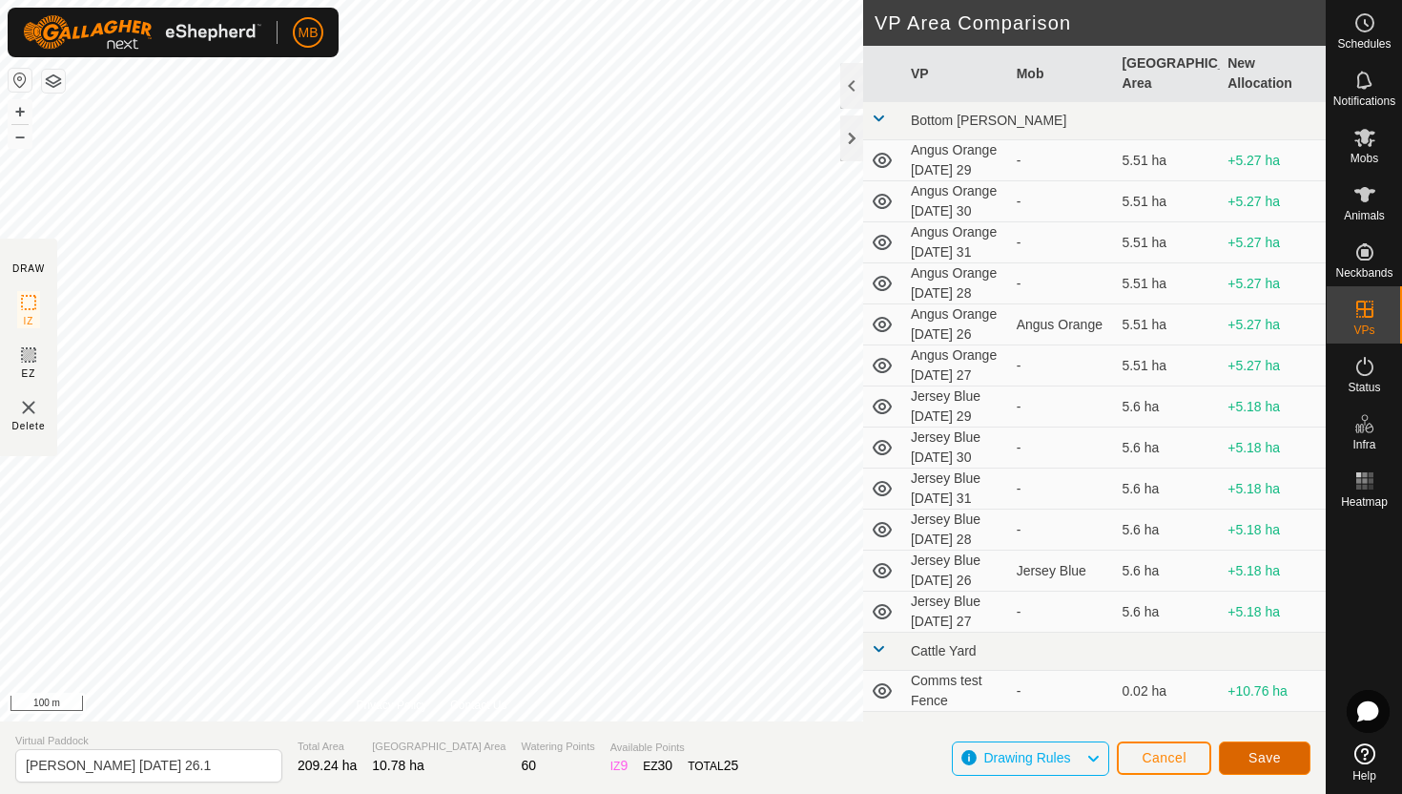
click at [1248, 752] on button "Save" at bounding box center [1265, 757] width 92 height 33
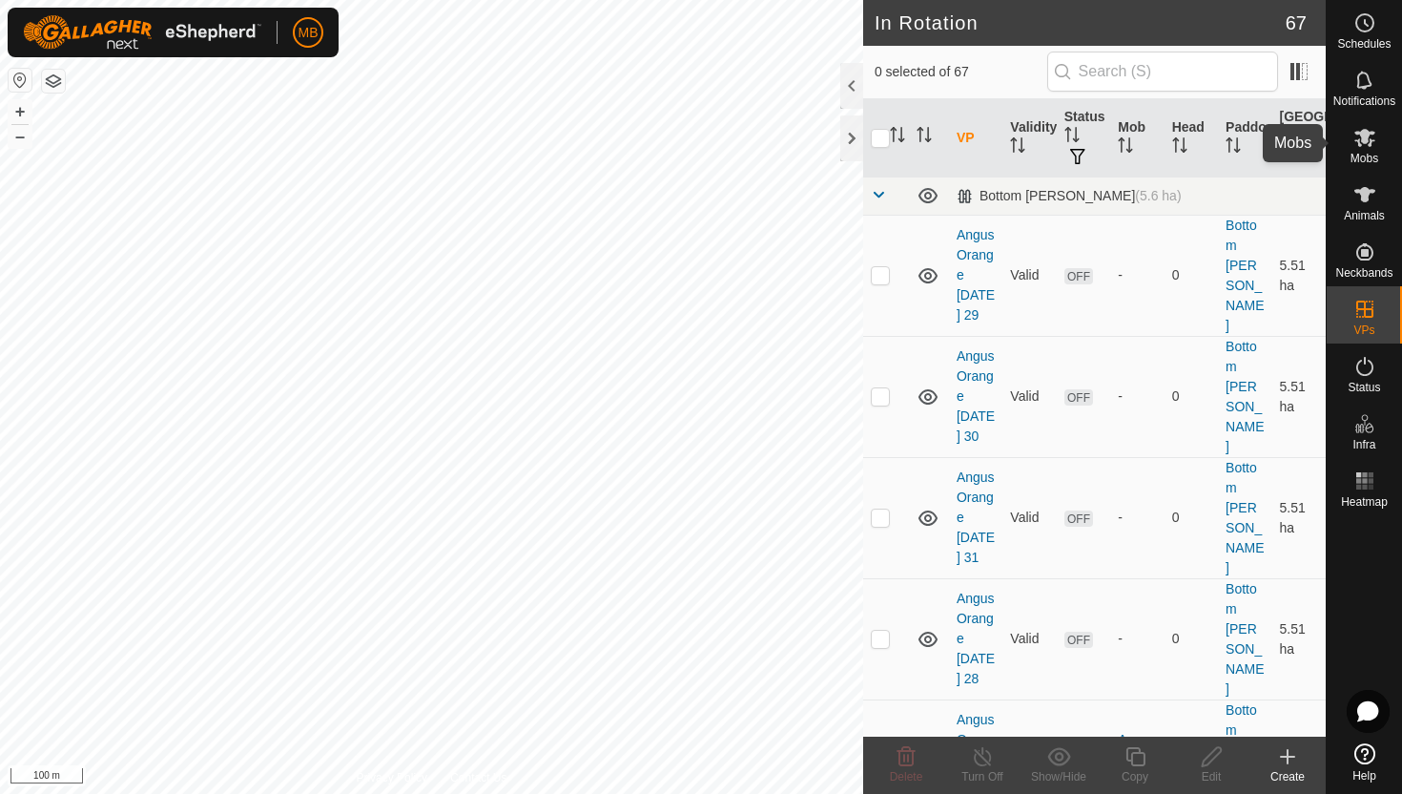
click at [1365, 147] on icon at bounding box center [1365, 137] width 23 height 23
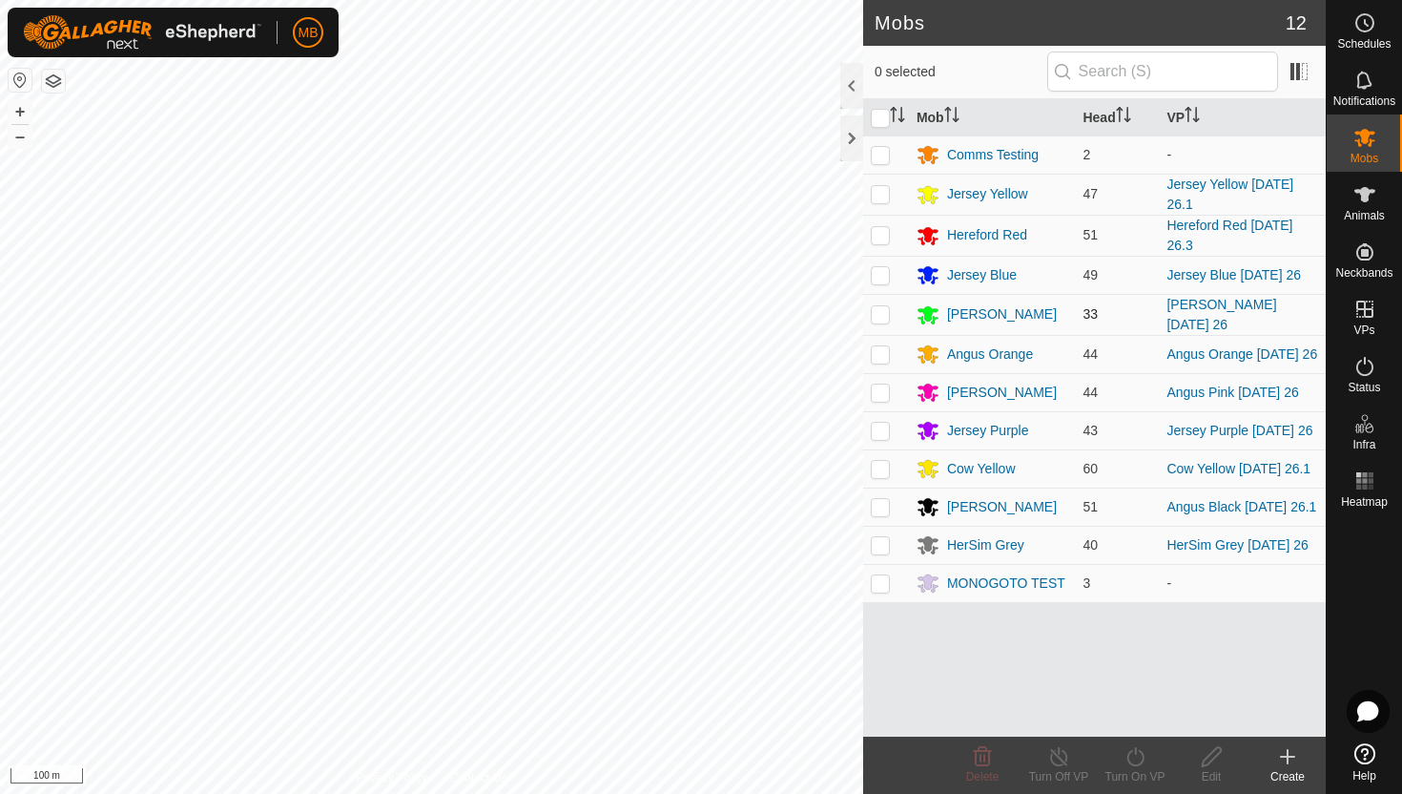
click at [878, 315] on p-checkbox at bounding box center [880, 313] width 19 height 15
checkbox input "true"
click at [1135, 761] on icon at bounding box center [1136, 756] width 24 height 23
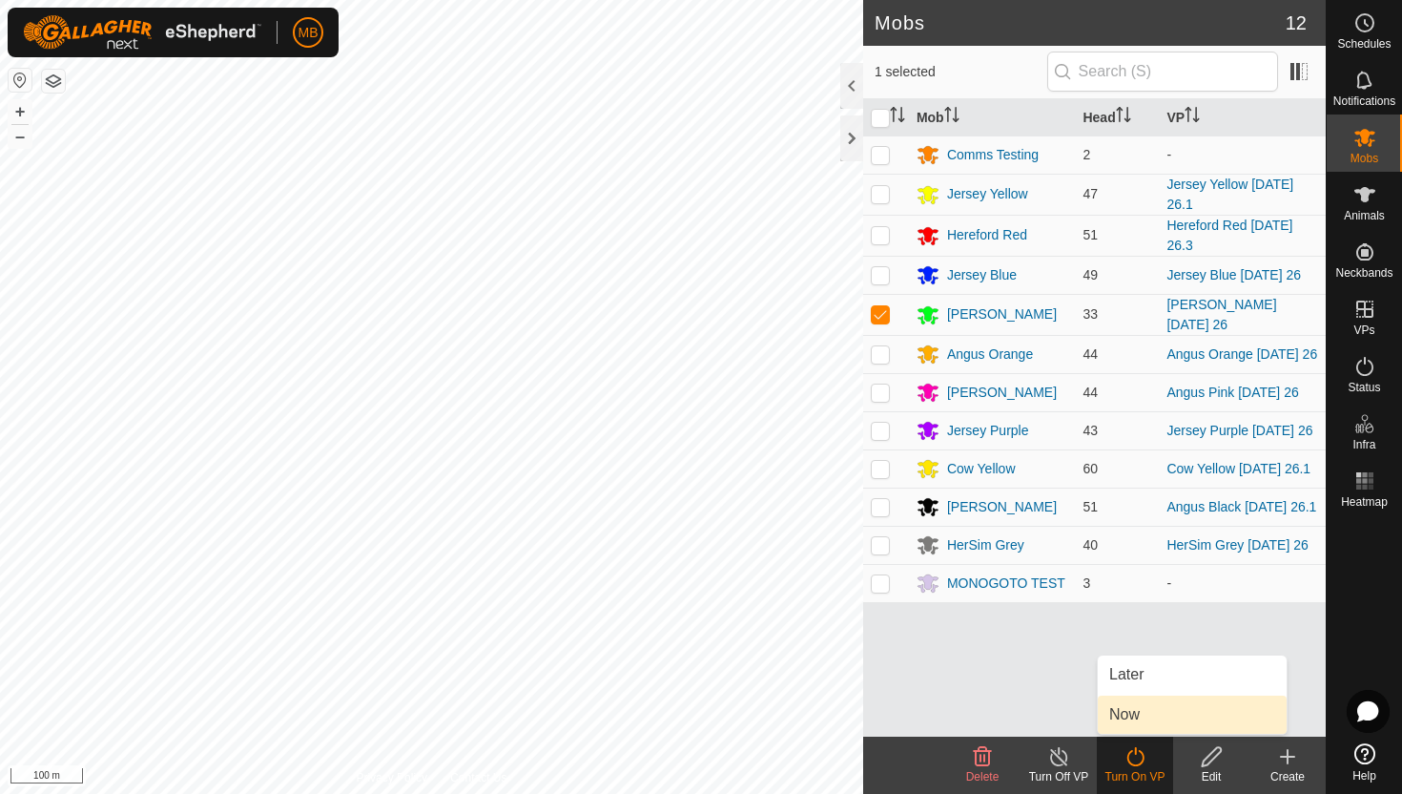
click at [1138, 713] on link "Now" at bounding box center [1192, 715] width 189 height 38
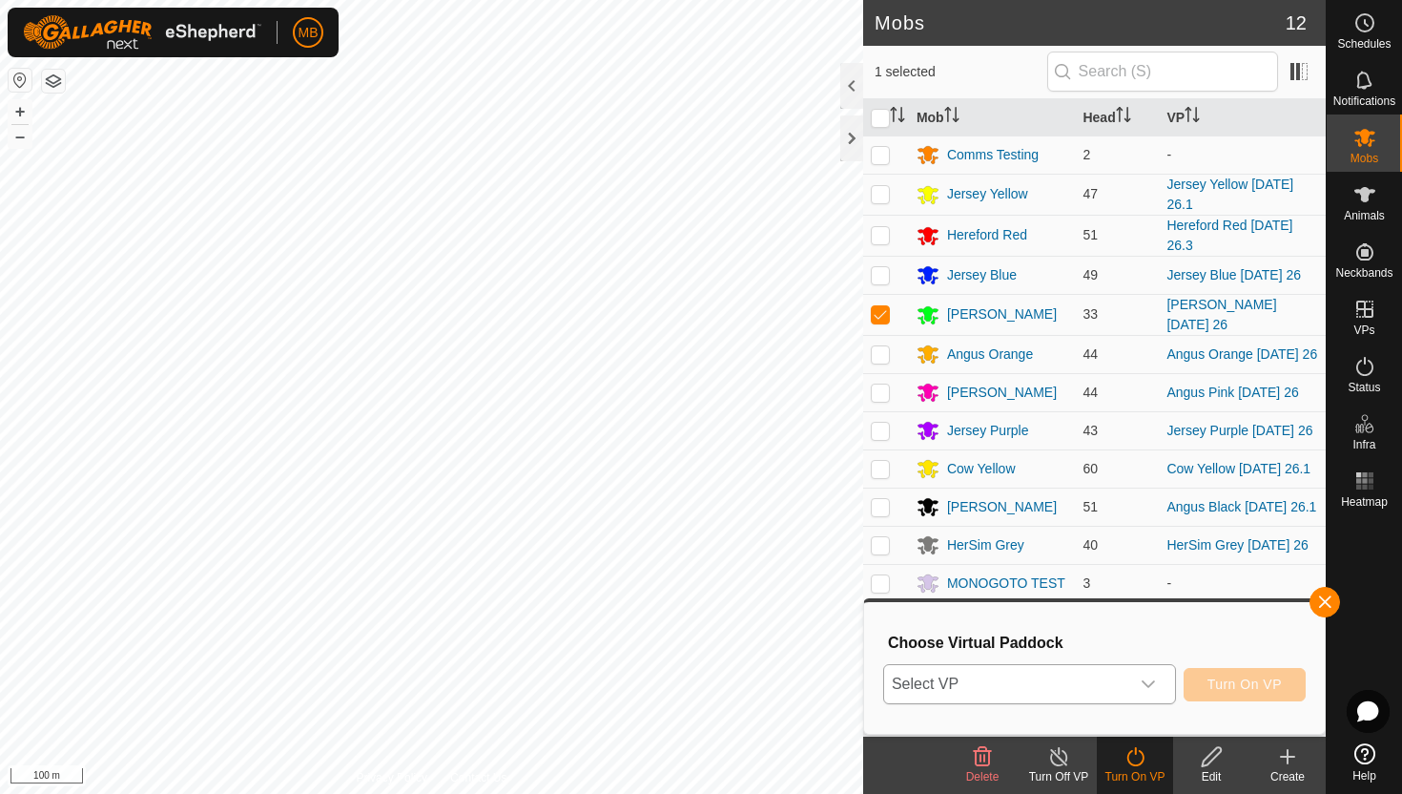
click at [1148, 686] on icon "dropdown trigger" at bounding box center [1148, 684] width 13 height 8
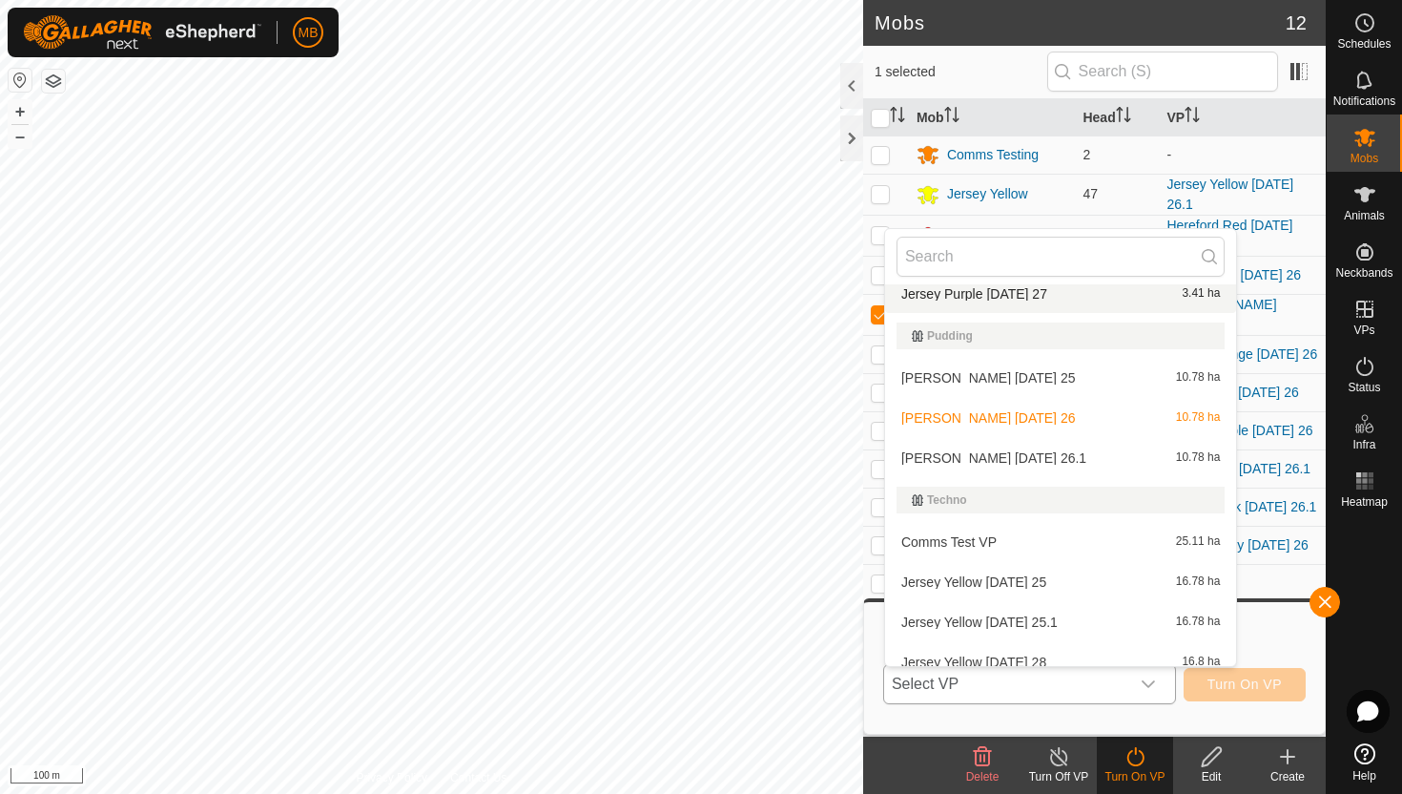
scroll to position [1309, 0]
click at [1054, 456] on li "Angus Green Tuesday 26.1 10.78 ha" at bounding box center [1061, 456] width 352 height 38
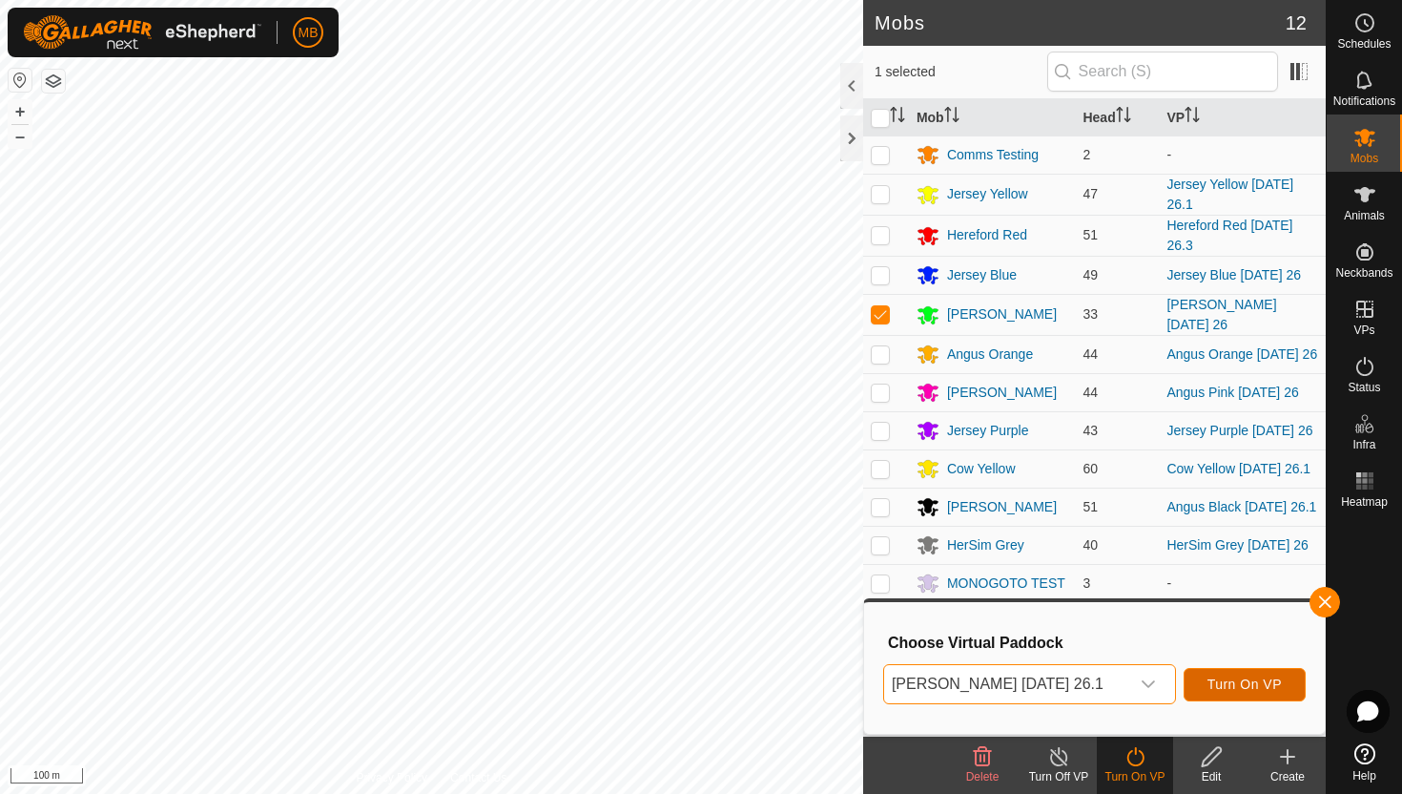
click at [1255, 679] on span "Turn On VP" at bounding box center [1245, 683] width 74 height 15
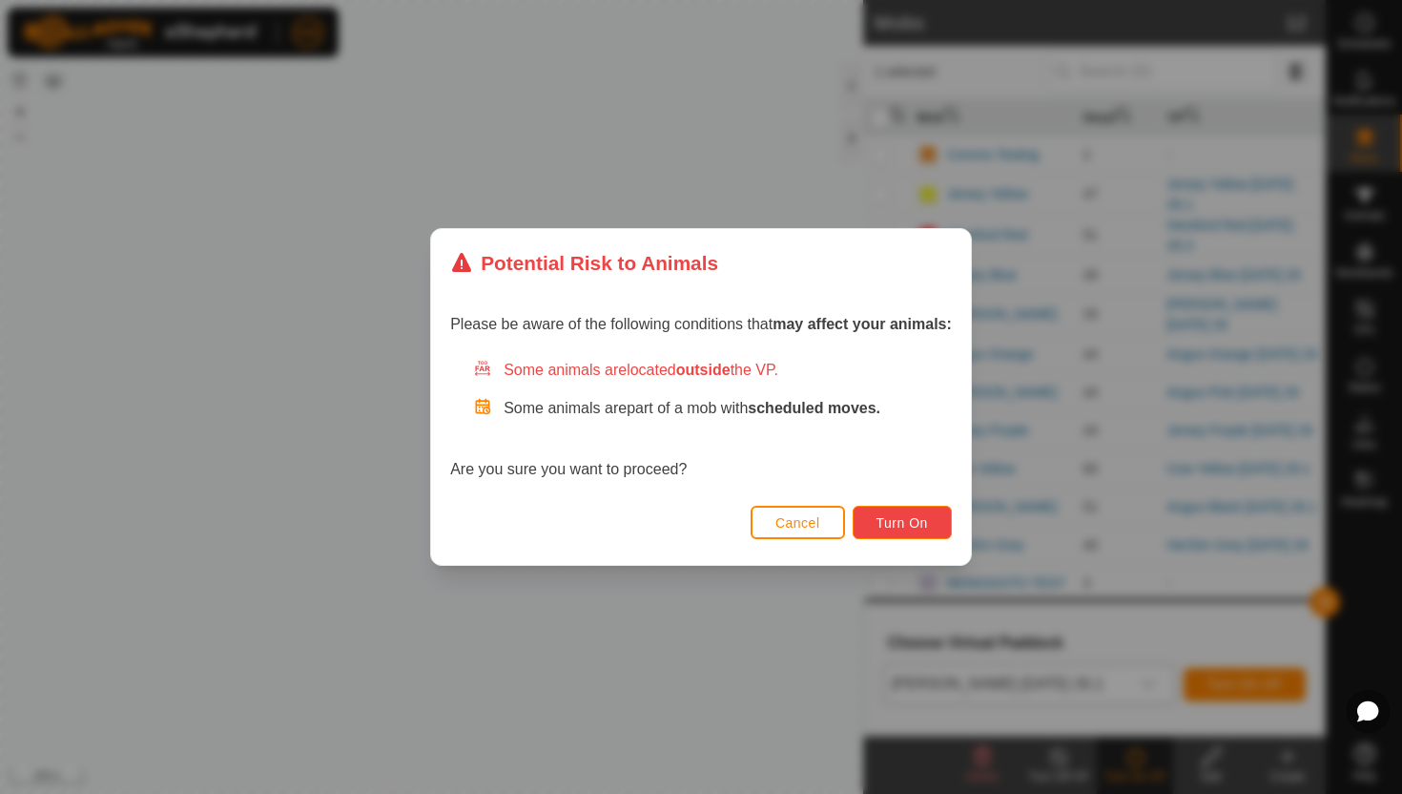
click at [919, 516] on span "Turn On" at bounding box center [903, 522] width 52 height 15
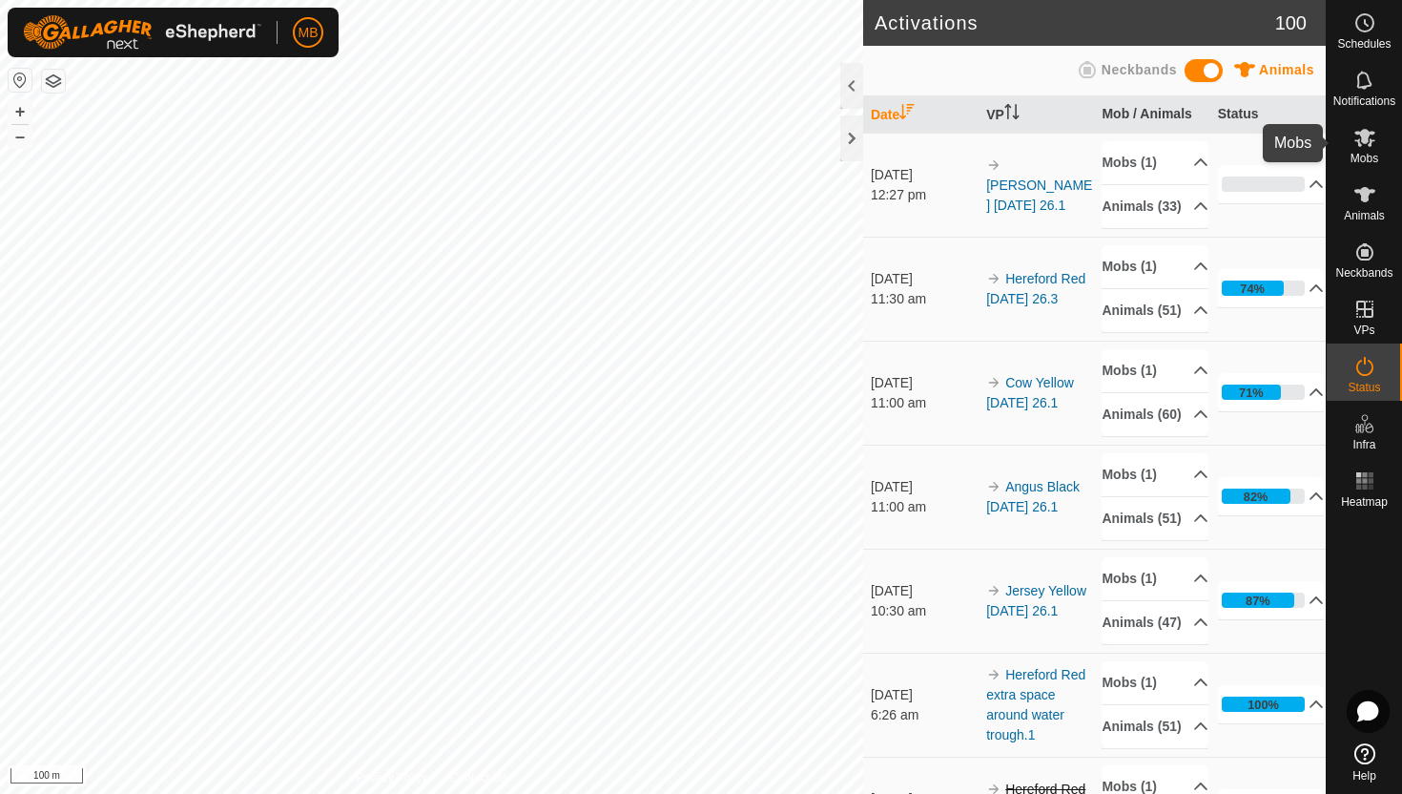
click at [1361, 135] on icon at bounding box center [1365, 138] width 21 height 18
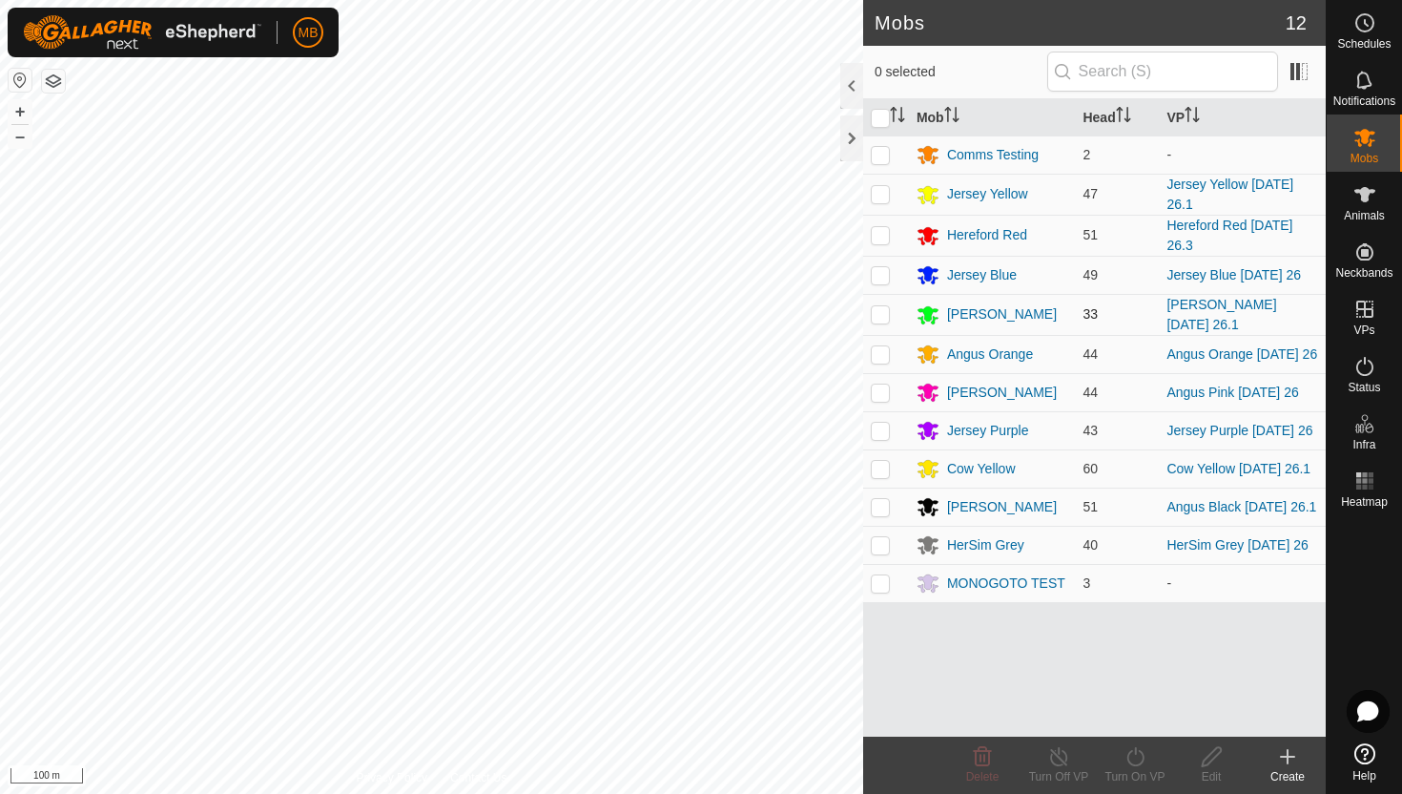
click at [881, 312] on p-checkbox at bounding box center [880, 313] width 19 height 15
checkbox input "true"
click at [1134, 753] on icon at bounding box center [1135, 756] width 17 height 19
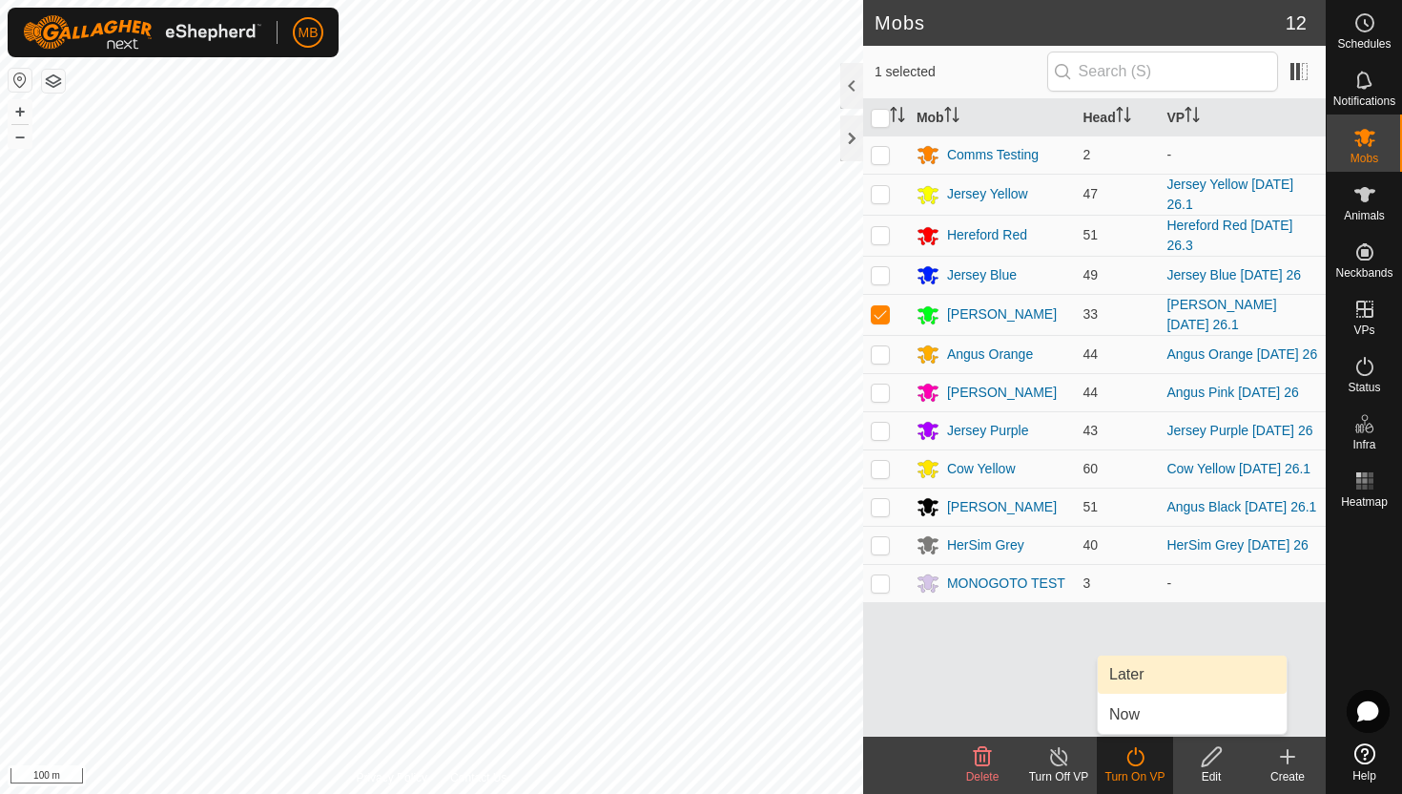
click at [1137, 671] on link "Later" at bounding box center [1192, 674] width 189 height 38
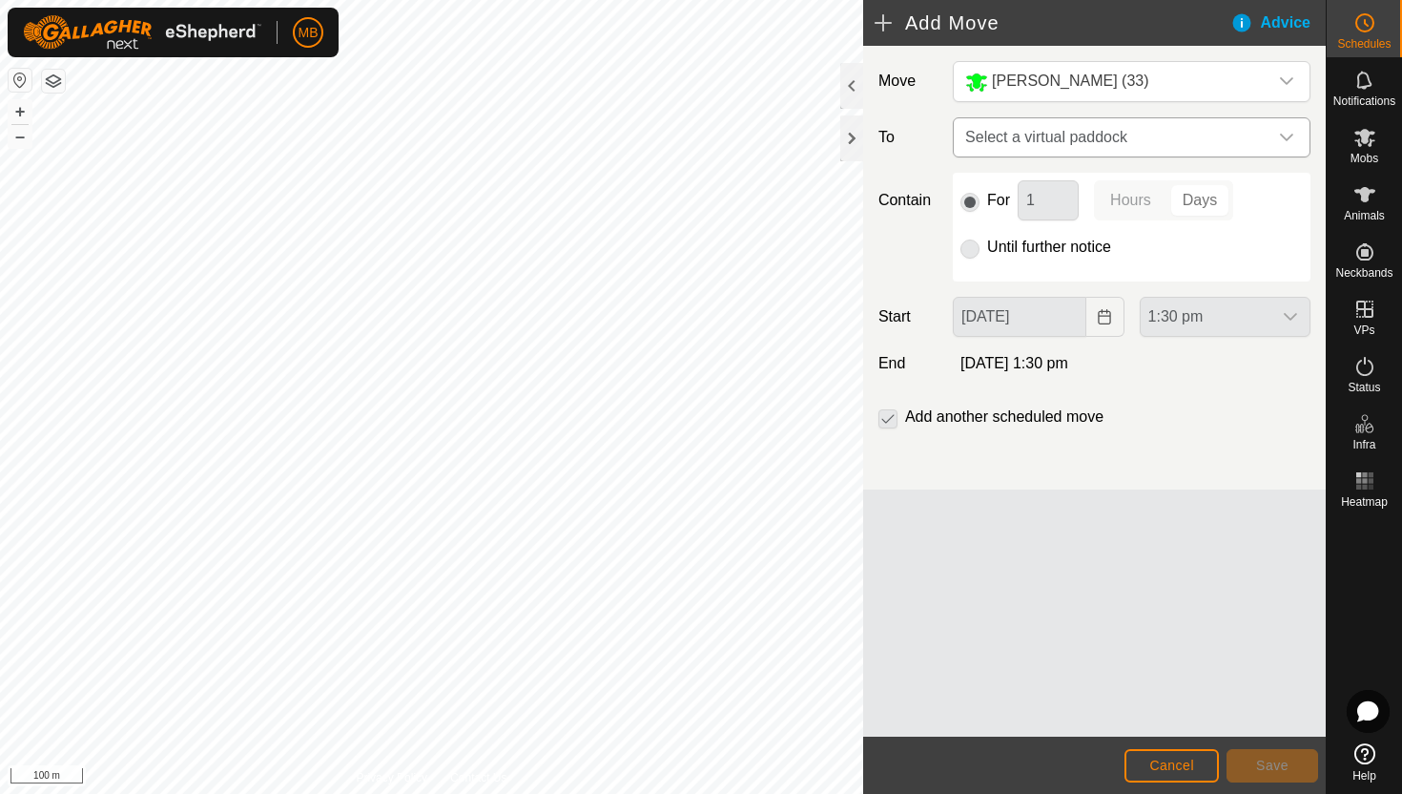
click at [1280, 135] on icon "dropdown trigger" at bounding box center [1286, 137] width 15 height 15
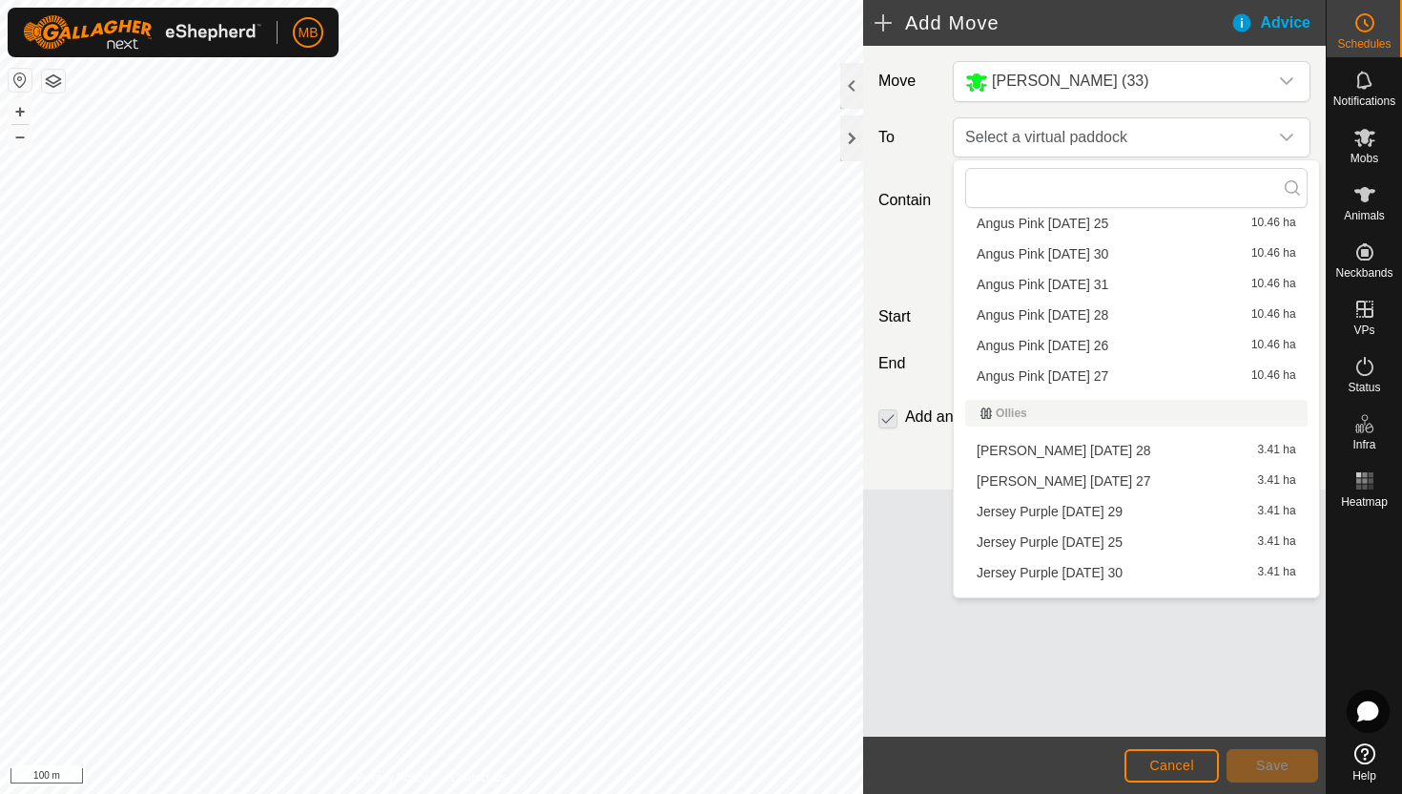
scroll to position [579, 0]
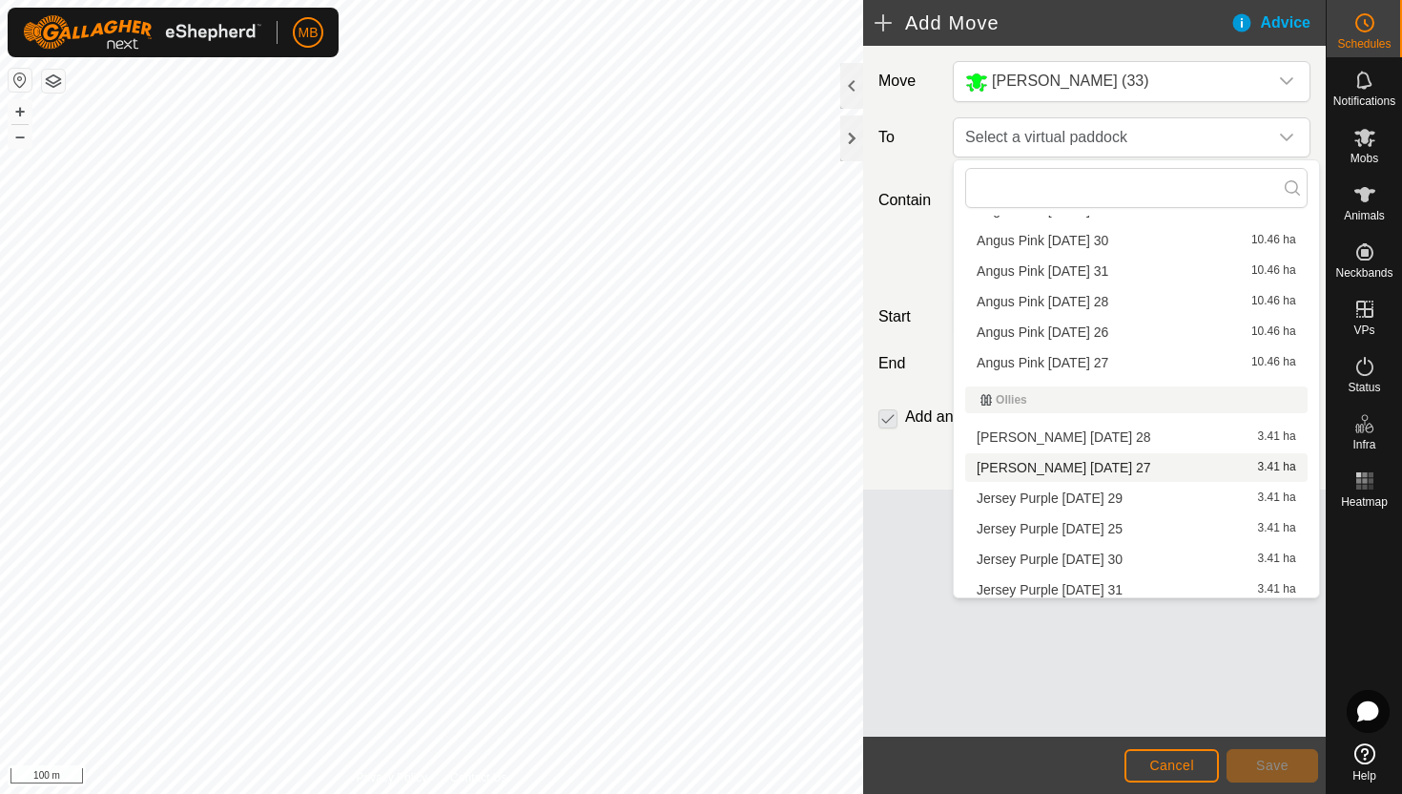
click at [1137, 465] on li "Angus Green Wednesday 27 3.41 ha" at bounding box center [1136, 467] width 343 height 29
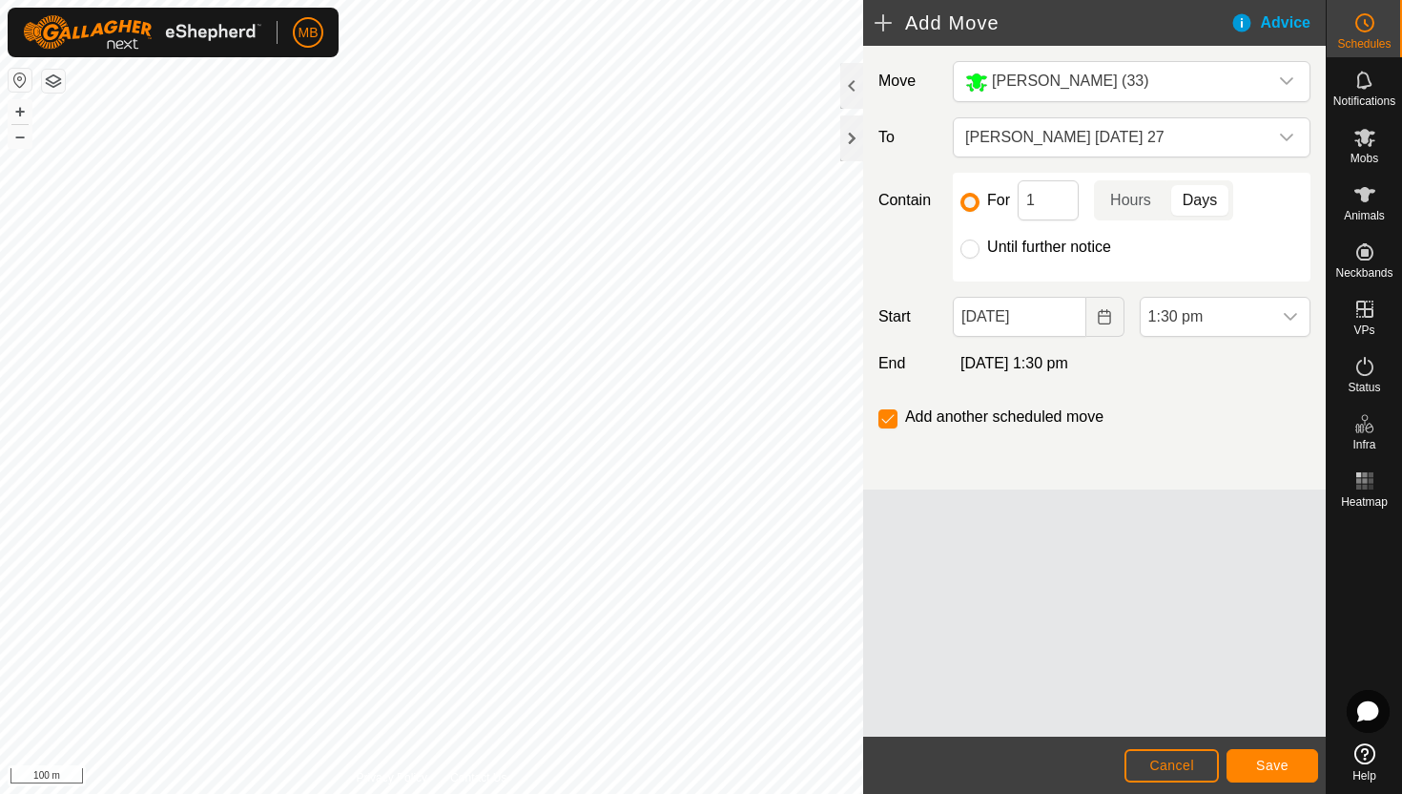
click at [1055, 249] on label "Until further notice" at bounding box center [1049, 246] width 124 height 15
click at [980, 249] on input "Until further notice" at bounding box center [970, 248] width 19 height 19
radio input "true"
checkbox input "false"
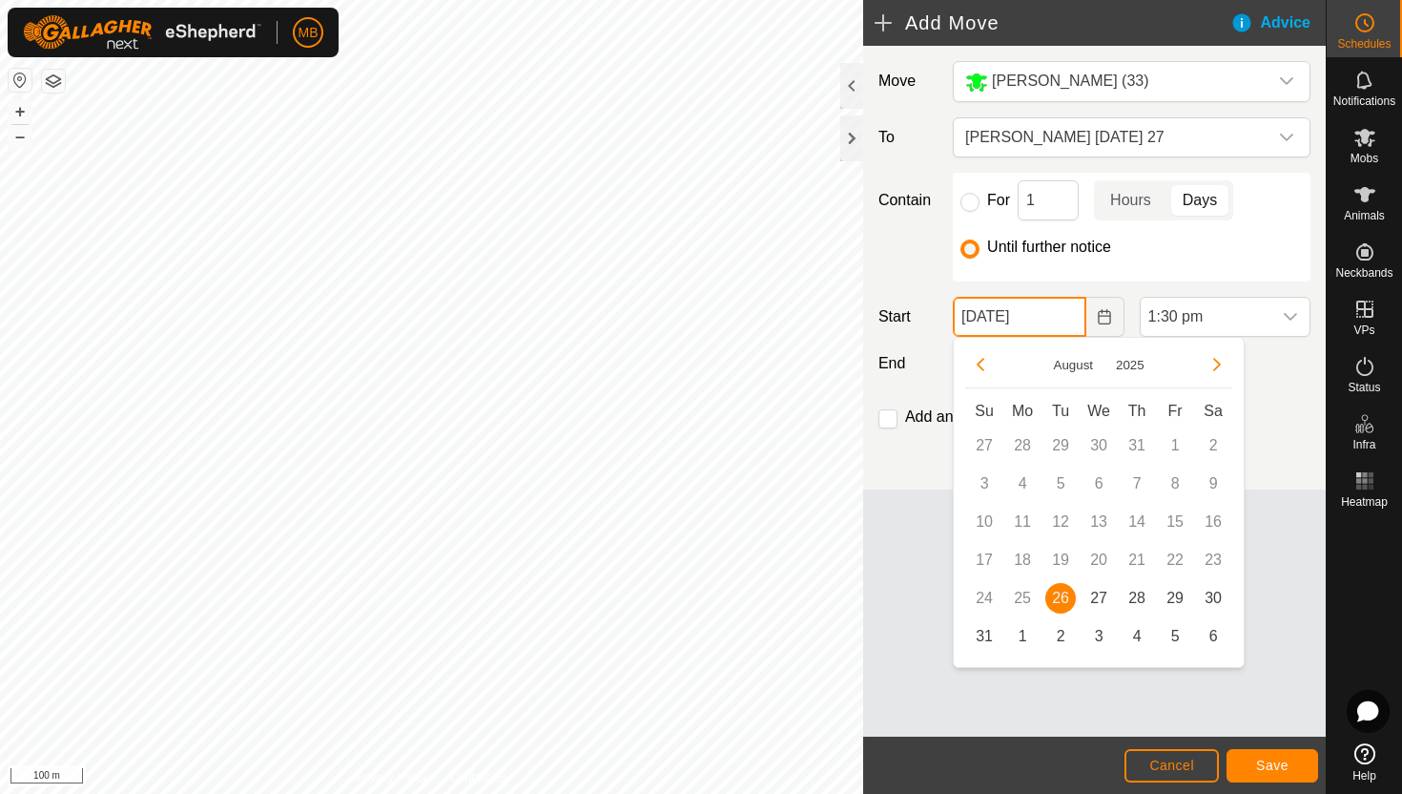
click at [1062, 328] on input "[DATE]" at bounding box center [1019, 317] width 133 height 40
click at [1102, 598] on span "27" at bounding box center [1099, 598] width 31 height 31
type input "[DATE]"
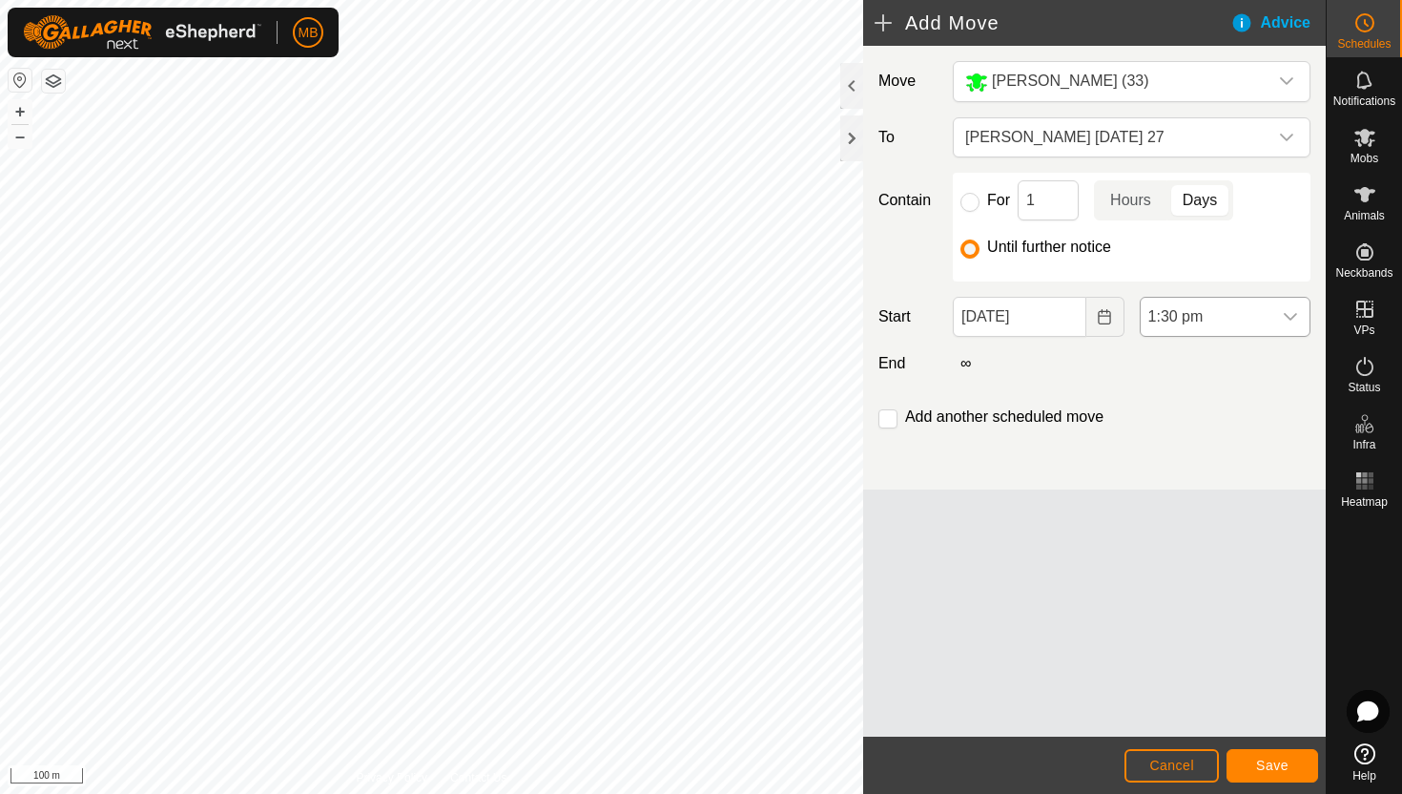
click at [1278, 311] on div "dropdown trigger" at bounding box center [1291, 317] width 38 height 38
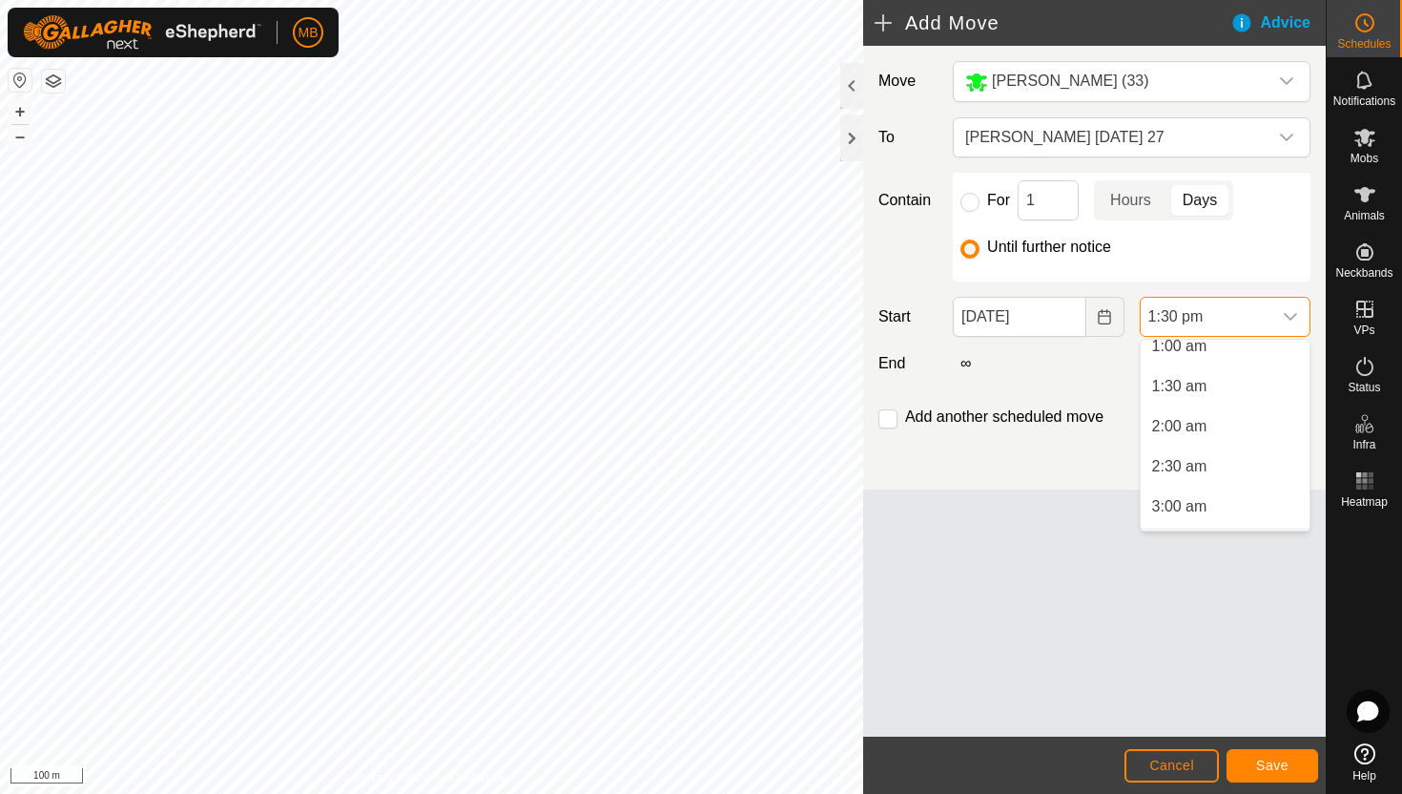
scroll to position [90, 0]
click at [1263, 392] on li "1:30 am" at bounding box center [1225, 389] width 169 height 38
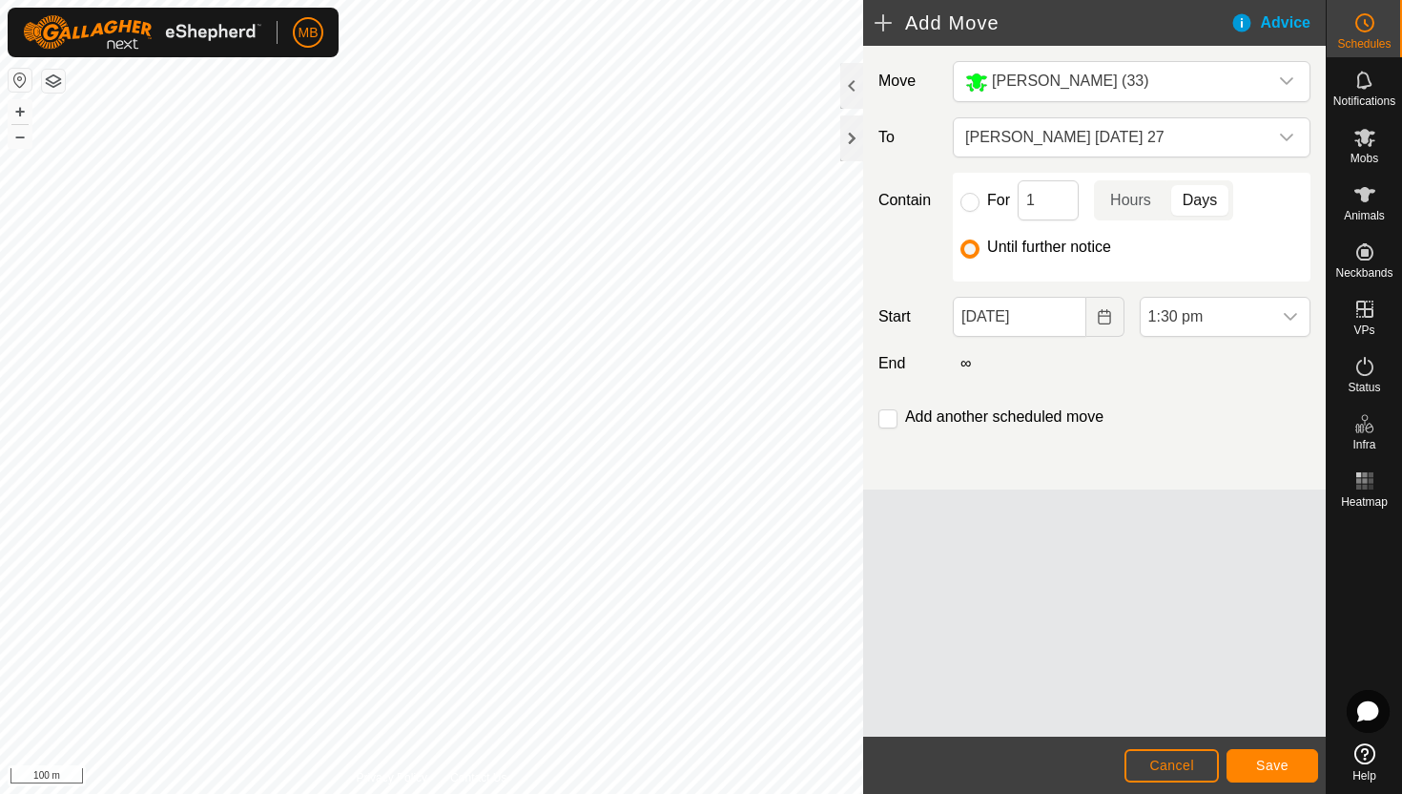
scroll to position [929, 0]
click at [892, 418] on input "checkbox" at bounding box center [888, 418] width 19 height 19
click at [1268, 759] on span "Save" at bounding box center [1272, 765] width 32 height 15
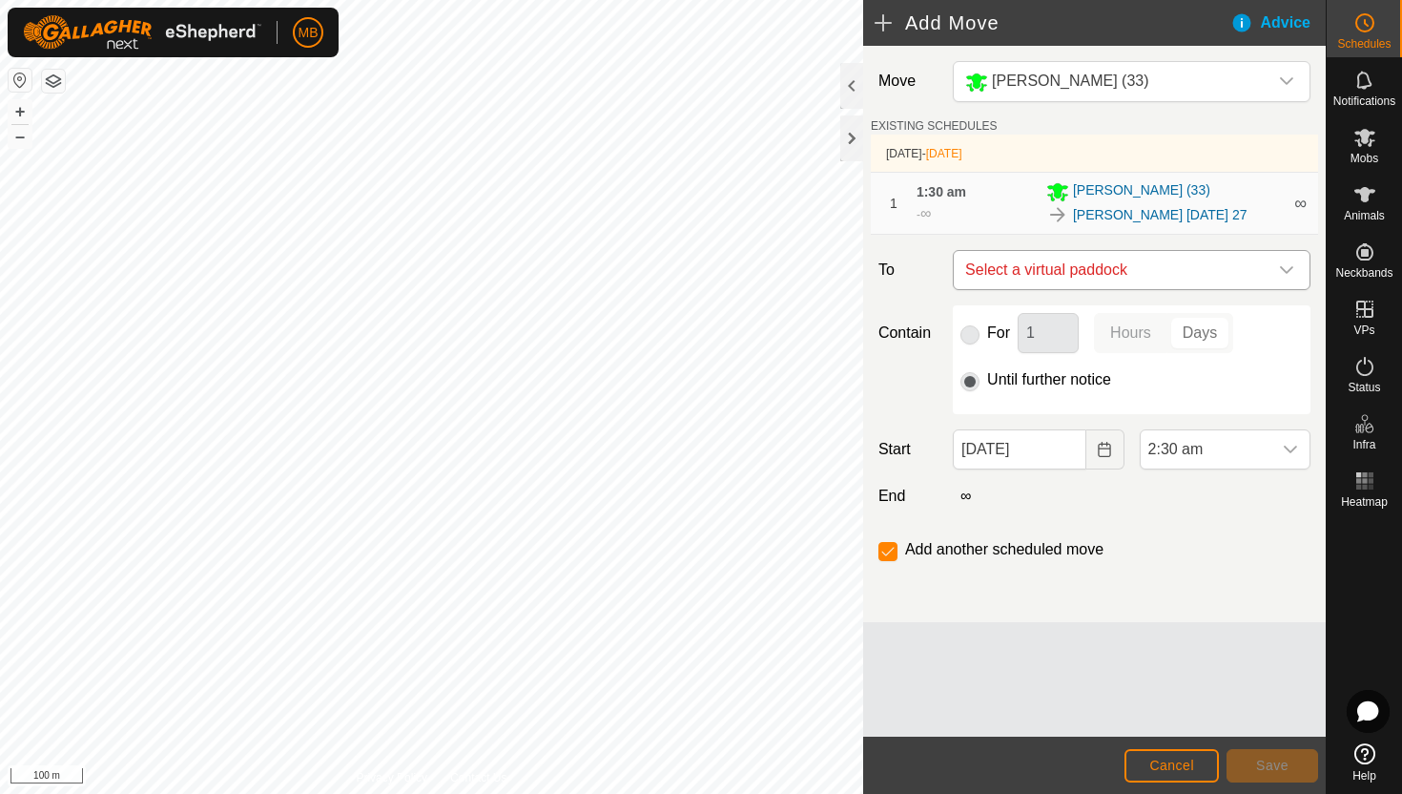
click at [1294, 269] on icon "dropdown trigger" at bounding box center [1286, 269] width 15 height 15
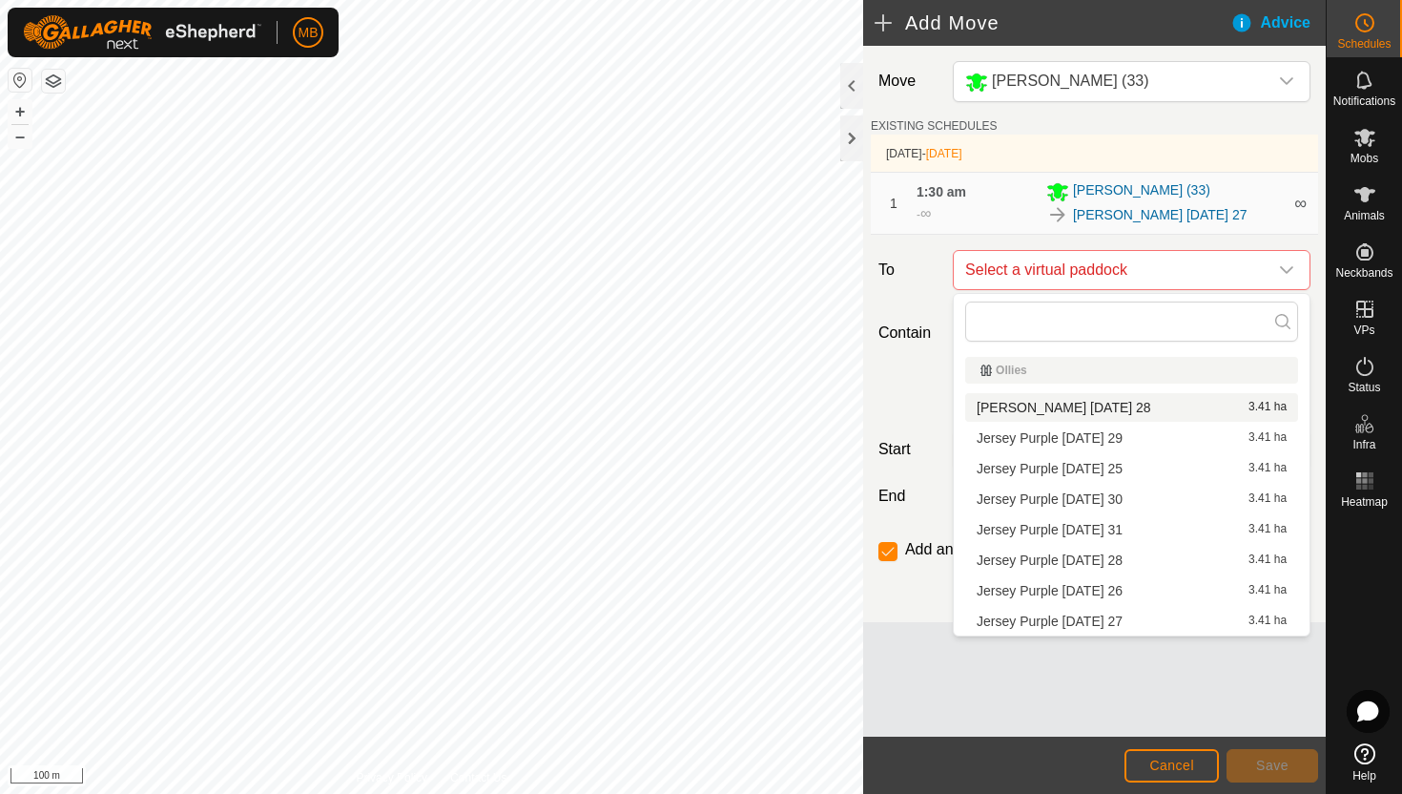
click at [1128, 407] on li "Angus Green Thursday 28 3.41 ha" at bounding box center [1131, 407] width 333 height 29
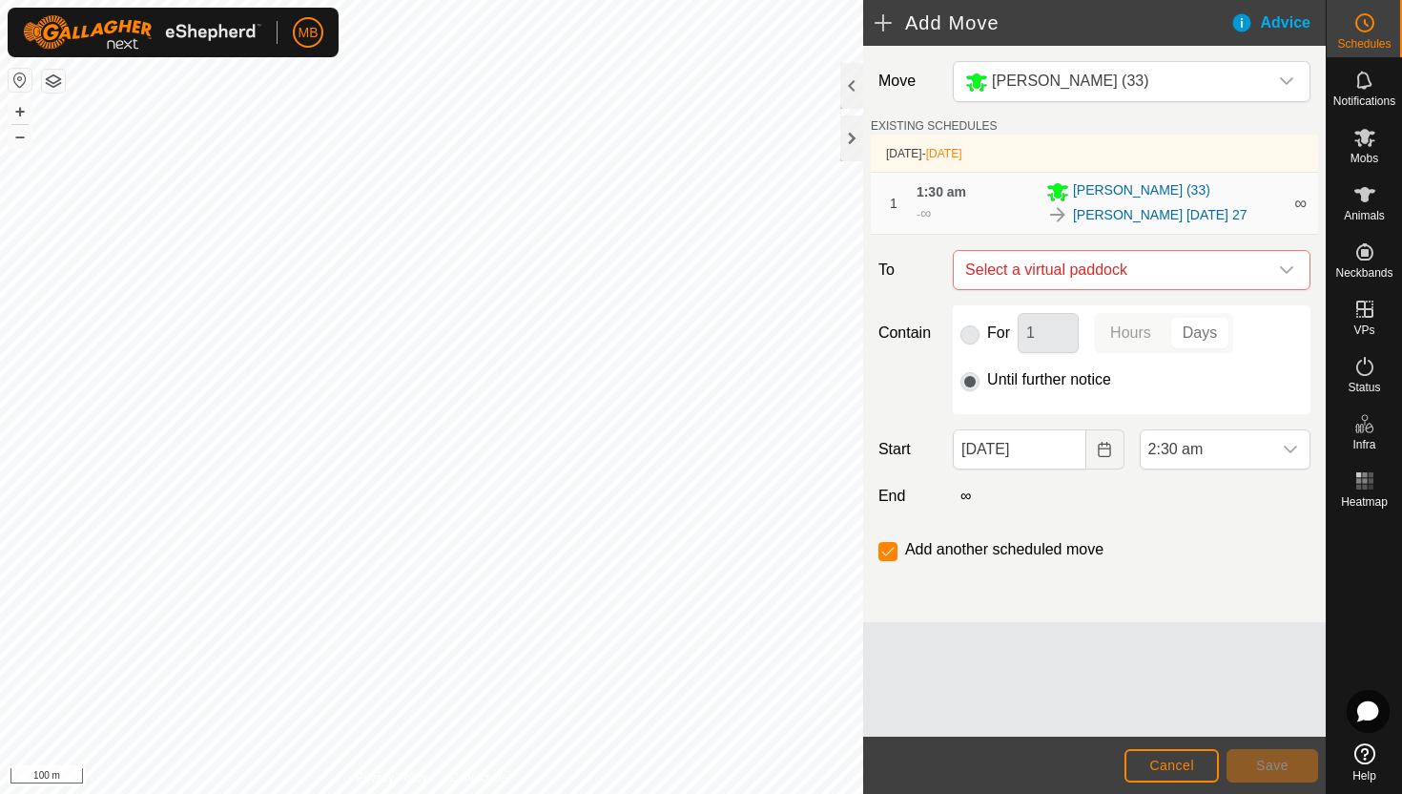
checkbox input "false"
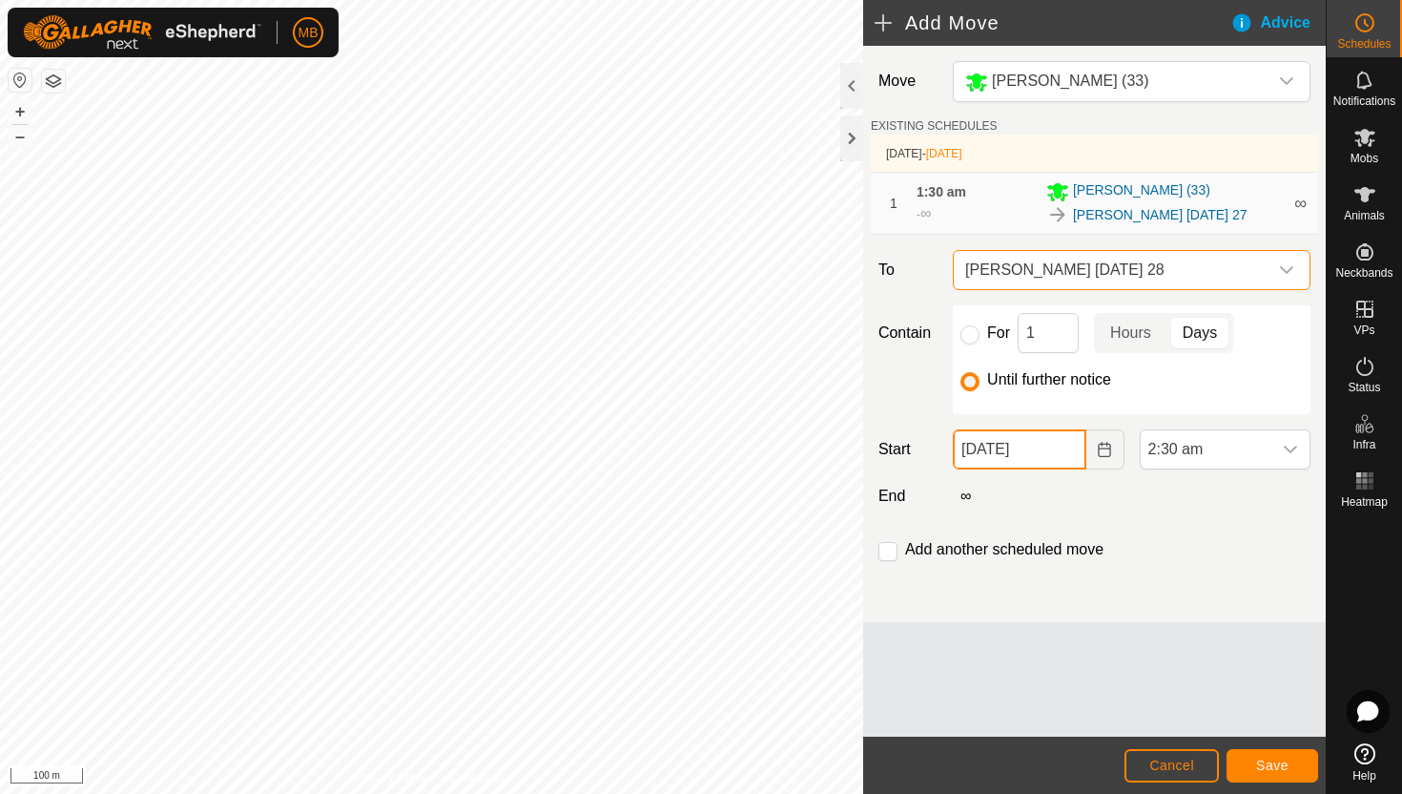
click at [1063, 450] on input "[DATE]" at bounding box center [1019, 449] width 133 height 40
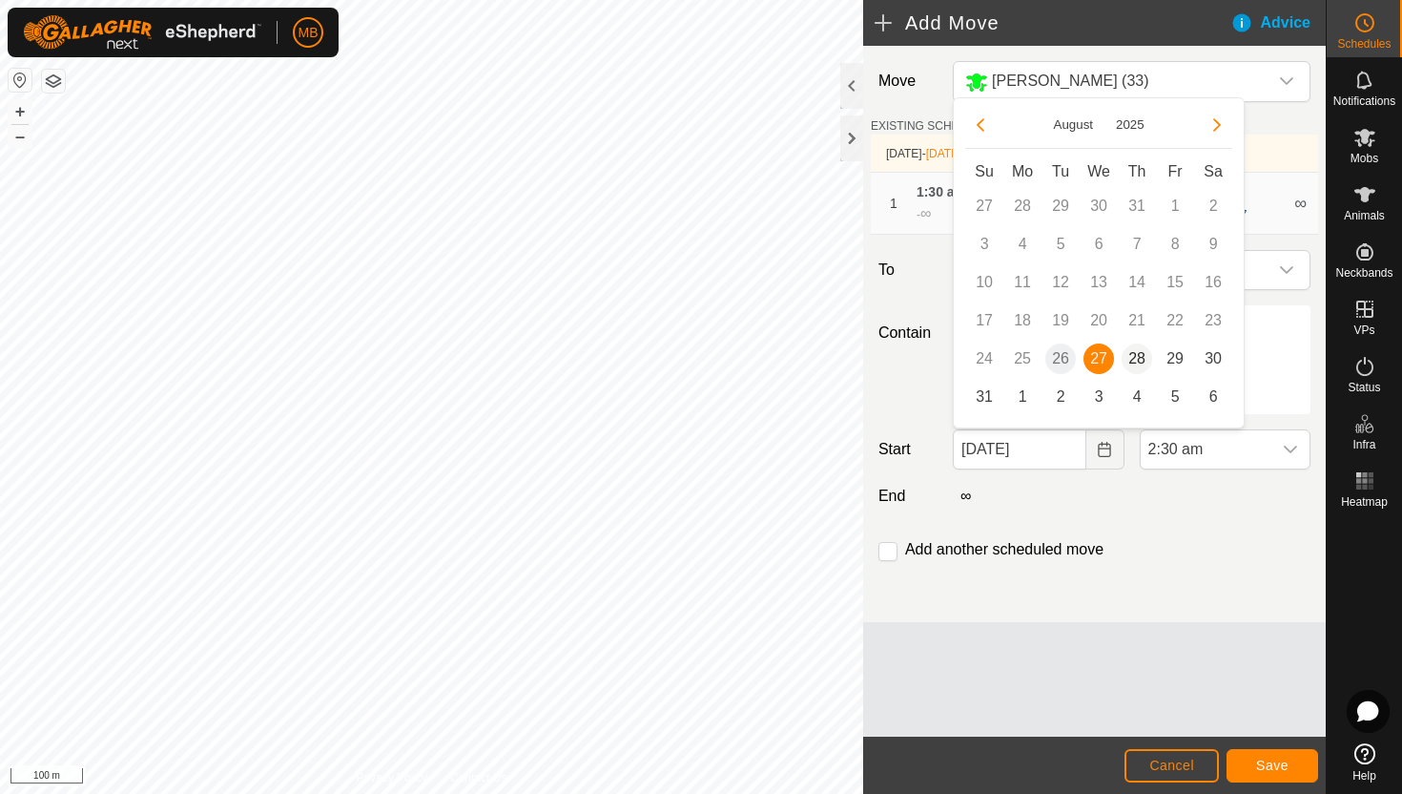
click at [1137, 359] on span "28" at bounding box center [1137, 358] width 31 height 31
type input "28 Aug, 2025"
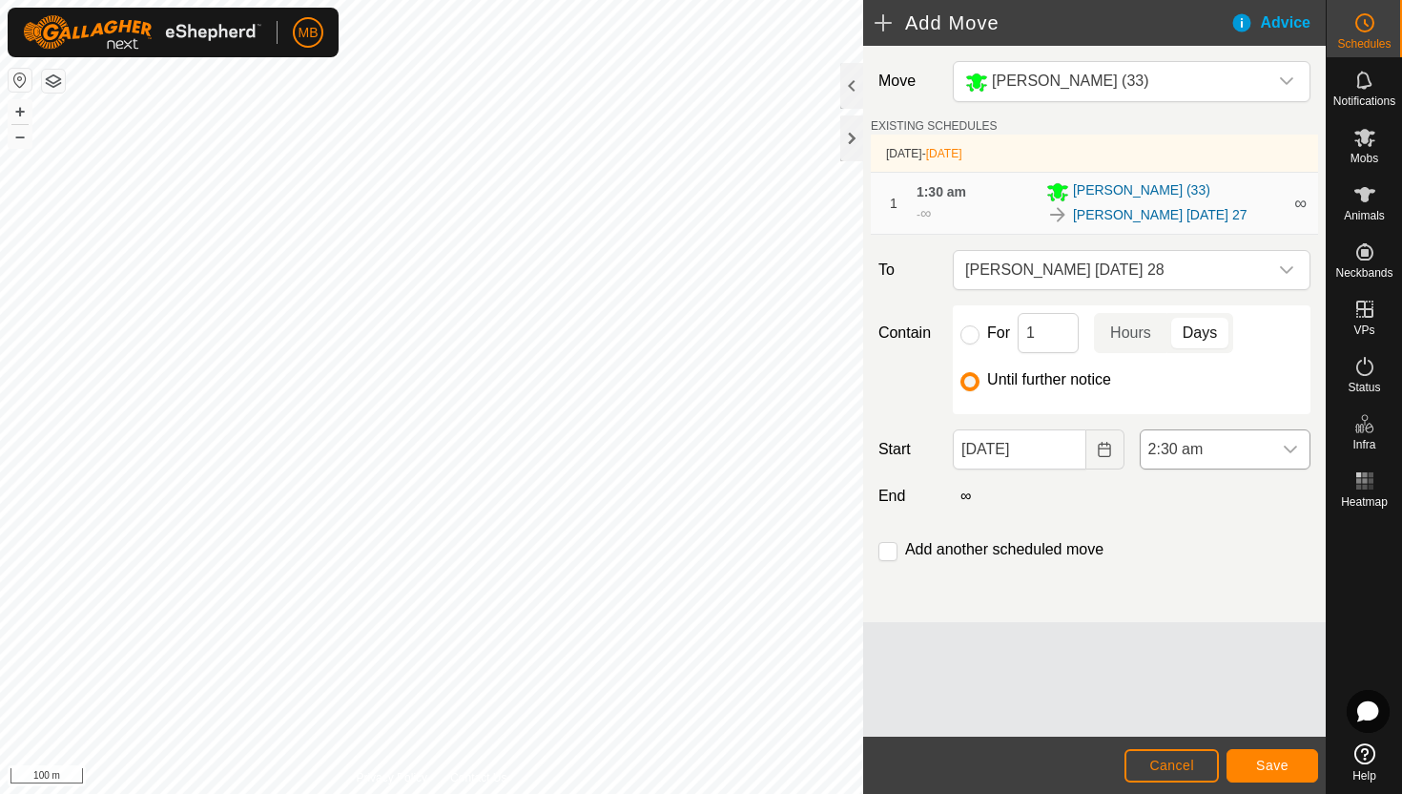
click at [1279, 462] on div "dropdown trigger" at bounding box center [1291, 449] width 38 height 38
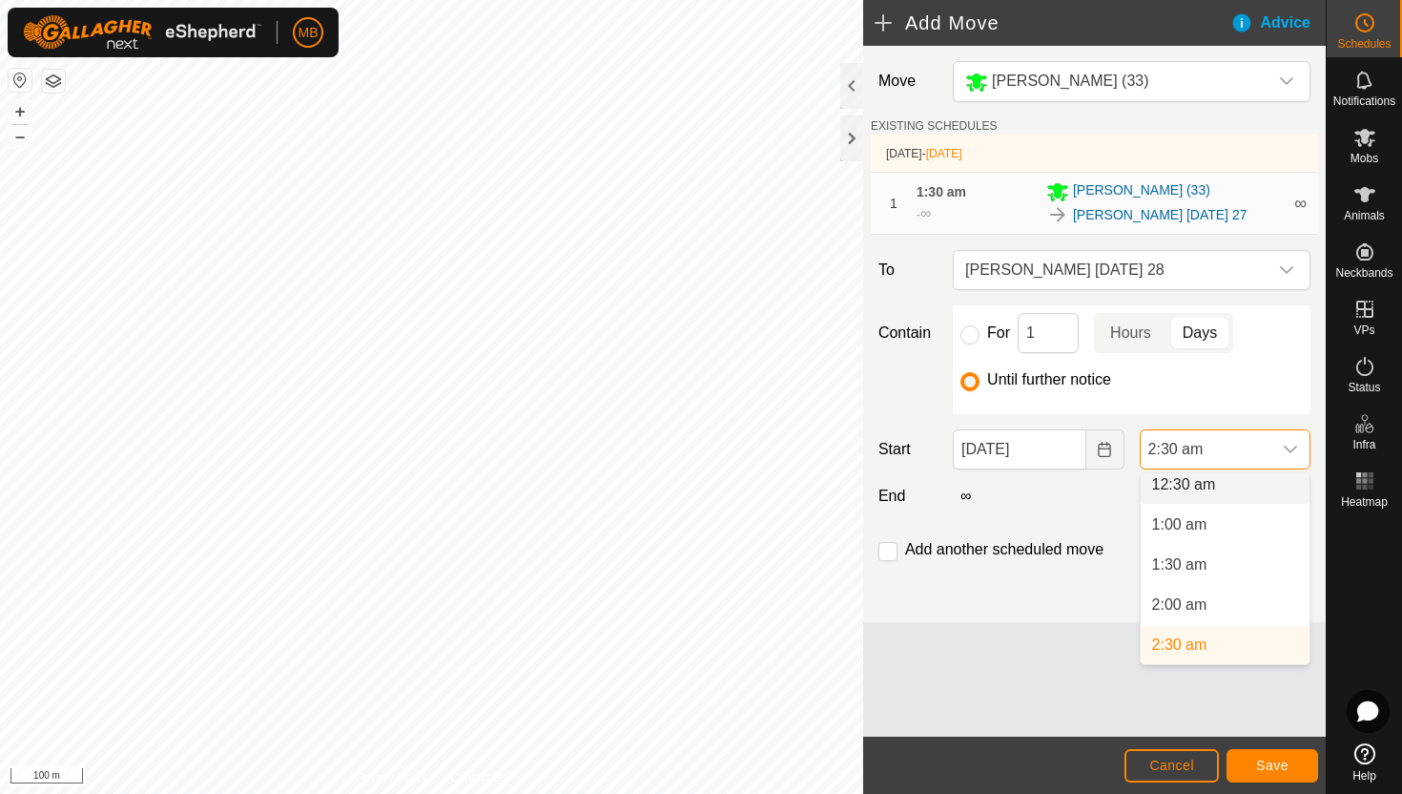
scroll to position [40, 0]
click at [1225, 574] on li "1:30 am" at bounding box center [1225, 572] width 169 height 38
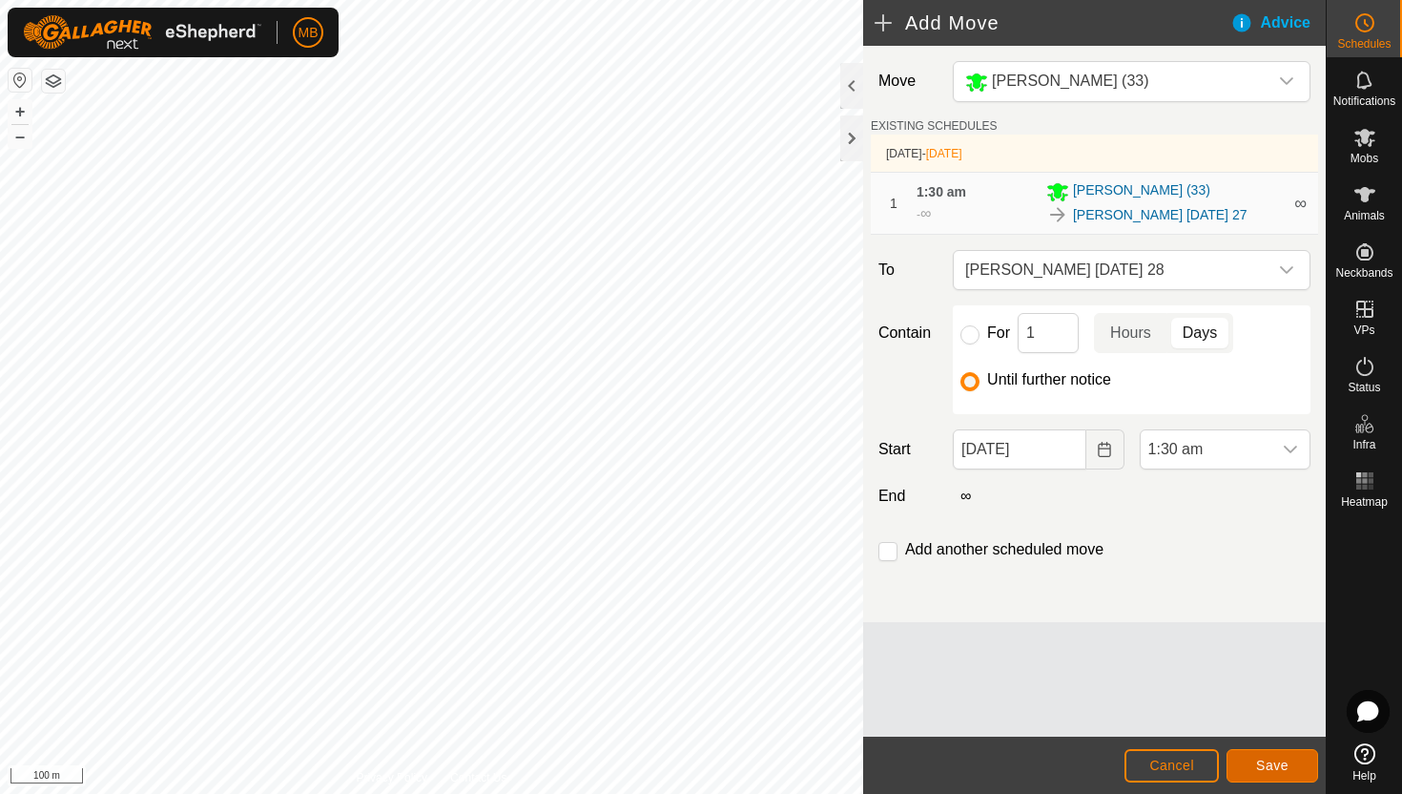
click at [1287, 760] on span "Save" at bounding box center [1272, 765] width 32 height 15
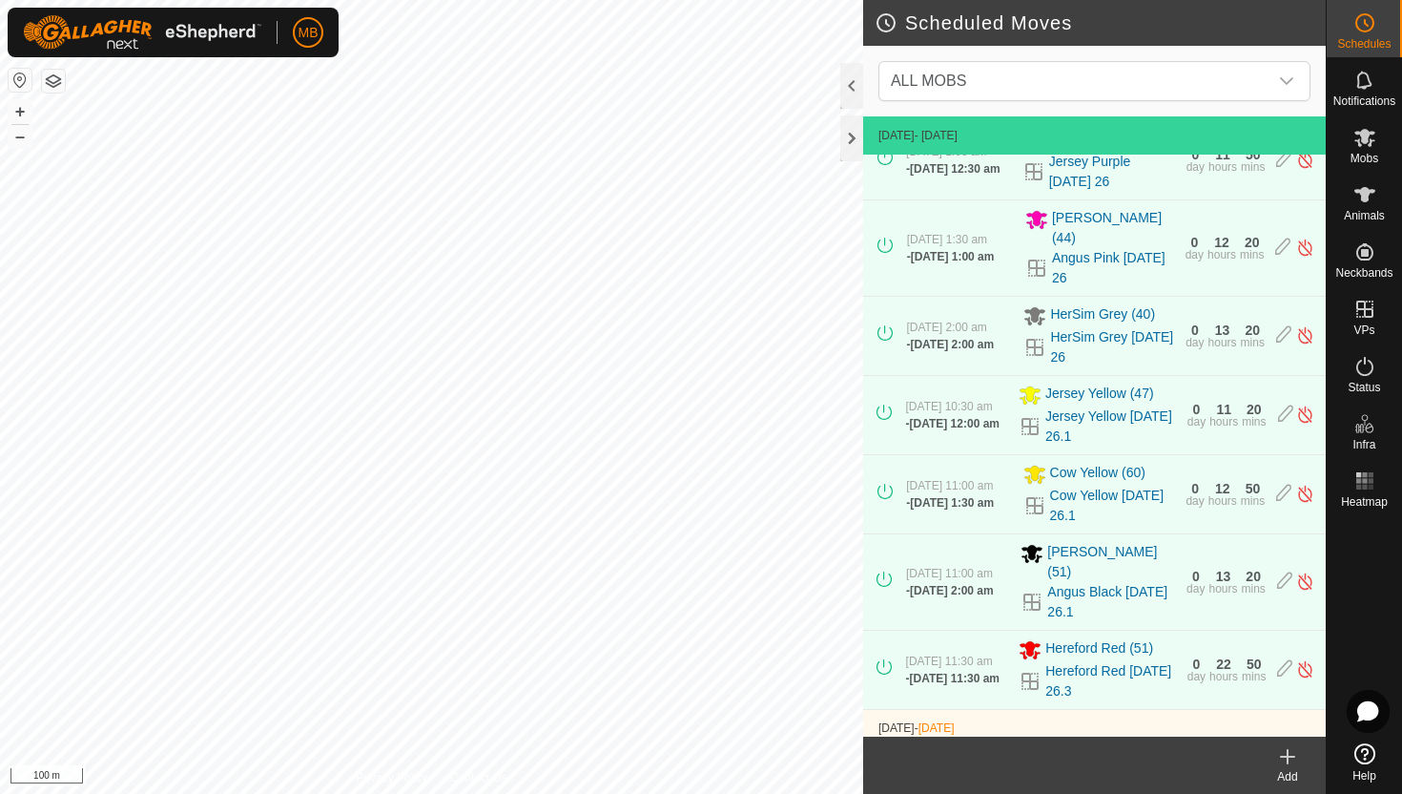
scroll to position [176, 0]
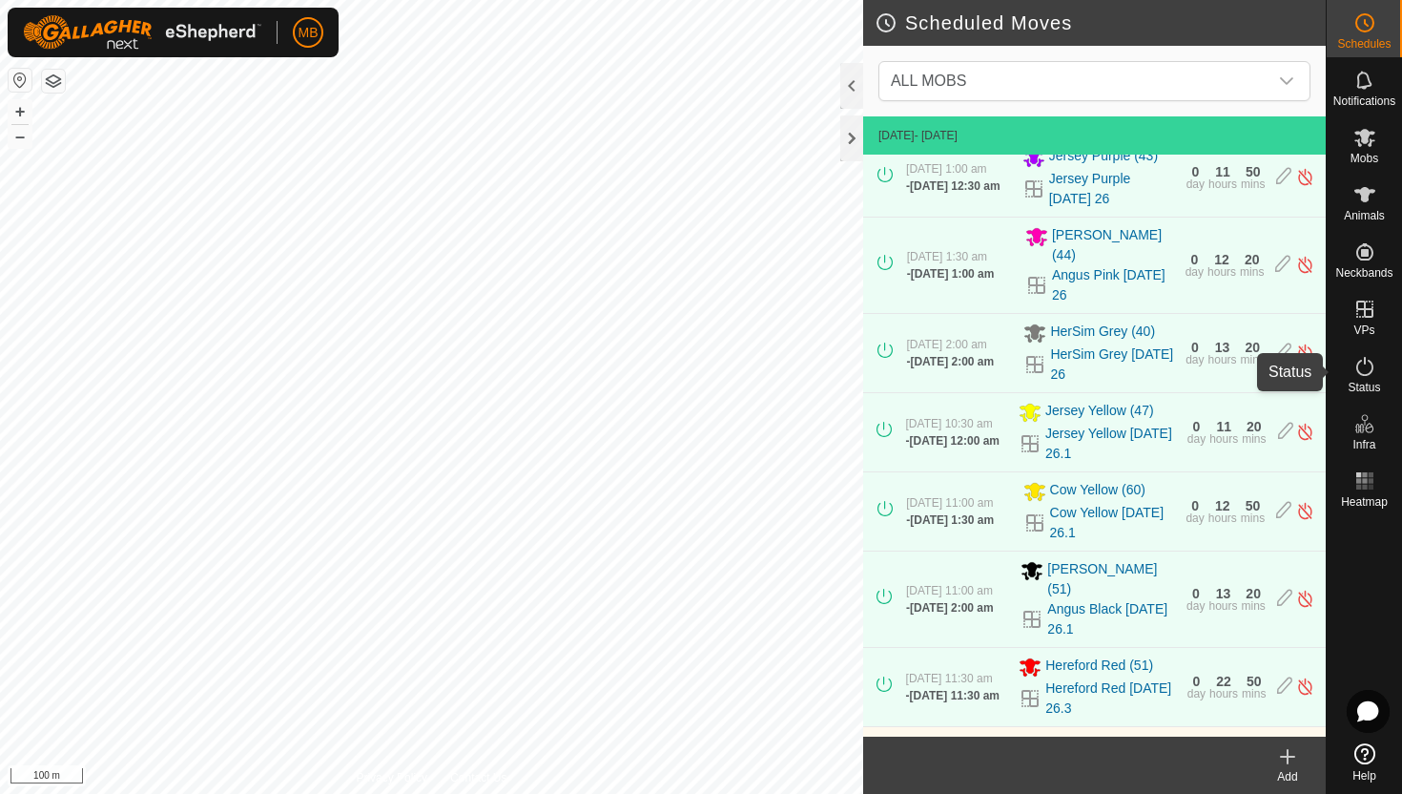
click at [1366, 364] on icon at bounding box center [1365, 366] width 23 height 23
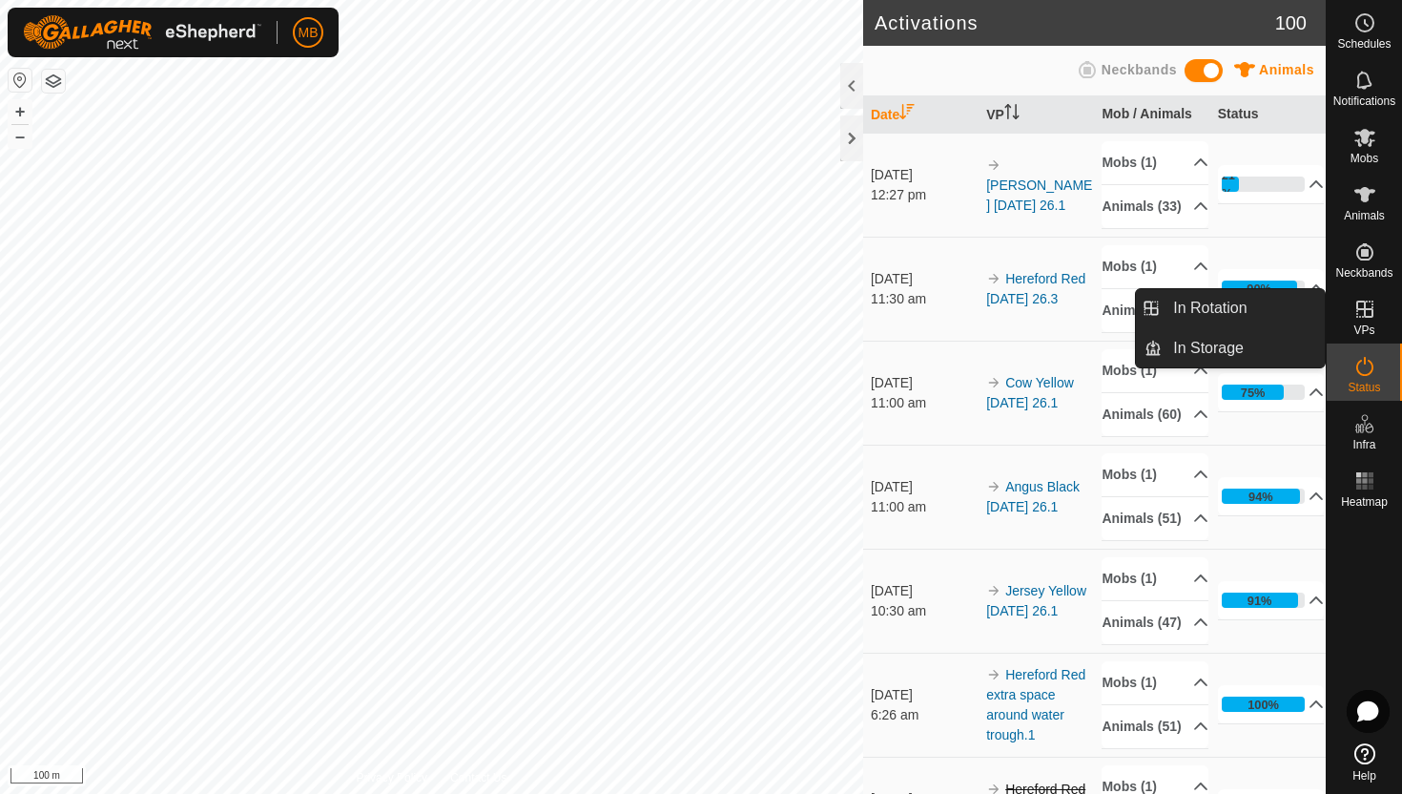
click at [1359, 312] on icon at bounding box center [1365, 309] width 23 height 23
click at [1281, 311] on link "In Rotation" at bounding box center [1243, 308] width 163 height 38
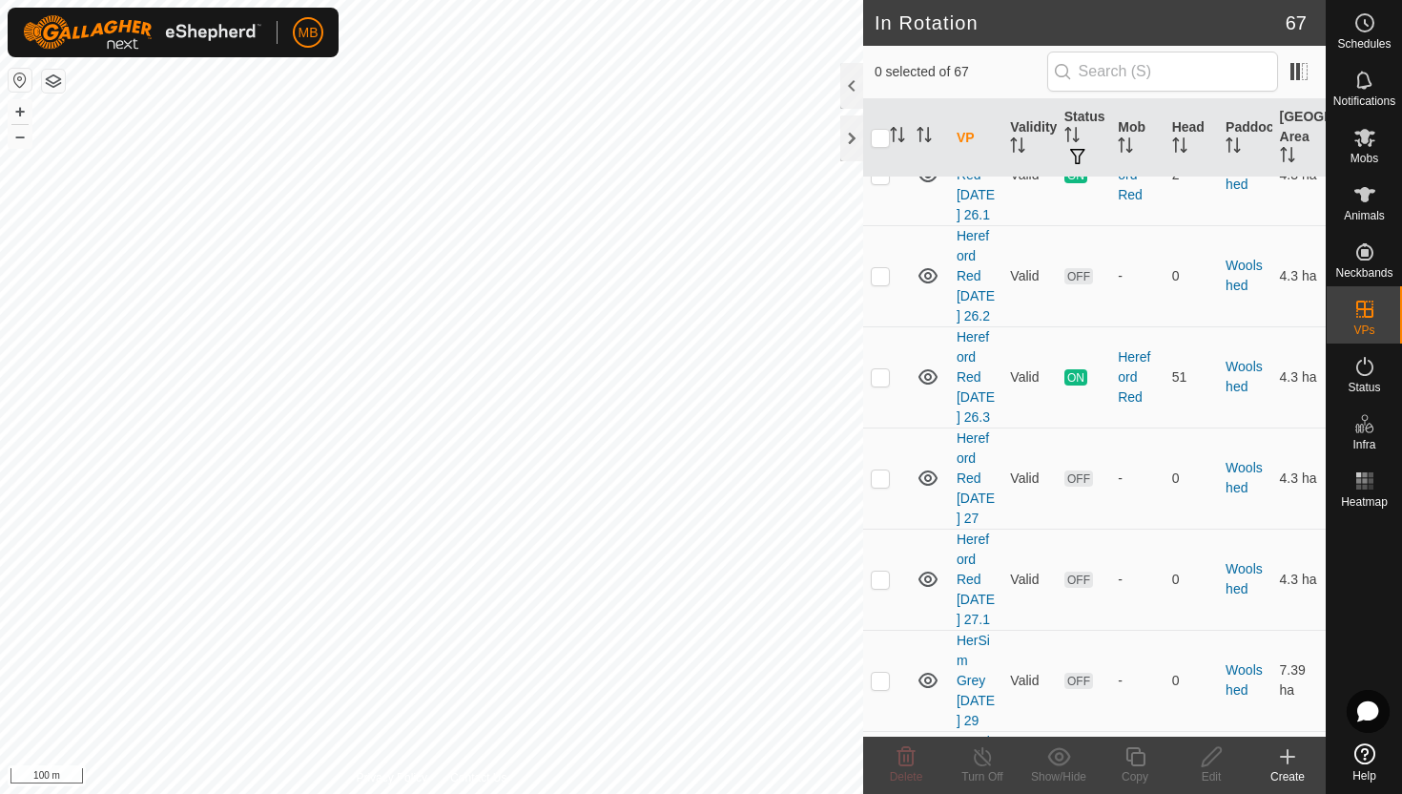
scroll to position [6266, 0]
click at [883, 383] on p-checkbox at bounding box center [880, 374] width 19 height 15
checkbox input "true"
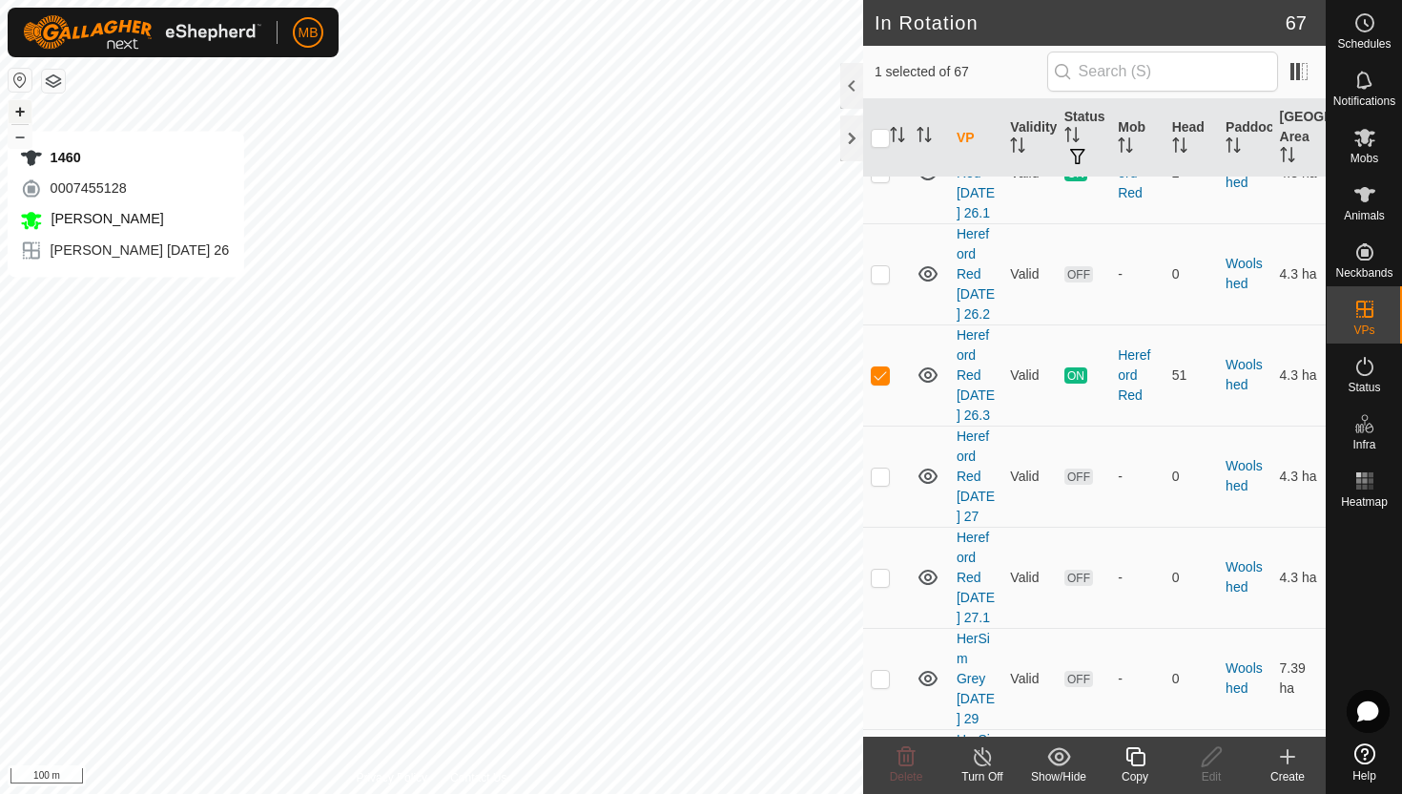
click at [14, 112] on button "+" at bounding box center [20, 111] width 23 height 23
click at [1136, 758] on icon at bounding box center [1136, 756] width 24 height 23
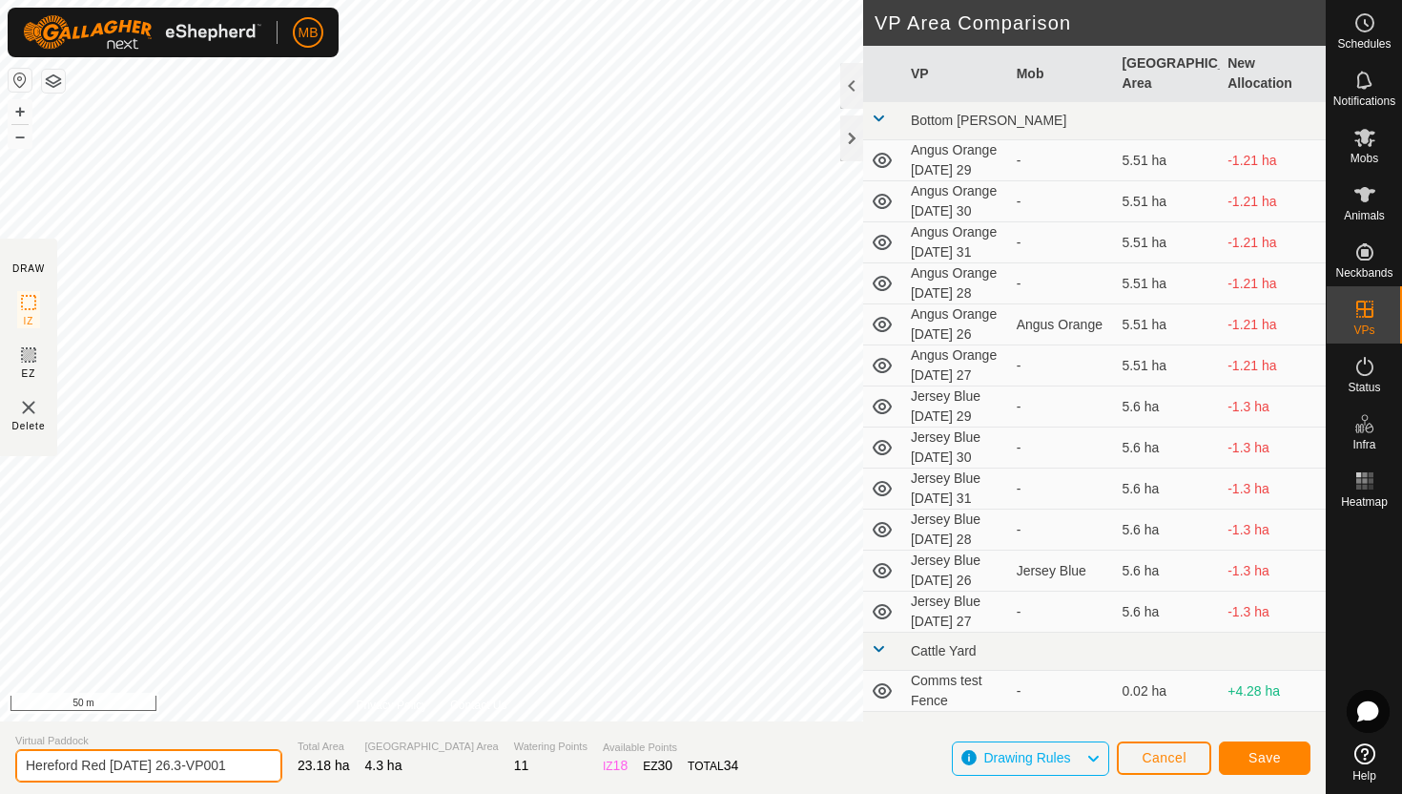
click at [239, 767] on input "Hereford Red Tuesday 26.3-VP001" at bounding box center [148, 765] width 267 height 33
type input "Hereford Red [DATE] 26.4"
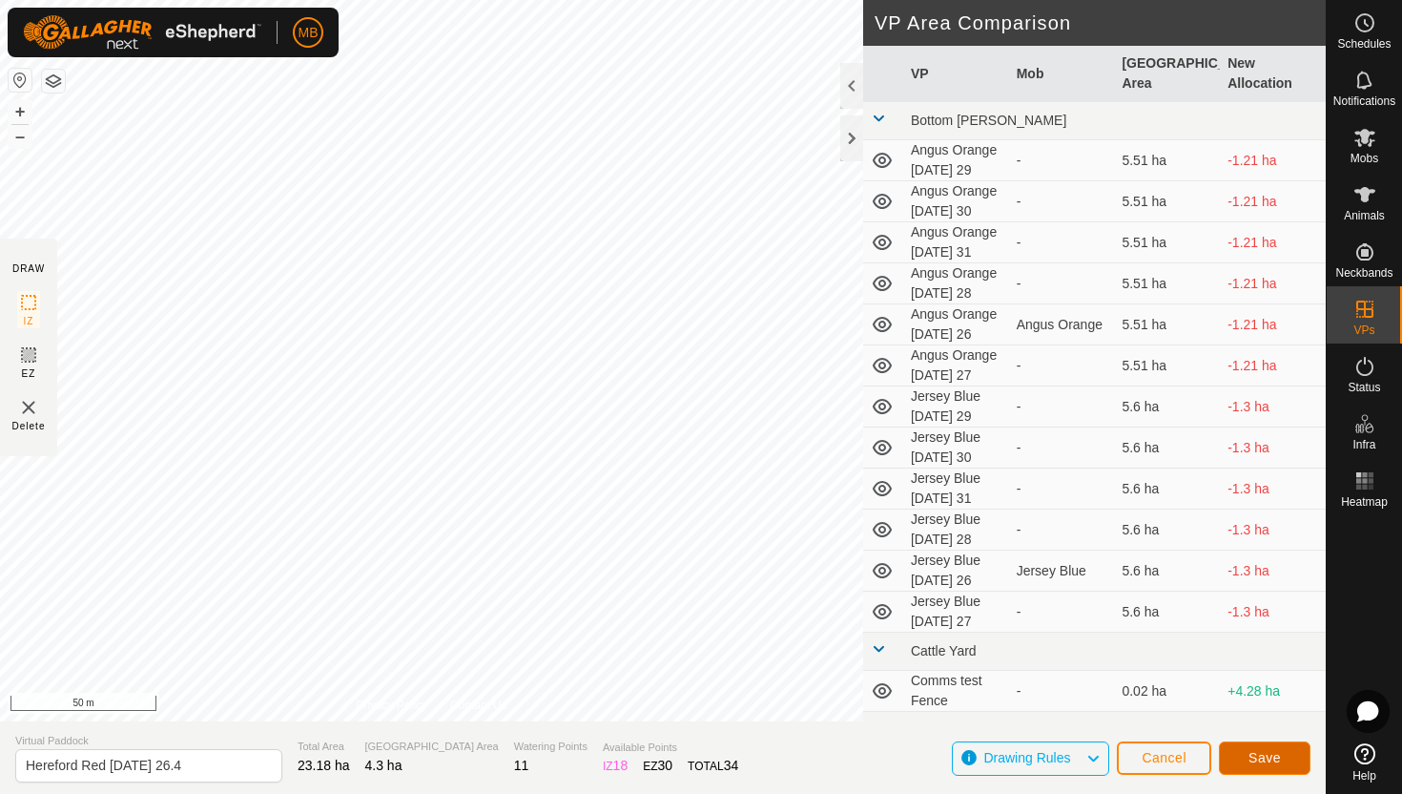
click at [1269, 752] on span "Save" at bounding box center [1265, 757] width 32 height 15
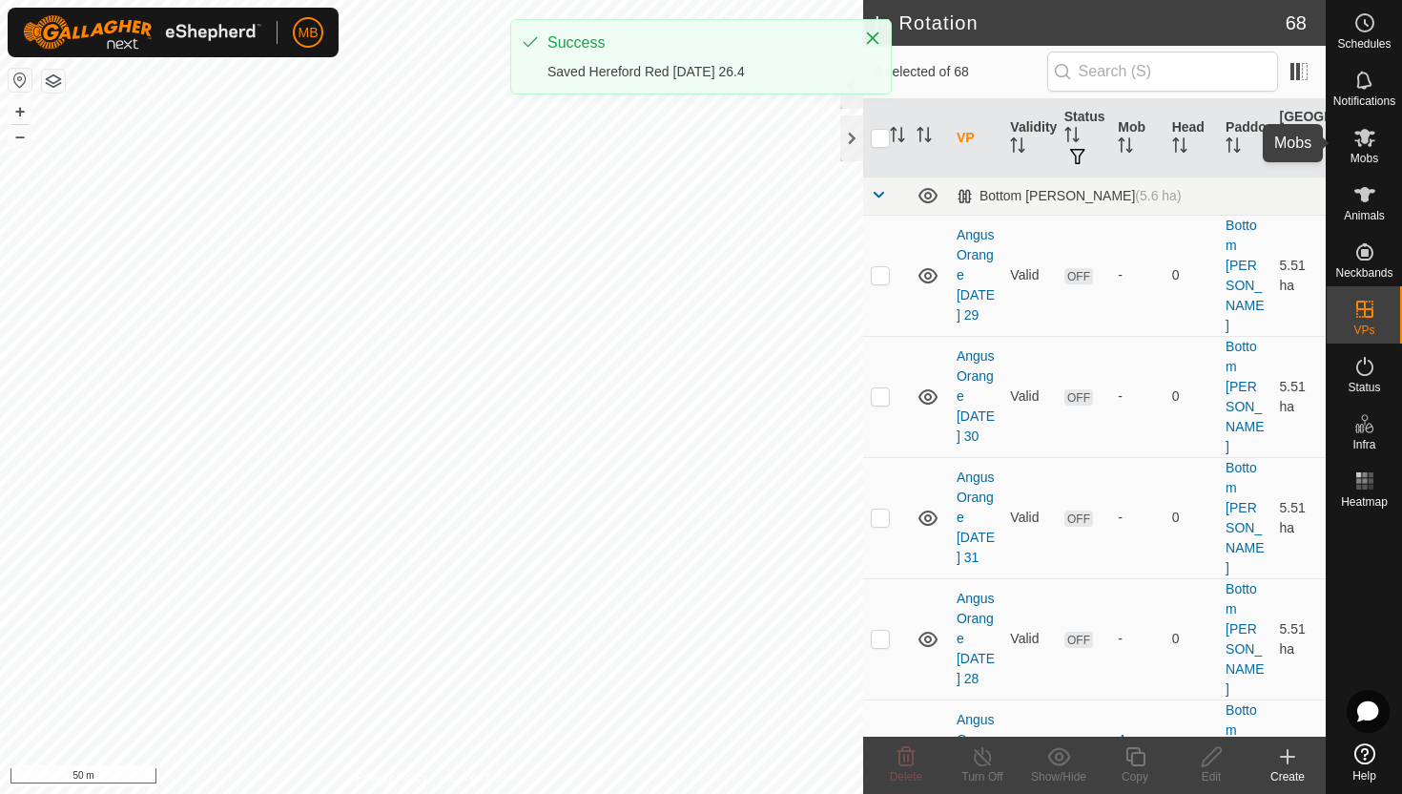
click at [1363, 138] on icon at bounding box center [1365, 138] width 21 height 18
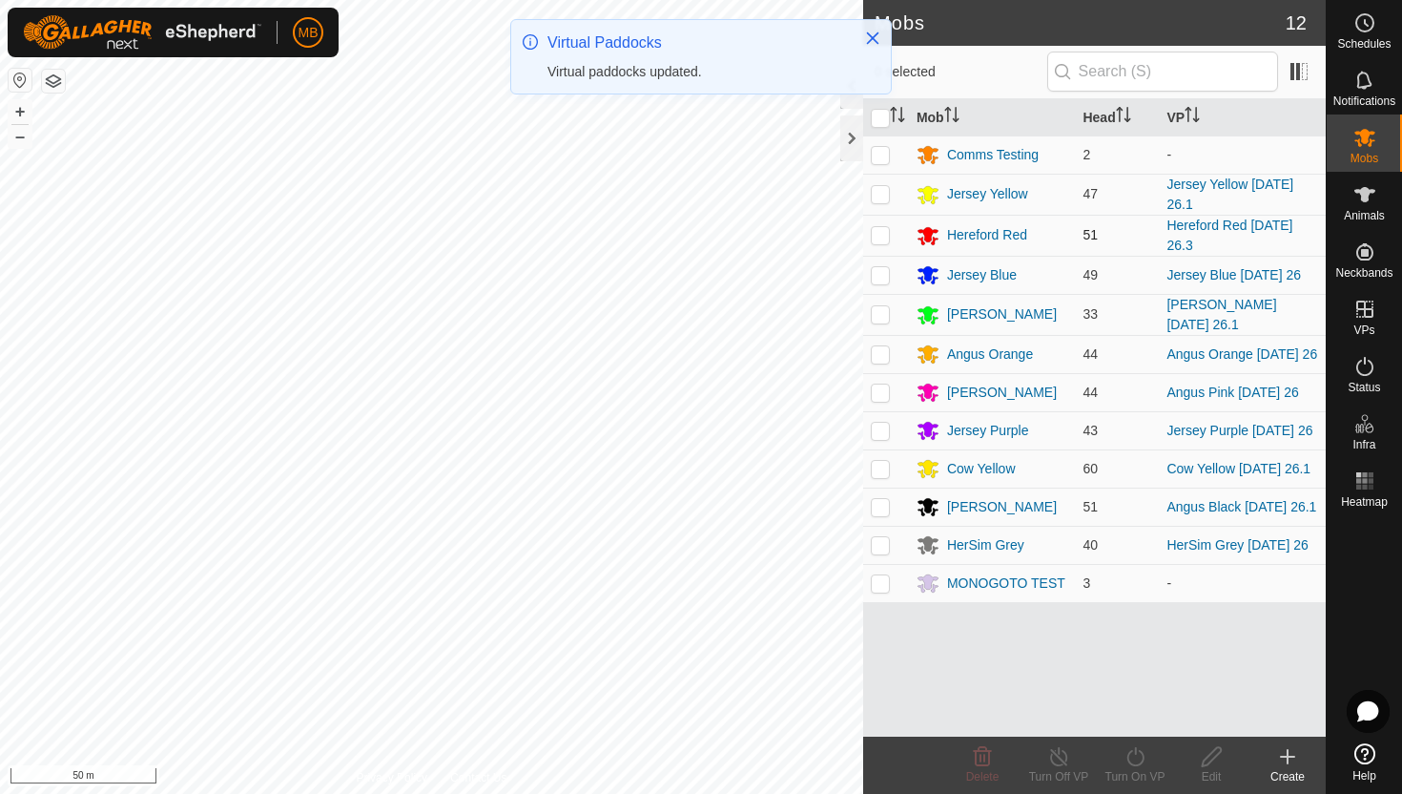
click at [883, 232] on p-checkbox at bounding box center [880, 234] width 19 height 15
checkbox input "true"
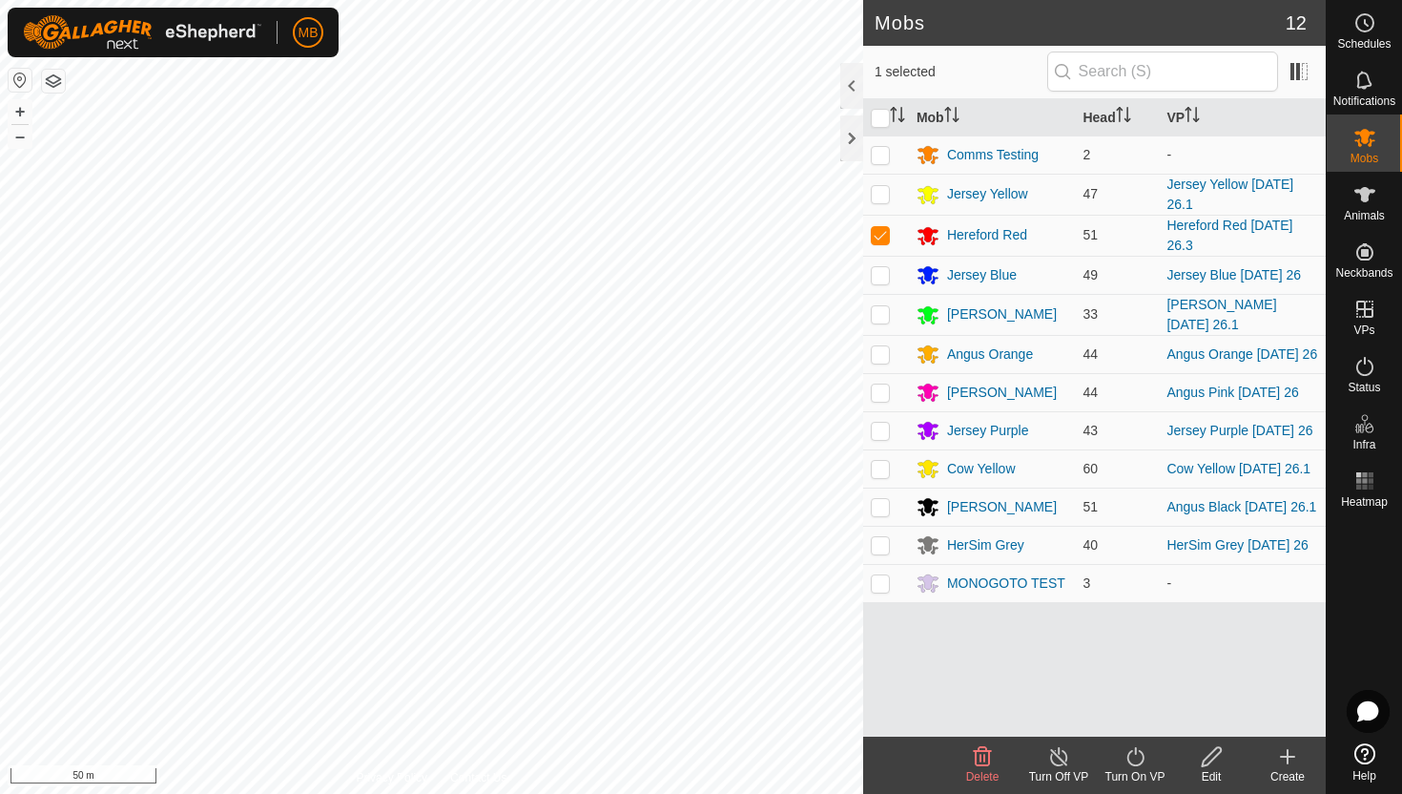
click at [1130, 756] on icon at bounding box center [1136, 756] width 24 height 23
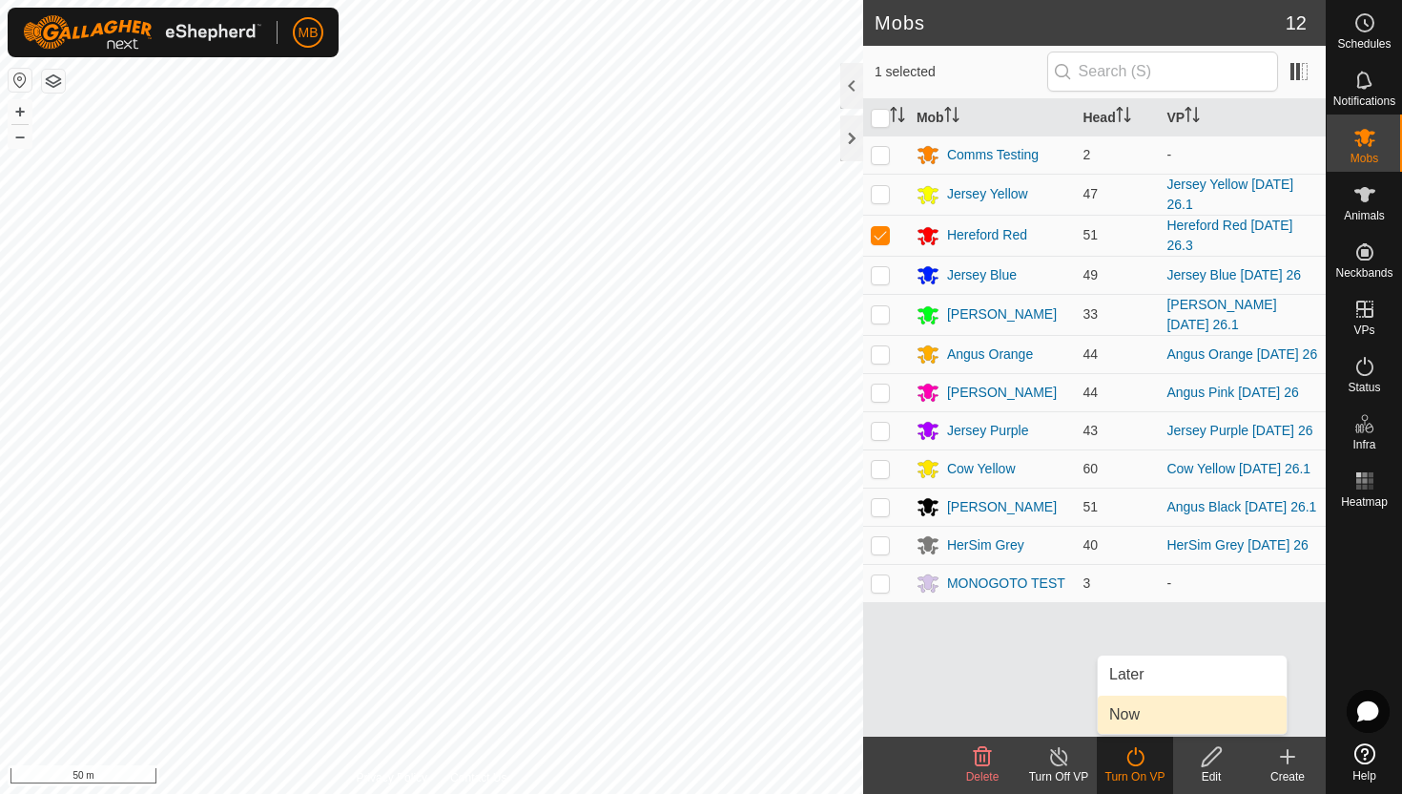
click at [1136, 716] on link "Now" at bounding box center [1192, 715] width 189 height 38
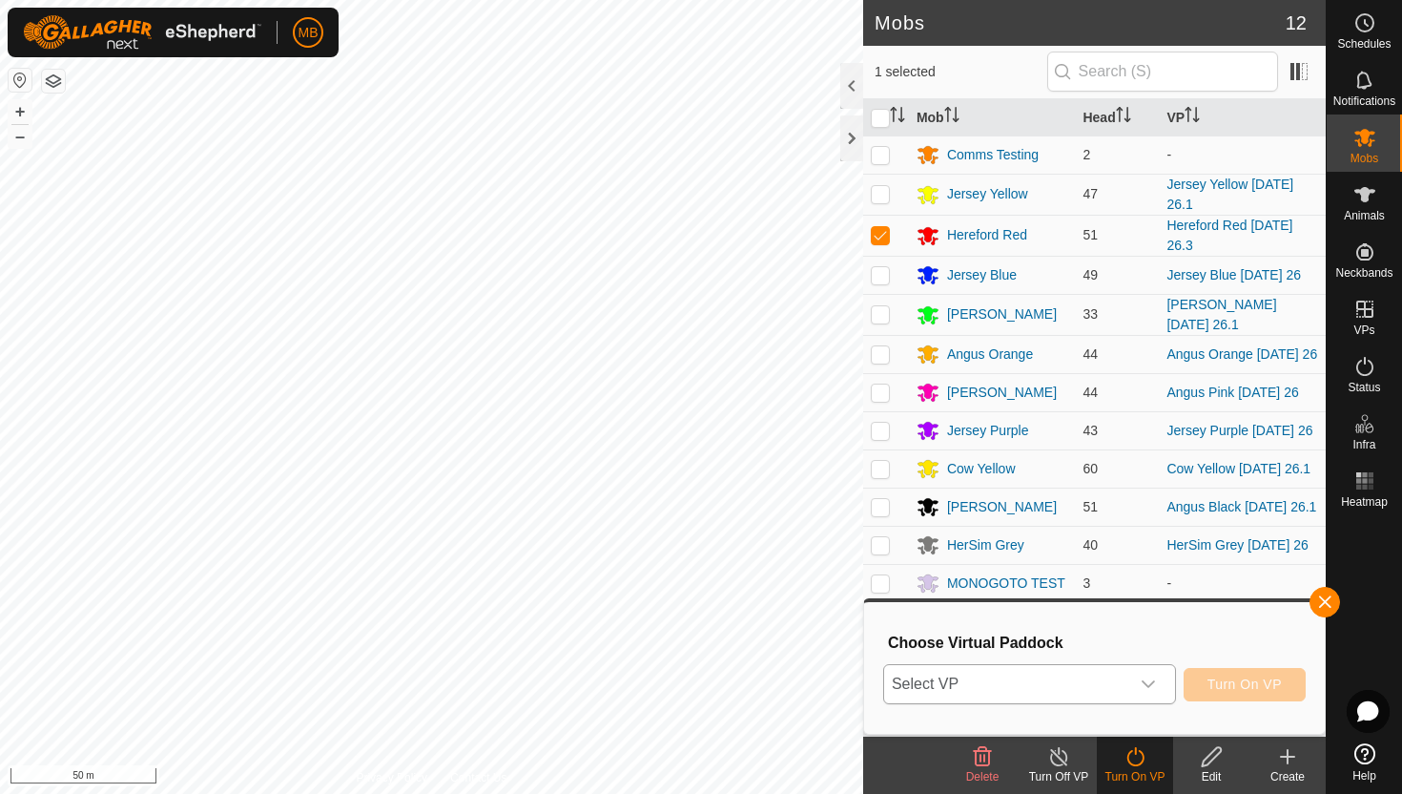
click at [1153, 686] on icon "dropdown trigger" at bounding box center [1148, 683] width 15 height 15
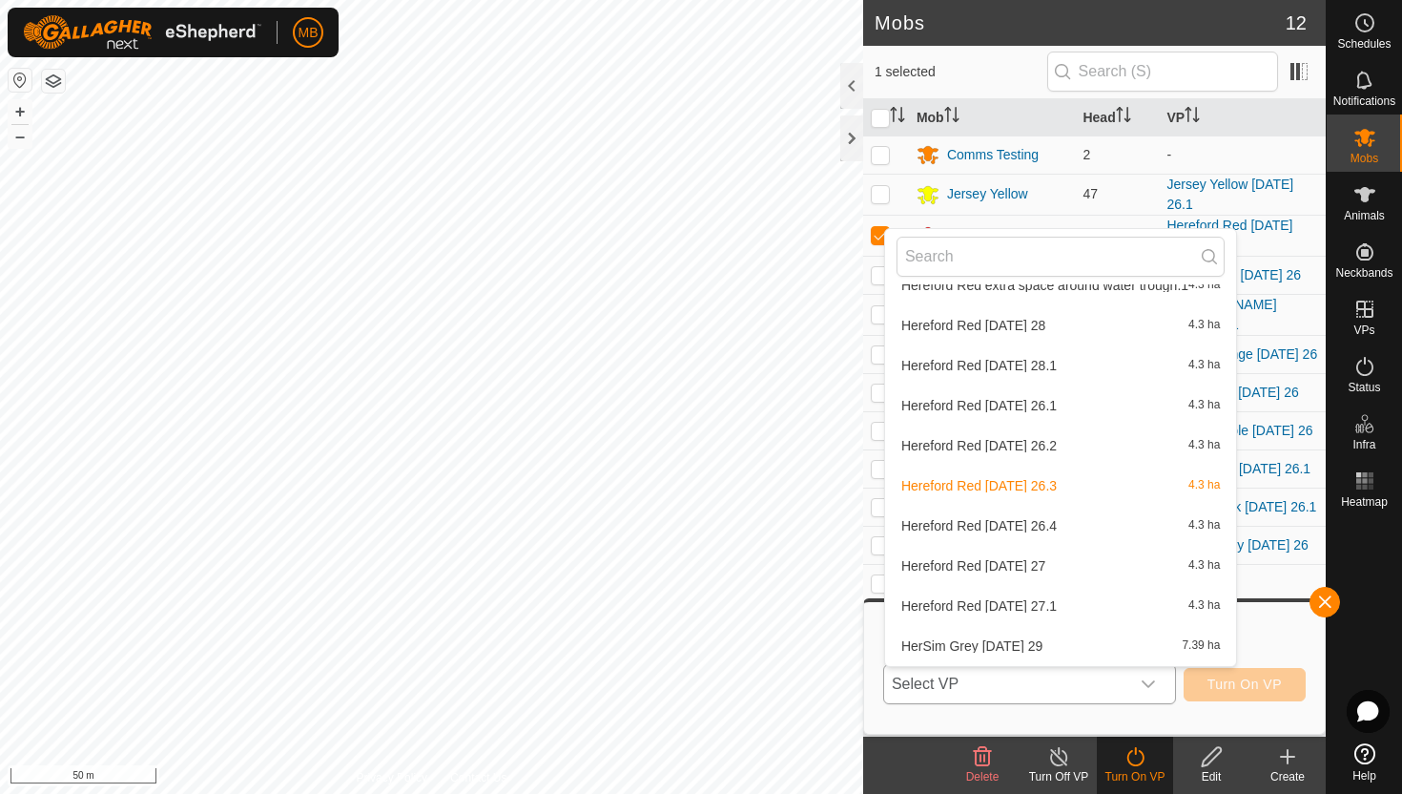
scroll to position [2492, 0]
click at [1069, 522] on li "Hereford Red Tuesday 26.4 4.3 ha" at bounding box center [1061, 523] width 352 height 38
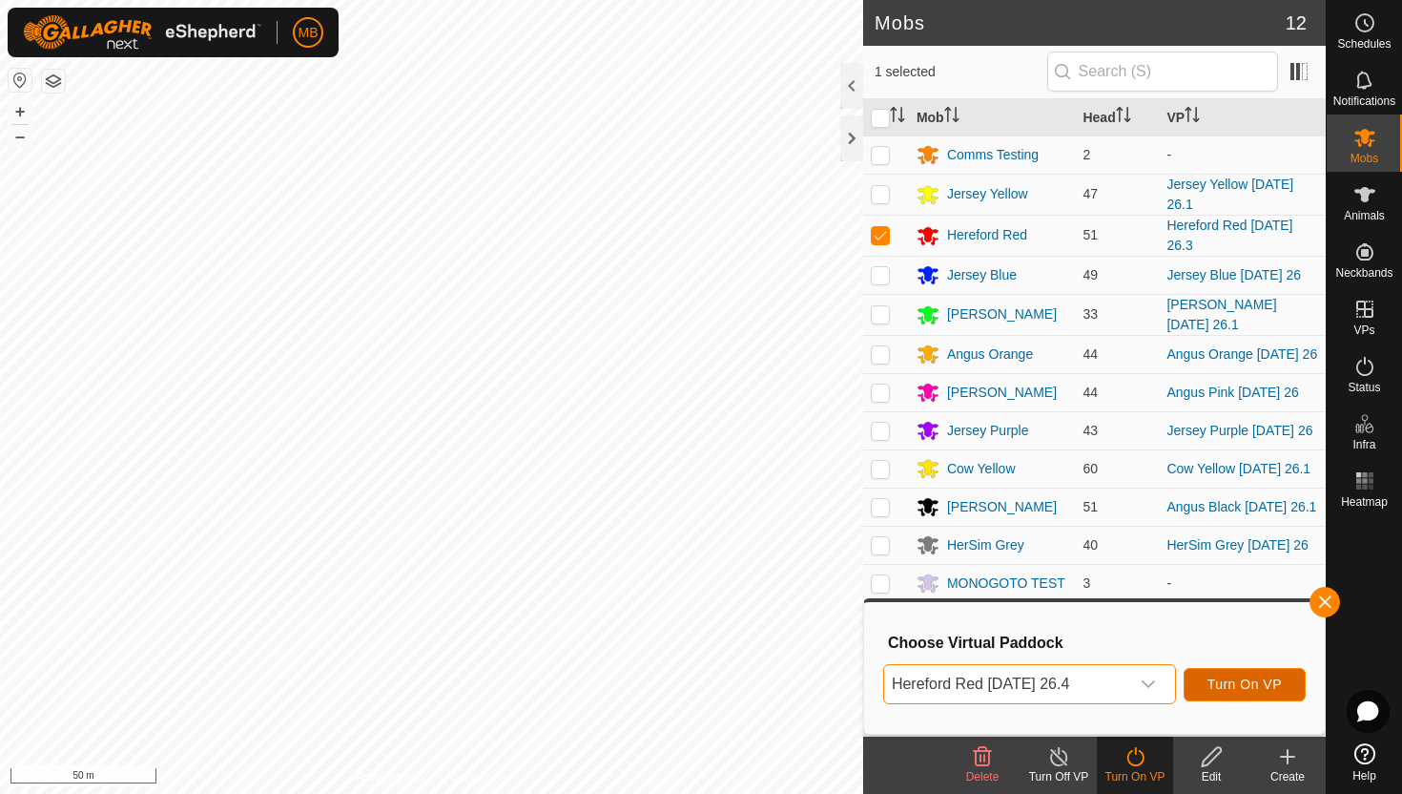
click at [1238, 687] on span "Turn On VP" at bounding box center [1245, 683] width 74 height 15
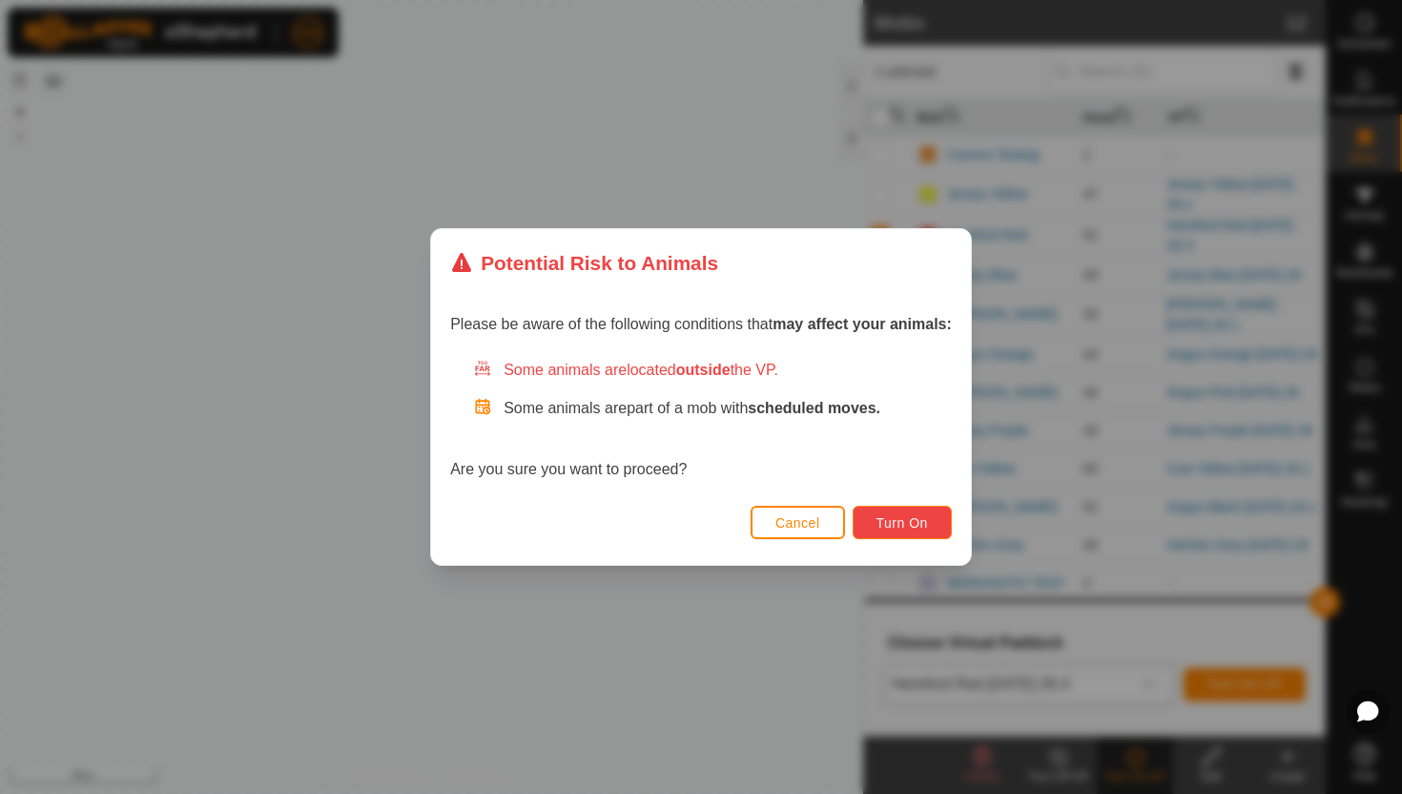
click at [917, 530] on button "Turn On" at bounding box center [902, 522] width 99 height 33
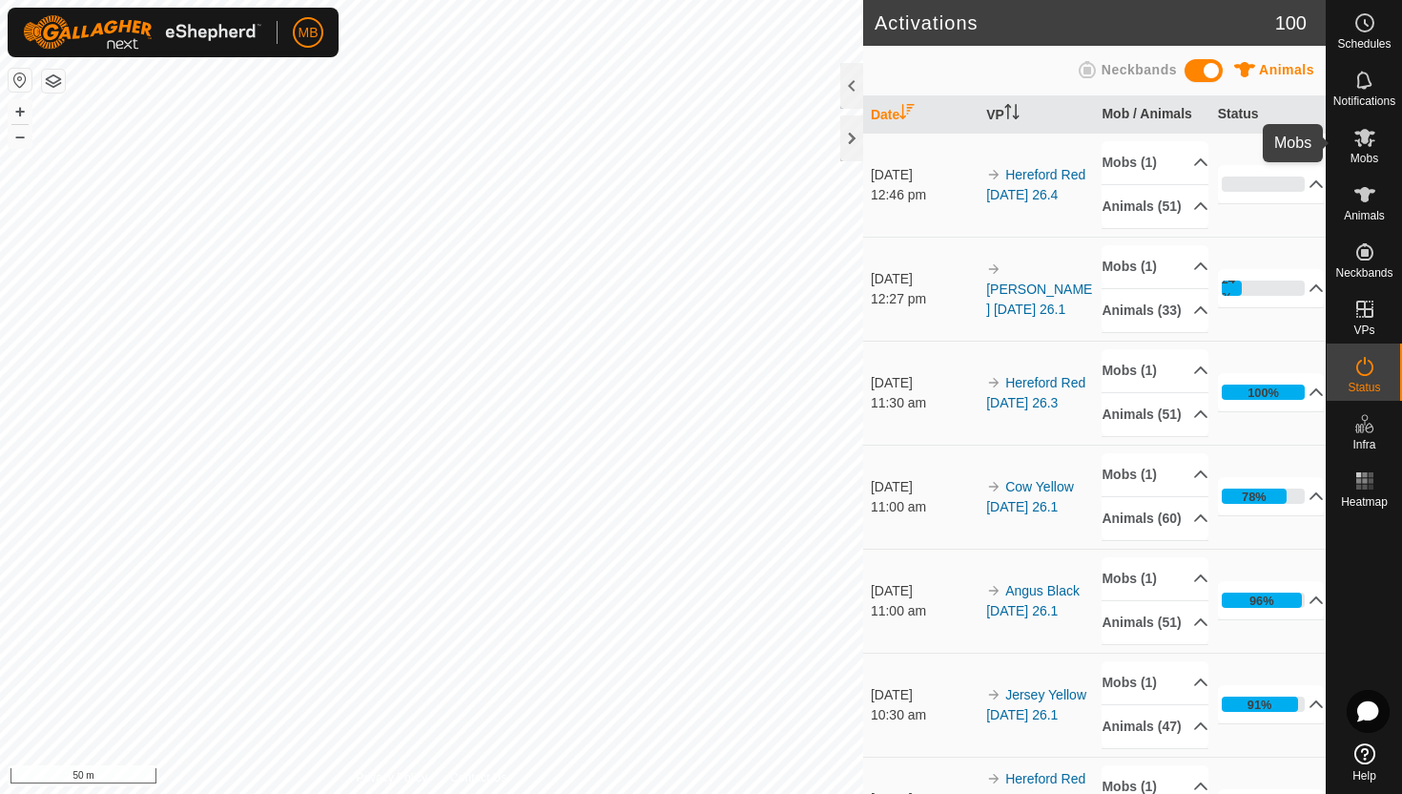
click at [1363, 144] on icon at bounding box center [1365, 137] width 23 height 23
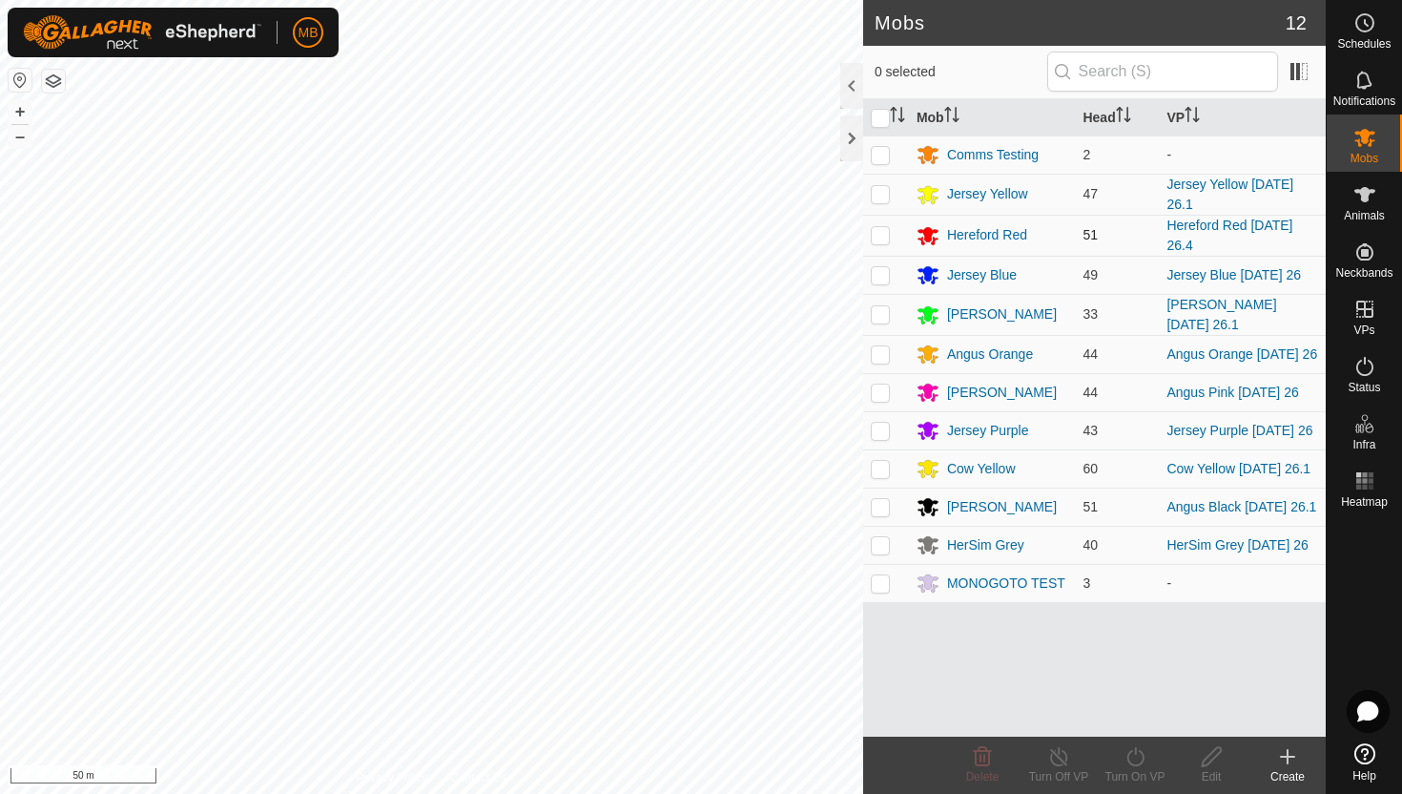
click at [880, 235] on p-checkbox at bounding box center [880, 234] width 19 height 15
checkbox input "true"
click at [1129, 751] on icon at bounding box center [1136, 756] width 24 height 23
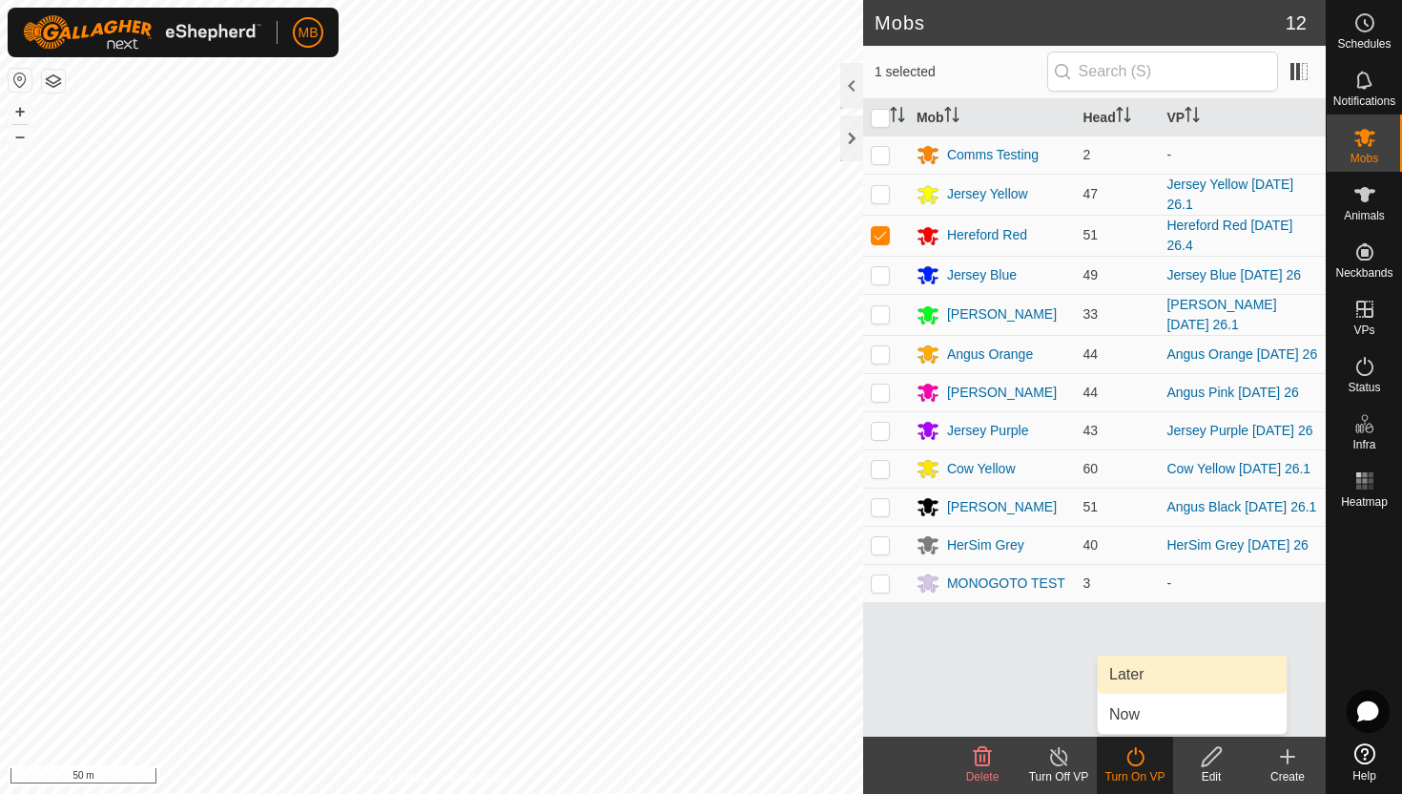
click at [1151, 669] on link "Later" at bounding box center [1192, 674] width 189 height 38
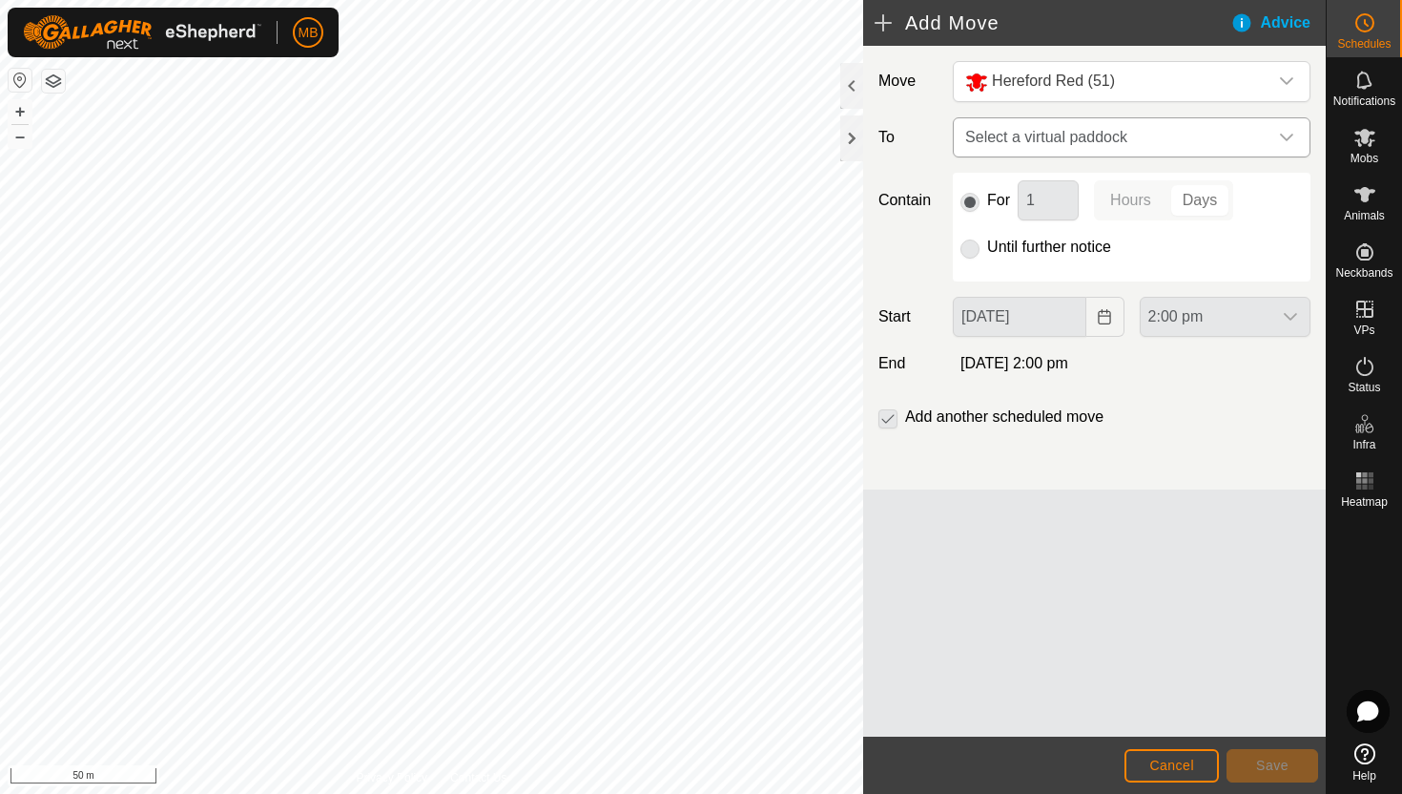
click at [1290, 135] on icon "dropdown trigger" at bounding box center [1286, 138] width 13 height 8
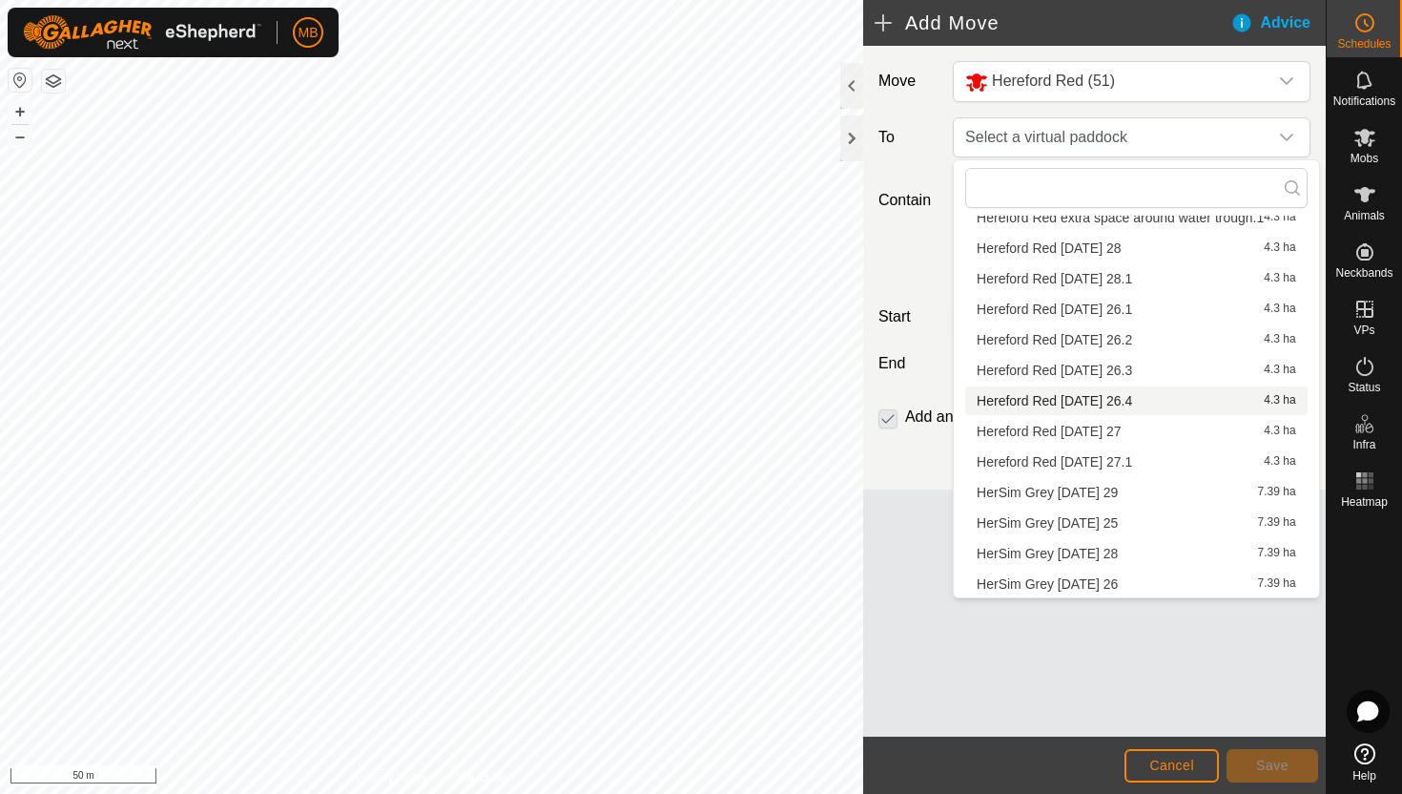
scroll to position [1963, 0]
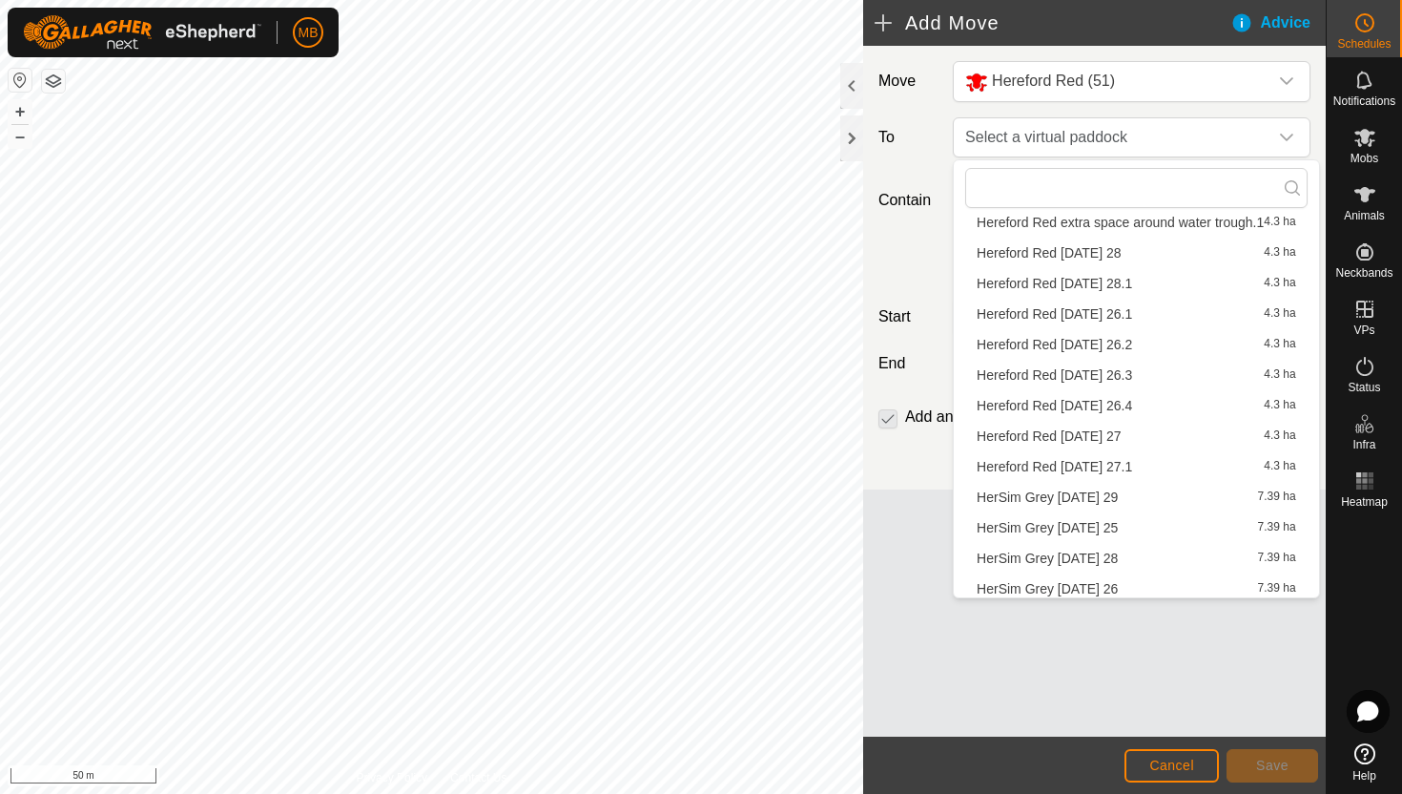
click at [1109, 434] on li "Hereford Red Wednesday 27 4.3 ha" at bounding box center [1136, 436] width 343 height 29
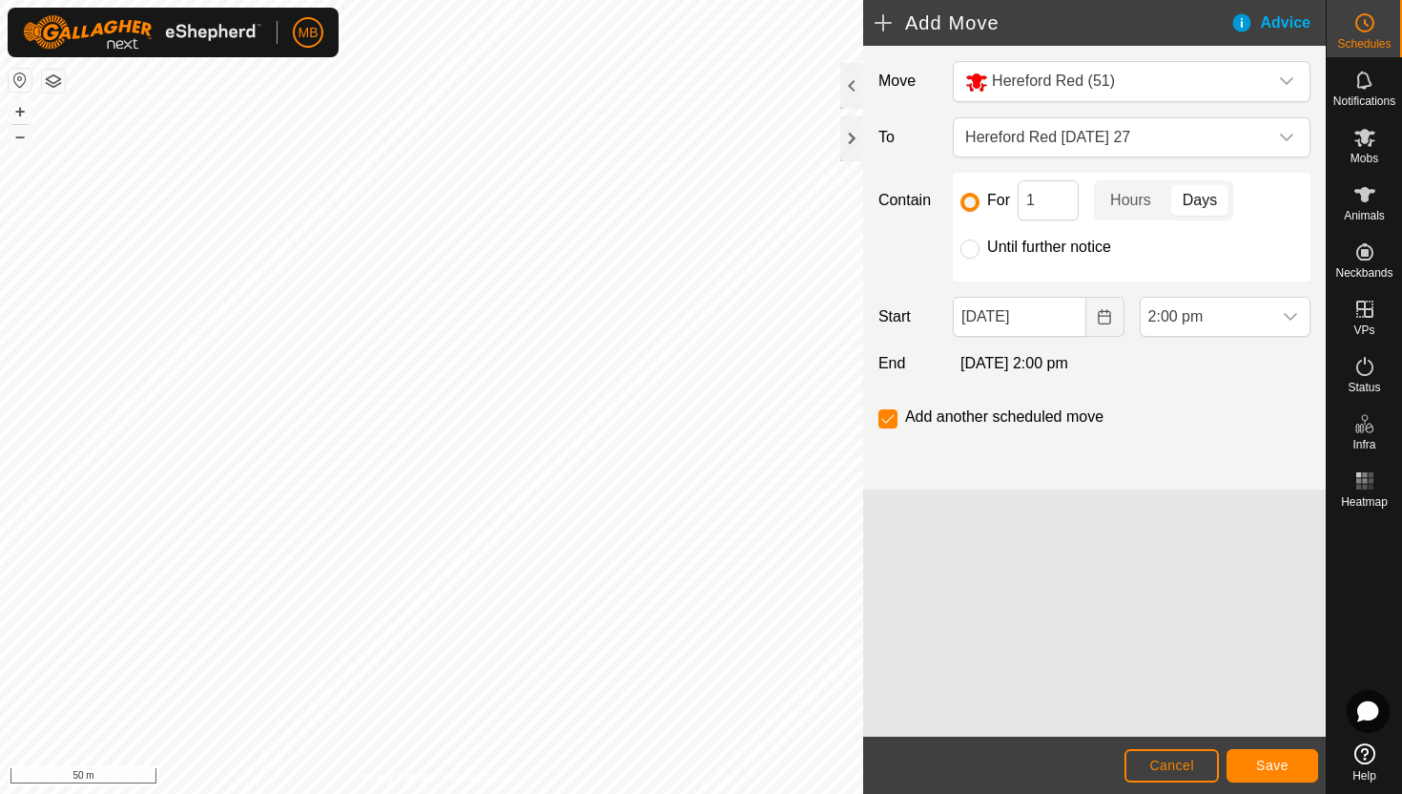
click at [1039, 246] on label "Until further notice" at bounding box center [1049, 246] width 124 height 15
click at [980, 246] on input "Until further notice" at bounding box center [970, 248] width 19 height 19
radio input "true"
checkbox input "false"
click at [1055, 318] on input "26 Aug, 2025" at bounding box center [1019, 317] width 133 height 40
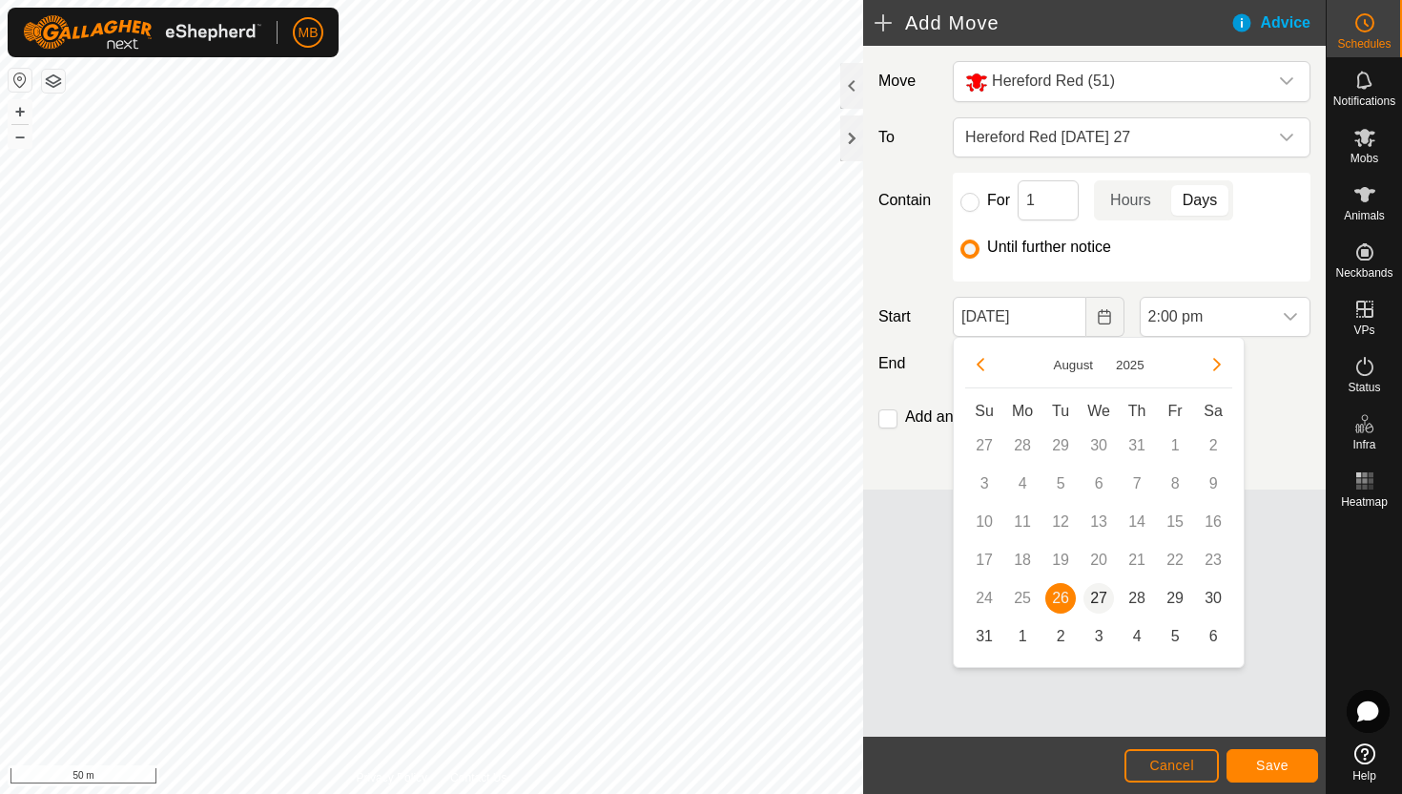
click at [1100, 599] on span "27" at bounding box center [1099, 598] width 31 height 31
type input "27 Aug, 2025"
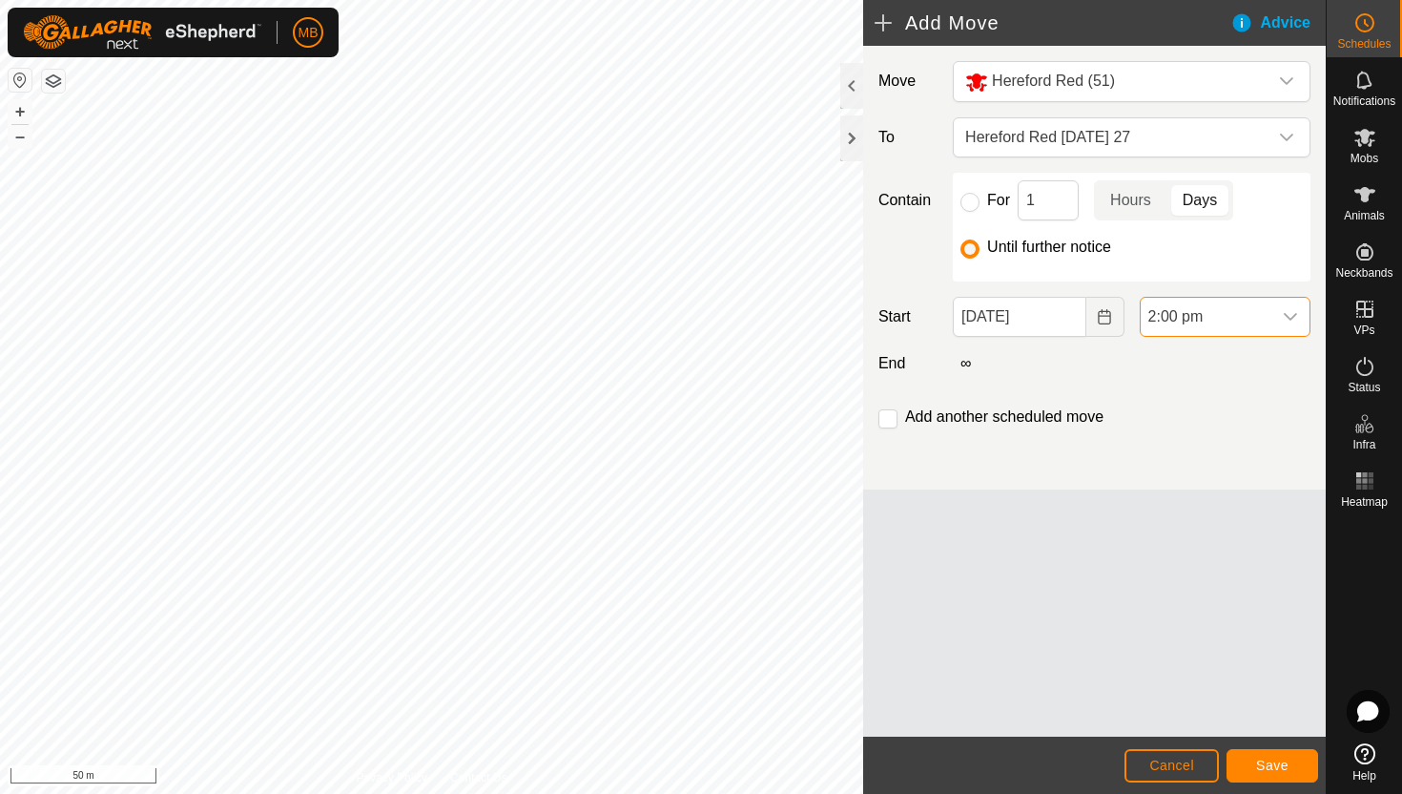
click at [1234, 310] on span "2:00 pm" at bounding box center [1206, 317] width 131 height 38
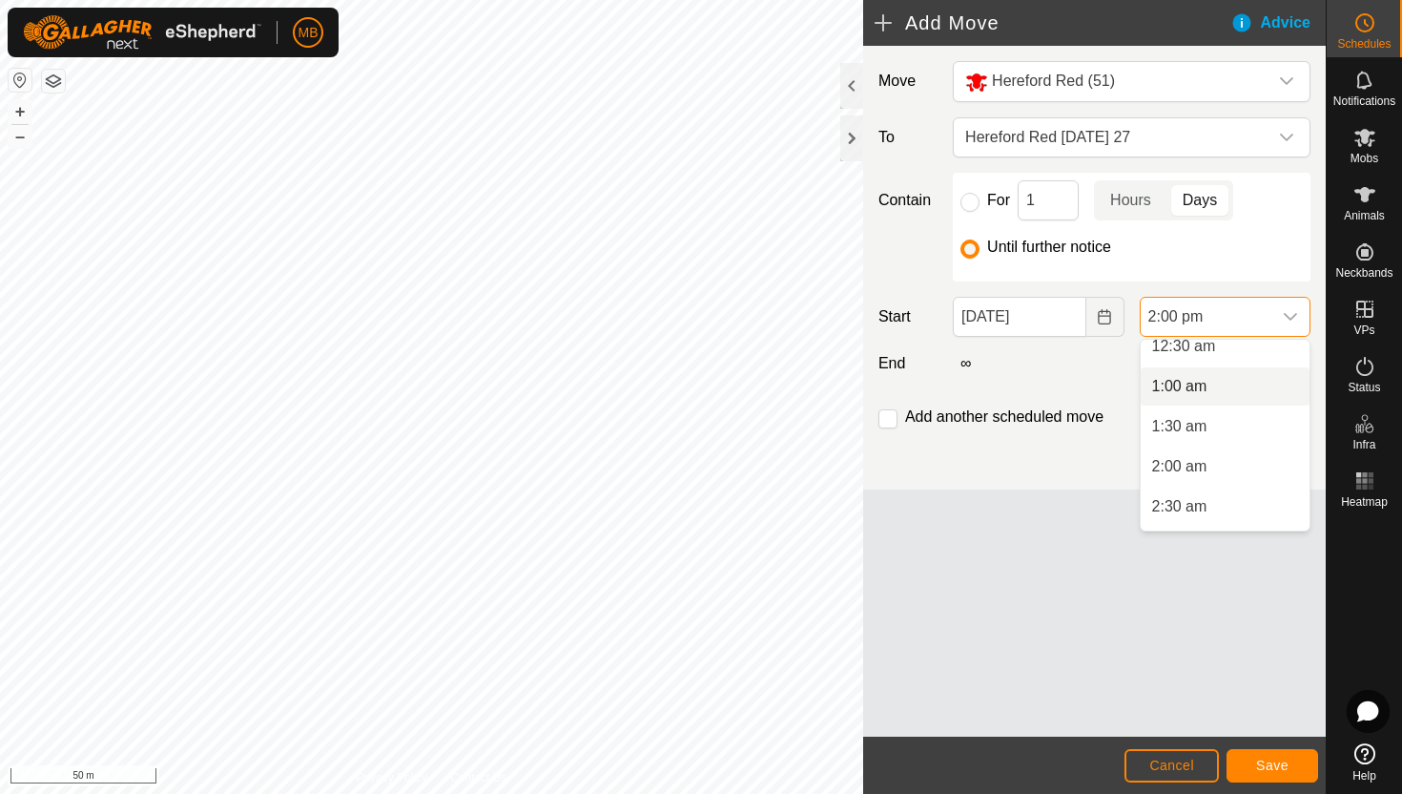
scroll to position [58, 0]
click at [1216, 460] on li "2:00 am" at bounding box center [1225, 461] width 169 height 38
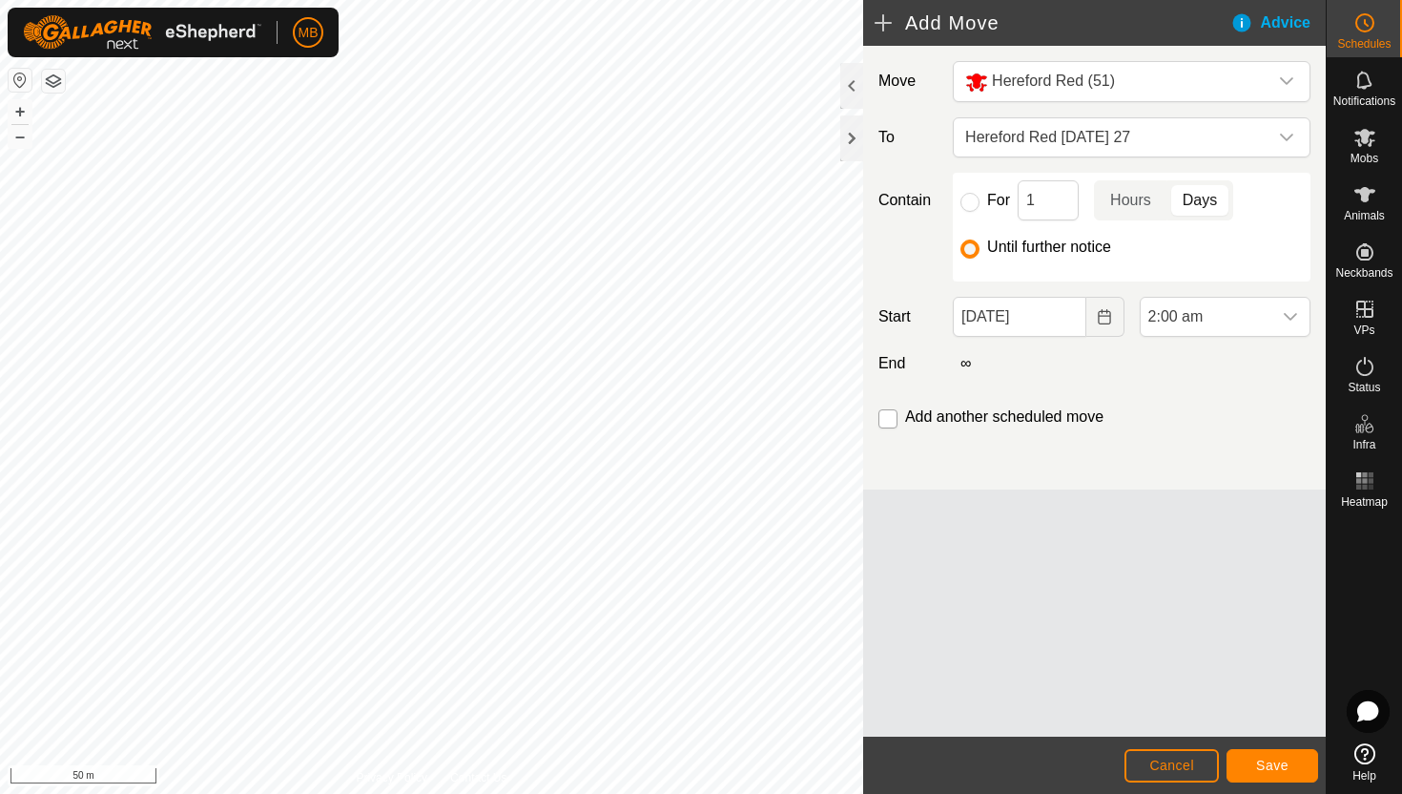
click at [893, 420] on input "checkbox" at bounding box center [888, 418] width 19 height 19
click at [1288, 764] on span "Save" at bounding box center [1272, 765] width 32 height 15
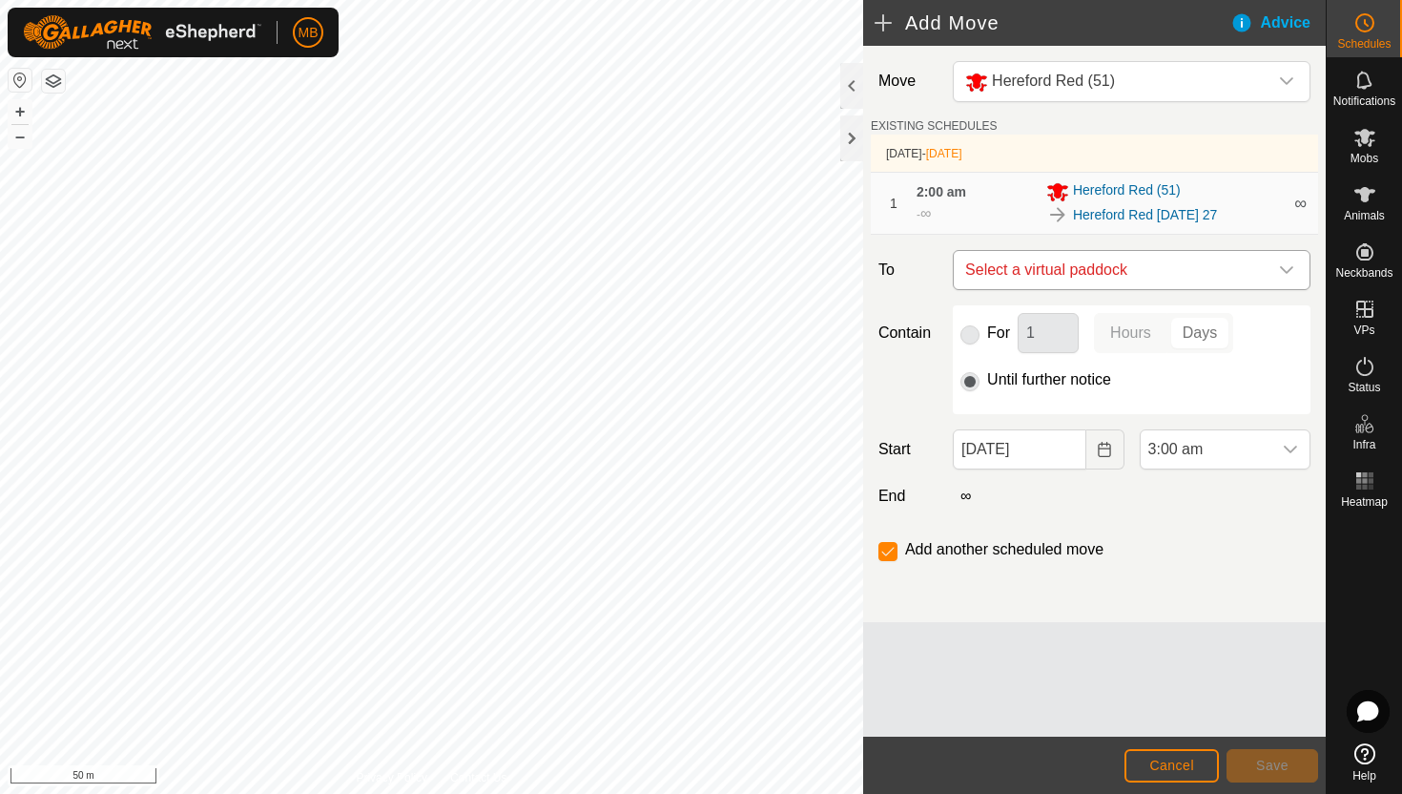
click at [1290, 266] on icon "dropdown trigger" at bounding box center [1286, 269] width 15 height 15
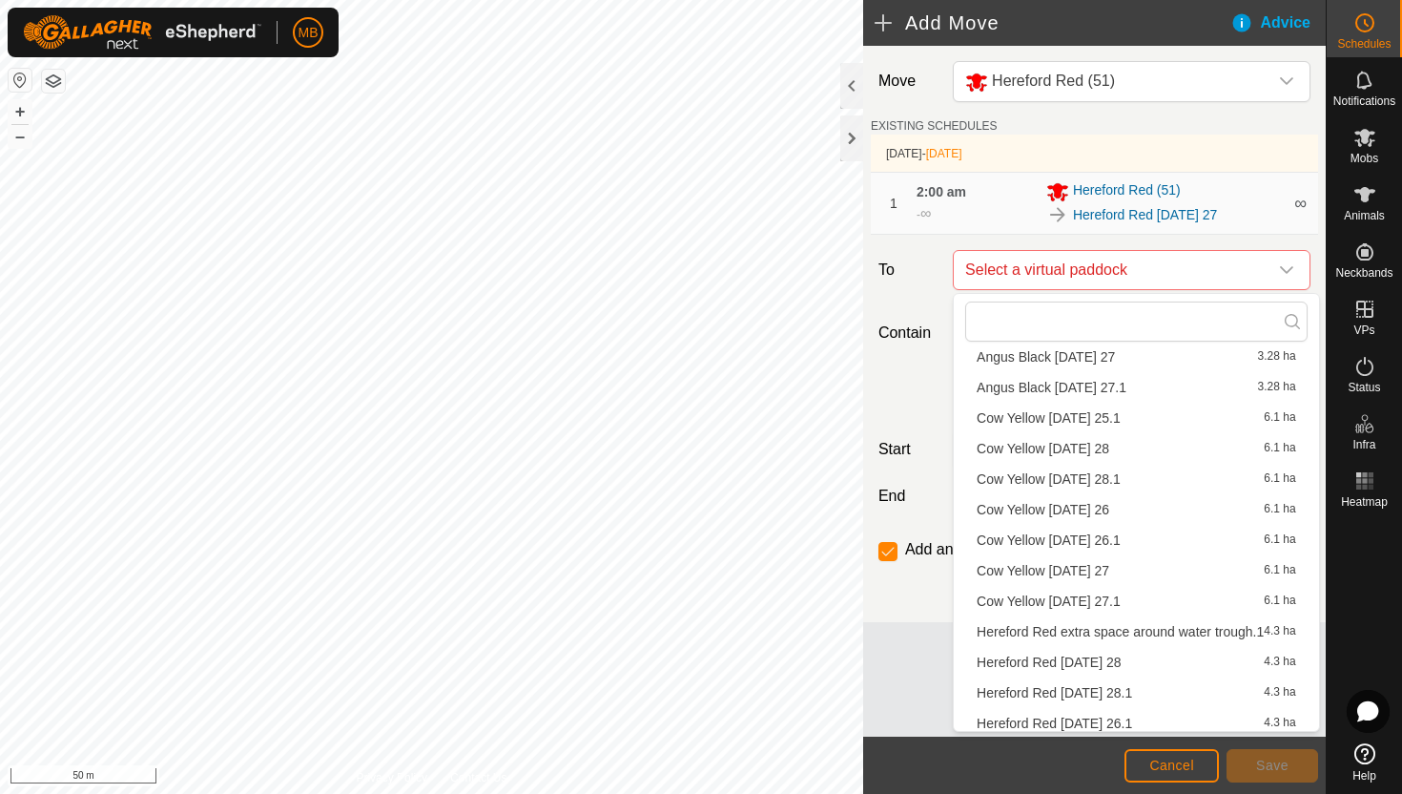
scroll to position [454, 0]
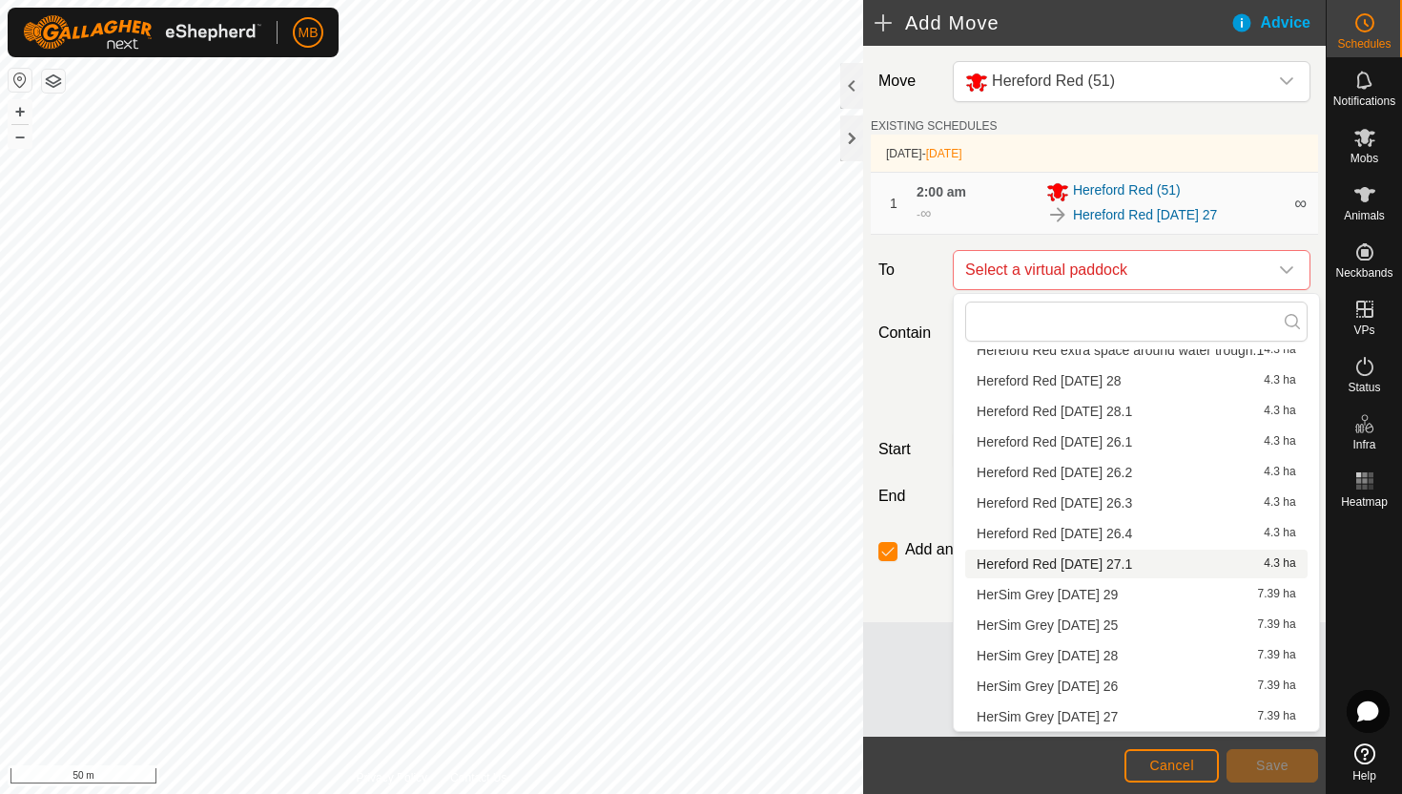
click at [1142, 564] on li "Hereford Red Wednesday 27.1 4.3 ha" at bounding box center [1136, 564] width 343 height 29
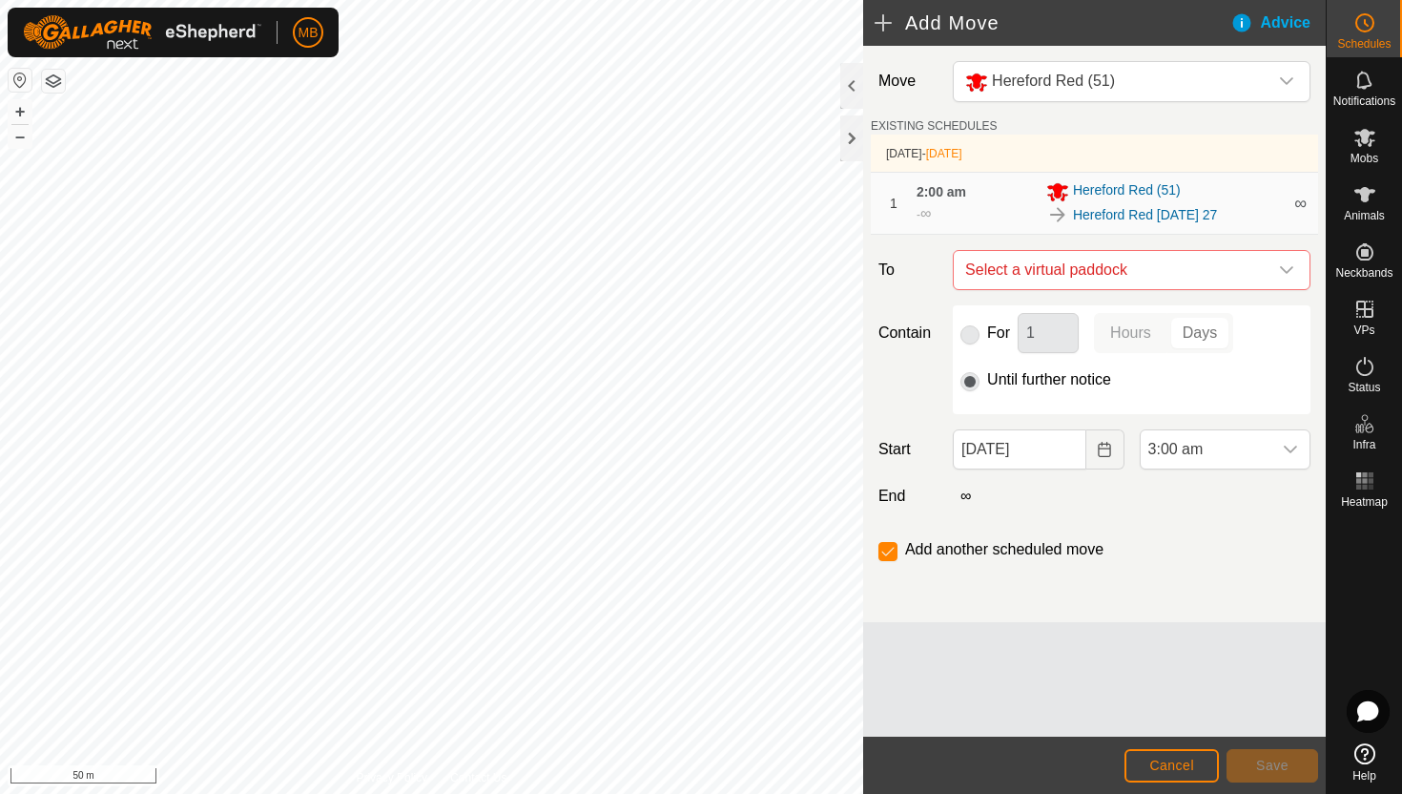
checkbox input "false"
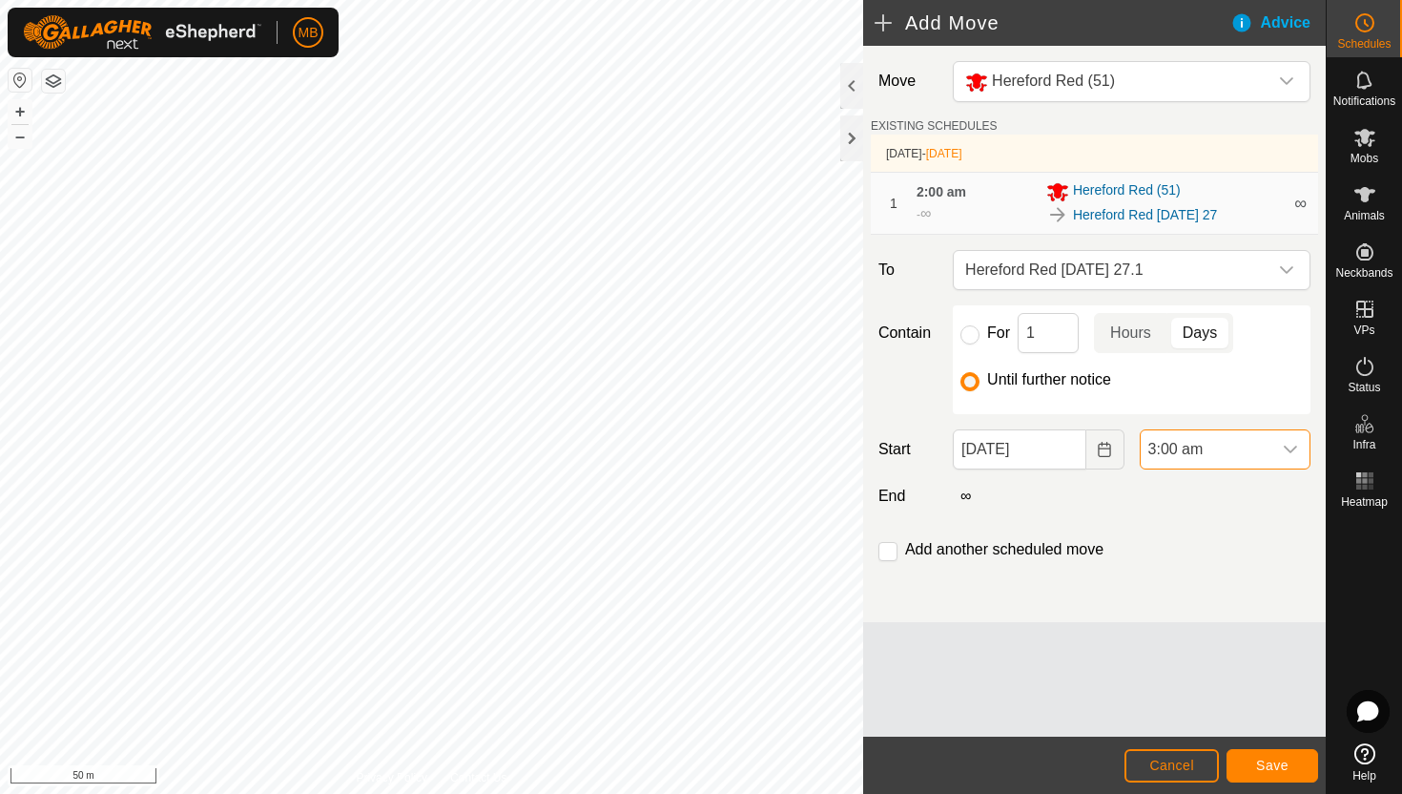
click at [1235, 447] on span "3:00 am" at bounding box center [1206, 449] width 131 height 38
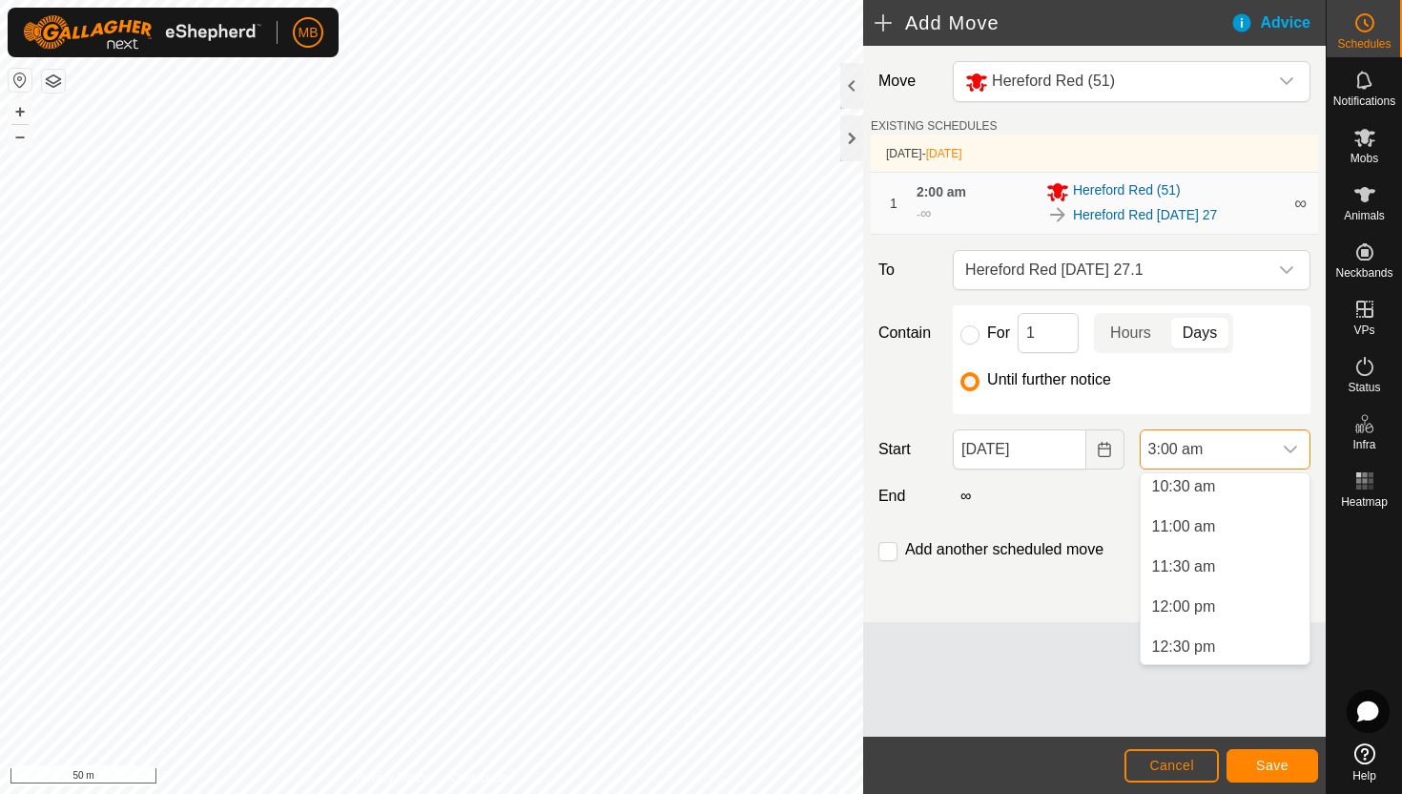
scroll to position [861, 0]
click at [1245, 512] on li "11:00 am" at bounding box center [1225, 513] width 169 height 38
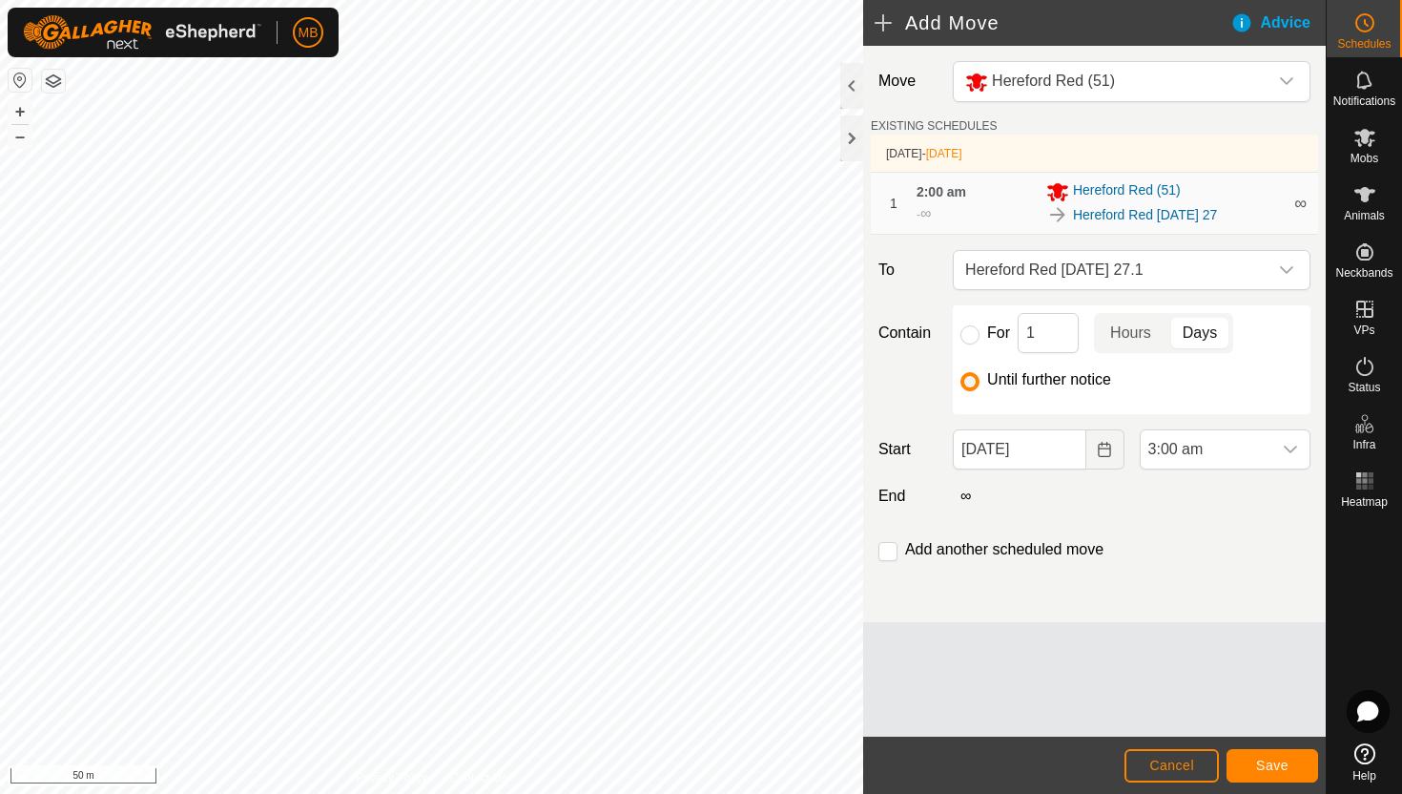
scroll to position [0, 0]
click at [1275, 758] on span "Save" at bounding box center [1272, 765] width 32 height 15
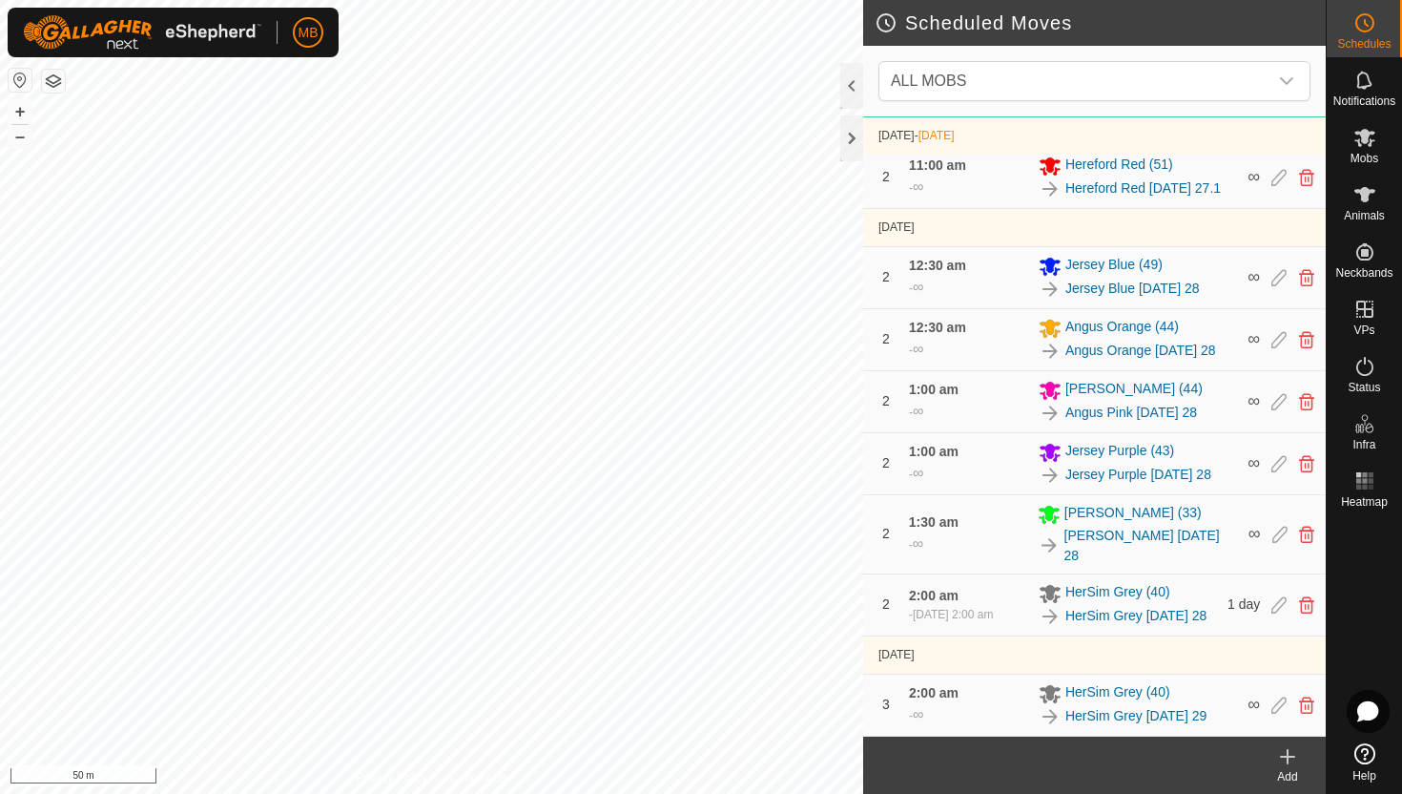
scroll to position [1667, 0]
click at [1366, 367] on icon at bounding box center [1365, 366] width 23 height 23
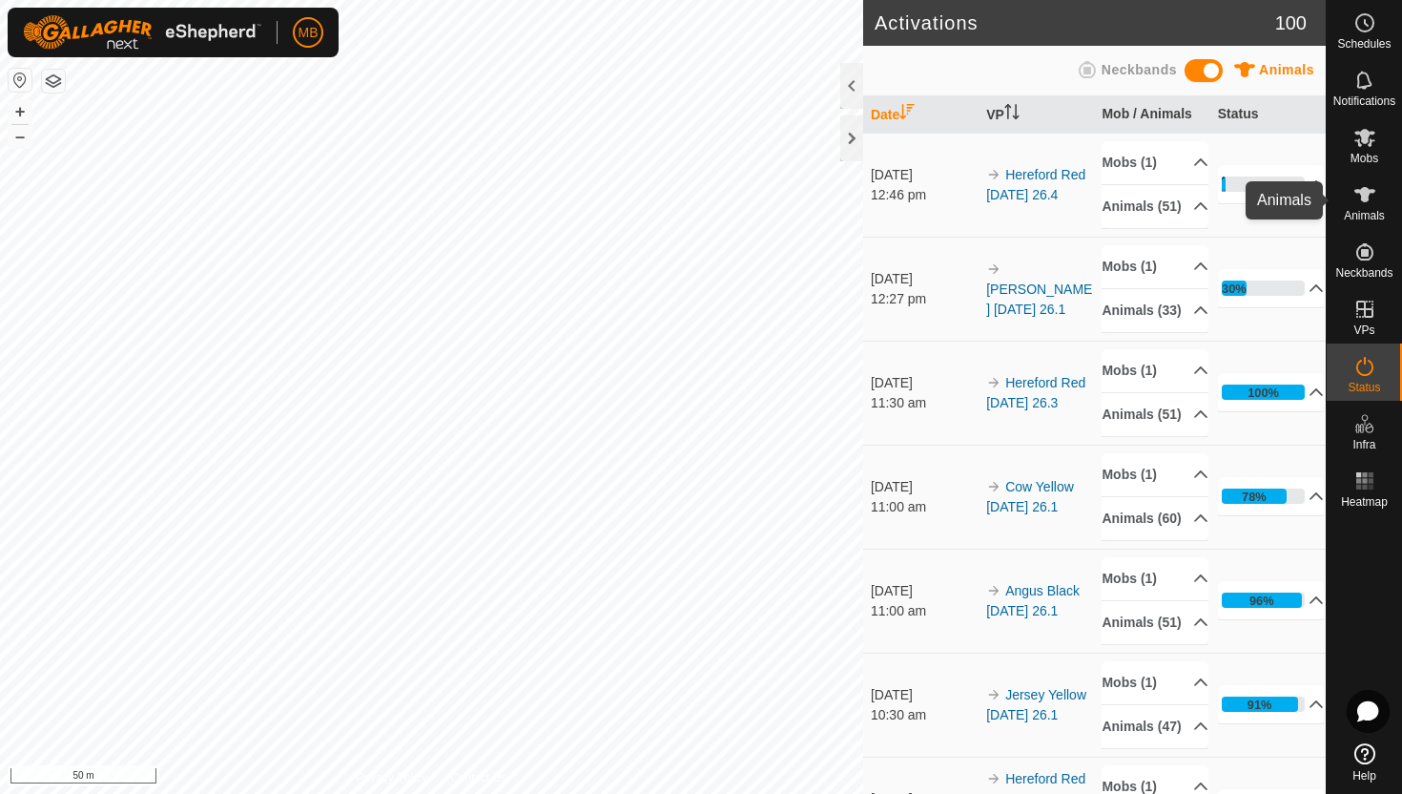
click at [1368, 197] on icon at bounding box center [1365, 194] width 21 height 15
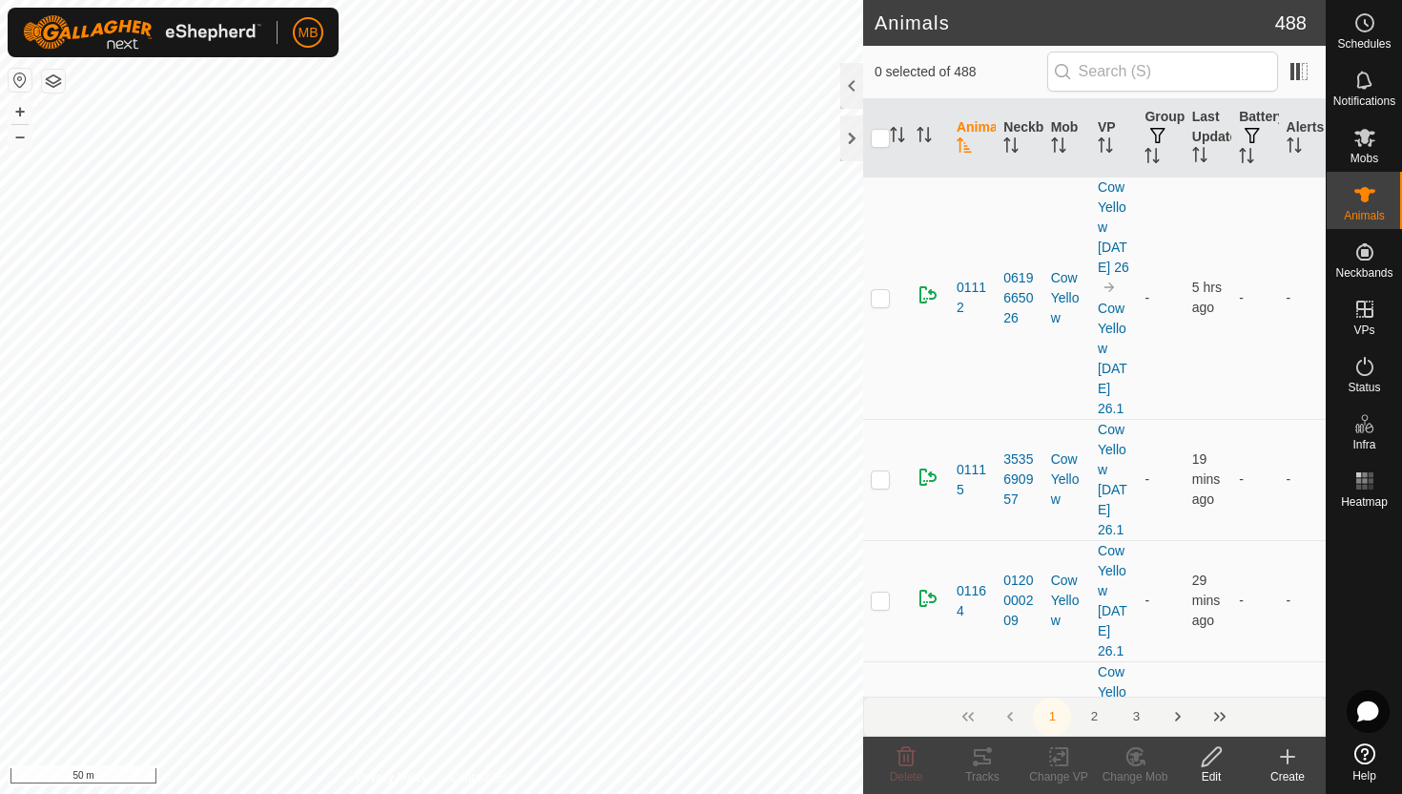
click at [854, 91] on div at bounding box center [852, 86] width 23 height 46
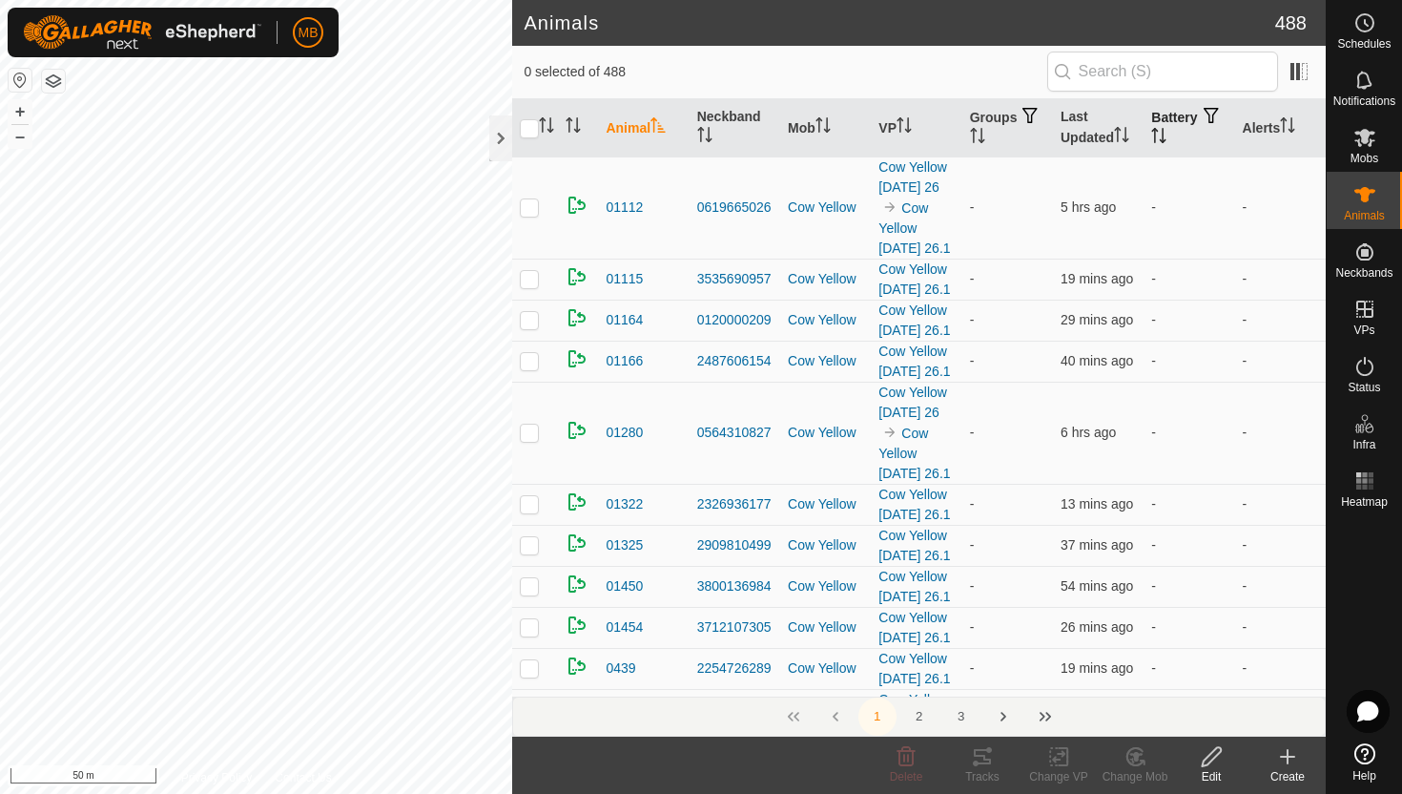
click at [1167, 134] on icon "Activate to sort" at bounding box center [1159, 135] width 15 height 15
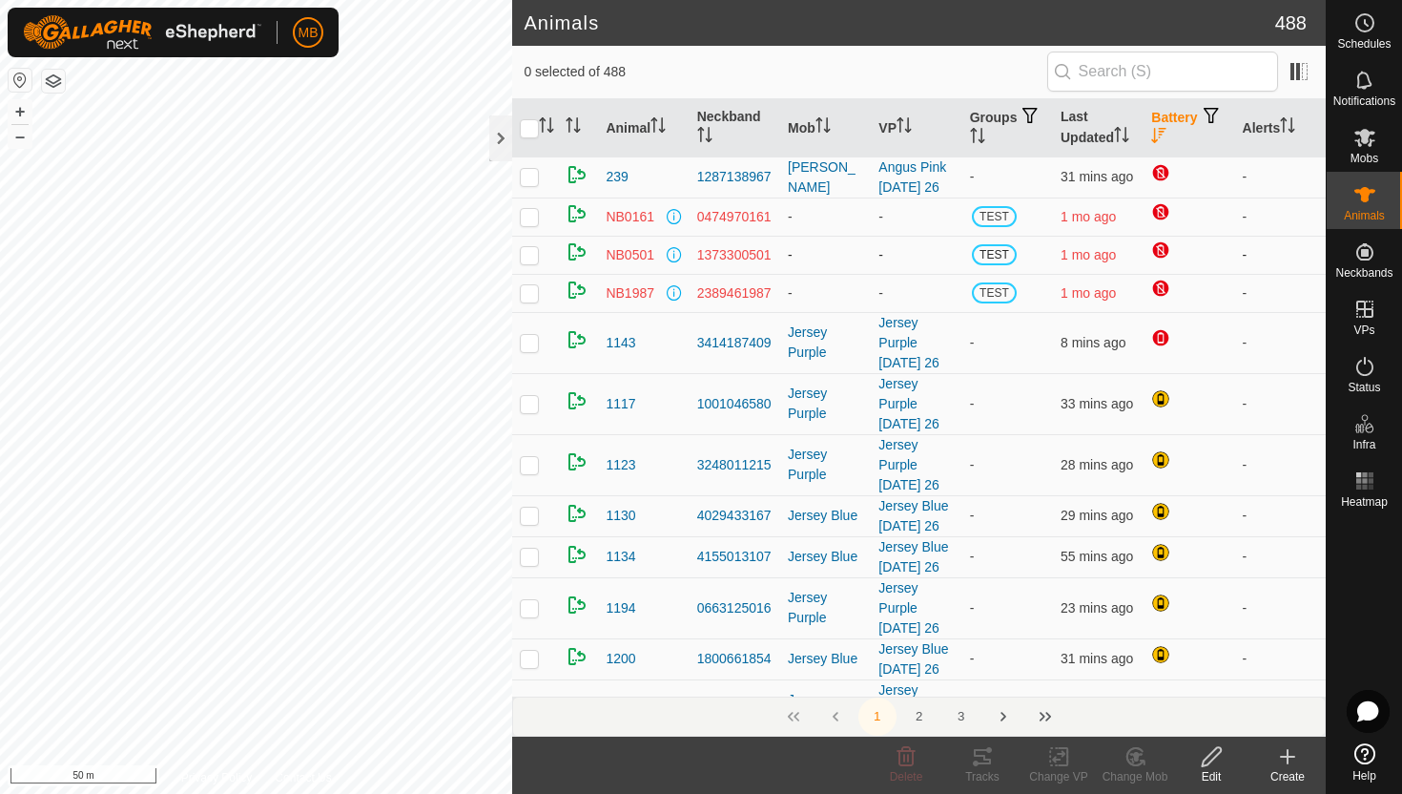
scroll to position [1, 0]
click at [1292, 125] on icon "Activate to sort" at bounding box center [1287, 124] width 15 height 15
click at [1292, 125] on icon "Activate to sort" at bounding box center [1288, 124] width 14 height 15
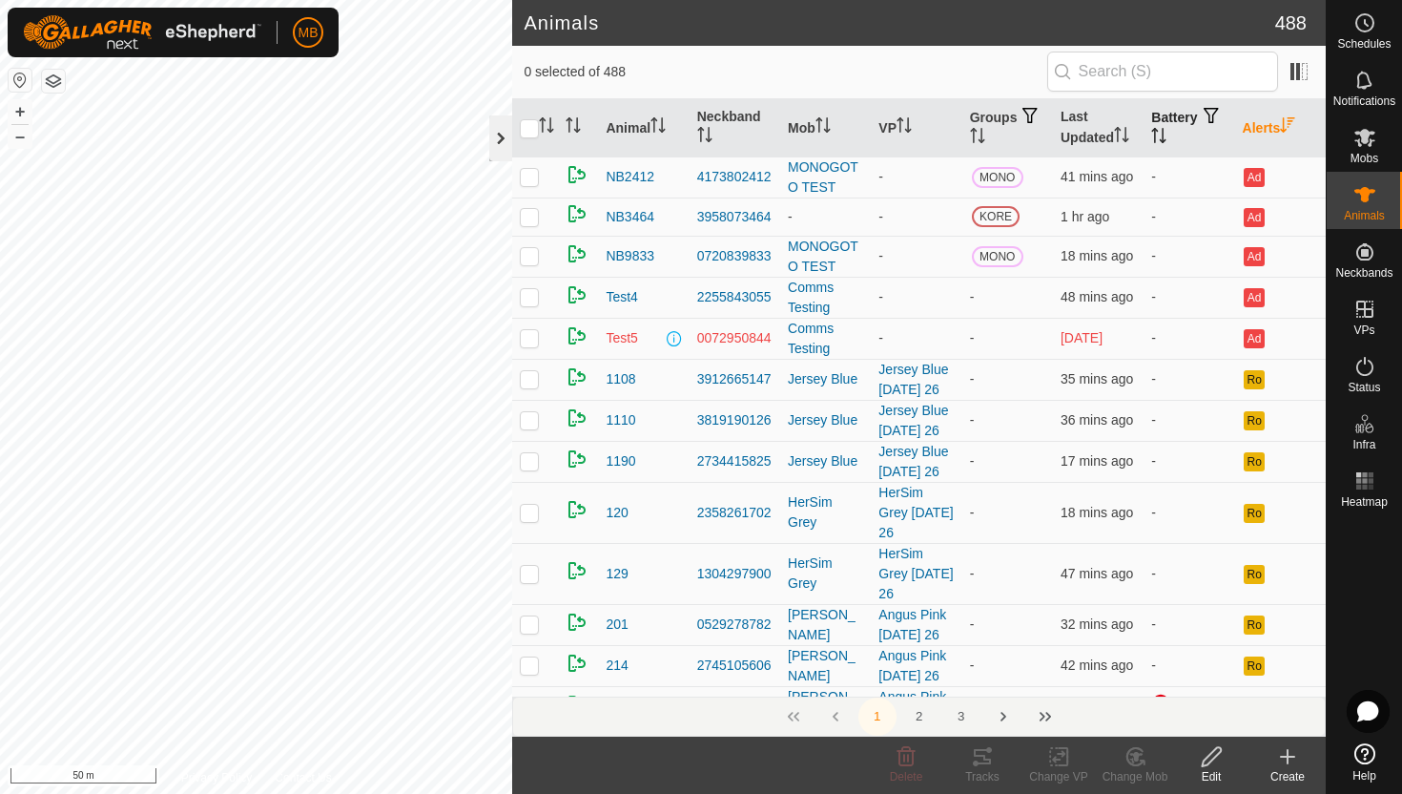
click at [495, 126] on div at bounding box center [500, 138] width 23 height 46
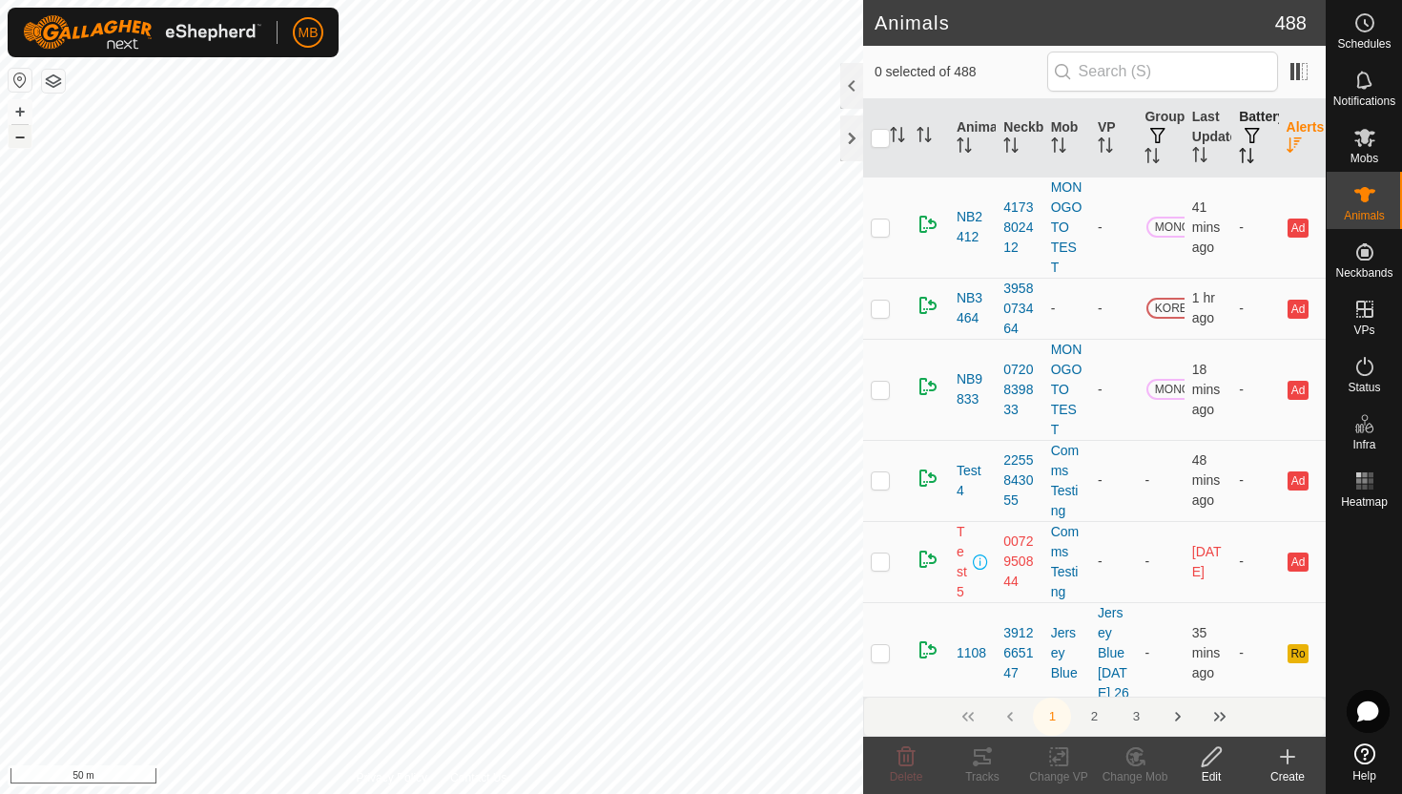
click at [12, 140] on button "–" at bounding box center [20, 136] width 23 height 23
click at [19, 109] on button "+" at bounding box center [20, 111] width 23 height 23
click at [856, 88] on div at bounding box center [852, 86] width 23 height 46
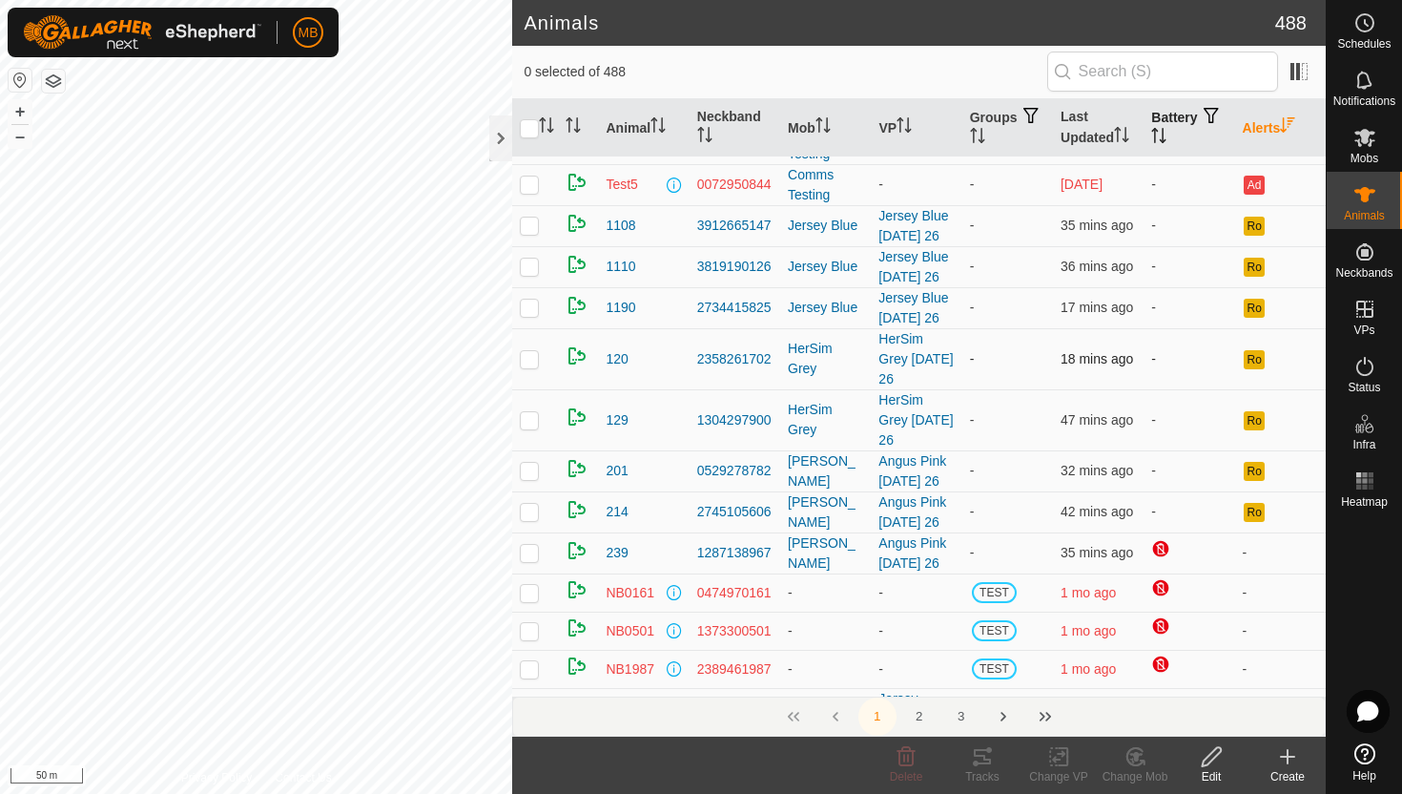
scroll to position [162, 0]
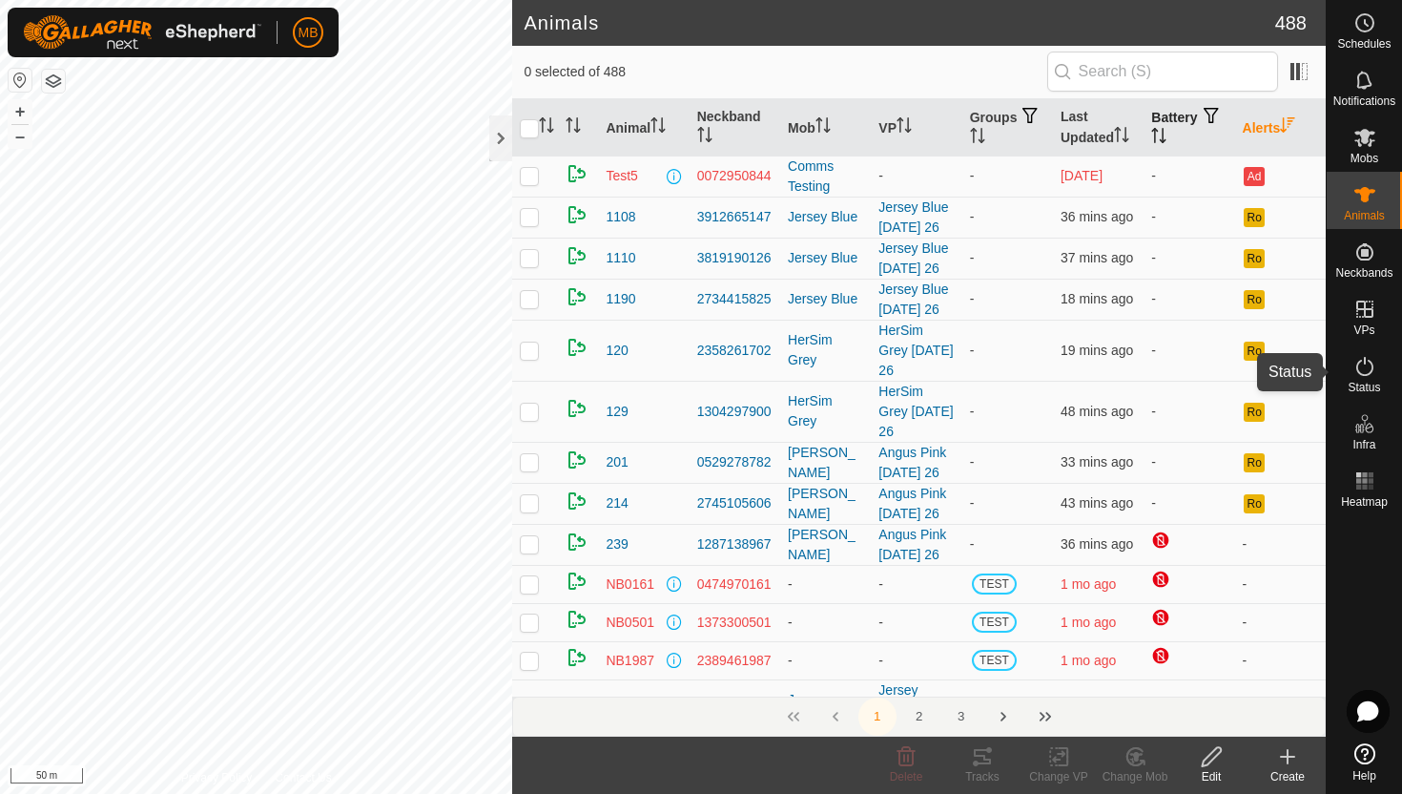
click at [1365, 362] on icon at bounding box center [1365, 366] width 23 height 23
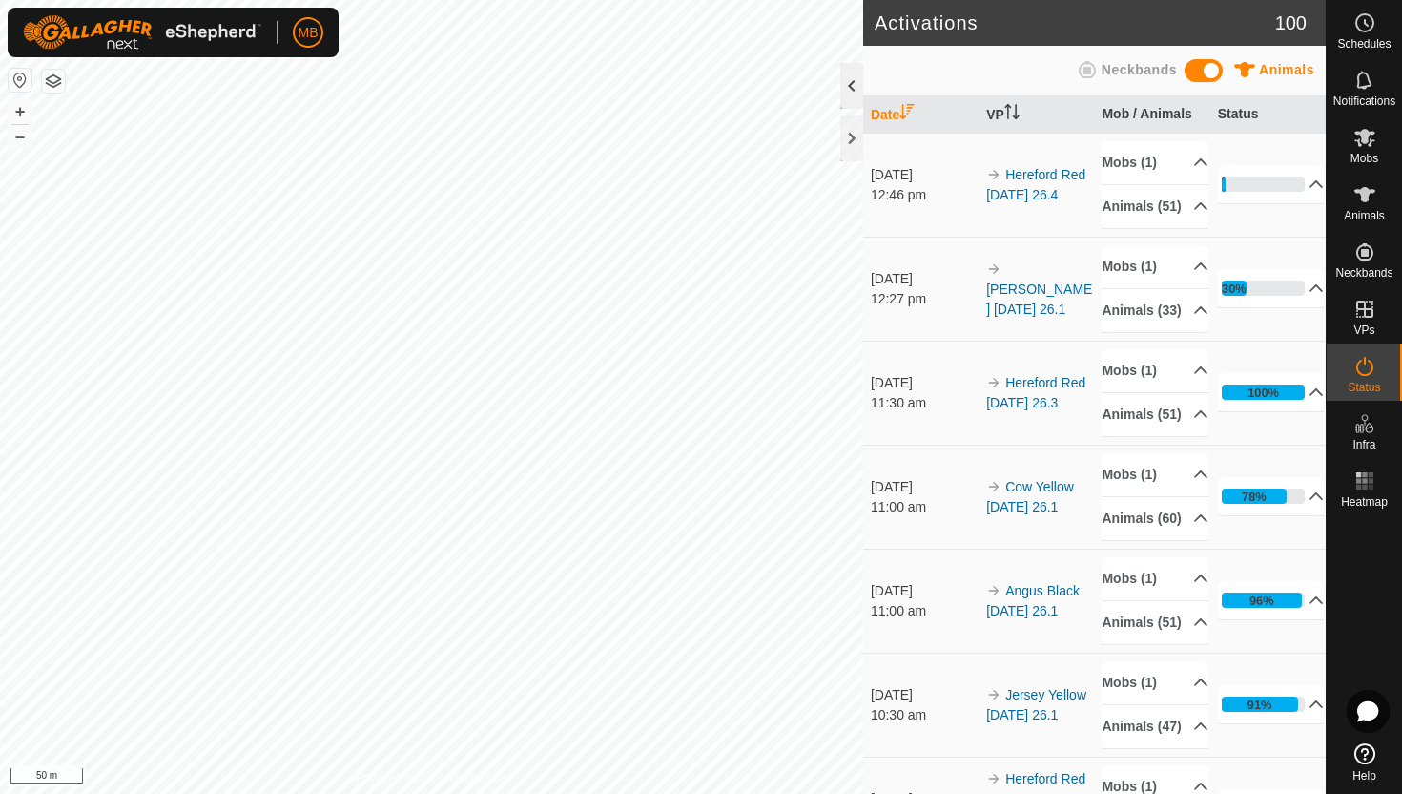
click at [851, 76] on div at bounding box center [852, 86] width 23 height 46
